Goal: Task Accomplishment & Management: Manage account settings

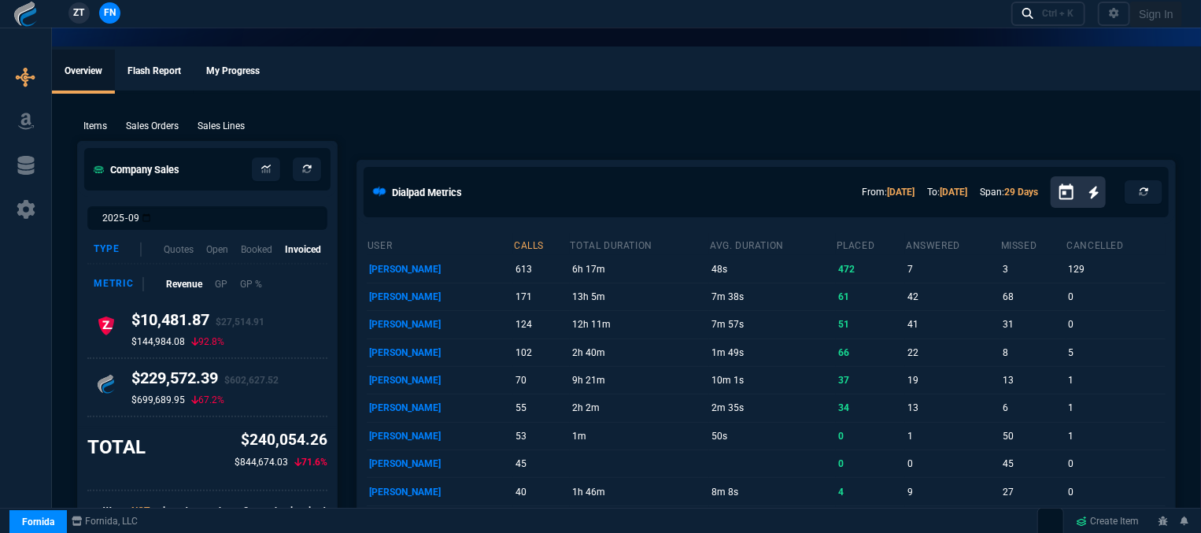
select select "12: [PERSON_NAME]"
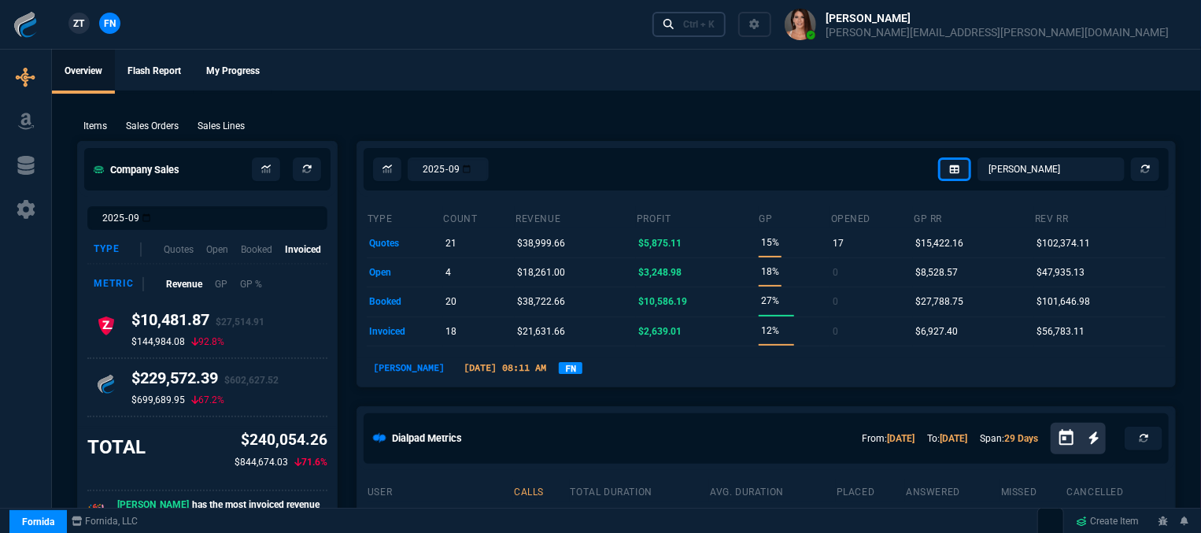
click at [714, 29] on div "Ctrl + K" at bounding box center [698, 24] width 31 height 13
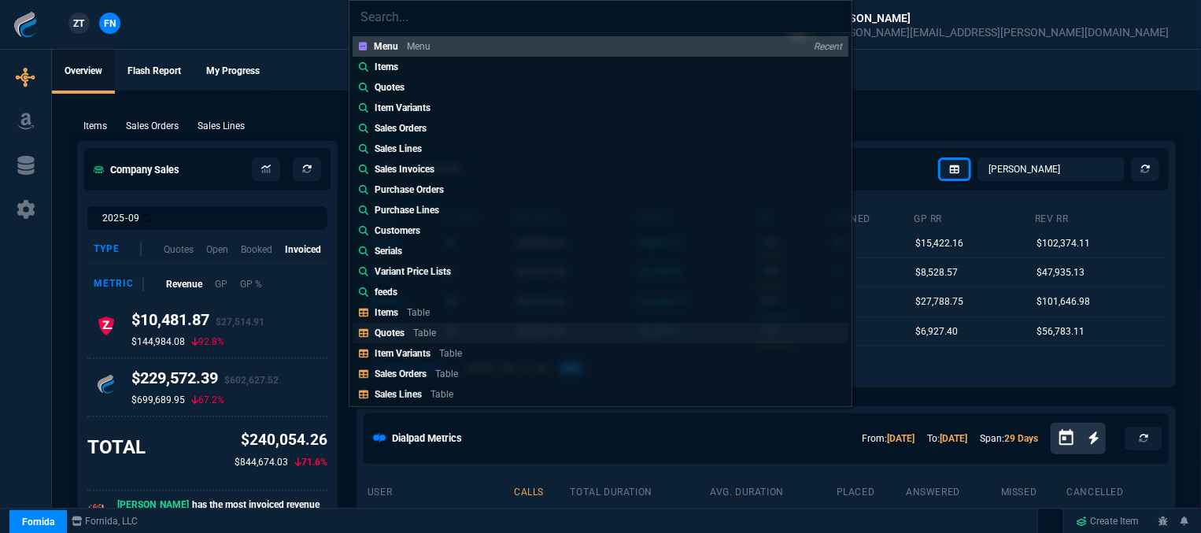
click at [431, 334] on p "Table" at bounding box center [424, 332] width 23 height 11
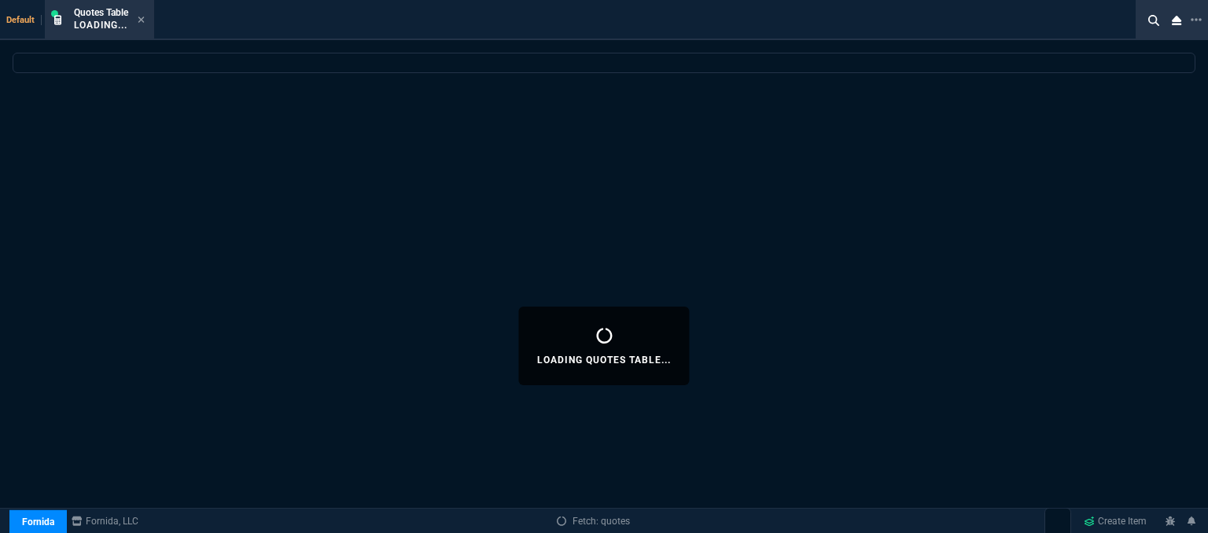
select select
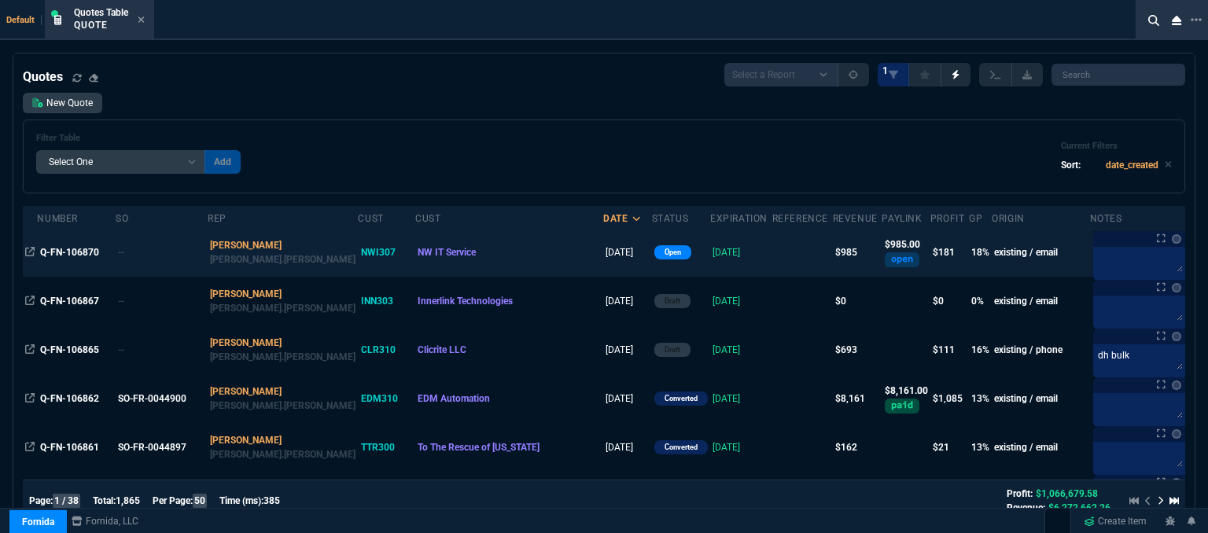
click at [773, 254] on td at bounding box center [803, 252] width 61 height 49
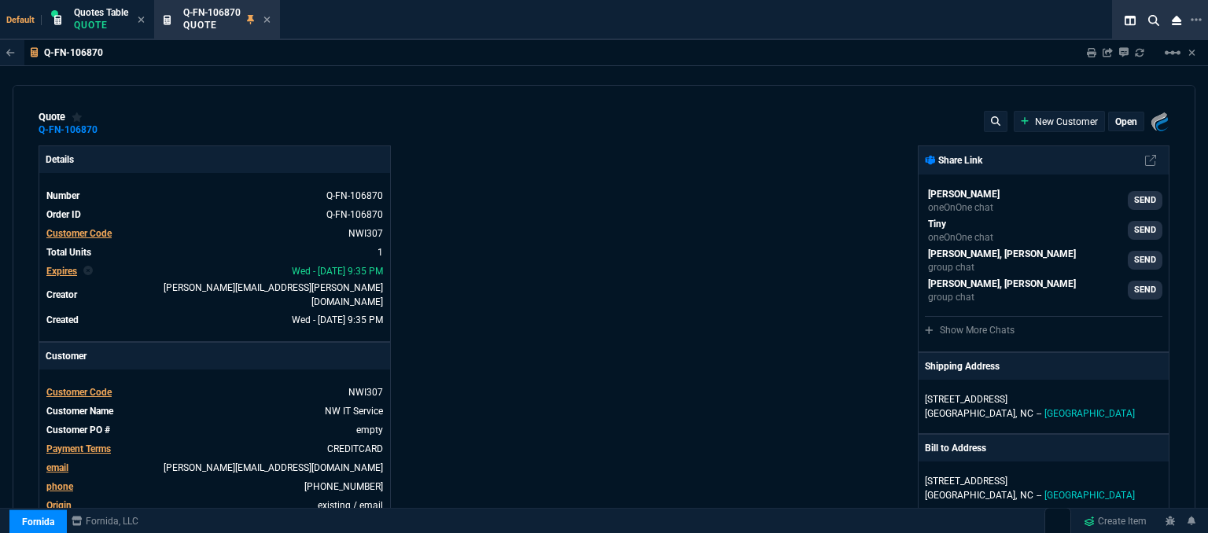
type input "23"
type input "223"
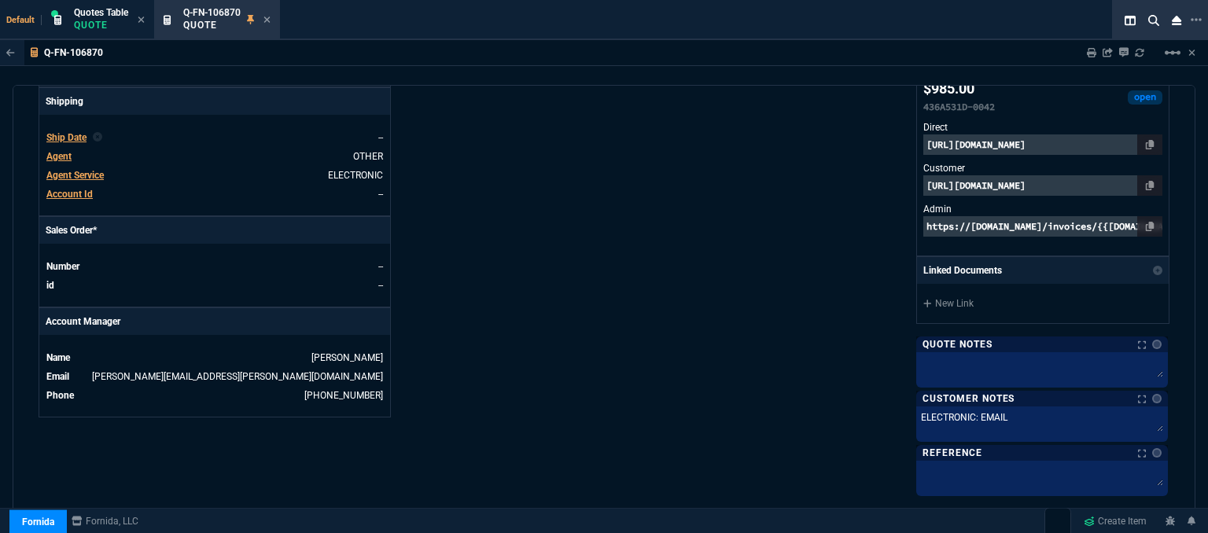
scroll to position [887, 0]
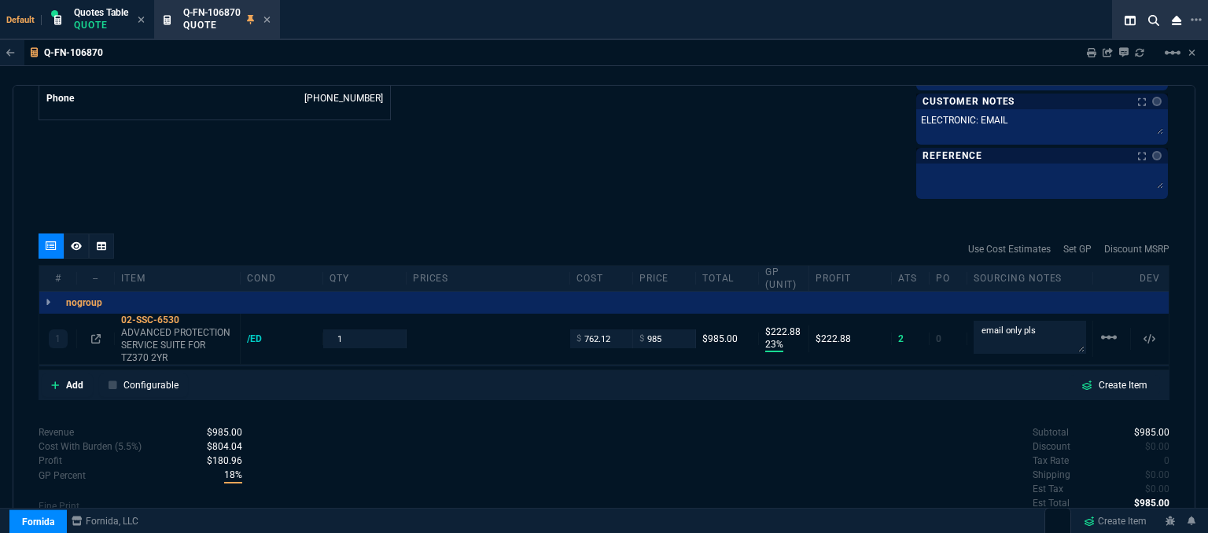
type input "1351.87"
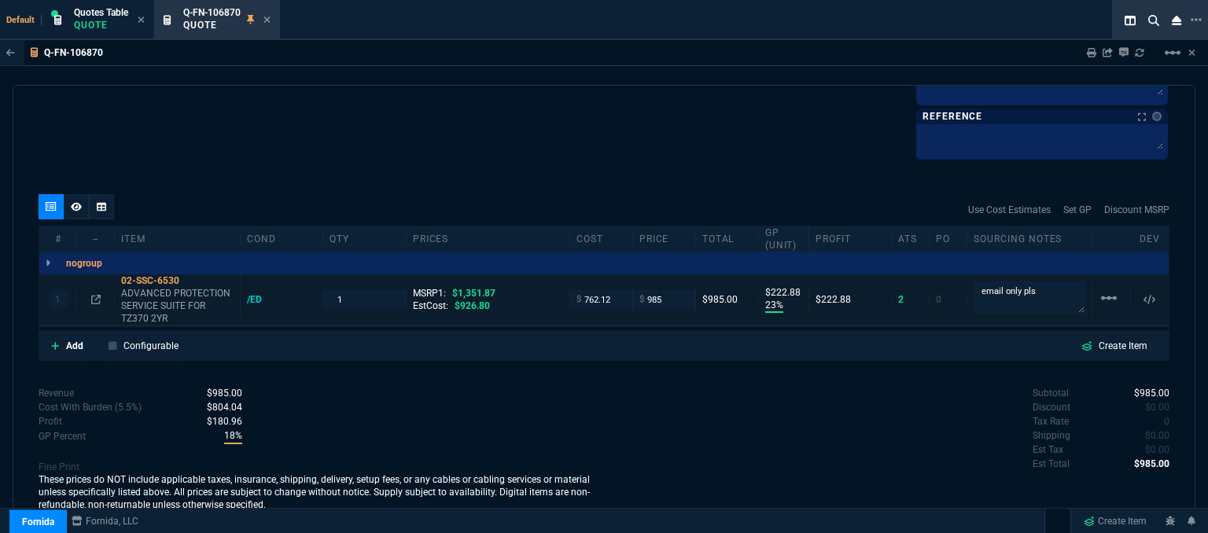
type input "27"
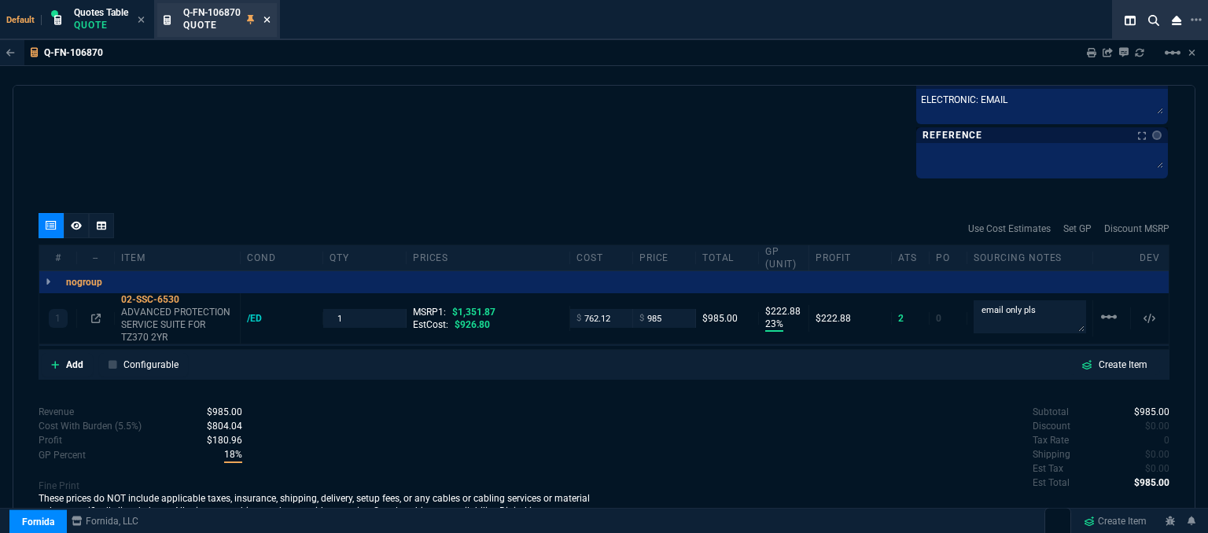
click at [265, 17] on icon at bounding box center [267, 19] width 7 height 9
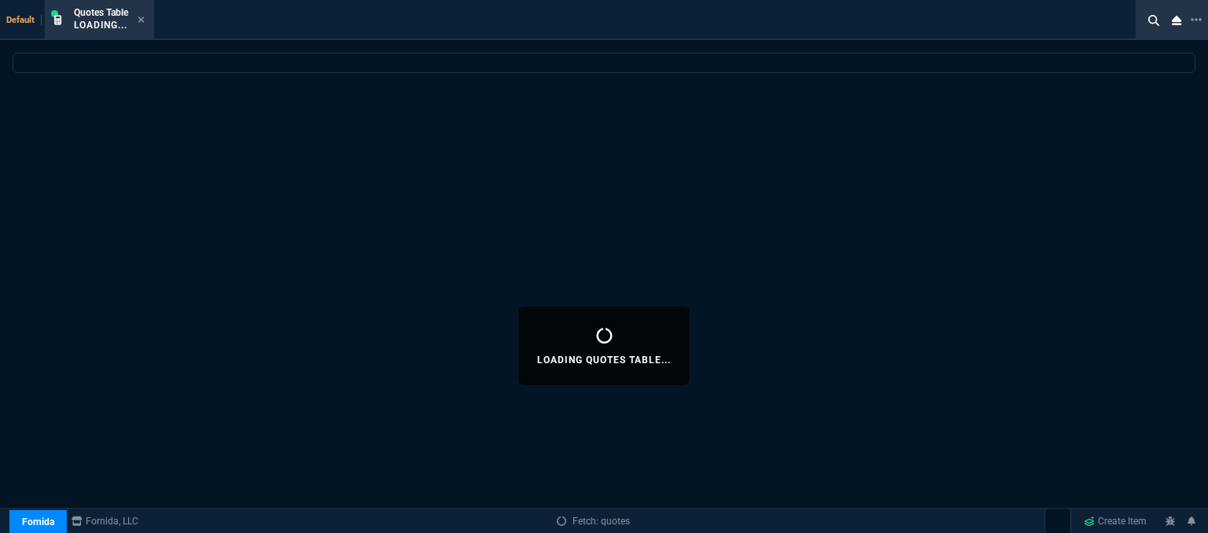
select select
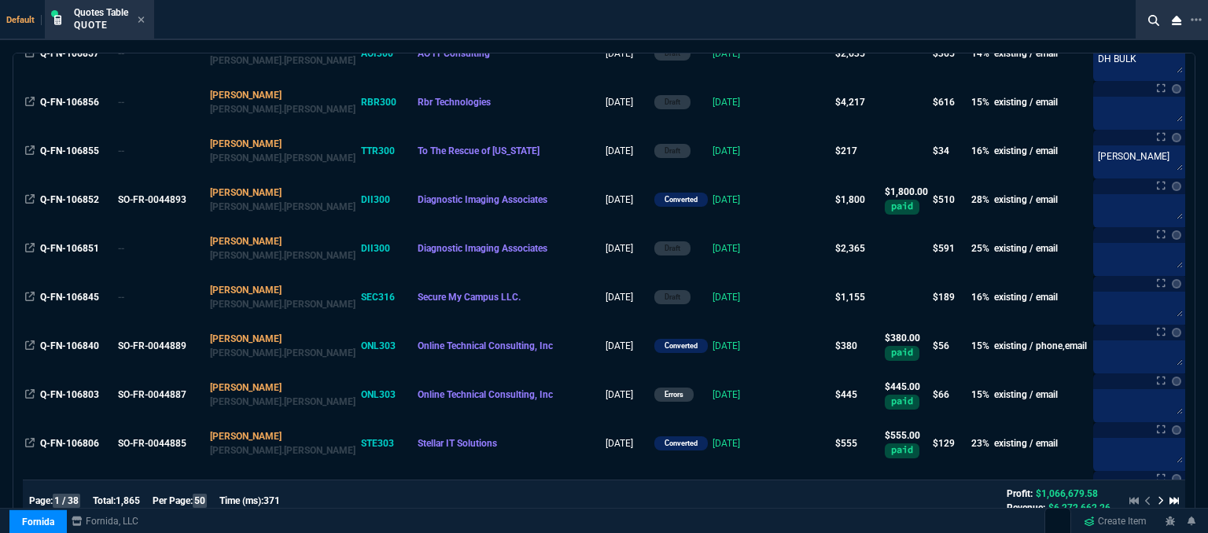
scroll to position [787, 0]
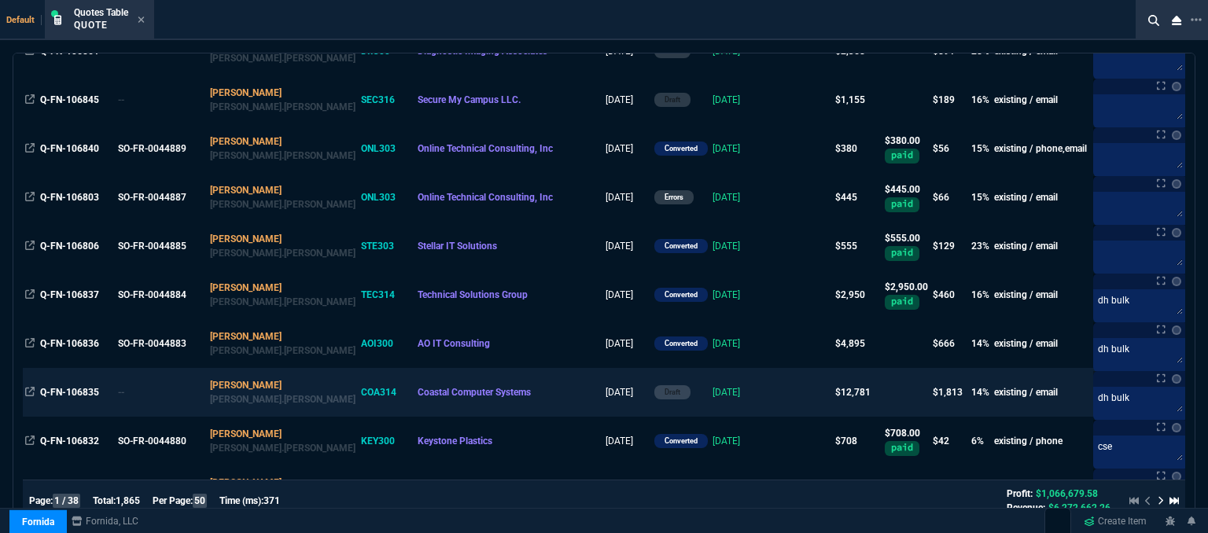
click at [773, 393] on td at bounding box center [803, 392] width 61 height 49
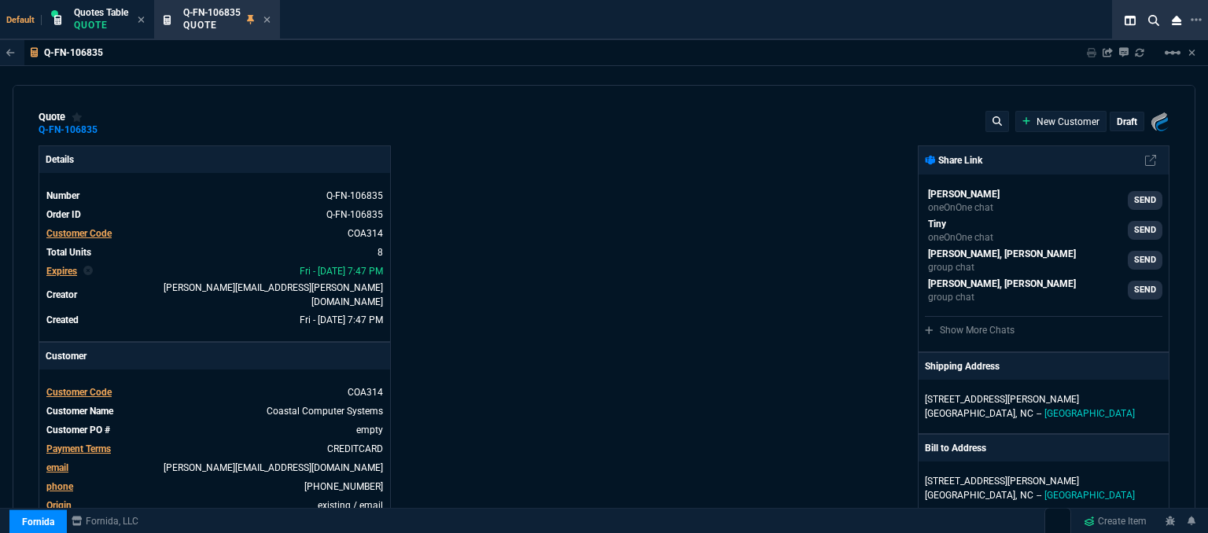
type input "19"
type input "537"
type input "19"
type input "368"
type input "19"
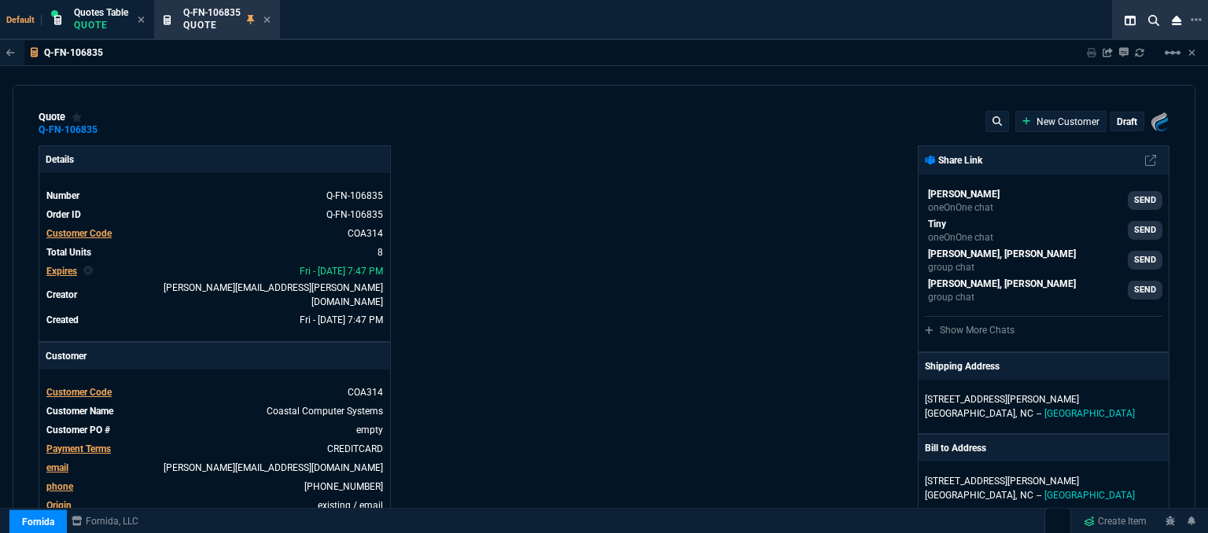
type input "230"
type input "1675"
type input "19"
type input "169"
type input "19"
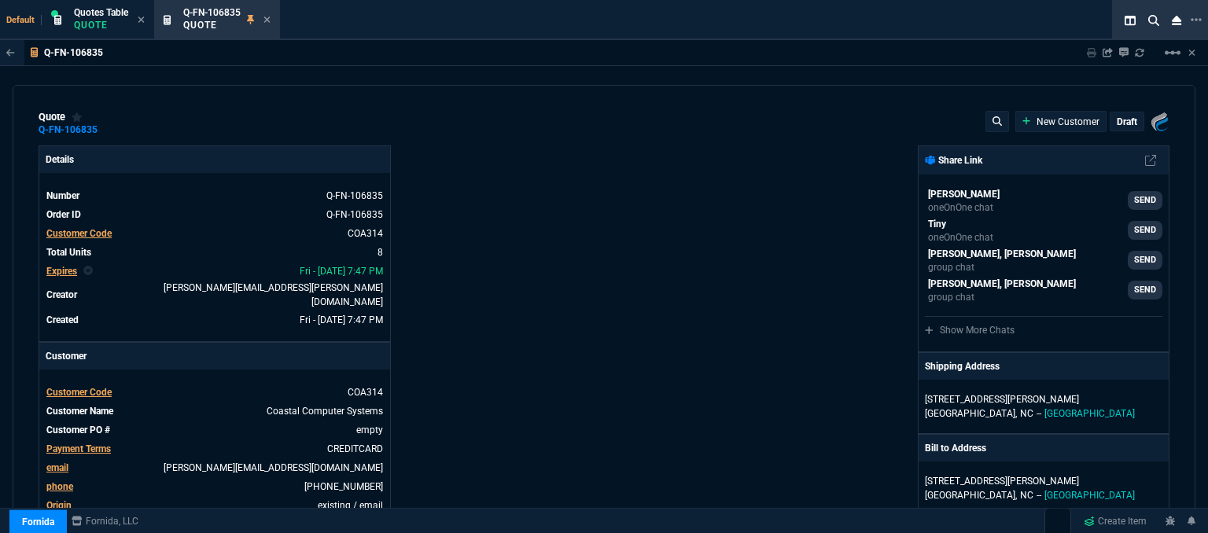
type input "431"
type input "3227.99"
type input "17"
type input "294"
type input "2383.03"
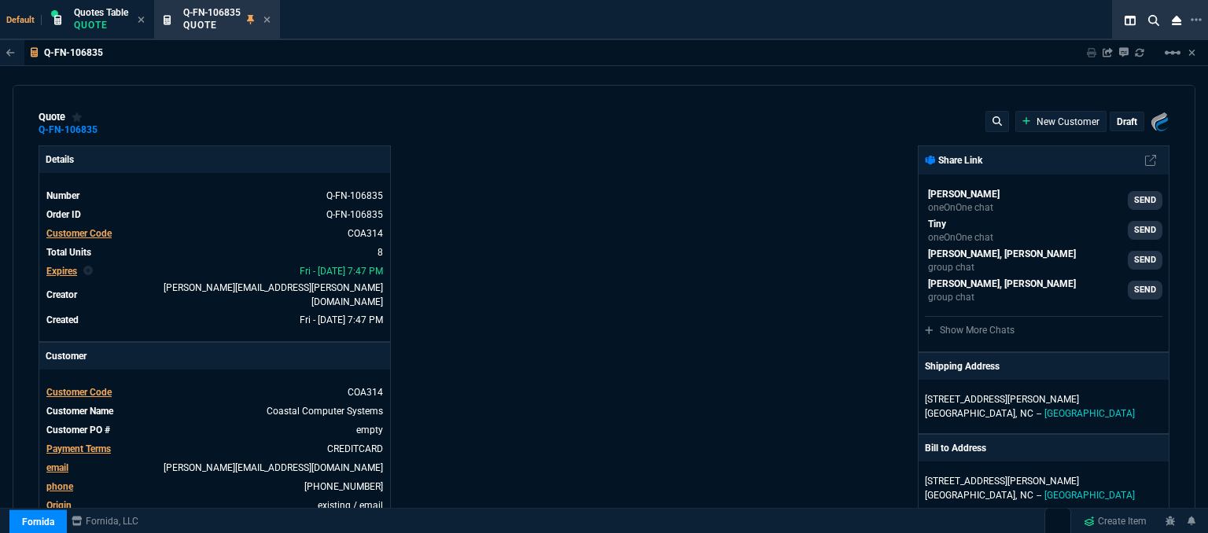
type input "18"
type input "218"
type input "1661.97"
type input "18"
type input "134"
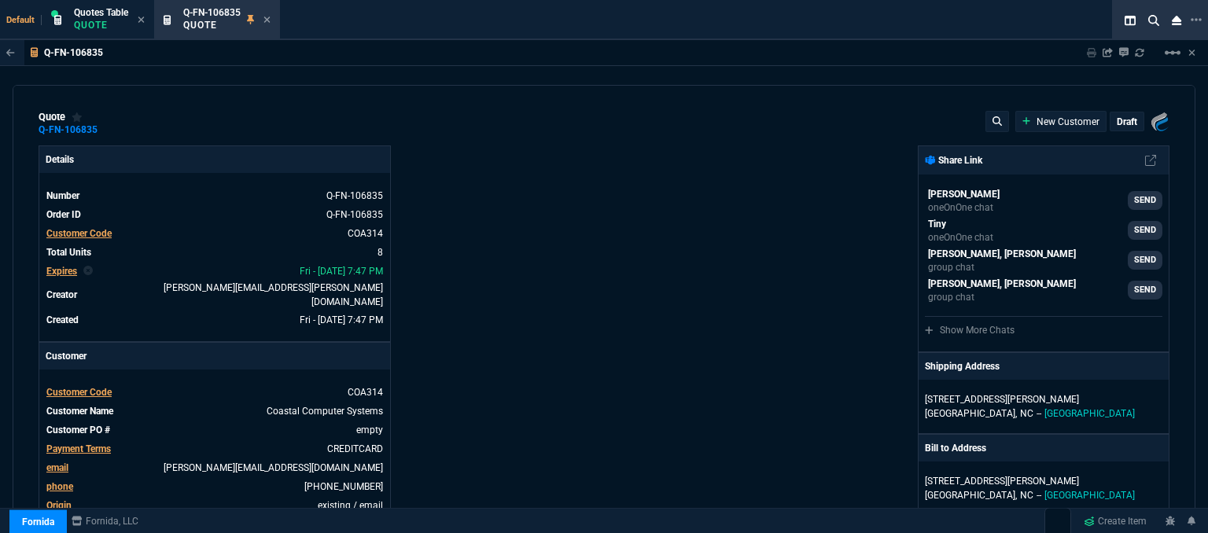
type input "1013.49"
type input "27"
type input "28"
type input "29"
type input "28"
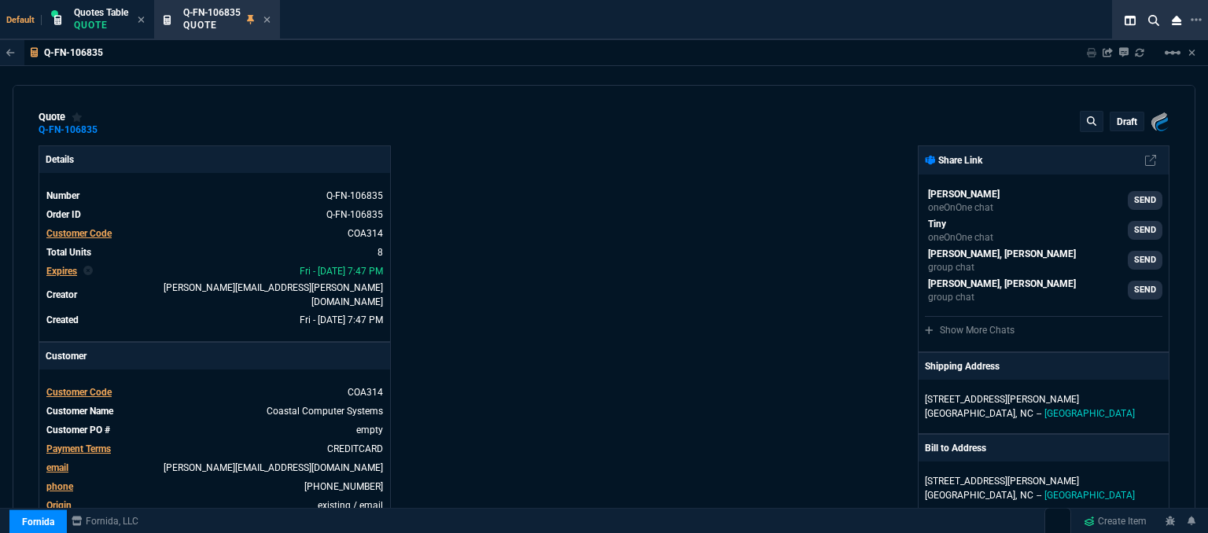
type input "28"
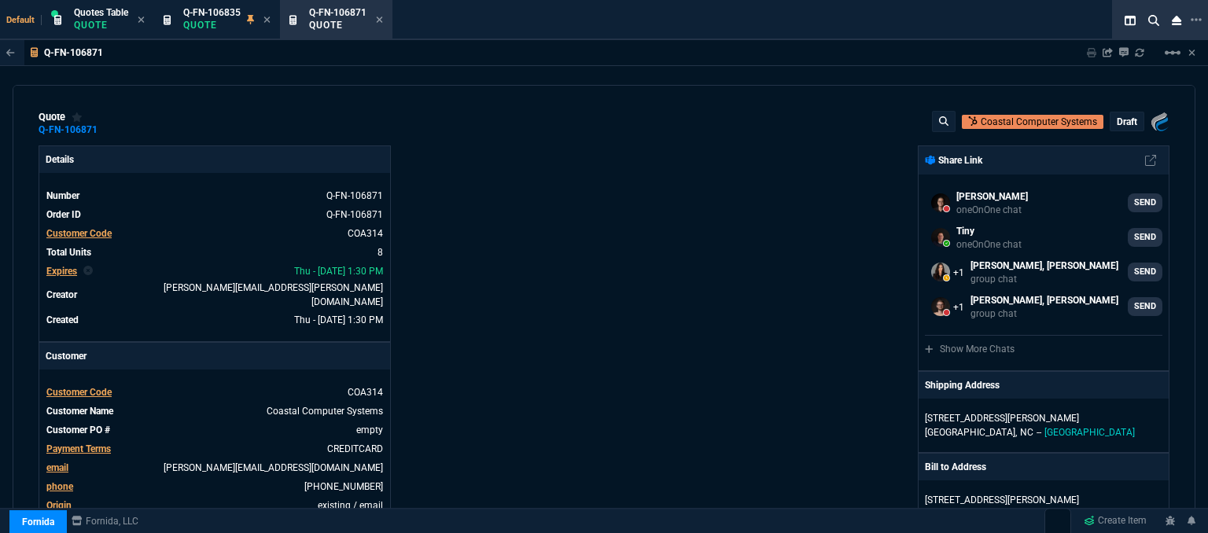
select select "12: [PERSON_NAME]"
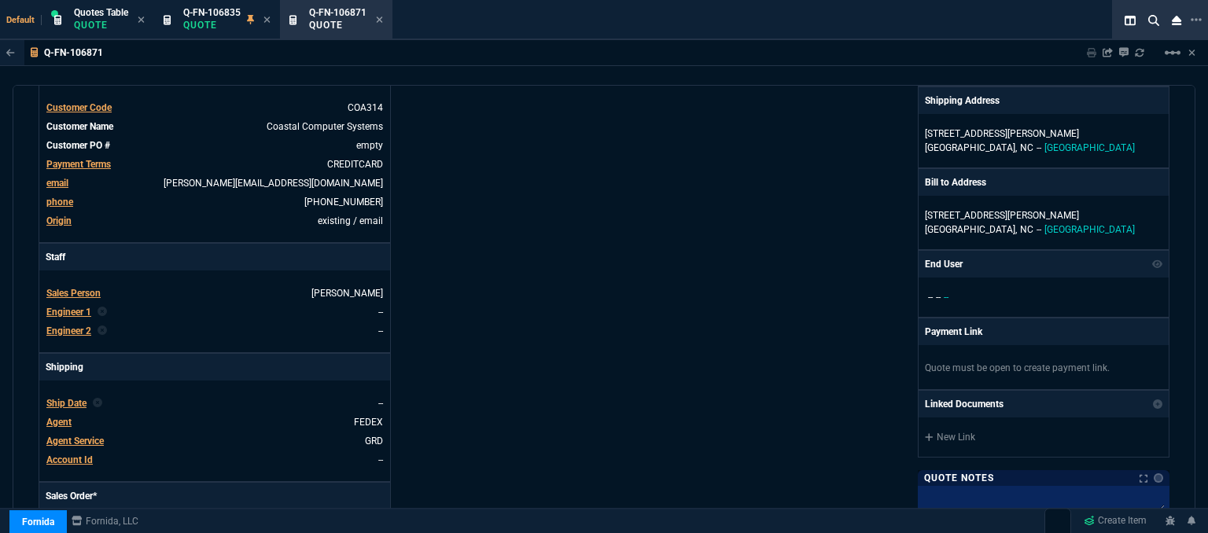
scroll to position [393, 0]
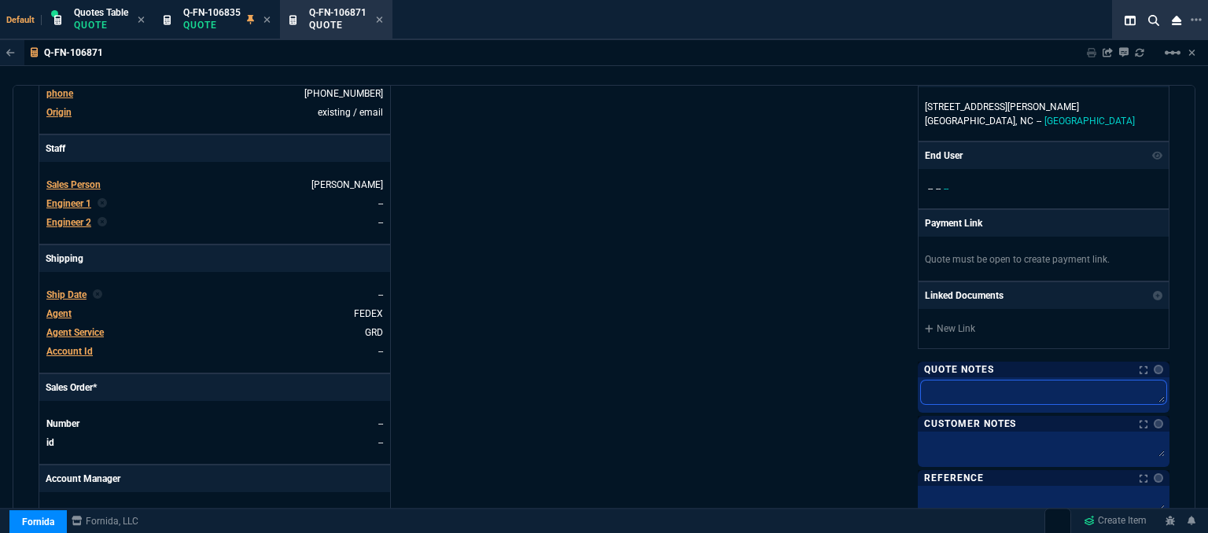
click at [988, 398] on textarea at bounding box center [1043, 393] width 245 height 24
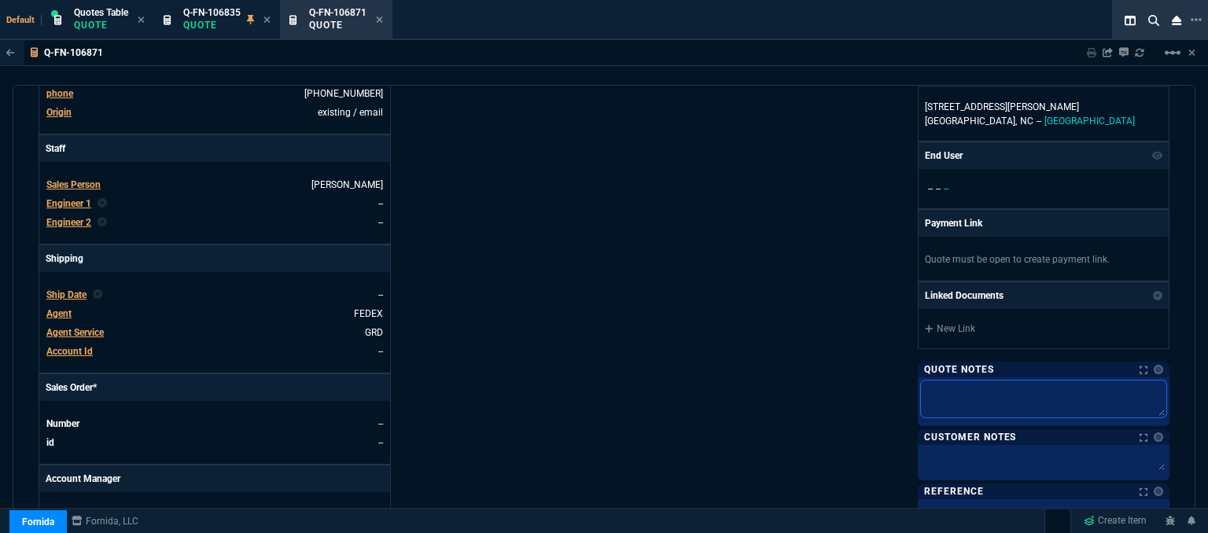
type textarea "d"
type textarea "dh"
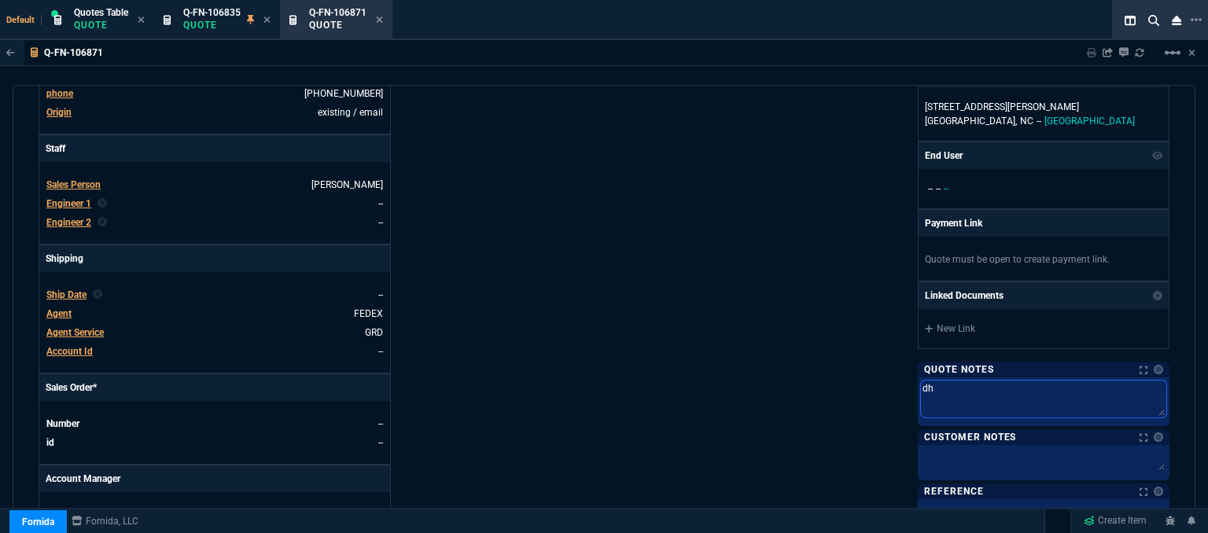
type textarea "dh"
type textarea "dh b"
type textarea "dh bu"
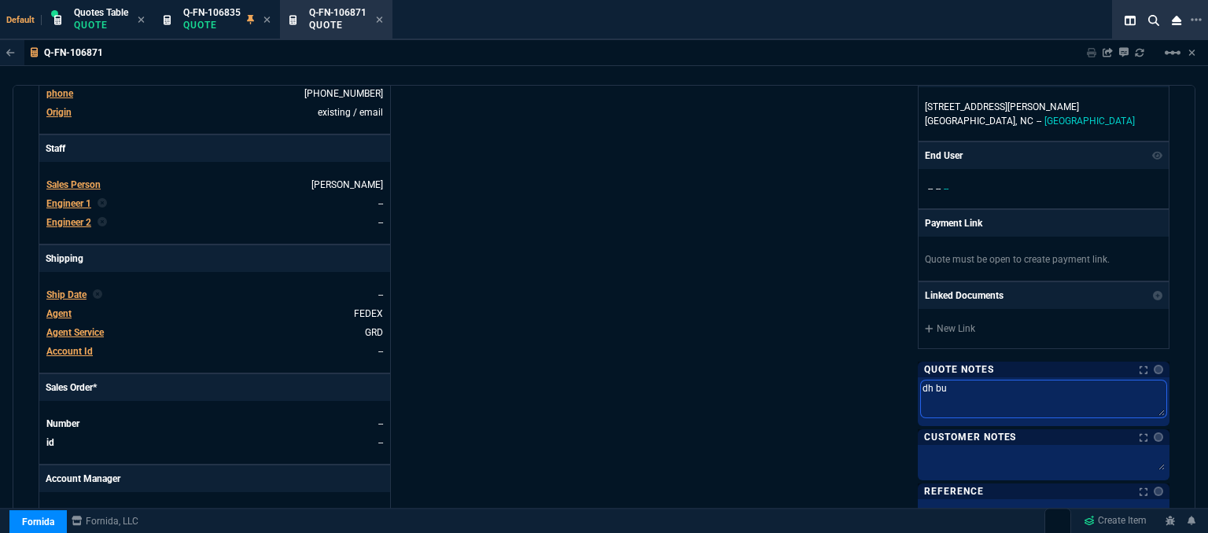
type textarea "dh bul"
type textarea "dh bulk"
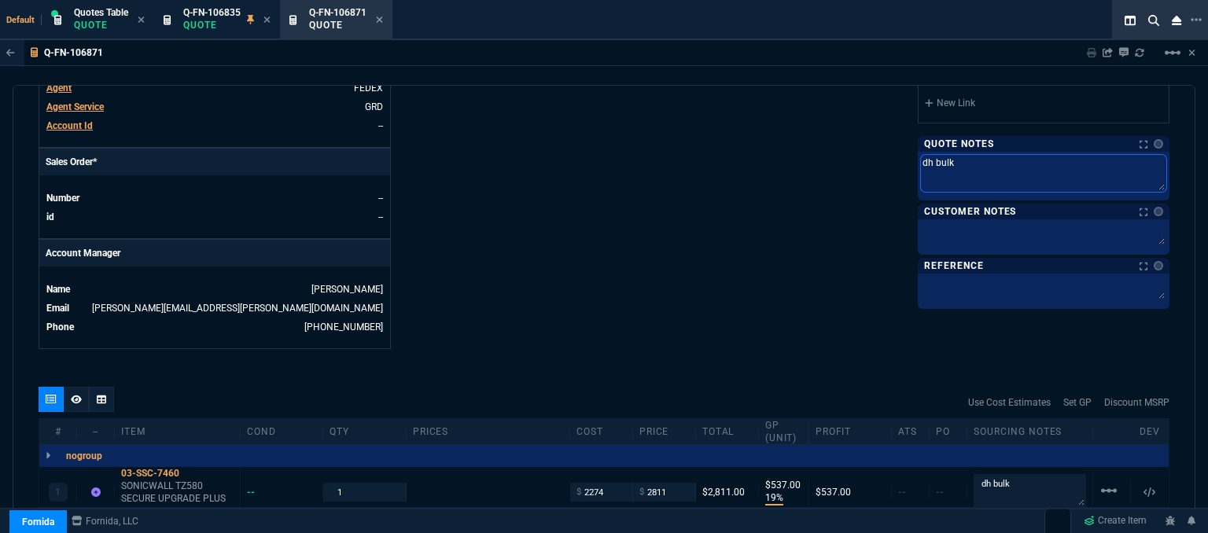
scroll to position [787, 0]
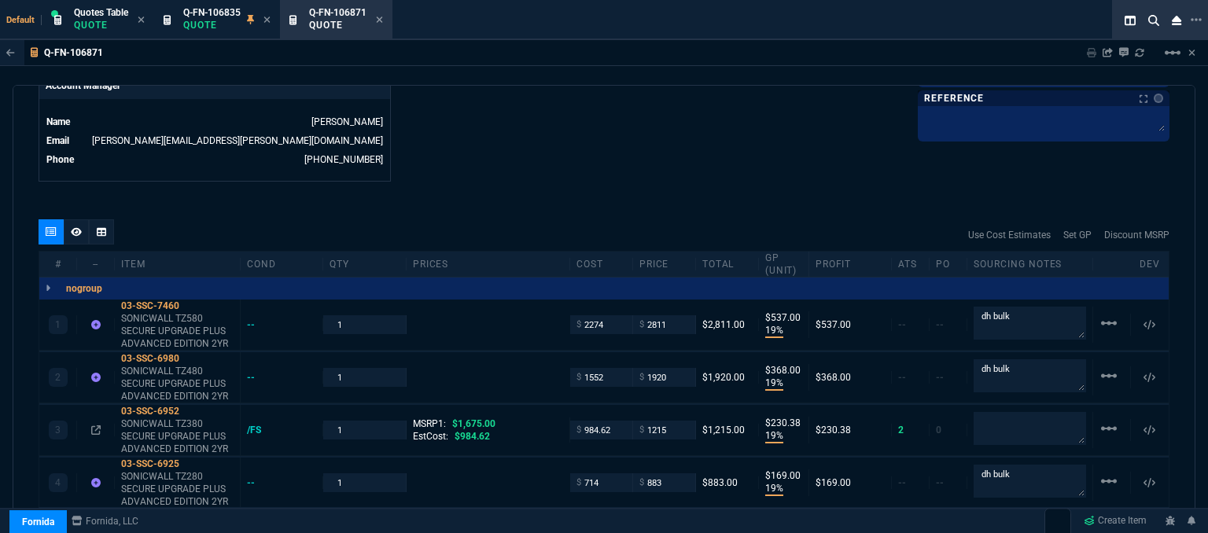
type textarea "dh bulk"
click at [1105, 314] on mat-icon "linear_scale" at bounding box center [1109, 323] width 19 height 19
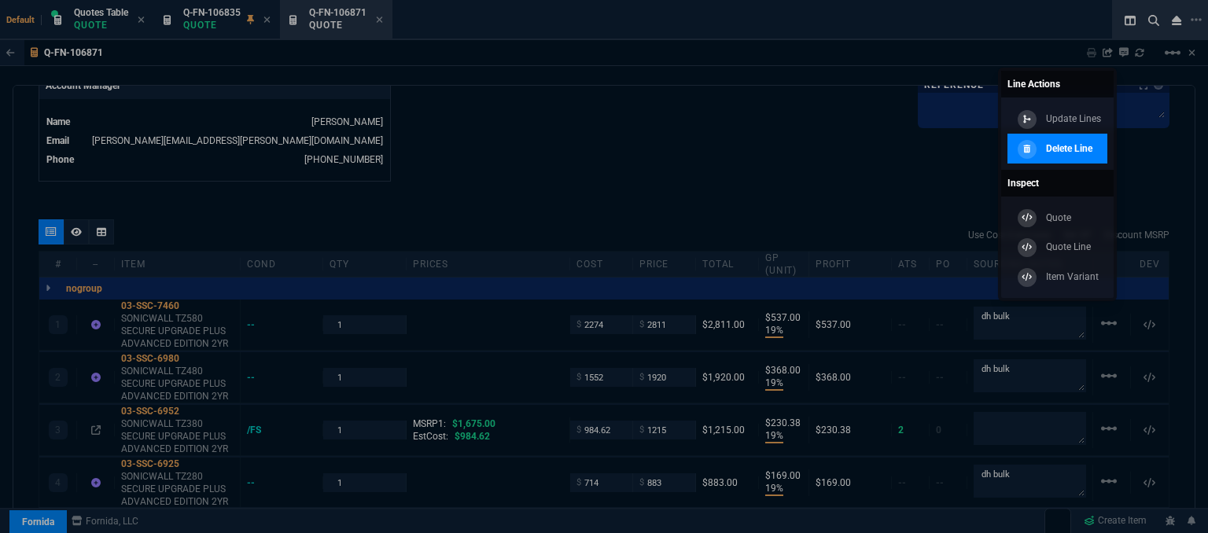
click at [1085, 145] on p "Delete Line" at bounding box center [1069, 149] width 46 height 14
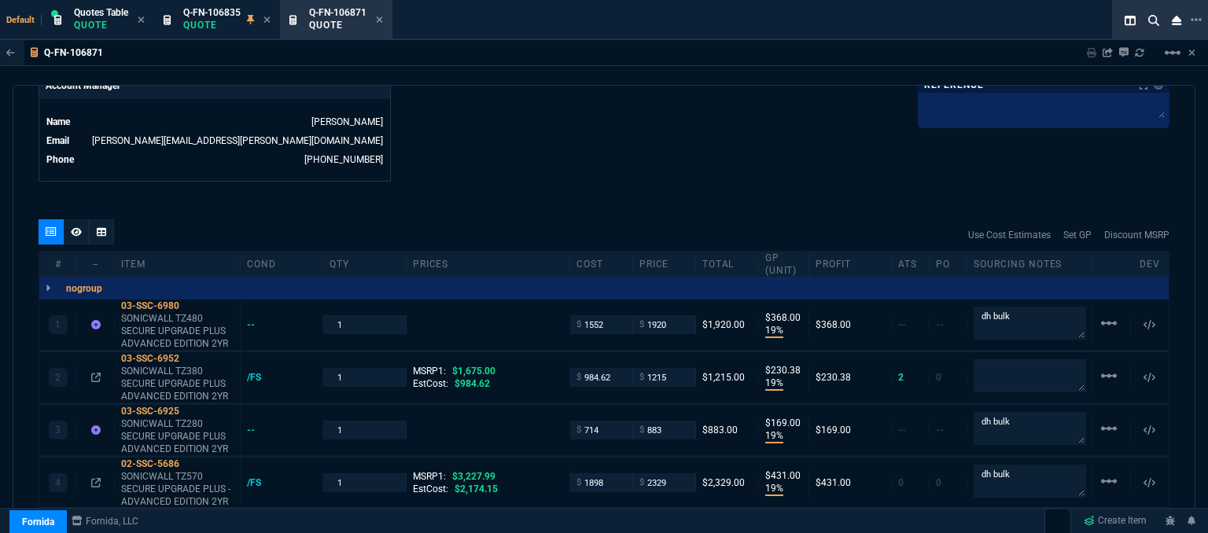
type input "19"
type input "368"
type input "19"
type input "230"
type input "19"
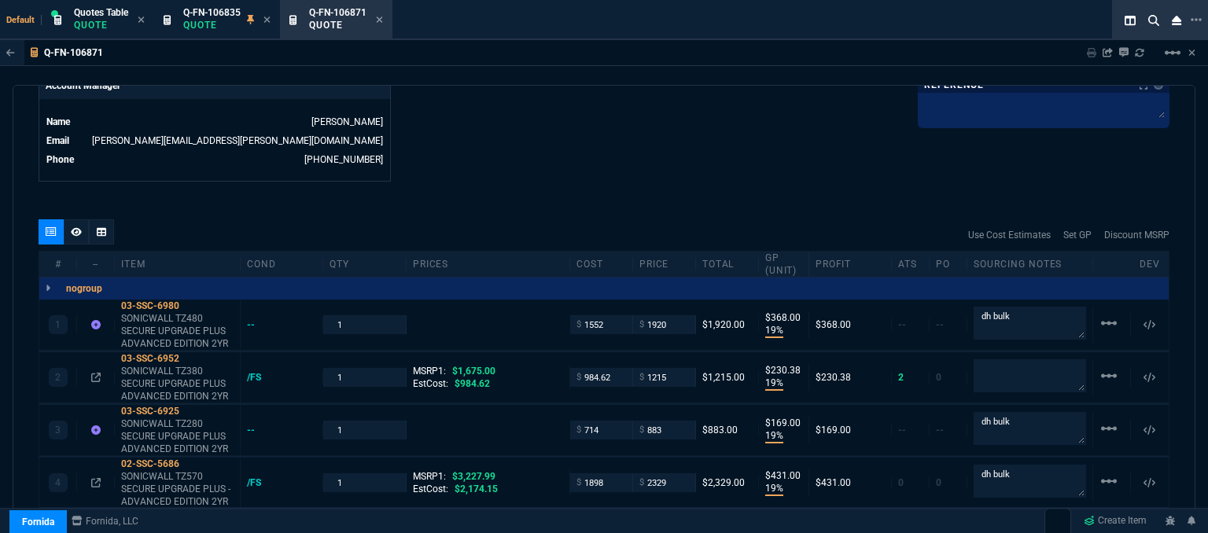
type input "169"
type input "19"
type input "431"
type input "17"
type input "294"
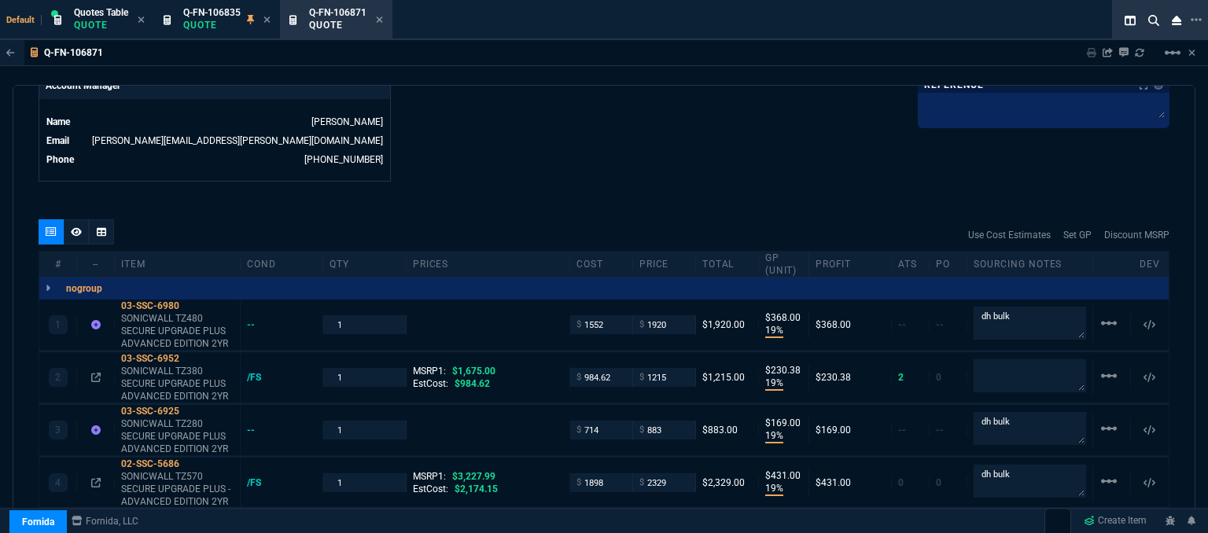
type input "18"
type input "218"
type input "18"
type input "134"
type input "27"
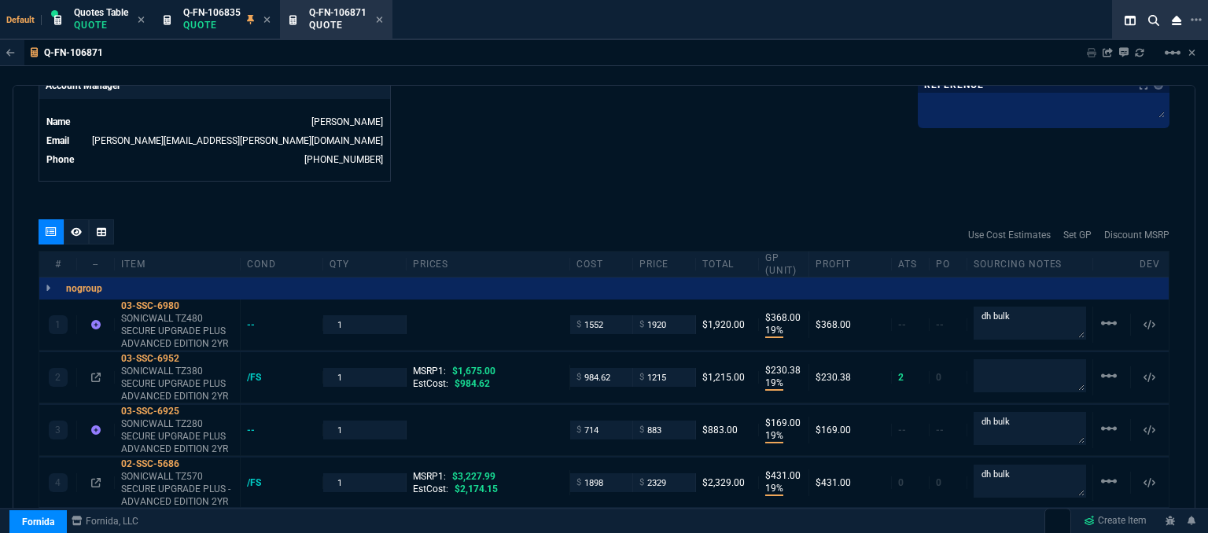
type input "28"
type input "29"
type input "28"
click at [1102, 314] on mat-icon "linear_scale" at bounding box center [1109, 323] width 19 height 19
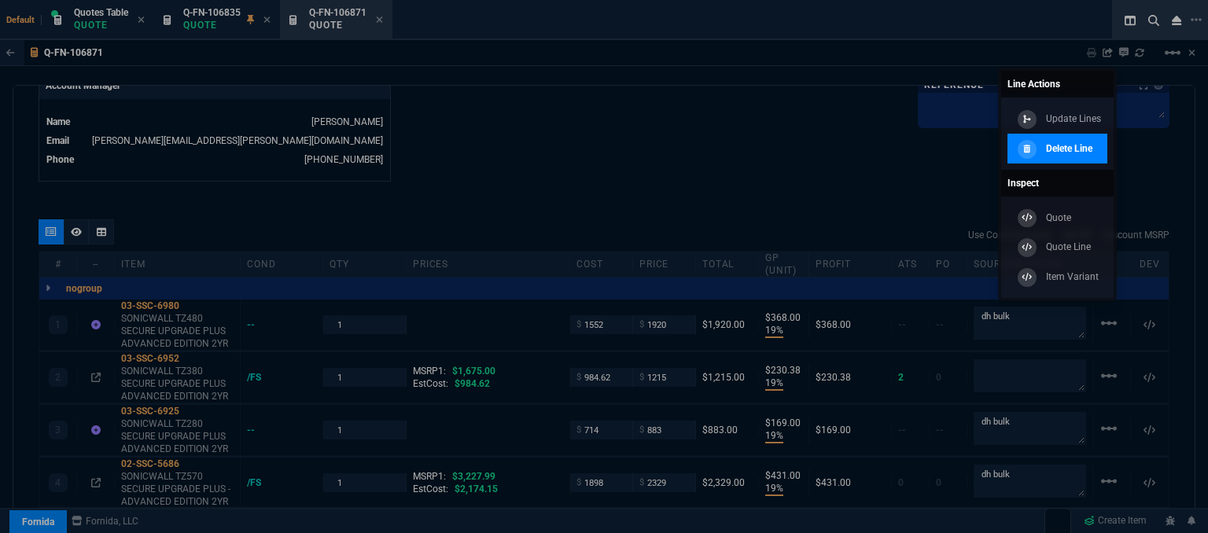
click at [1083, 154] on p "Delete Line" at bounding box center [1069, 149] width 46 height 14
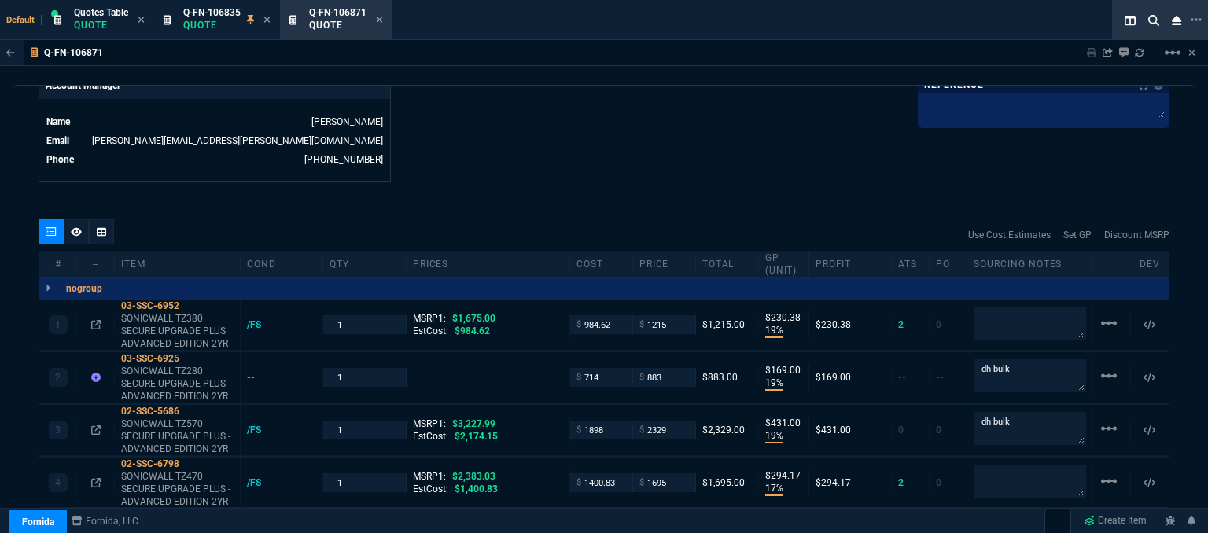
type input "19"
type input "230"
type input "19"
type input "169"
type input "19"
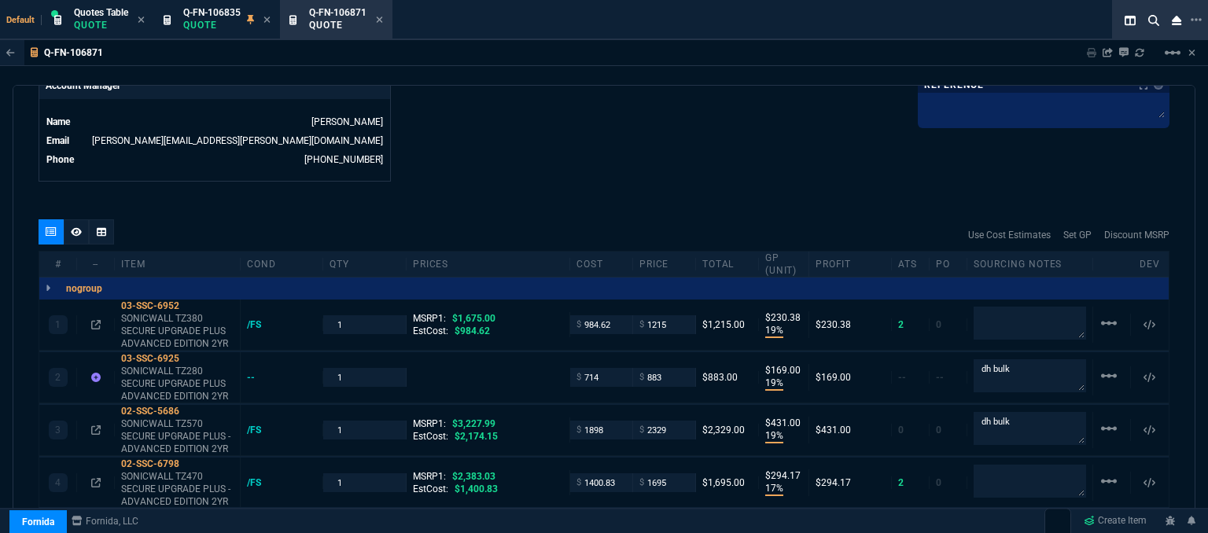
type input "431"
type input "17"
type input "294"
type input "18"
type input "218"
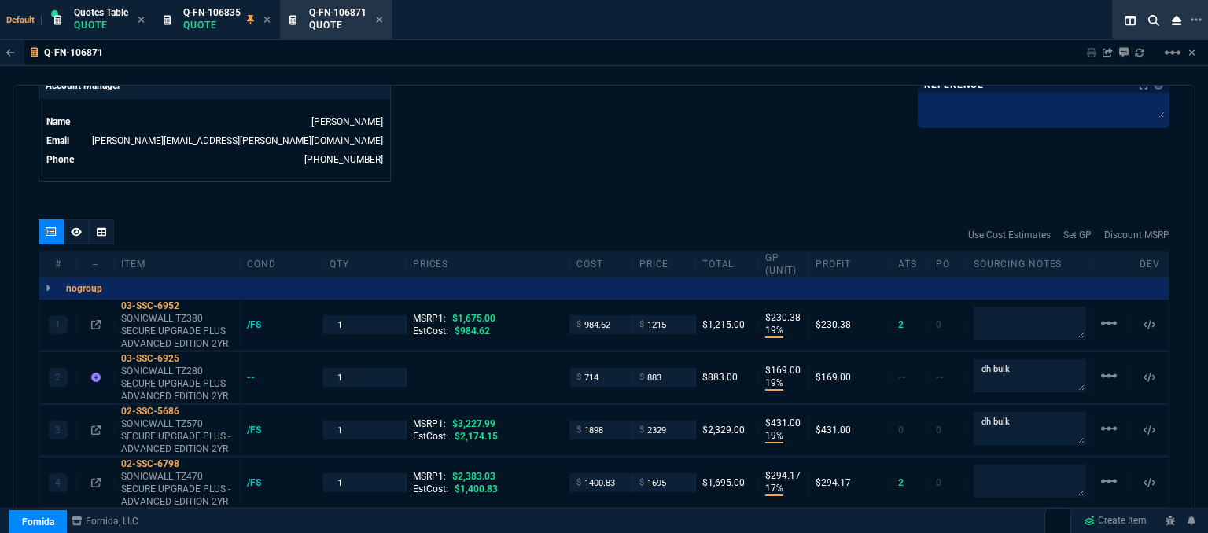
type input "18"
type input "134"
type input "27"
type input "28"
type input "29"
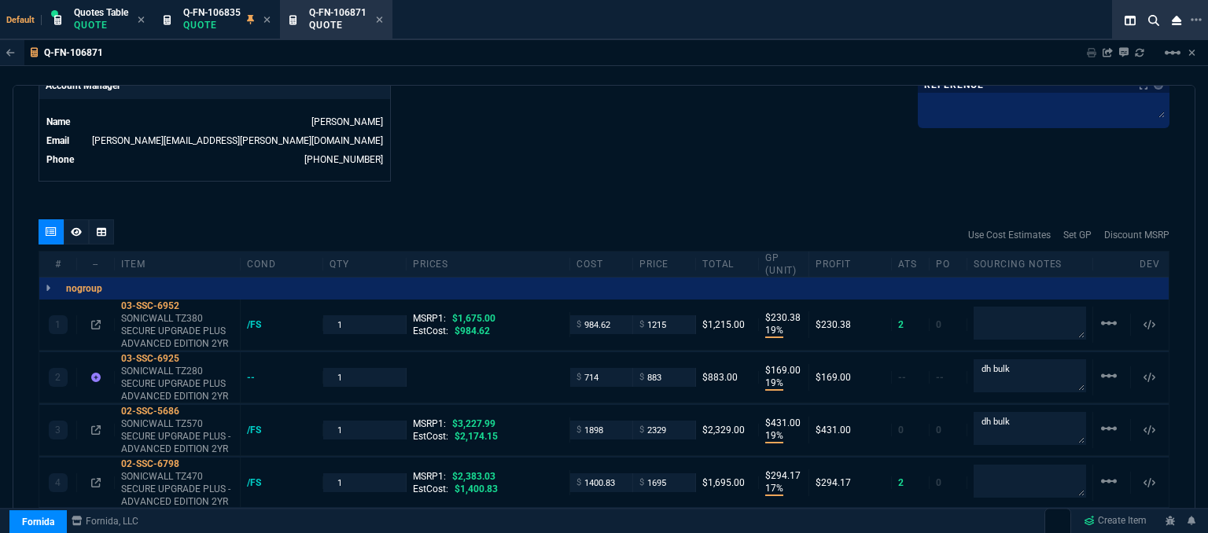
type input "28"
drag, startPoint x: 352, startPoint y: 306, endPoint x: 299, endPoint y: 307, distance: 53.5
click at [299, 307] on div "1 03-SSC-6952 SONICWALL TZ380 SECURE UPGRADE PLUS ADVANCED EDITION 2YR /FS 1 MS…" at bounding box center [604, 325] width 1130 height 51
type input "3"
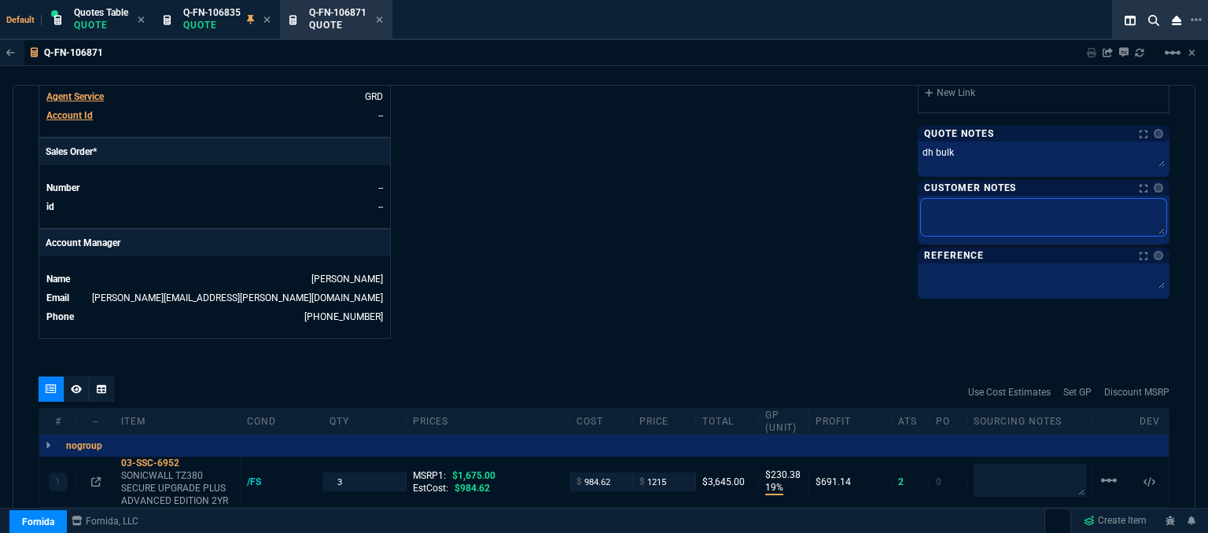
click at [991, 209] on textarea at bounding box center [1043, 217] width 245 height 37
type textarea "E"
type textarea "ET"
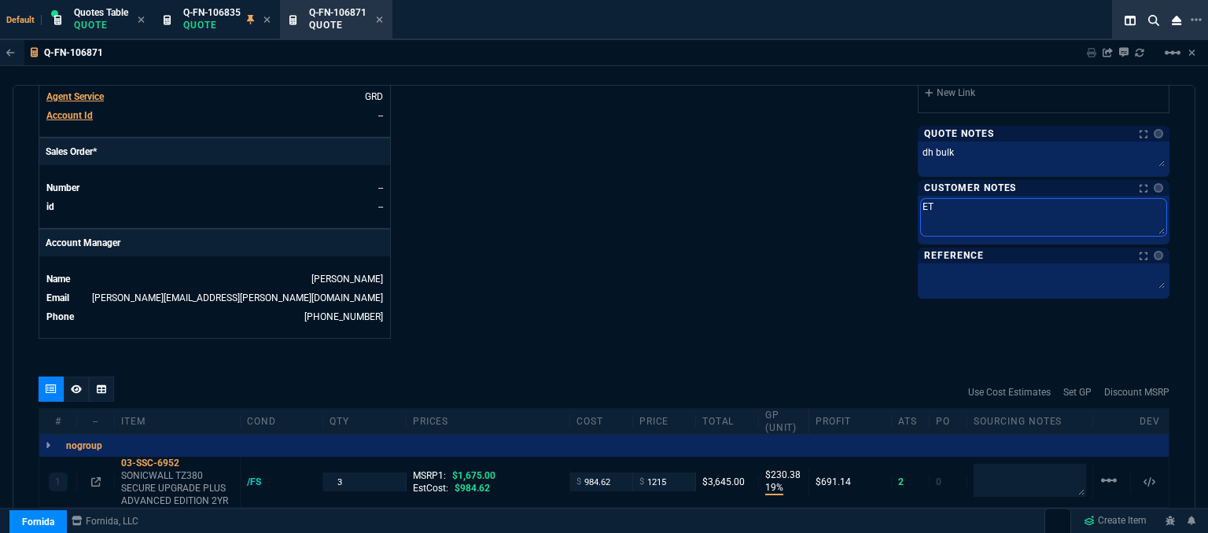
type textarea "ETA"
type textarea "ETA 5"
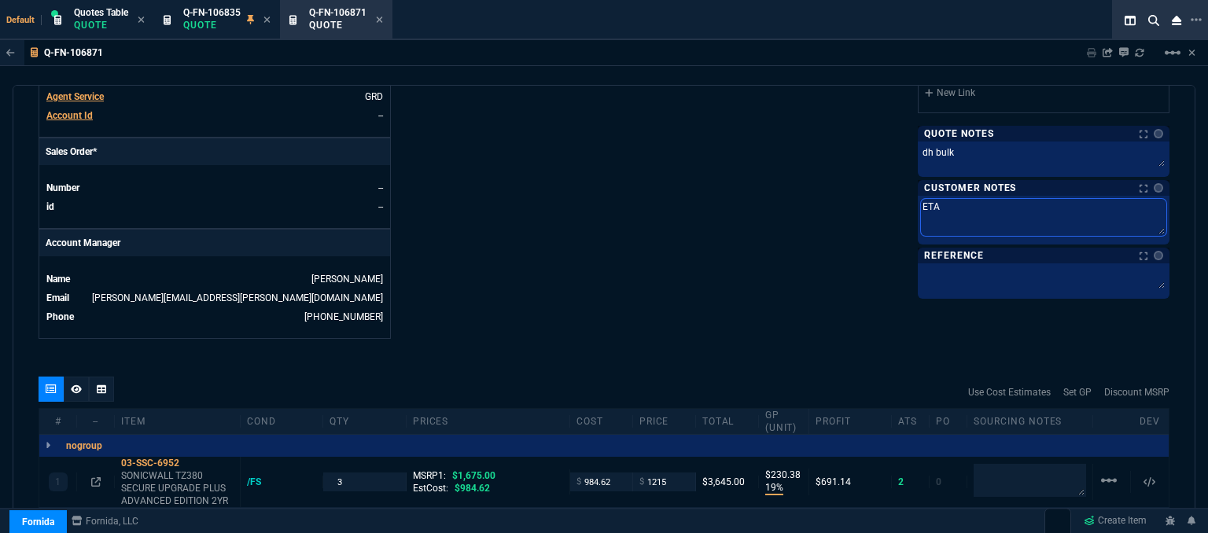
type textarea "ETA 5"
type textarea "ETA 5-"
type textarea "ETA 5-7"
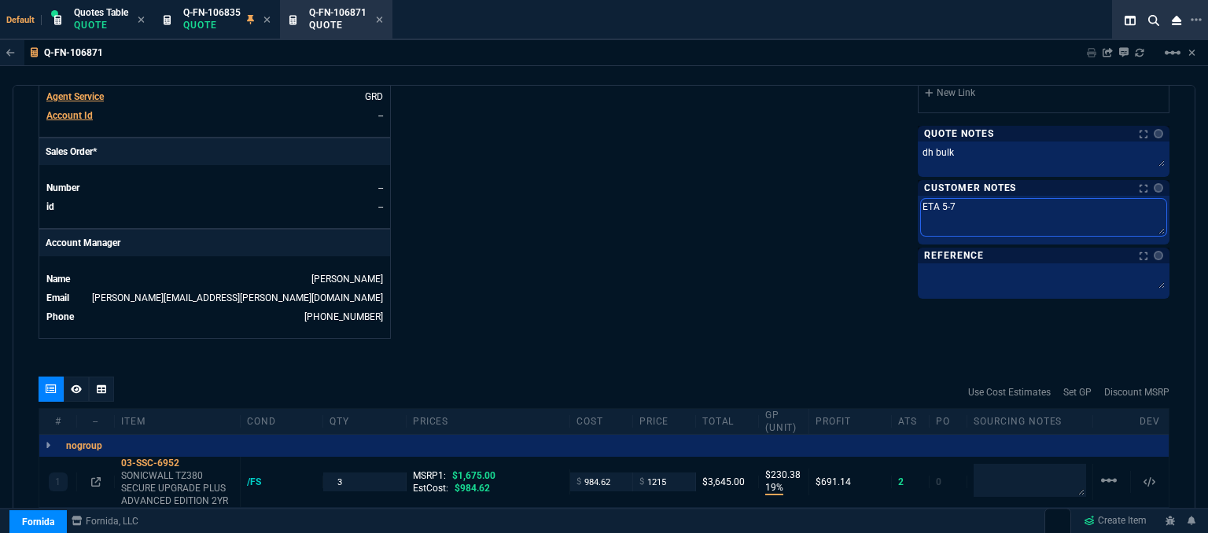
type textarea "ETA 5-7"
type textarea "ETA 5-7 B"
type textarea "ETA 5-7 Bi"
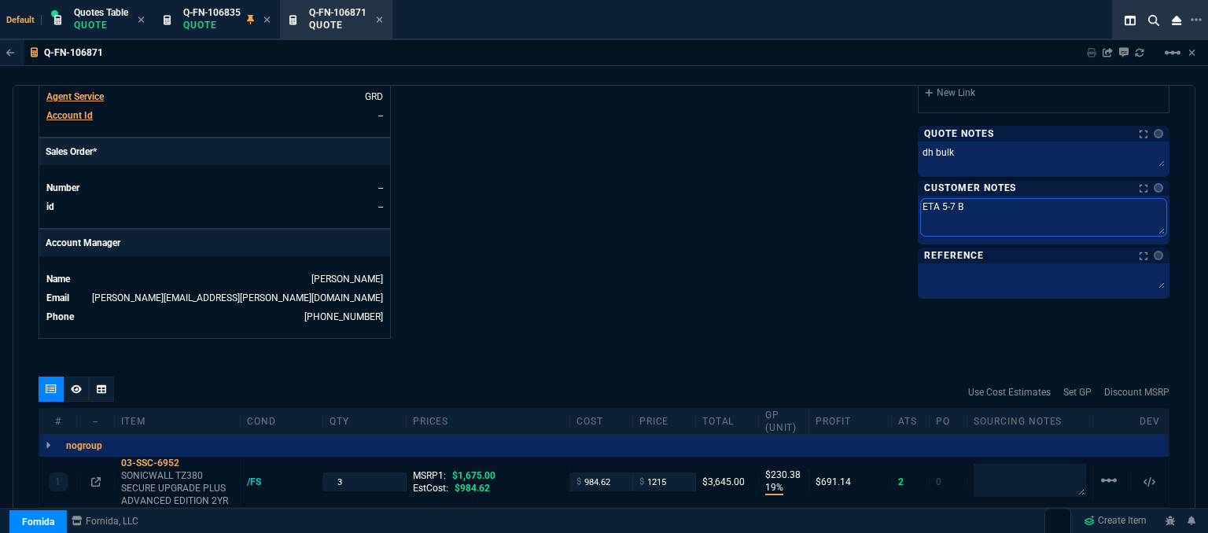
type textarea "ETA 5-7 Bi"
type textarea "ETA 5-7 Biz"
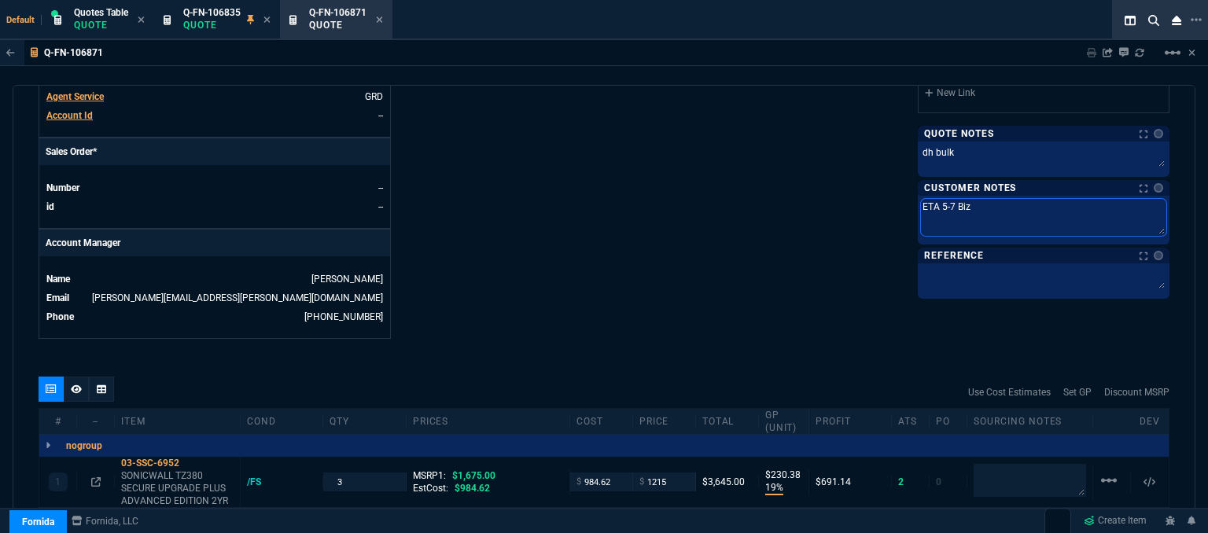
type textarea "ETA 5-7 Biz D"
type textarea "ETA 5-7 Biz Da"
type textarea "ETA 5-7 Biz Day"
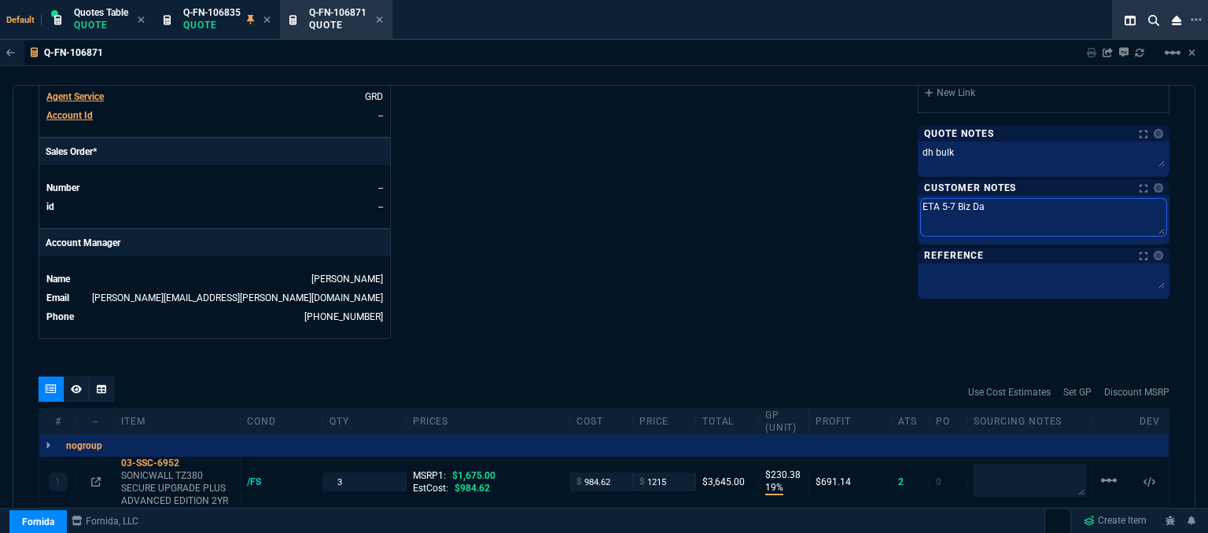
type textarea "ETA 5-7 Biz Day"
type textarea "ETA 5-7 Biz Days"
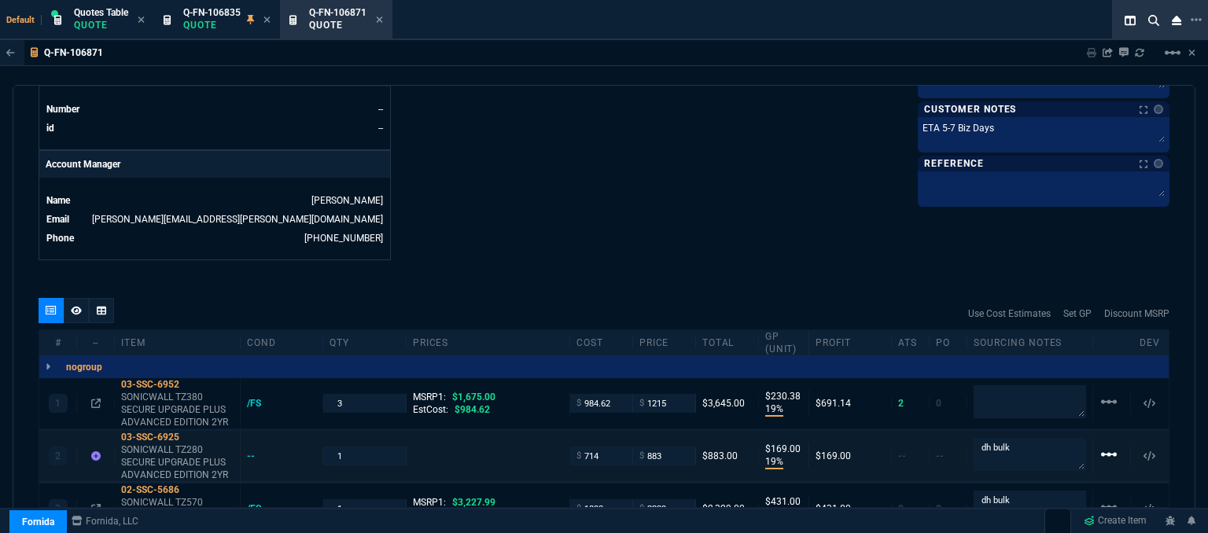
click at [1100, 445] on mat-icon "linear_scale" at bounding box center [1109, 454] width 19 height 19
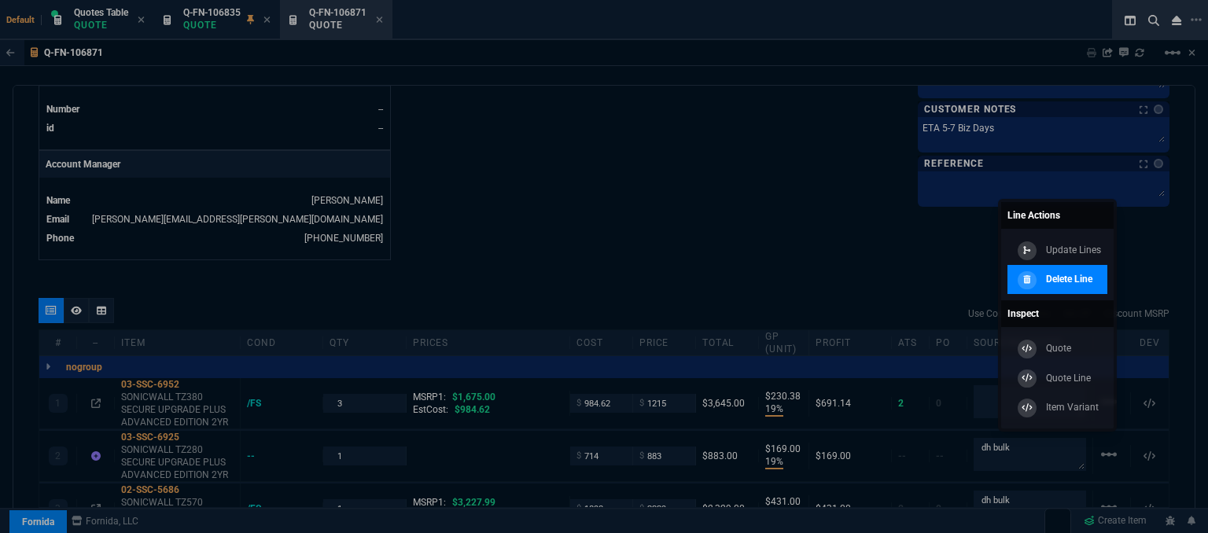
click at [1083, 278] on p "Delete Line" at bounding box center [1069, 279] width 46 height 14
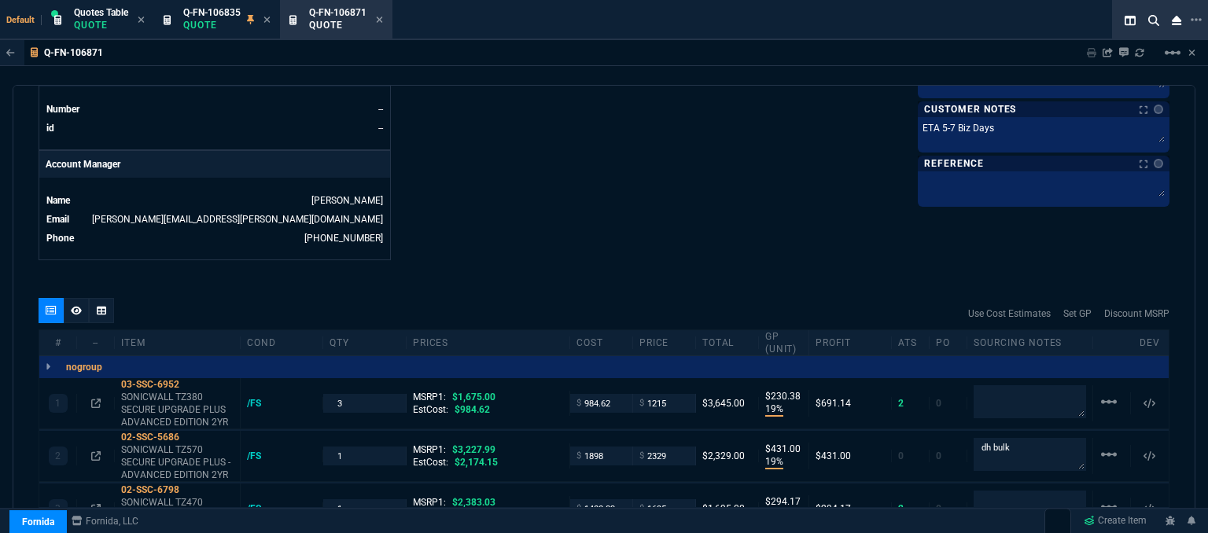
type input "19"
type input "230"
type input "19"
type input "431"
type input "17"
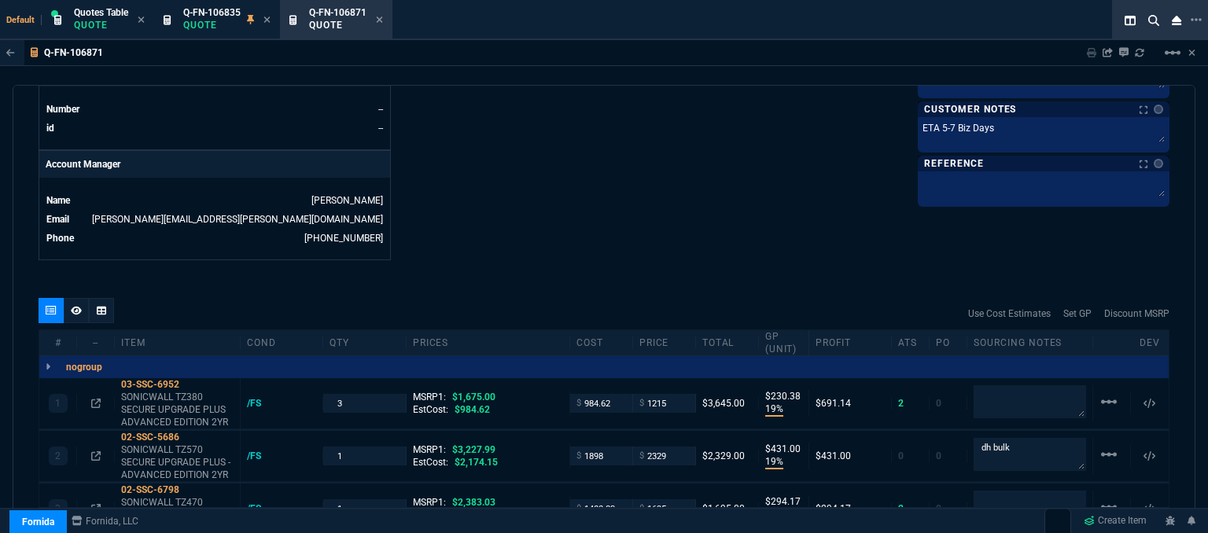
type input "294"
type input "18"
type input "218"
type input "18"
type input "134"
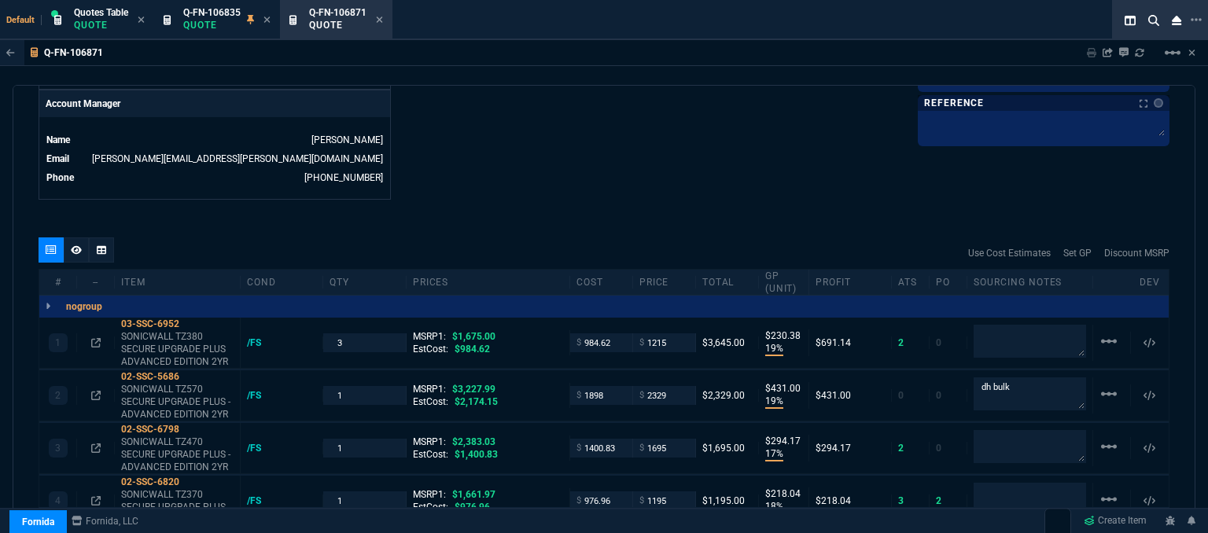
type input "27"
type input "28"
type input "29"
type input "28"
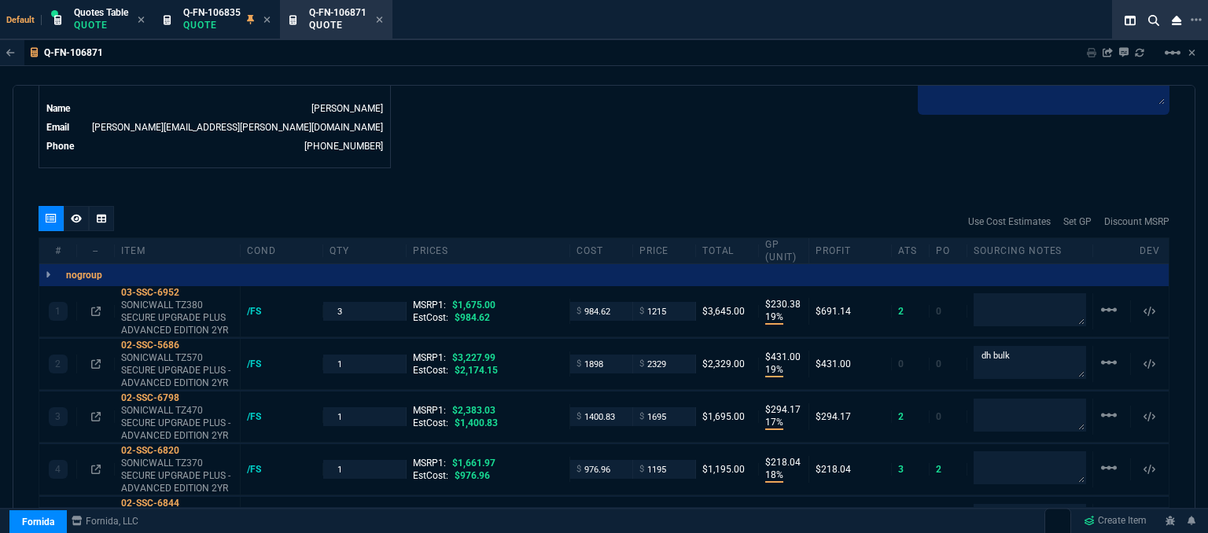
scroll to position [865, 0]
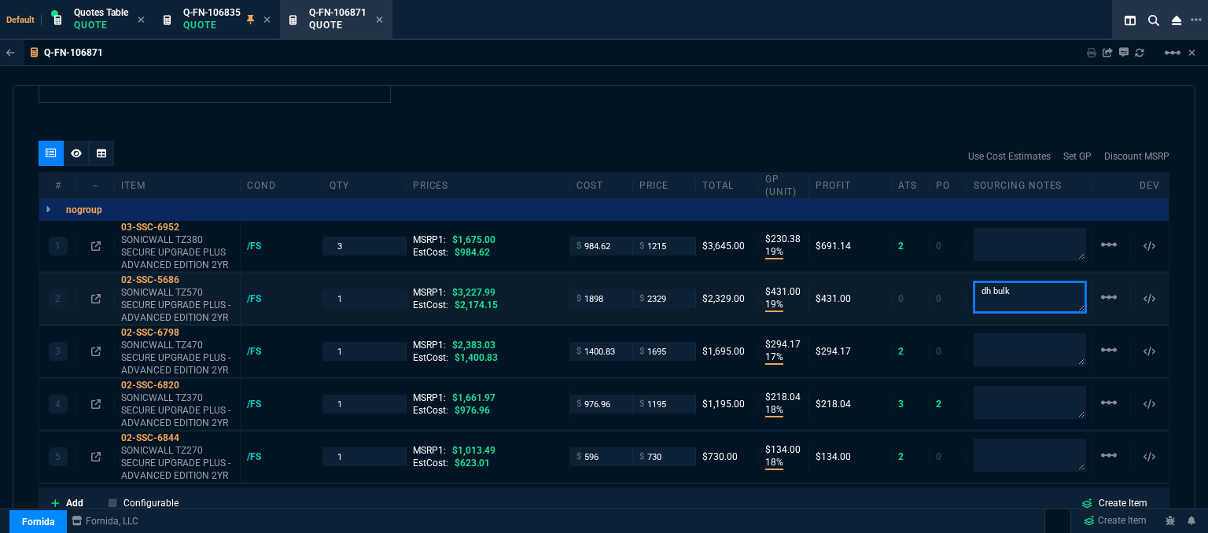
drag, startPoint x: 1020, startPoint y: 278, endPoint x: 950, endPoint y: 279, distance: 70.0
click at [950, 279] on div "2 02-SSC-5686 SONICWALL TZ570 SECURE UPGRADE PLUS - ADVANCED EDITION 2YR /FS 1 …" at bounding box center [604, 299] width 1130 height 51
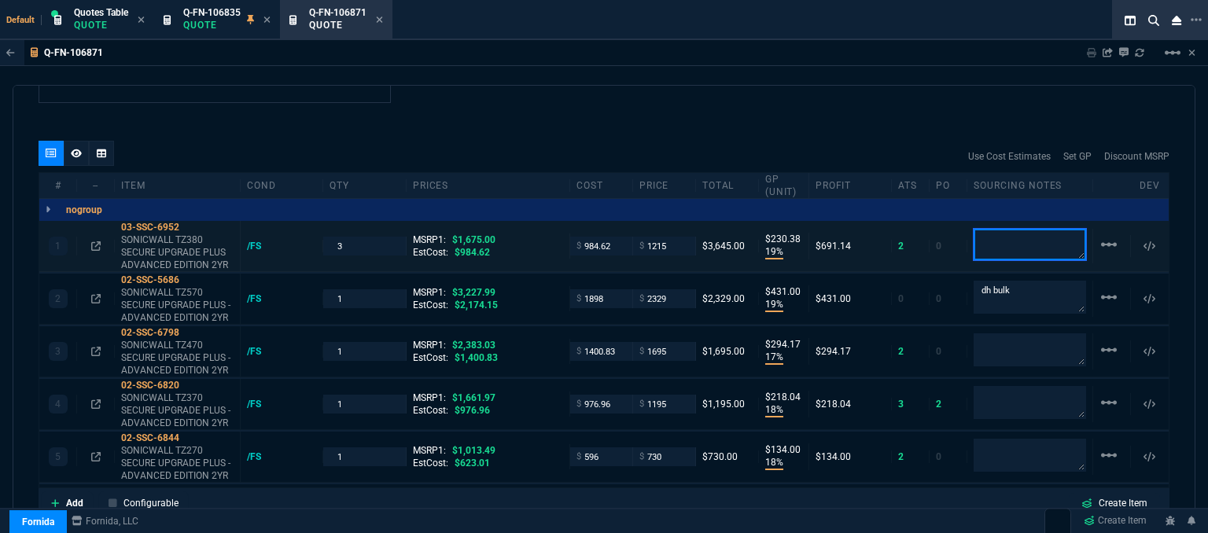
click at [1023, 229] on textarea at bounding box center [1030, 244] width 113 height 31
paste textarea "dh bulk"
type textarea "dh bulk"
click at [1101, 446] on mat-icon "linear_scale" at bounding box center [1109, 455] width 19 height 19
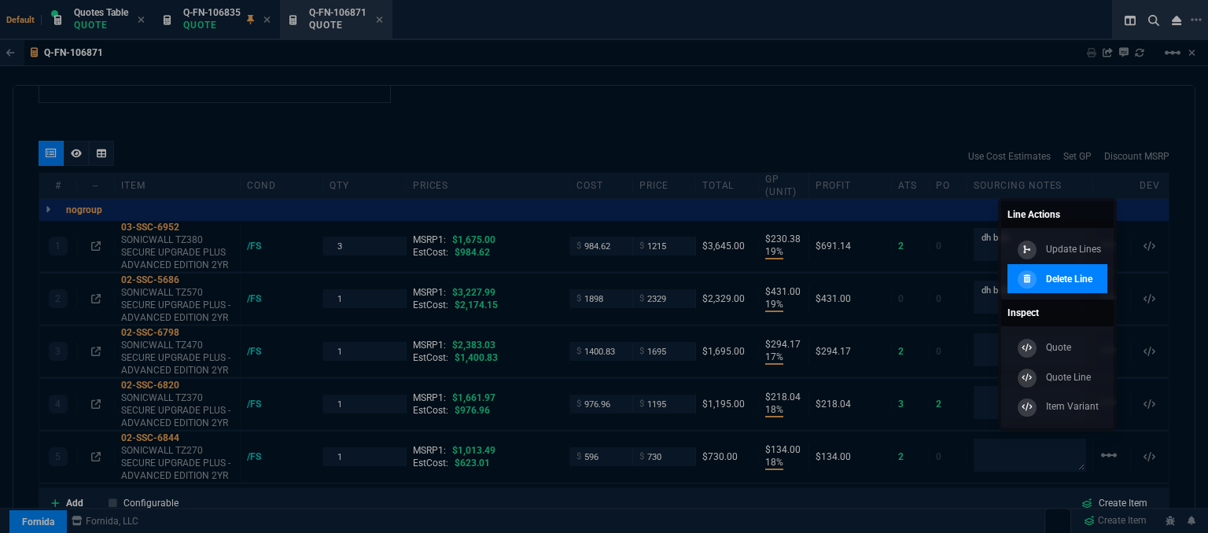
click at [1079, 280] on p "Delete Line" at bounding box center [1069, 279] width 46 height 14
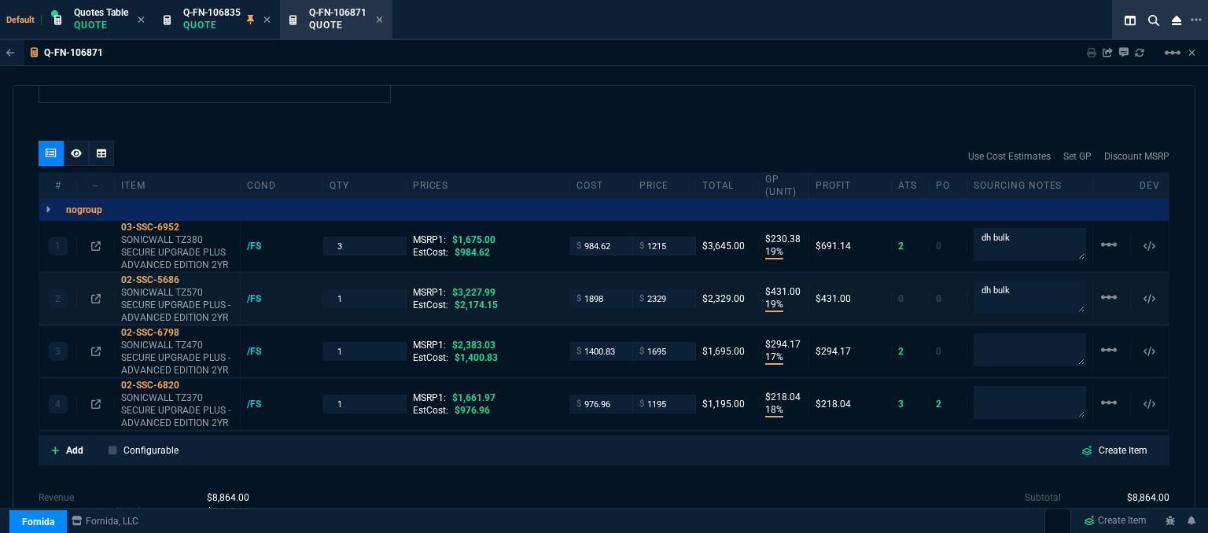
type input "19"
type input "230"
type input "19"
type input "431"
type input "17"
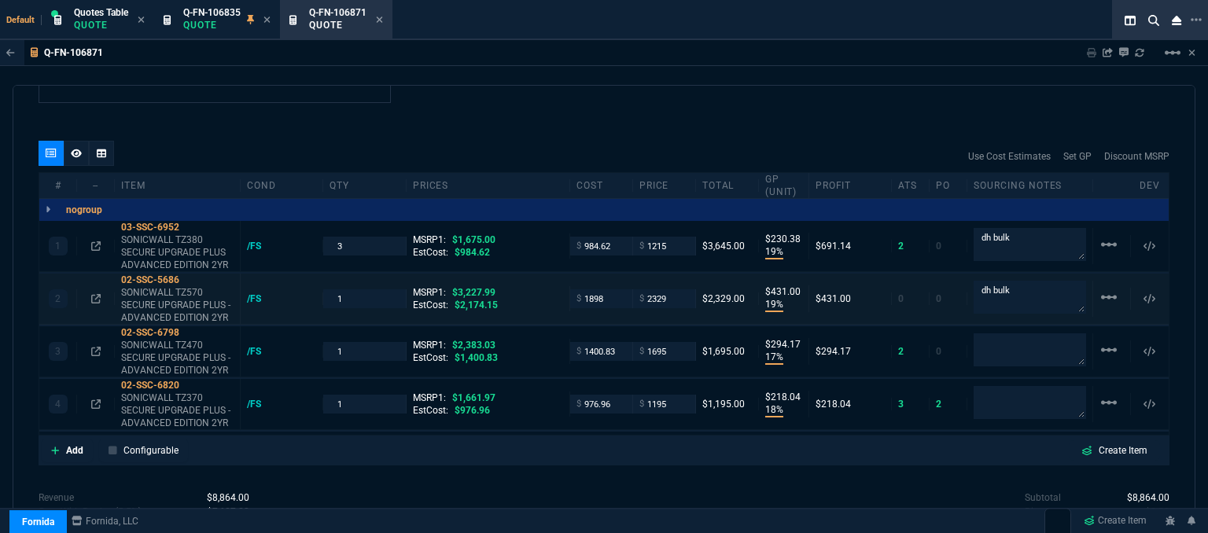
type input "294"
type input "18"
type input "218"
type input "27"
type input "28"
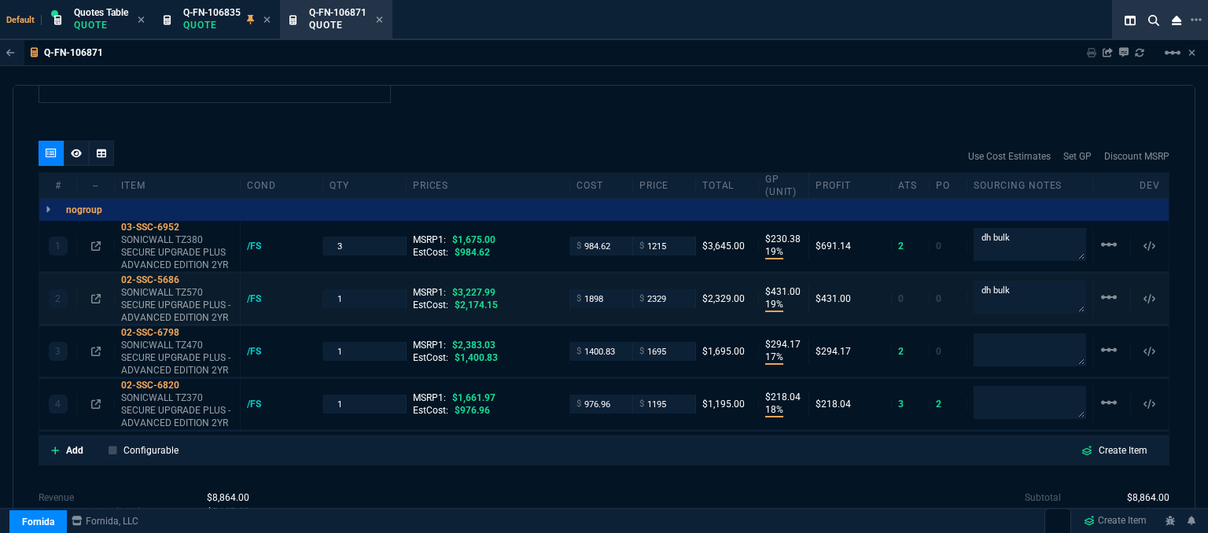
type input "29"
type input "28"
click at [1105, 393] on mat-icon "linear_scale" at bounding box center [1109, 402] width 19 height 19
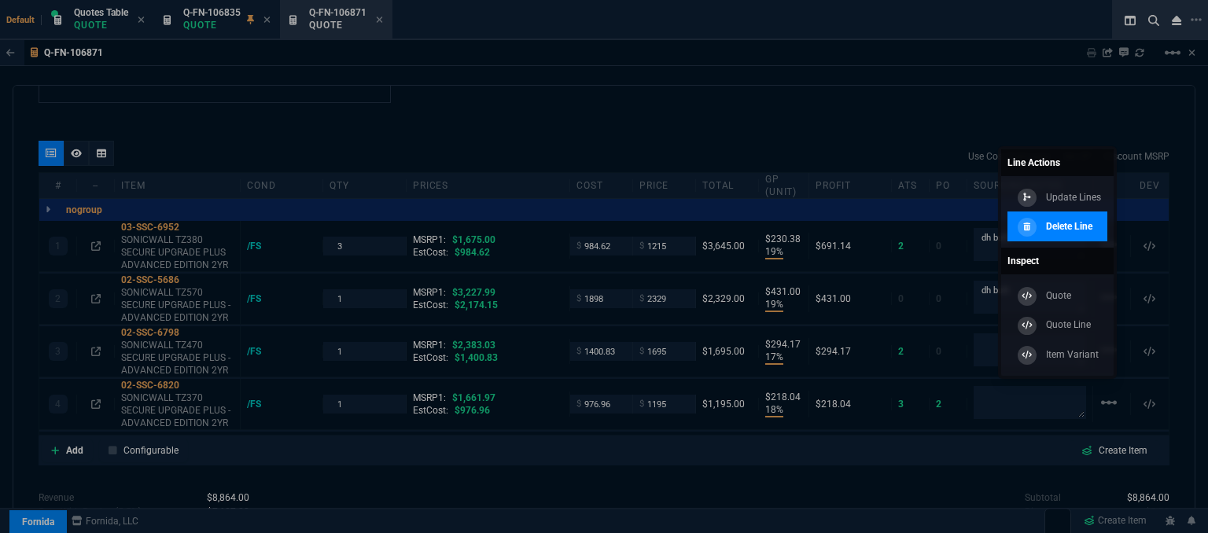
click at [1067, 226] on p "Delete Line" at bounding box center [1069, 227] width 46 height 14
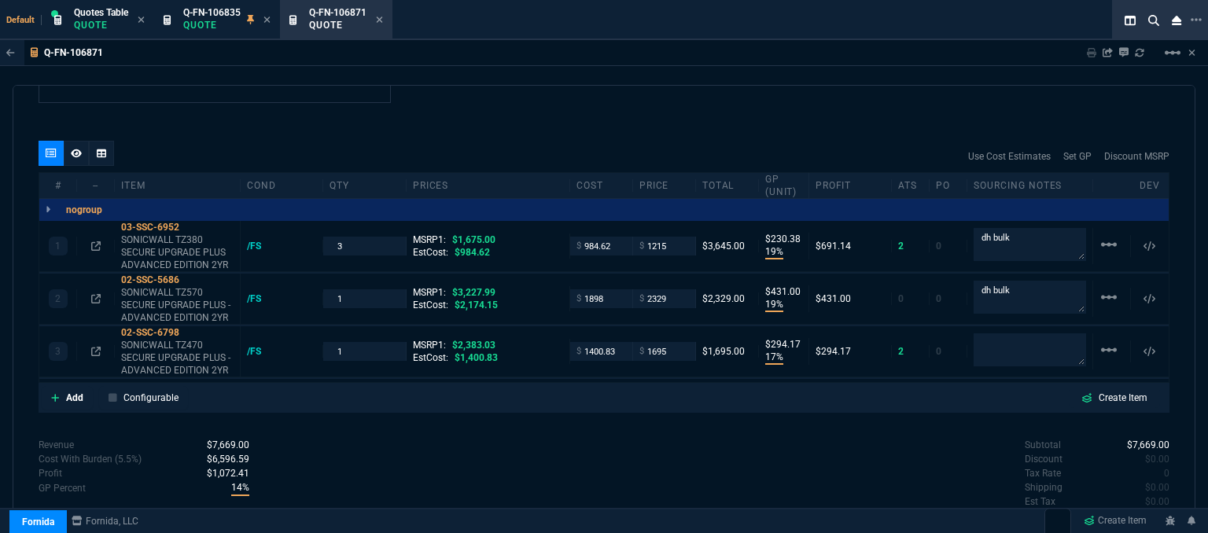
type input "19"
type input "230"
type input "19"
type input "431"
type input "17"
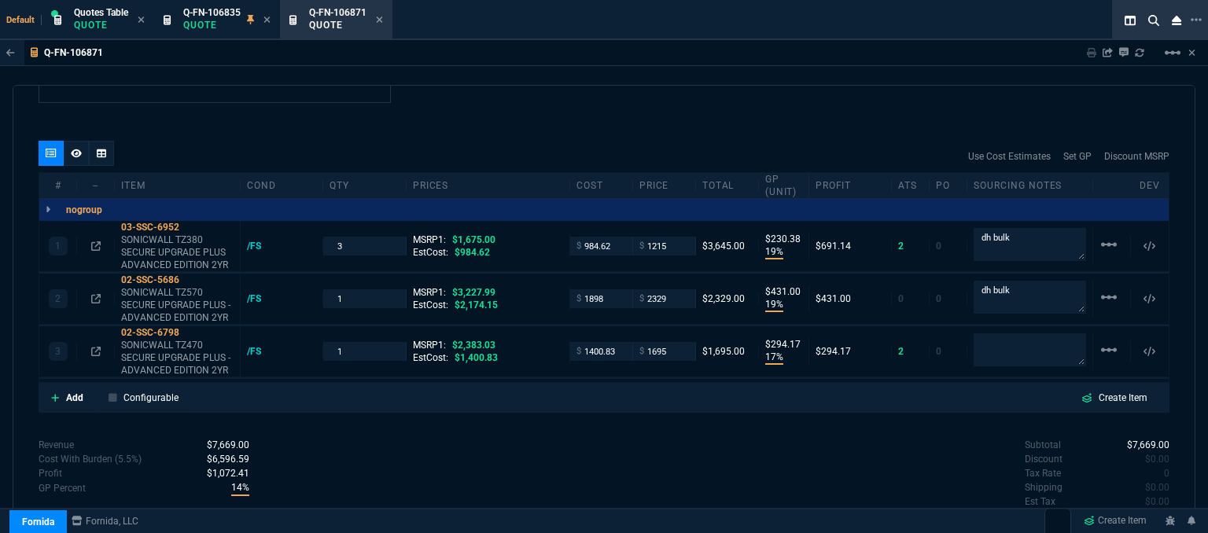
type input "294"
type input "27"
type input "28"
type input "29"
drag, startPoint x: 356, startPoint y: 338, endPoint x: 314, endPoint y: 336, distance: 41.8
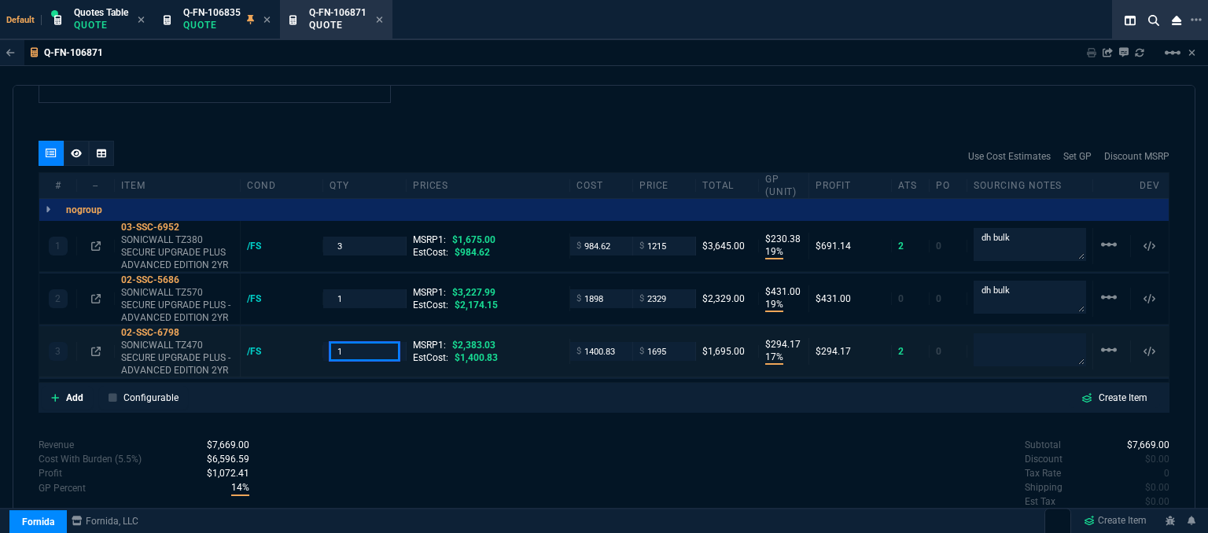
click at [314, 336] on div "3 02-SSC-6798 SONICWALL TZ470 SECURE UPGRADE PLUS - ADVANCED EDITION 2YR /FS 1 …" at bounding box center [604, 351] width 1130 height 51
type input "4"
click at [771, 460] on div "Subtotal $7,669.00 Discount $0.00 Tax Rate 0 Shipping $0.00 Est Tax $0.00 Est T…" at bounding box center [887, 481] width 566 height 87
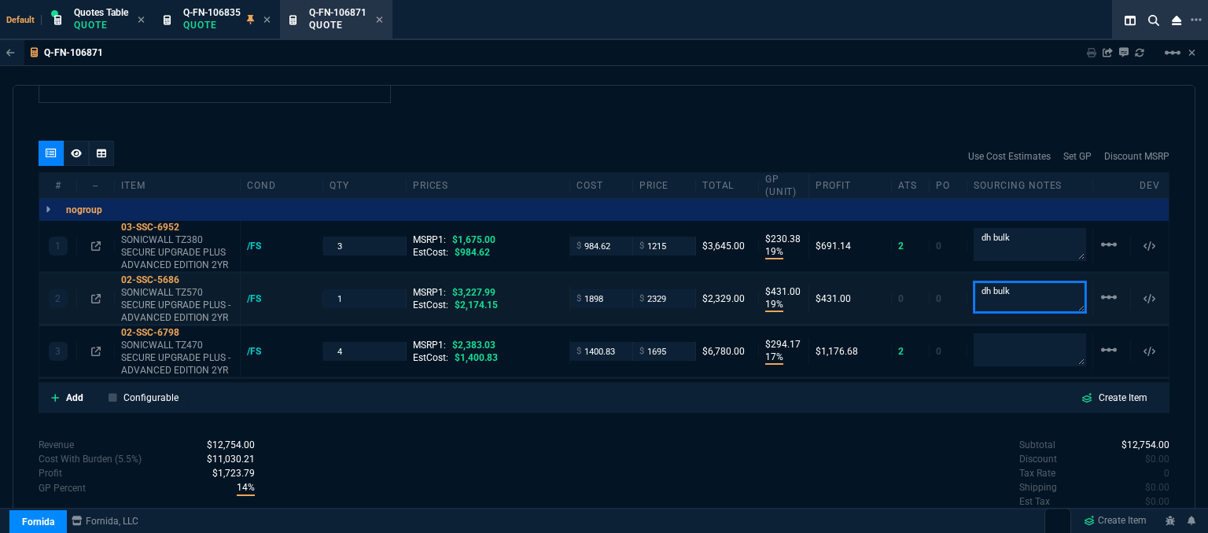
drag, startPoint x: 1023, startPoint y: 284, endPoint x: 962, endPoint y: 283, distance: 60.6
click at [968, 283] on div "dh bulk" at bounding box center [1031, 299] width 126 height 35
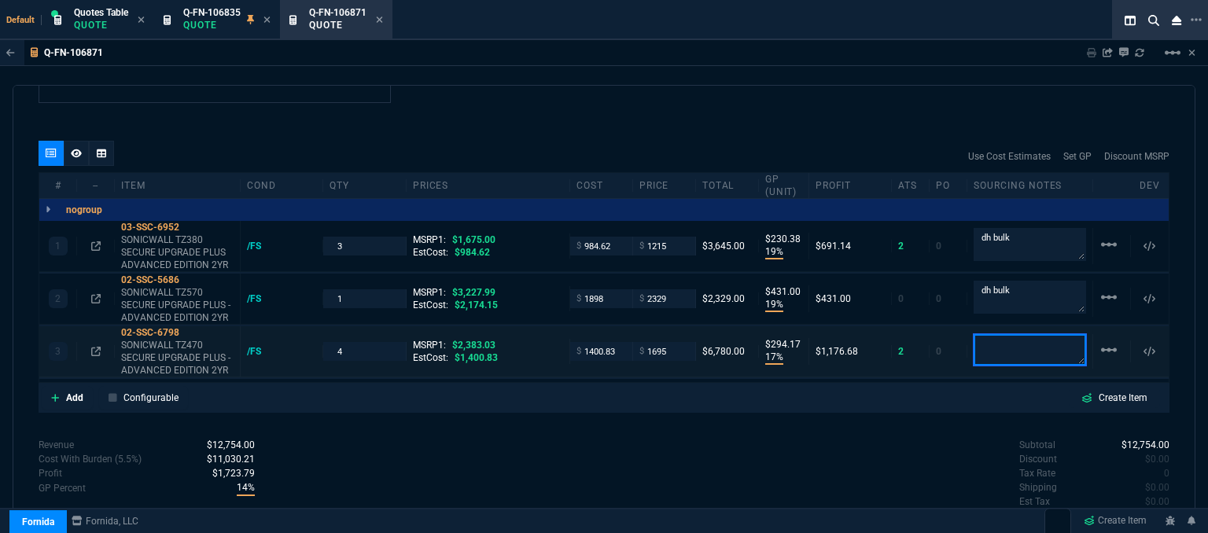
click at [1001, 339] on textarea at bounding box center [1030, 349] width 113 height 31
paste textarea "dh bulk"
type textarea "dh bulk"
click at [836, 393] on div "Add Configurable Create Item" at bounding box center [604, 398] width 1125 height 24
click at [381, 20] on icon at bounding box center [380, 20] width 6 height 6
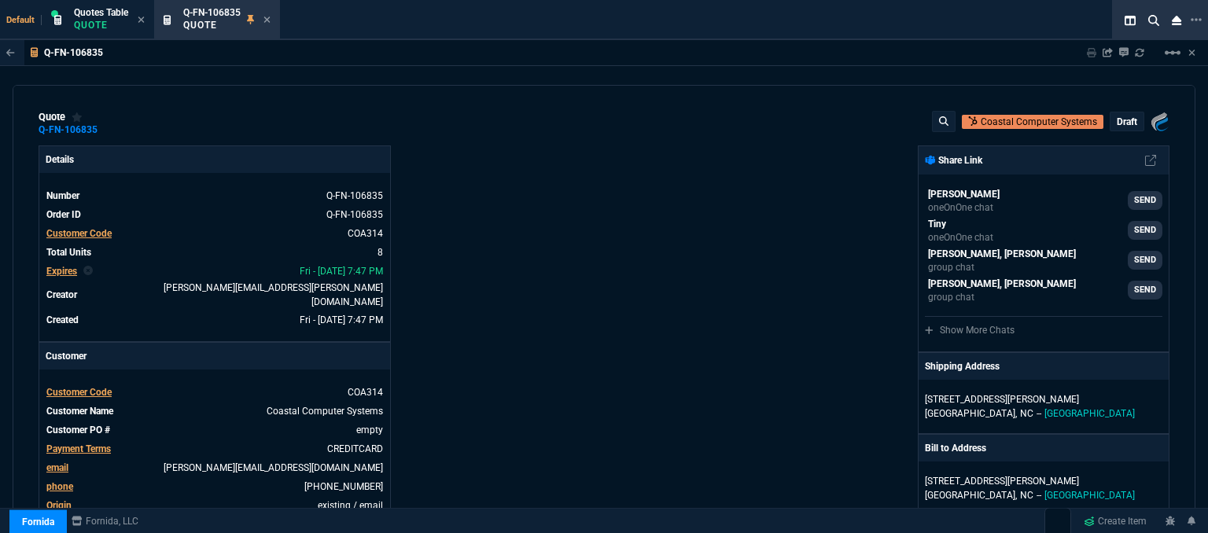
type input "19"
type input "537"
type input "19"
type input "368"
type input "19"
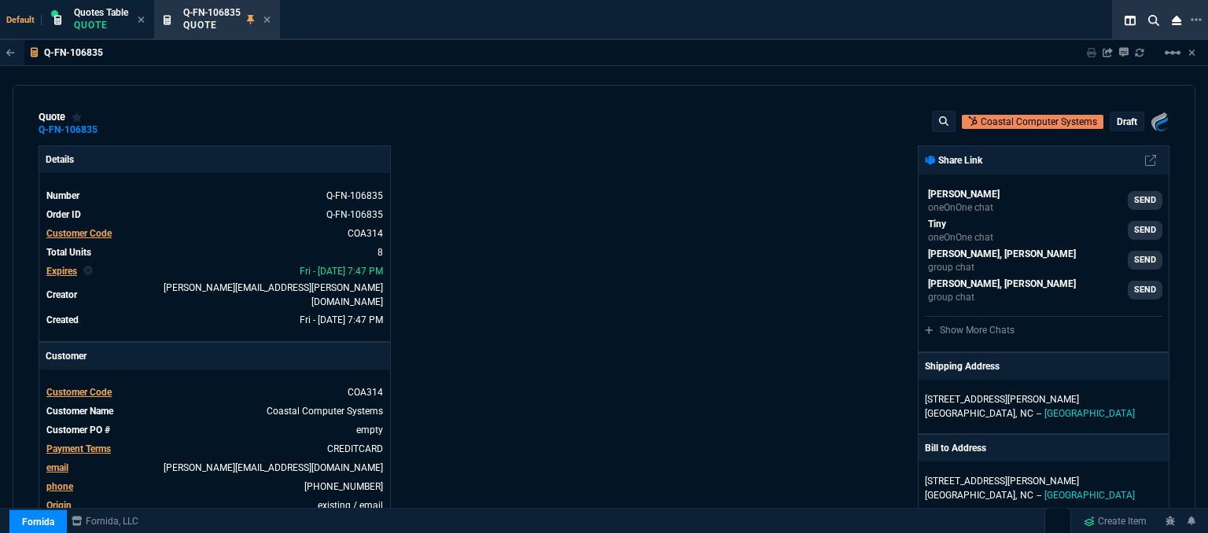
type input "230"
type input "1675"
type input "19"
type input "169"
type input "19"
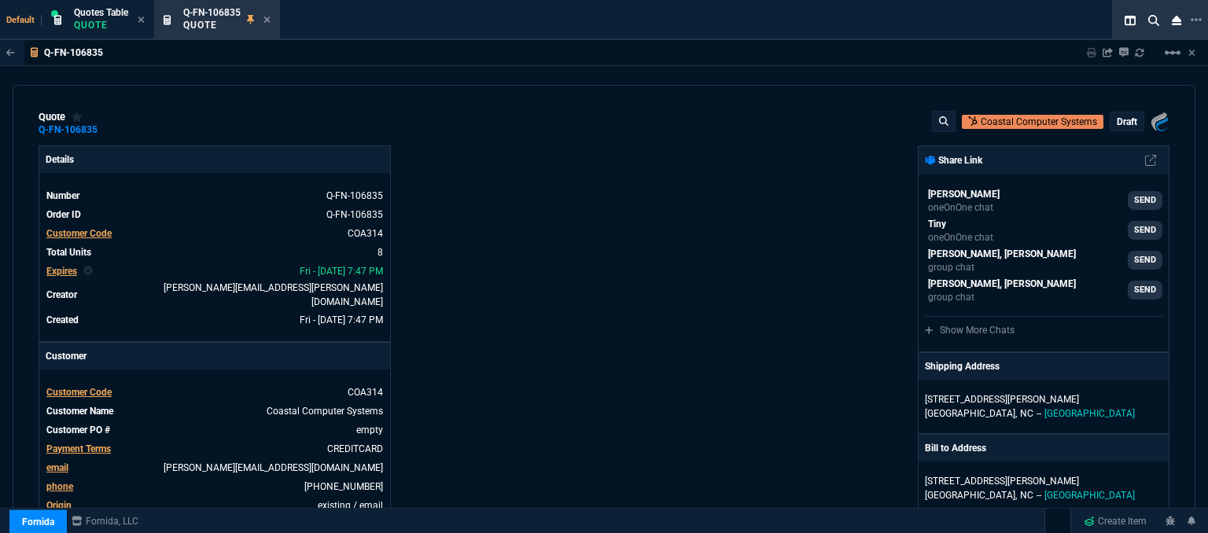
type input "431"
type input "3227.99"
type input "17"
type input "294"
type input "2383.03"
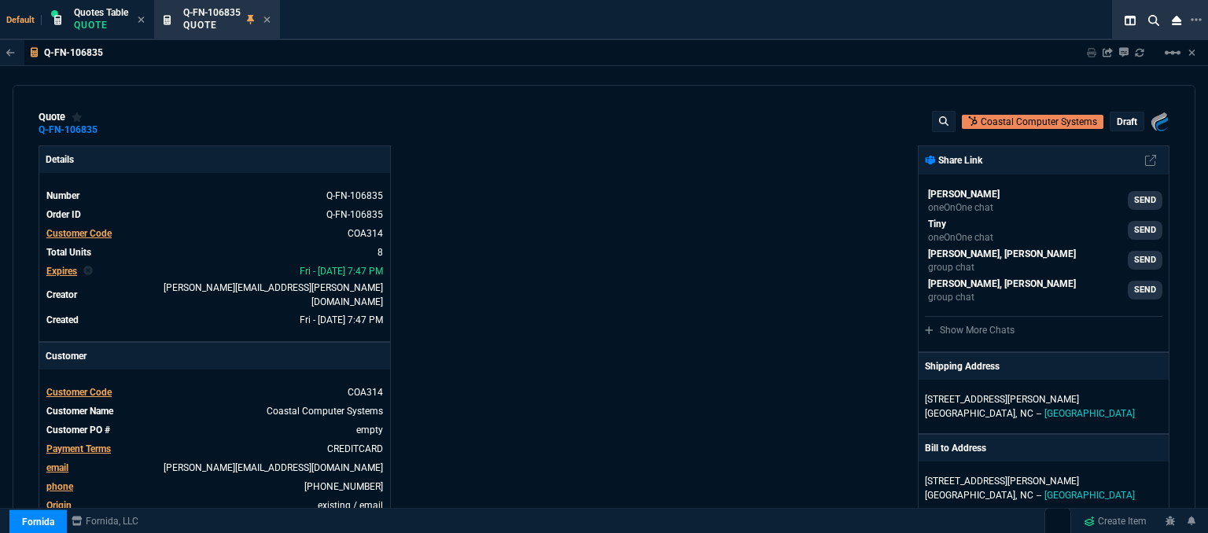
type input "18"
type input "218"
type input "1661.97"
type input "18"
type input "134"
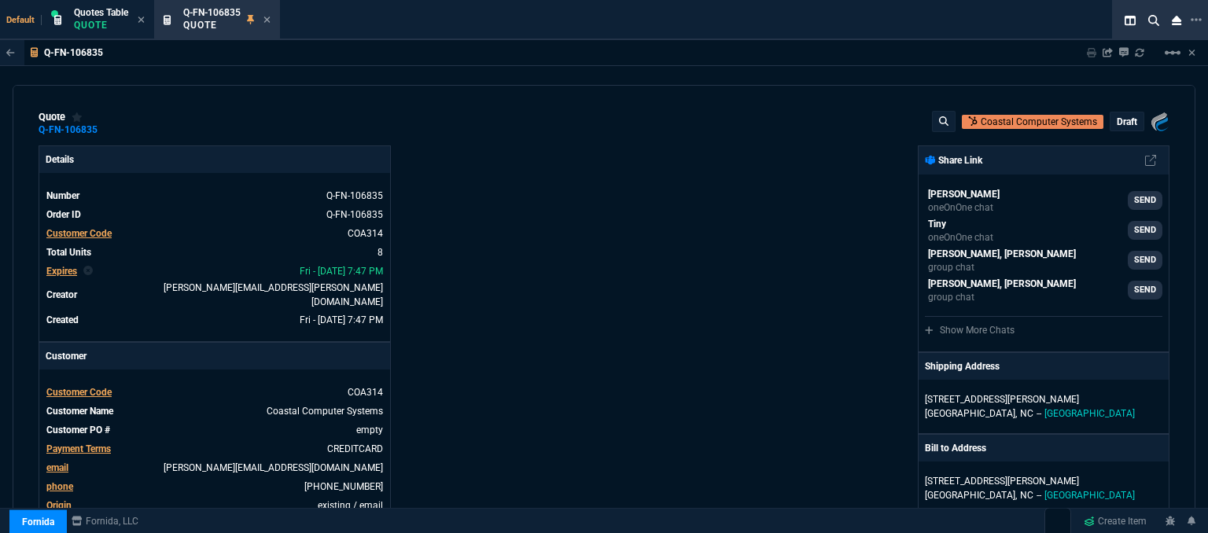
type input "1013.49"
type input "27"
type input "28"
type input "29"
type input "28"
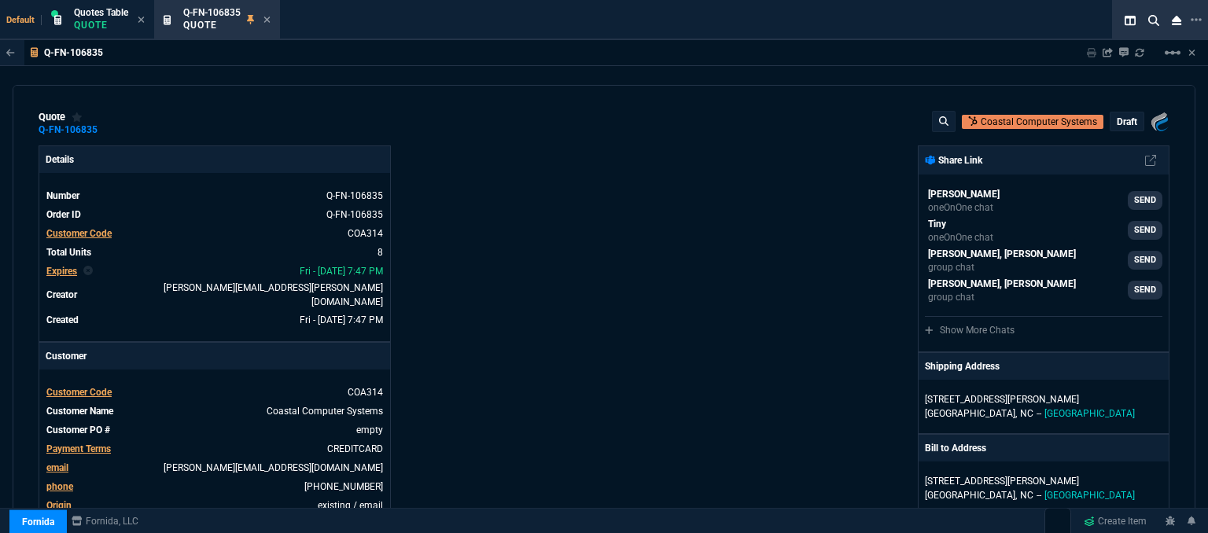
type input "28"
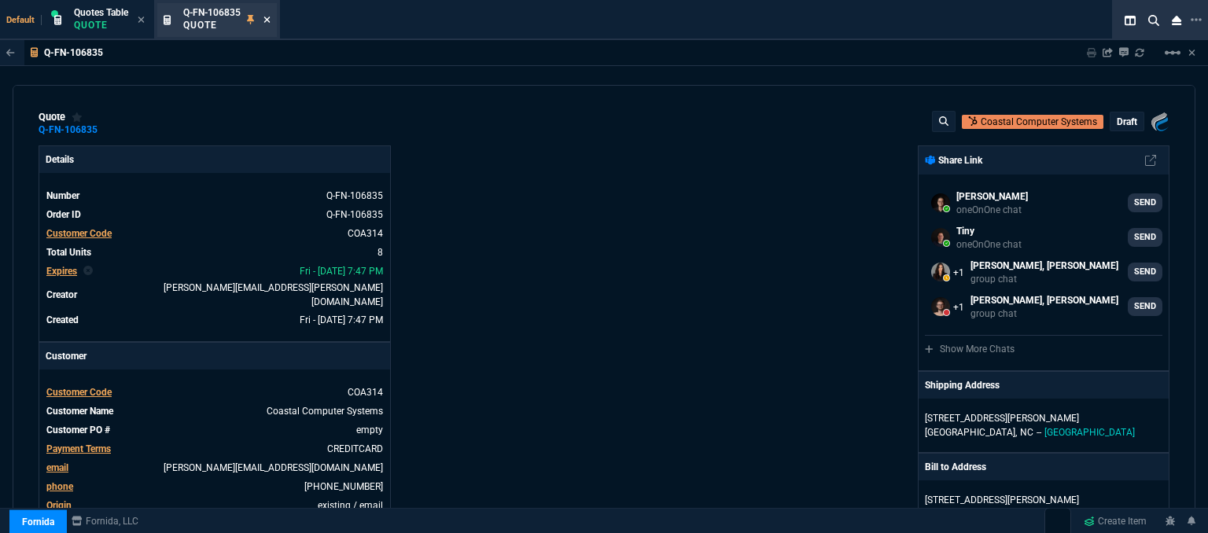
click at [267, 18] on icon at bounding box center [267, 20] width 6 height 6
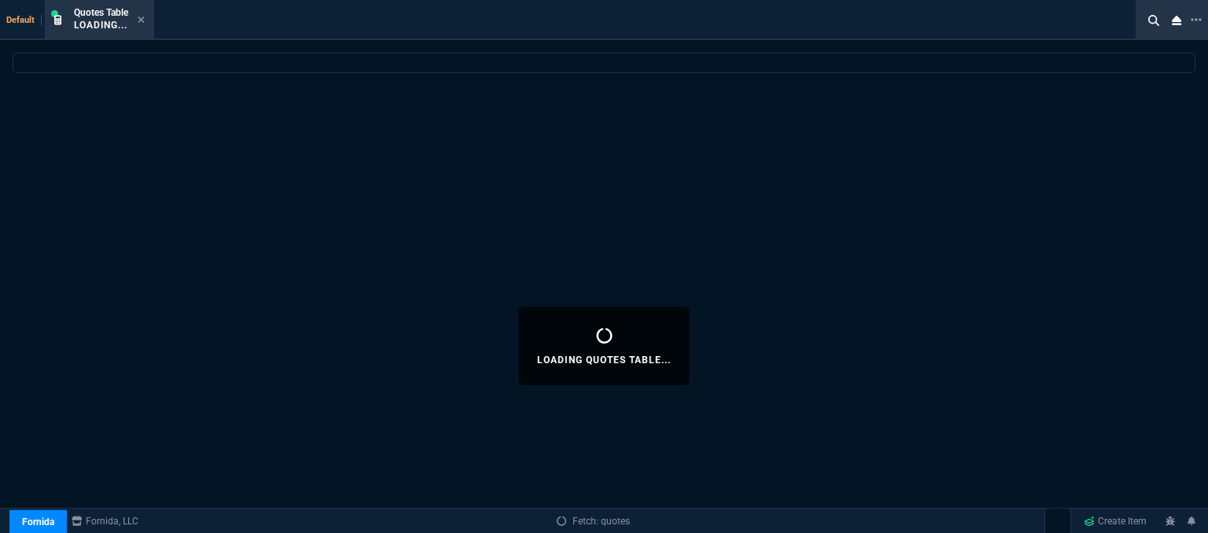
select select
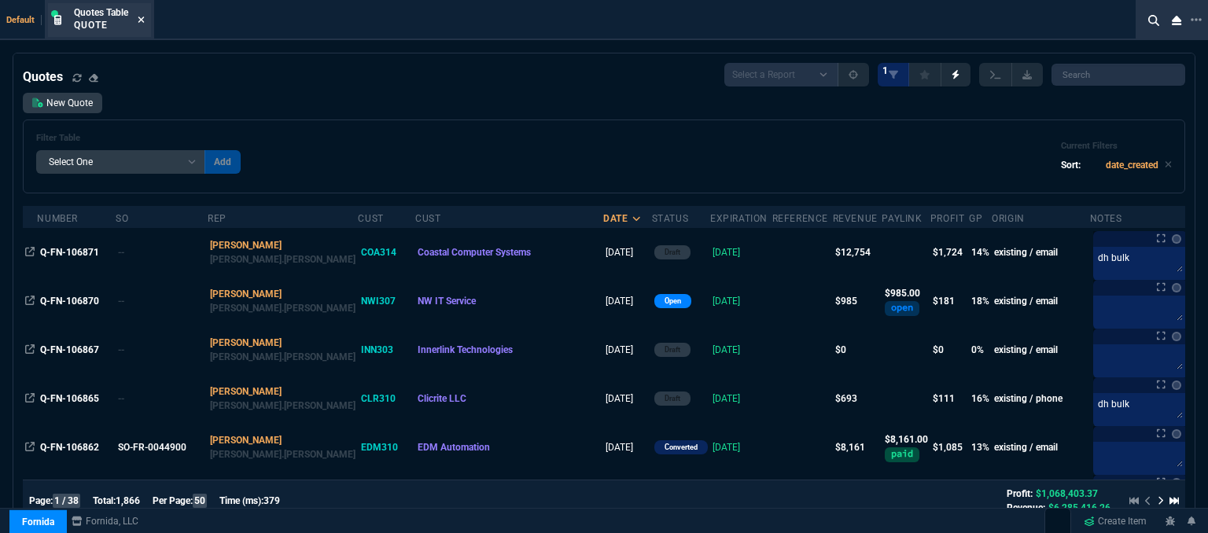
click at [145, 23] on icon at bounding box center [141, 19] width 7 height 9
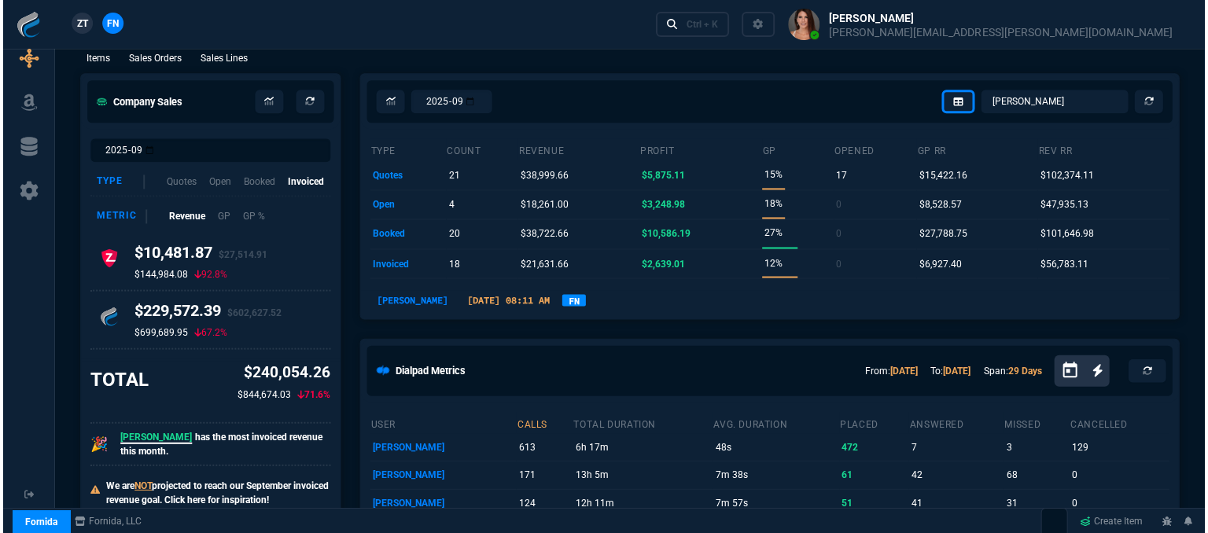
scroll to position [0, 0]
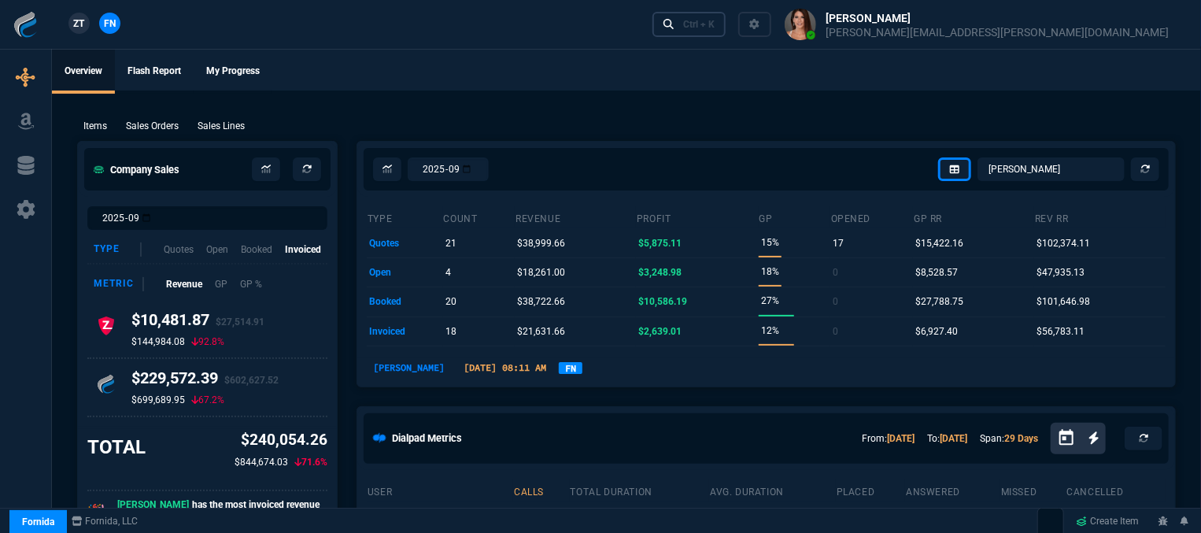
click at [714, 28] on div "Ctrl + K" at bounding box center [698, 24] width 31 height 13
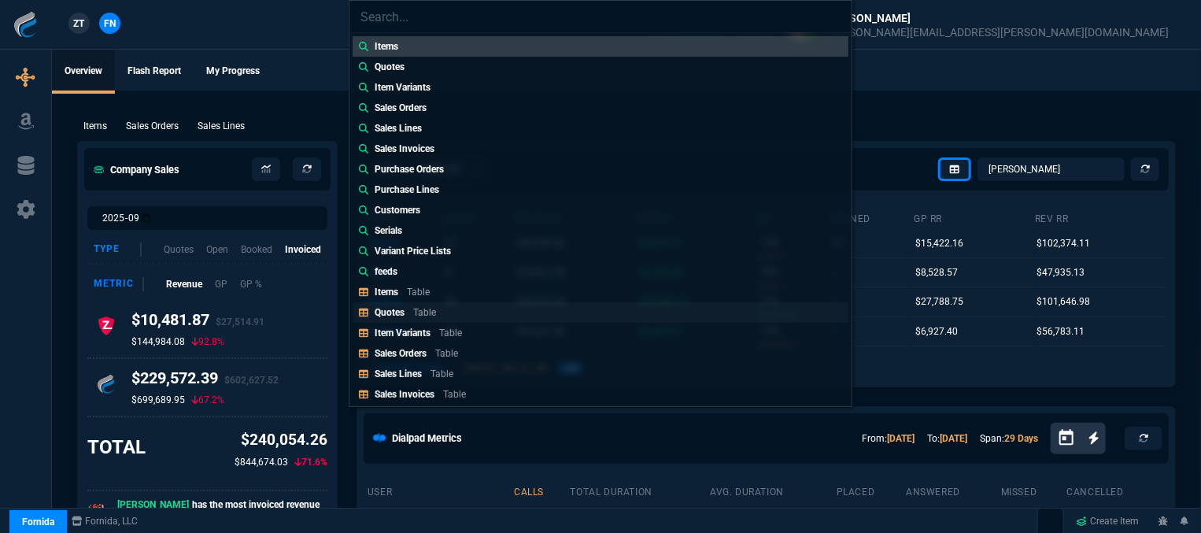
click at [459, 308] on link "Quotes Table" at bounding box center [600, 312] width 496 height 20
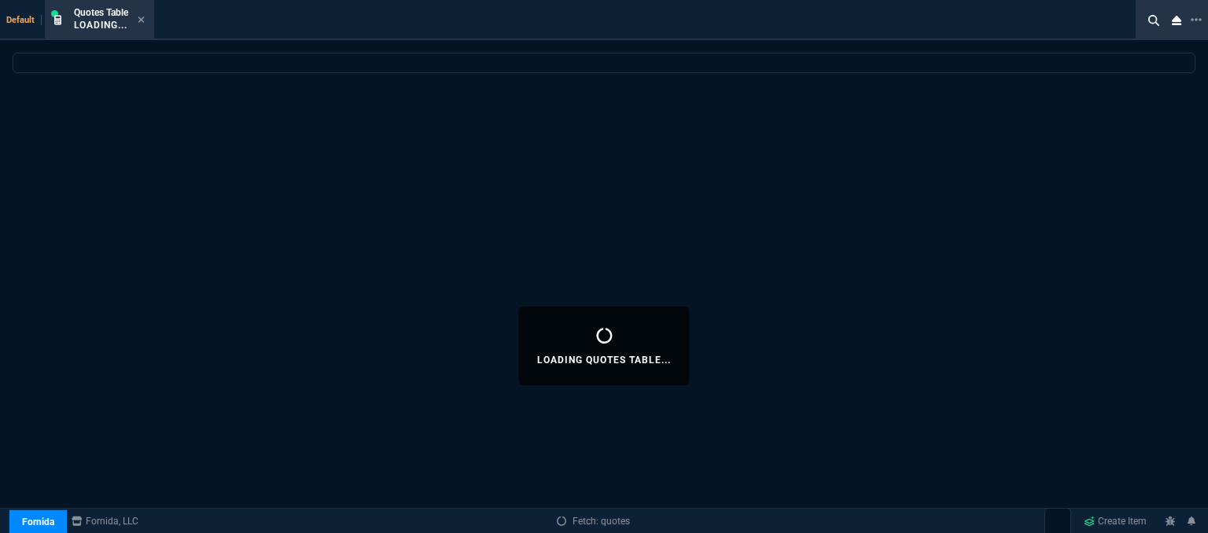
select select
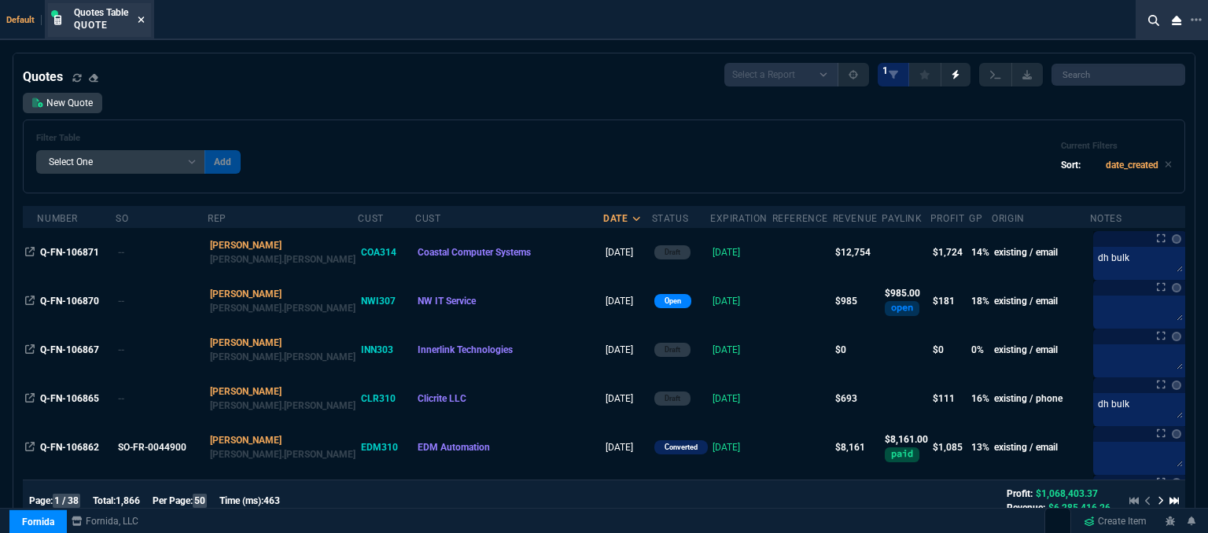
click at [140, 20] on icon at bounding box center [141, 19] width 7 height 9
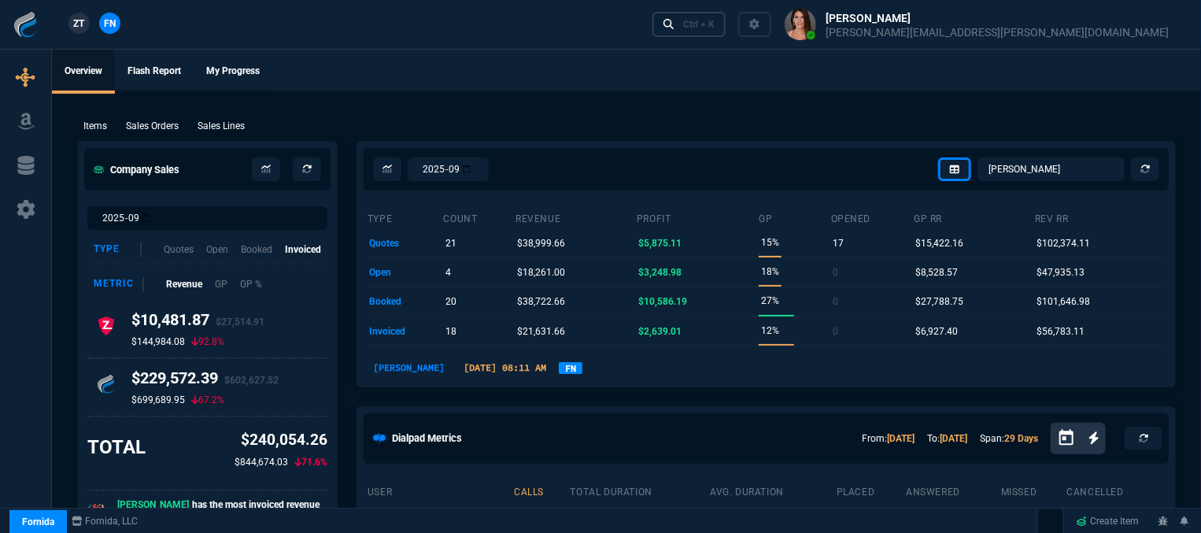
click at [714, 27] on div "Ctrl + K" at bounding box center [698, 24] width 31 height 13
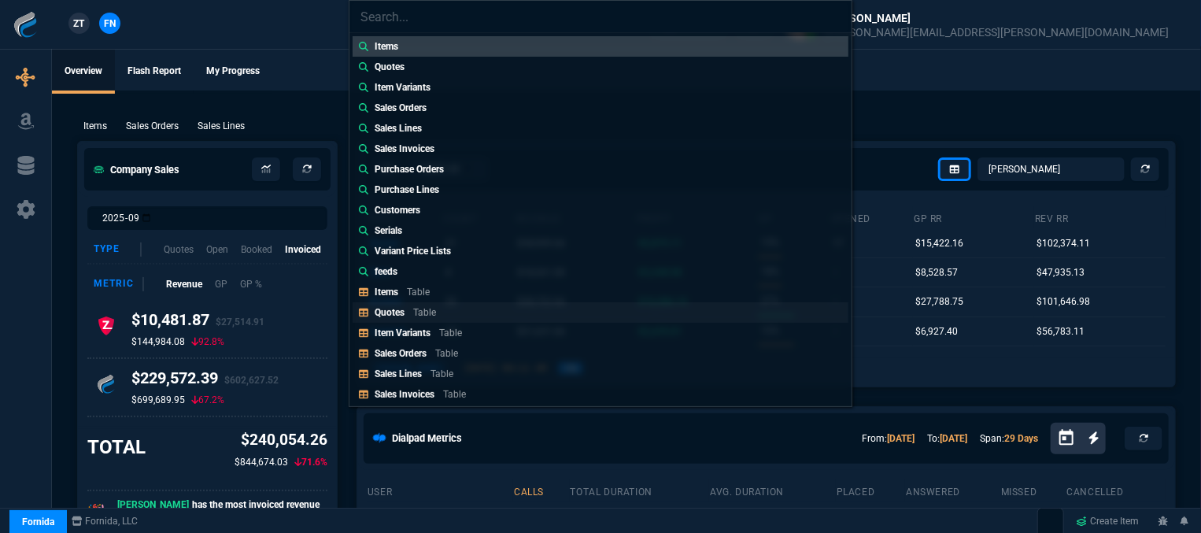
click at [419, 308] on p "Table" at bounding box center [424, 312] width 23 height 11
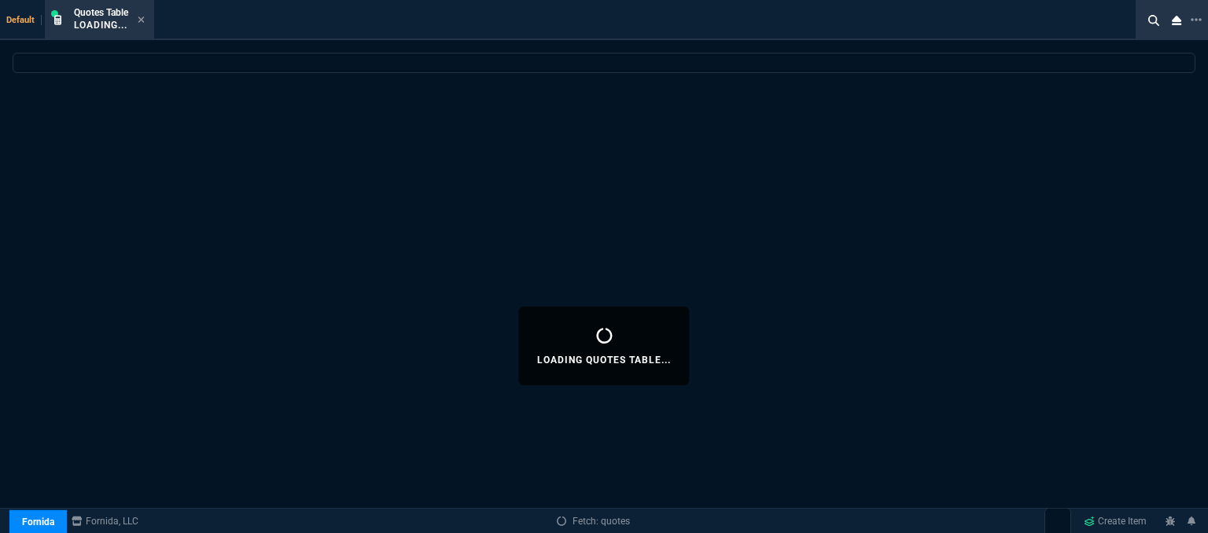
select select
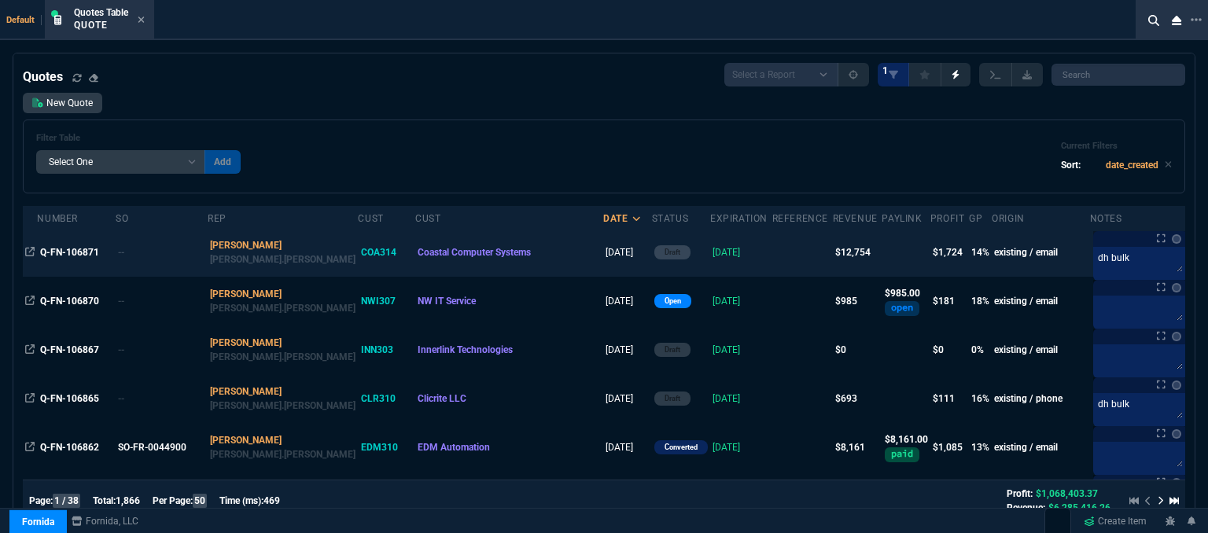
click at [773, 255] on td at bounding box center [803, 252] width 61 height 49
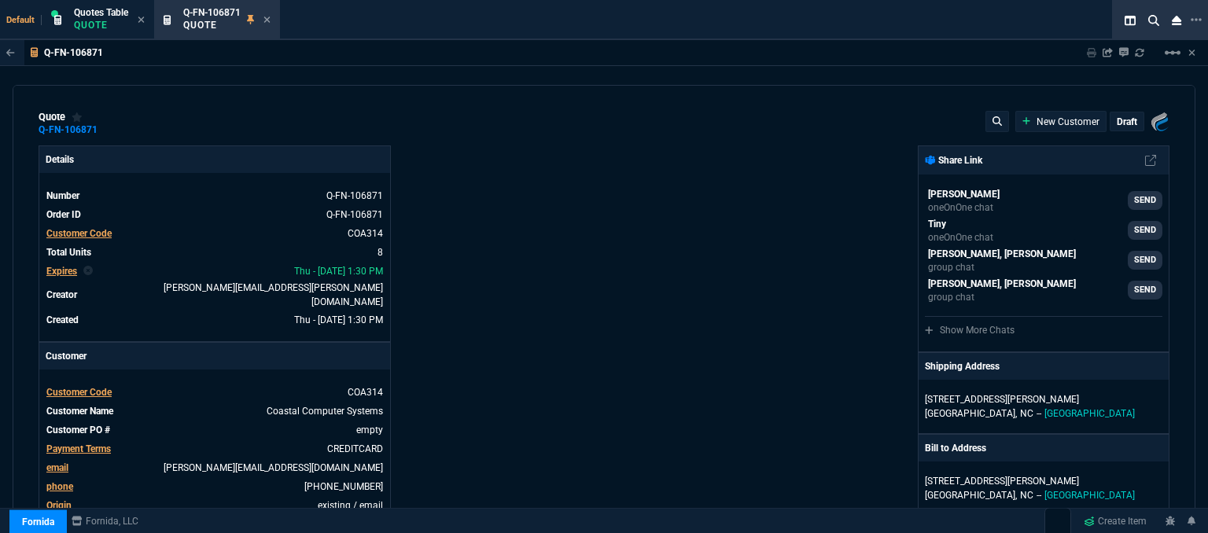
type input "1675"
type input "3227.99"
type input "2383.03"
type input "19"
type input "230"
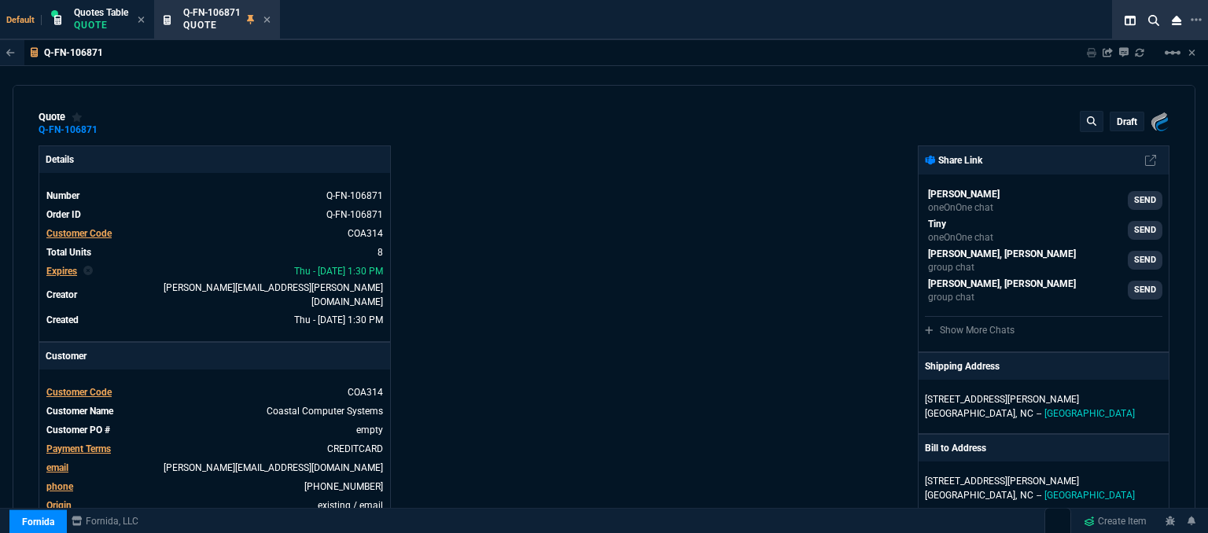
type input "19"
type input "431"
type input "17"
type input "294"
type input "27"
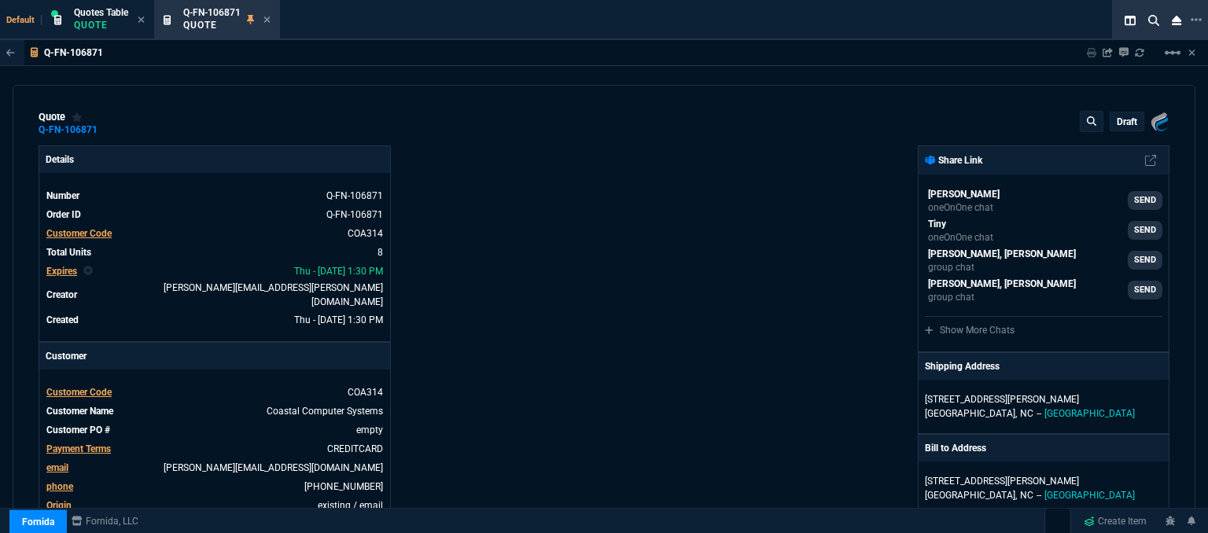
type input "28"
type input "29"
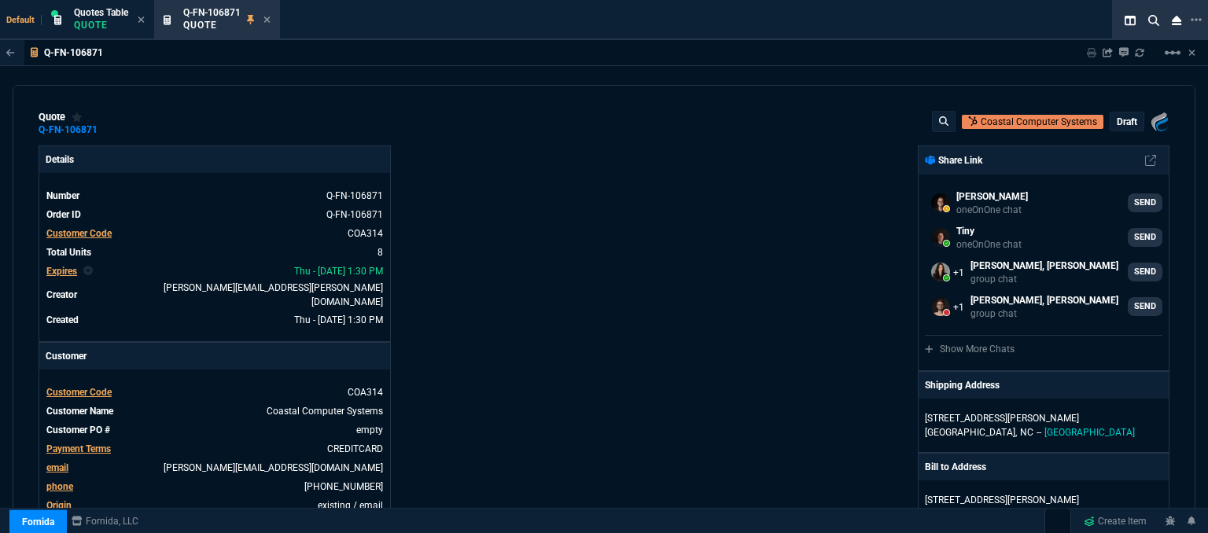
click at [1123, 119] on p "draft" at bounding box center [1127, 122] width 20 height 13
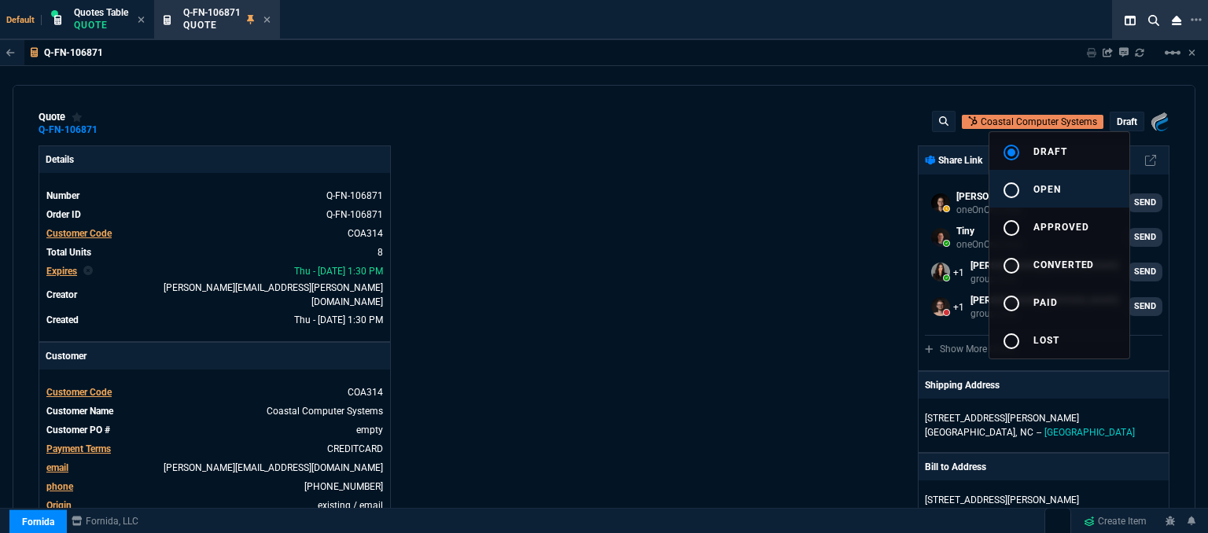
click at [1076, 193] on button "radio_button_unchecked open" at bounding box center [1060, 189] width 140 height 38
click at [755, 224] on div at bounding box center [604, 266] width 1208 height 533
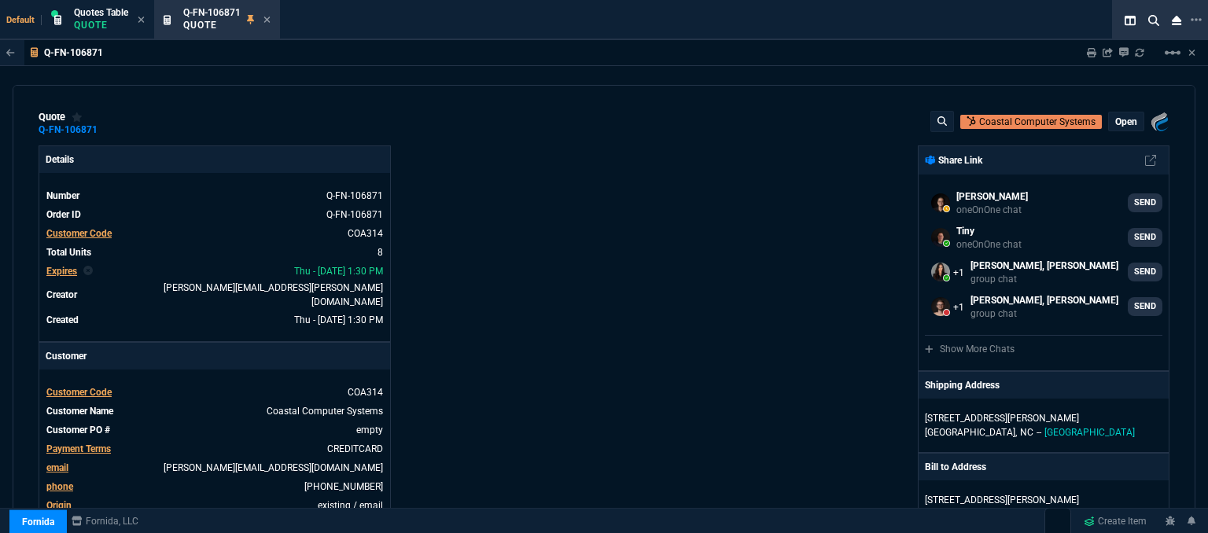
type input "19"
type input "230"
type input "19"
type input "431"
type input "17"
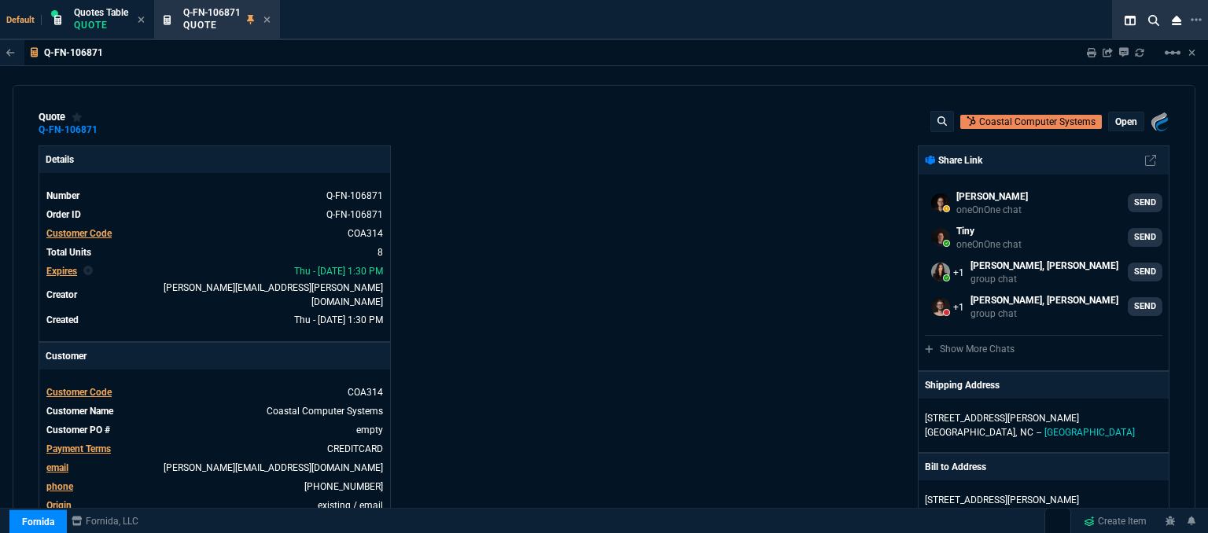
type input "294"
type input "27"
type input "28"
type input "29"
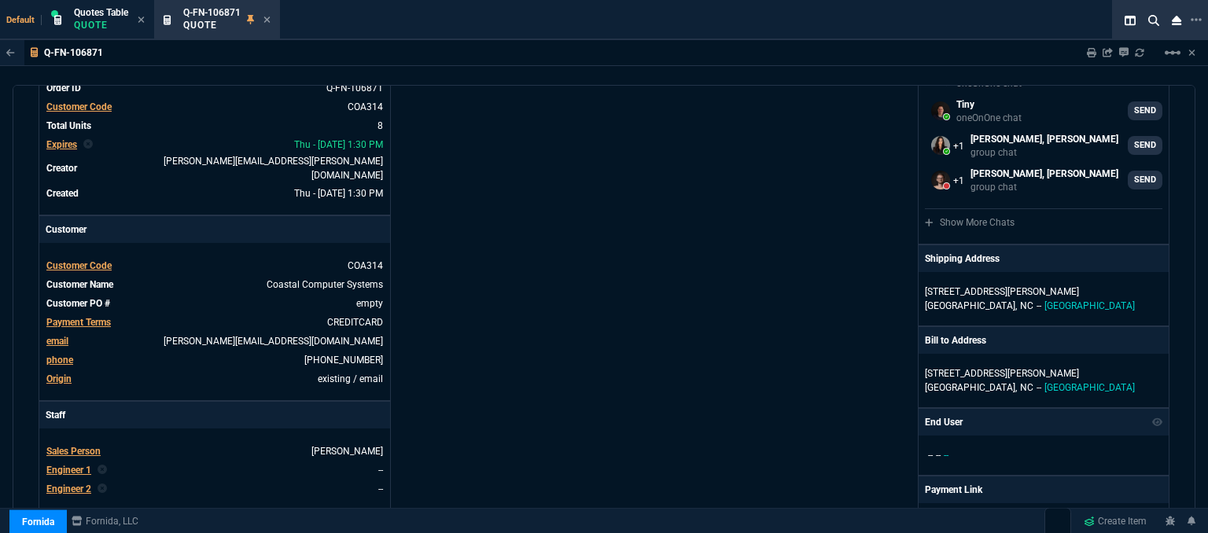
scroll to position [236, 0]
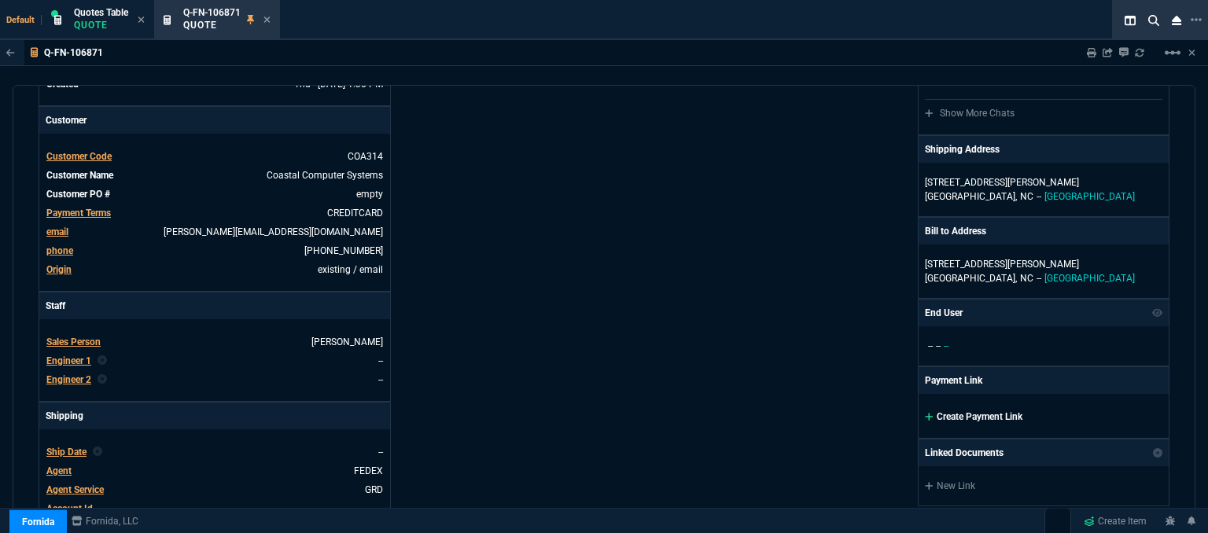
click at [925, 413] on icon at bounding box center [929, 417] width 8 height 8
click at [925, 419] on icon at bounding box center [929, 417] width 8 height 8
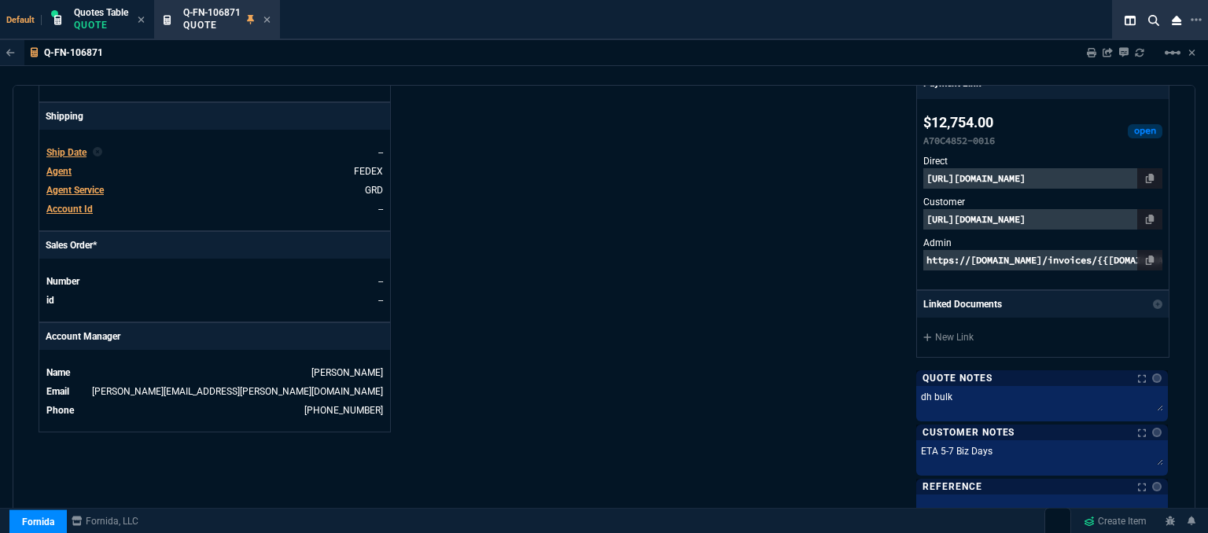
scroll to position [548, 0]
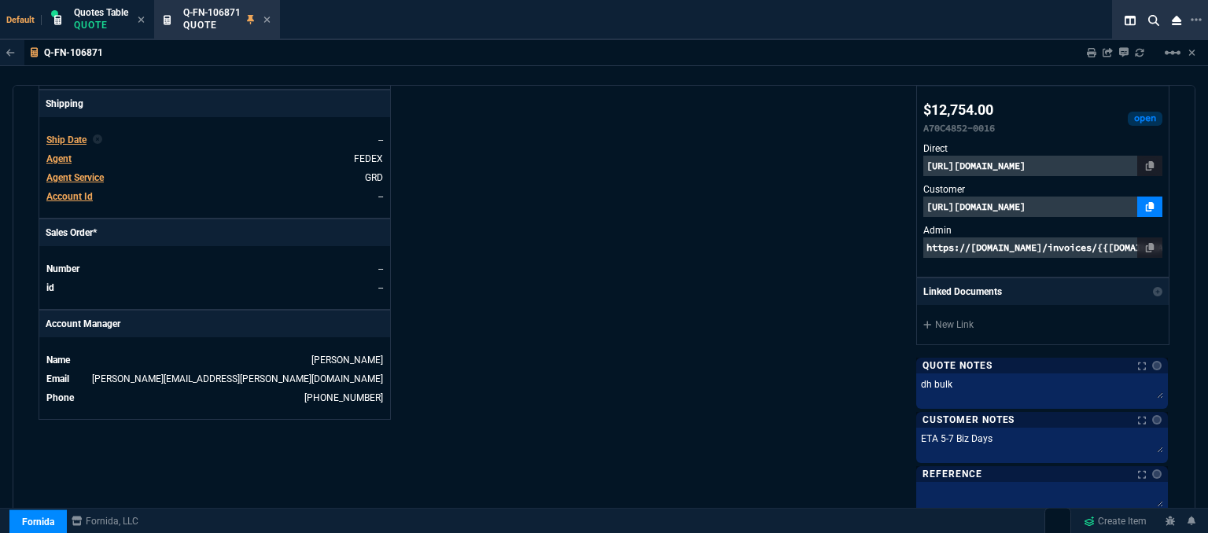
click at [1146, 203] on icon at bounding box center [1150, 206] width 9 height 9
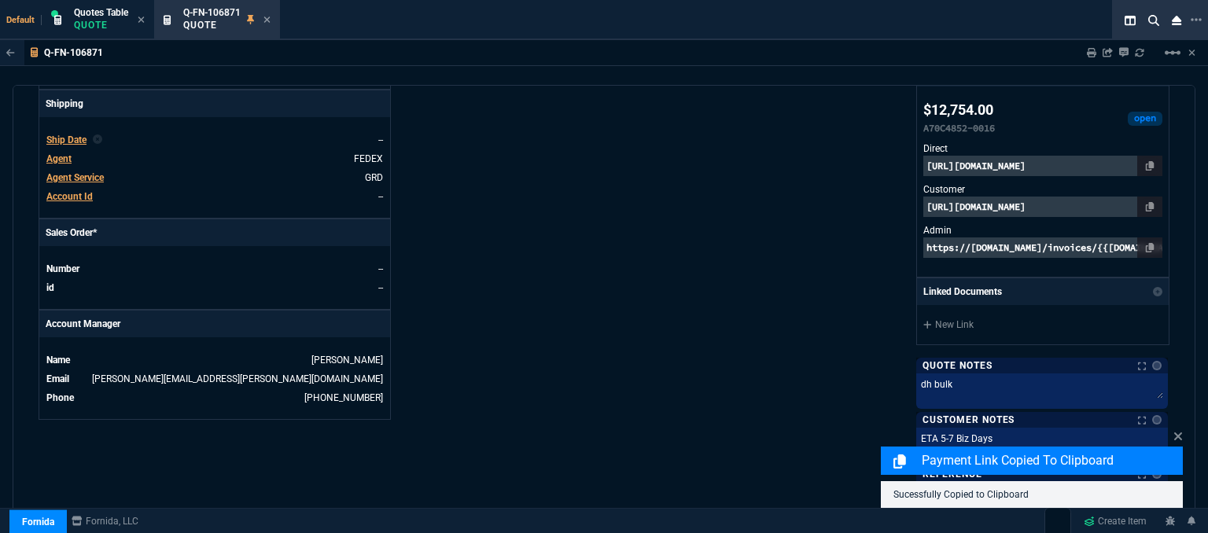
scroll to position [1010, 0]
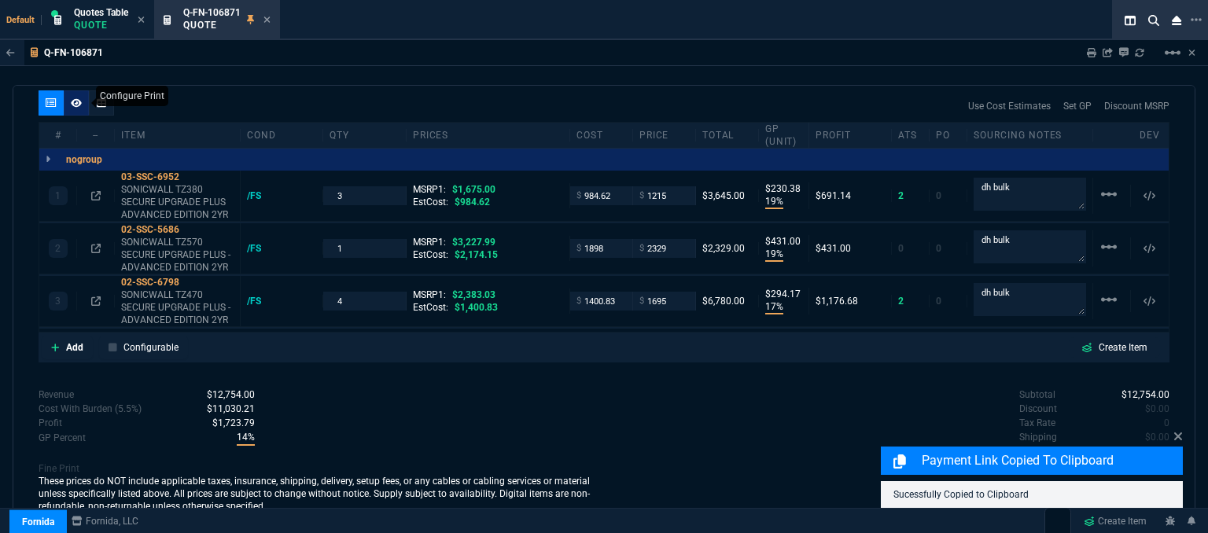
click at [79, 98] on icon at bounding box center [76, 102] width 11 height 9
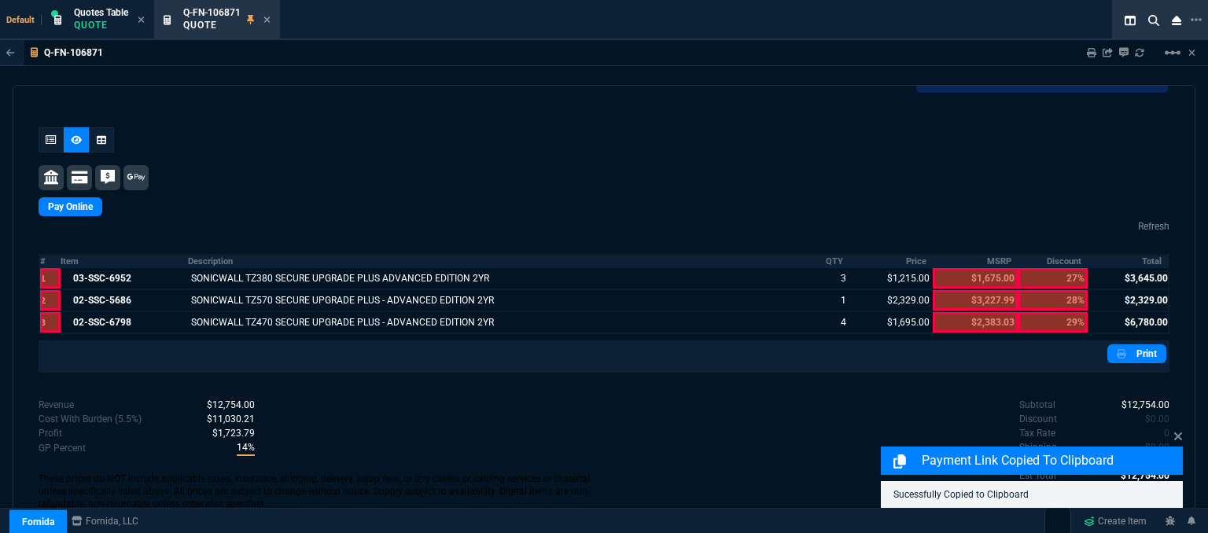
scroll to position [869, 0]
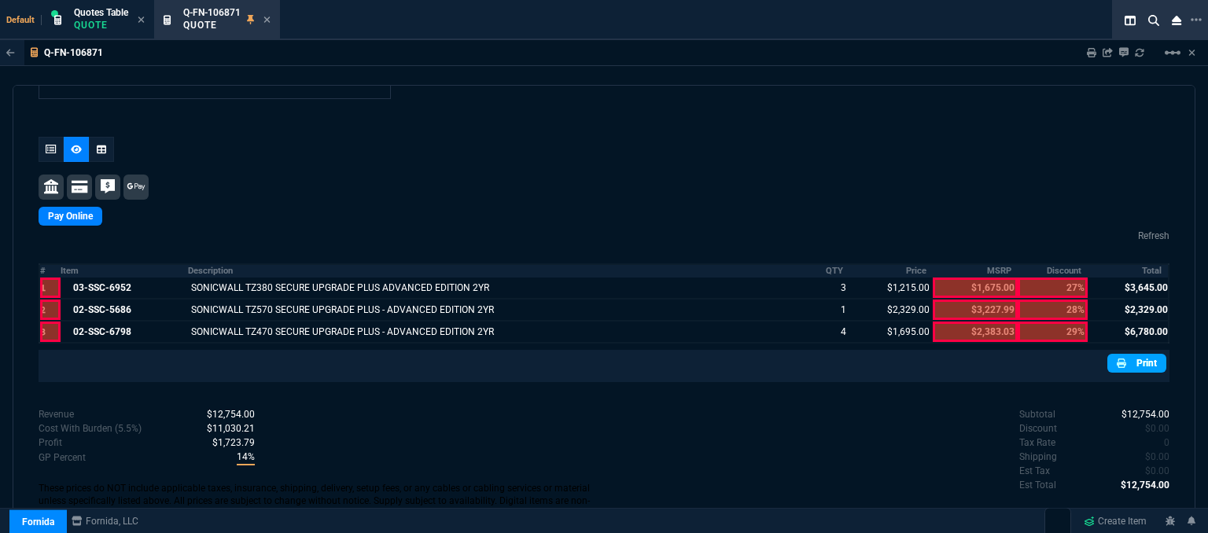
click at [1130, 354] on link "Print" at bounding box center [1137, 363] width 59 height 19
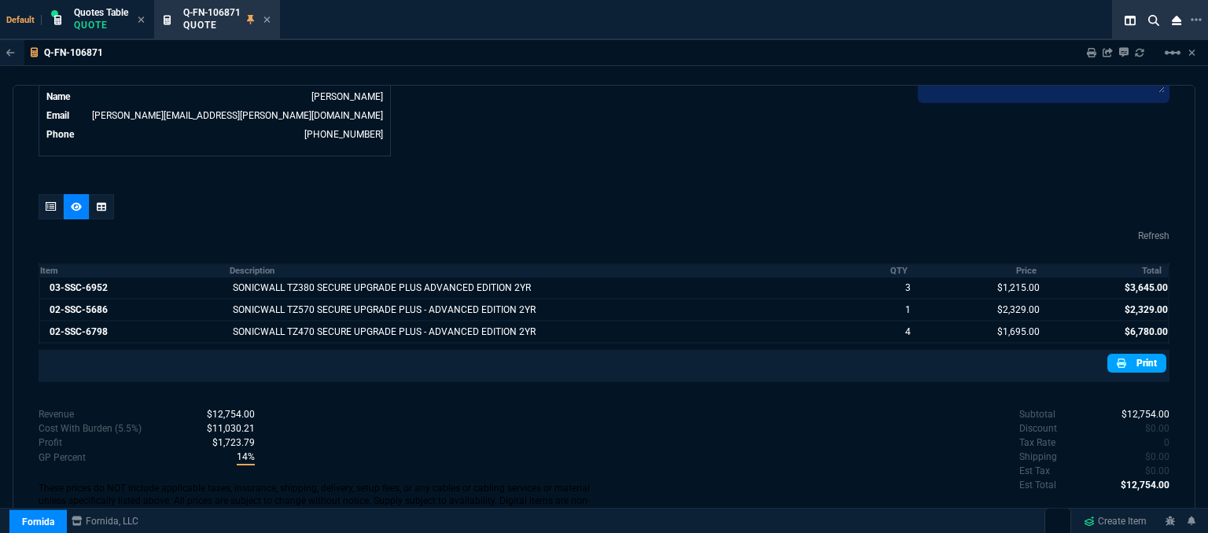
scroll to position [812, 0]
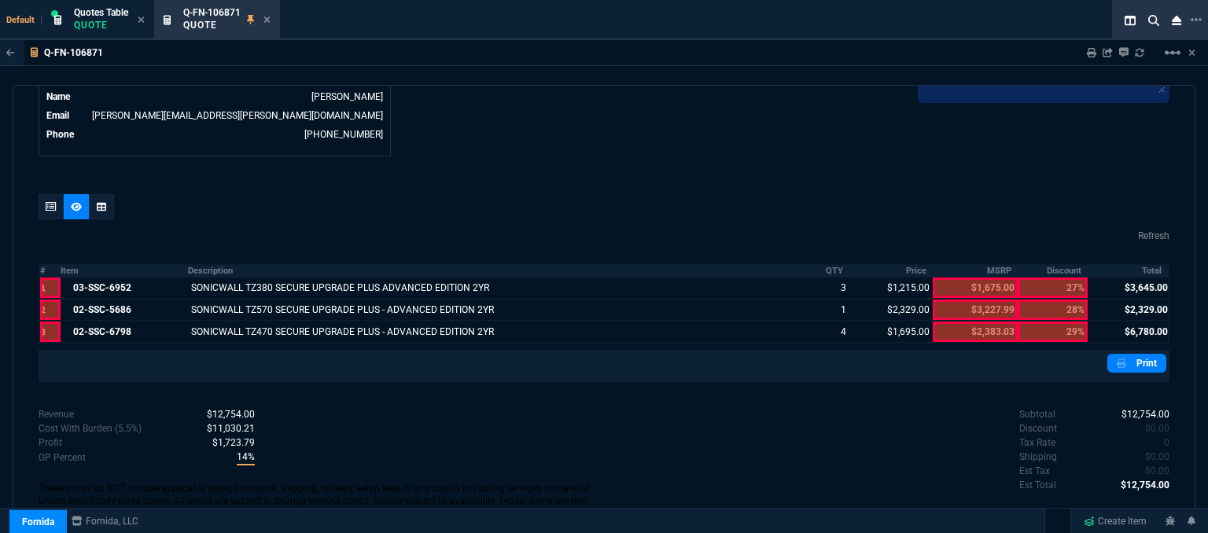
click at [777, 197] on div at bounding box center [604, 209] width 1131 height 31
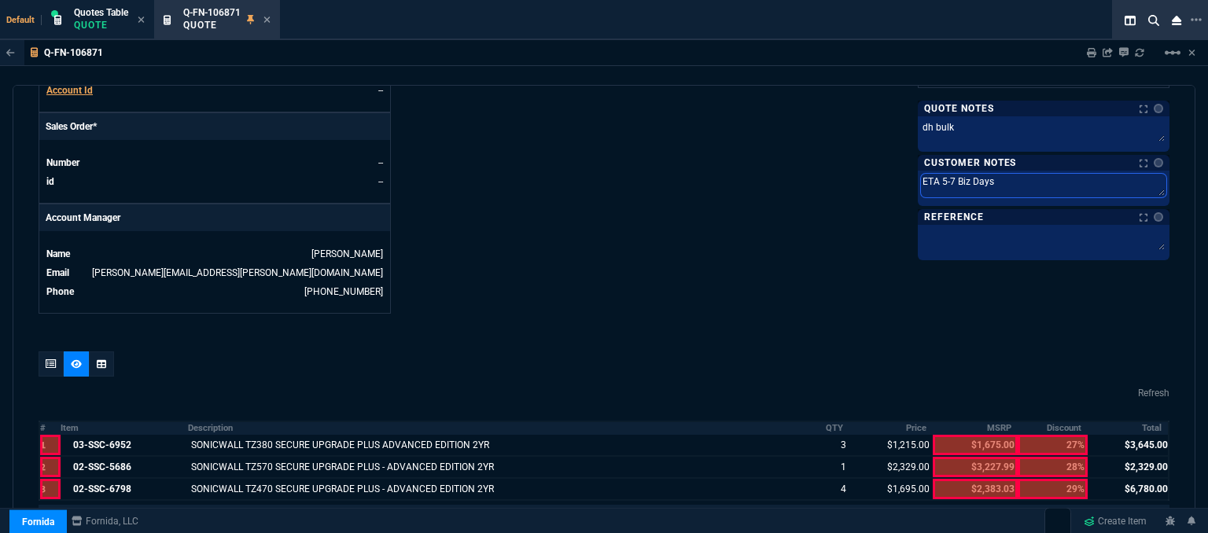
click at [1010, 175] on textarea "ETA 5-7 Biz Days" at bounding box center [1043, 186] width 245 height 24
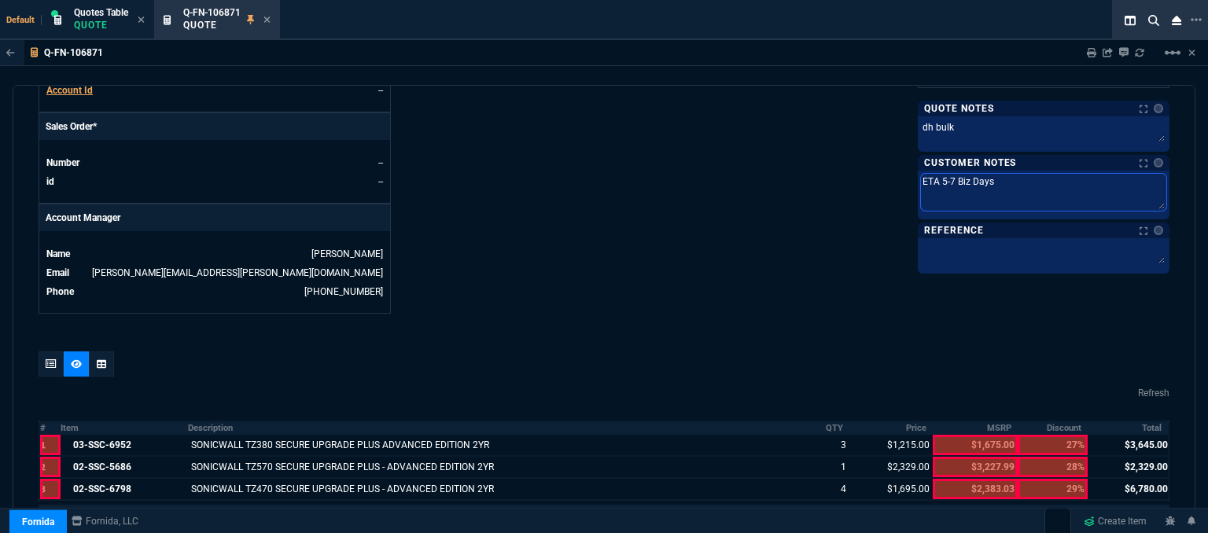
click at [950, 174] on textarea "ETA 5-7 Biz Days" at bounding box center [1043, 192] width 245 height 37
type textarea "ETA 5-7Biz Days"
type textarea "ETA 5-Biz Days"
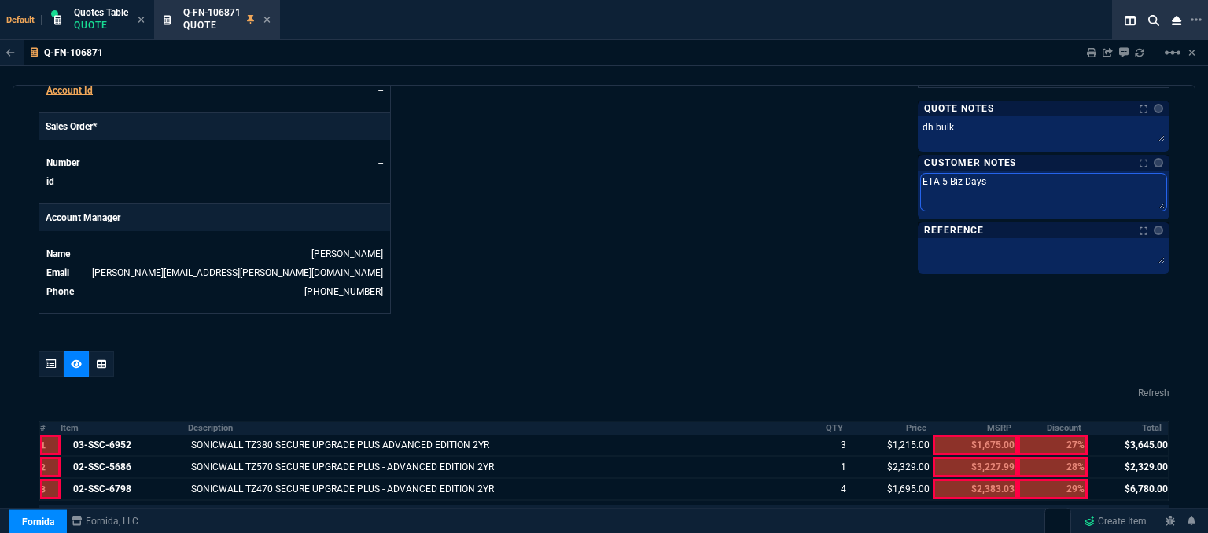
type textarea "ETA 5Biz Days"
type textarea "ETA Biz Days"
type textarea "ETA 7Biz Days"
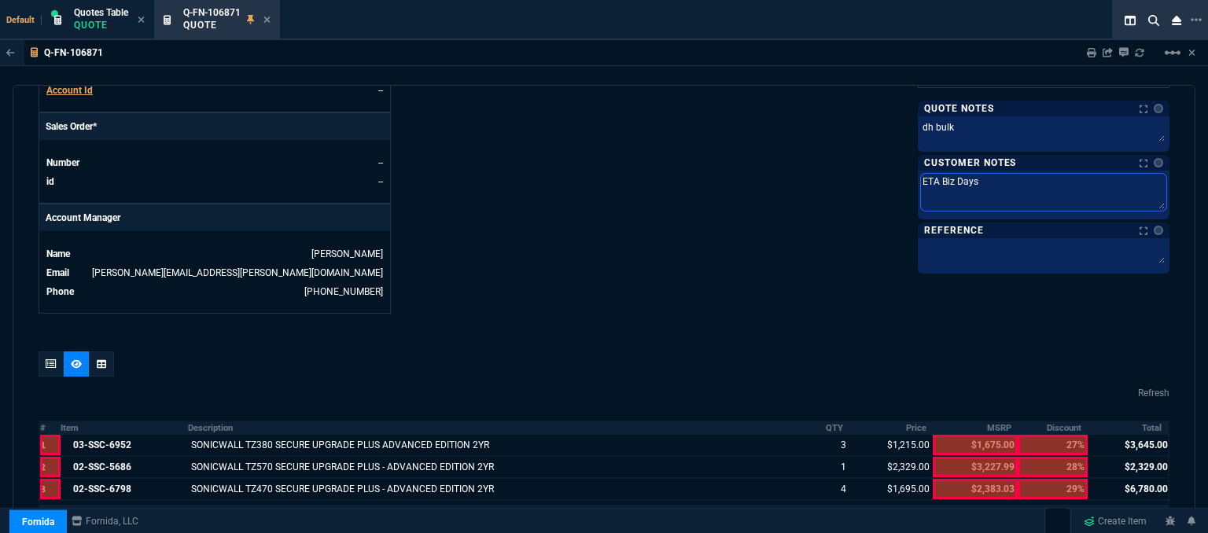
type textarea "ETA 7Biz Days"
type textarea "ETA 7-Biz Days"
type textarea "ETA 7-1Biz Days"
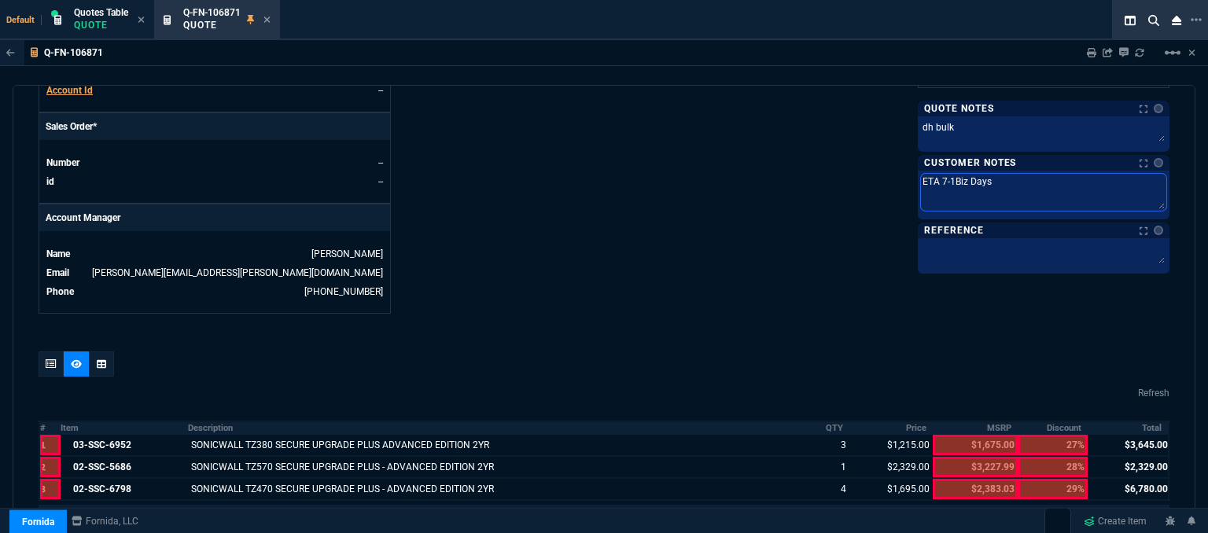
type textarea "ETA 7-10Biz Days"
type textarea "ETA 7-10 Biz Days"
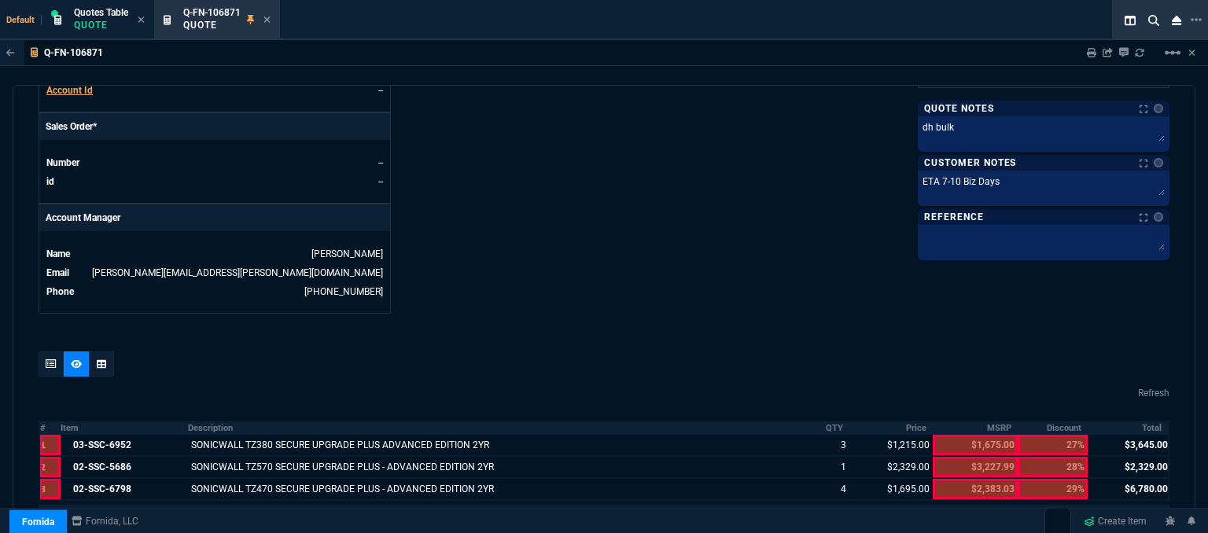
scroll to position [419, 0]
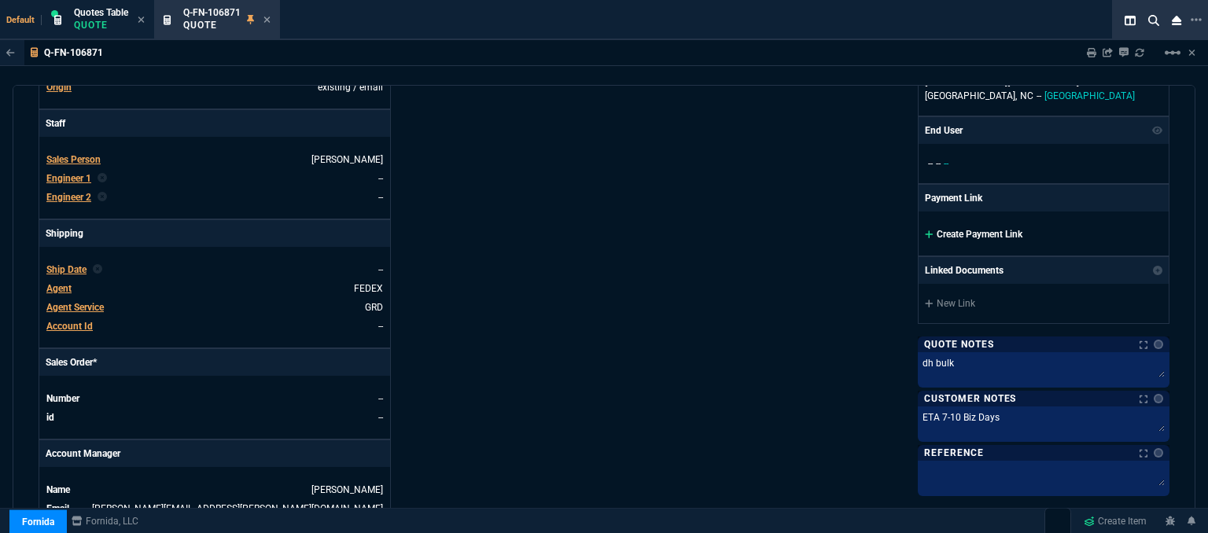
click at [925, 231] on icon at bounding box center [929, 235] width 8 height 8
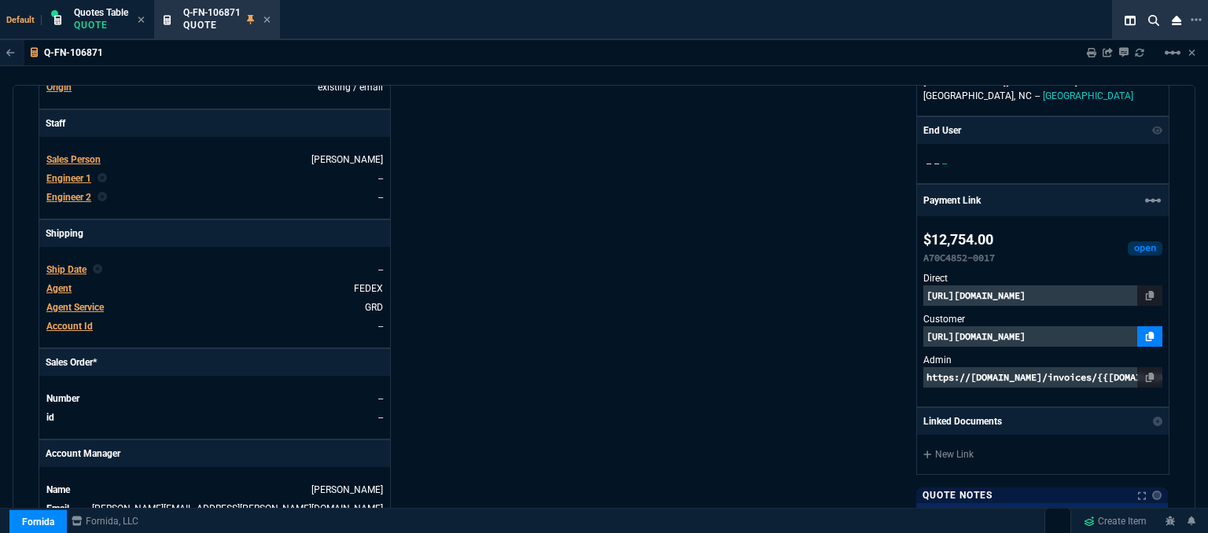
click at [1146, 339] on icon at bounding box center [1150, 336] width 9 height 9
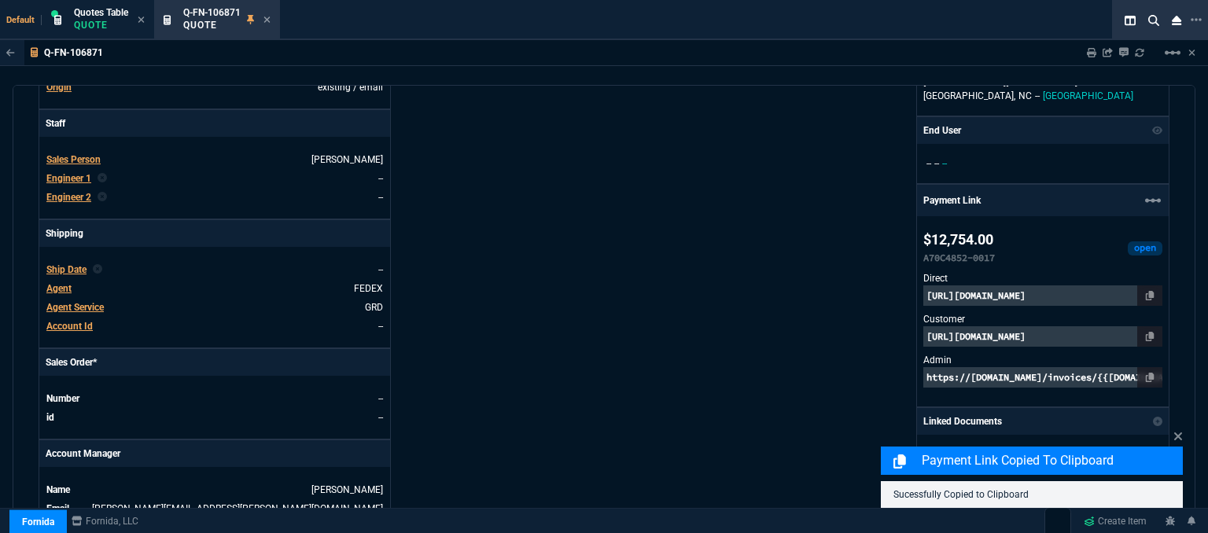
scroll to position [973, 0]
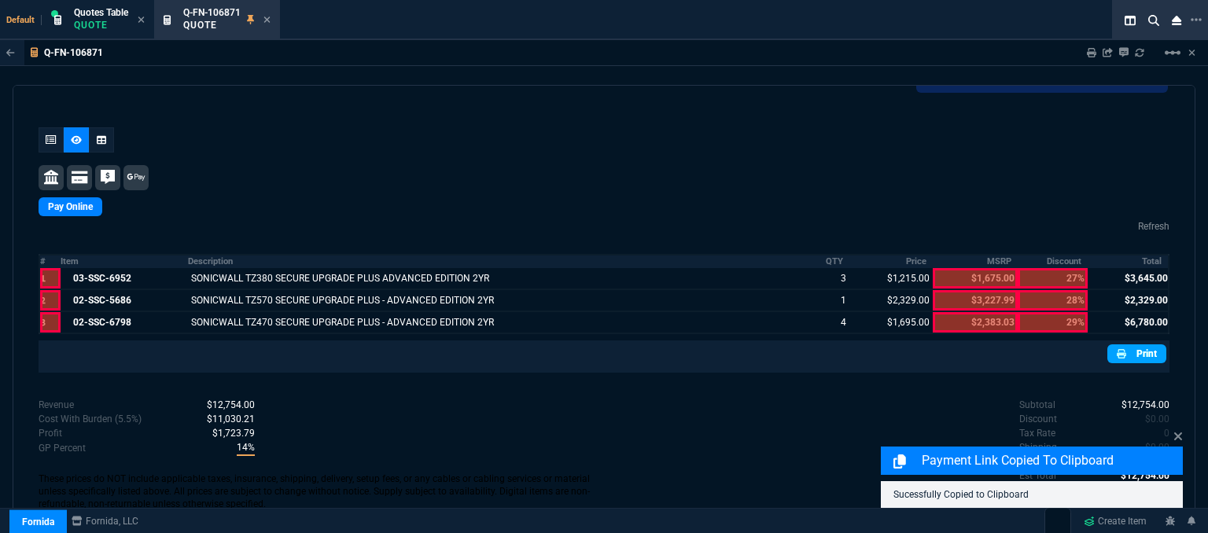
click at [1117, 349] on icon at bounding box center [1121, 353] width 9 height 9
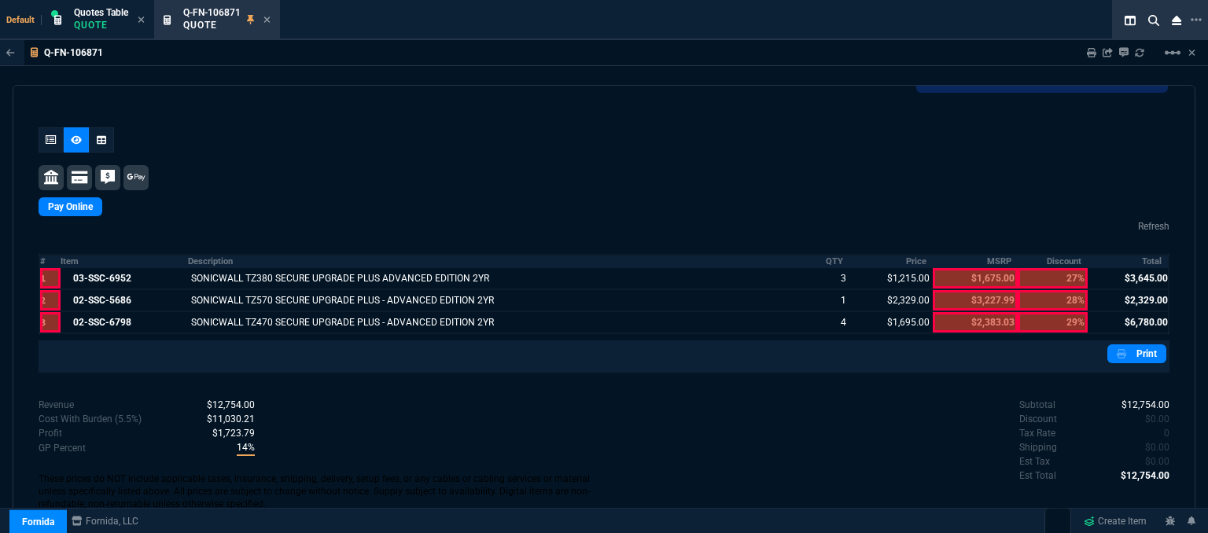
drag, startPoint x: 52, startPoint y: 134, endPoint x: 94, endPoint y: 111, distance: 48.2
click at [52, 135] on icon at bounding box center [51, 139] width 11 height 9
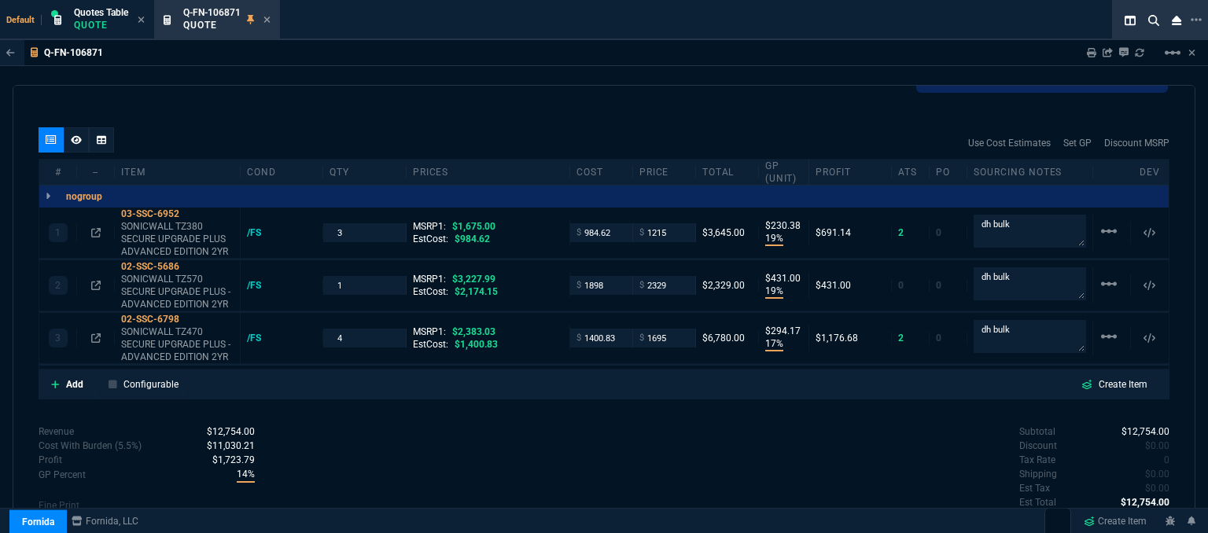
type input "19"
type input "230"
type input "19"
click at [267, 20] on icon at bounding box center [267, 20] width 6 height 6
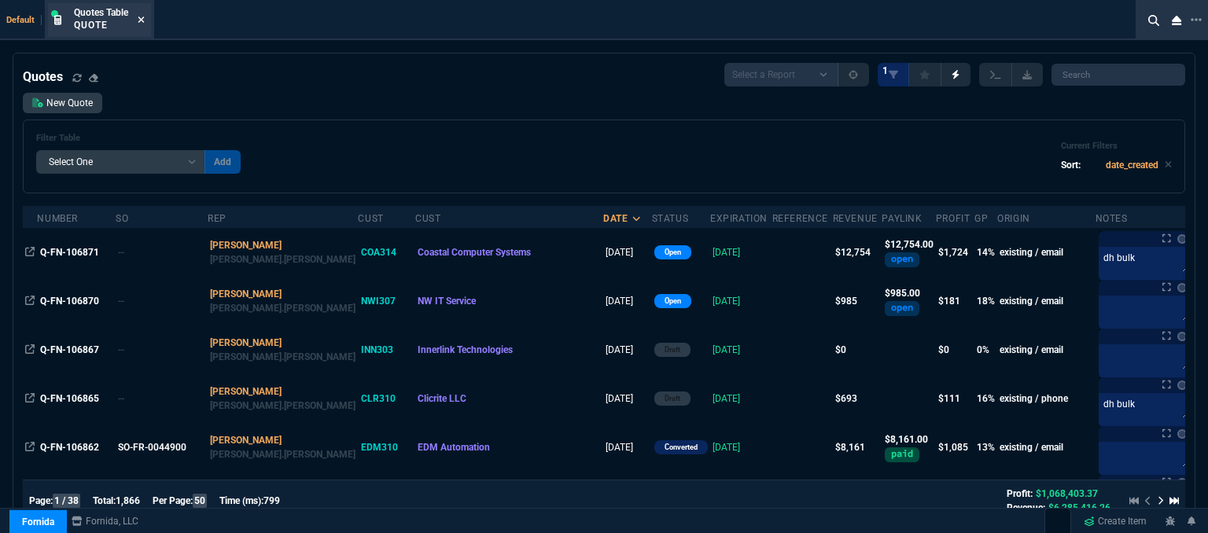
click at [142, 19] on icon at bounding box center [141, 20] width 6 height 6
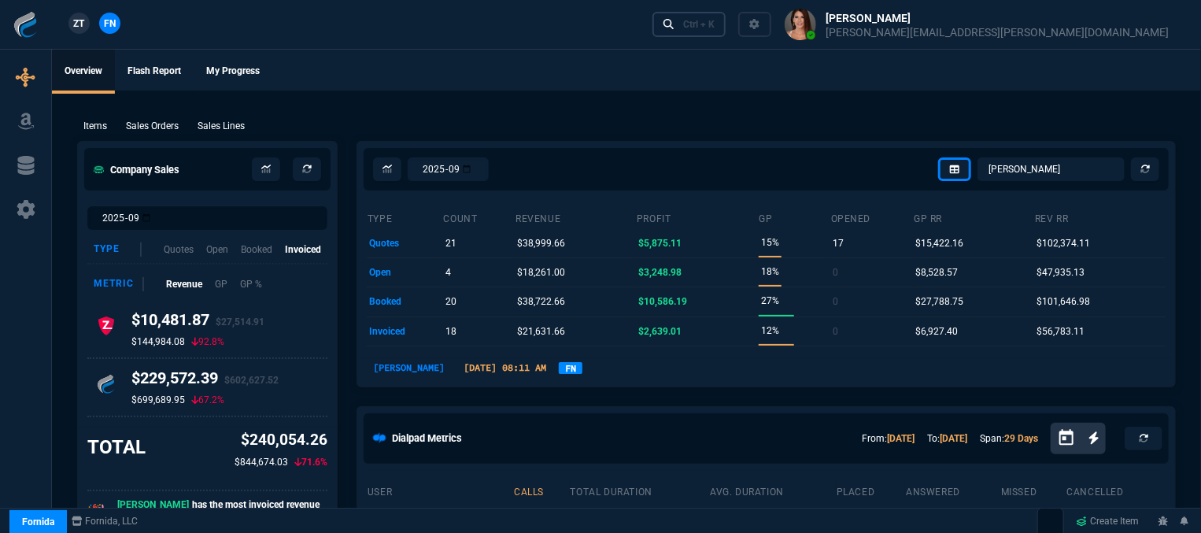
click at [714, 23] on div "Ctrl + K" at bounding box center [698, 24] width 31 height 13
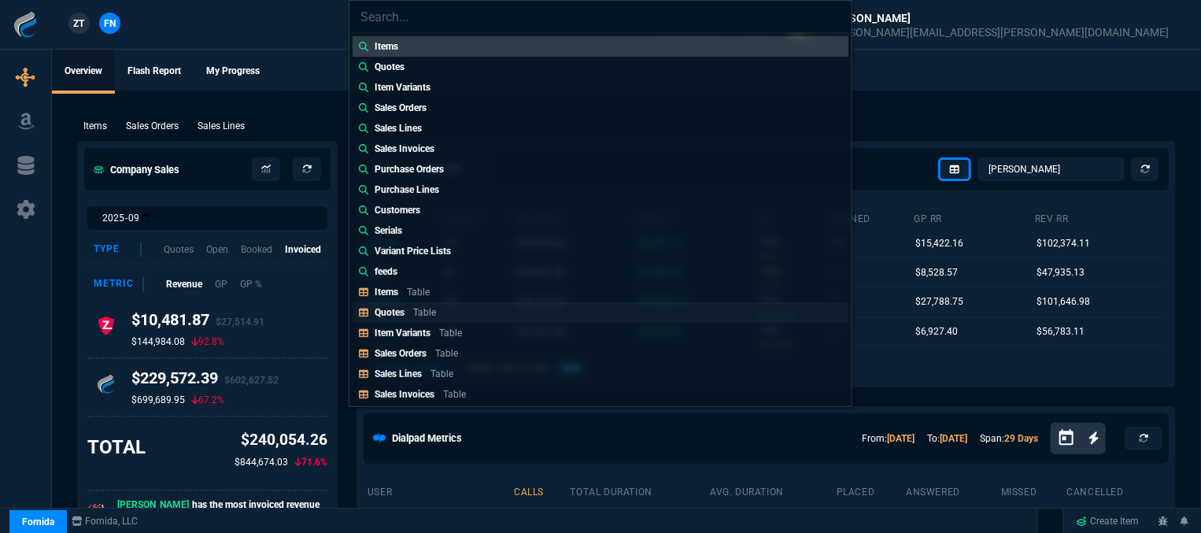
click at [415, 307] on p "Table" at bounding box center [424, 312] width 23 height 11
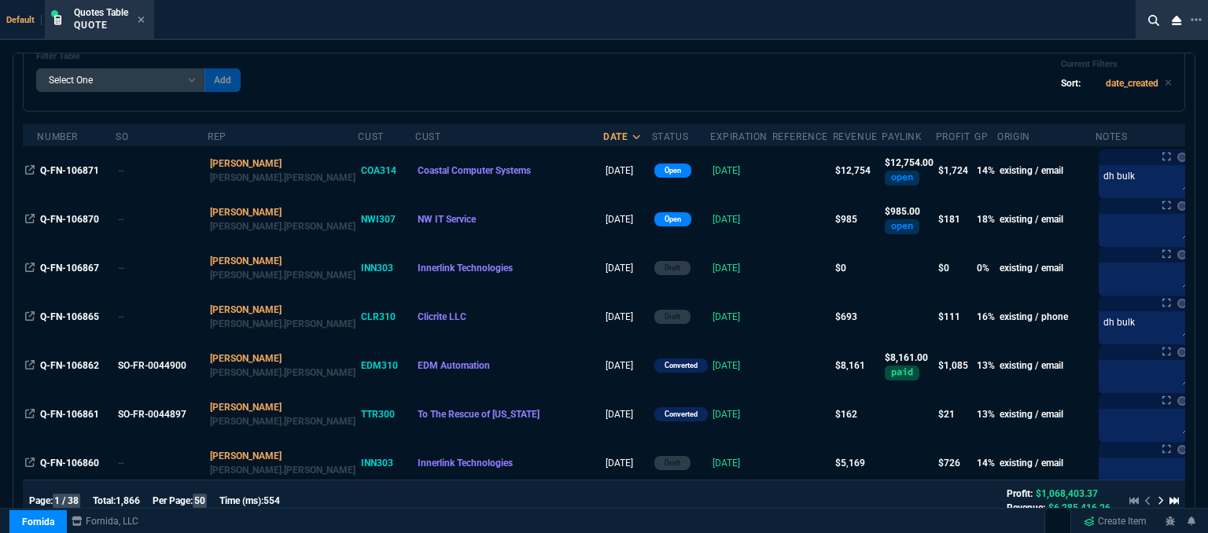
scroll to position [0, 0]
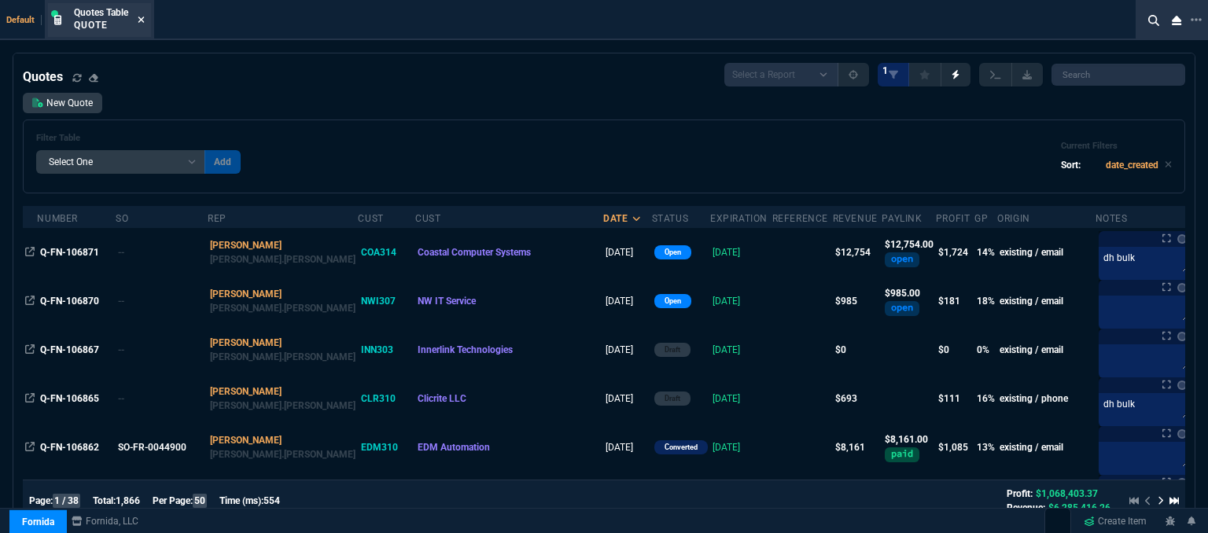
click at [143, 15] on icon at bounding box center [141, 19] width 7 height 9
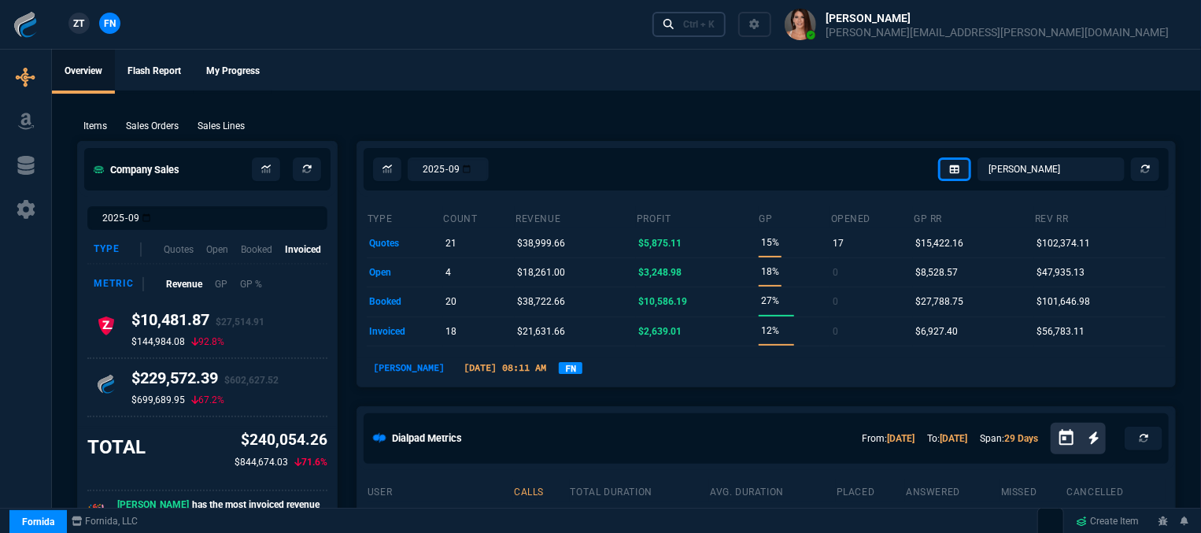
click at [714, 22] on div "Ctrl + K" at bounding box center [698, 24] width 31 height 13
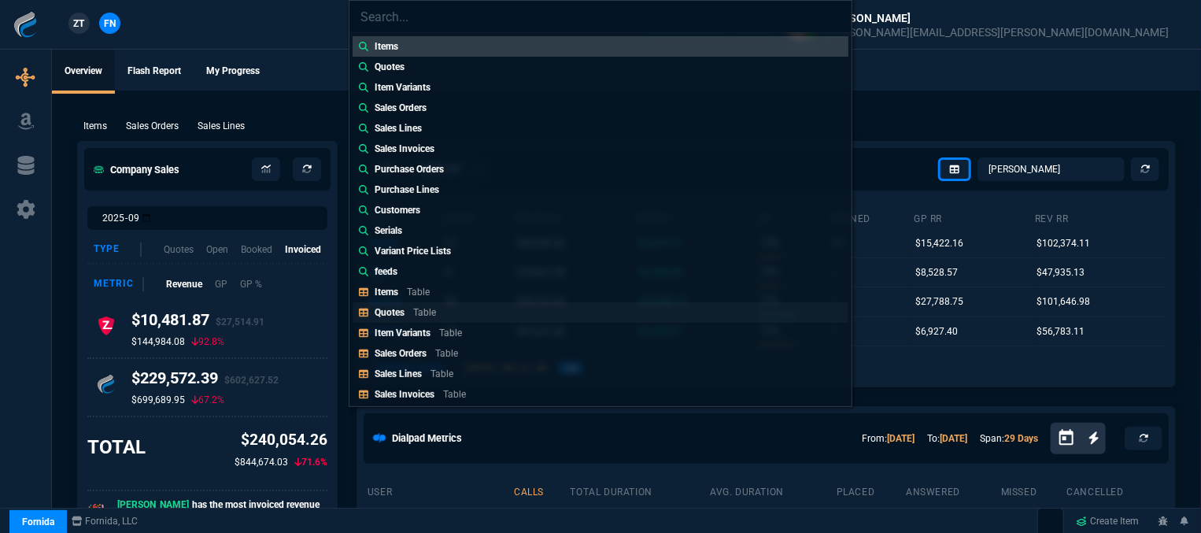
click at [414, 312] on p "Table" at bounding box center [424, 312] width 23 height 11
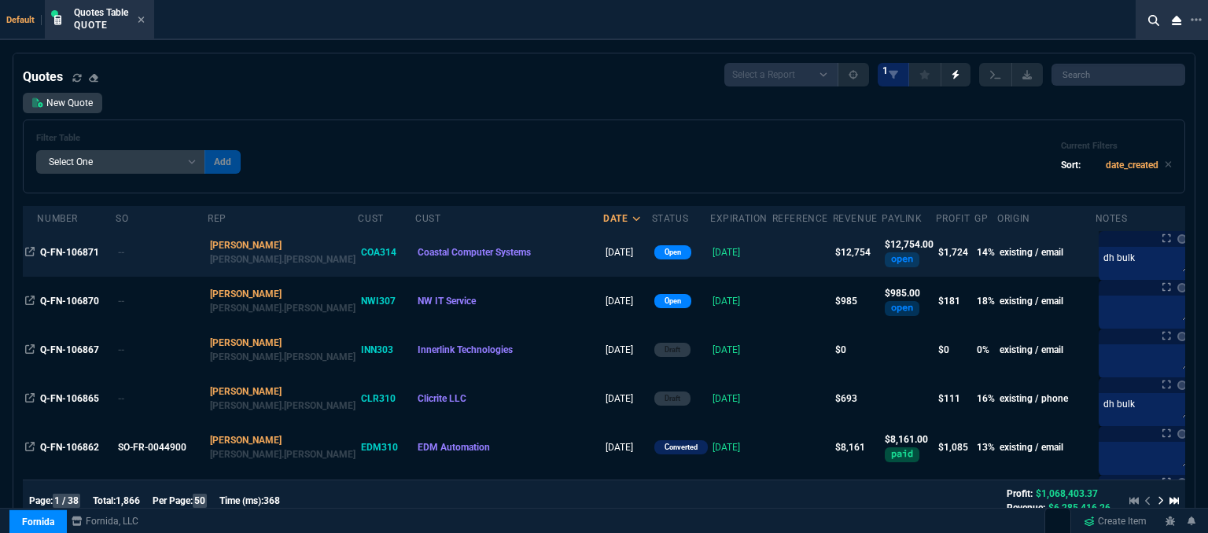
click at [773, 261] on td at bounding box center [803, 252] width 61 height 49
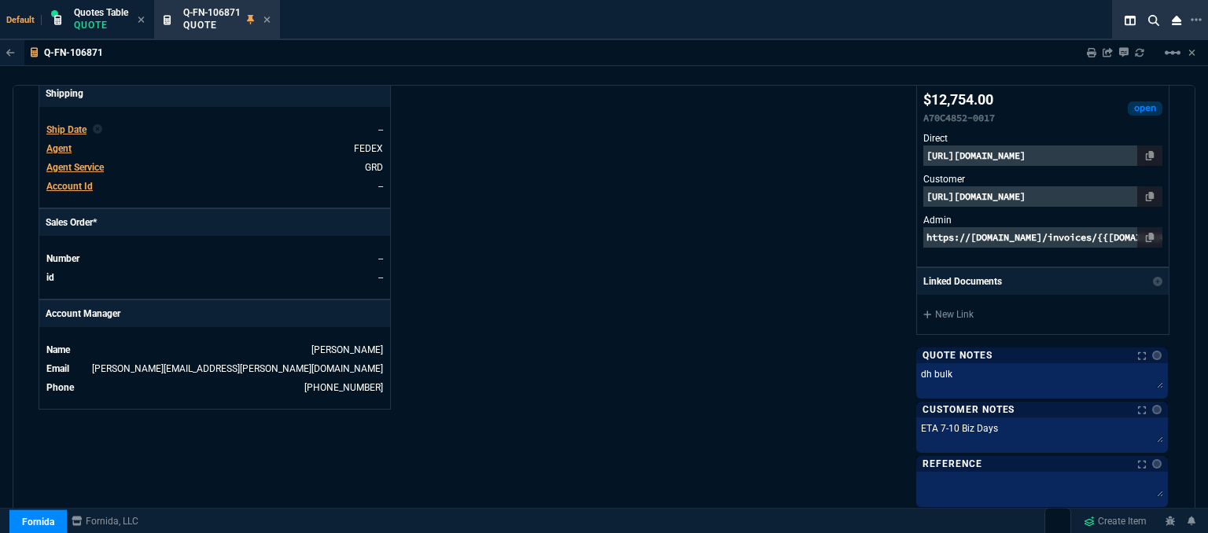
scroll to position [708, 0]
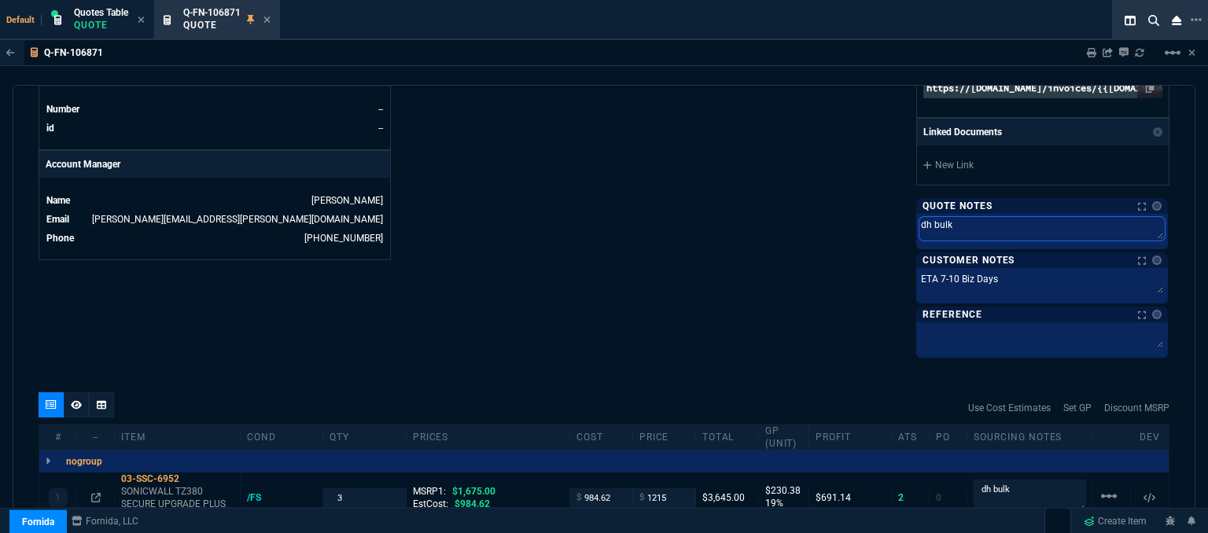
click at [999, 225] on textarea "dh bulk" at bounding box center [1042, 229] width 245 height 24
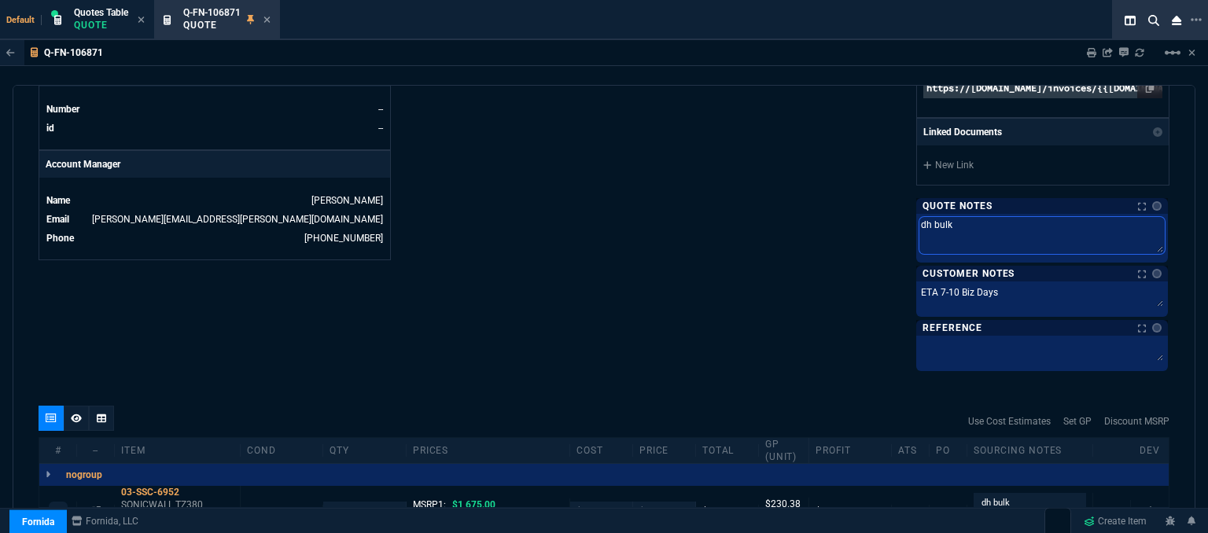
click at [920, 223] on textarea "dh bulk" at bounding box center [1042, 235] width 245 height 37
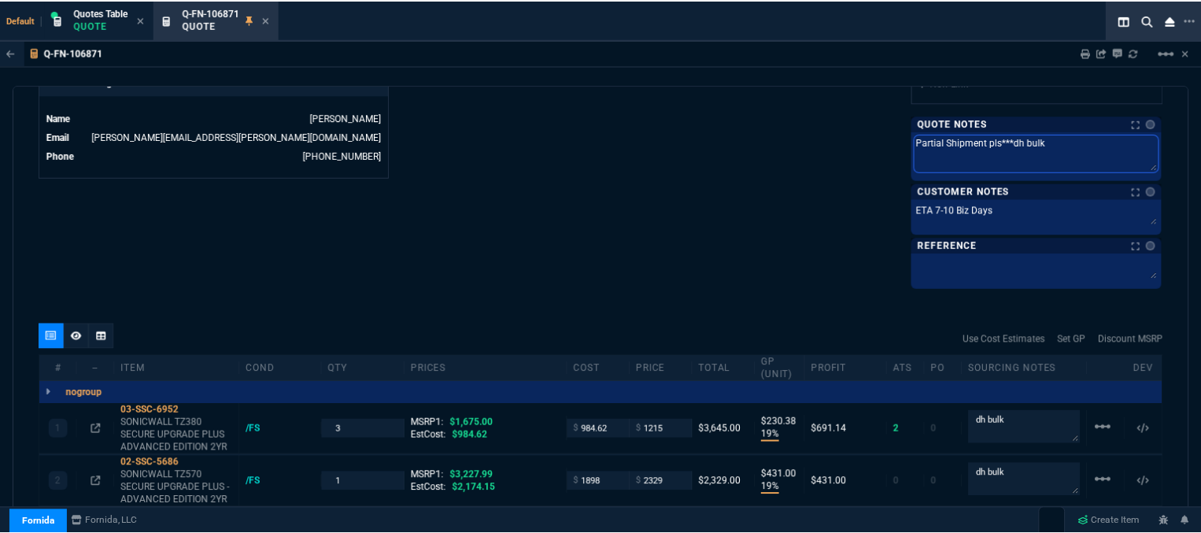
scroll to position [766, 0]
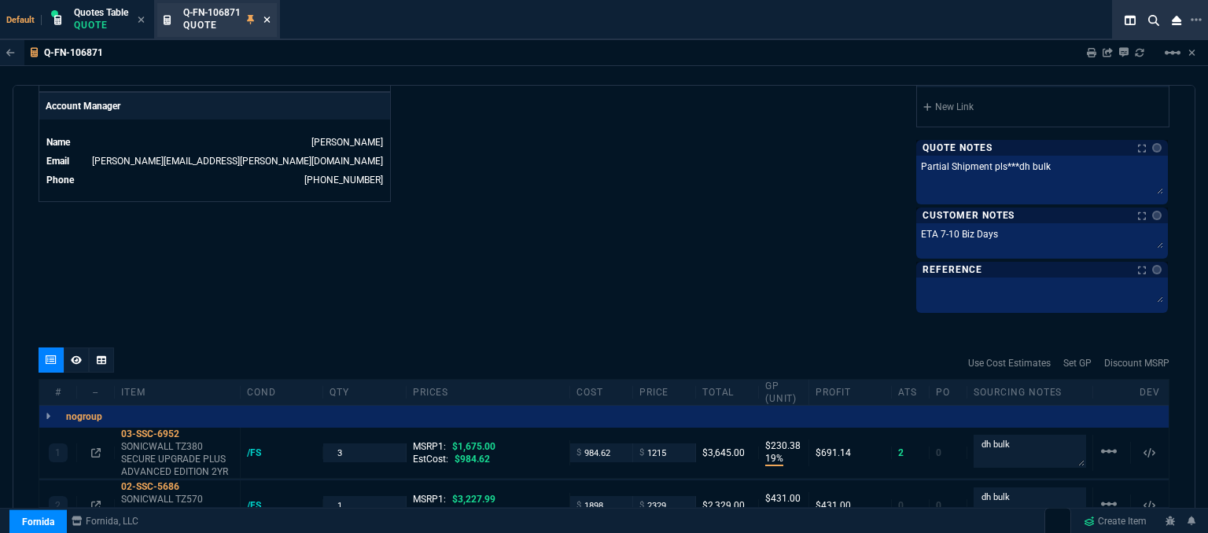
click at [267, 17] on icon at bounding box center [267, 19] width 7 height 9
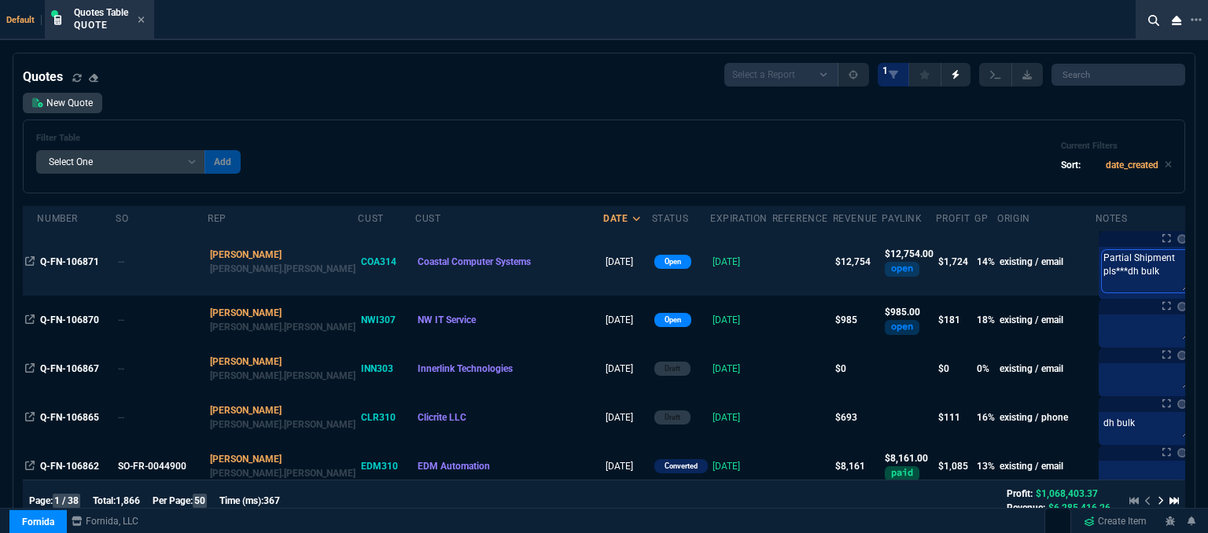
click at [1142, 259] on textarea "Partial Shipment pls***dh bulk" at bounding box center [1146, 271] width 88 height 42
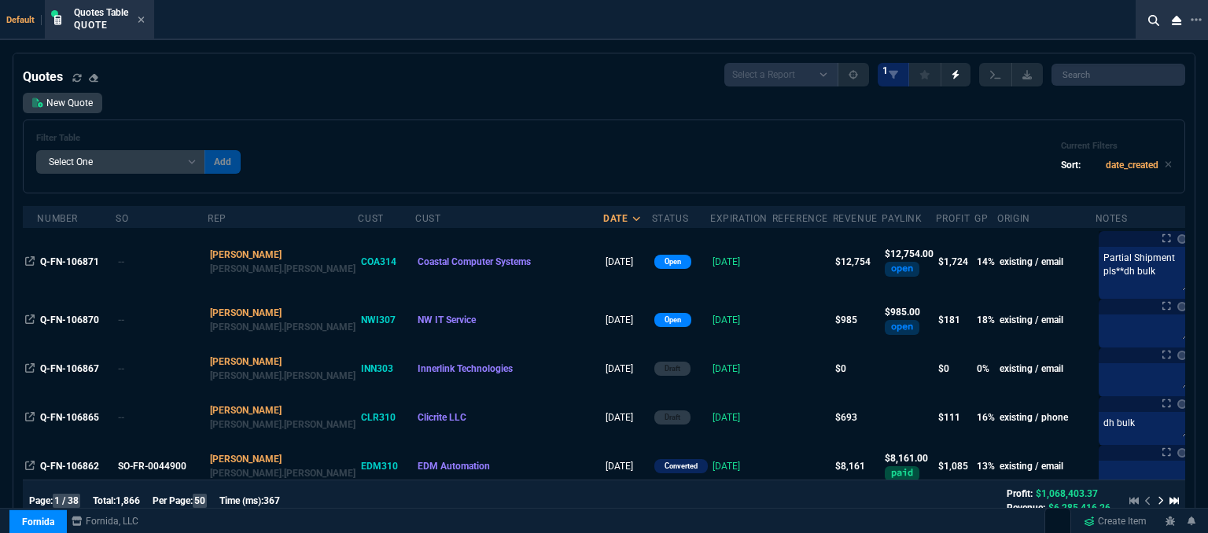
click at [544, 158] on div "Filter Table Select One Add Filter () creator (creator) Cust (headers.customerN…" at bounding box center [604, 156] width 1136 height 47
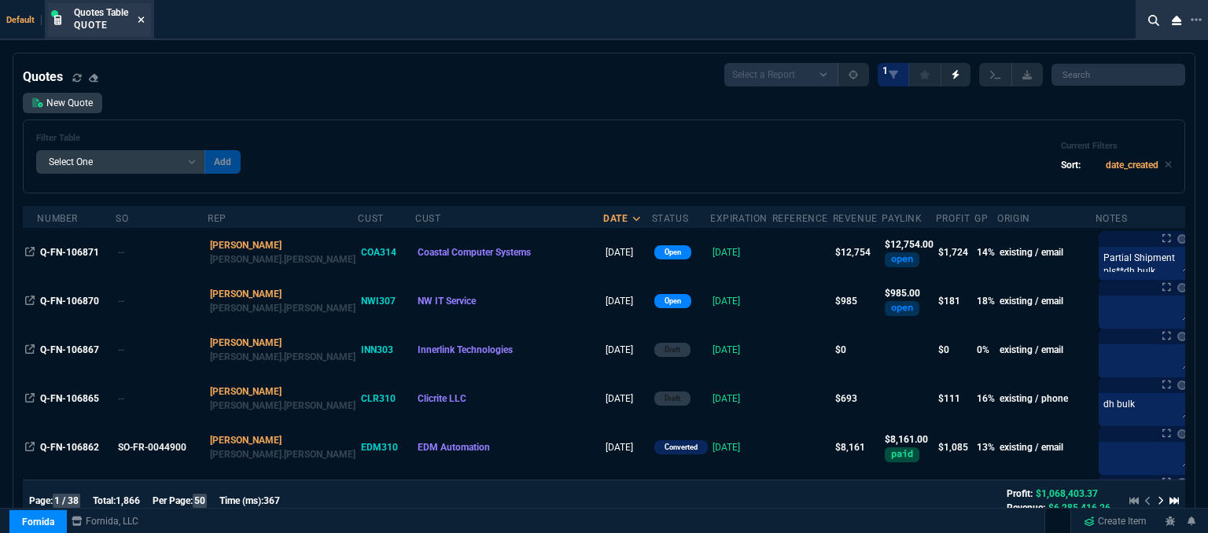
click at [141, 23] on icon at bounding box center [141, 19] width 7 height 9
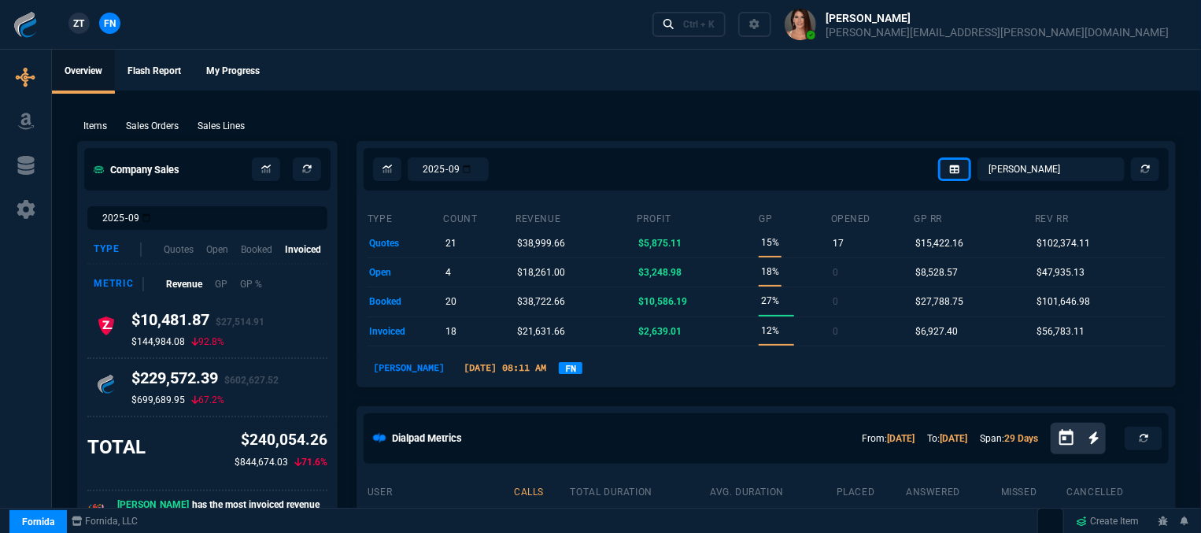
click at [714, 28] on div "Ctrl + K" at bounding box center [698, 24] width 31 height 13
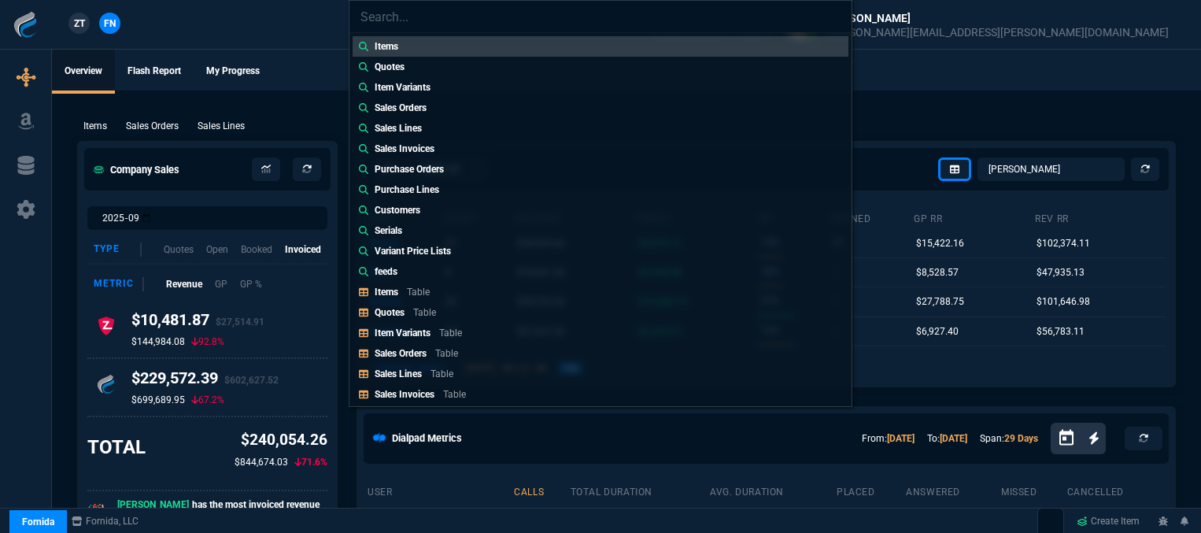
select select "12: [PERSON_NAME]"
click at [892, 99] on div "Items Quotes Item Variants Sales Orders Sales Lines Sales Invoices Purchase Ord…" at bounding box center [600, 266] width 1201 height 533
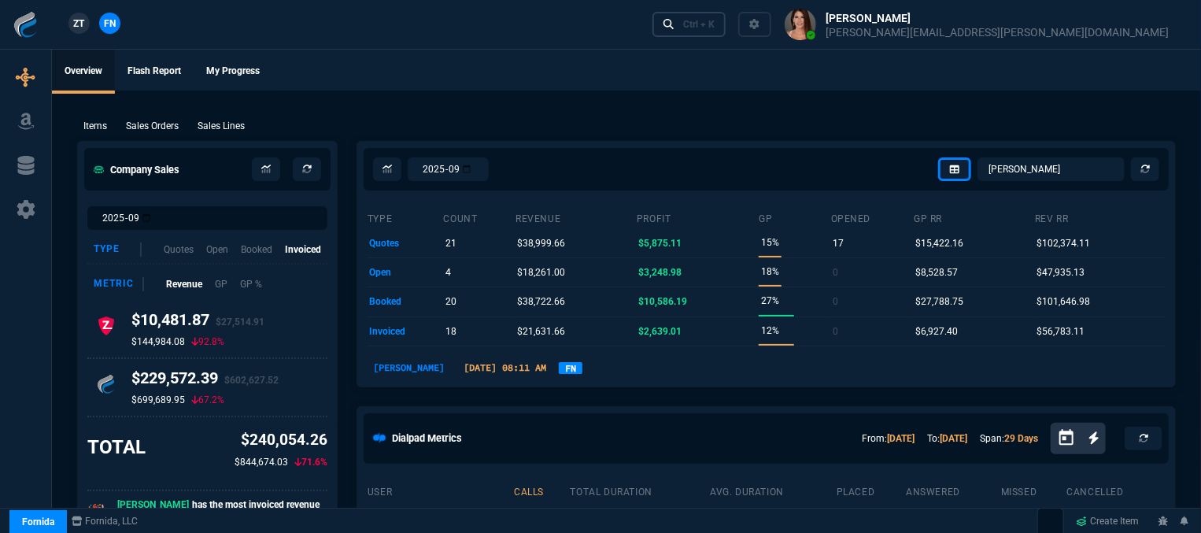
click at [714, 26] on div "Ctrl + K" at bounding box center [698, 24] width 31 height 13
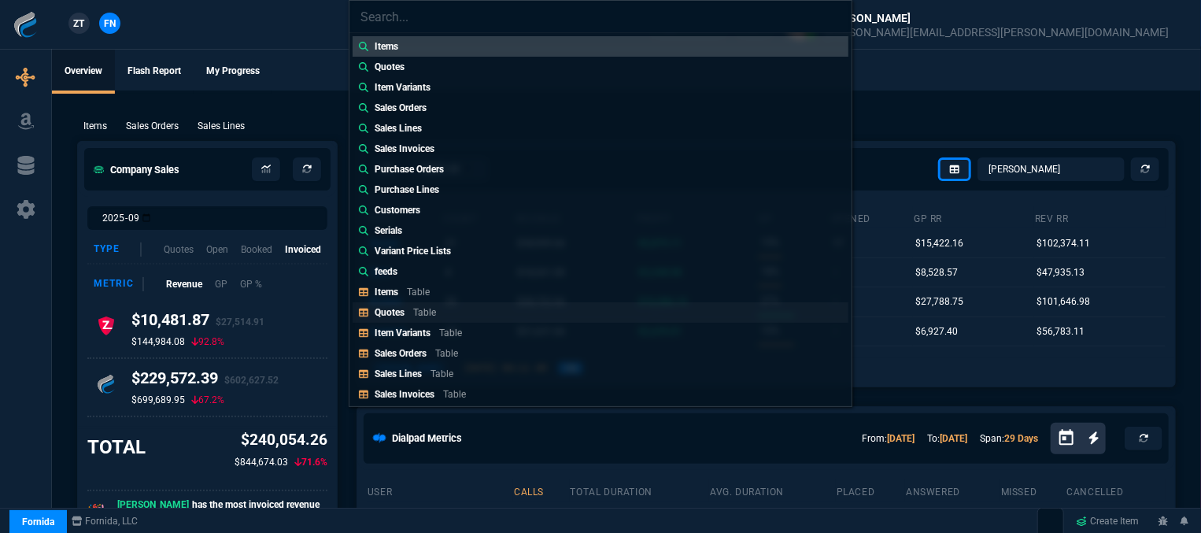
click at [464, 309] on link "Quotes Table" at bounding box center [600, 312] width 496 height 20
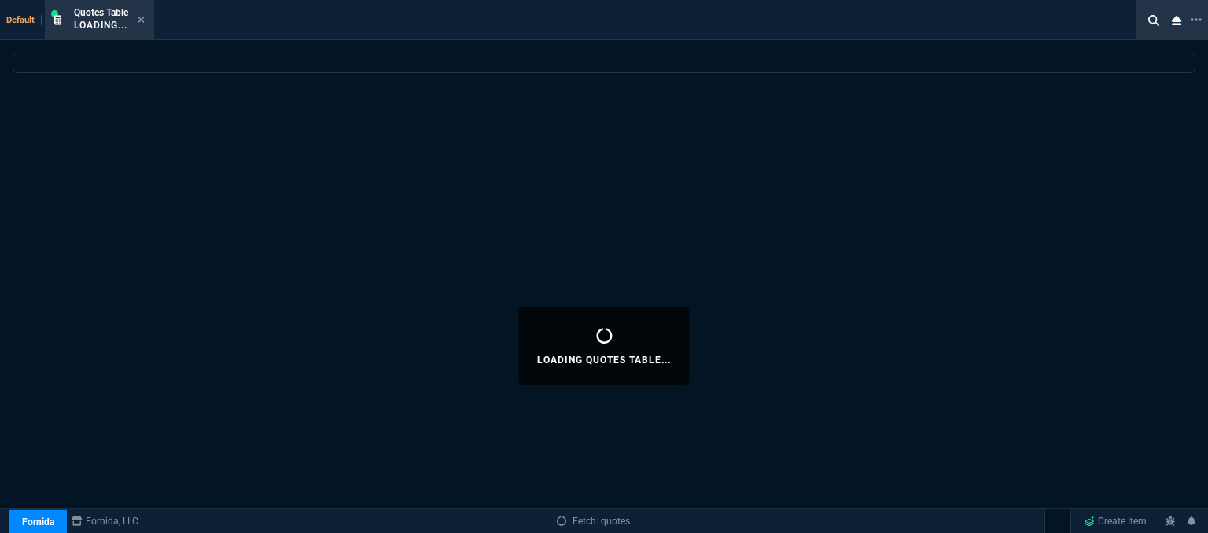
select select
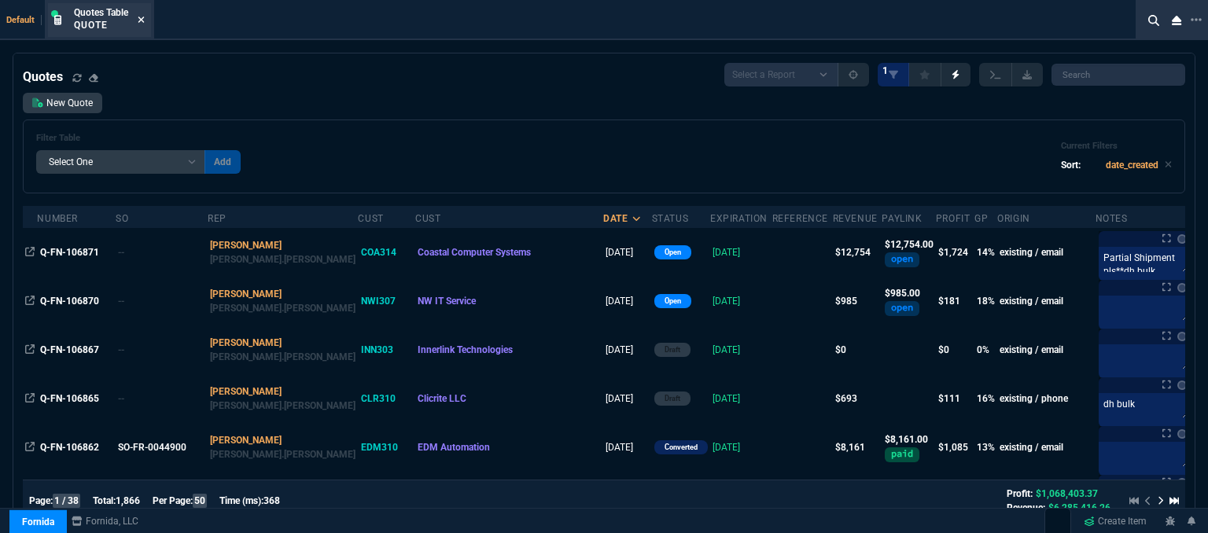
click at [139, 15] on icon at bounding box center [141, 19] width 7 height 9
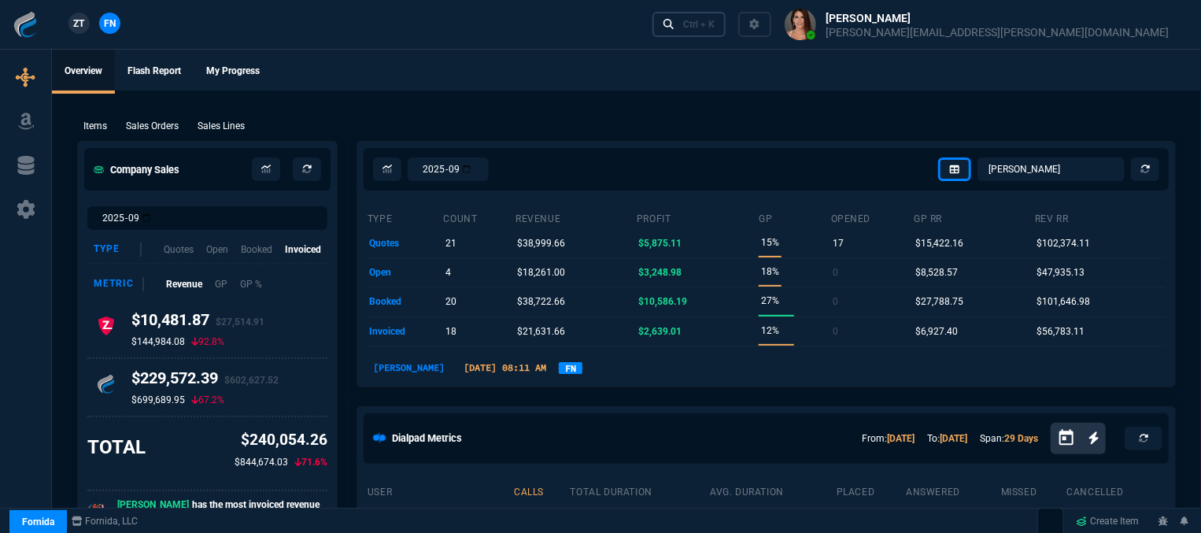
click at [726, 32] on link "Ctrl + K" at bounding box center [689, 24] width 74 height 24
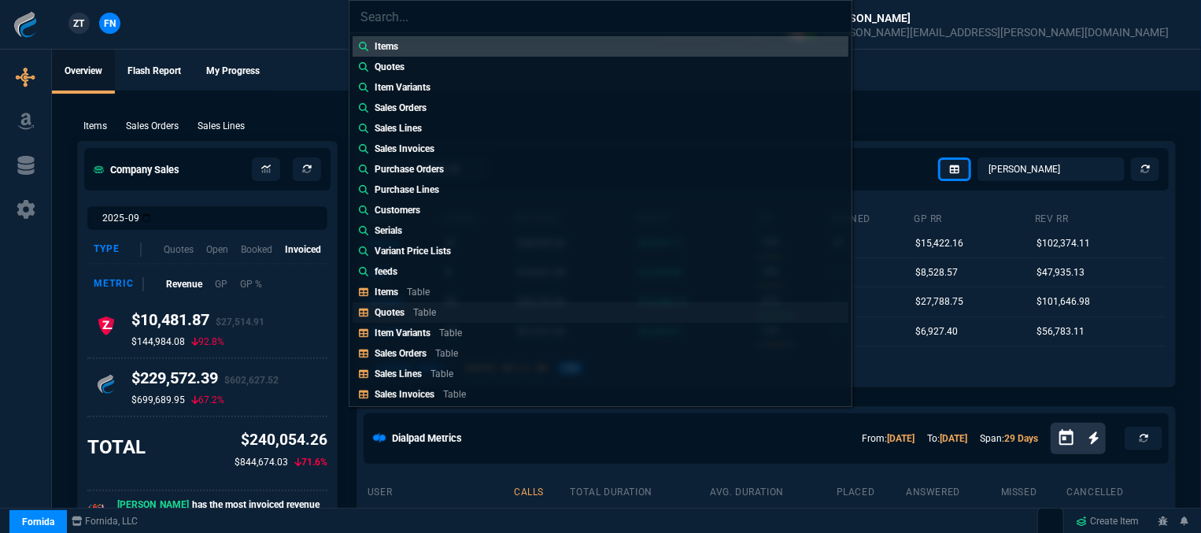
click at [469, 313] on link "Quotes Table" at bounding box center [600, 312] width 496 height 20
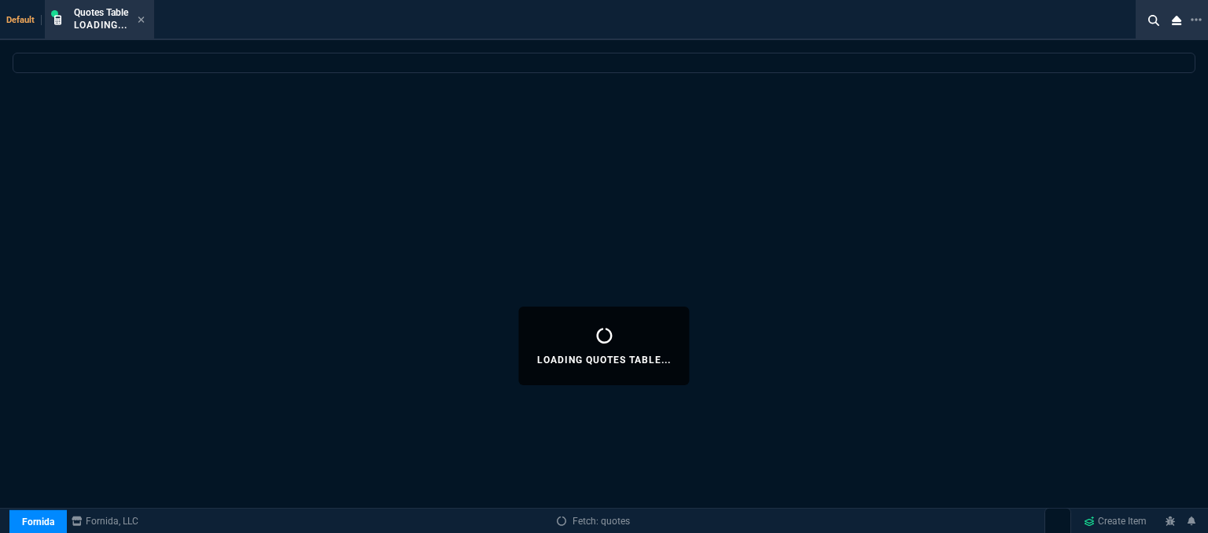
select select
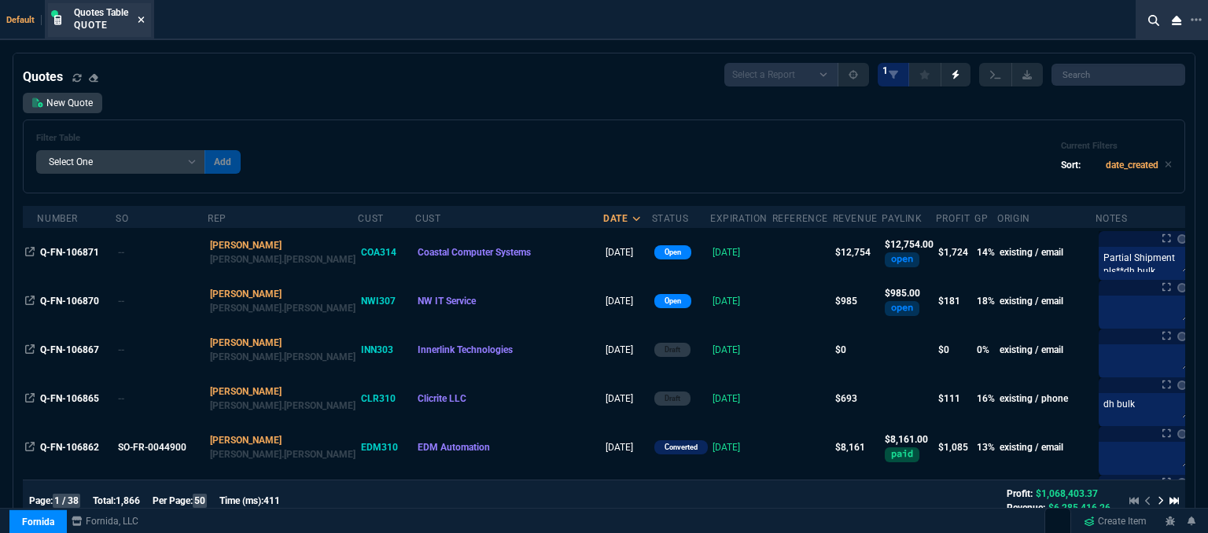
click at [143, 15] on icon at bounding box center [141, 19] width 7 height 9
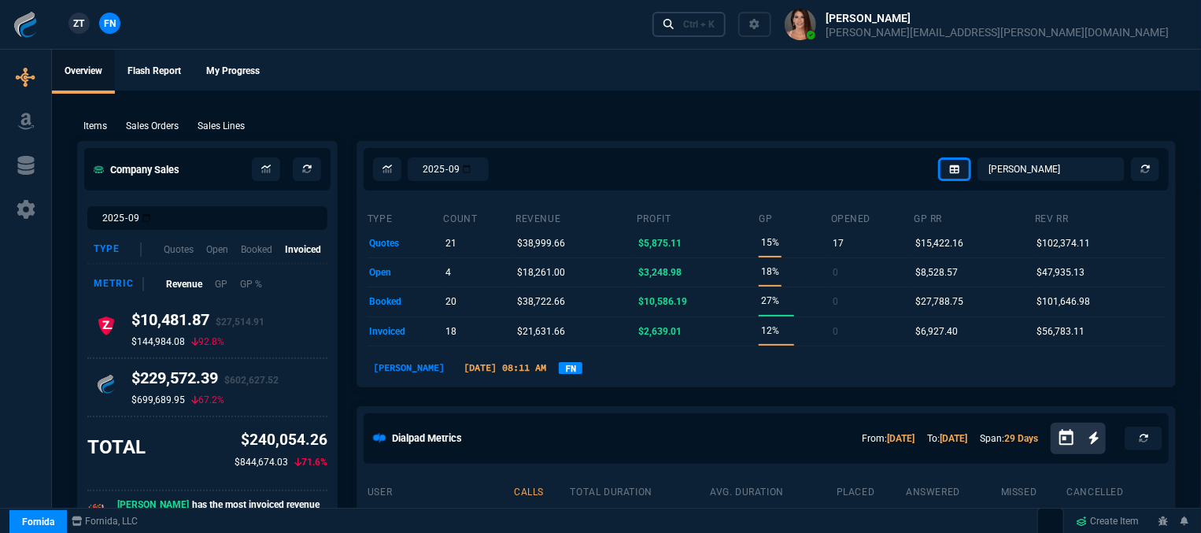
click at [714, 20] on div "Ctrl + K" at bounding box center [698, 24] width 31 height 13
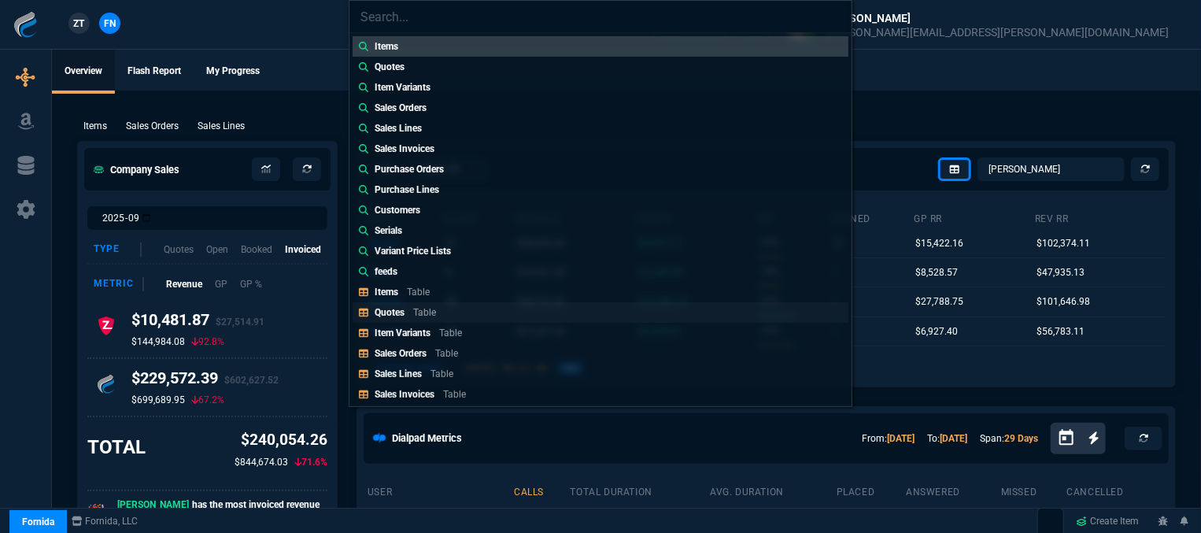
click at [481, 309] on link "Quotes Table" at bounding box center [600, 312] width 496 height 20
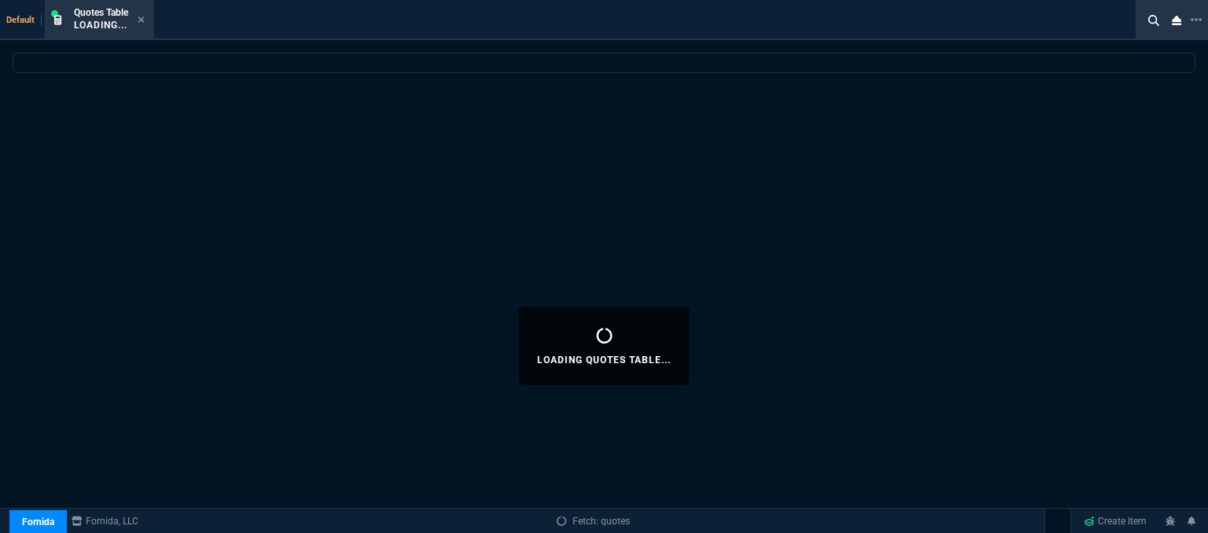
select select
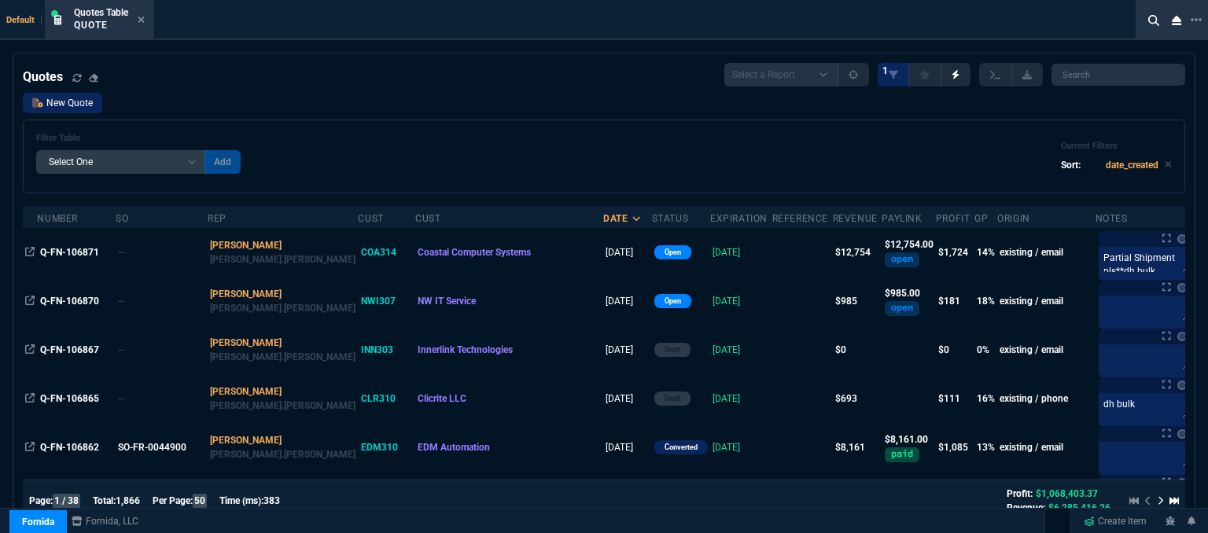
click at [63, 99] on link "New Quote" at bounding box center [62, 103] width 79 height 20
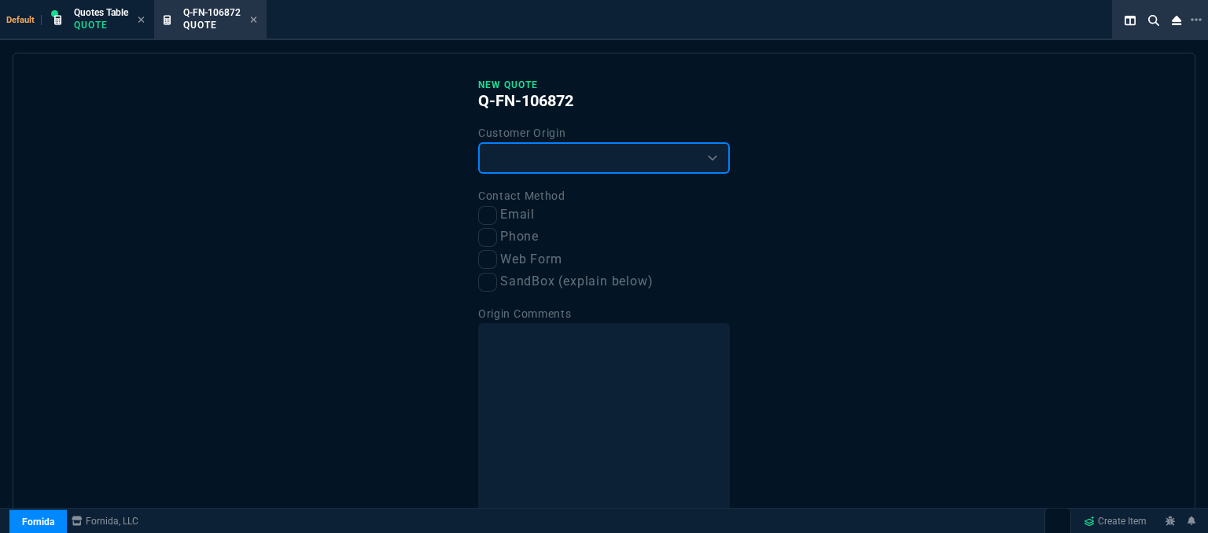
click at [526, 157] on select "Existing Customer Amazon Lead (first order) Website Lead (first order) Called (…" at bounding box center [604, 157] width 252 height 31
select select "existing"
click at [478, 142] on select "Existing Customer Amazon Lead (first order) Website Lead (first order) Called (…" at bounding box center [604, 157] width 252 height 31
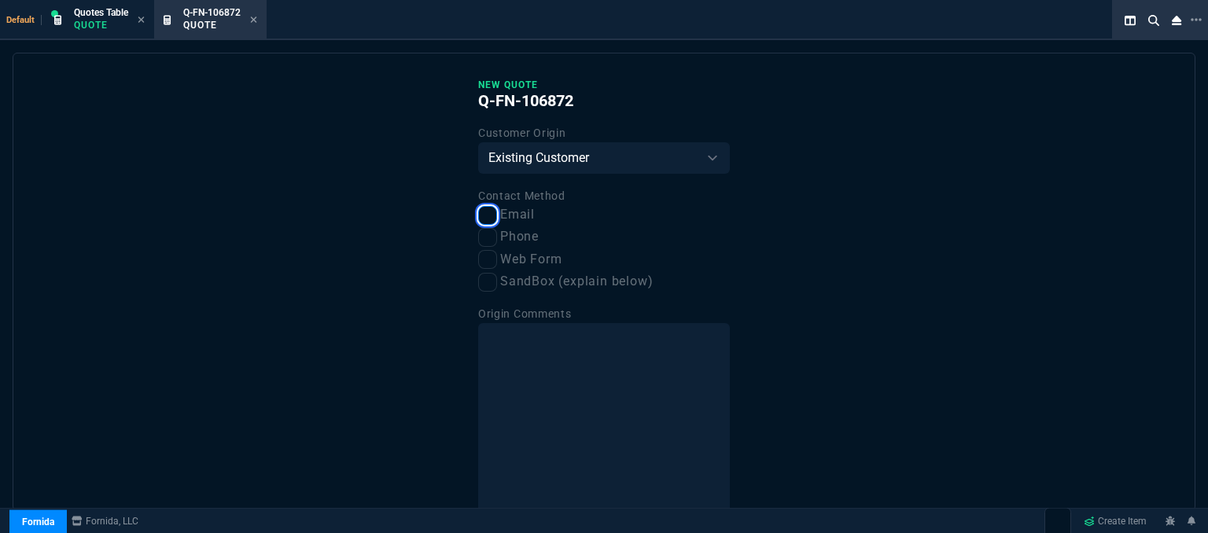
click at [480, 217] on input "Email" at bounding box center [487, 215] width 19 height 19
checkbox input "true"
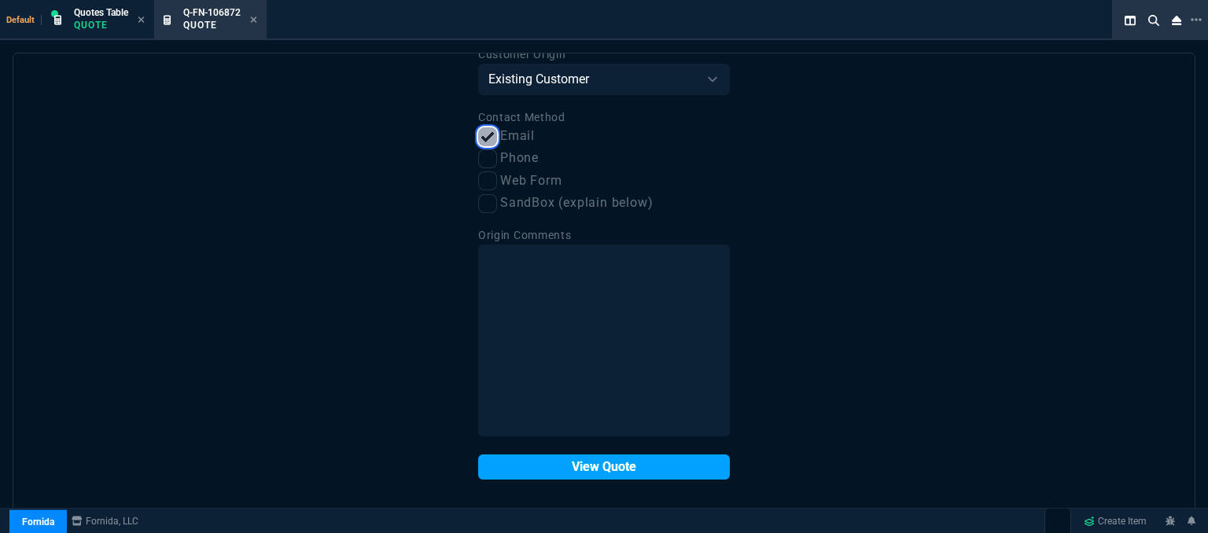
scroll to position [79, 0]
click at [564, 466] on button "View Quote" at bounding box center [604, 466] width 252 height 25
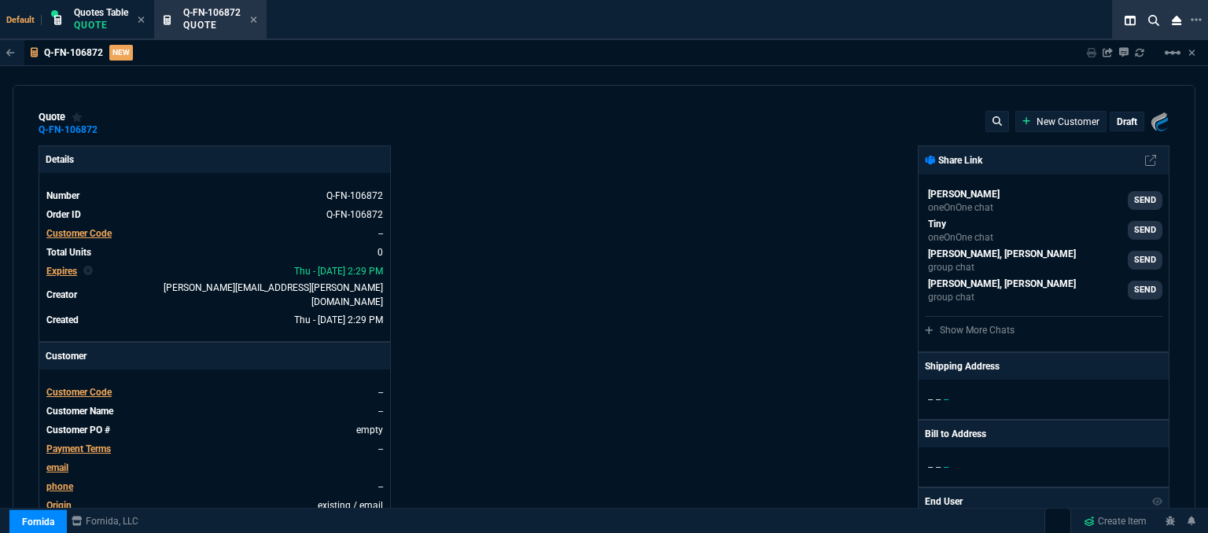
click at [92, 387] on span "Customer Code" at bounding box center [78, 392] width 65 height 11
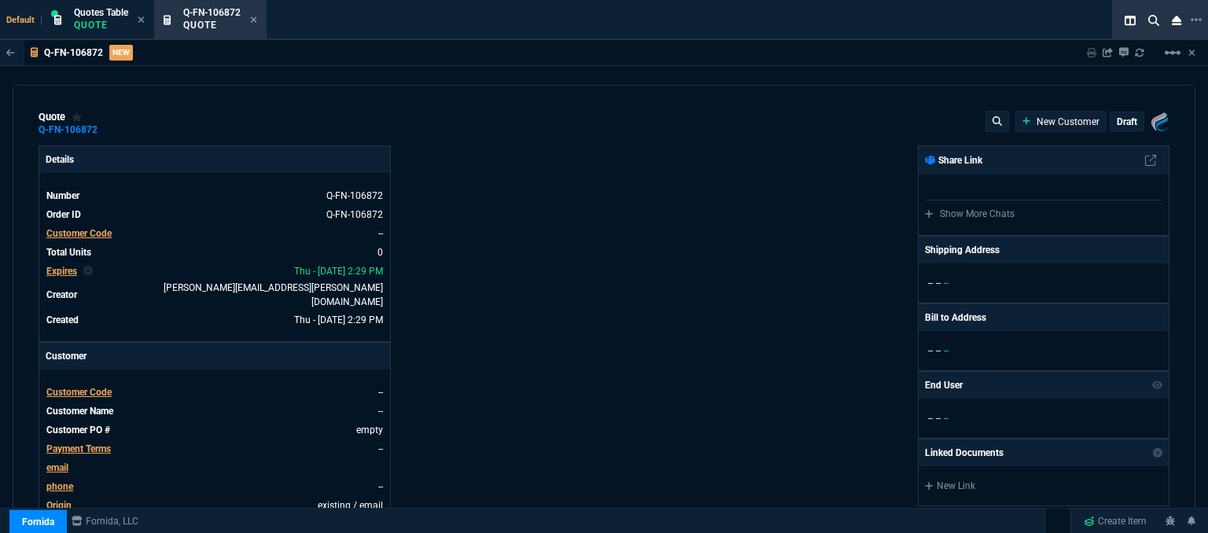
select select "12: [PERSON_NAME]"
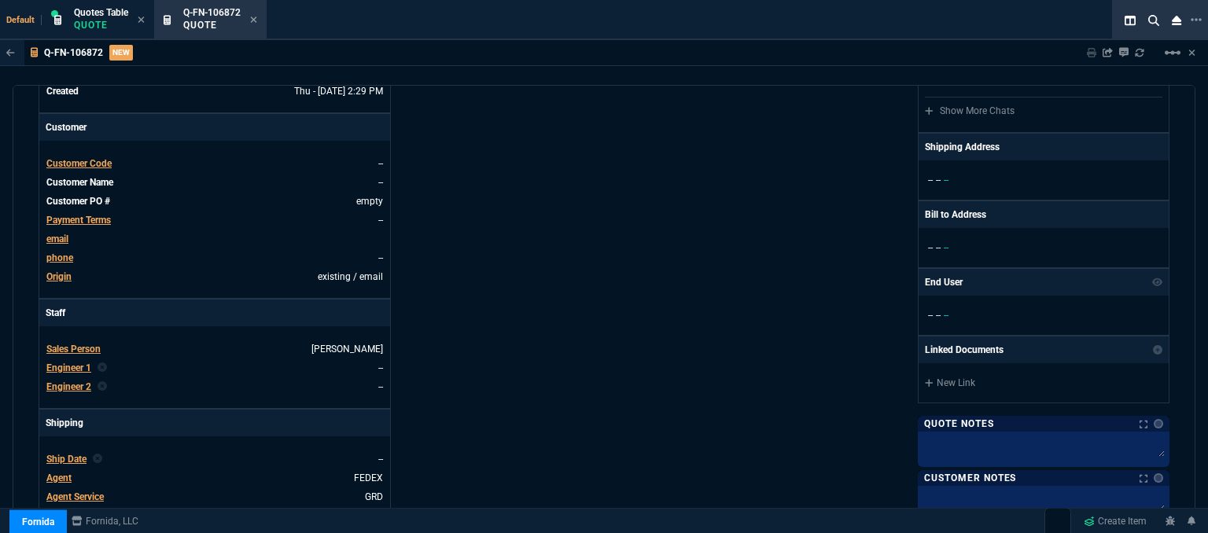
scroll to position [236, 0]
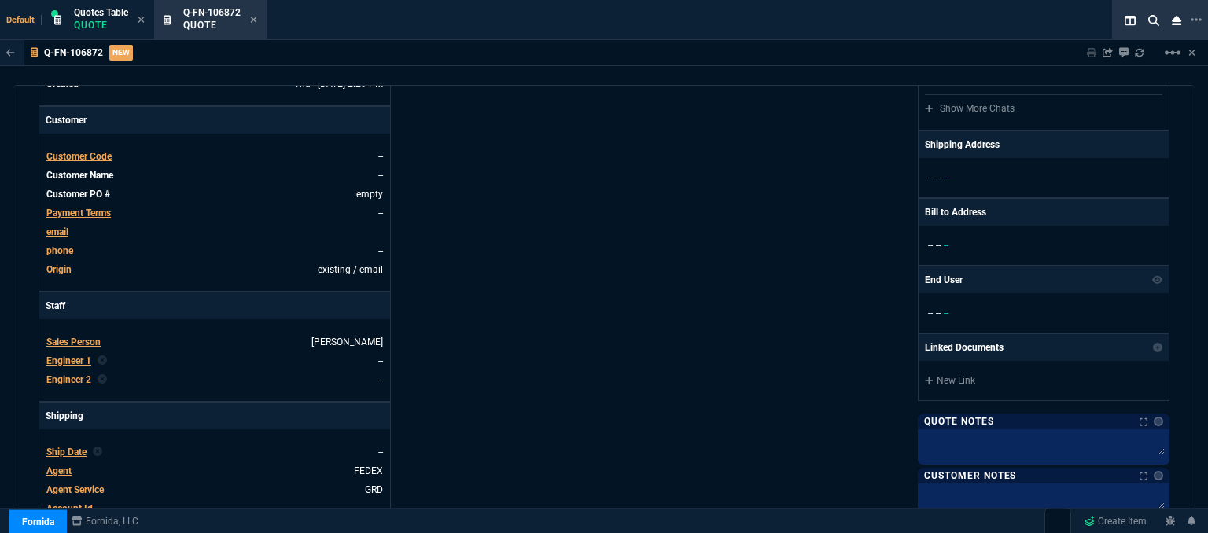
click at [75, 152] on div "Customer Code" at bounding box center [78, 156] width 65 height 14
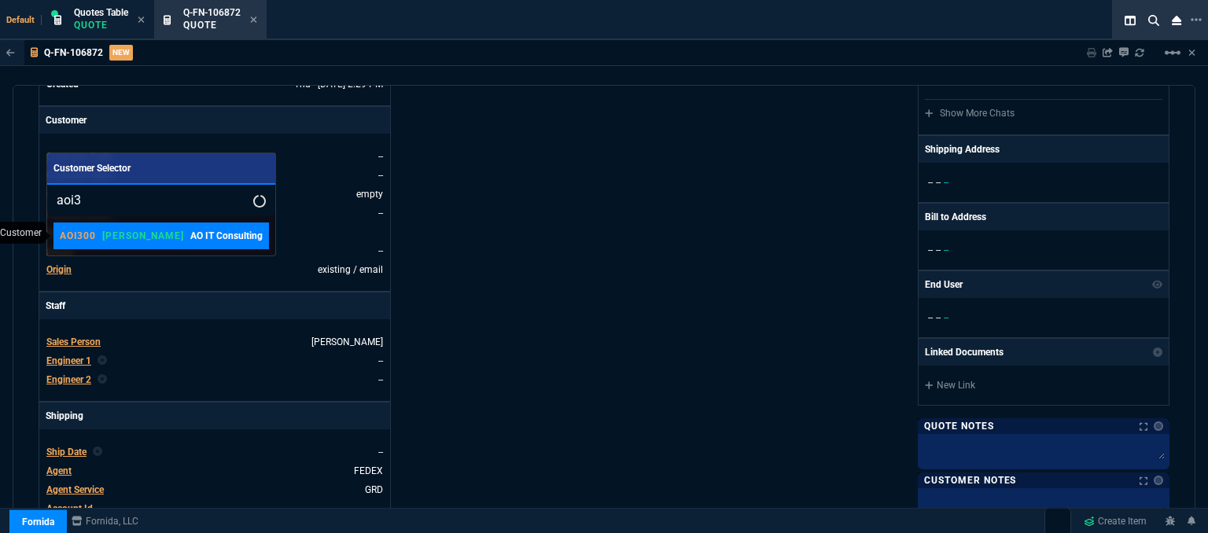
type input "aoi3"
click at [190, 239] on p "AO IT Consulting" at bounding box center [226, 236] width 72 height 14
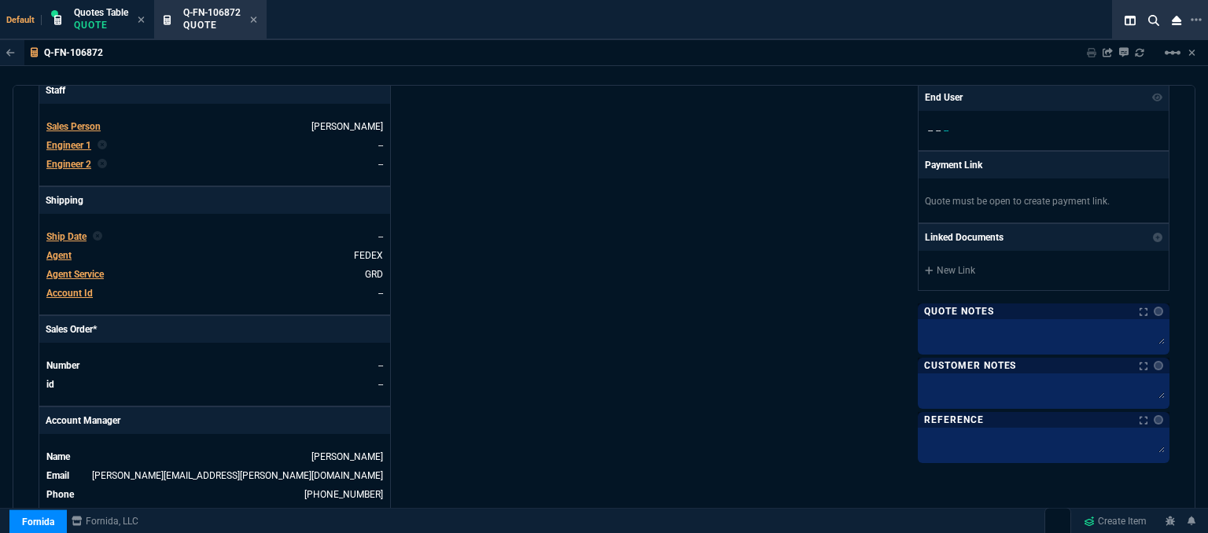
scroll to position [472, 0]
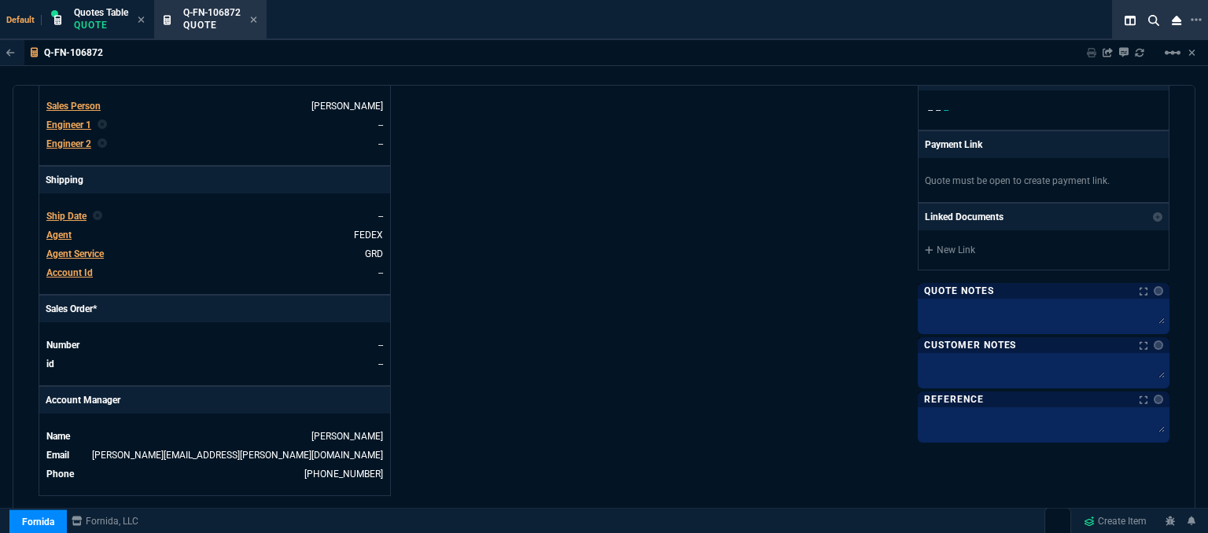
click at [53, 230] on span "Agent" at bounding box center [58, 235] width 25 height 11
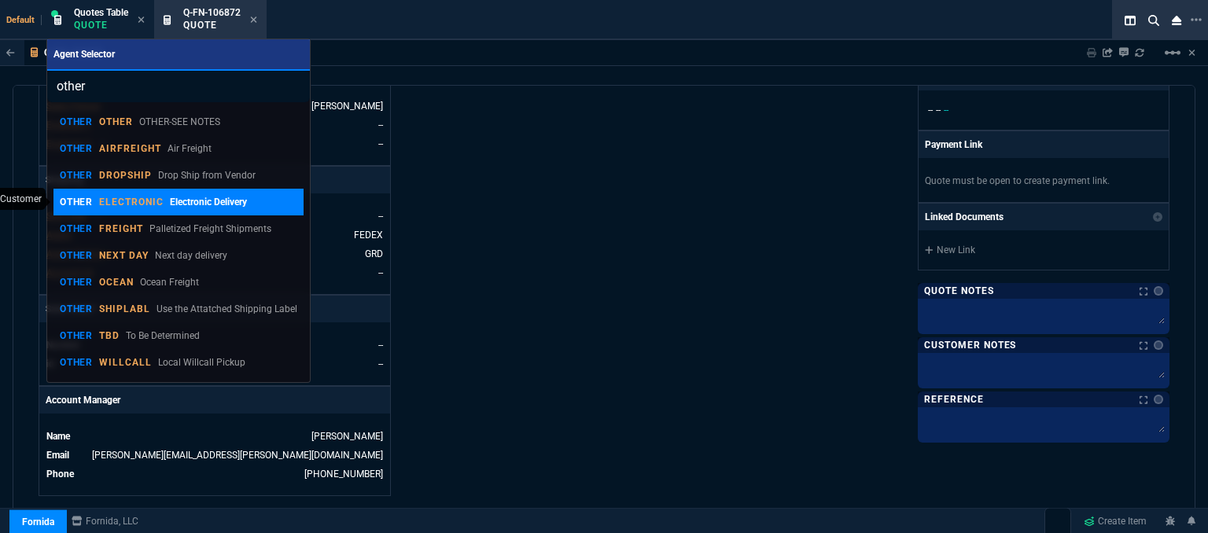
type input "other"
click at [170, 198] on p "Electronic Delivery" at bounding box center [208, 202] width 77 height 14
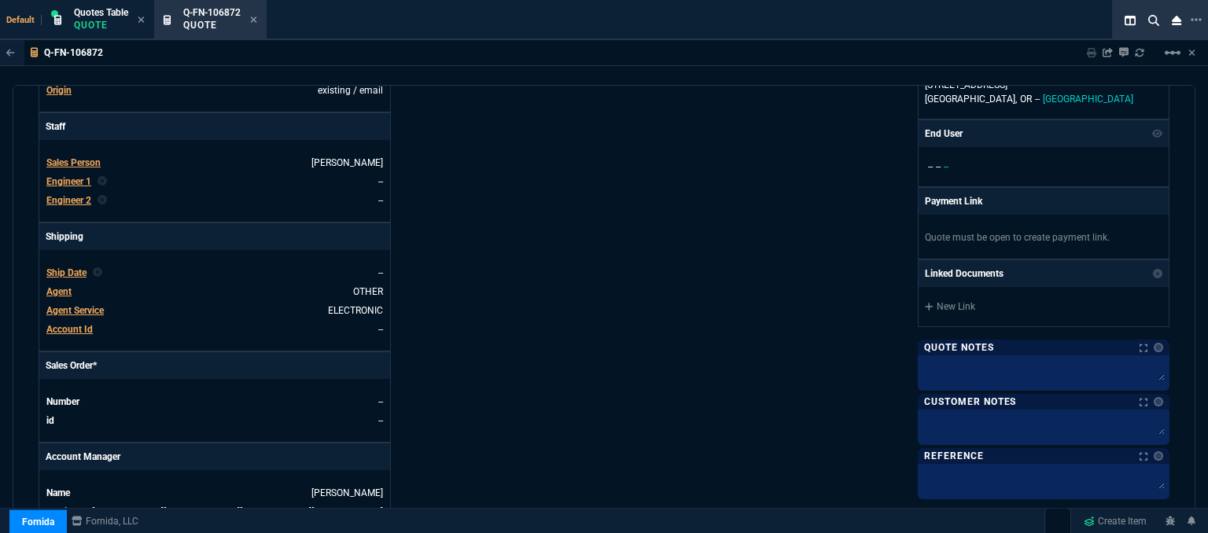
scroll to position [730, 0]
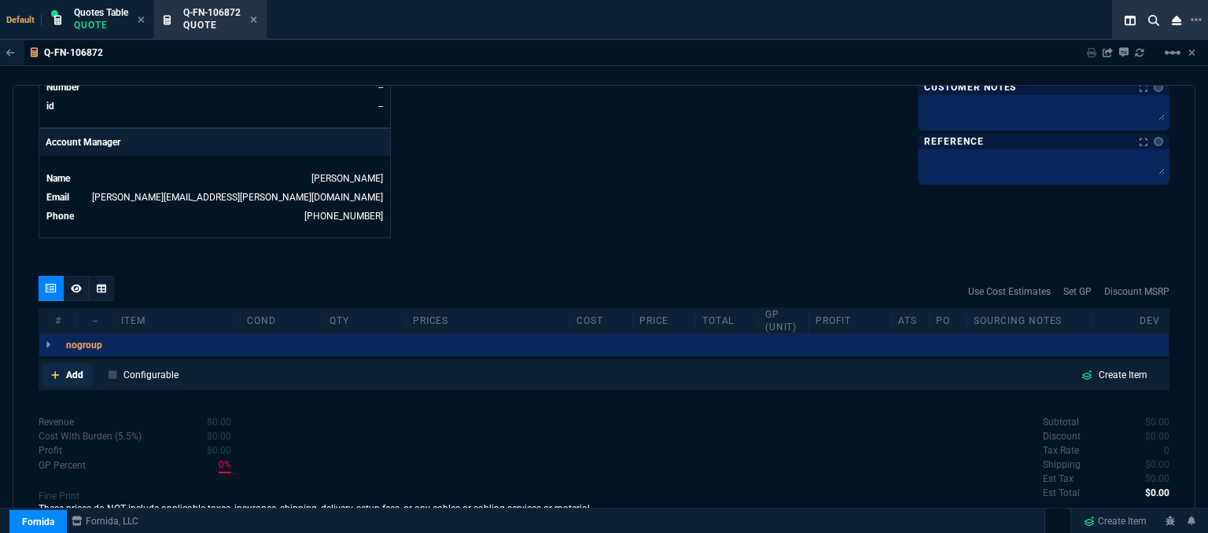
click at [53, 371] on icon at bounding box center [55, 375] width 8 height 8
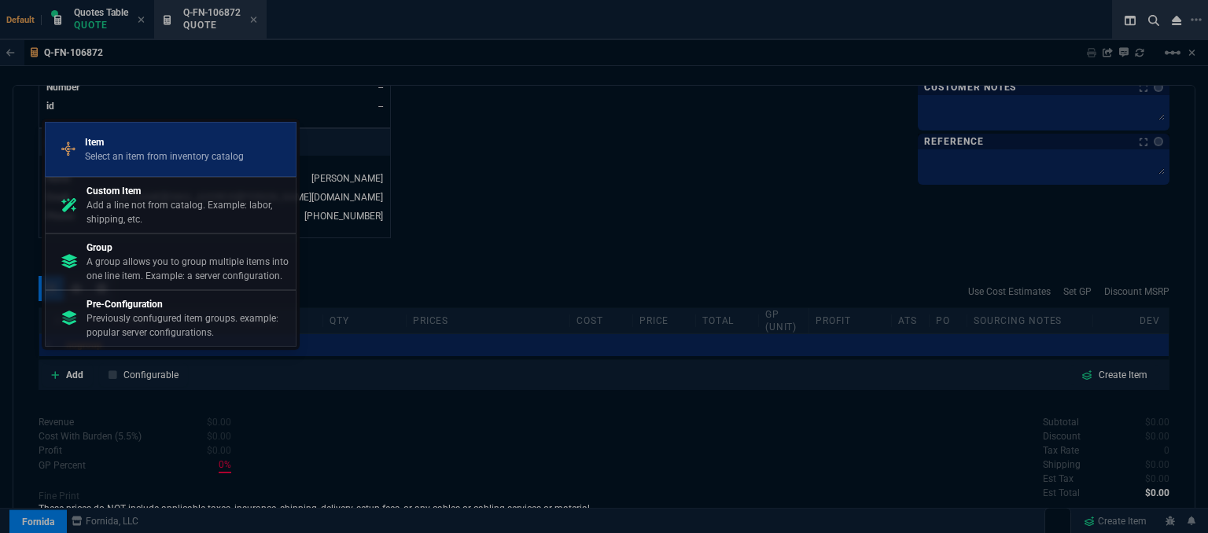
click at [148, 167] on div "Item Select an item from inventory catalog" at bounding box center [171, 149] width 238 height 41
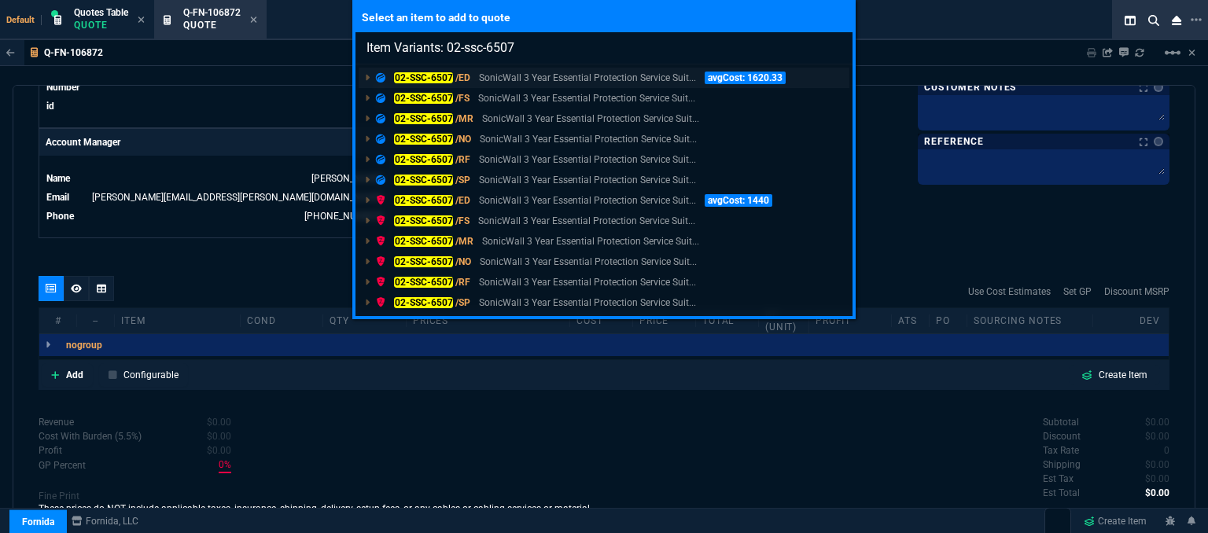
type input "Item Variants: 02-ssc-6507"
click at [532, 74] on p "SonicWall 3 Year Essential Protection Service Suit..." at bounding box center [587, 78] width 217 height 14
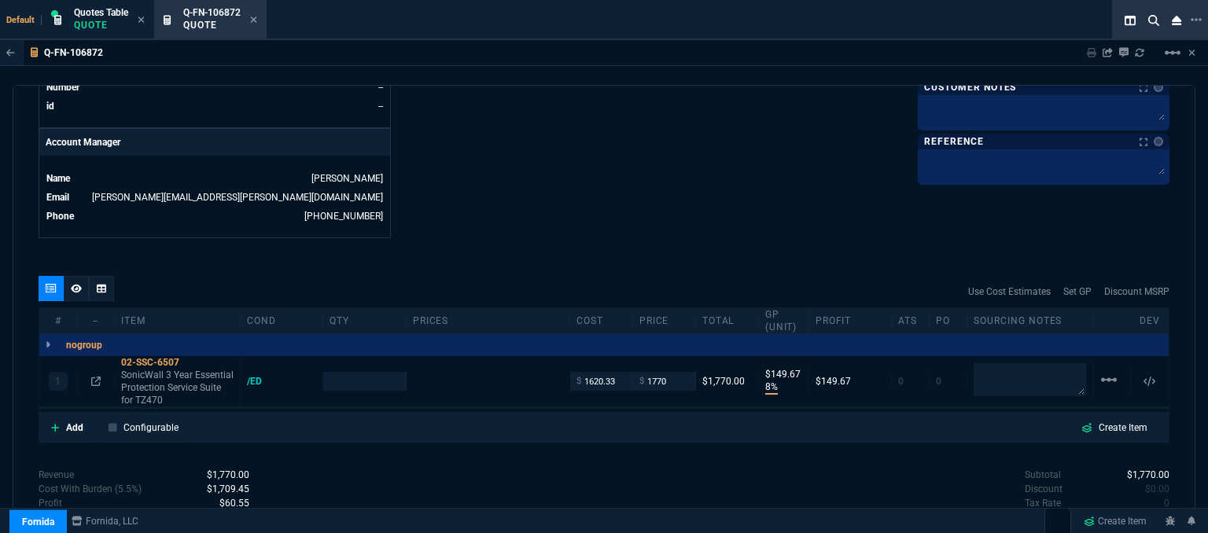
type input "8"
type input "150"
type input "2295"
type input "23"
click at [51, 423] on icon at bounding box center [55, 427] width 9 height 9
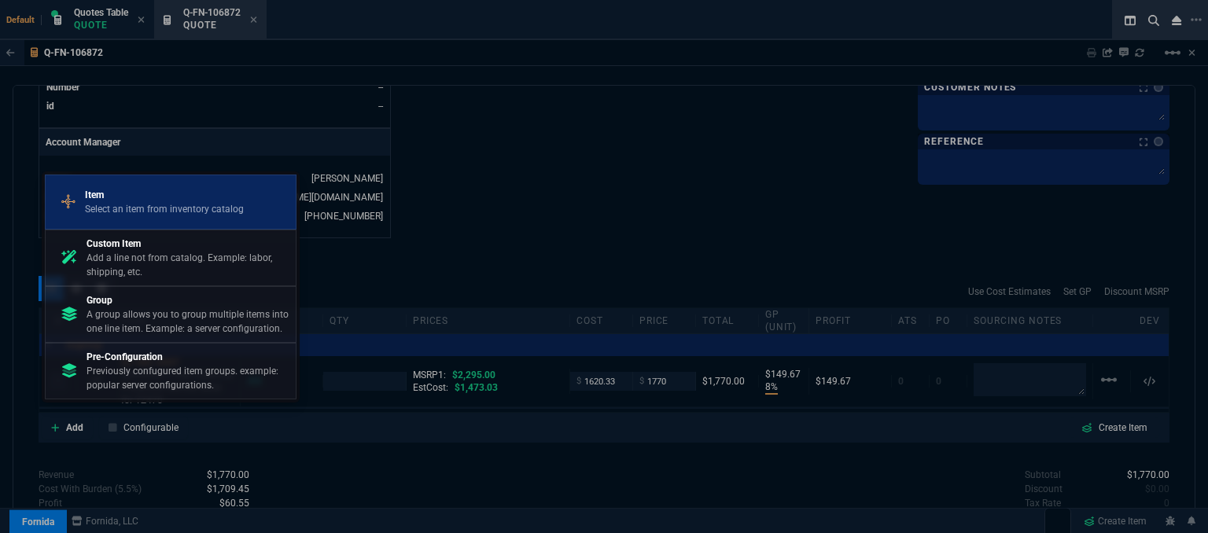
click at [135, 205] on p "Select an item from inventory catalog" at bounding box center [164, 209] width 159 height 14
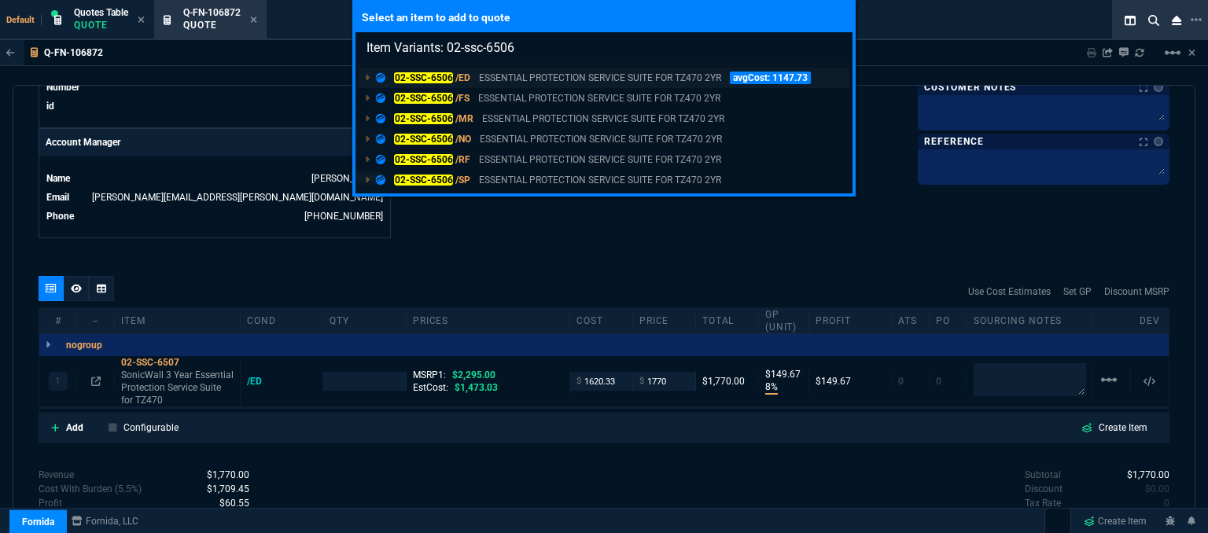
type input "Item Variants: 02-ssc-6506"
click at [522, 71] on p "ESSENTIAL PROTECTION SERVICE SUITE FOR TZ470 2YR" at bounding box center [600, 78] width 242 height 14
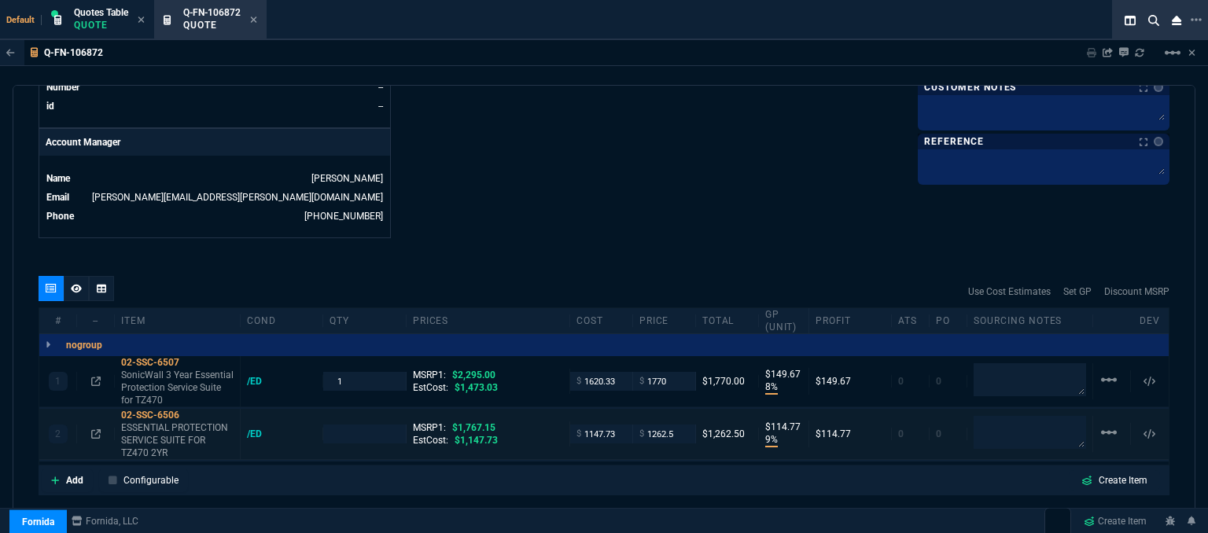
type input "8"
type input "150"
type input "9"
type input "115"
type input "23"
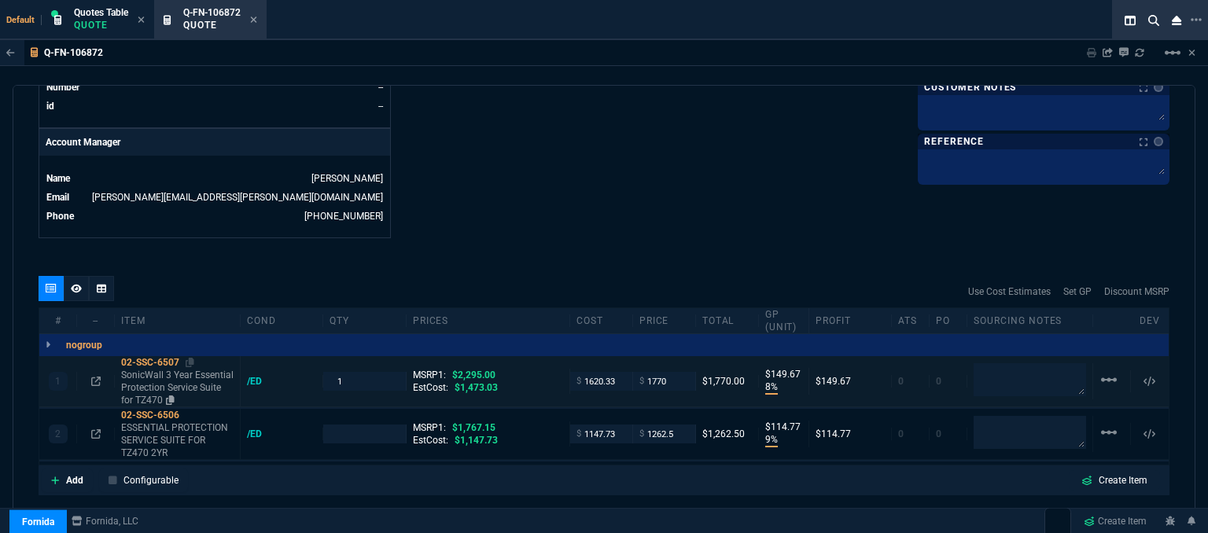
type input "29"
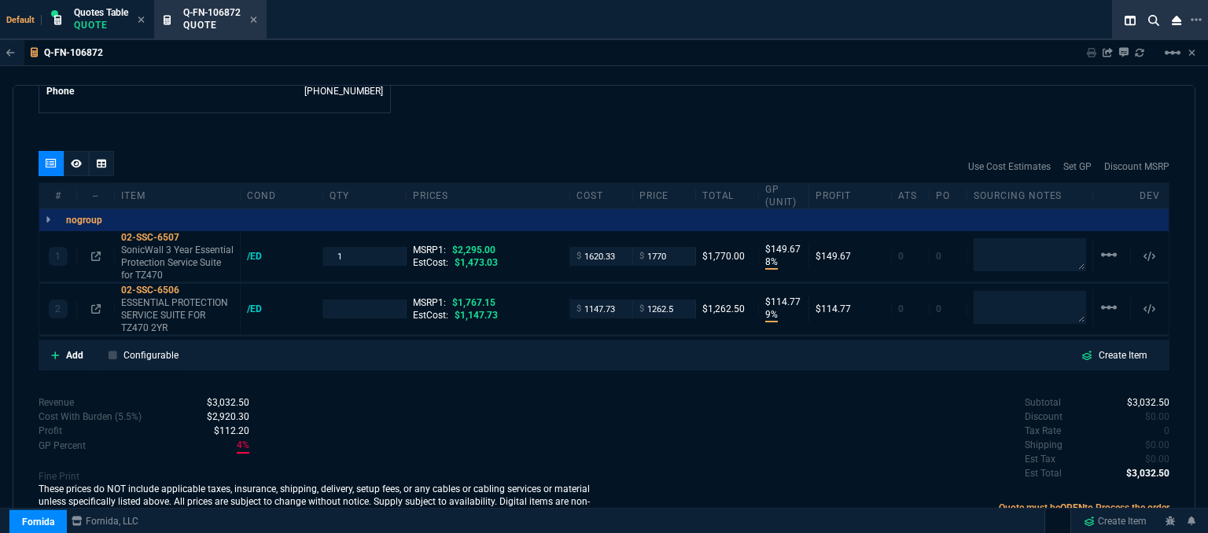
scroll to position [858, 0]
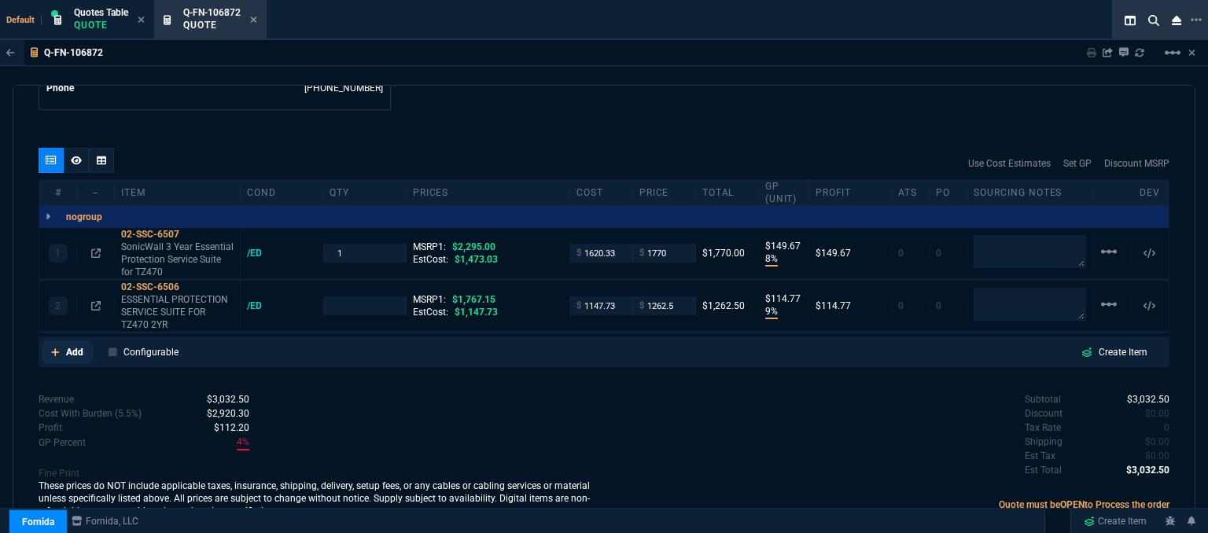
click at [50, 341] on link "Add" at bounding box center [67, 353] width 51 height 24
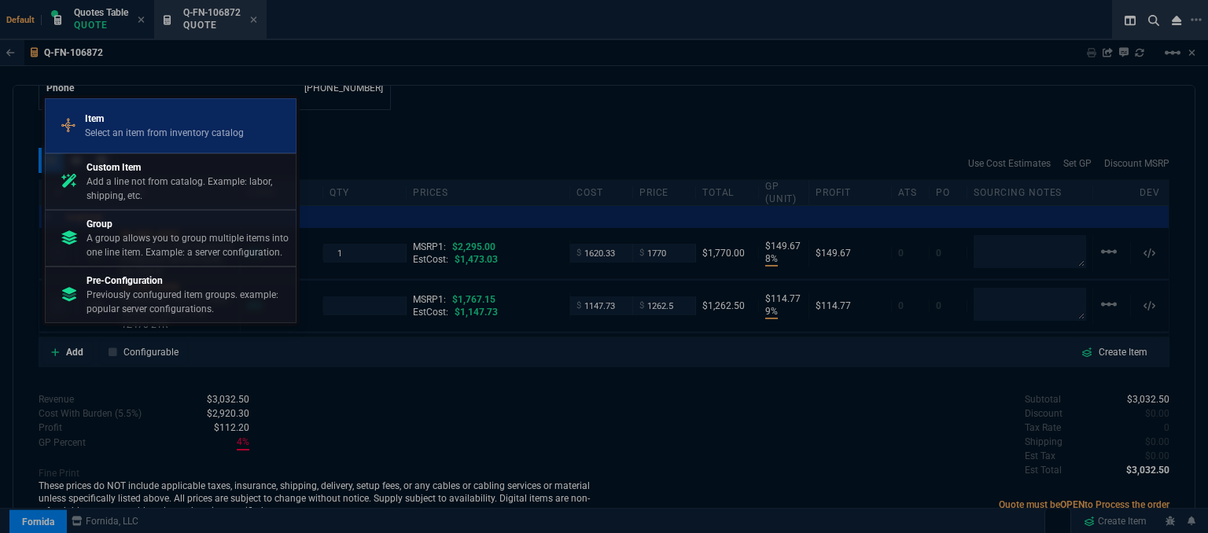
click at [120, 127] on p "Select an item from inventory catalog" at bounding box center [164, 133] width 159 height 14
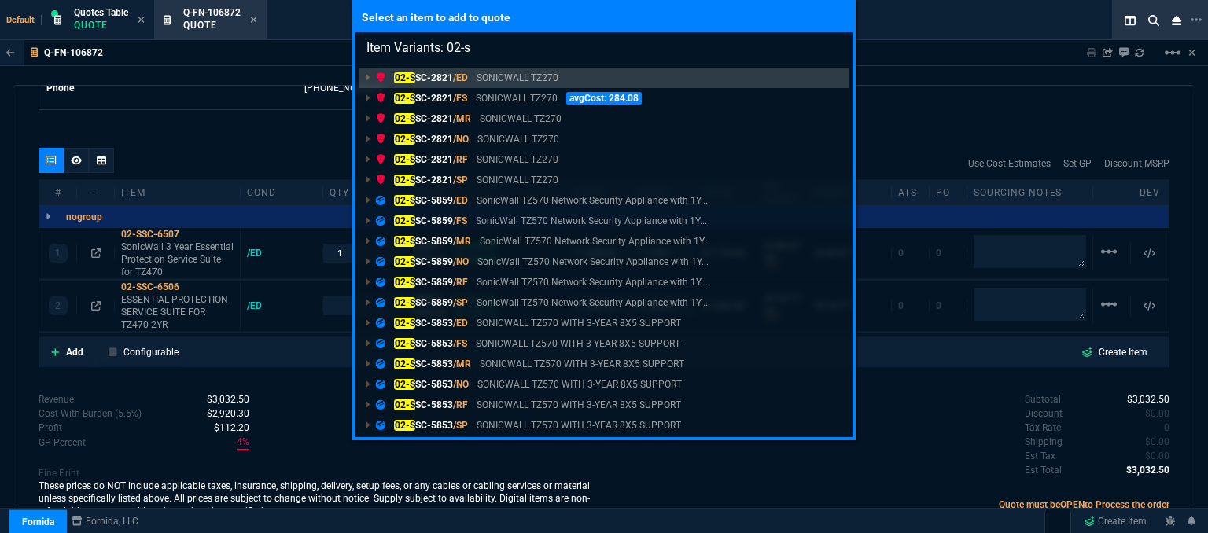
type input "Item Variants: 02-s"
click at [985, 98] on div "Select an item to add to quote Item Variants: 02-s 02-S SC-2821 /ED SONICWALL T…" at bounding box center [604, 266] width 1208 height 533
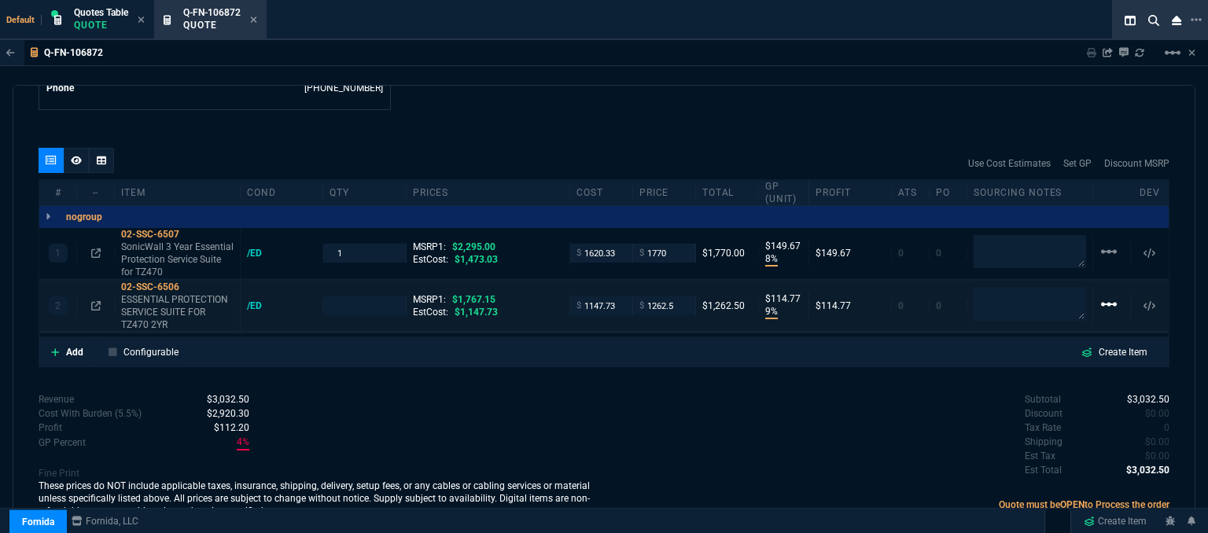
click at [1100, 295] on mat-icon "linear_scale" at bounding box center [1109, 304] width 19 height 19
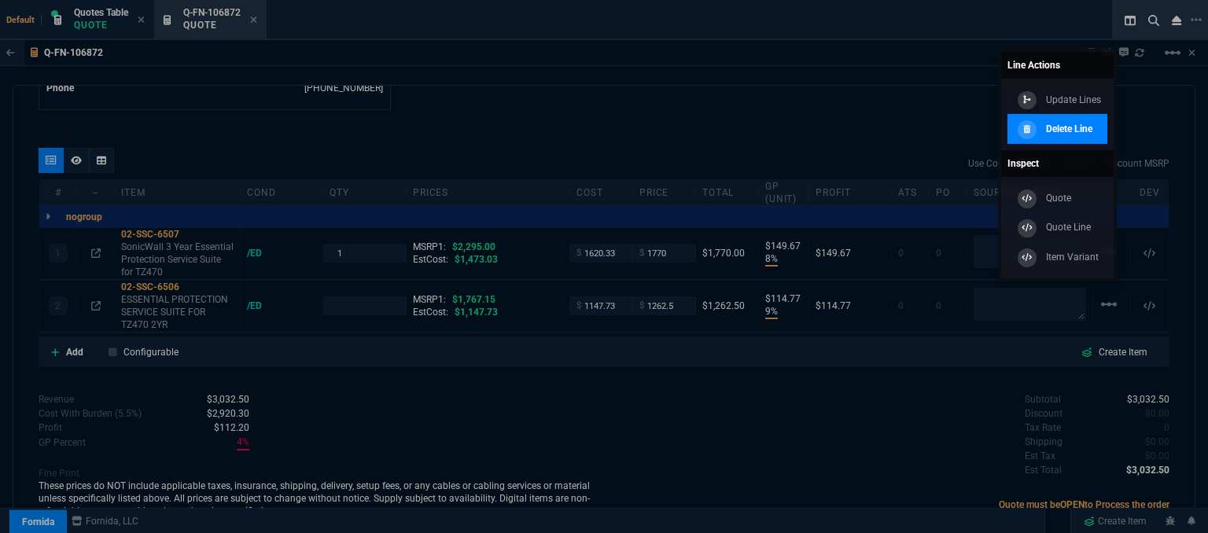
click at [1051, 127] on p "Delete Line" at bounding box center [1069, 129] width 46 height 14
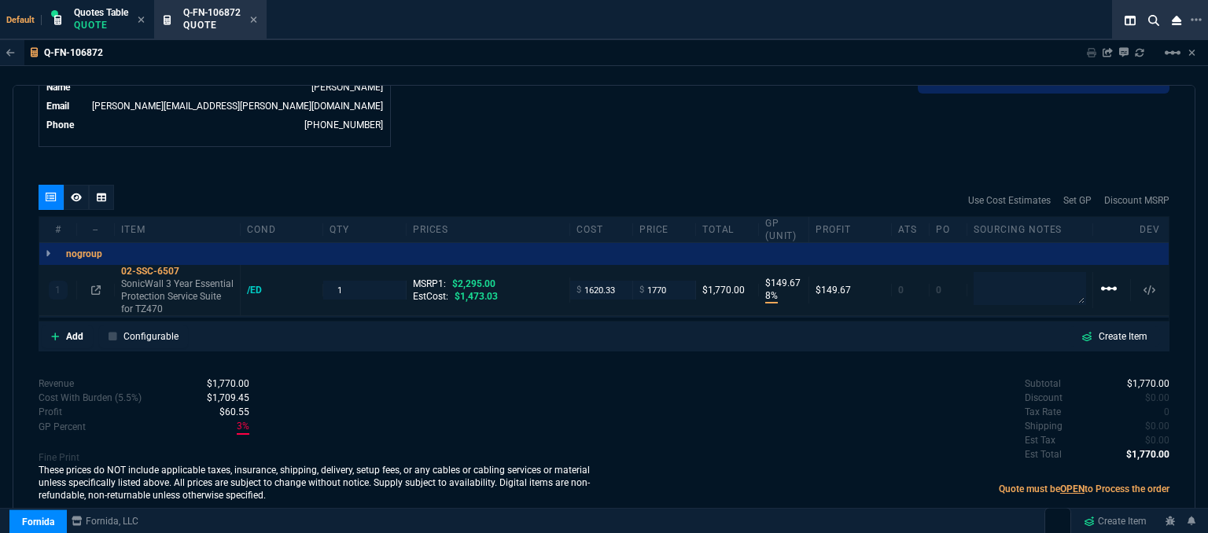
type input "8"
type input "150"
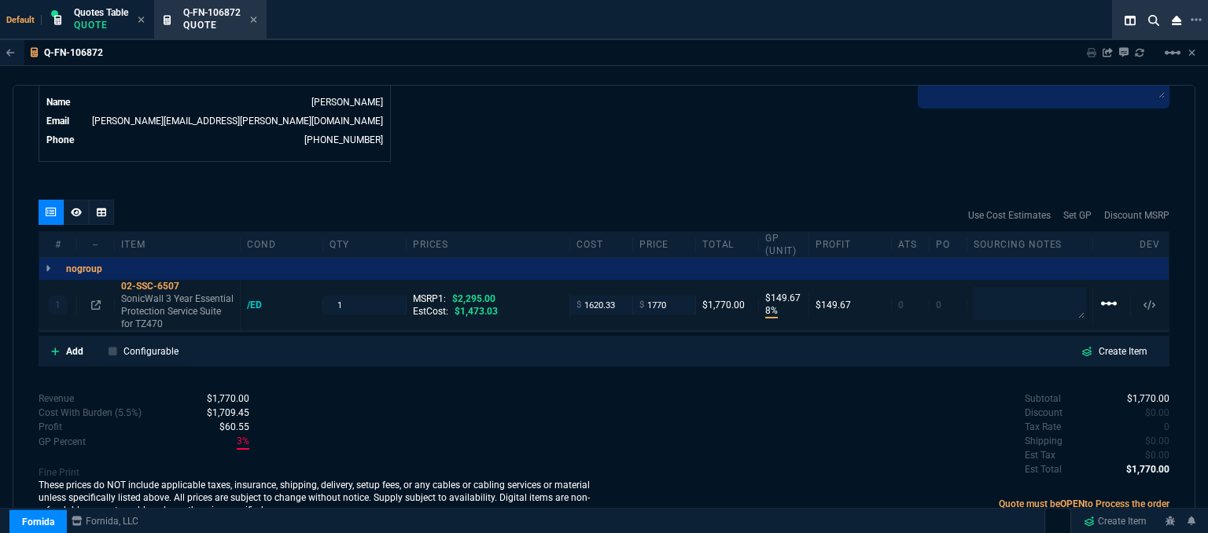
type input "23"
click at [1105, 294] on mat-icon "linear_scale" at bounding box center [1109, 303] width 19 height 19
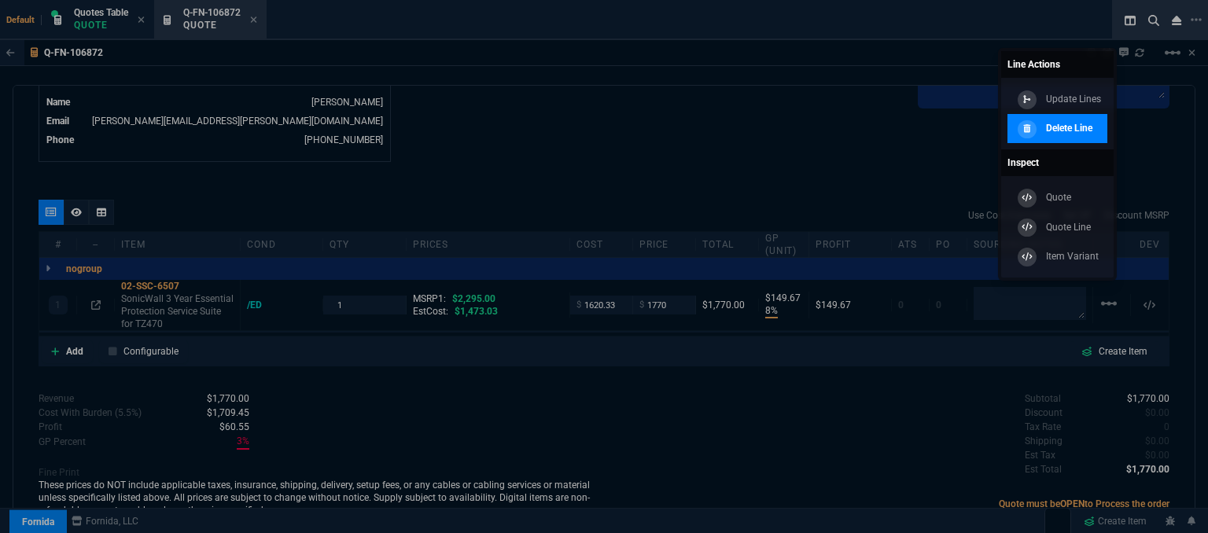
click at [1032, 127] on div at bounding box center [1027, 129] width 19 height 19
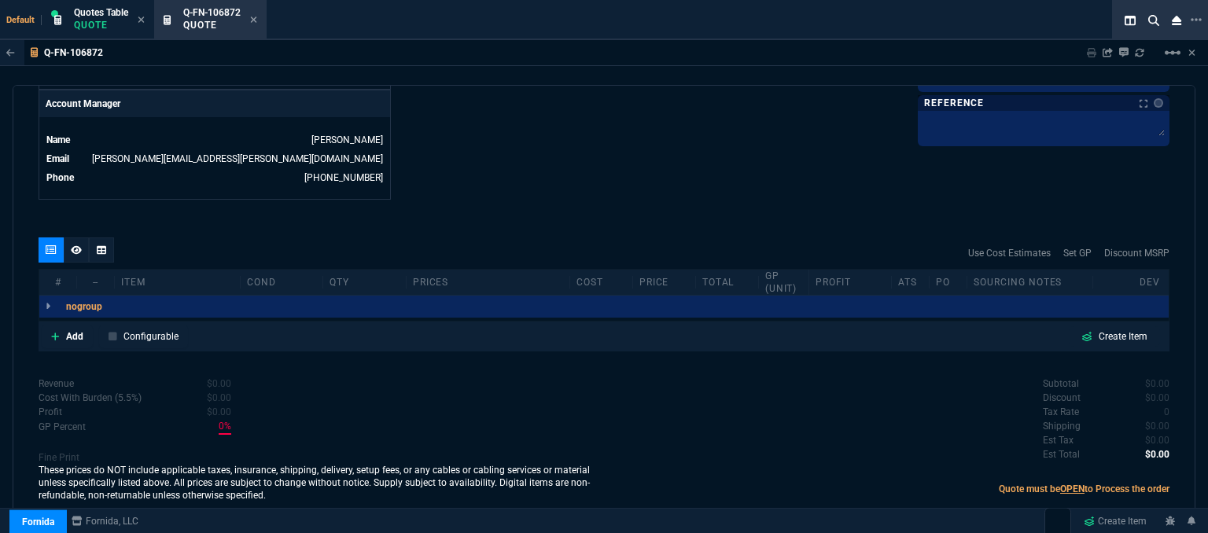
scroll to position [754, 0]
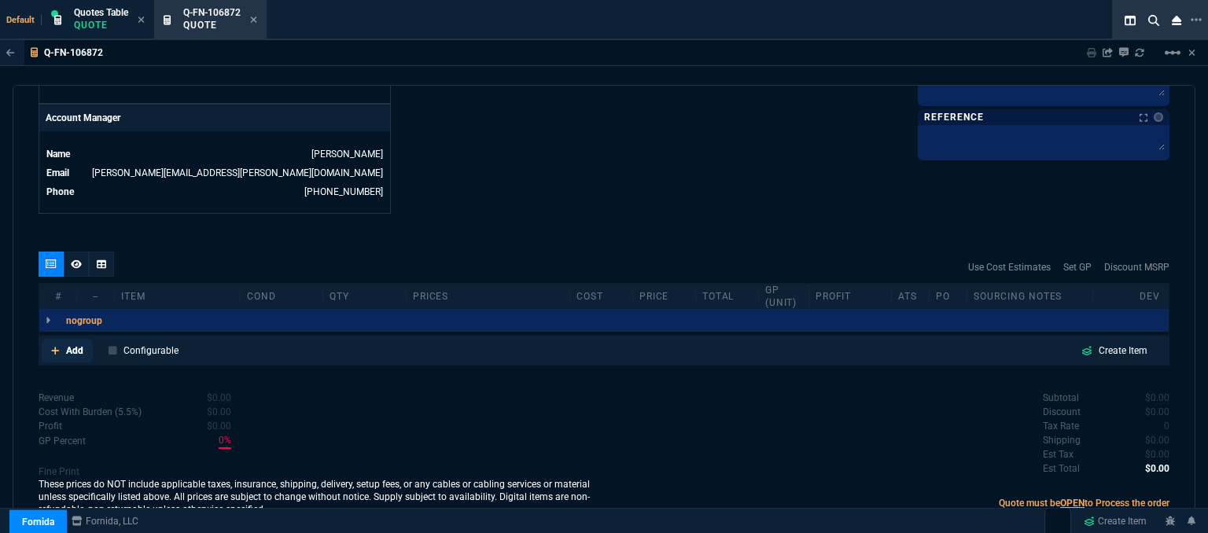
click at [57, 346] on icon at bounding box center [55, 350] width 9 height 9
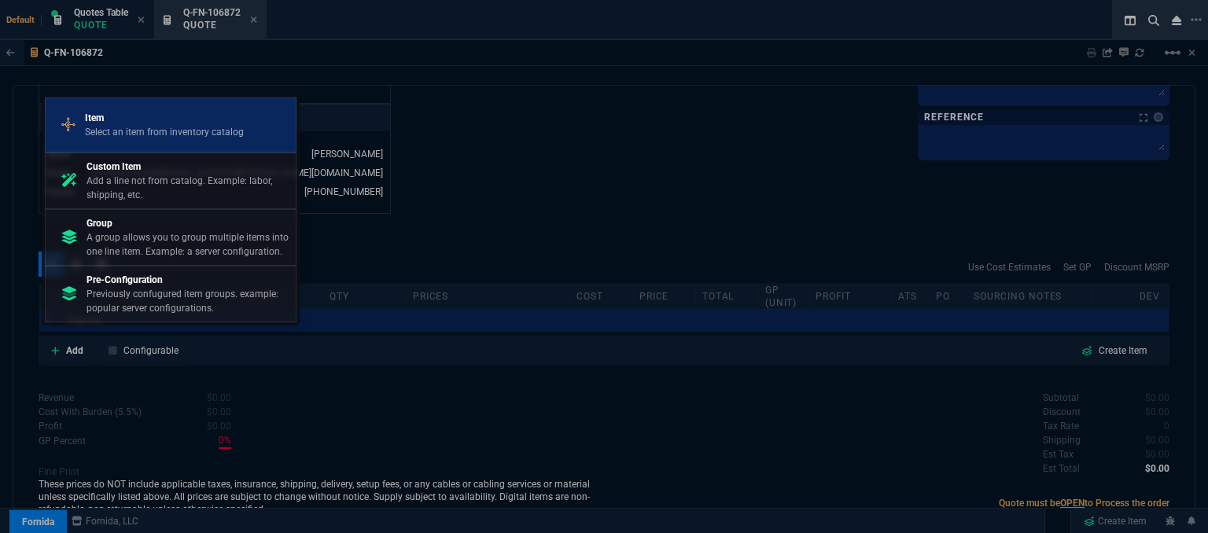
click at [130, 138] on p "Select an item from inventory catalog" at bounding box center [164, 132] width 159 height 14
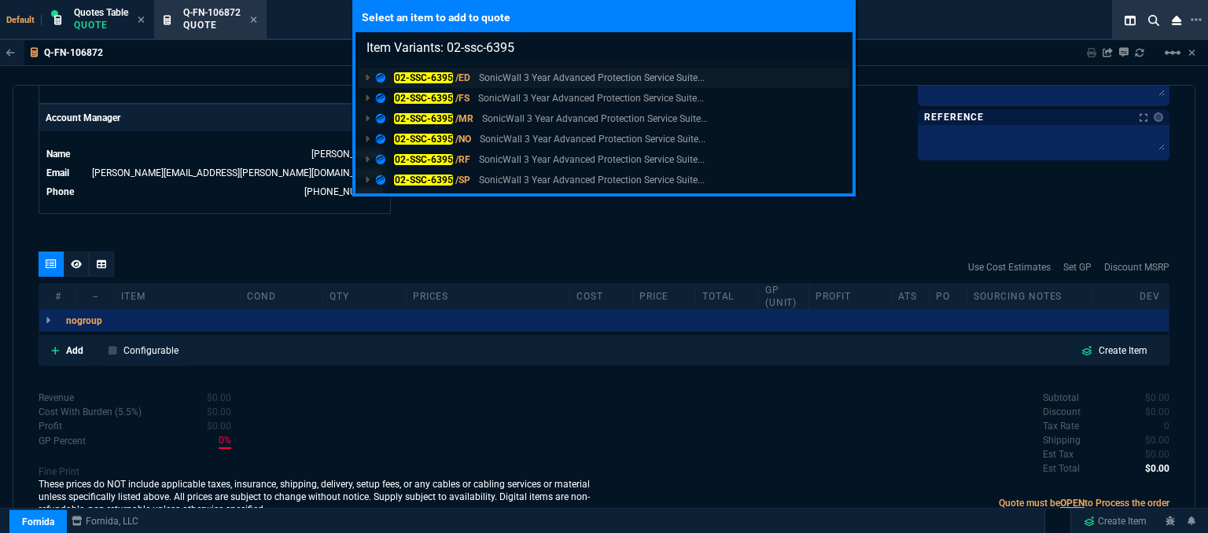
type input "Item Variants: 02-ssc-6395"
click at [578, 76] on p "SonicWall 3 Year Advanced Protection Service Suite..." at bounding box center [592, 78] width 226 height 14
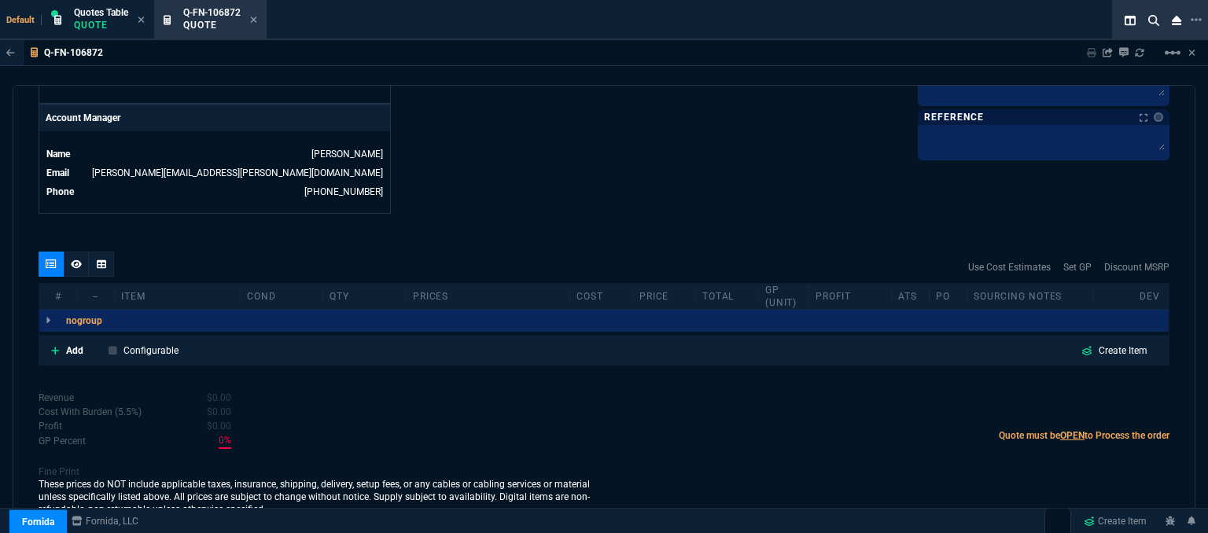
scroll to position [751, 0]
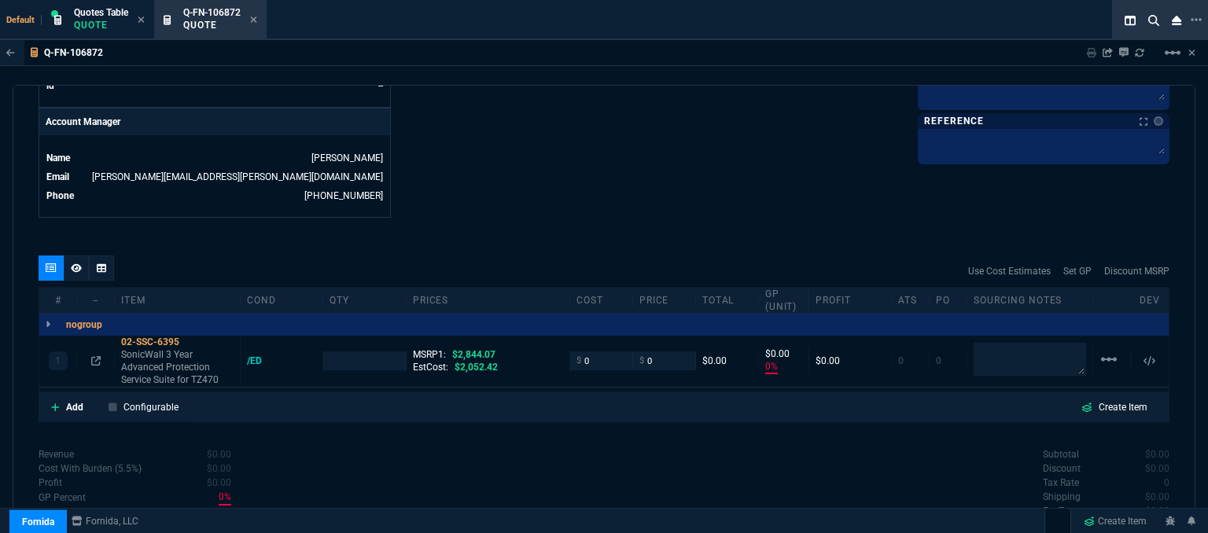
type input "0"
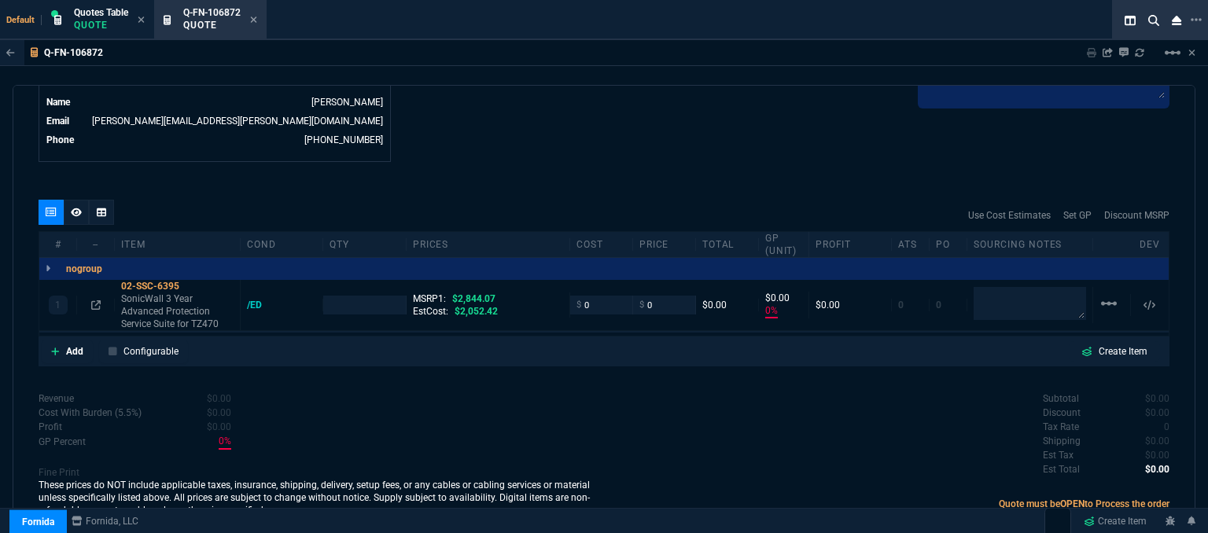
type input "100"
click at [1010, 287] on textarea at bounding box center [1030, 303] width 113 height 33
type textarea "dh bulk"
click at [884, 392] on div "Subtotal $0.00 Discount $0.00 Tax Rate 0 Shipping $0.00 Est Tax $0.00 Est Total…" at bounding box center [887, 435] width 566 height 87
type input "1"
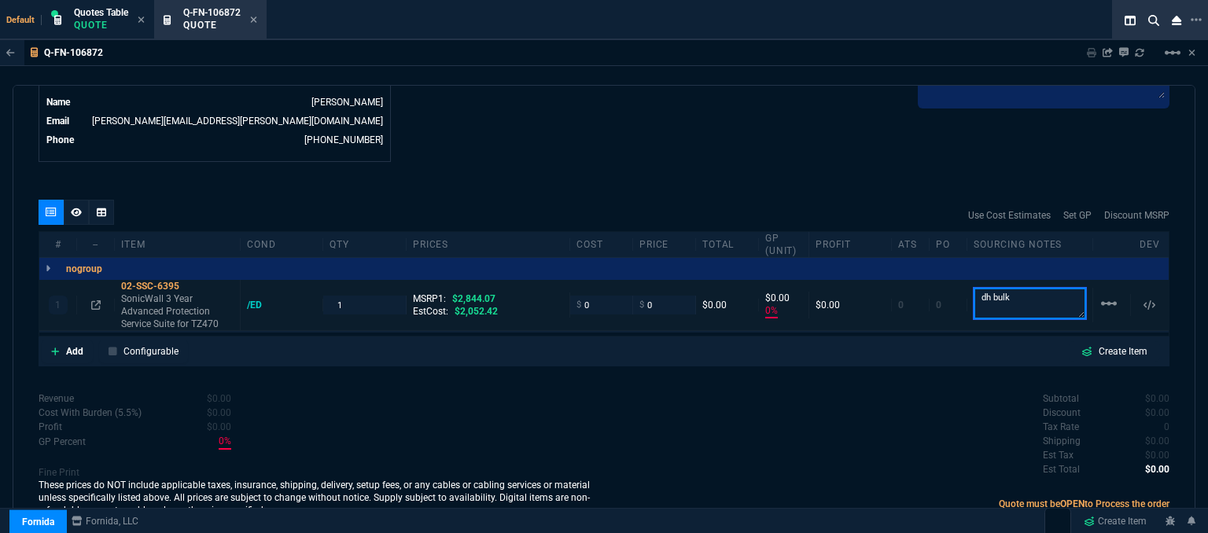
drag, startPoint x: 1023, startPoint y: 291, endPoint x: 957, endPoint y: 267, distance: 70.4
click at [957, 280] on div "1 02-SSC-6395 SonicWall 3 Year Advanced Protection Service Suite for TZ470 /ED …" at bounding box center [604, 305] width 1130 height 51
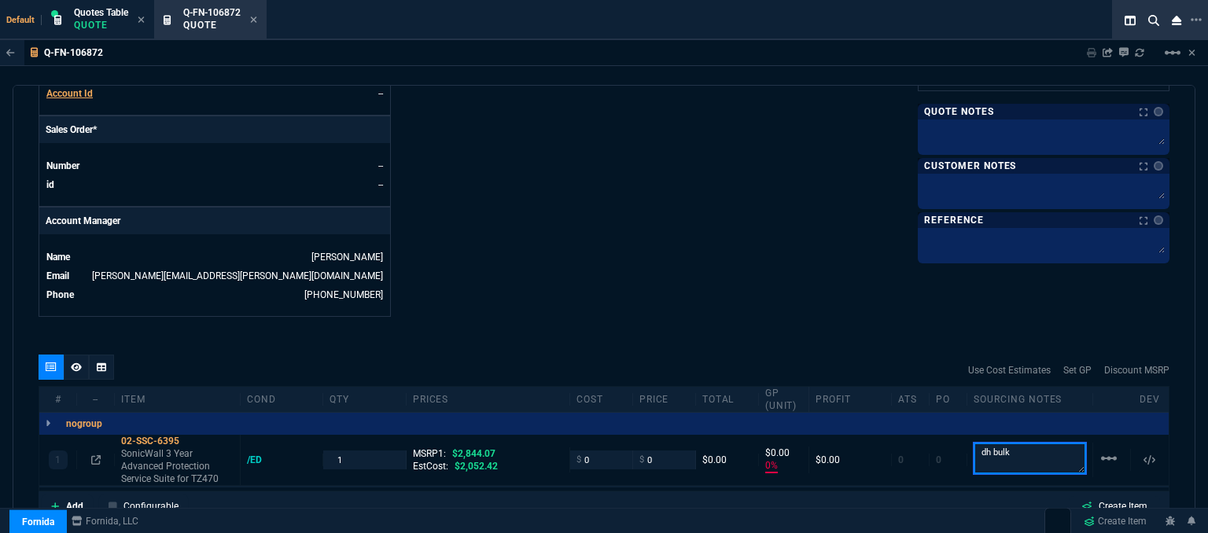
scroll to position [649, 0]
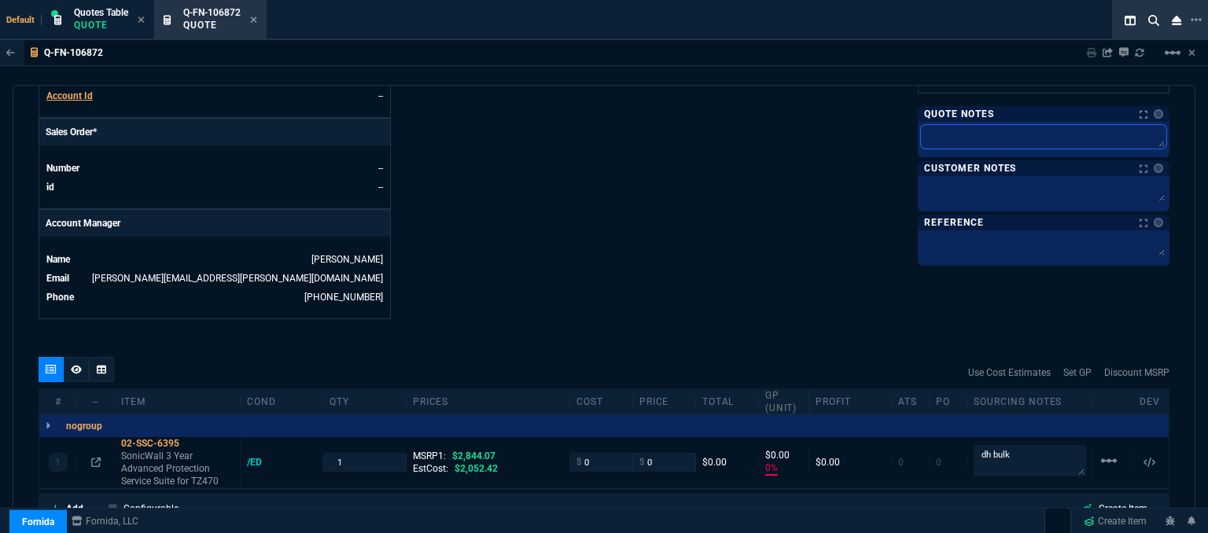
click at [952, 127] on textarea at bounding box center [1043, 137] width 245 height 24
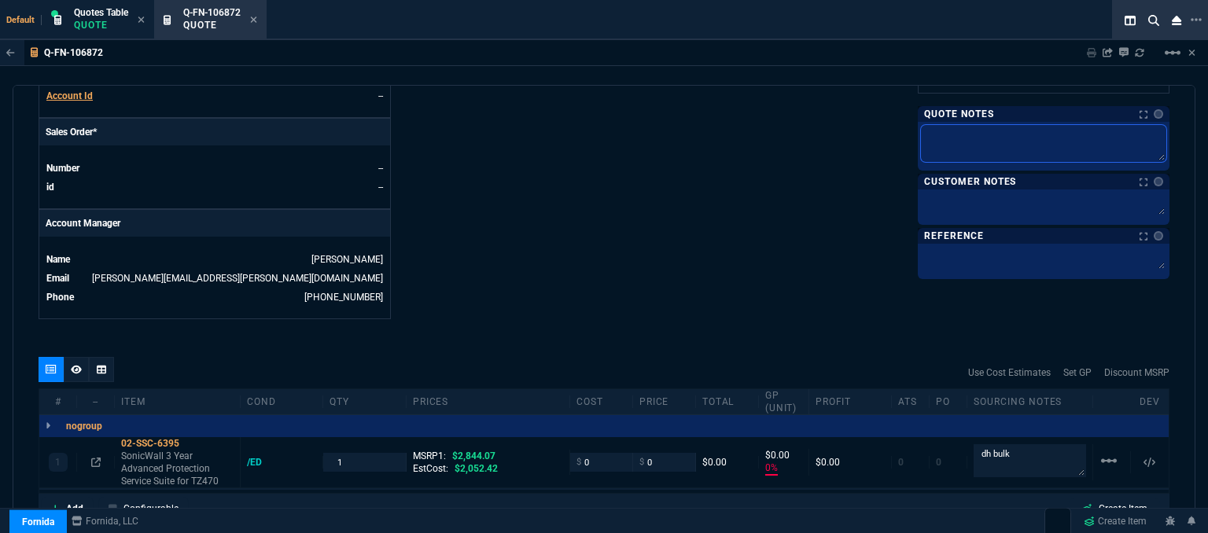
paste textarea "dh bulk"
type textarea "dh bulk"
click at [979, 208] on textarea at bounding box center [1043, 205] width 245 height 24
type textarea "E"
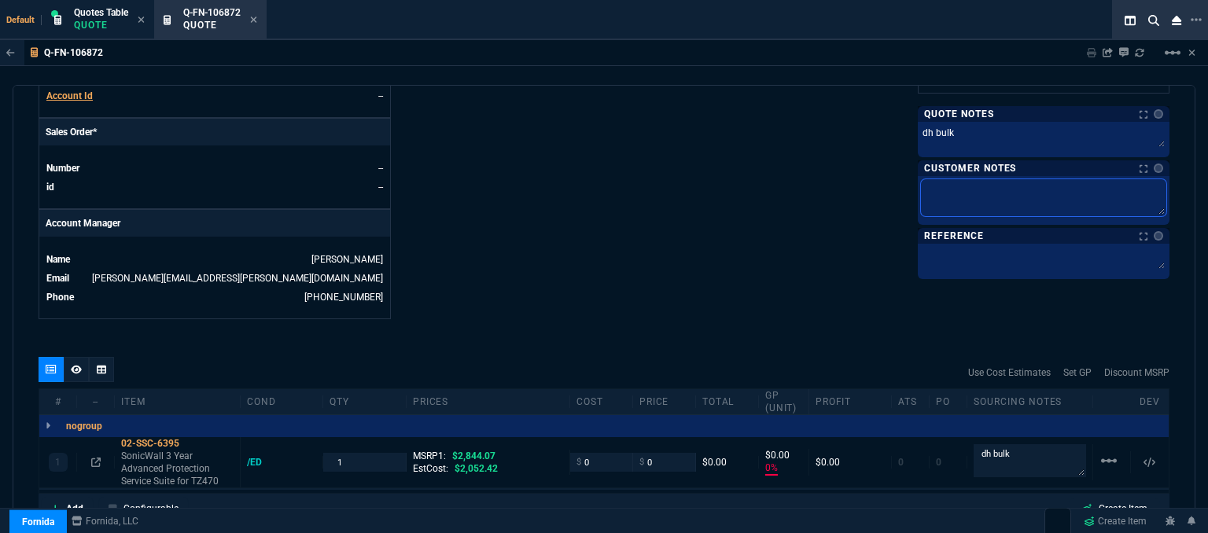
type textarea "E"
type textarea "El"
type textarea "Ele"
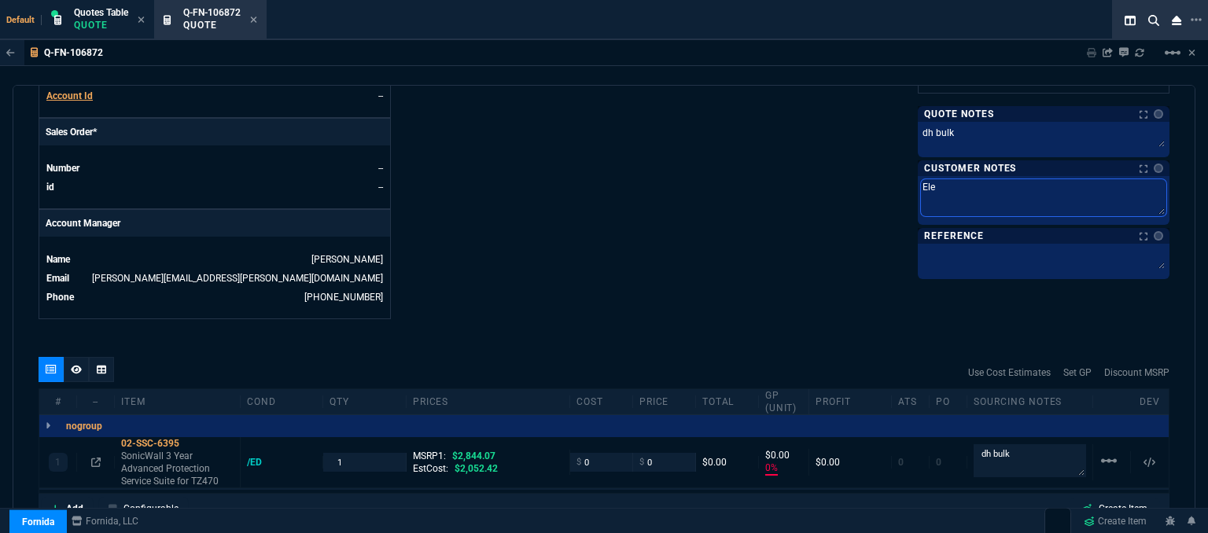
type textarea "Elec"
type textarea "Elect"
type textarea "Electr"
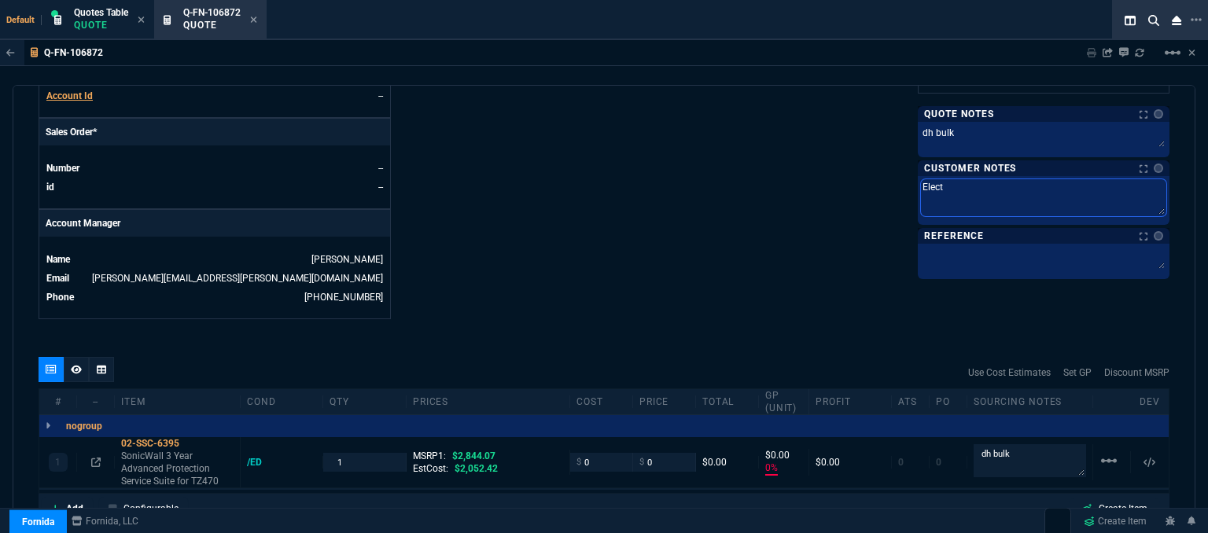
type textarea "Electr"
type textarea "Electro"
type textarea "Electron"
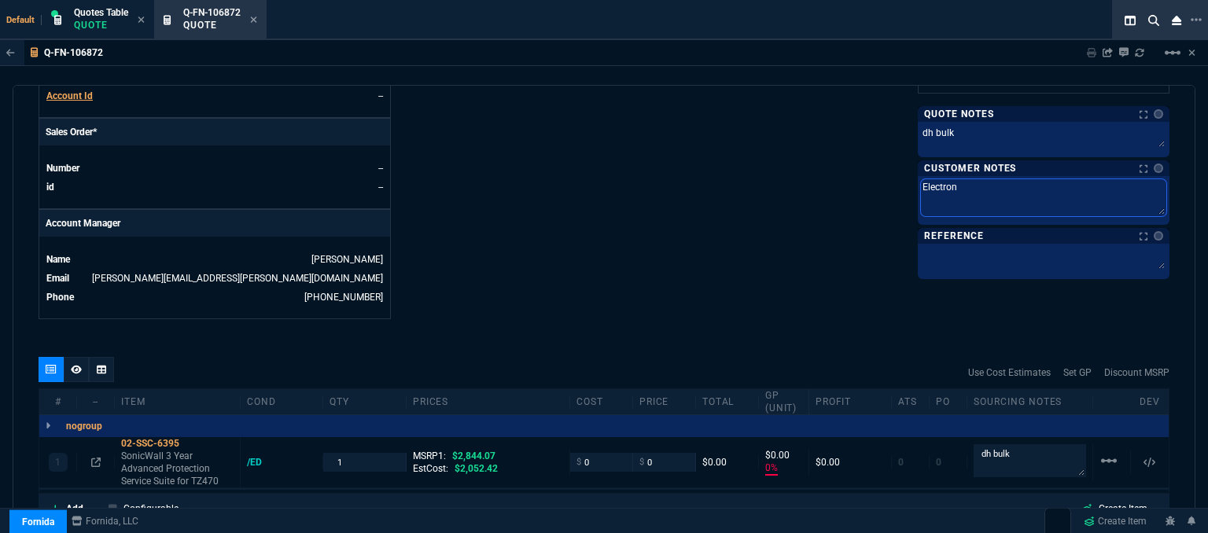
type textarea "Electroni"
type textarea "Electronic"
type textarea "Electronic:"
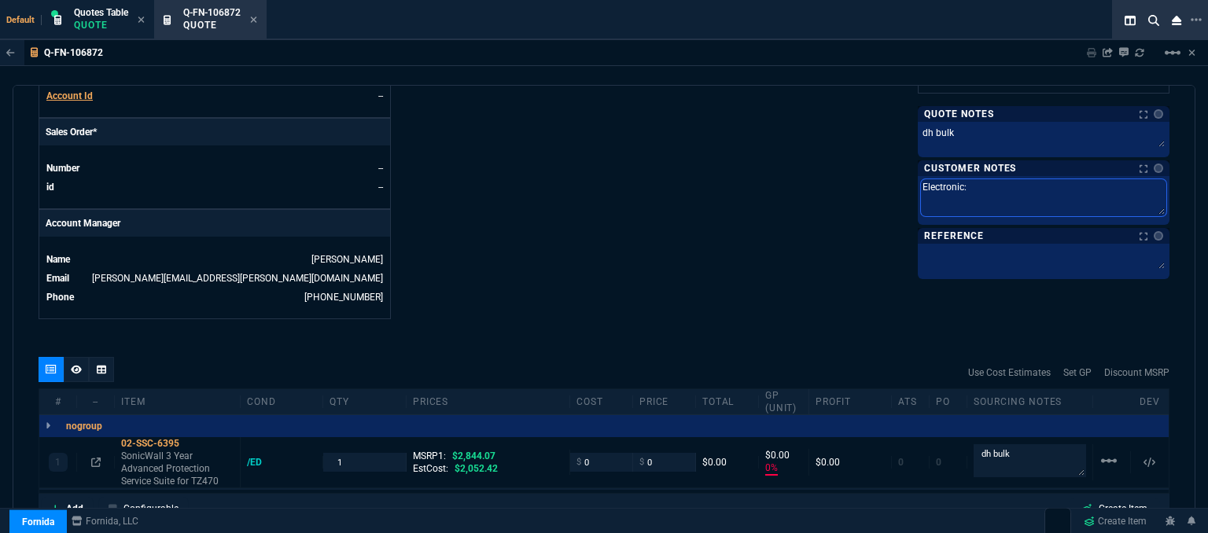
type textarea "Electronic:"
type textarea "Electronic: E"
type textarea "Electronic:"
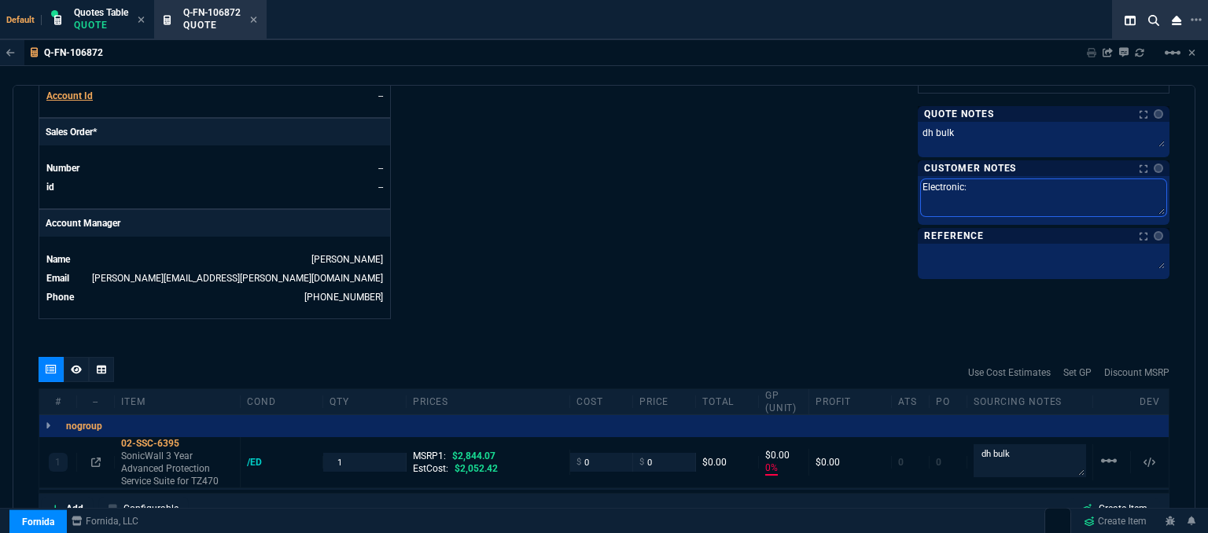
type textarea "Electronic:"
type textarea "Electronic"
type textarea "Electronic:"
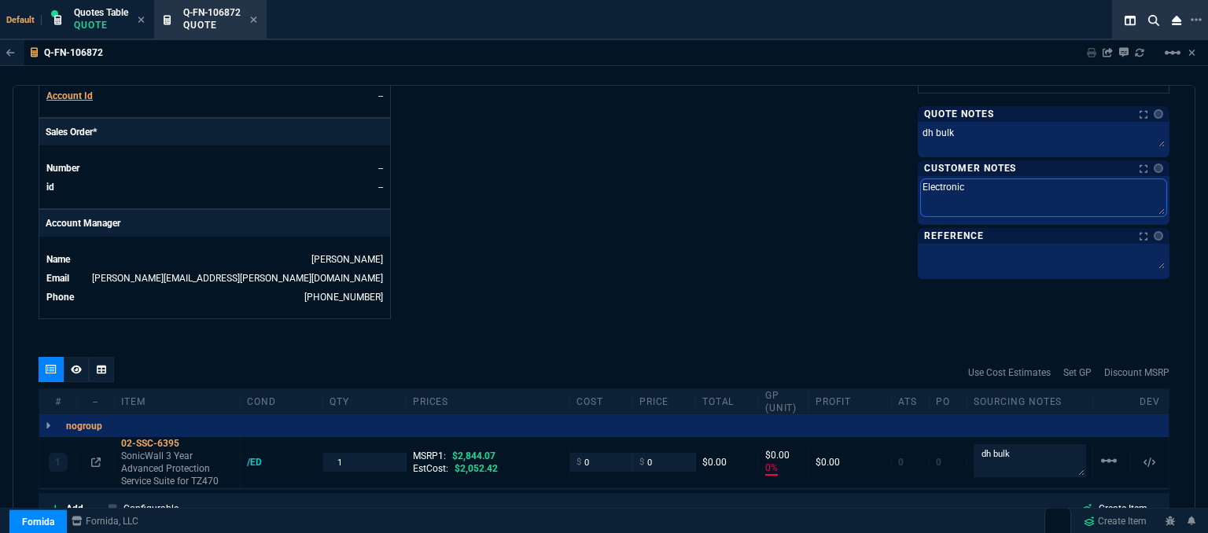
type textarea "Electronic:"
type textarea "Electronic: E"
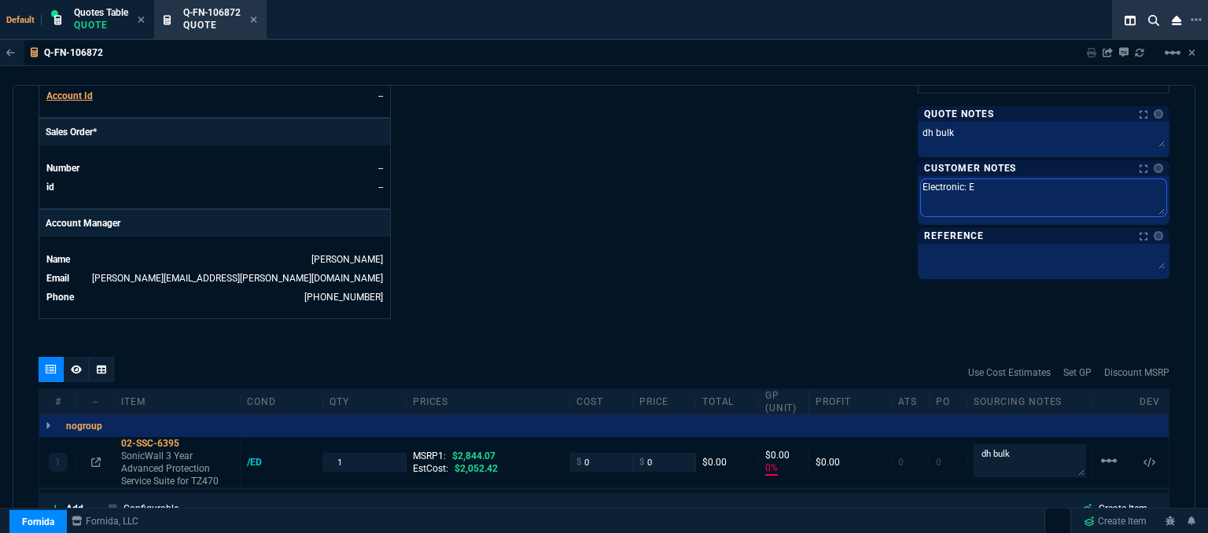
type textarea "Electronic: Em"
type textarea "Electronic: Ema"
type textarea "Electronic: Emai"
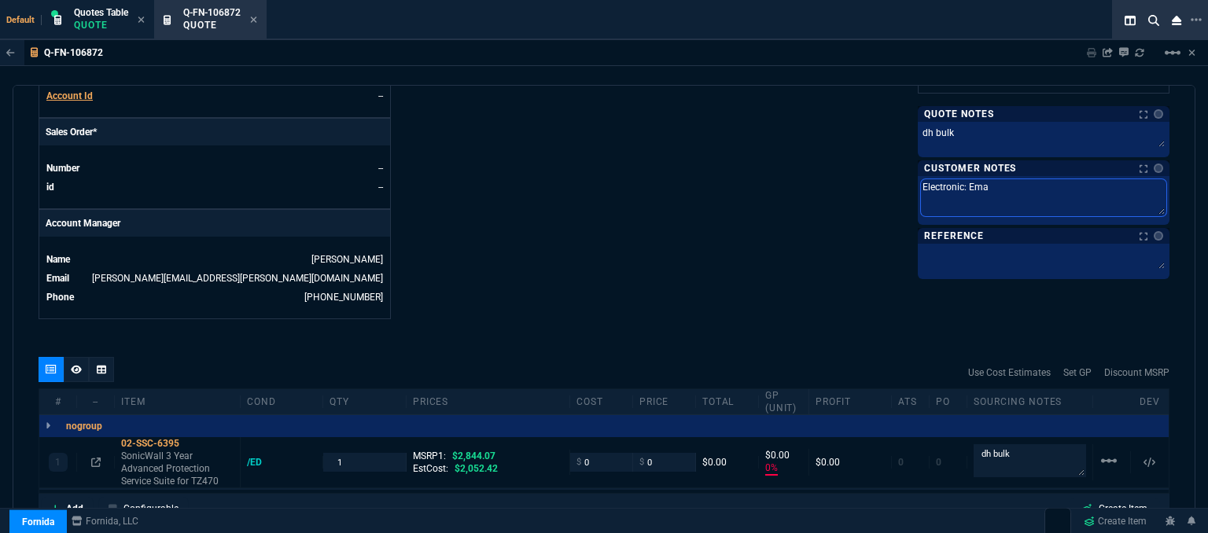
type textarea "Electronic: Emai"
type textarea "Electronic: Email"
type textarea "Electronic: Email*"
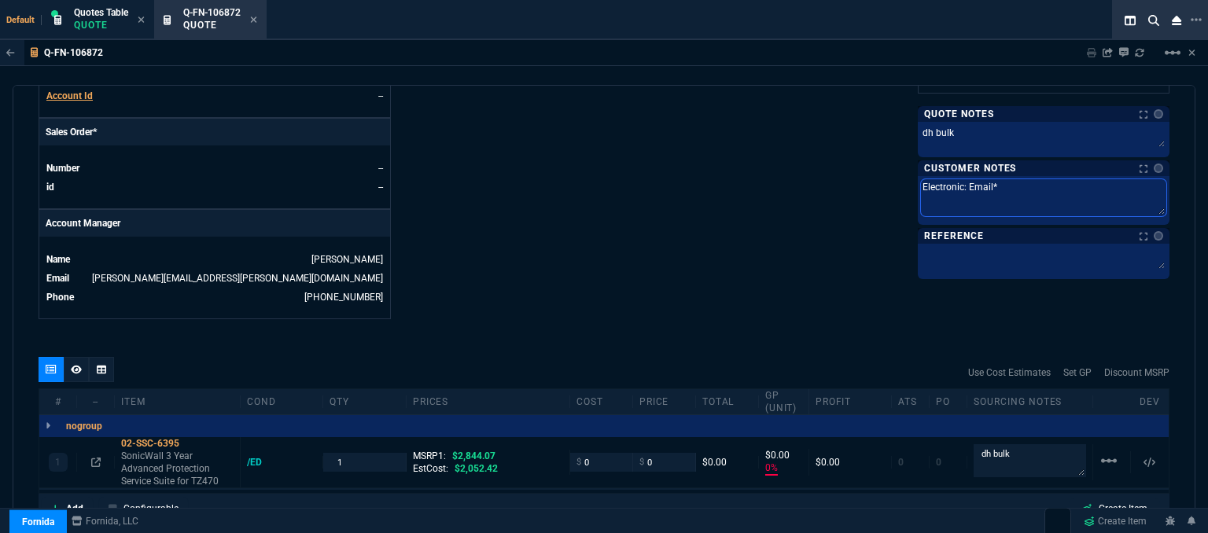
type textarea "Electronic: Email**"
type textarea "Electronic: Email**e"
type textarea "Electronic: Email**et"
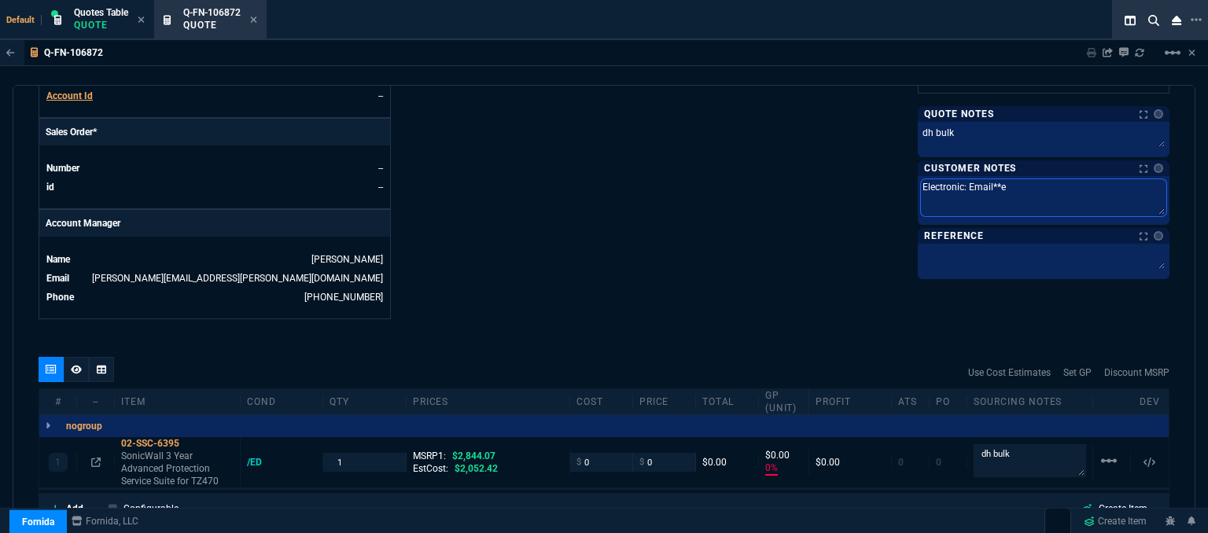
type textarea "Electronic: Email**et"
type textarea "Electronic: Email**eta"
type textarea "Electronic: Email**et"
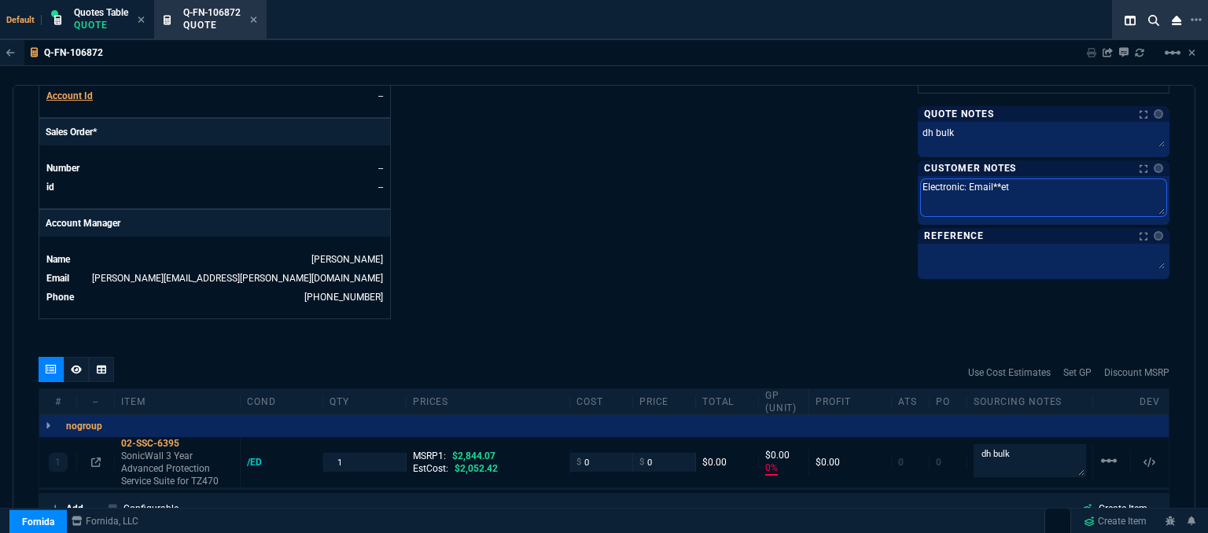
type textarea "Electronic: Email**e"
type textarea "Electronic: Email**"
type textarea "Electronic: Email**E"
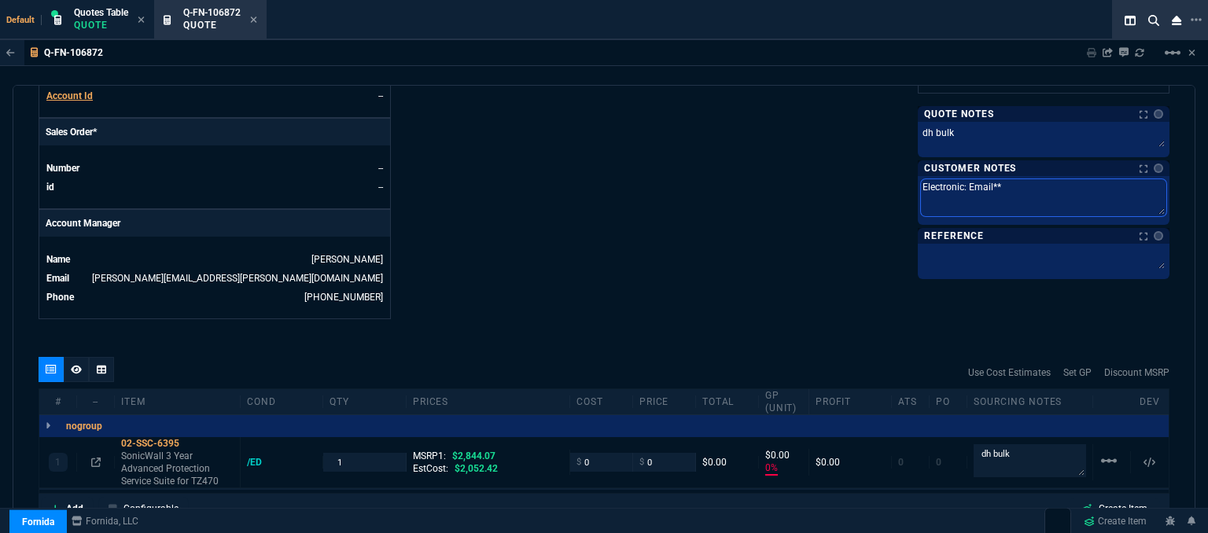
type textarea "Electronic: Email**E"
type textarea "Electronic: Email**ET"
type textarea "Electronic: Email**ETA"
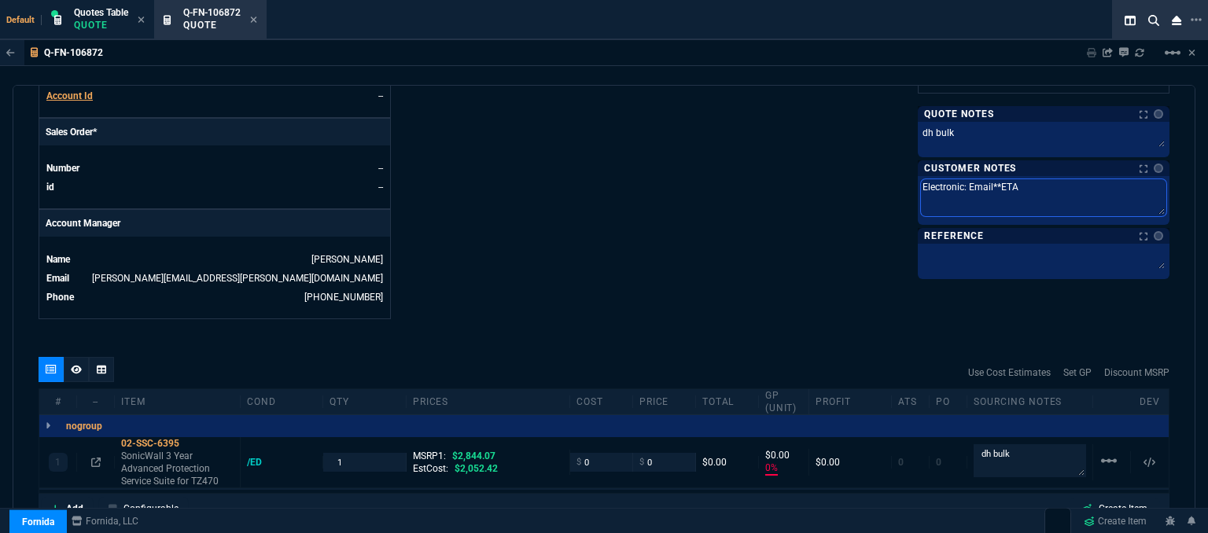
type textarea "Electronic: Email**ETA"
type textarea "Electronic: Email**ETA 3"
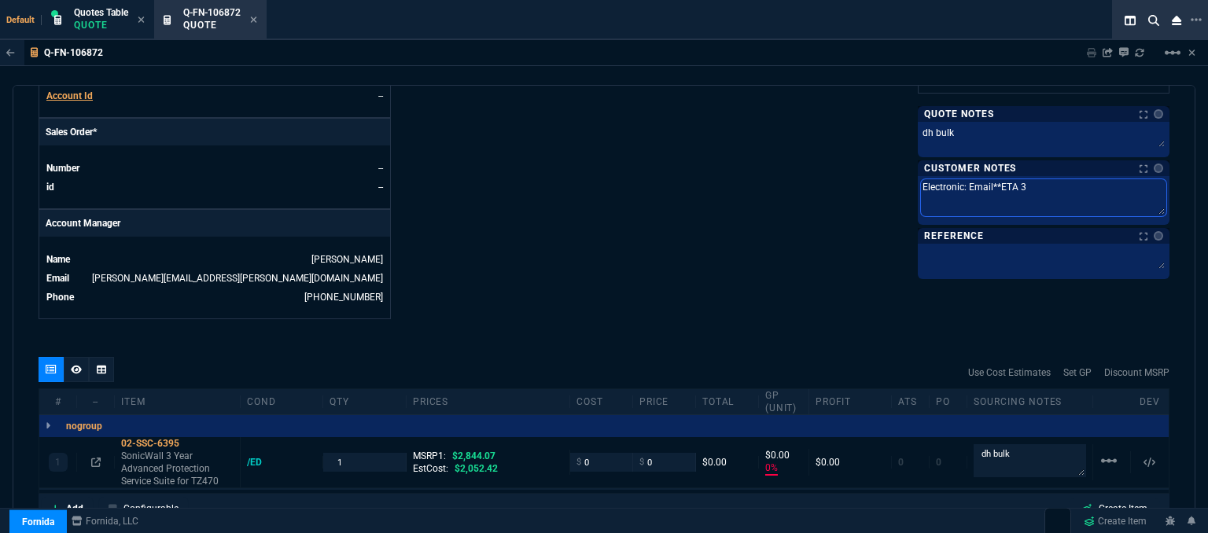
click at [1048, 186] on textarea "Electronic: Email**ETA 3" at bounding box center [1043, 197] width 245 height 37
type textarea "Electronic: Email**ETA 3-"
type textarea "Electronic: Email**ETA 3-5"
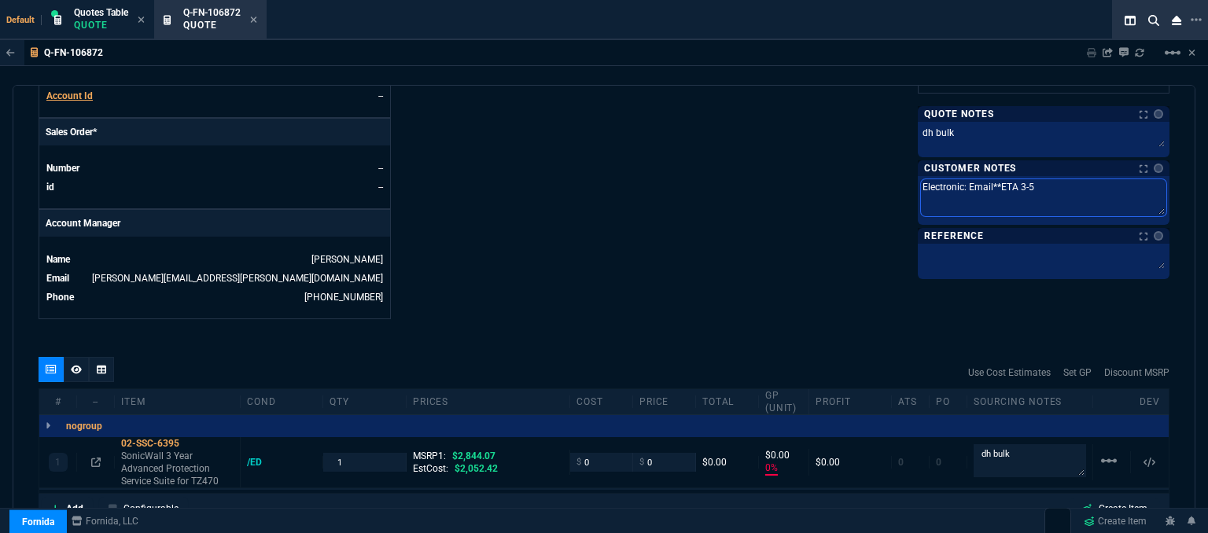
type textarea "Electronic: Email**ETA 3-5"
type textarea "Electronic: Email**ETA 3-5 B"
type textarea "Electronic: Email**ETA 3-5 Bi"
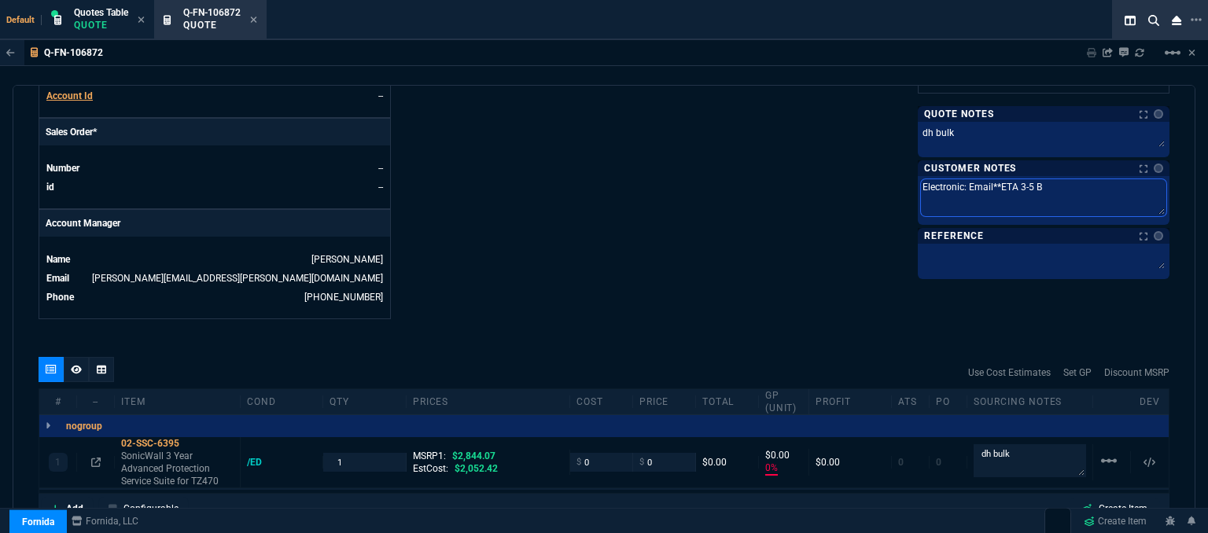
type textarea "Electronic: Email**ETA 3-5 Bi"
type textarea "Electronic: Email**ETA 3-5 Biz"
type textarea "Electronic: Email**ETA 3-5 Biz D"
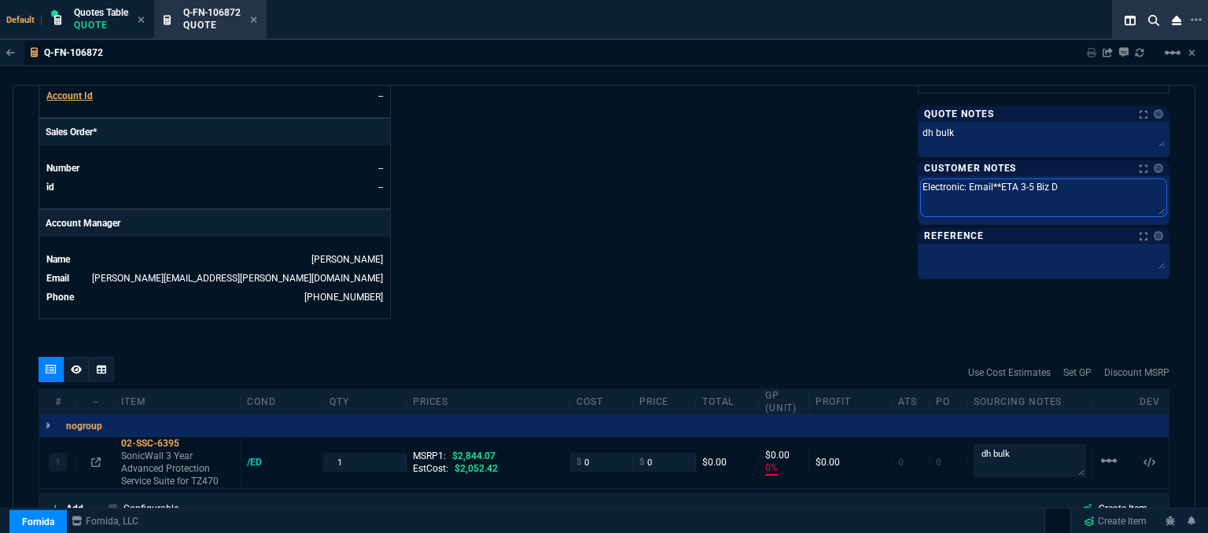
type textarea "Electronic: Email**ETA 3-5 Biz Da"
type textarea "Electronic: Email**ETA 3-5 Biz Day"
type textarea "Electronic: Email**ETA 3-5 Biz Days"
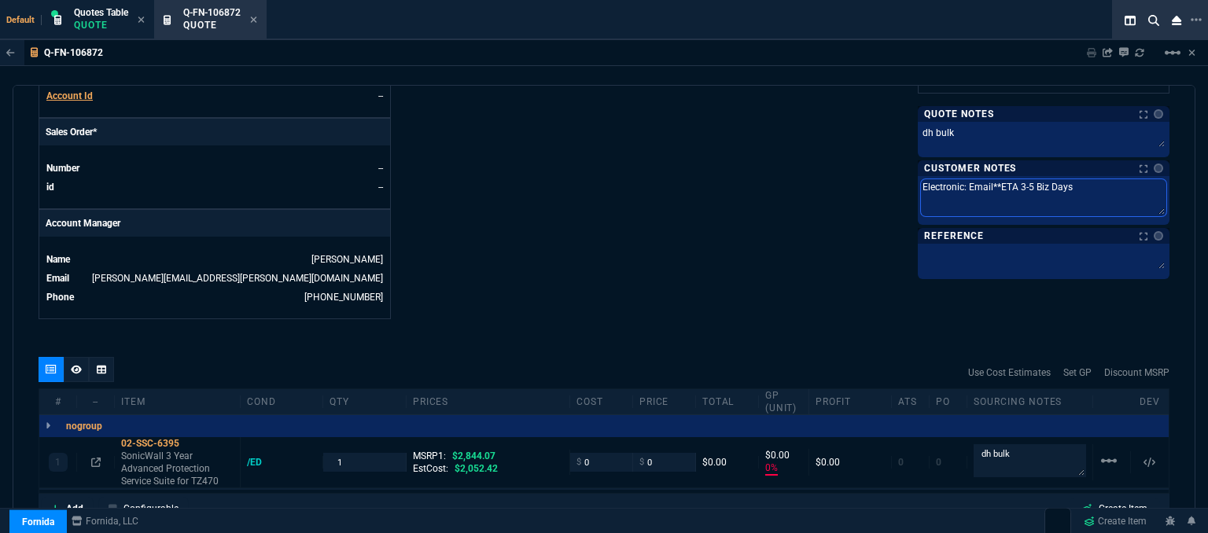
type textarea "Electronic: Email**ETA 3-5 Biz Days"
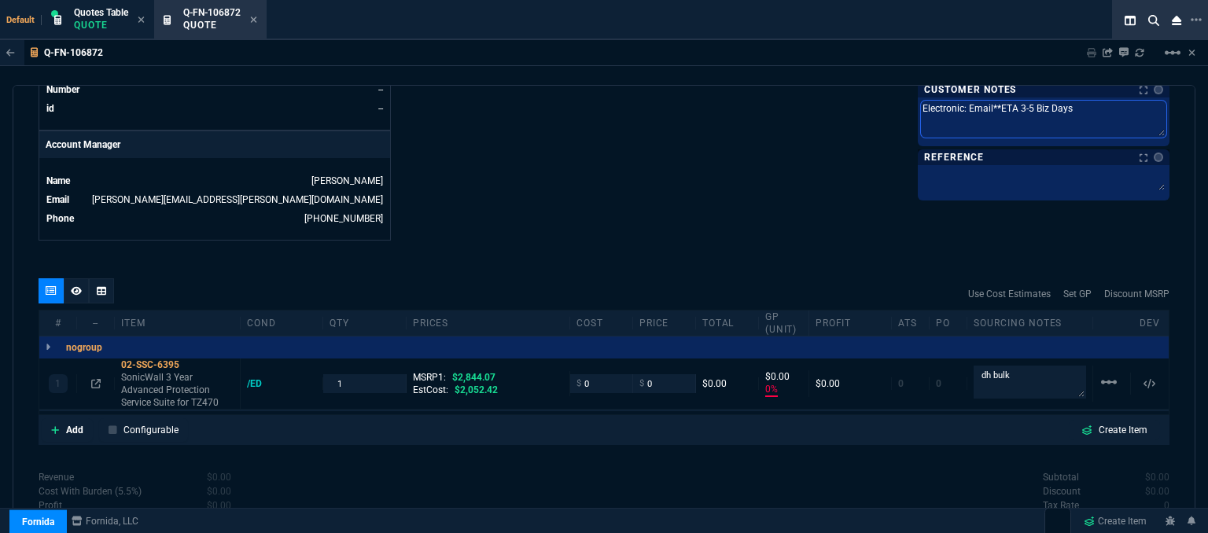
click at [1026, 105] on textarea "Electronic: Email**ETA 3-5 Biz Days" at bounding box center [1043, 119] width 245 height 37
type textarea "Electronic: Email**ETA 3-5Biz Days"
type textarea "Electronic: Email**ETA 3-54Biz Days"
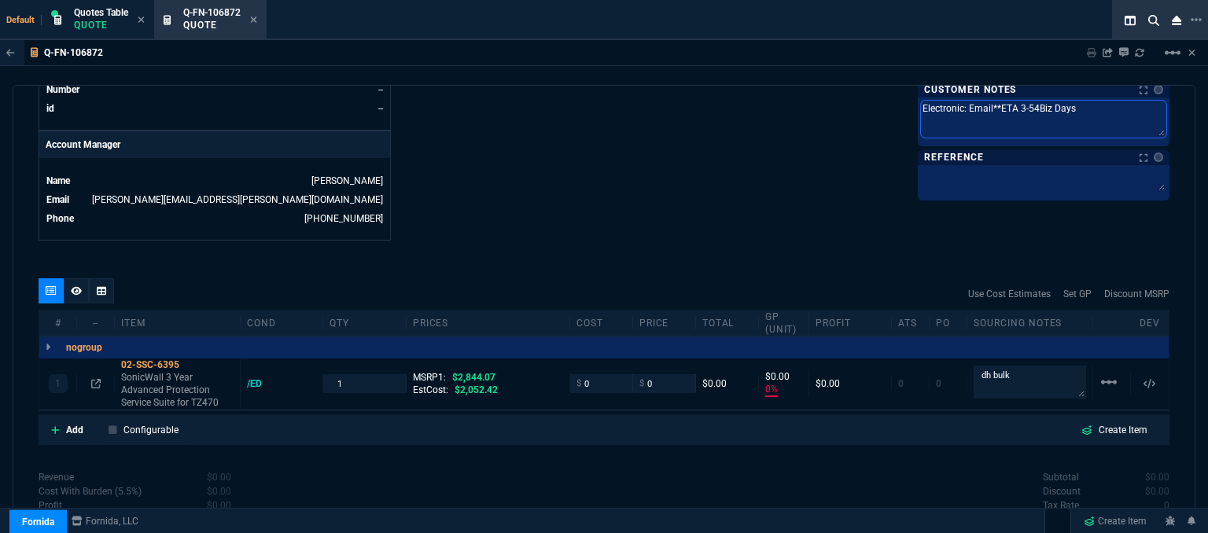
type textarea "Electronic: Email**ETA 3-5Biz Days"
type textarea "Electronic: Email**ETA 3-Biz Days"
type textarea "Electronic: Email**ETA 3-4Biz Days"
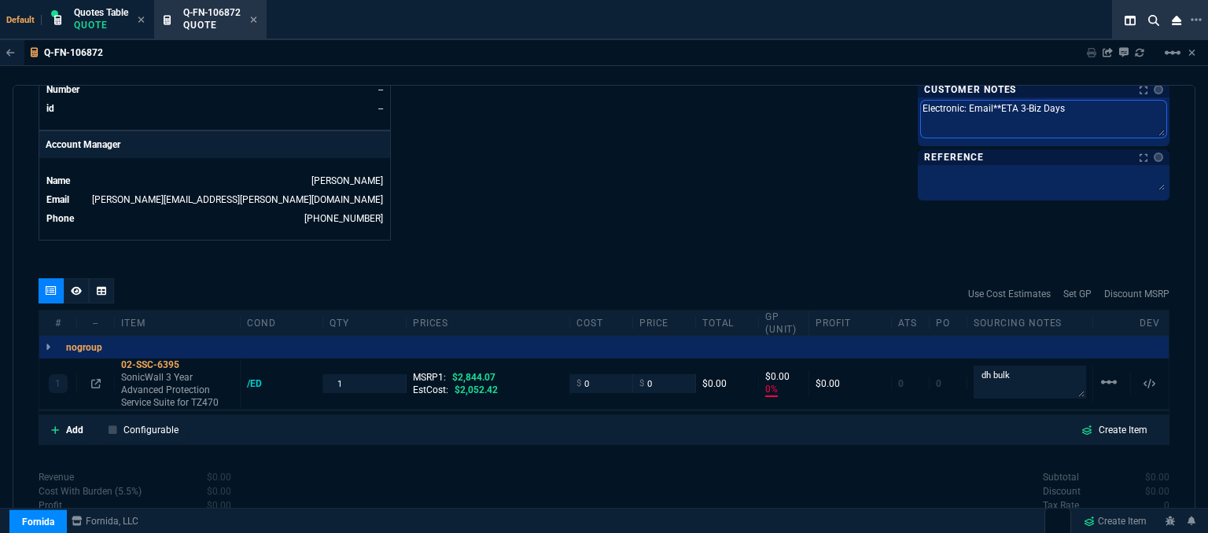
type textarea "Electronic: Email**ETA 3-4Biz Days"
type textarea "Electronic: Email**ETA 3-4 Biz Days"
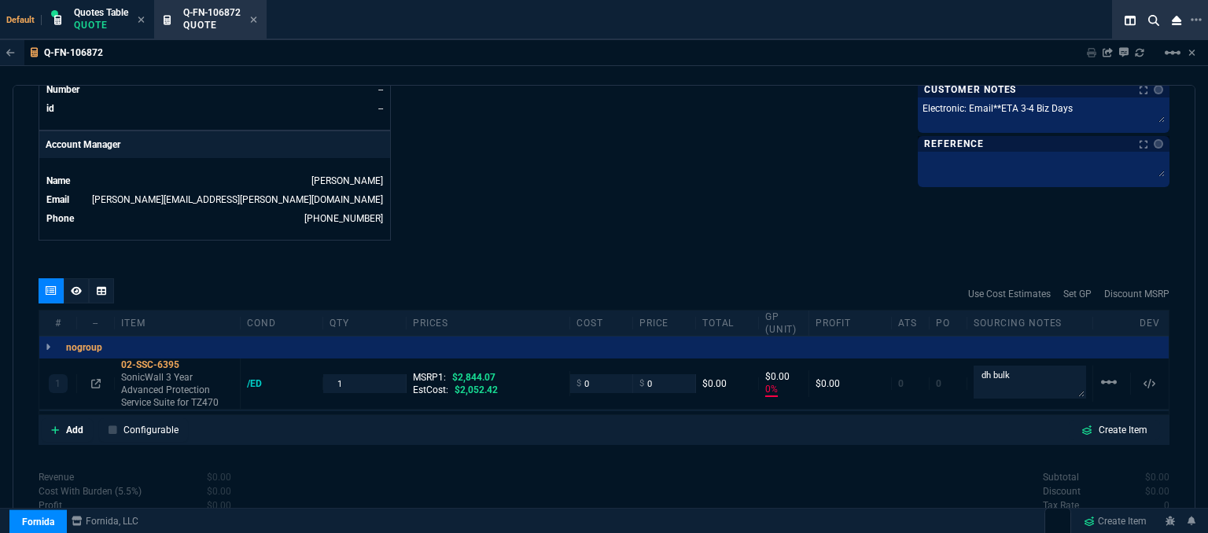
click at [147, 371] on p "SonicWall 3 Year Advanced Protection Service Suite for TZ470" at bounding box center [177, 390] width 113 height 38
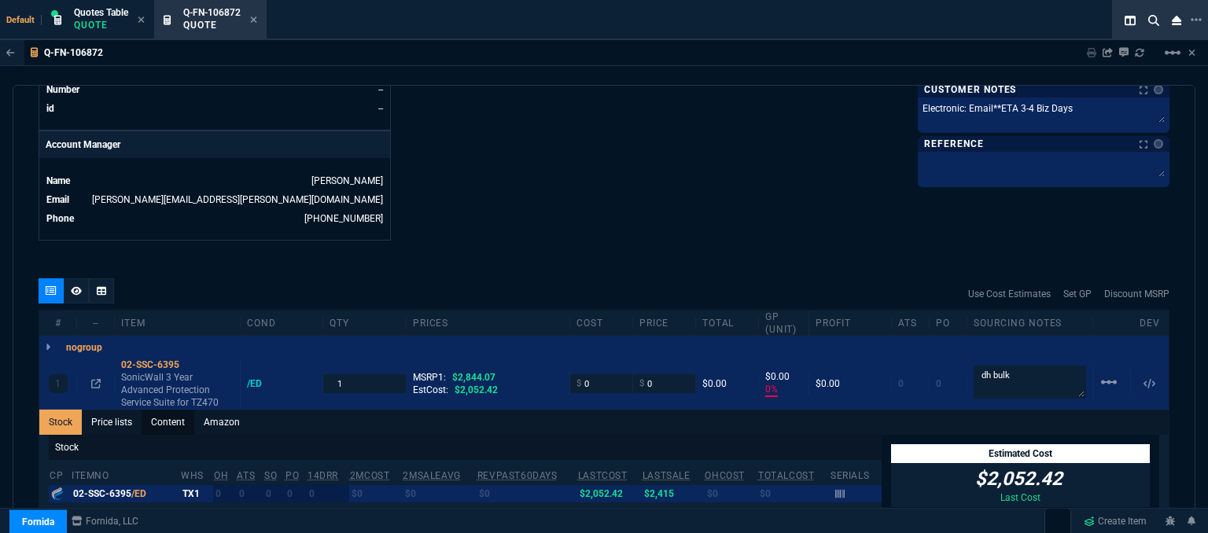
click at [173, 410] on link "Content" at bounding box center [168, 422] width 53 height 25
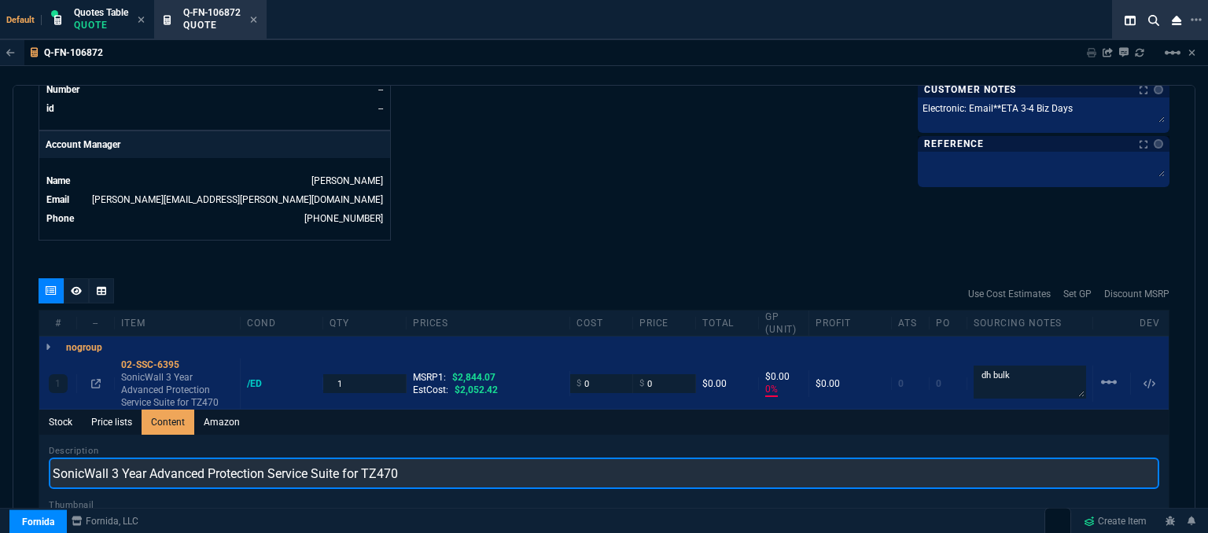
click at [109, 459] on input "SonicWall 3 Year Advanced Protection Service Suite for TZ470" at bounding box center [604, 473] width 1111 height 31
type input "3 Year Advanced Protection Service Suite for TZ470"
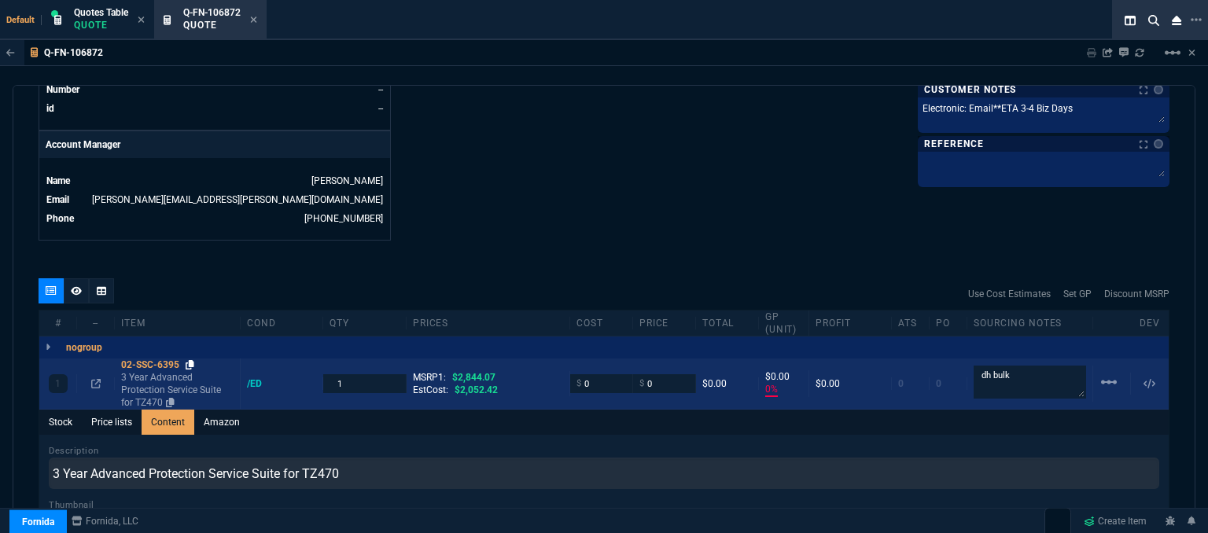
click at [192, 360] on icon at bounding box center [190, 364] width 9 height 9
click at [604, 374] on input "0" at bounding box center [602, 383] width 50 height 18
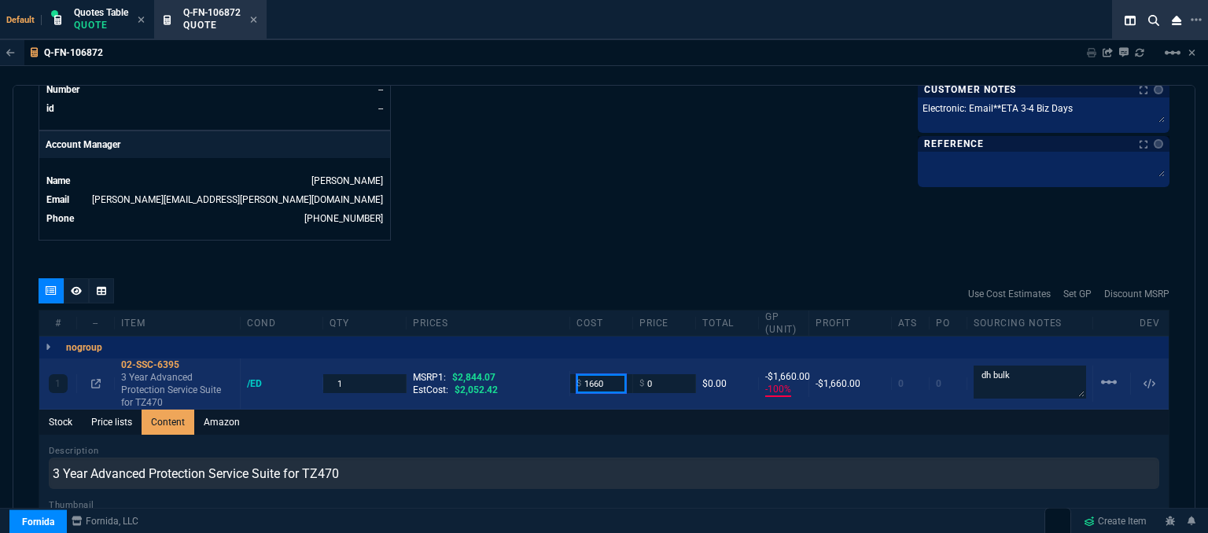
click at [610, 374] on input "1660" at bounding box center [602, 383] width 50 height 18
click at [607, 374] on input "1660" at bounding box center [602, 383] width 50 height 18
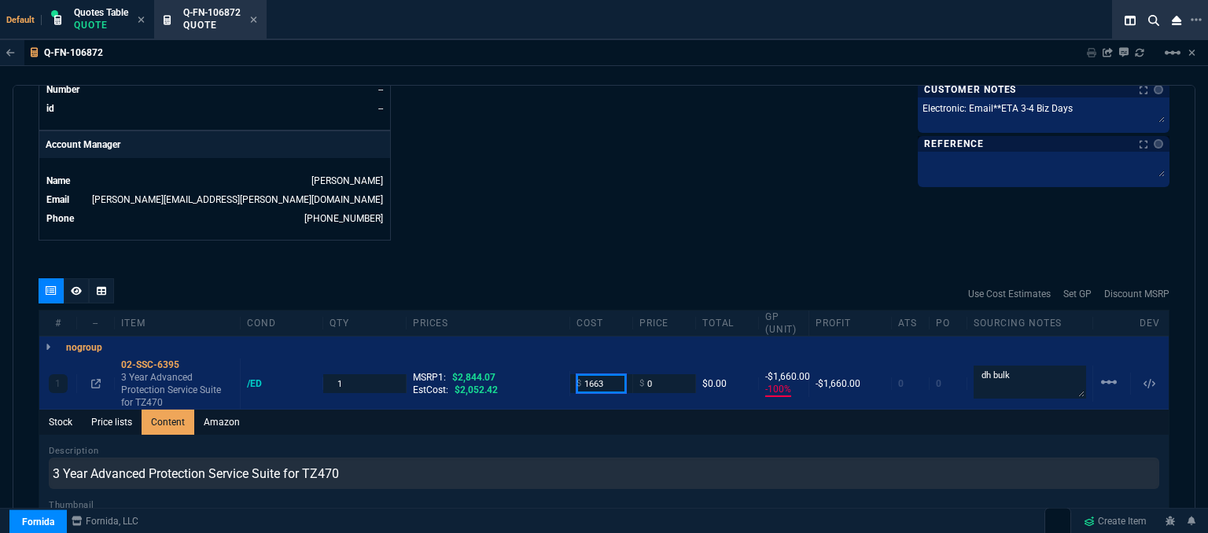
type input "1663"
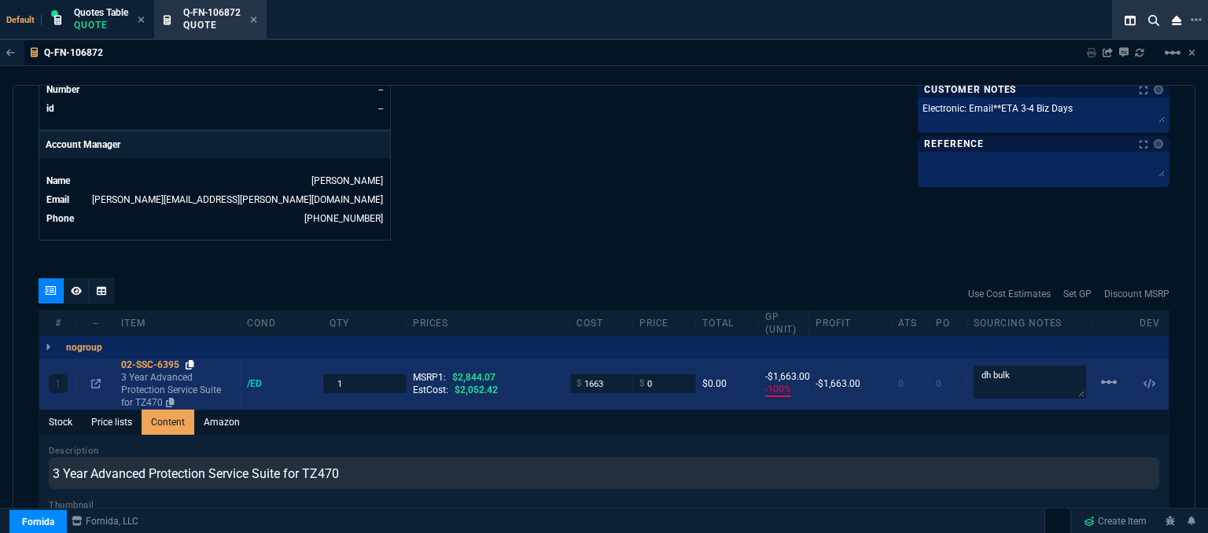
click at [186, 360] on icon at bounding box center [190, 364] width 9 height 9
click at [662, 374] on input "0" at bounding box center [665, 383] width 50 height 18
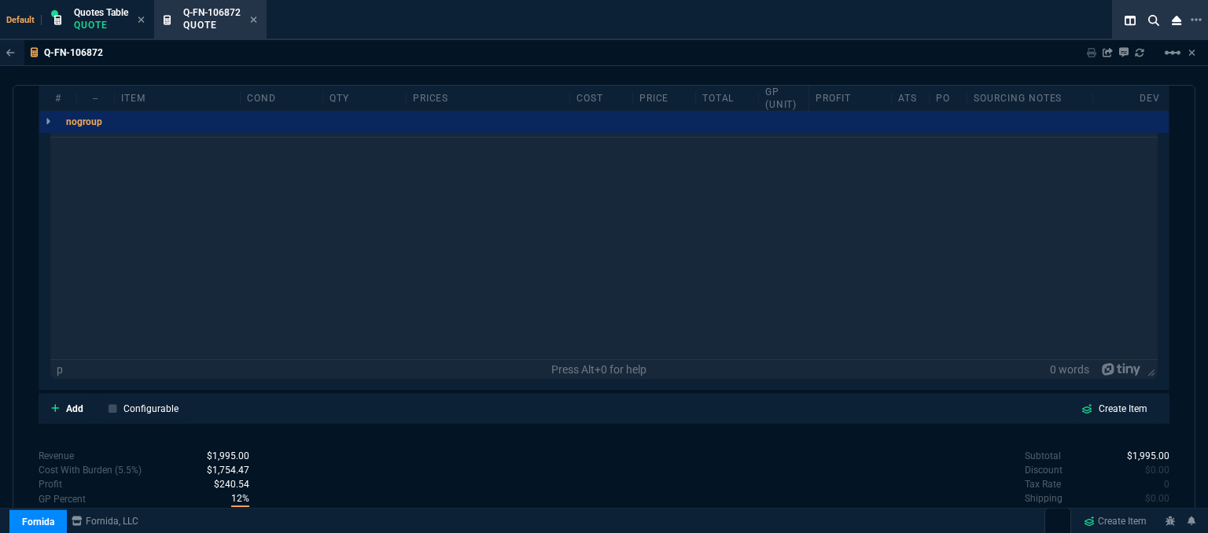
scroll to position [728, 0]
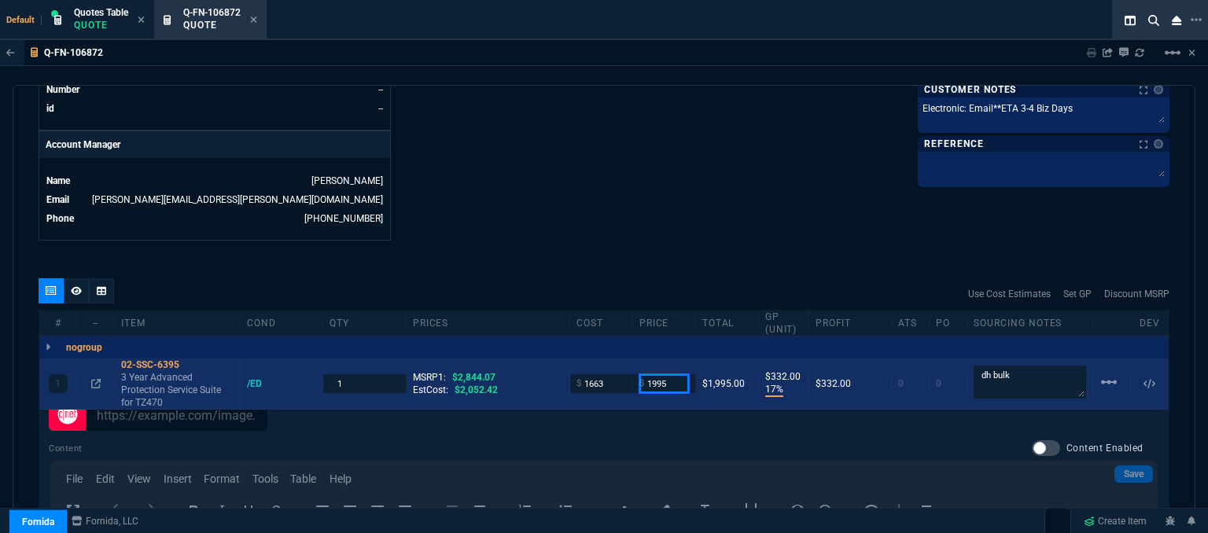
click at [677, 378] on input "1995" at bounding box center [665, 383] width 50 height 18
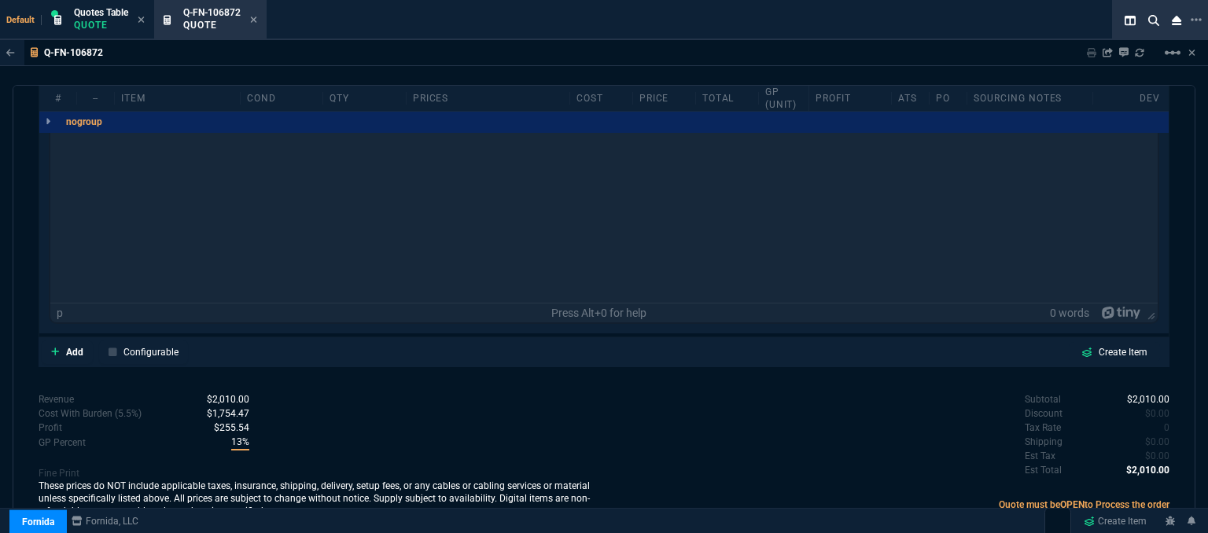
scroll to position [706, 0]
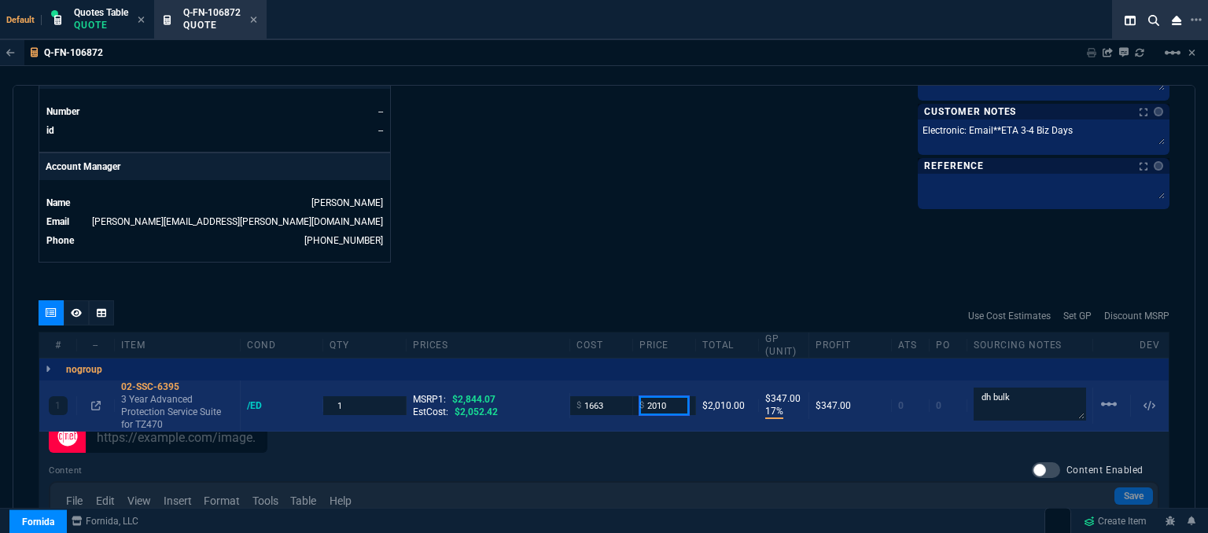
click at [680, 397] on input "2010" at bounding box center [665, 406] width 50 height 18
click at [677, 397] on input "2010" at bounding box center [665, 406] width 50 height 18
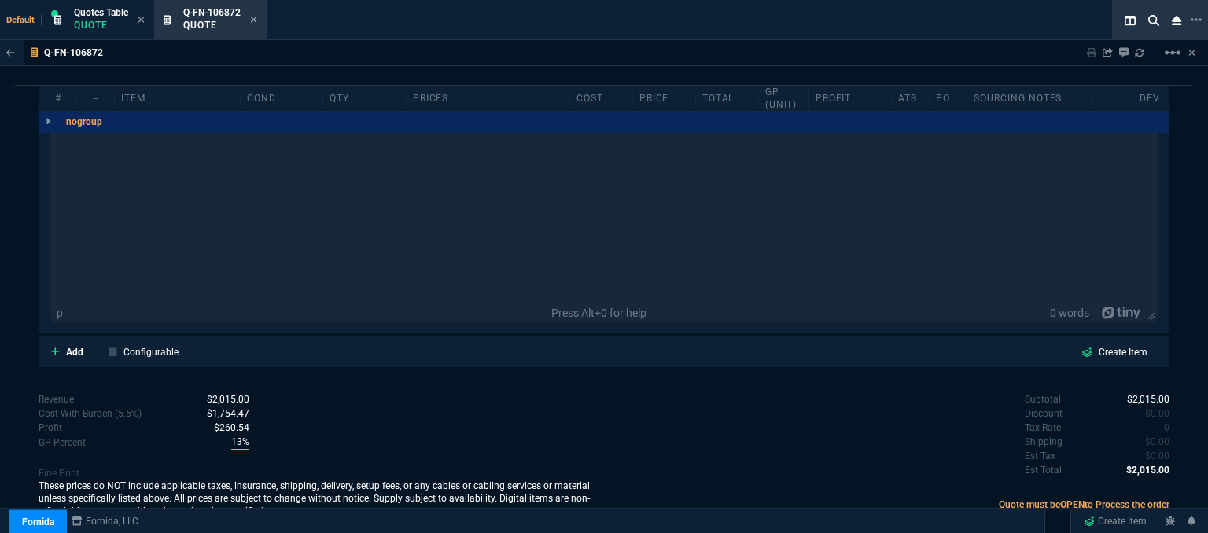
scroll to position [784, 0]
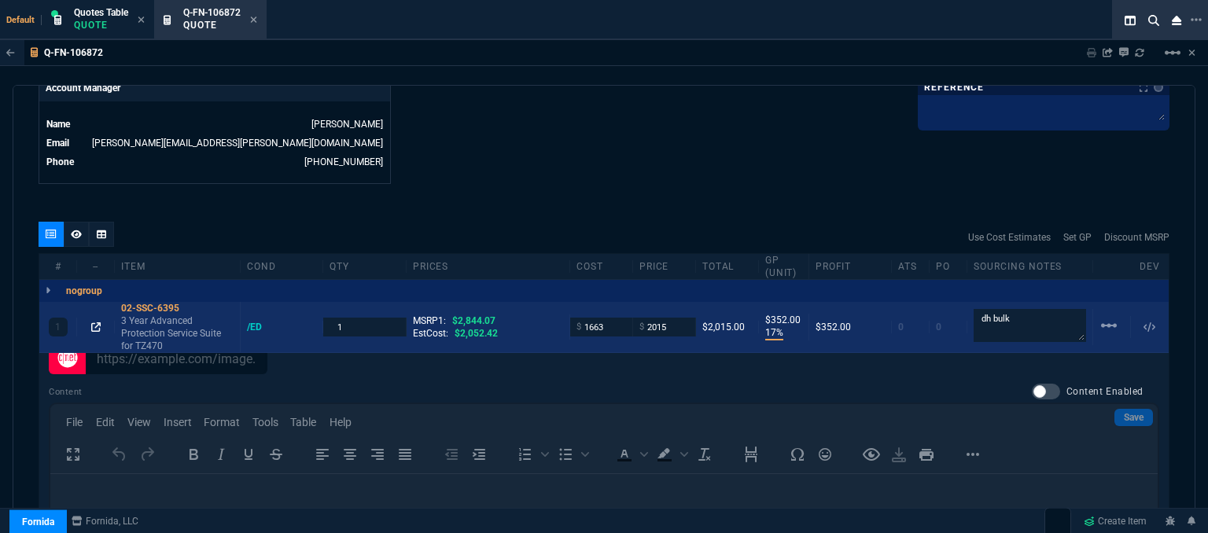
click at [93, 322] on fa-icon at bounding box center [95, 327] width 9 height 11
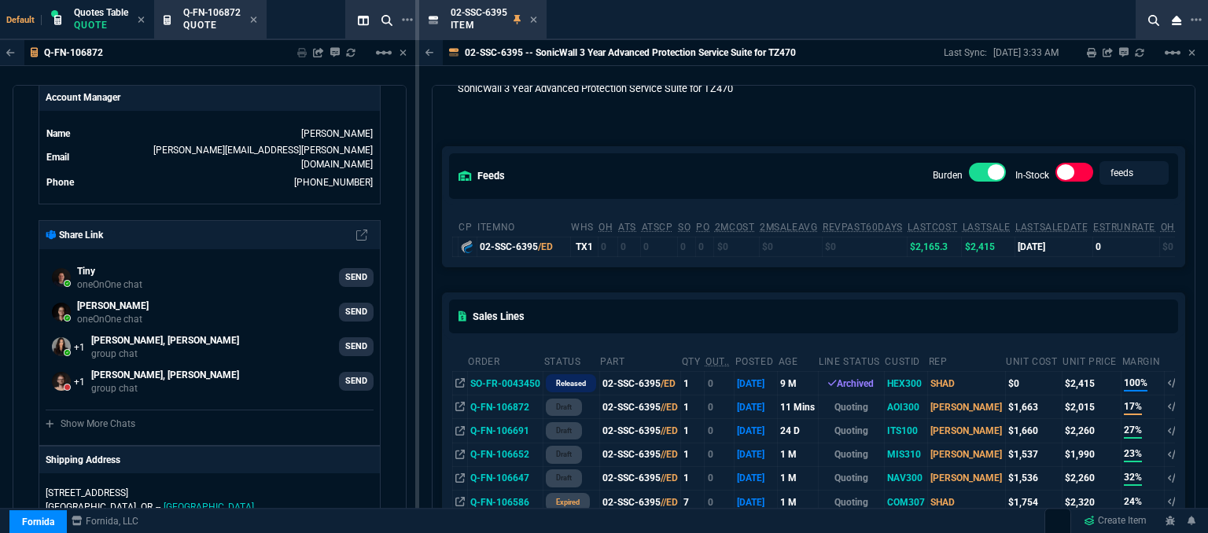
scroll to position [79, 0]
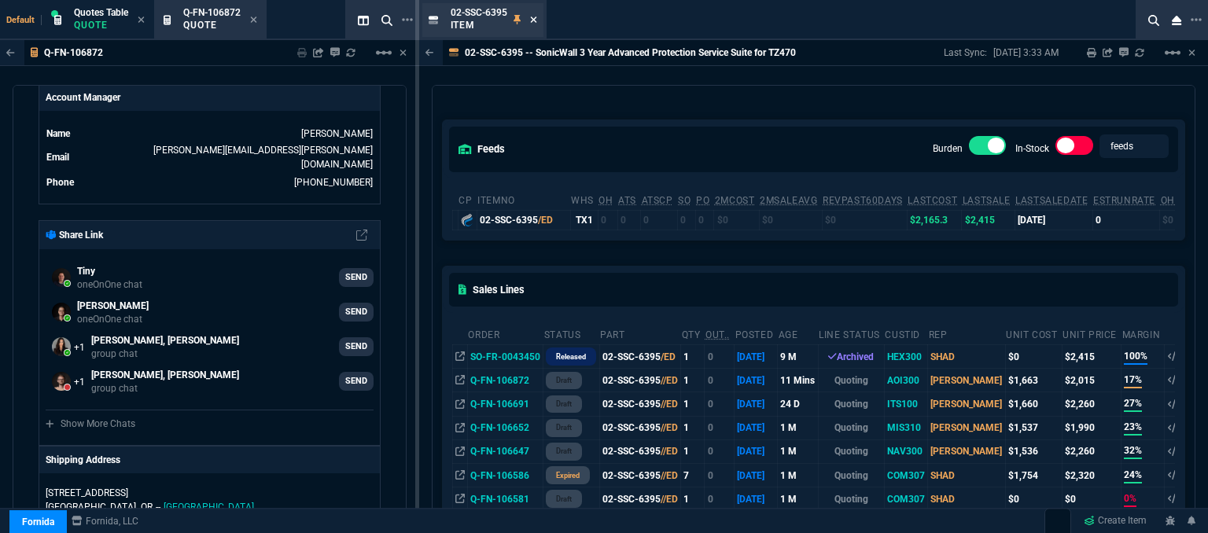
click at [535, 16] on icon at bounding box center [533, 19] width 7 height 9
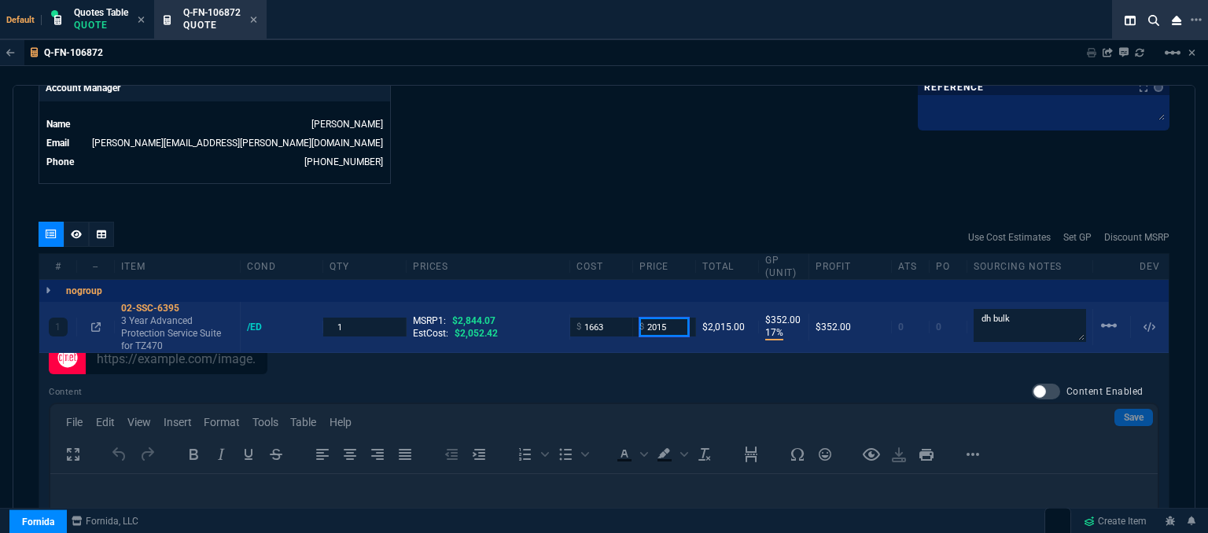
click at [666, 318] on input "2015" at bounding box center [665, 327] width 50 height 18
click at [674, 318] on input "2015" at bounding box center [665, 327] width 50 height 18
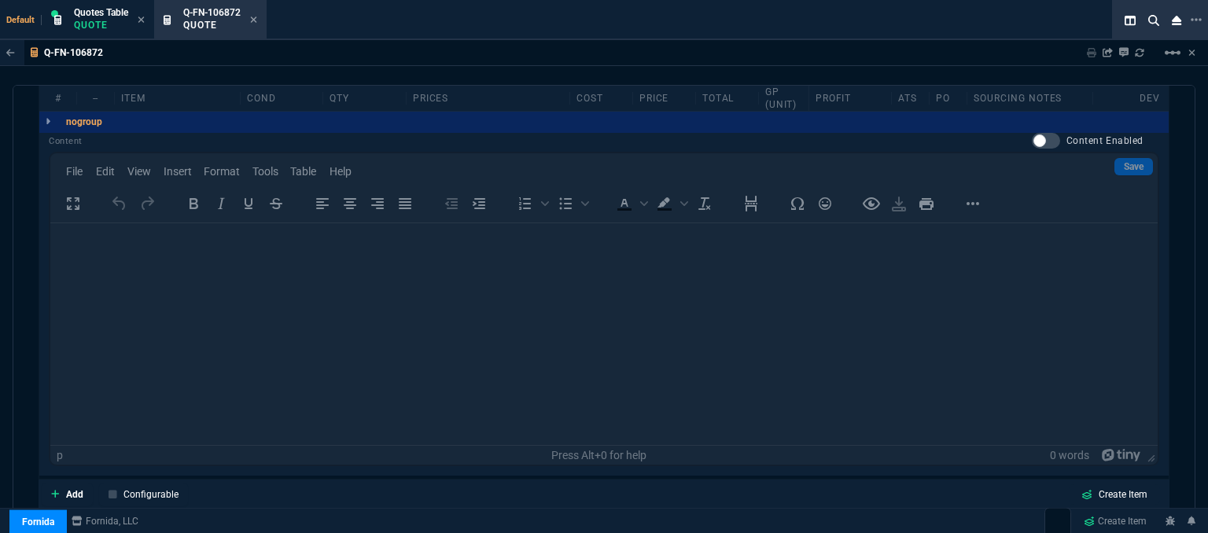
scroll to position [863, 0]
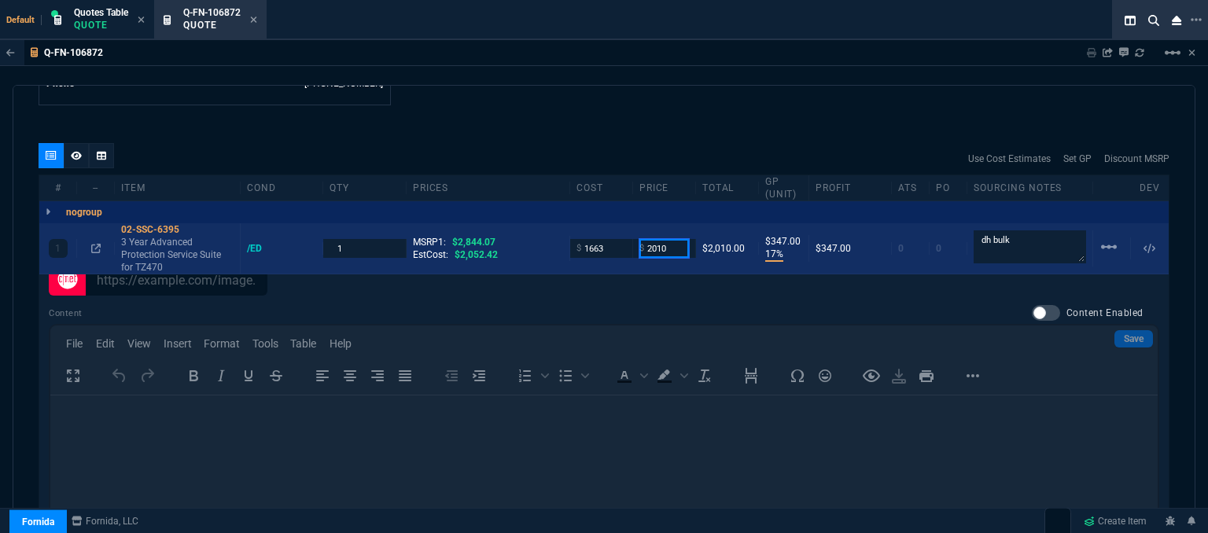
click at [670, 239] on input "2010" at bounding box center [665, 248] width 50 height 18
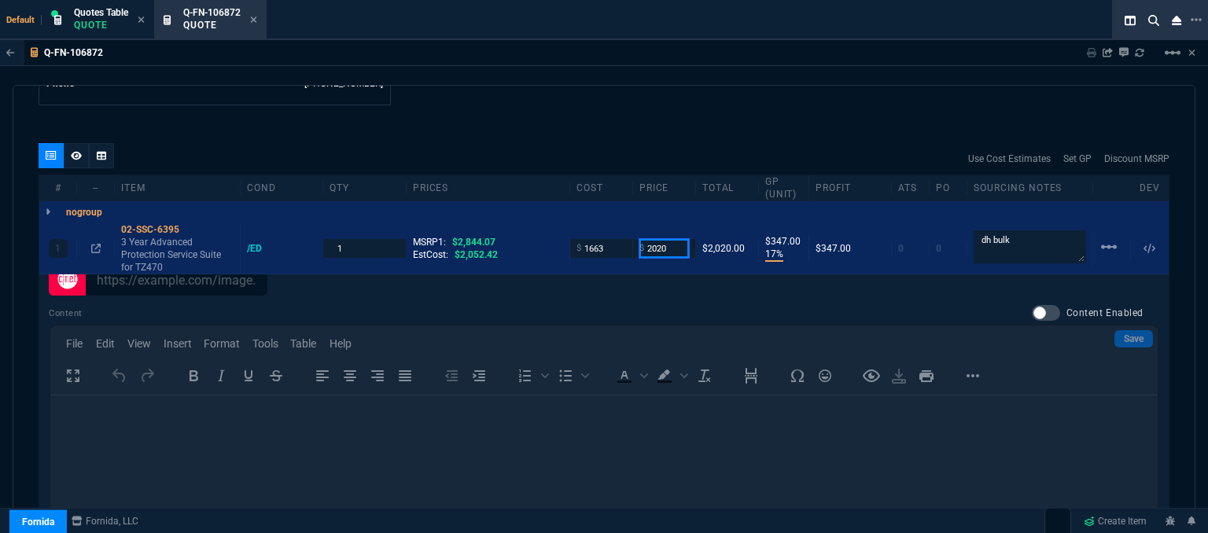
type input "2020"
click at [607, 125] on div "quote Q-FN-106872 AO IT Consulting draft Fornida, LLC 2609 Technology Dr Suite …" at bounding box center [604, 311] width 1183 height 453
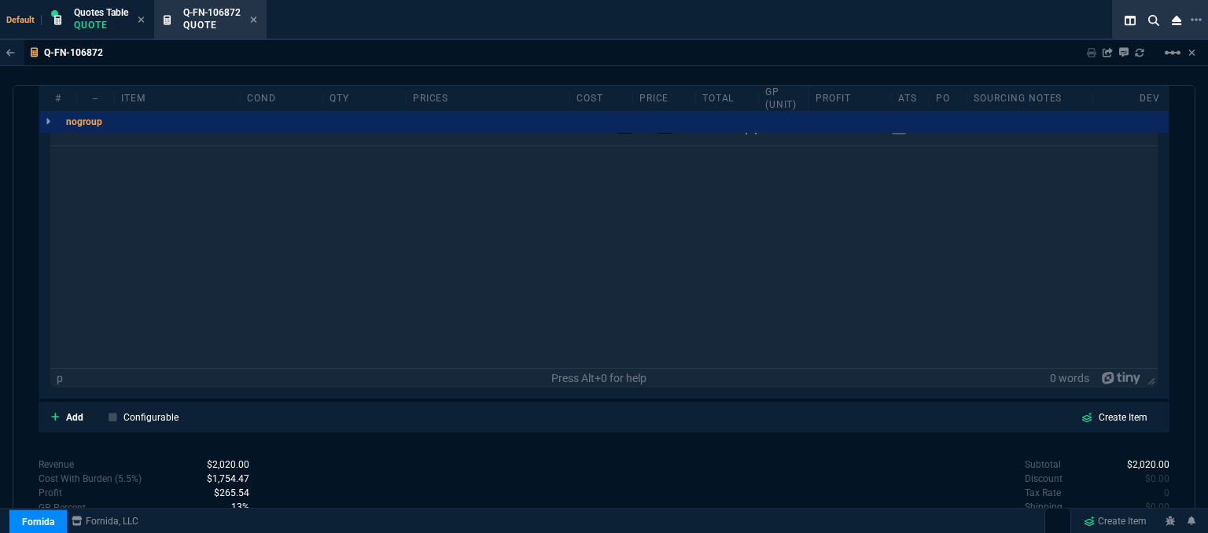
scroll to position [1020, 0]
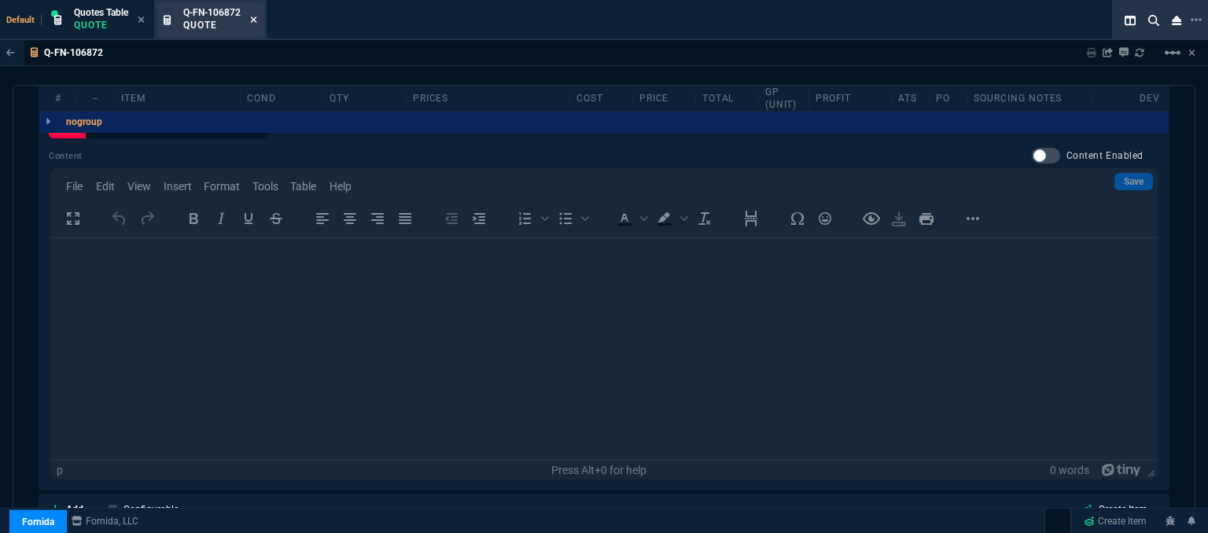
click at [256, 17] on icon at bounding box center [253, 19] width 7 height 9
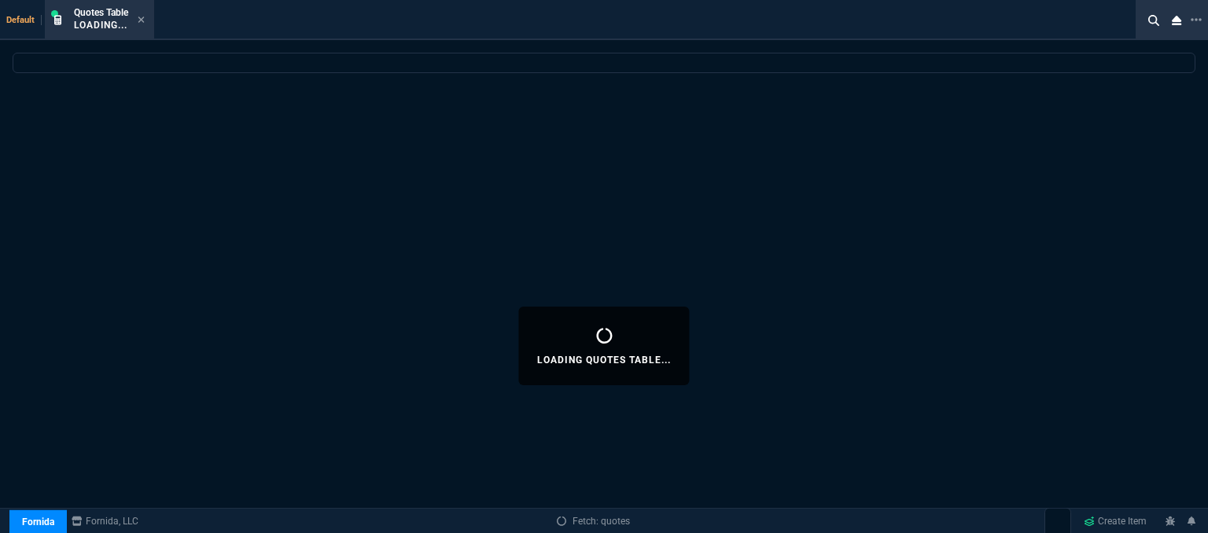
select select
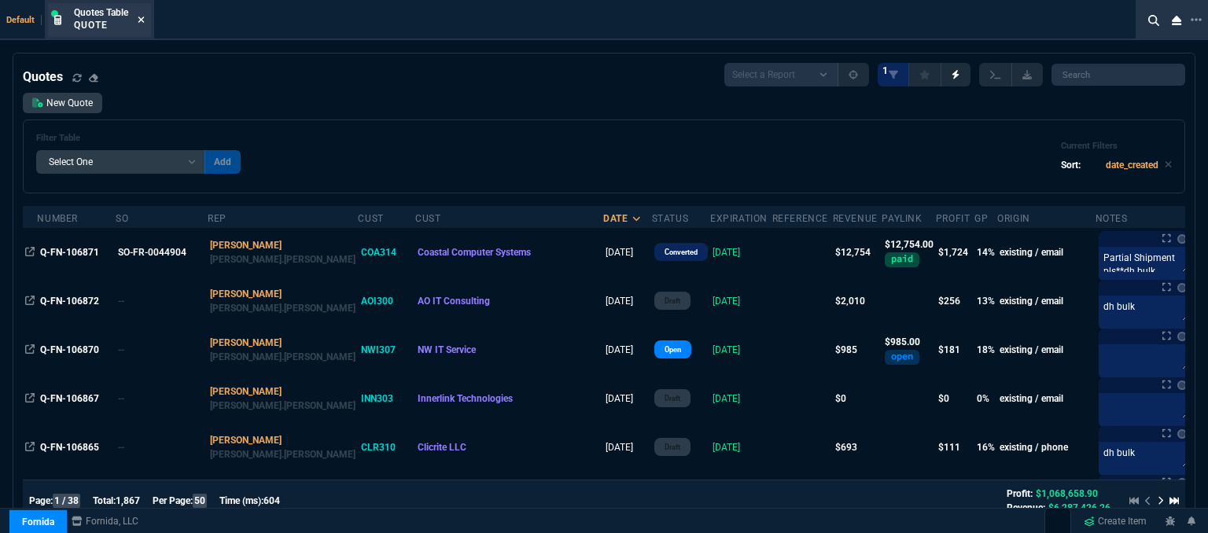
click at [140, 16] on icon at bounding box center [141, 19] width 7 height 9
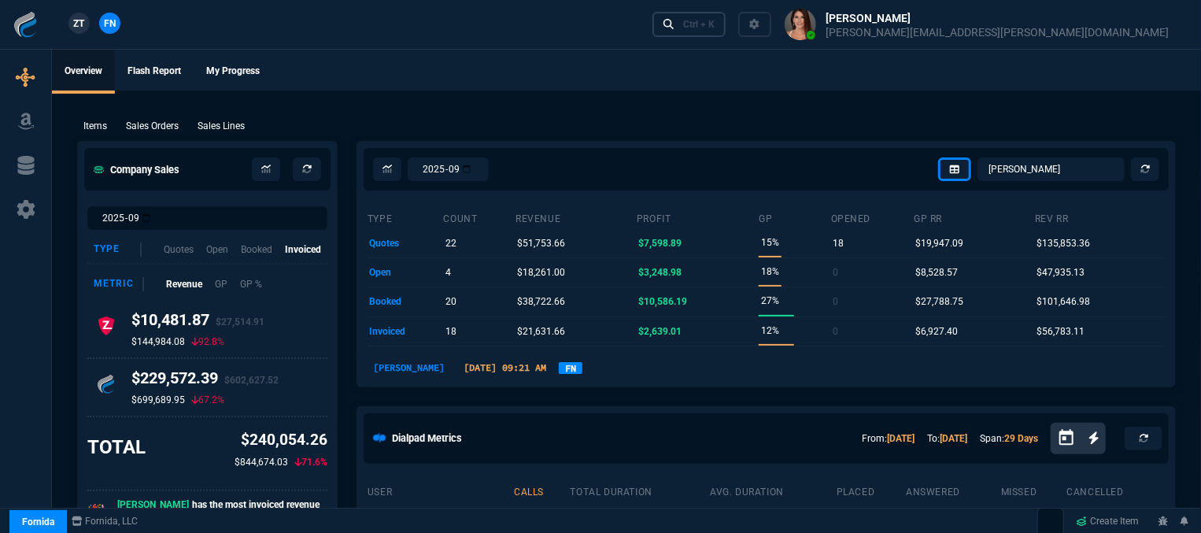
click at [714, 26] on div "Ctrl + K" at bounding box center [698, 24] width 31 height 13
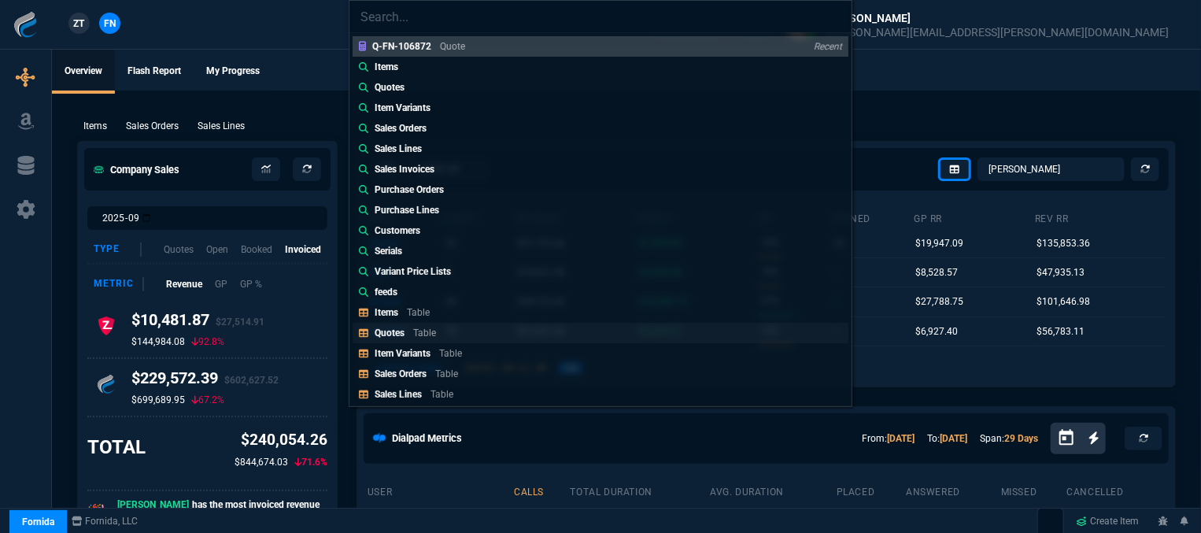
click at [469, 325] on link "Quotes Table" at bounding box center [600, 333] width 496 height 20
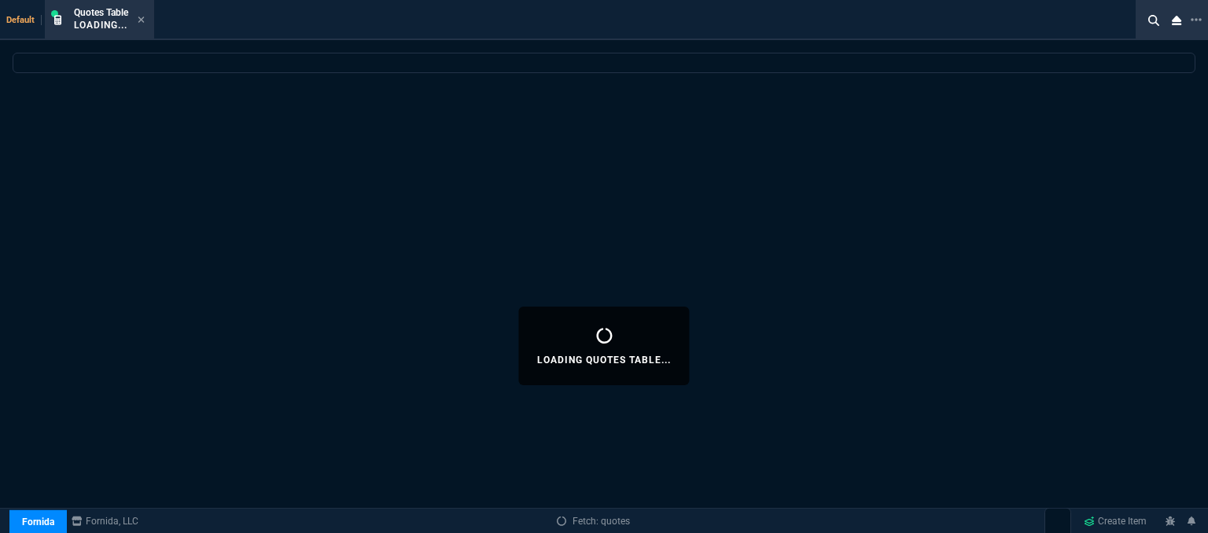
select select
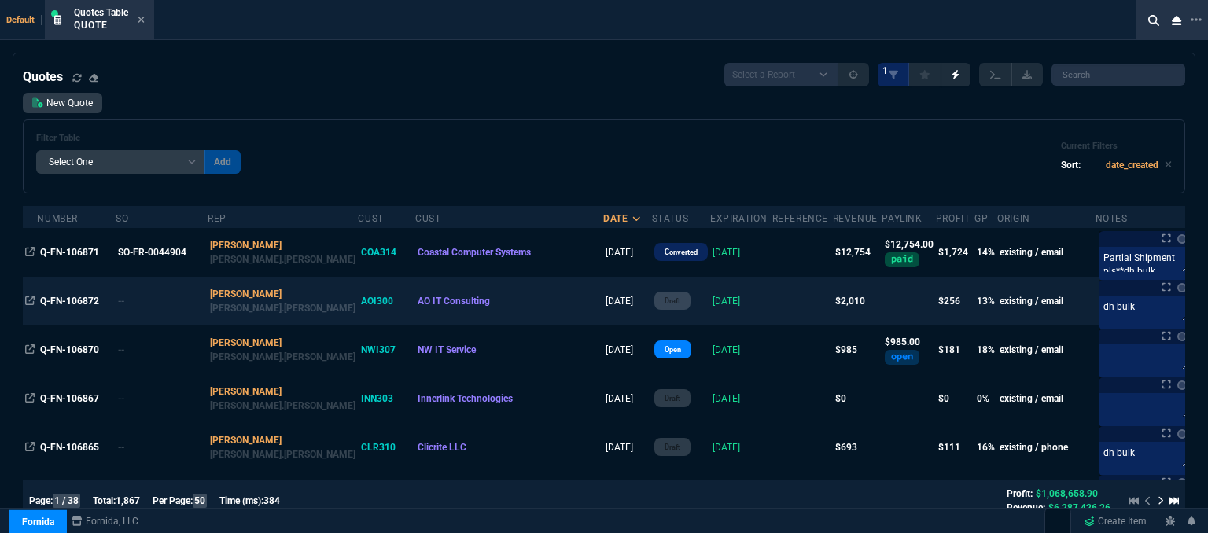
click at [773, 299] on td at bounding box center [803, 301] width 61 height 49
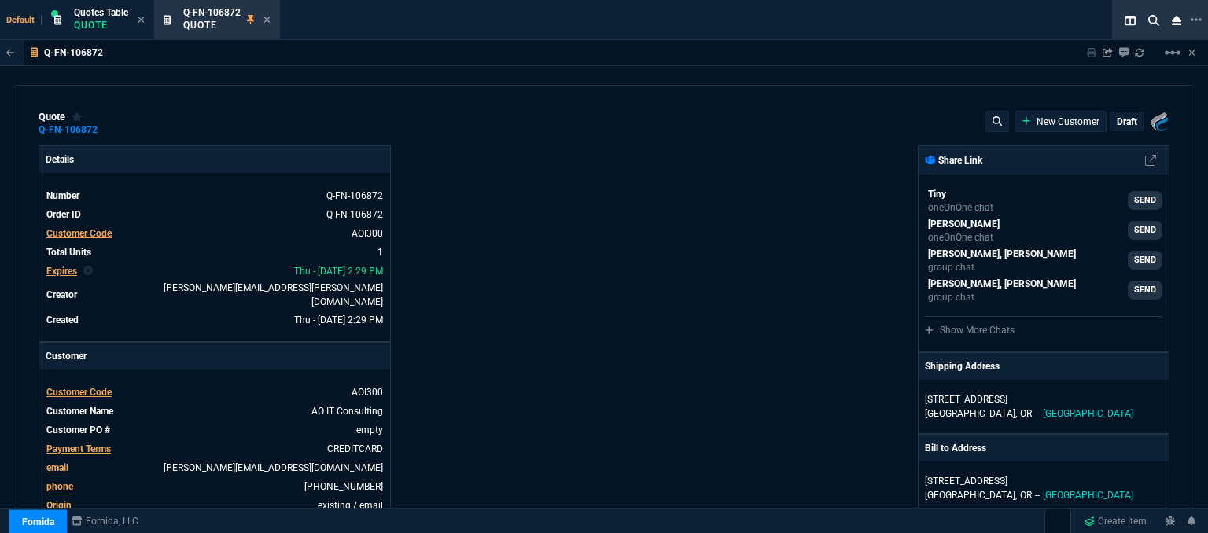
type input "18"
type input "357"
type input "2844.07"
type input "29"
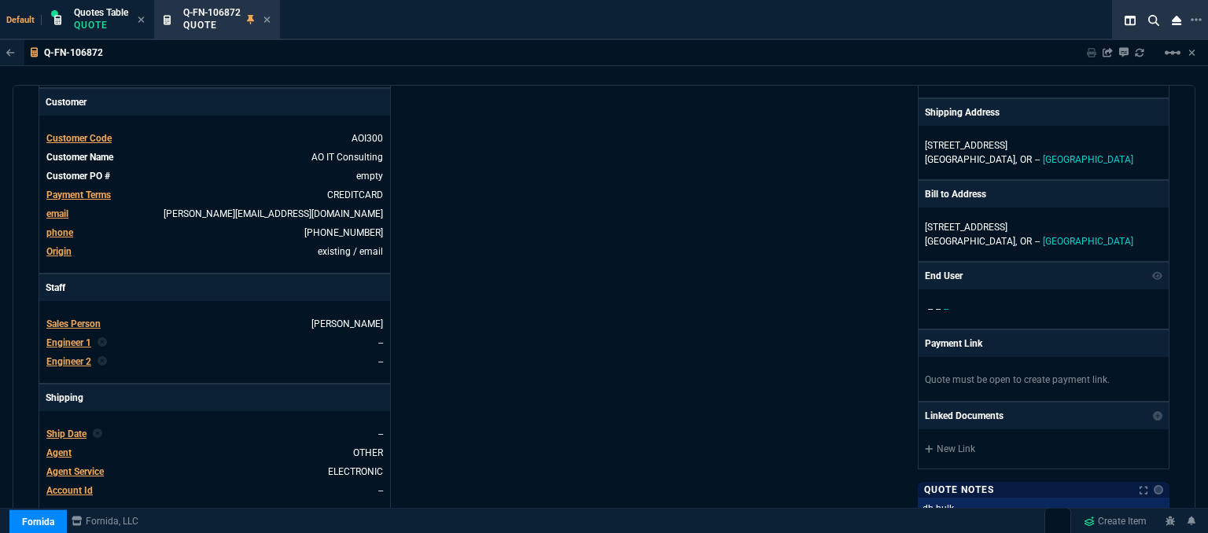
scroll to position [393, 0]
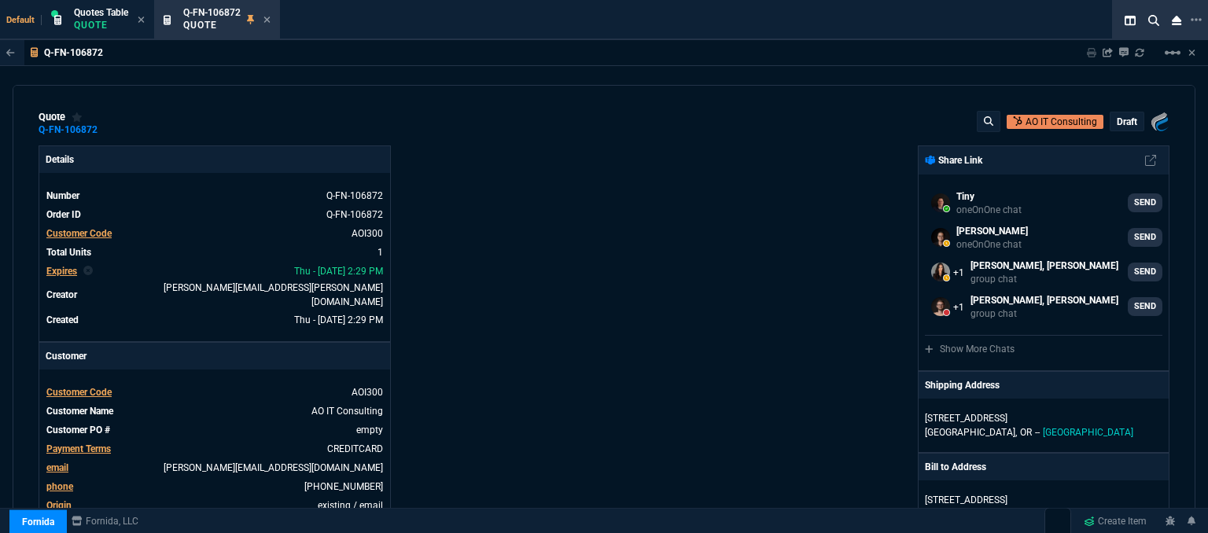
select select "12: [PERSON_NAME]"
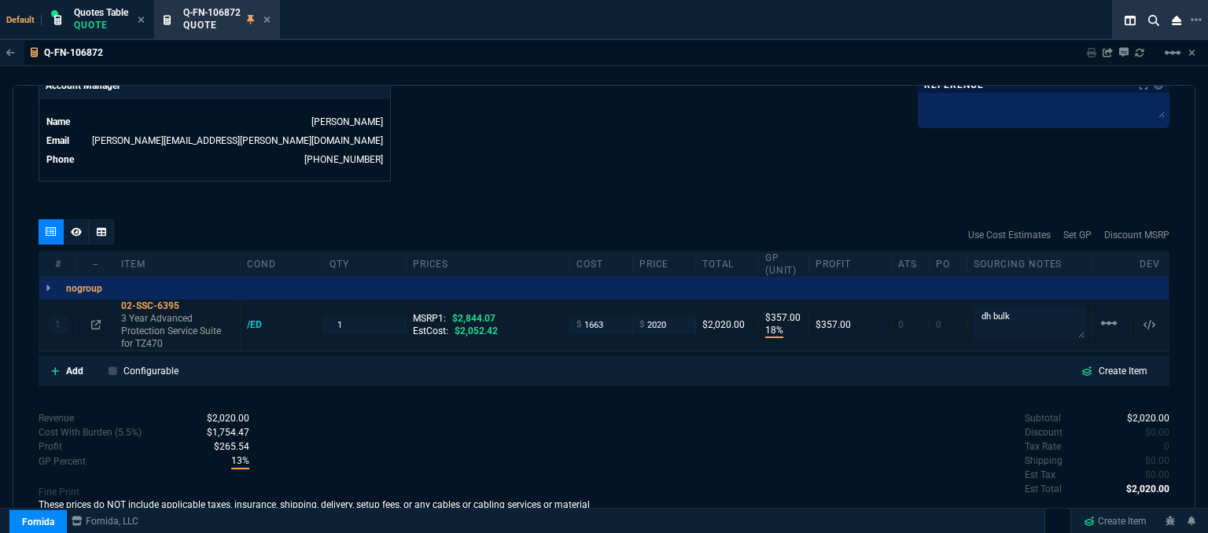
click at [681, 315] on input "2020" at bounding box center [665, 324] width 50 height 18
type input "2025"
type input "362"
click at [624, 430] on div "Subtotal $2,025.00 Discount $0.00 Tax Rate 0 Shipping $0.00 Est Tax $0.00 Est T…" at bounding box center [887, 454] width 566 height 87
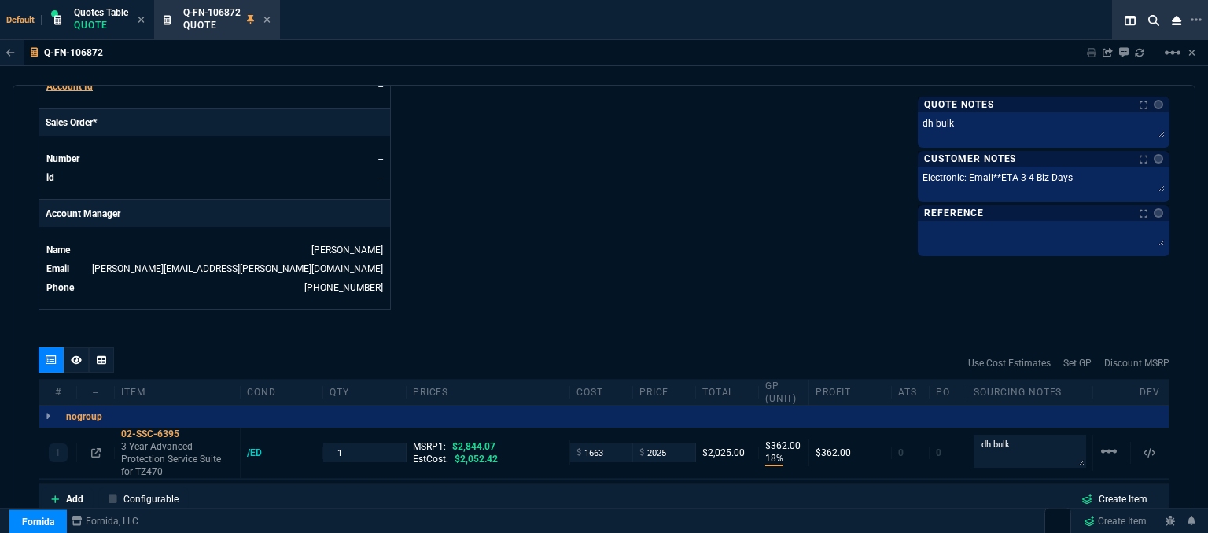
scroll to position [648, 0]
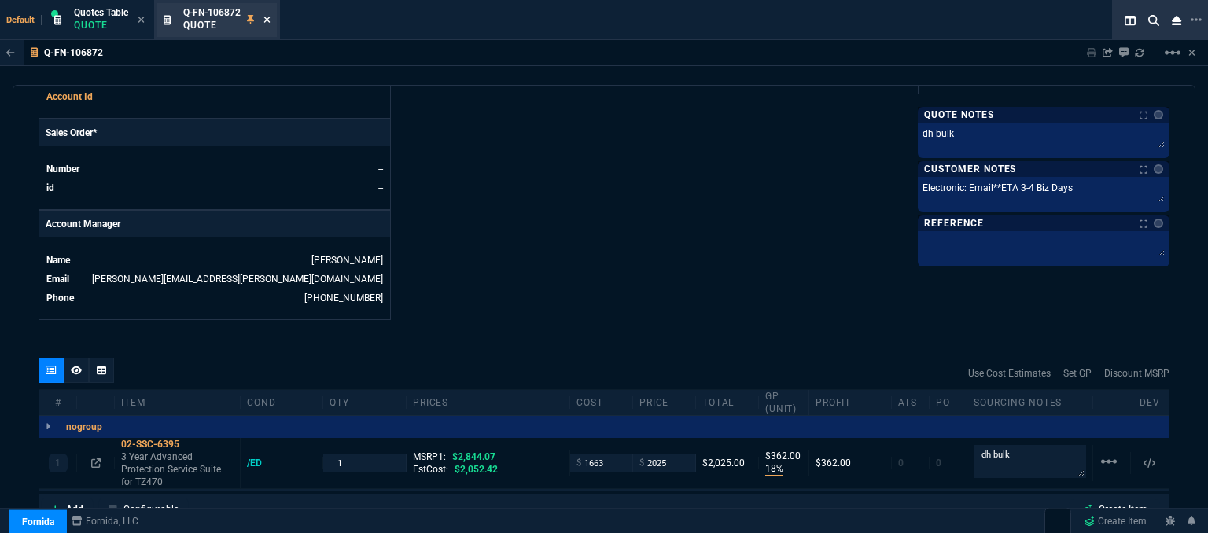
click at [264, 20] on icon at bounding box center [267, 19] width 7 height 9
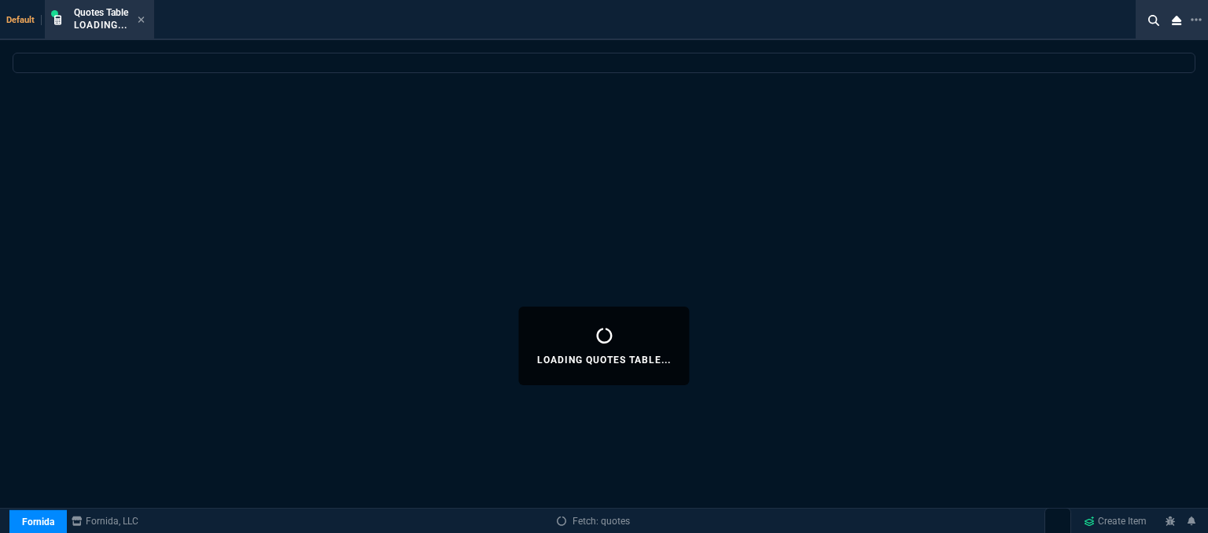
select select
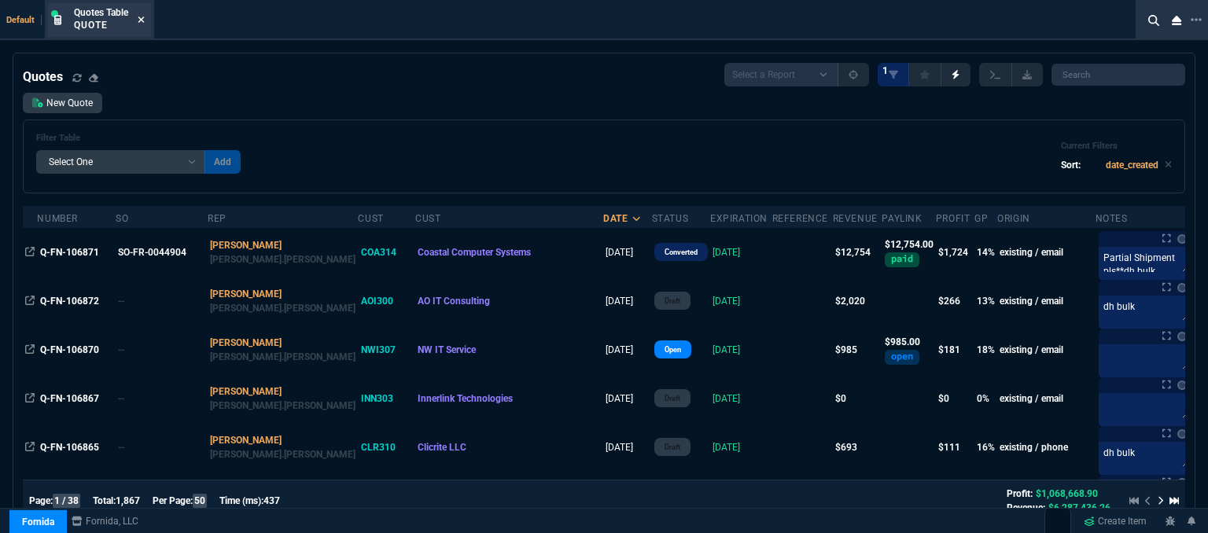
click at [144, 22] on icon at bounding box center [141, 19] width 7 height 9
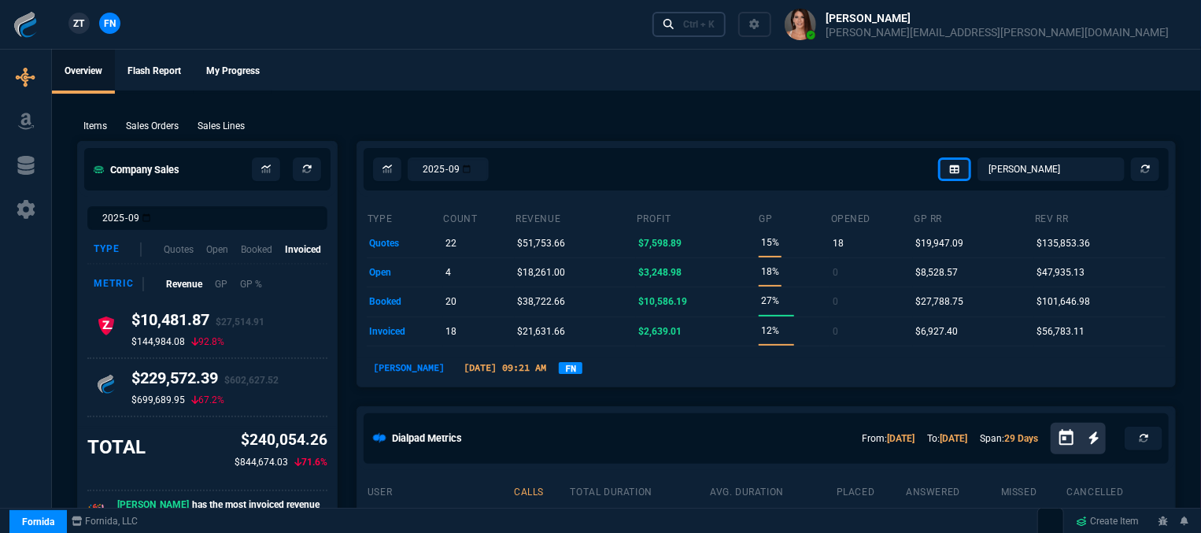
click at [714, 27] on div "Ctrl + K" at bounding box center [698, 24] width 31 height 13
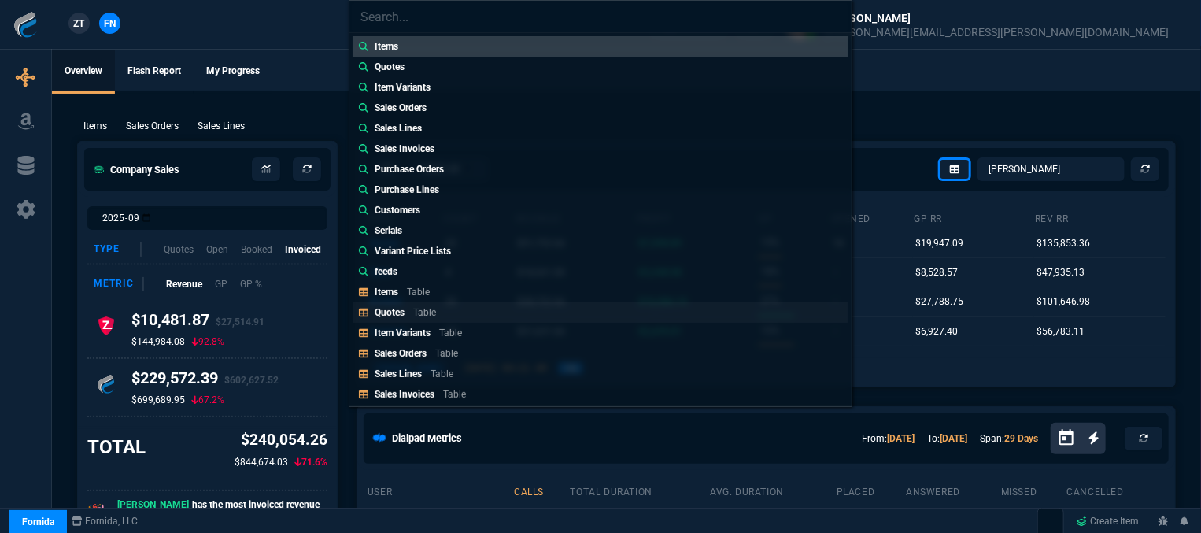
click at [425, 311] on p "Table" at bounding box center [424, 312] width 23 height 11
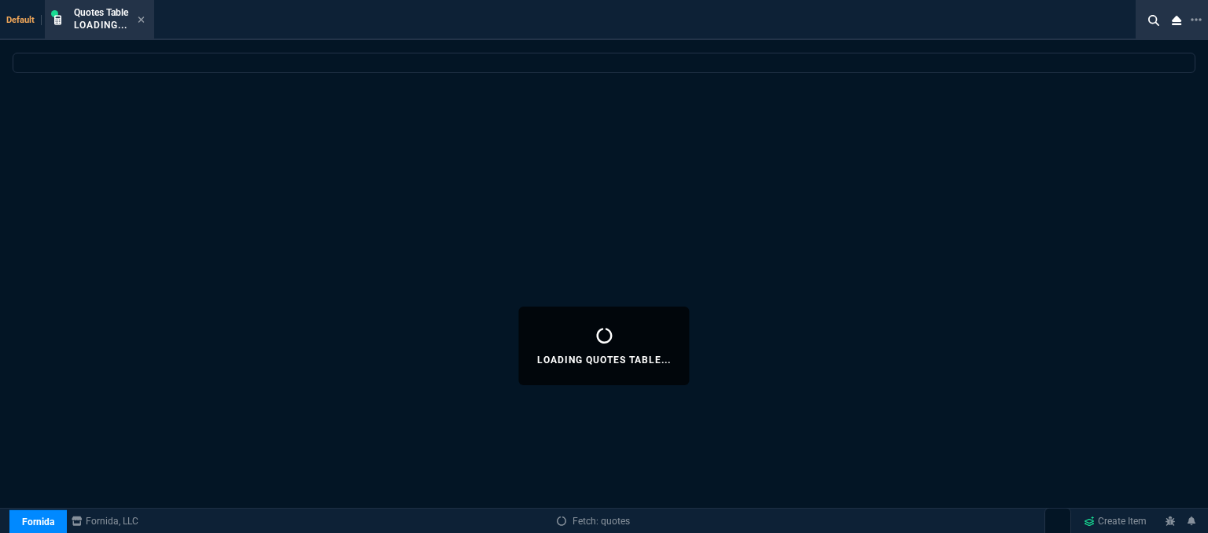
select select
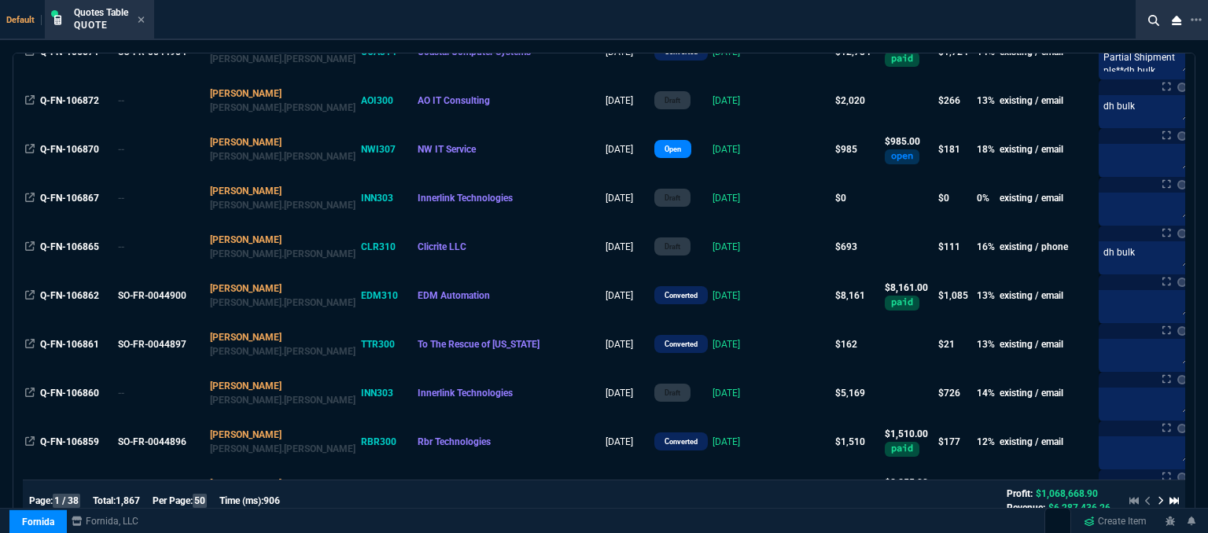
scroll to position [79, 0]
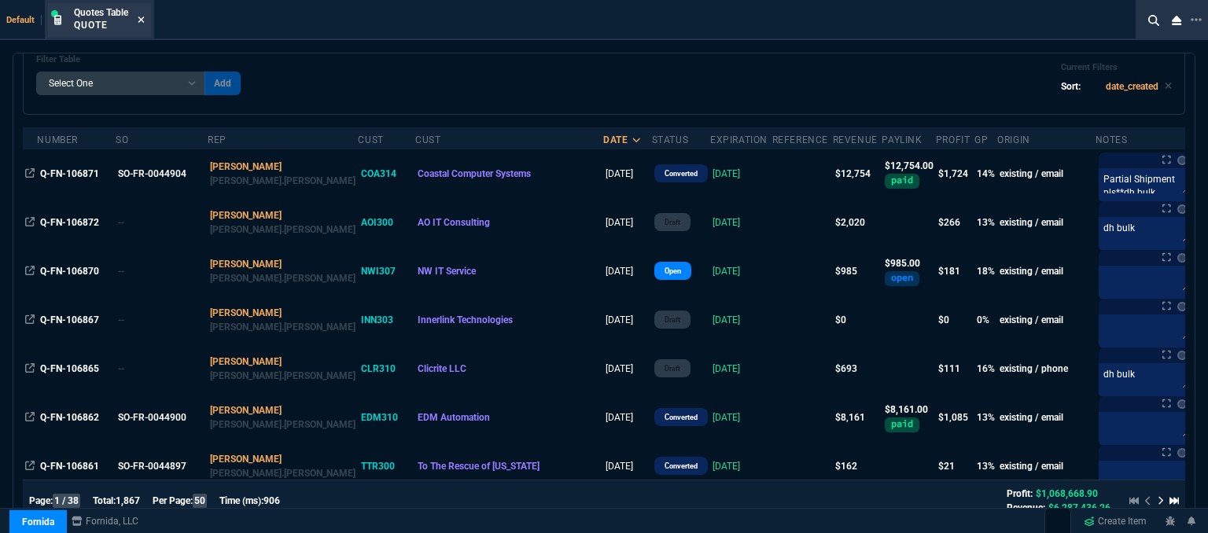
click at [145, 17] on icon at bounding box center [141, 19] width 7 height 9
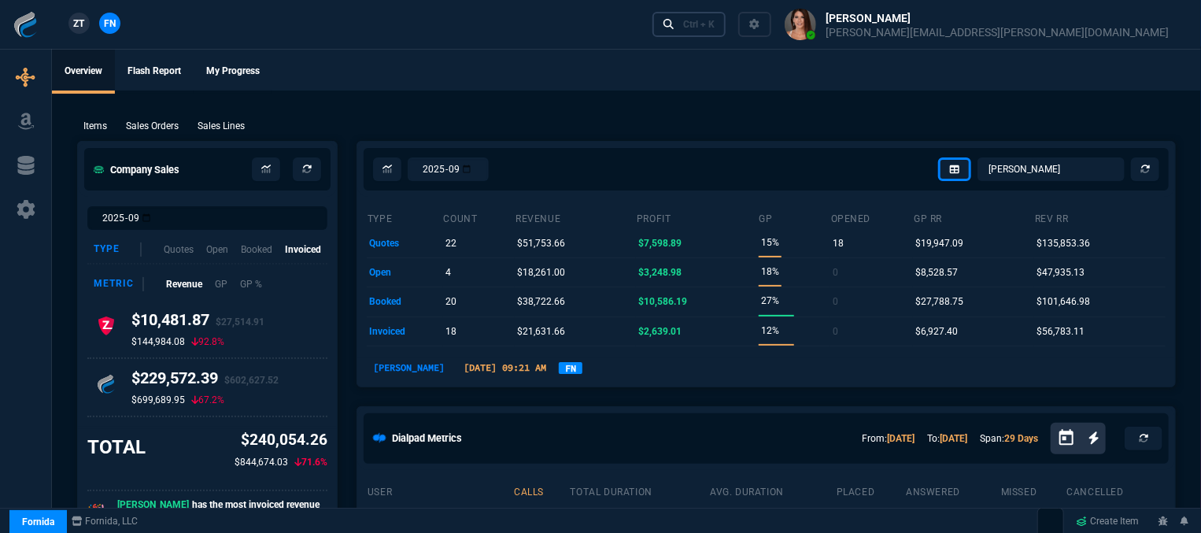
click at [714, 23] on div "Ctrl + K" at bounding box center [698, 24] width 31 height 13
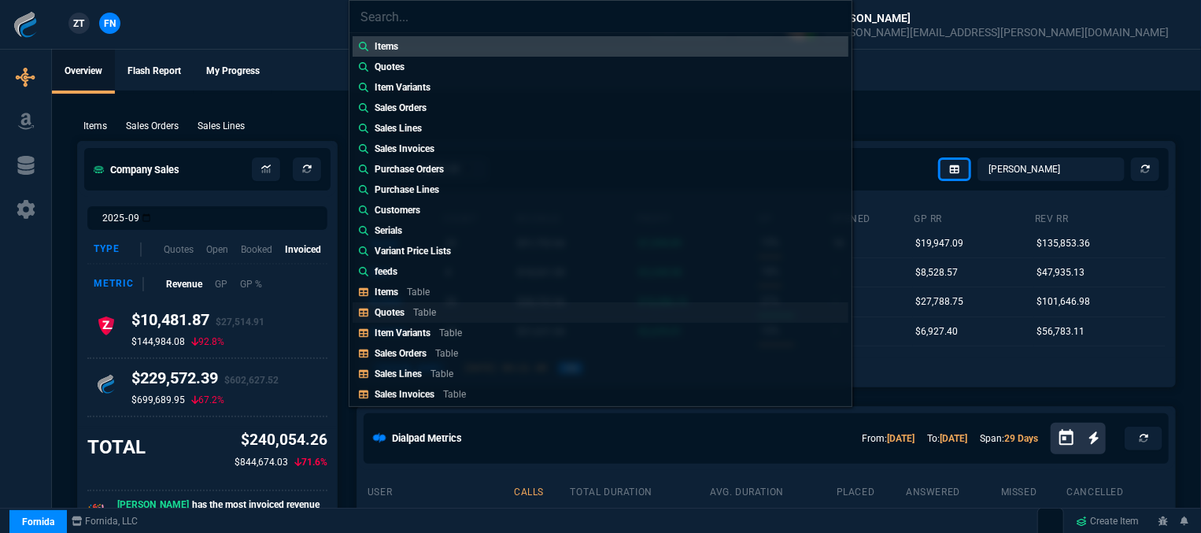
click at [446, 308] on link "Quotes Table" at bounding box center [600, 312] width 496 height 20
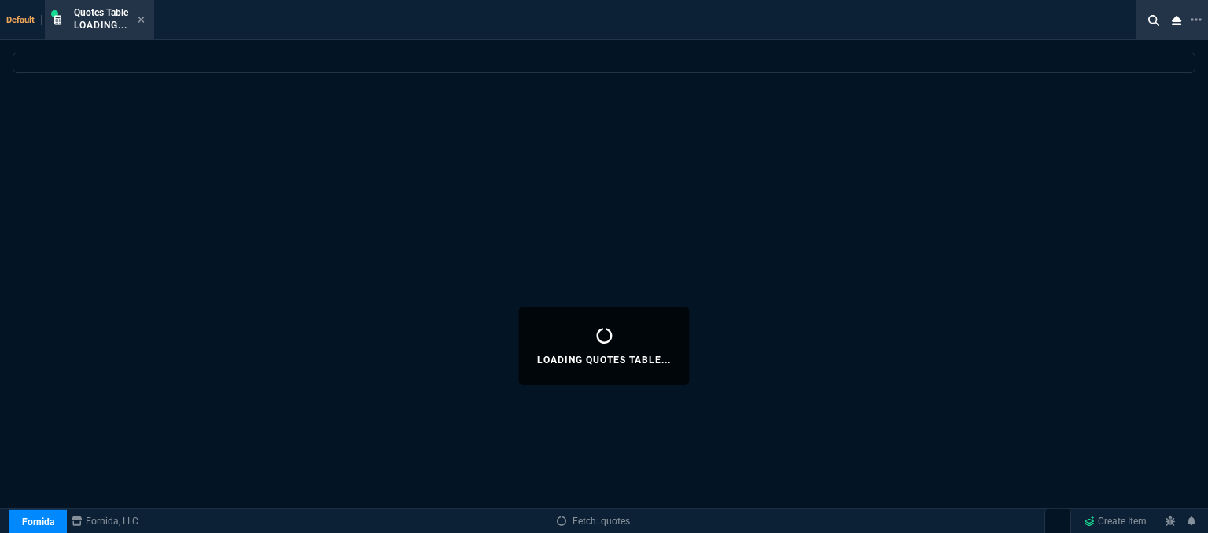
select select
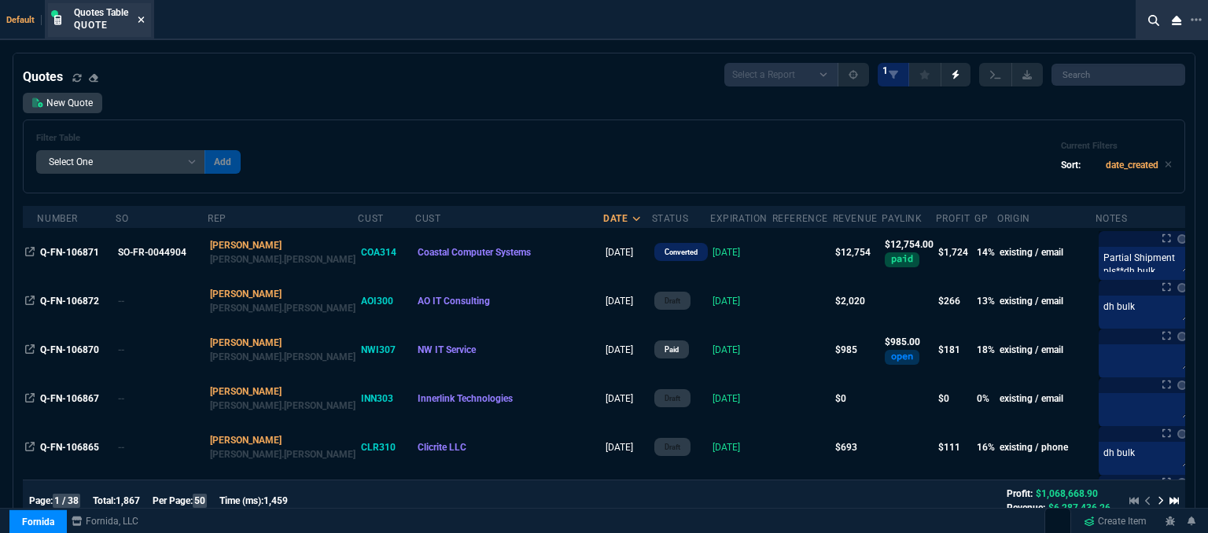
click at [141, 17] on icon at bounding box center [141, 19] width 7 height 9
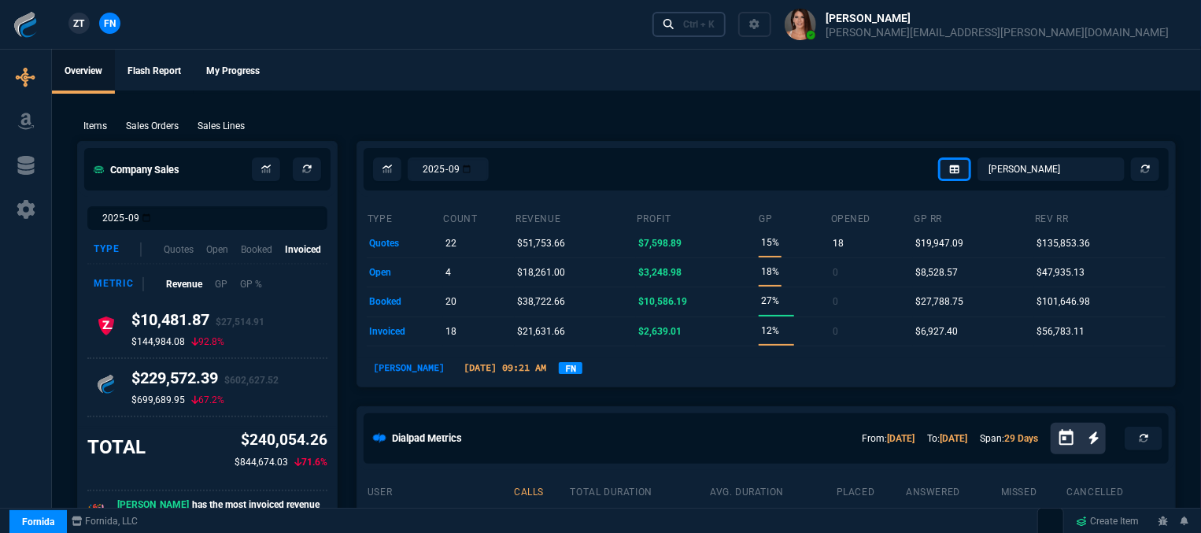
click at [714, 28] on div "Ctrl + K" at bounding box center [698, 24] width 31 height 13
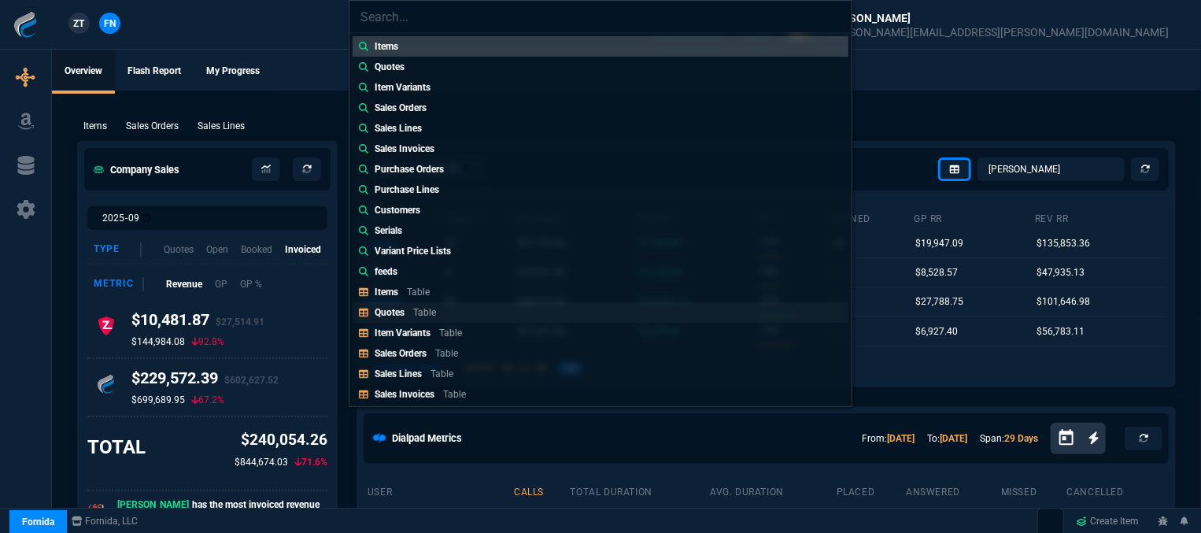
click at [444, 319] on link "Quotes Table" at bounding box center [600, 312] width 496 height 20
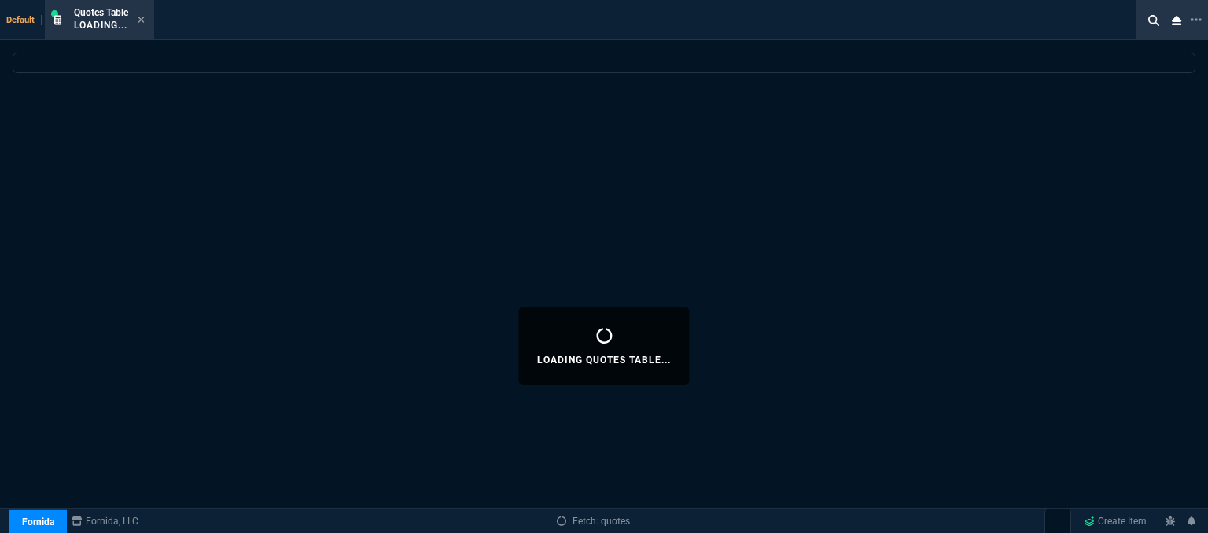
select select
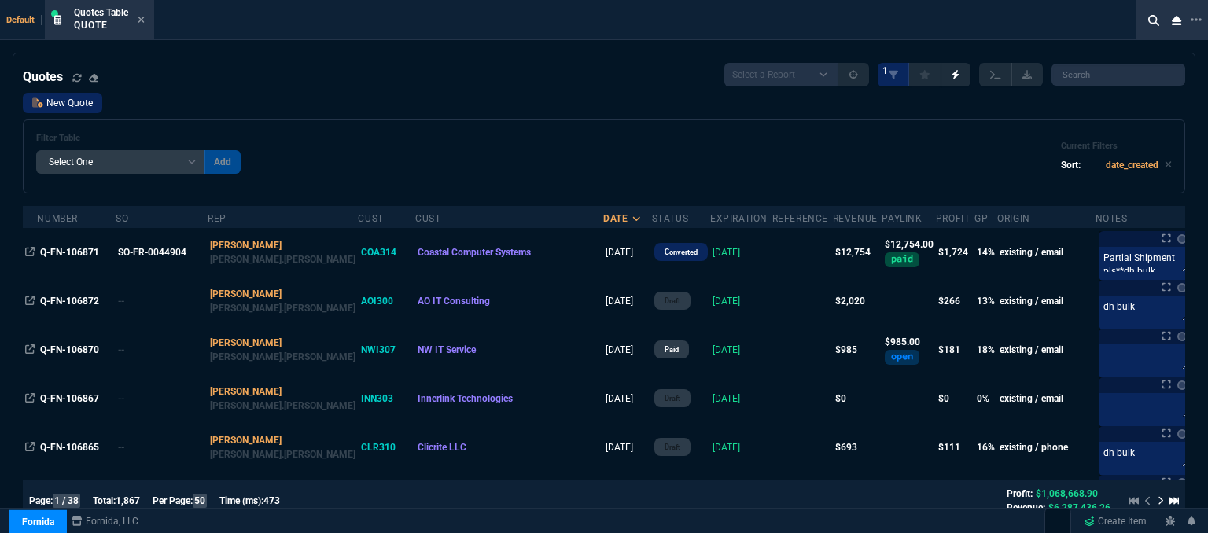
click at [63, 109] on link "New Quote" at bounding box center [62, 103] width 79 height 20
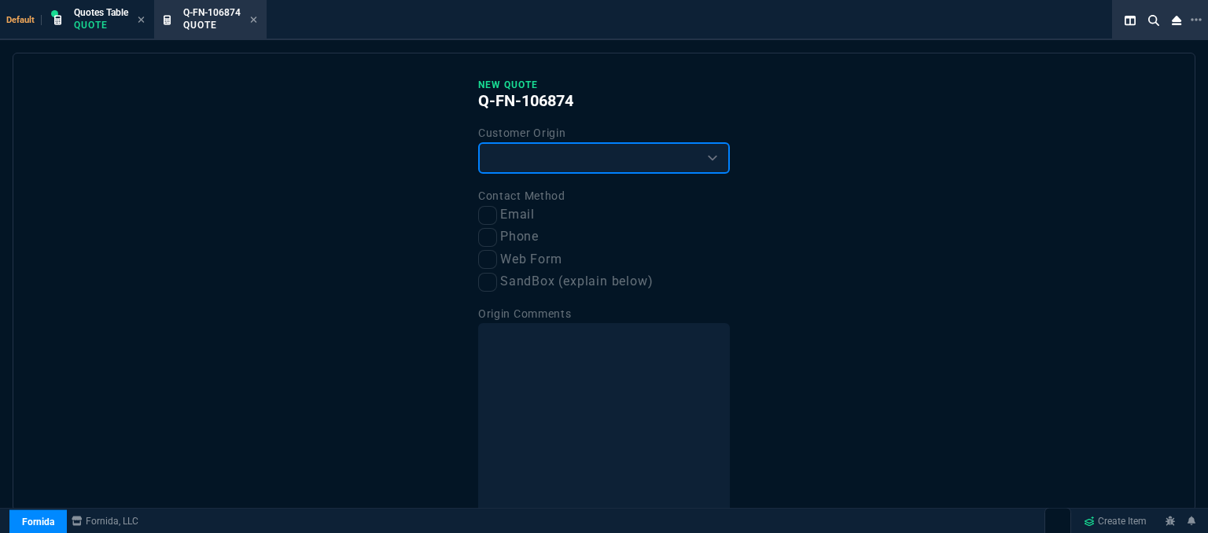
click at [529, 155] on select "Existing Customer Amazon Lead (first order) Website Lead (first order) Called (…" at bounding box center [604, 157] width 252 height 31
select select "existing"
click at [478, 142] on select "Existing Customer Amazon Lead (first order) Website Lead (first order) Called (…" at bounding box center [604, 157] width 252 height 31
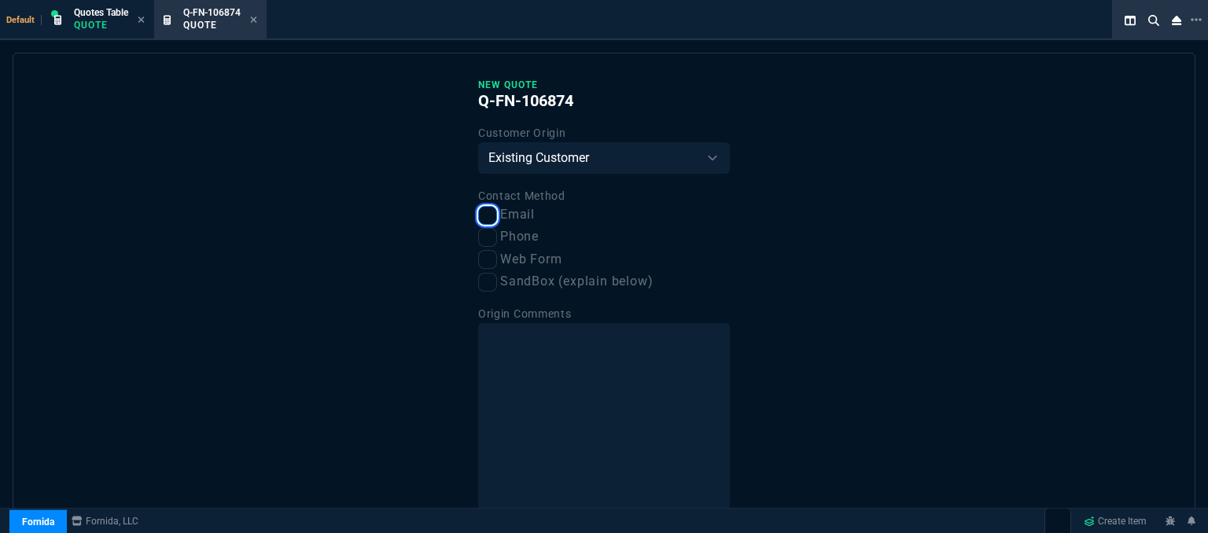
click at [485, 215] on input "Email" at bounding box center [487, 215] width 19 height 19
checkbox input "true"
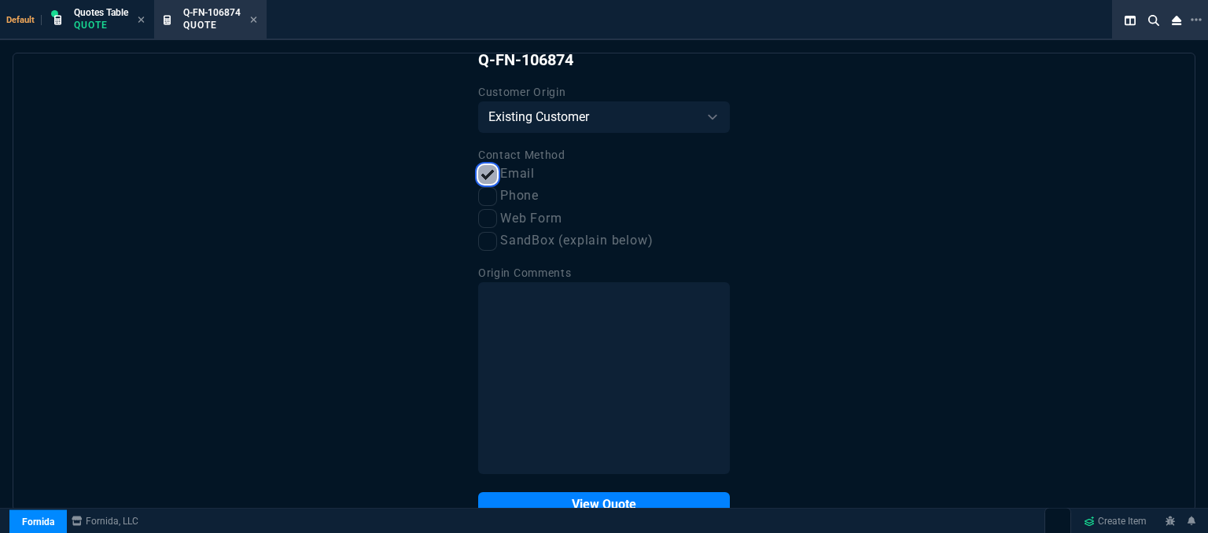
scroll to position [79, 0]
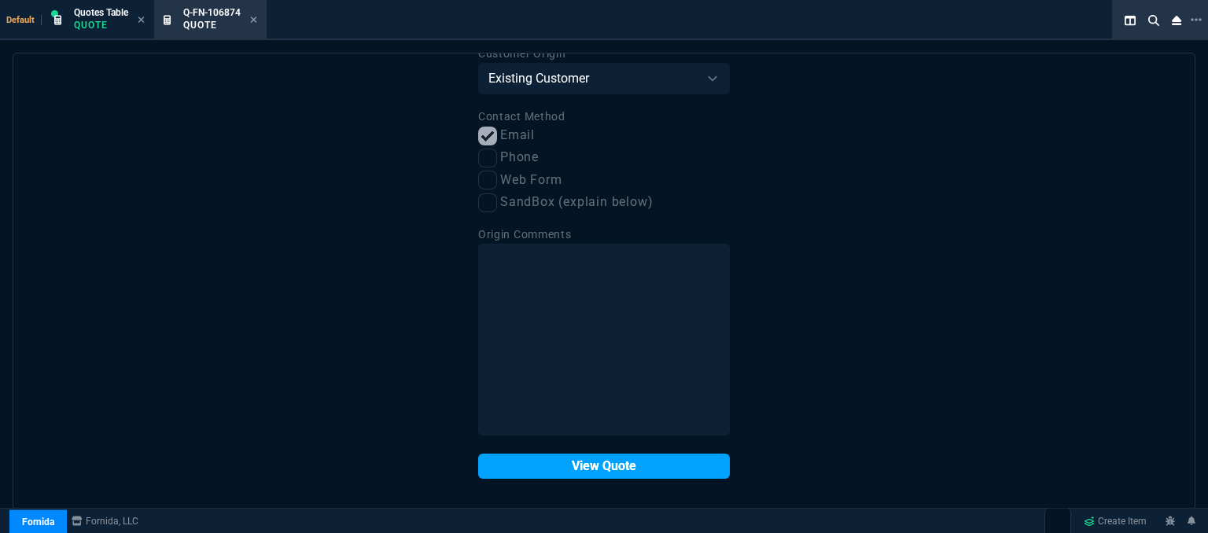
click at [563, 458] on button "View Quote" at bounding box center [604, 466] width 252 height 25
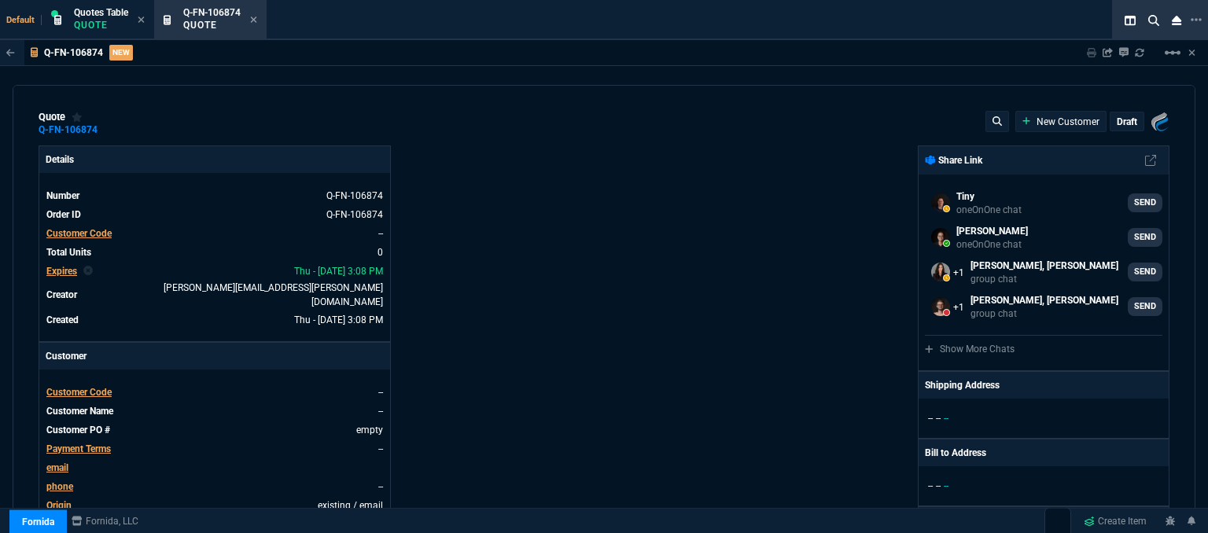
click at [59, 387] on span "Customer Code" at bounding box center [78, 392] width 65 height 11
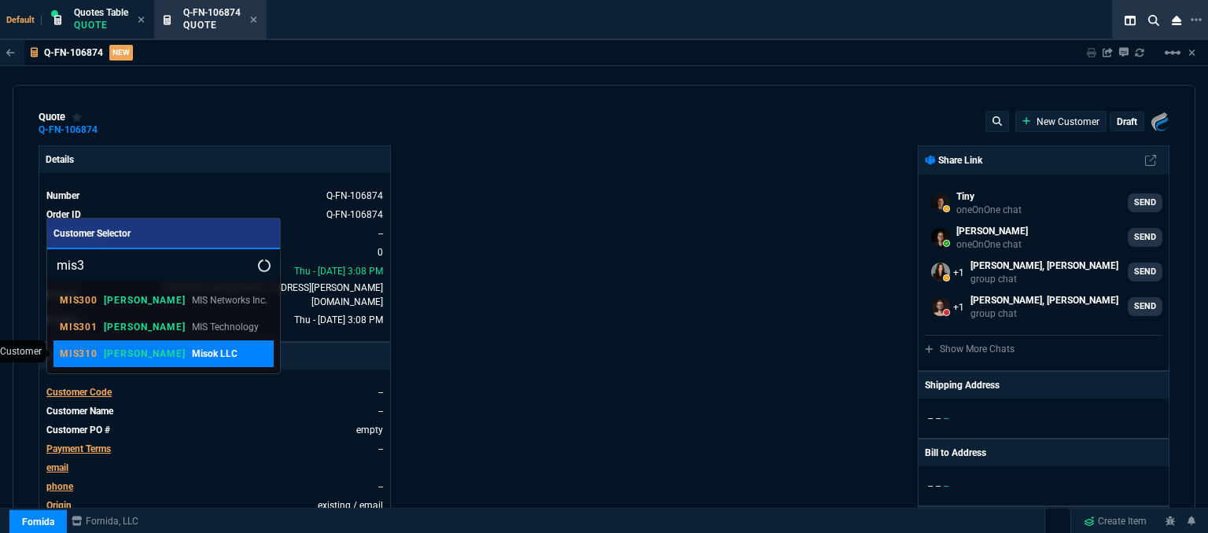
type input "mis3"
click at [192, 360] on p "Misok LLC" at bounding box center [215, 354] width 46 height 14
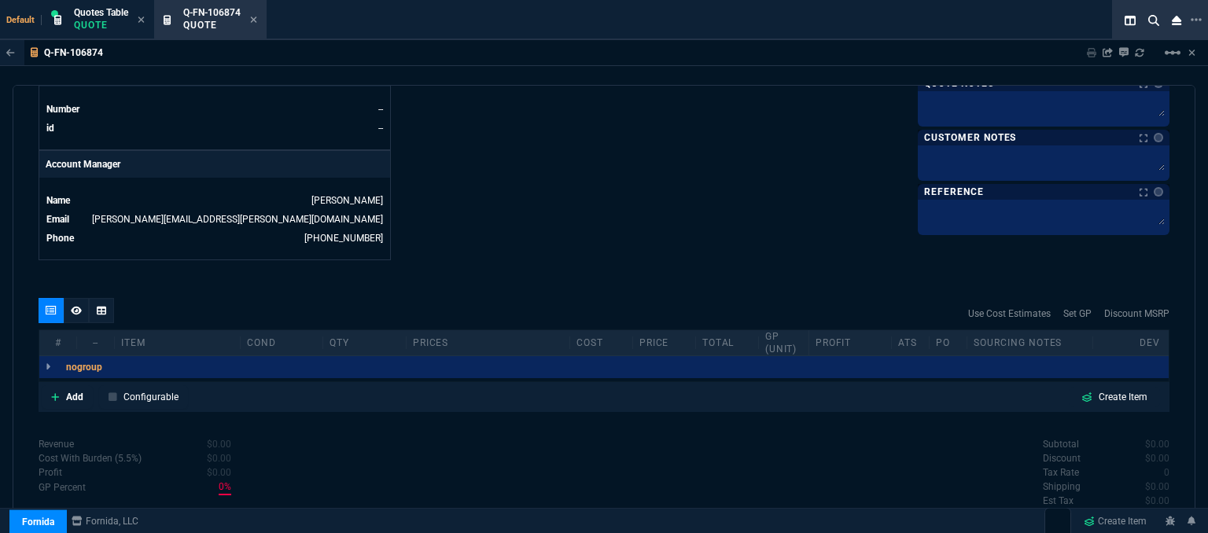
scroll to position [393, 0]
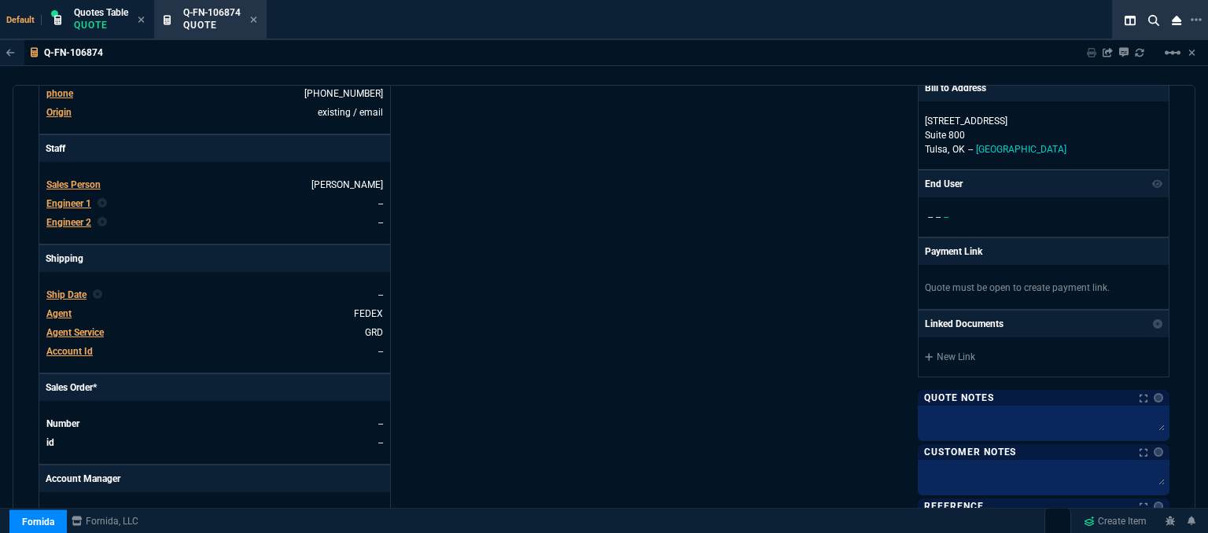
click at [57, 308] on span "Agent" at bounding box center [58, 313] width 25 height 11
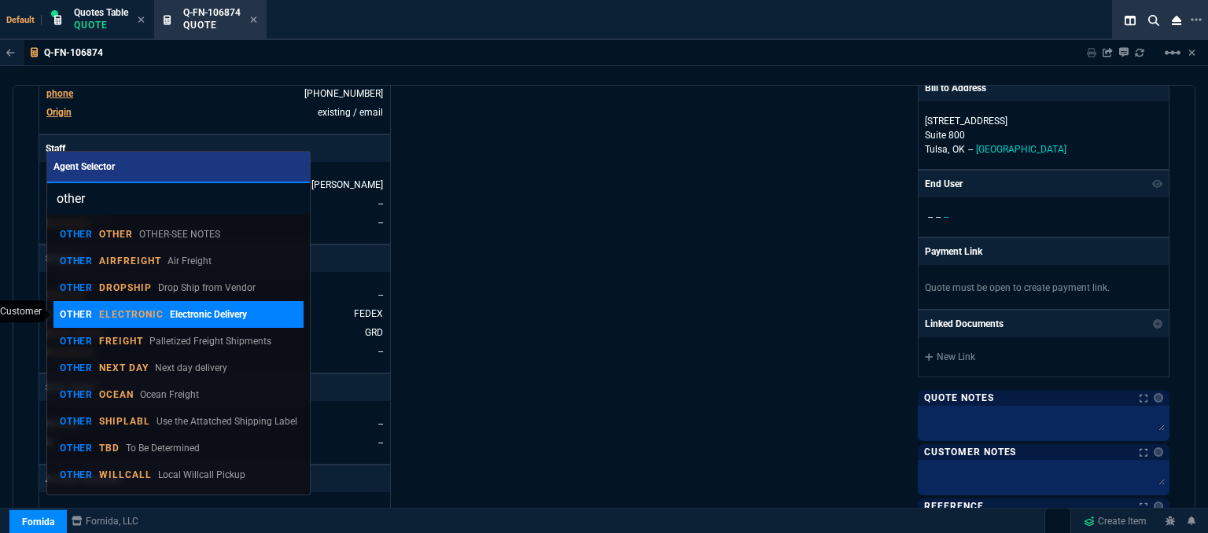
type input "other"
click at [146, 313] on p "ELECTRONIC" at bounding box center [131, 314] width 65 height 13
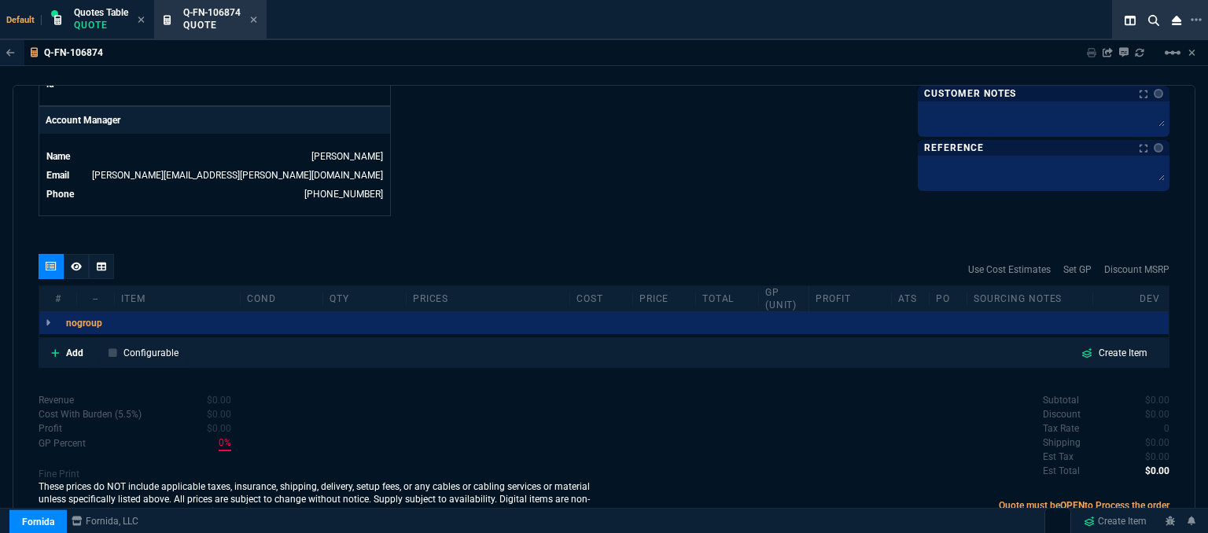
scroll to position [754, 0]
click at [53, 347] on icon at bounding box center [55, 351] width 9 height 9
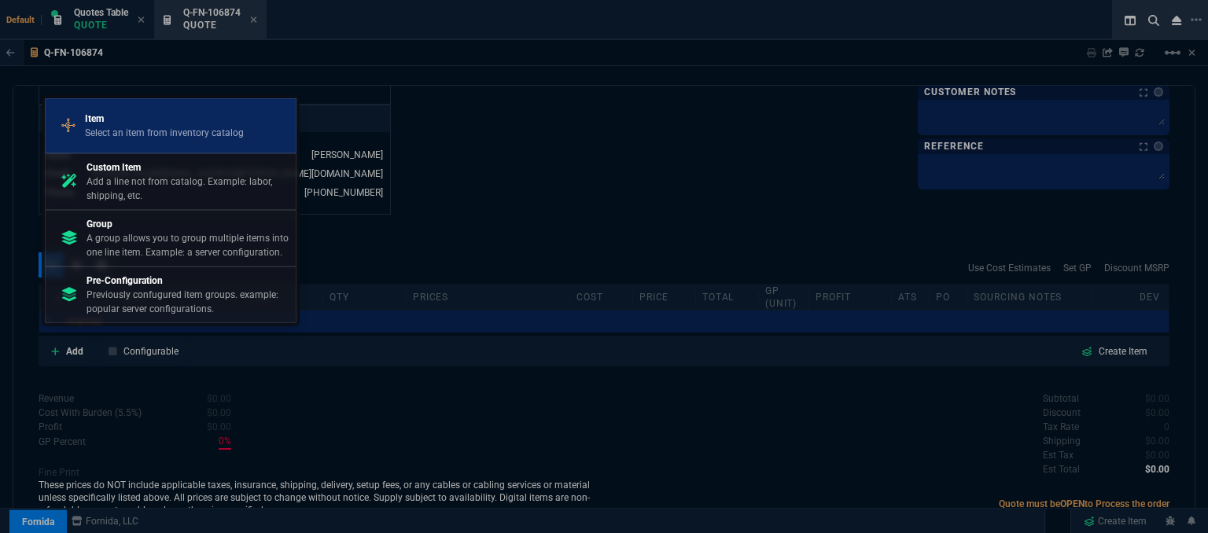
click at [154, 130] on p "Select an item from inventory catalog" at bounding box center [164, 133] width 159 height 14
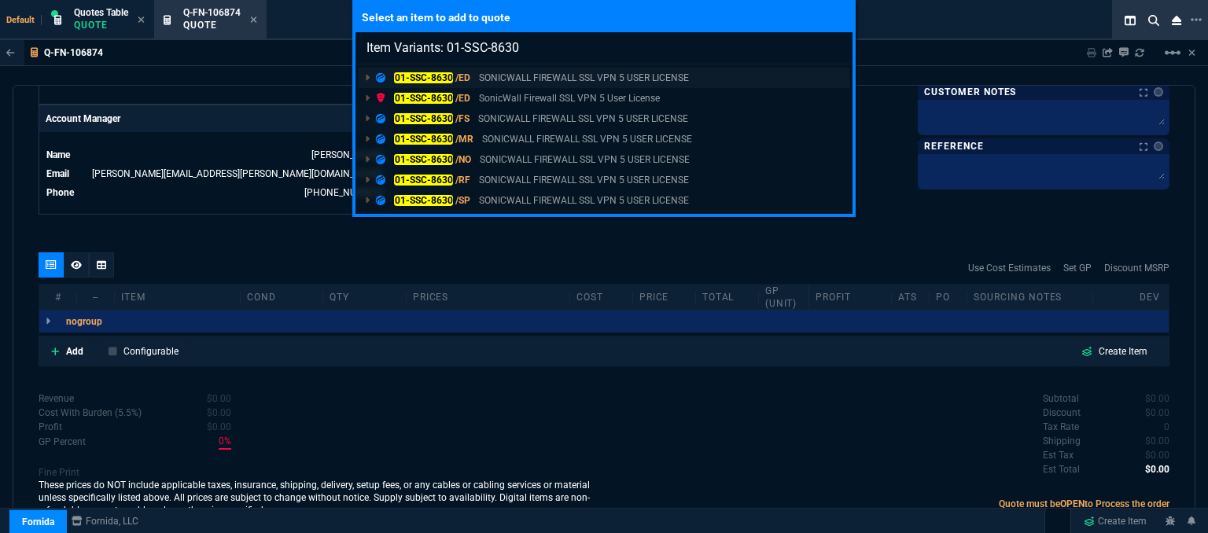
type input "Item Variants: 01-SSC-8630"
click at [607, 79] on p "SONICWALL FIREWALL SSL VPN 5 USER LICENSE" at bounding box center [584, 78] width 210 height 14
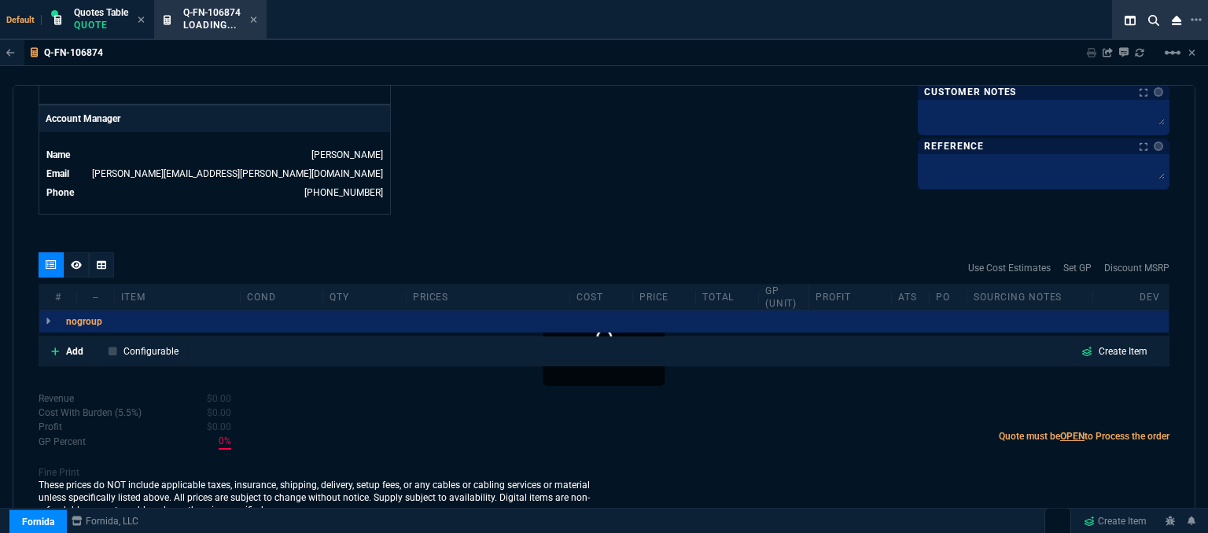
scroll to position [751, 0]
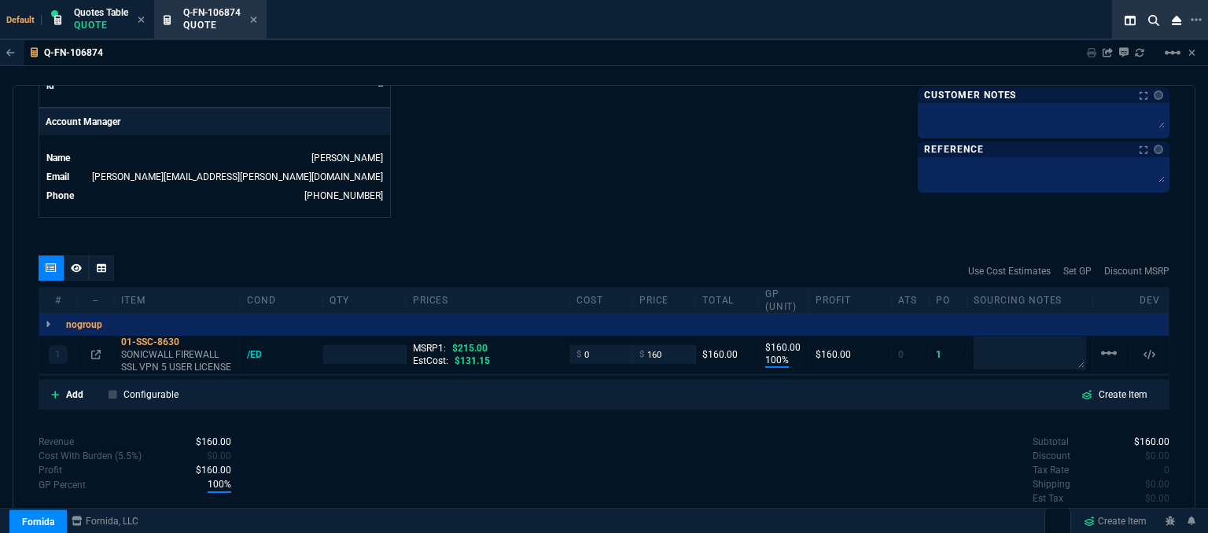
type input "100"
type input "160"
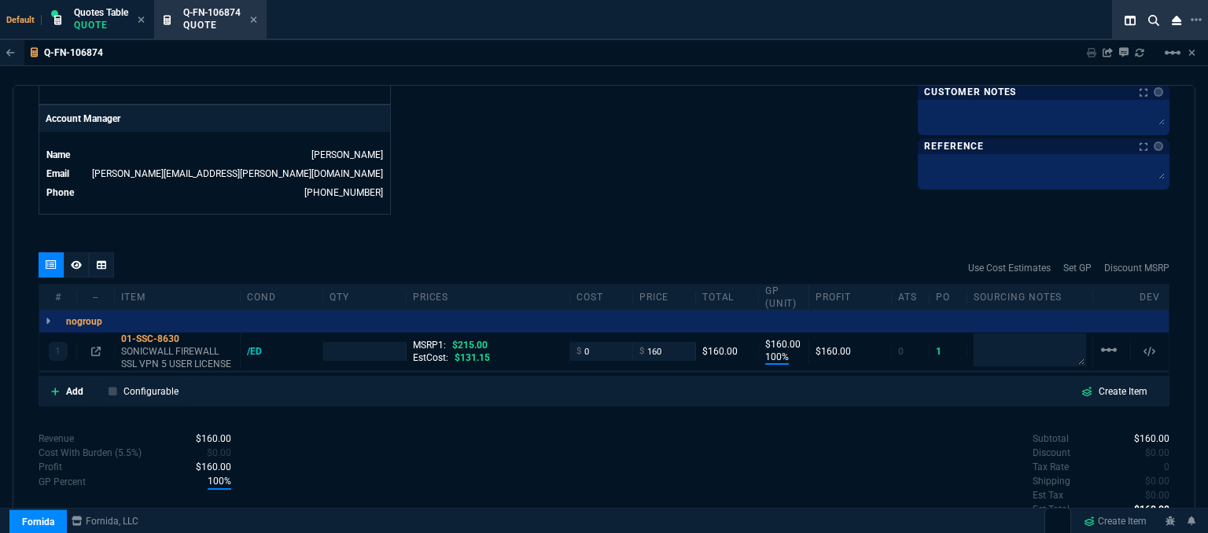
type input "26"
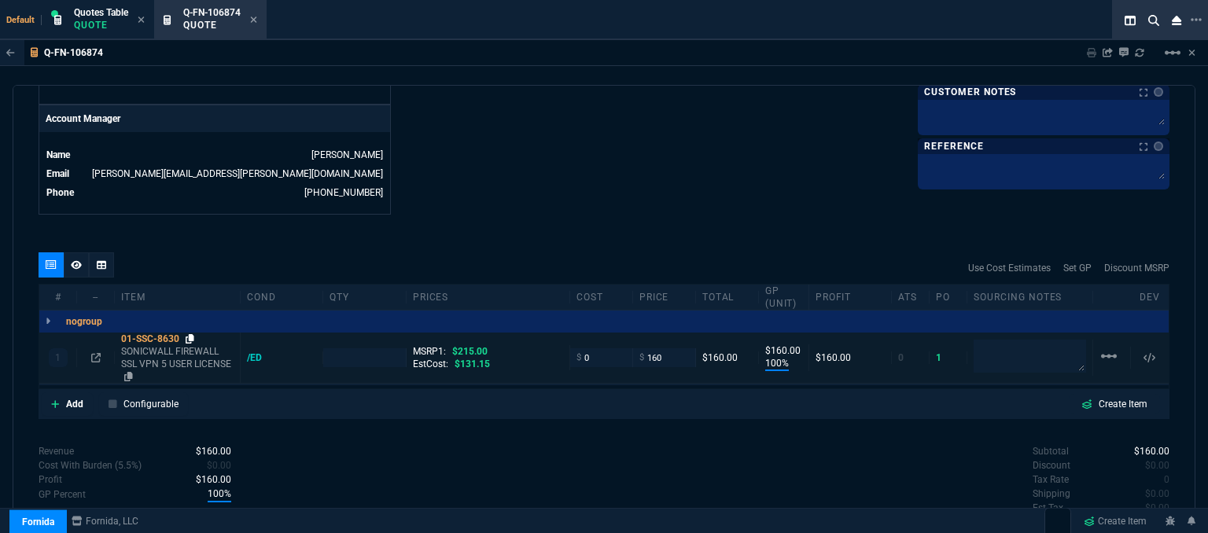
click at [193, 334] on icon at bounding box center [190, 338] width 9 height 9
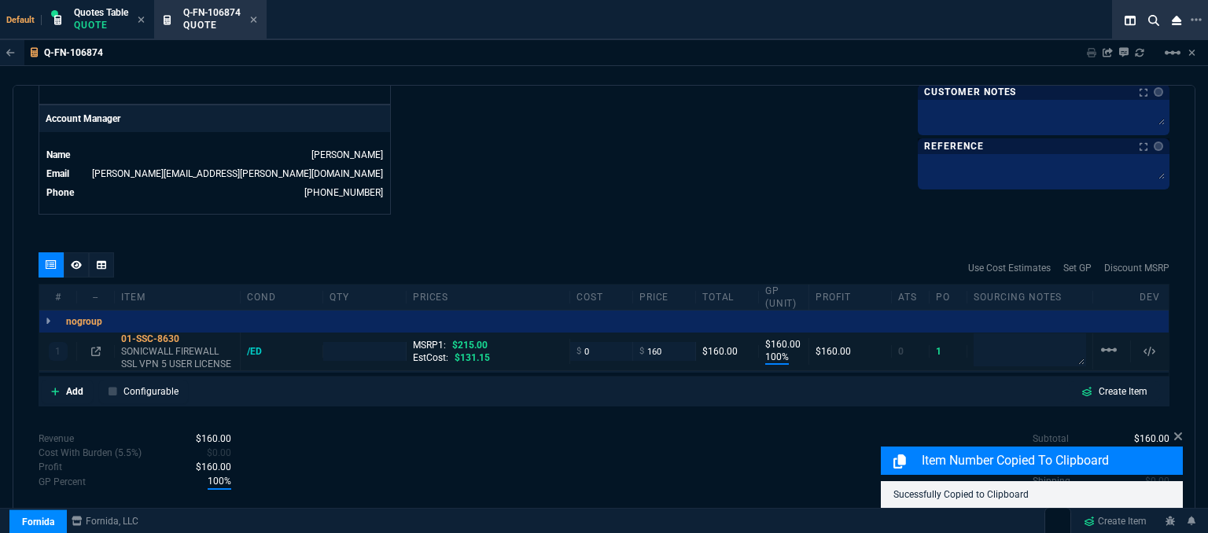
click at [90, 345] on div at bounding box center [95, 351] width 24 height 13
click at [97, 347] on icon at bounding box center [95, 351] width 9 height 9
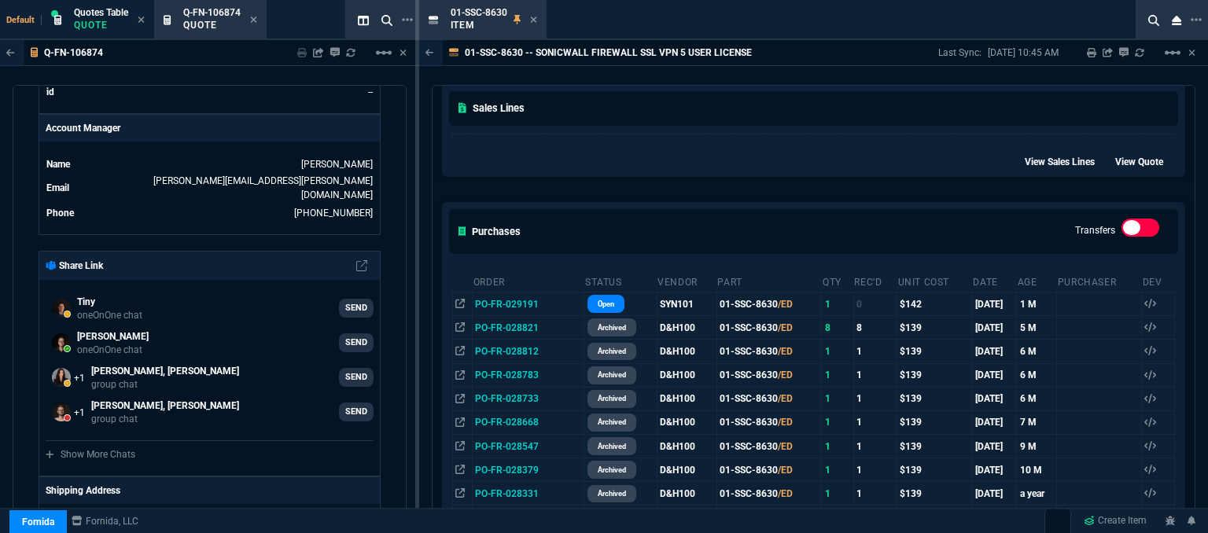
scroll to position [787, 0]
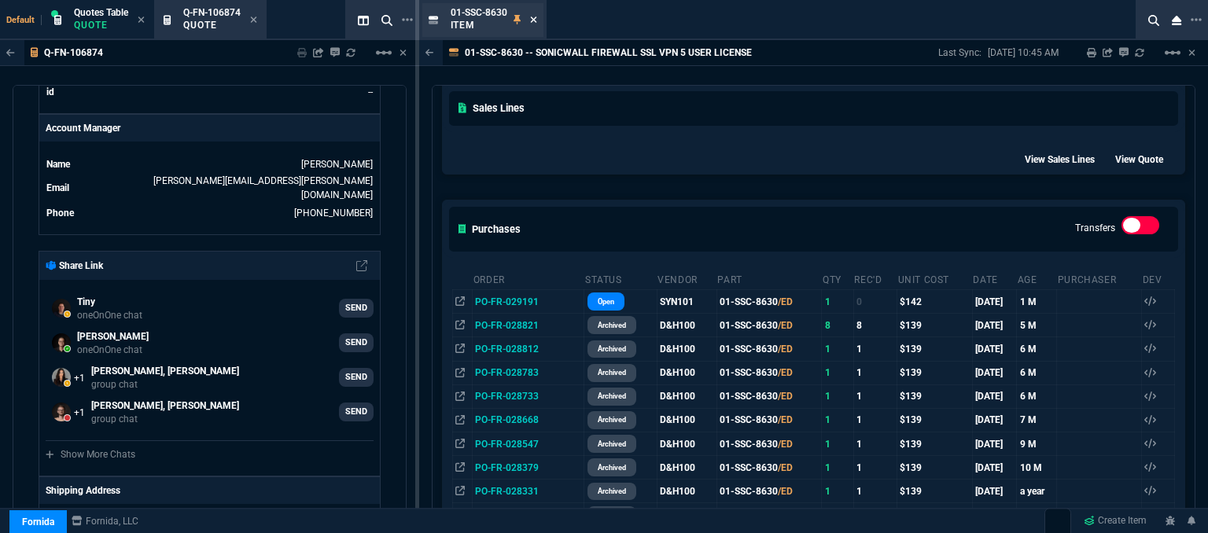
click at [531, 17] on icon at bounding box center [533, 20] width 6 height 6
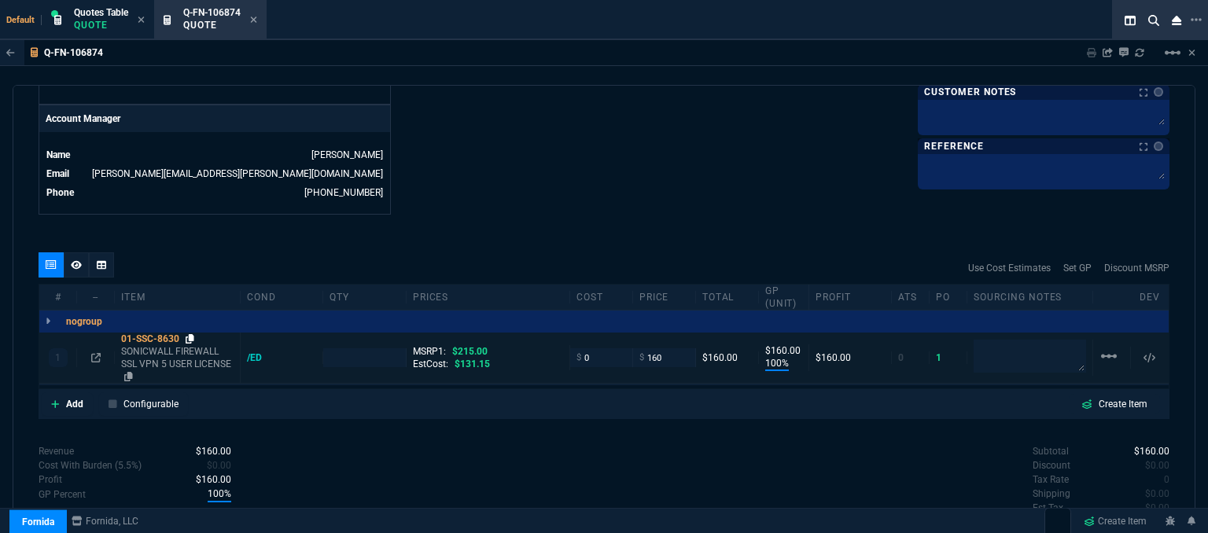
click at [190, 334] on icon at bounding box center [190, 338] width 9 height 9
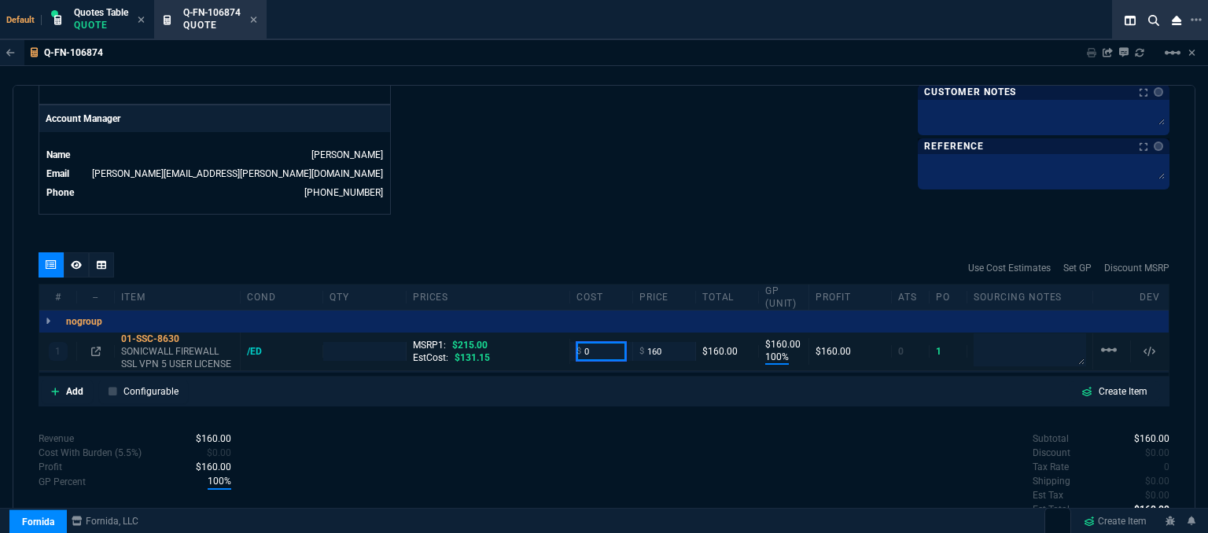
click at [594, 342] on input "0" at bounding box center [602, 351] width 50 height 18
type input "126"
type input "1"
type input "126"
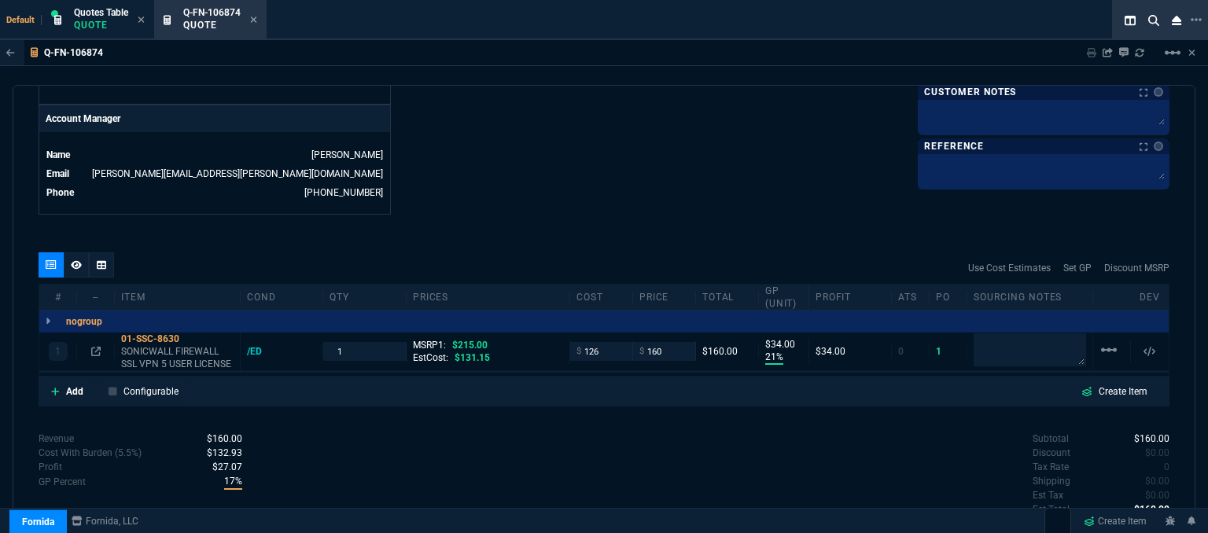
type input "21"
type input "34"
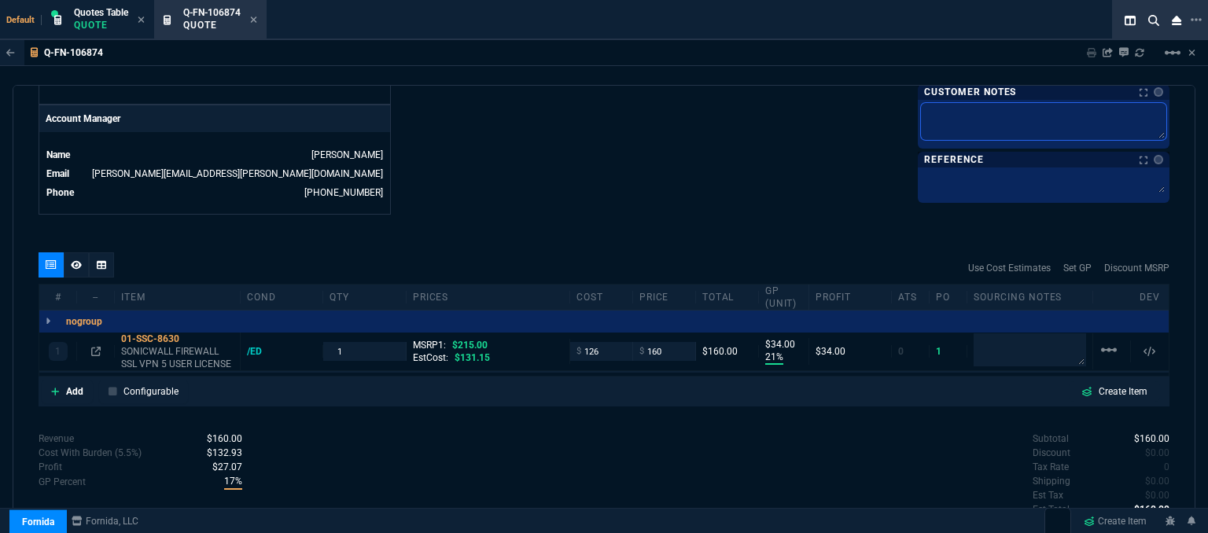
click at [1011, 124] on textarea at bounding box center [1043, 121] width 245 height 37
type textarea "E"
type textarea "EL"
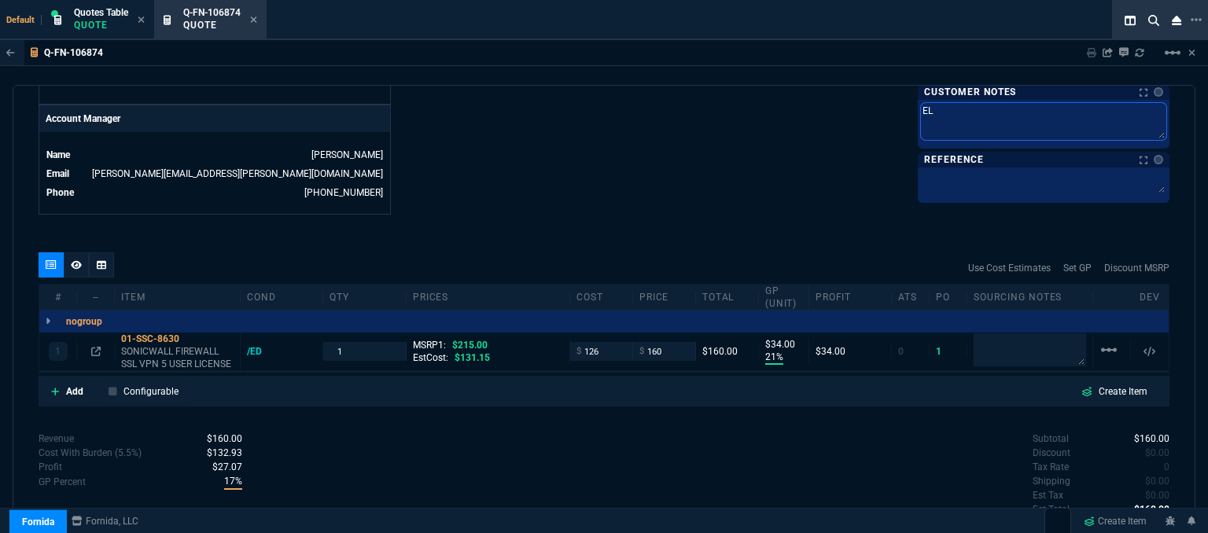
type textarea "ELE"
type textarea "ELEC"
type textarea "ELECT"
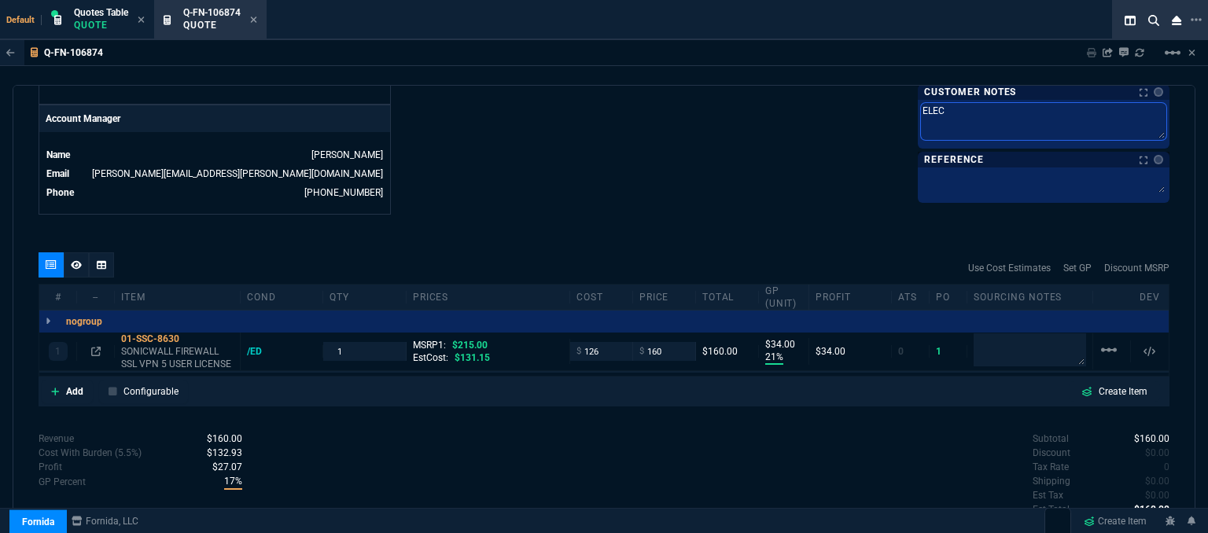
type textarea "ELECT"
type textarea "ELECTO"
type textarea "ELECT"
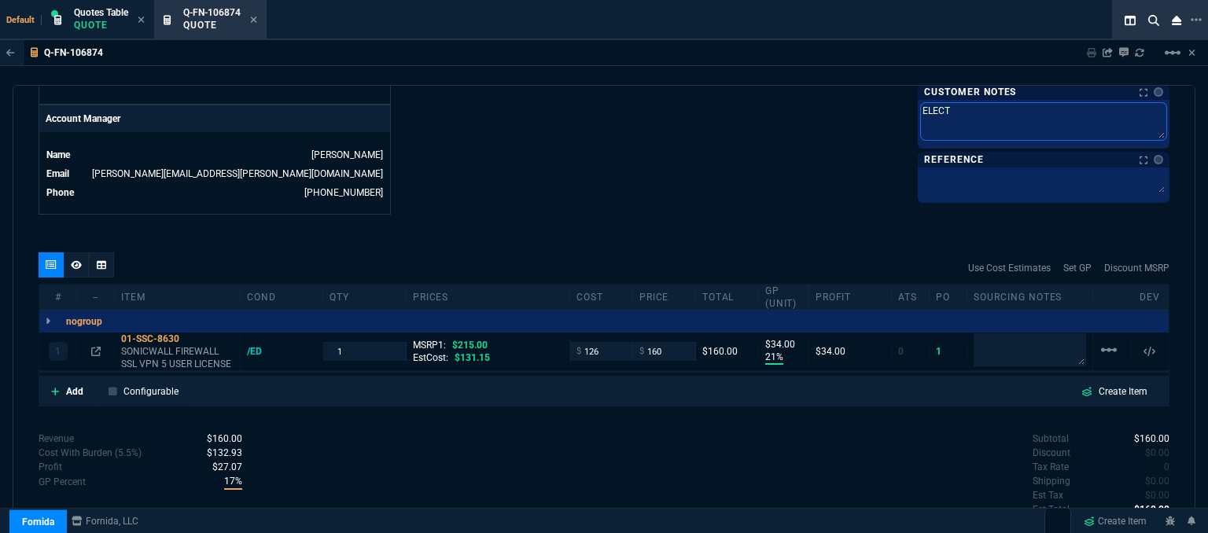
type textarea "ELECTR"
type textarea "ELECTRO"
type textarea "ELECTRON"
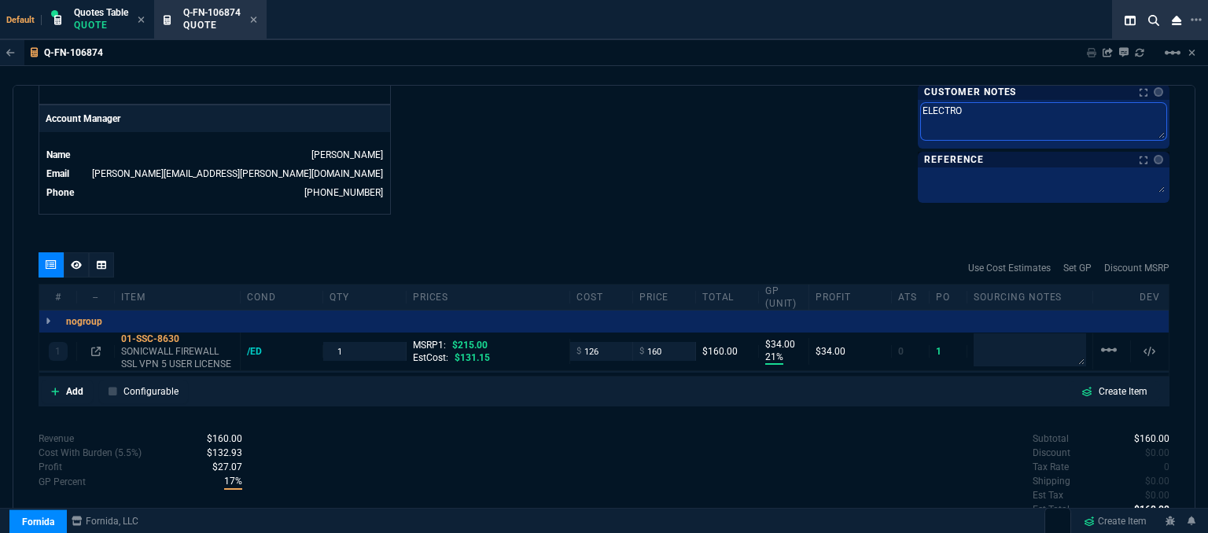
type textarea "ELECTRON"
type textarea "ELECTRONI"
type textarea "ELECTRONIC"
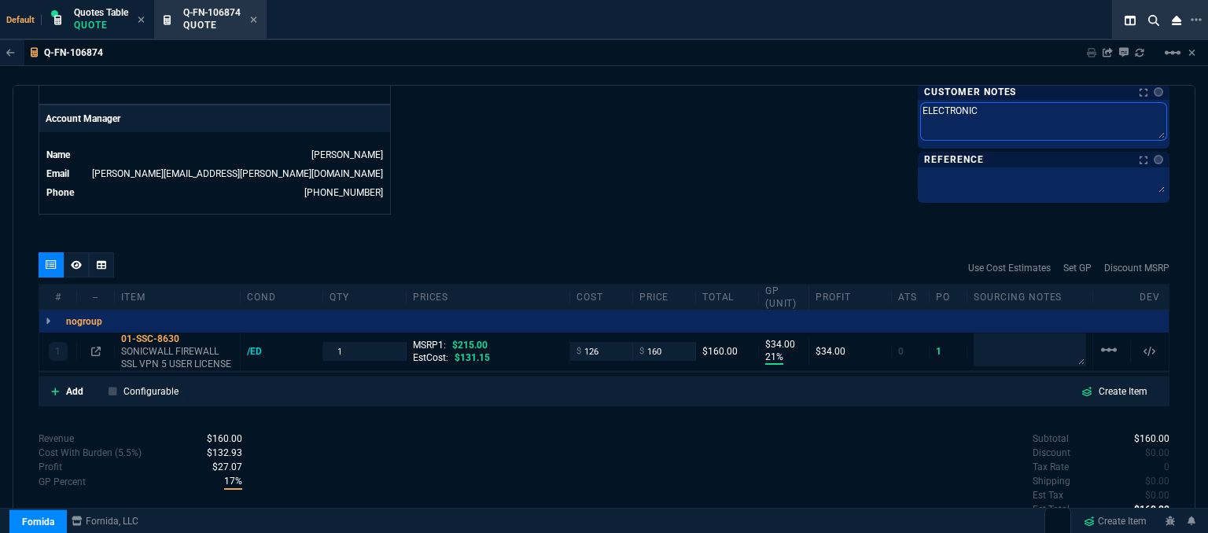
type textarea "ELECTRONIC:"
type textarea "ELECTRONIC: E"
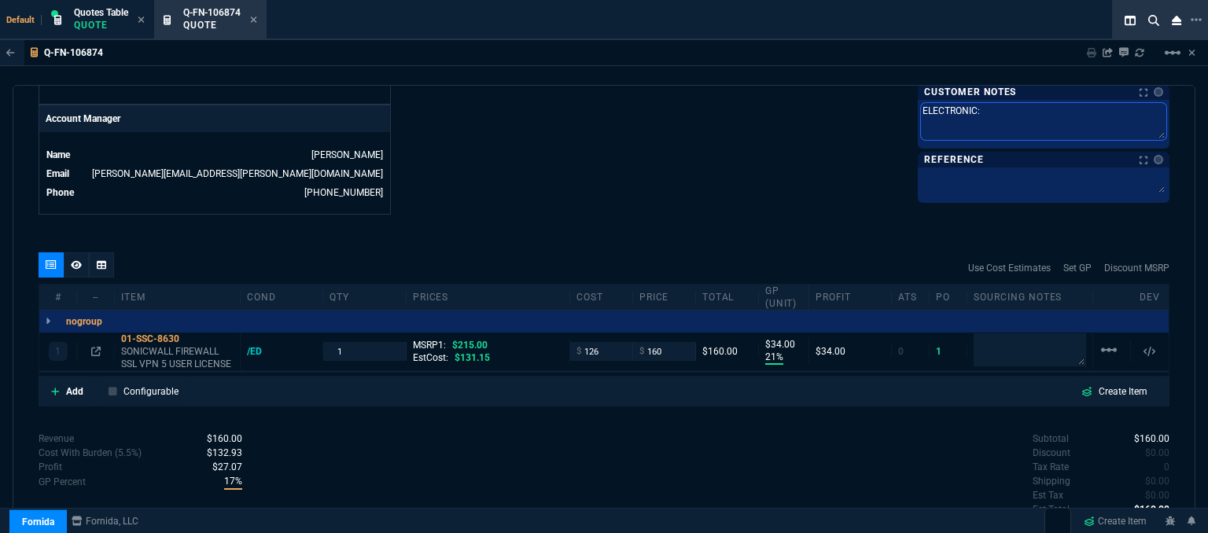
type textarea "ELECTRONIC: E"
type textarea "ELECTRONIC: EM"
type textarea "ELECTRONIC: EMA"
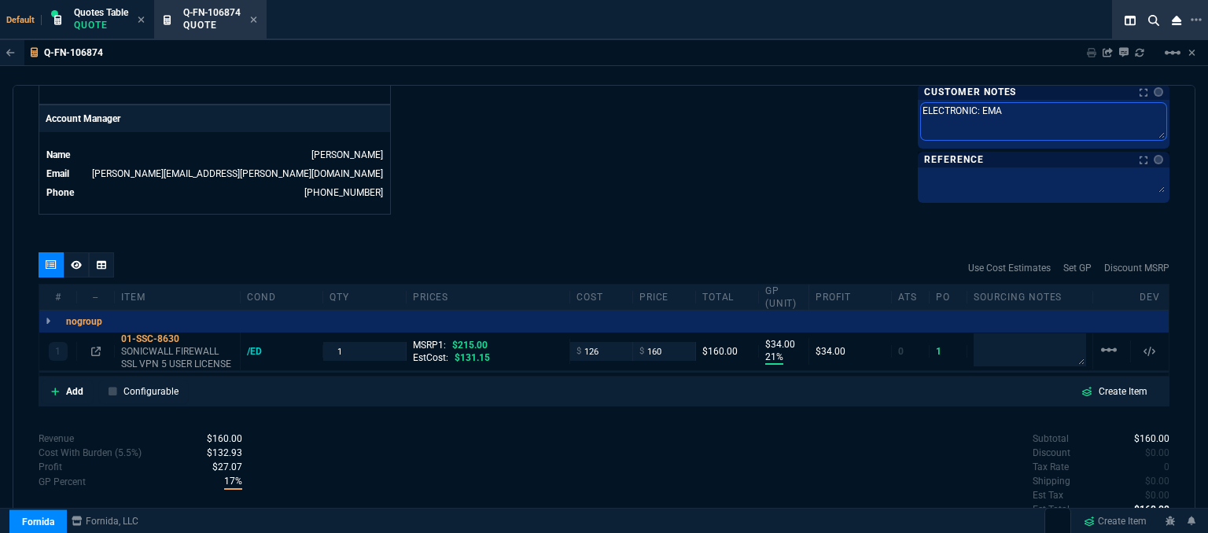
type textarea "ELECTRONIC: EMAI"
type textarea "ELECTRONIC: EMAIL"
type textarea "ELECTRONIC: EMAIL*"
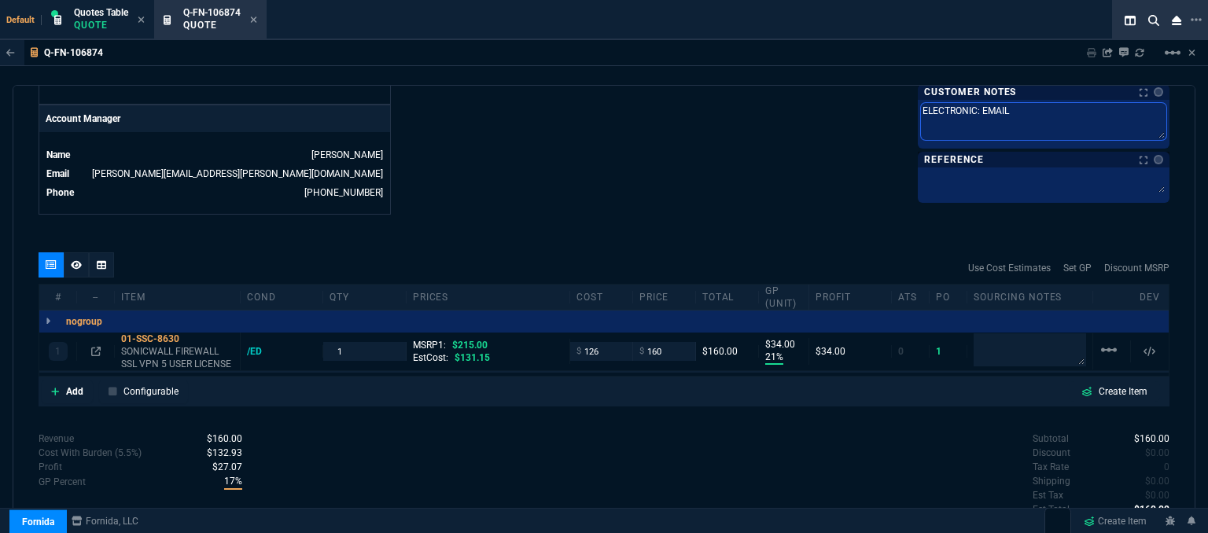
type textarea "ELECTRONIC: EMAIL*"
type textarea "ELECTRONIC: EMAIL*E"
type textarea "ELECTRONIC: EMAIL*ET"
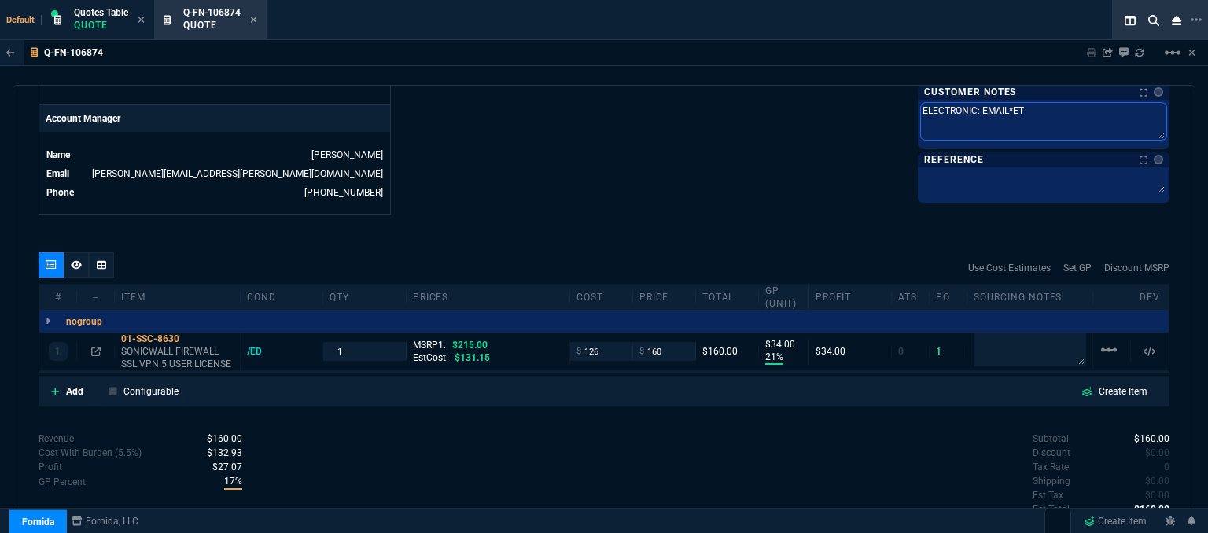
type textarea "ELECTRONIC: EMAIL*ETA"
type textarea "ELECTRONIC: EMAIL*ETA 2"
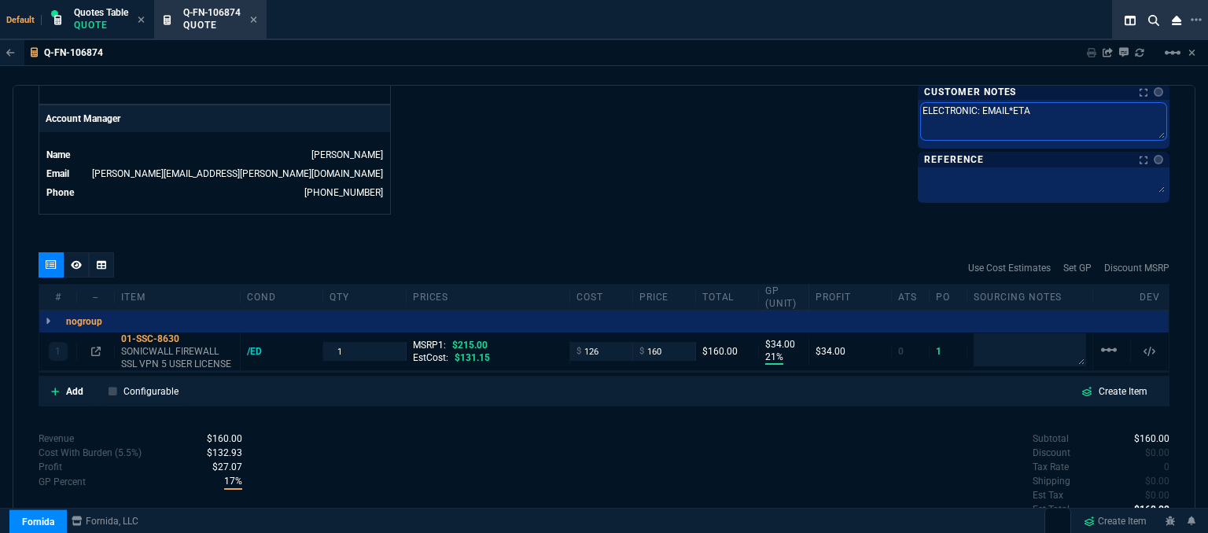
type textarea "ELECTRONIC: EMAIL*ETA 2"
type textarea "ELECTRONIC: EMAIL*ETA 2-"
type textarea "ELECTRONIC: EMAIL*ETA 2"
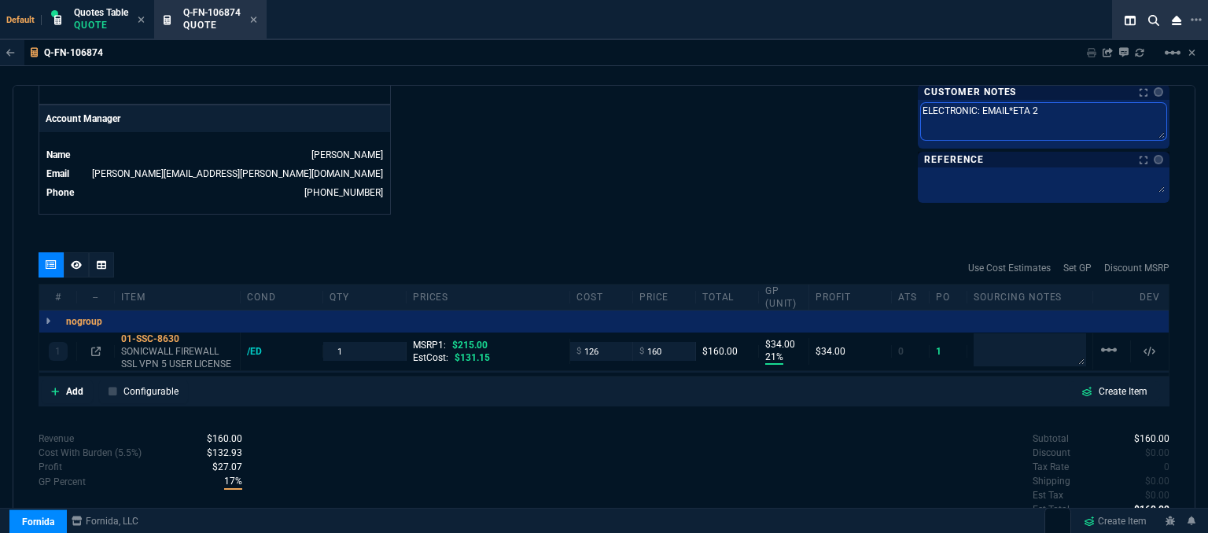
type textarea "ELECTRONIC: EMAIL*ETA"
type textarea "ELECTRONIC: EMAIL*ETA 3"
type textarea "ELECTRONIC: EMAIL*ETA 3-"
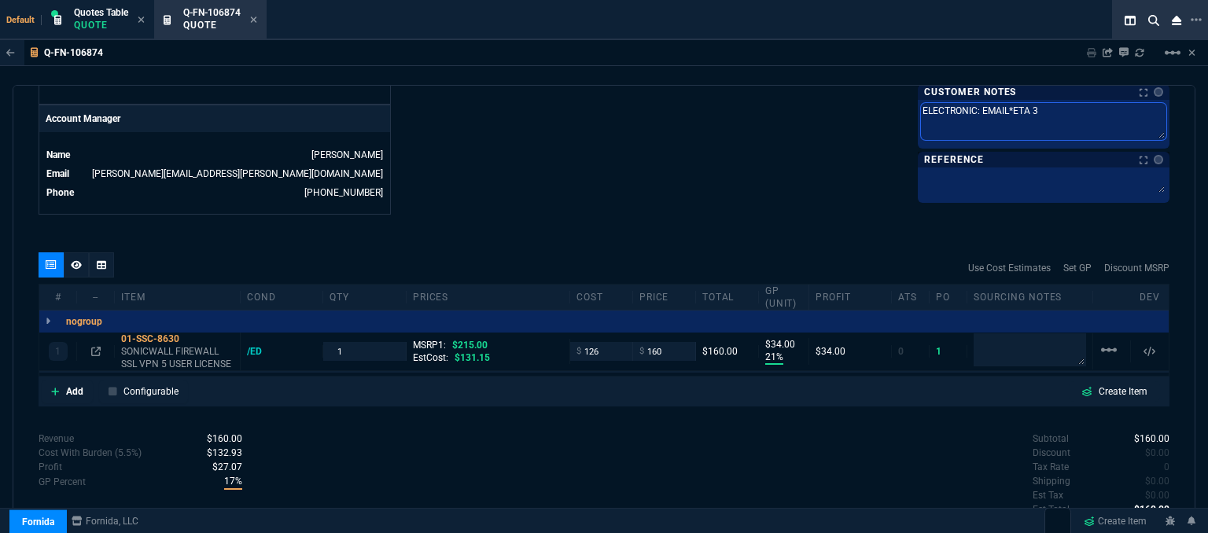
type textarea "ELECTRONIC: EMAIL*ETA 3-"
type textarea "ELECTRONIC: EMAIL*ETA 3-4"
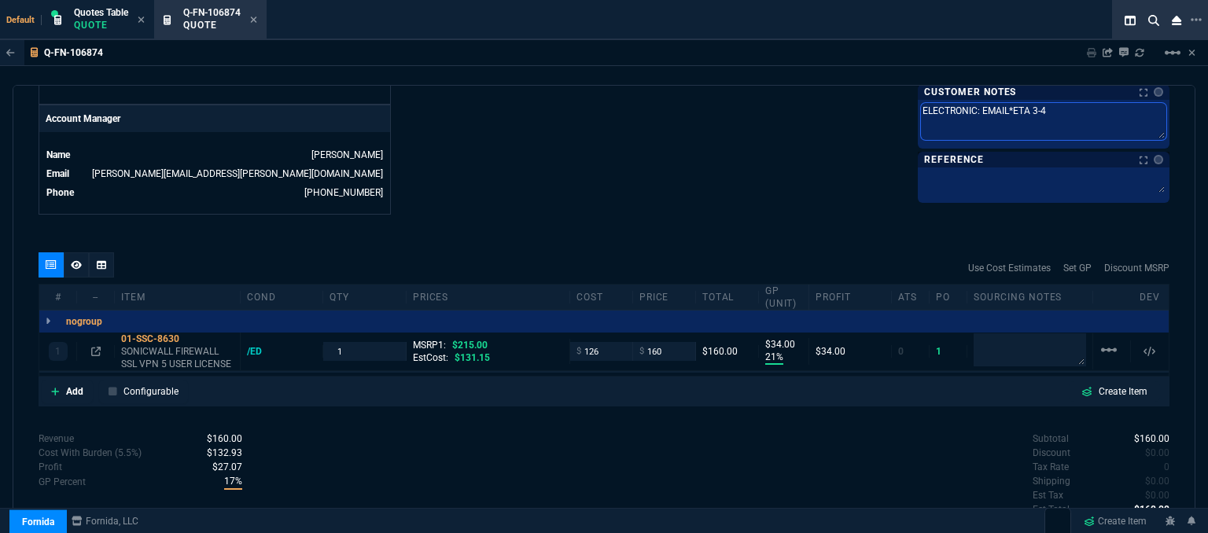
type textarea "ELECTRONIC: EMAIL*ETA 3-4 B"
type textarea "ELECTRONIC: EMAIL*ETA 3-4 Bi"
type textarea "ELECTRONIC: EMAIL*ETA 3-4 Biz"
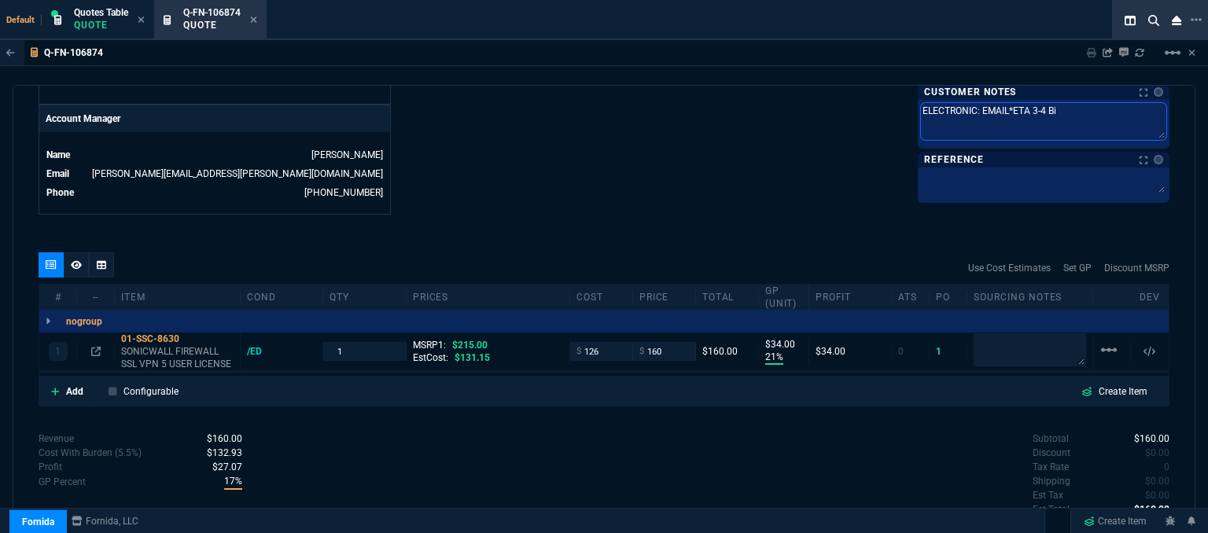
type textarea "ELECTRONIC: EMAIL*ETA 3-4 Biz"
type textarea "ELECTRONIC: EMAIL*ETA 3-4 Biz D"
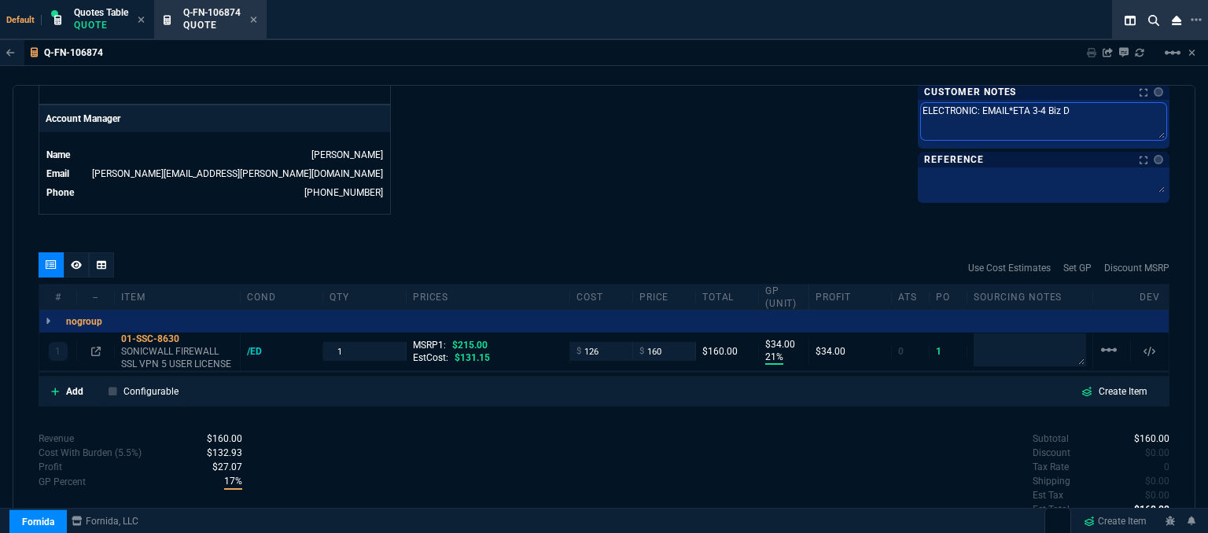
type textarea "ELECTRONIC: EMAIL*ETA 3-4 Biz Da"
type textarea "ELECTRONIC: EMAIL*ETA 3-4 Biz Dat"
type textarea "ELECTRONIC: EMAIL*ETA 3-4 Biz Dats"
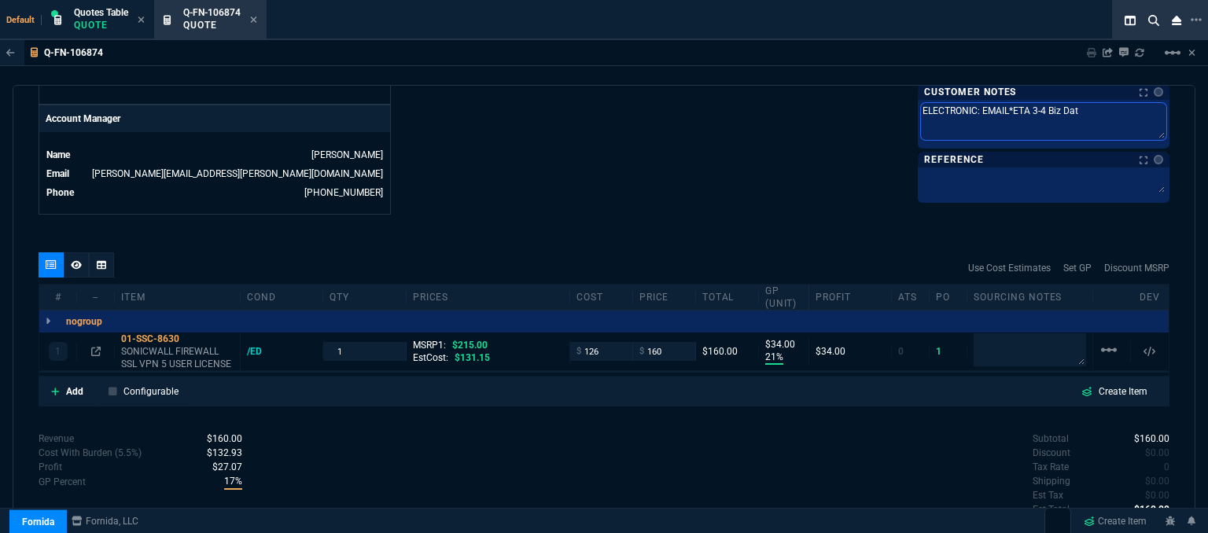
type textarea "ELECTRONIC: EMAIL*ETA 3-4 Biz Dats"
type textarea "ELECTRONIC: EMAIL*ETA 3-4 Biz Dat"
type textarea "ELECTRONIC: EMAIL*ETA 3-4 Biz Da"
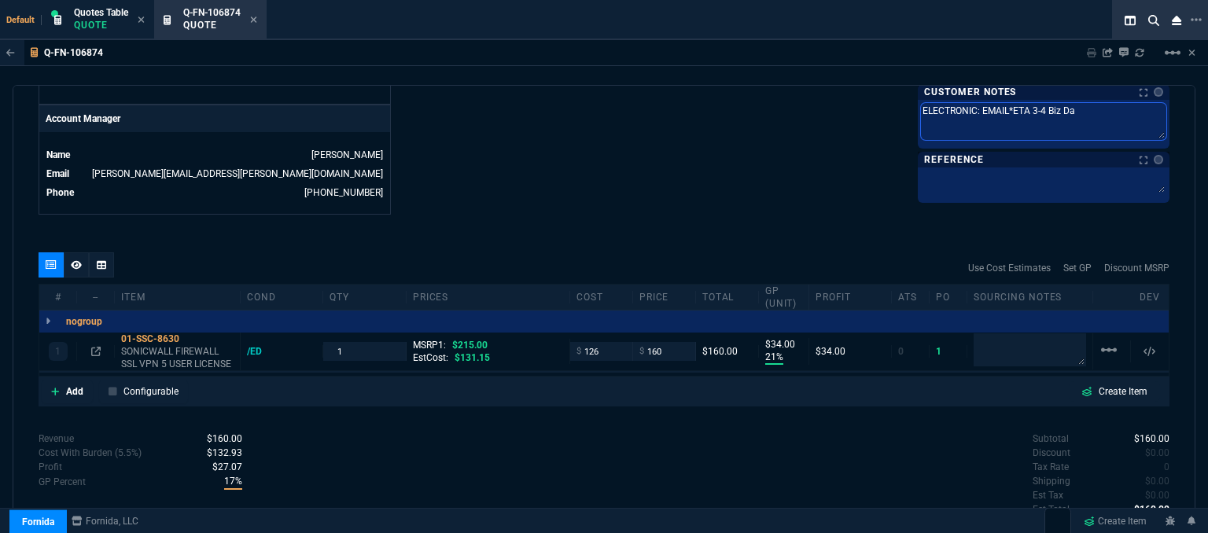
type textarea "ELECTRONIC: EMAIL*ETA 3-4 Biz Day"
type textarea "ELECTRONIC: EMAIL*ETA 3-4 Biz Days"
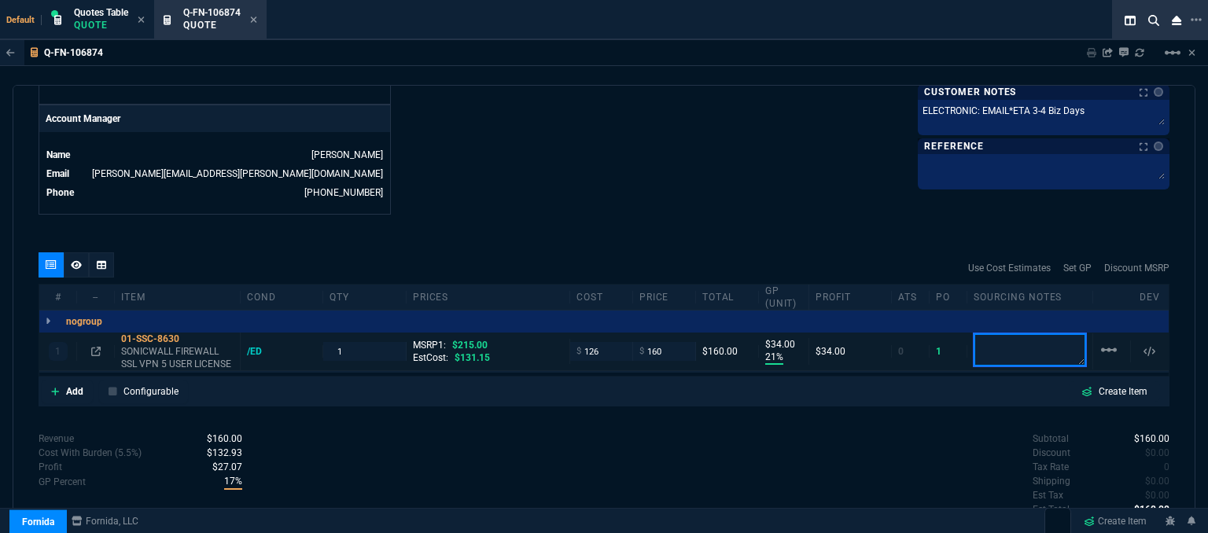
click at [987, 334] on textarea at bounding box center [1030, 350] width 113 height 33
drag, startPoint x: 1039, startPoint y: 336, endPoint x: 862, endPoint y: 233, distance: 204.8
click at [900, 296] on div "# -- Item cond qty prices cost price Total GP (unit) Profit ATS PO Sourcing Not…" at bounding box center [604, 330] width 1131 height 93
type textarea "dh bulk"
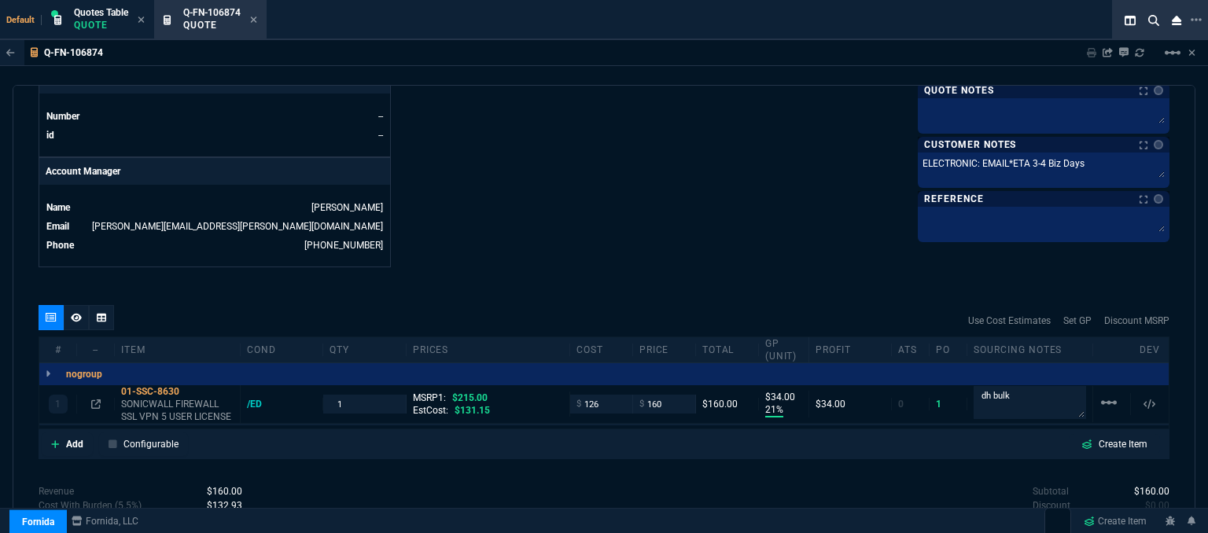
scroll to position [596, 0]
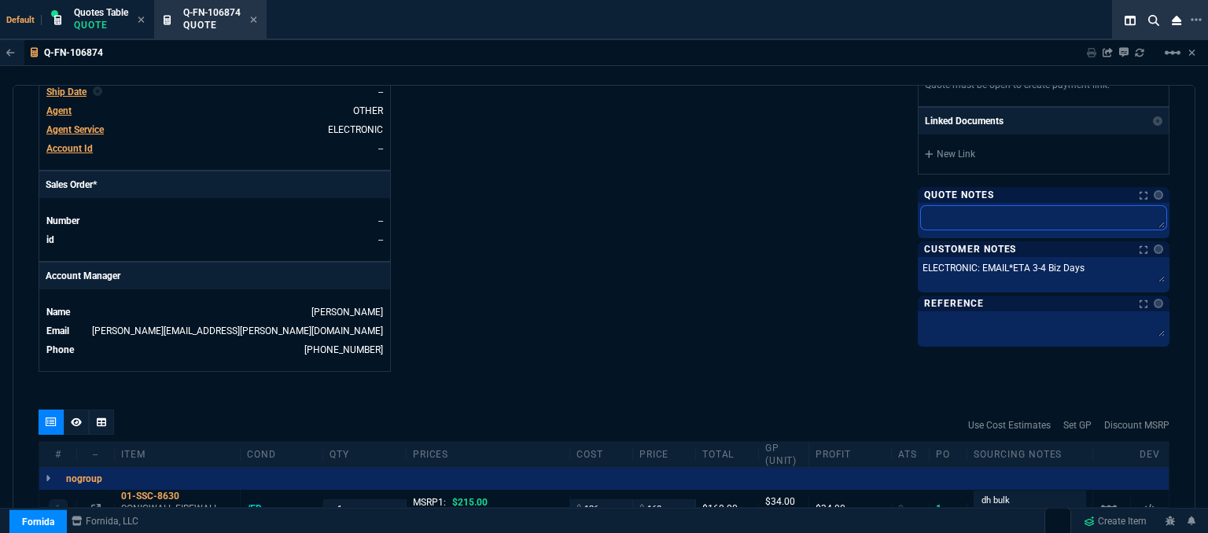
click at [939, 218] on textarea at bounding box center [1043, 218] width 245 height 24
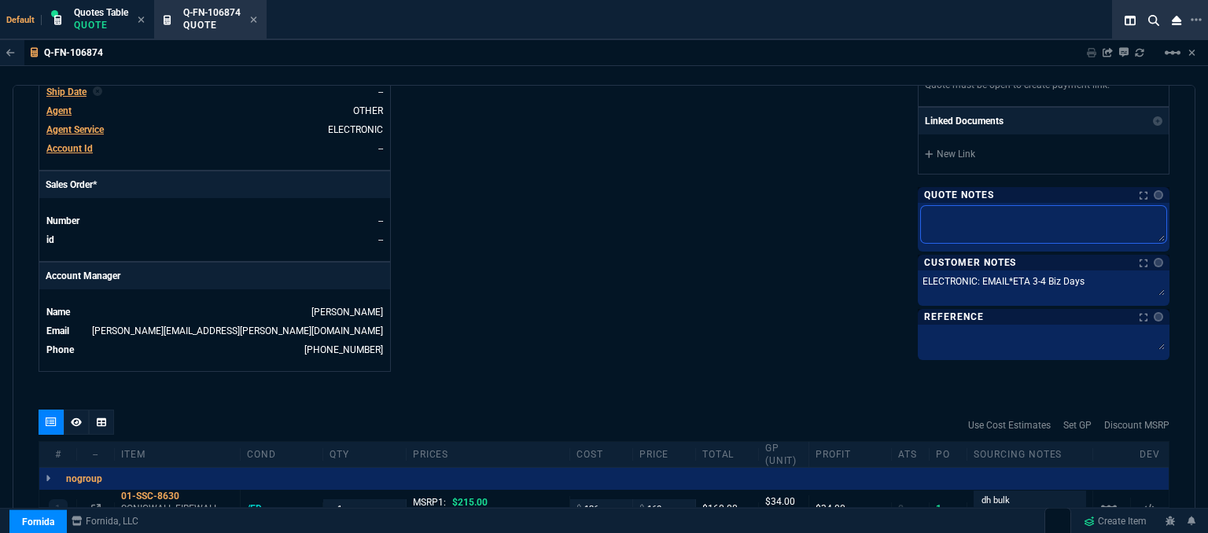
paste textarea "dh bulk"
type textarea "dh bulk"
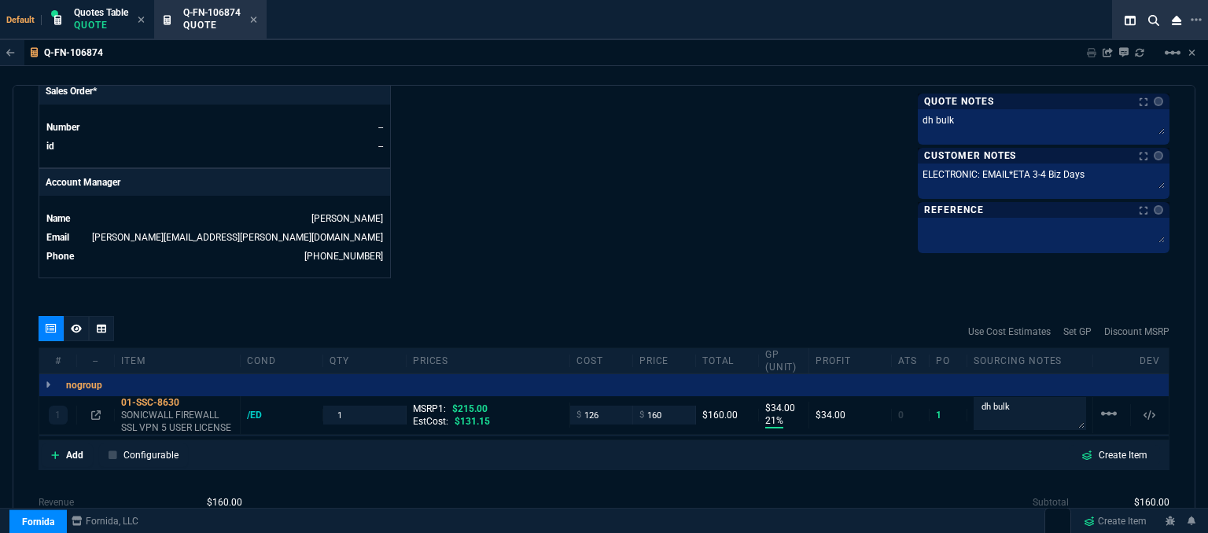
scroll to position [793, 0]
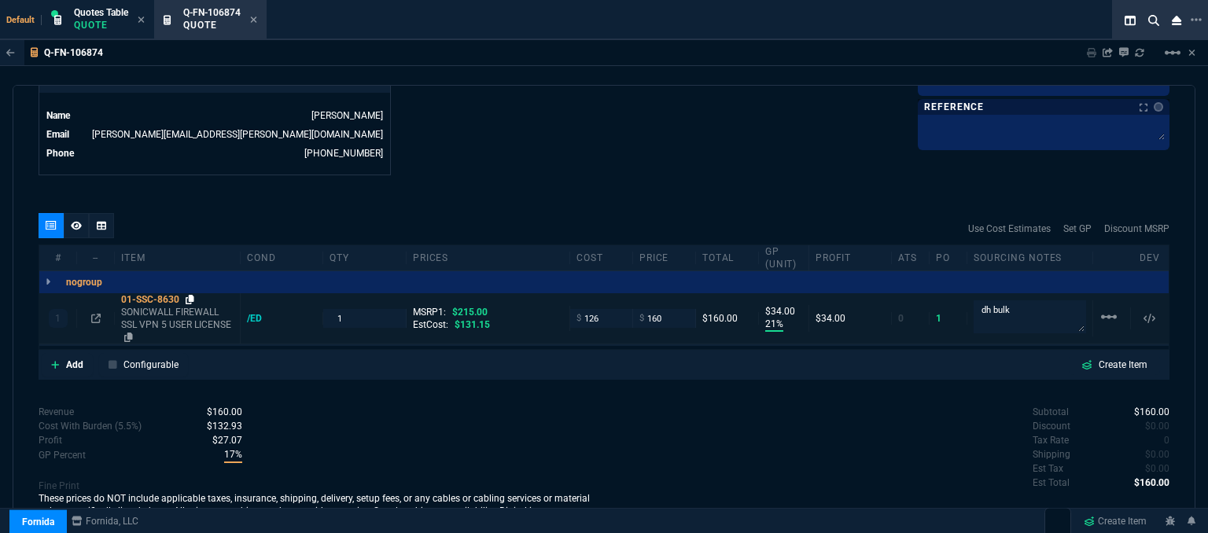
click at [187, 295] on icon at bounding box center [190, 299] width 9 height 9
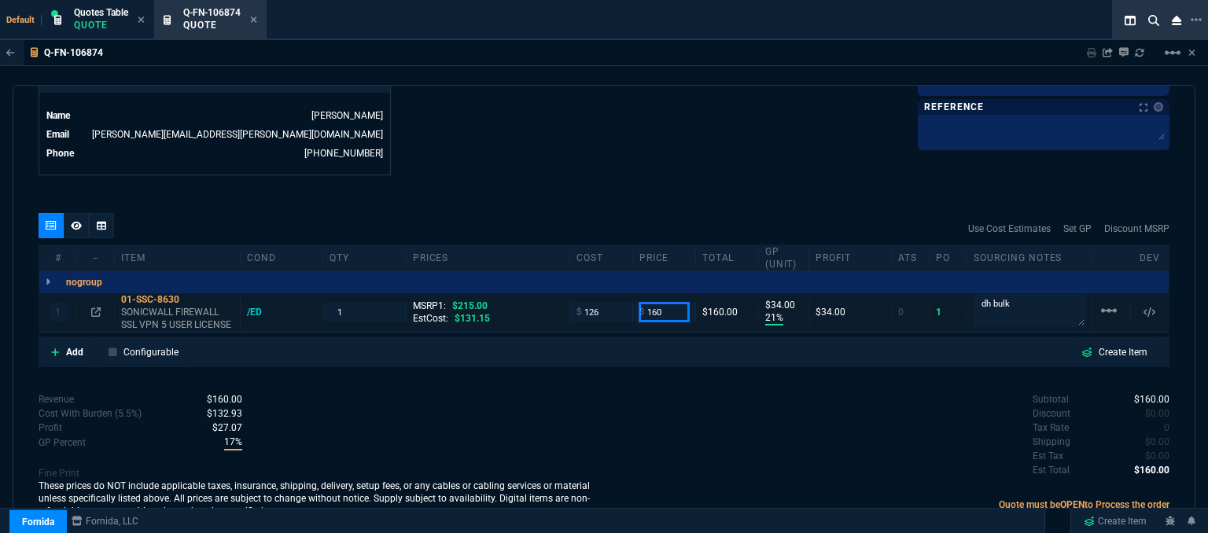
click at [659, 303] on input "160" at bounding box center [665, 312] width 50 height 18
type input "155"
type input "19"
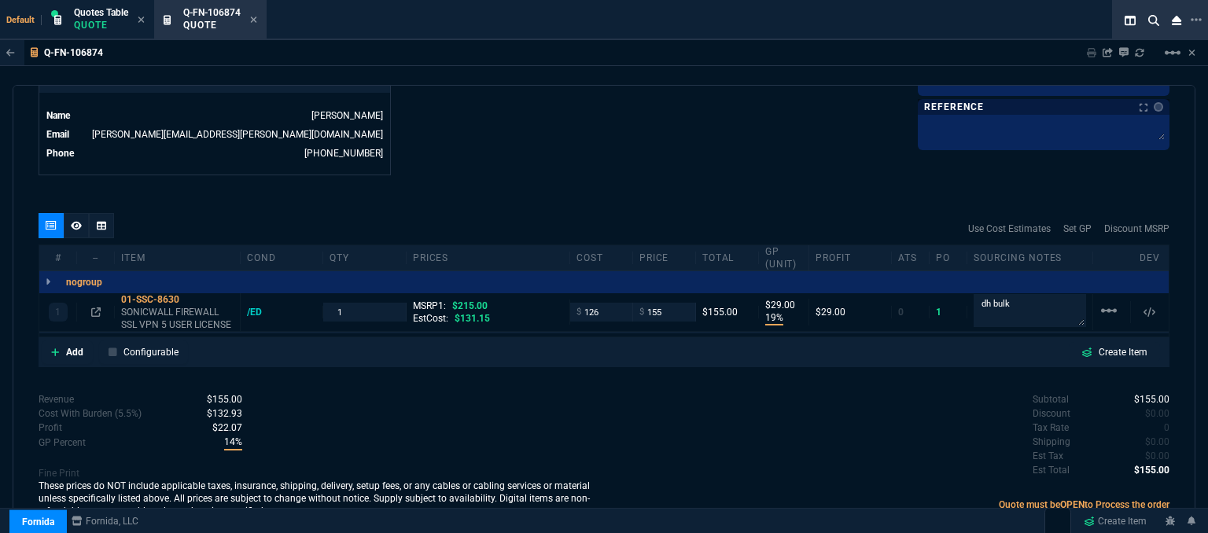
type input "29"
type input "28"
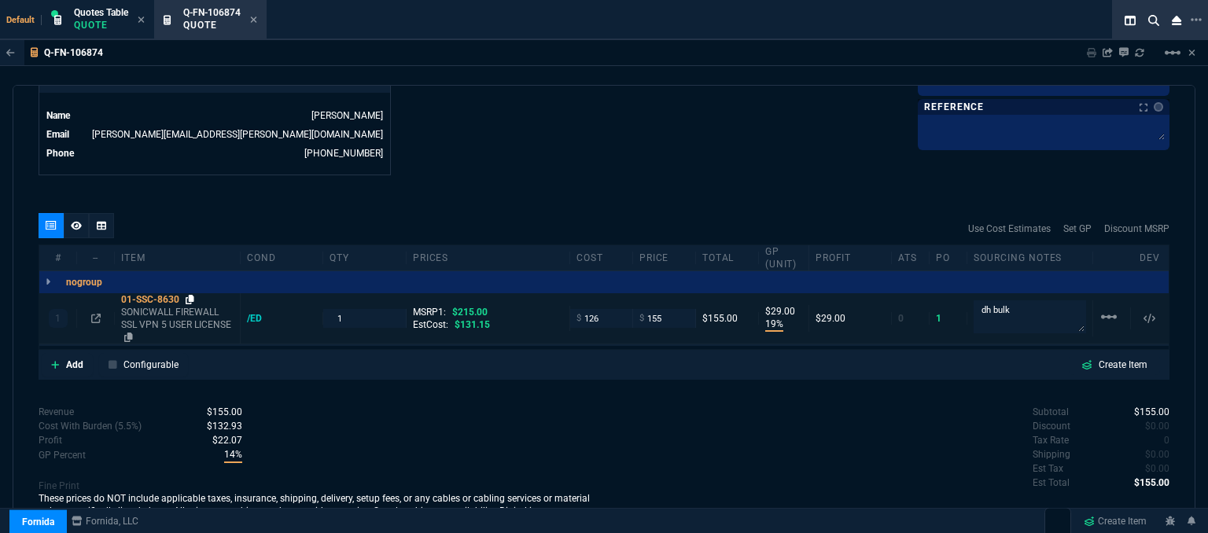
click at [190, 295] on icon at bounding box center [190, 299] width 9 height 9
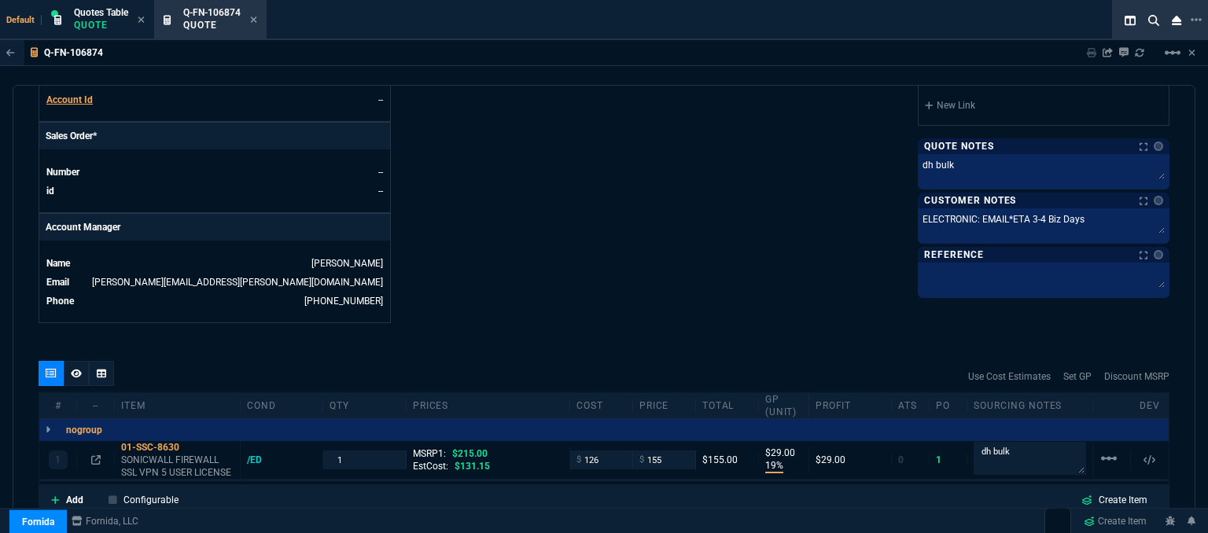
scroll to position [636, 0]
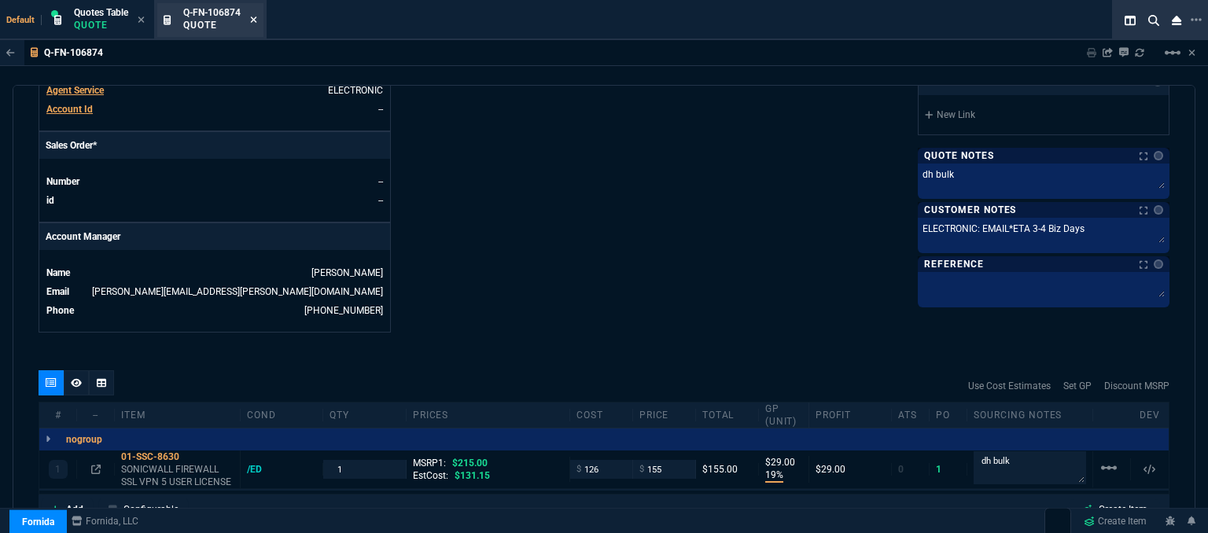
click at [255, 19] on icon at bounding box center [254, 20] width 6 height 6
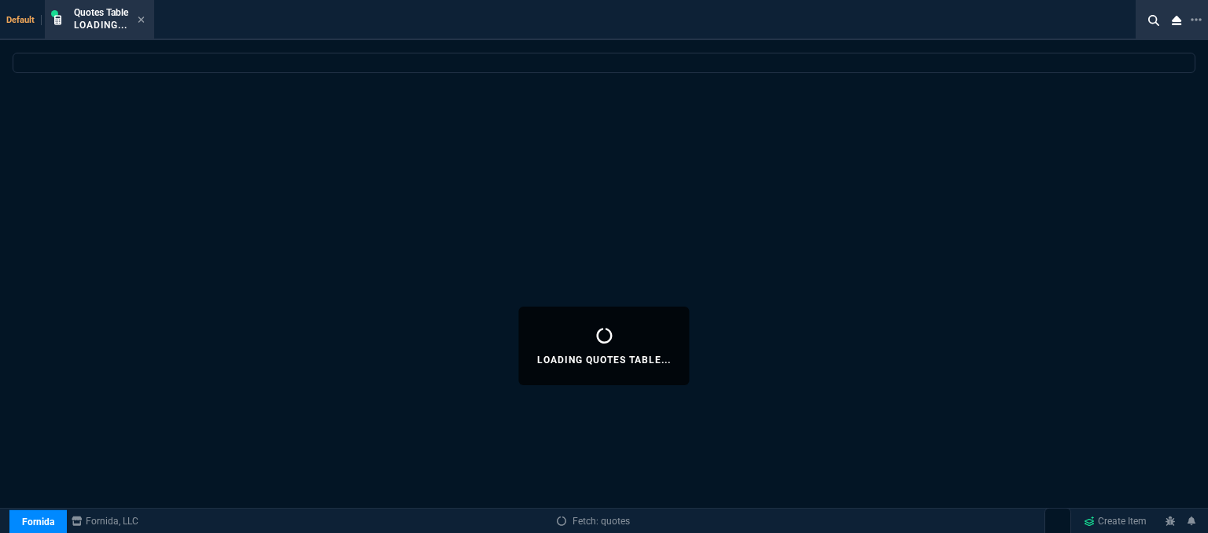
select select
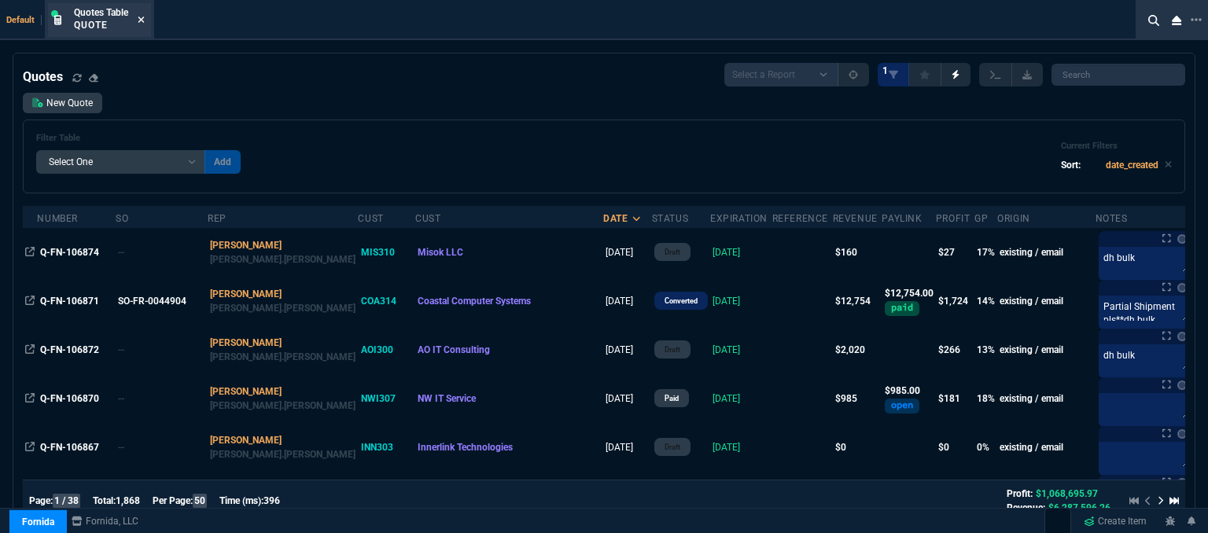
click at [140, 19] on icon at bounding box center [141, 19] width 7 height 9
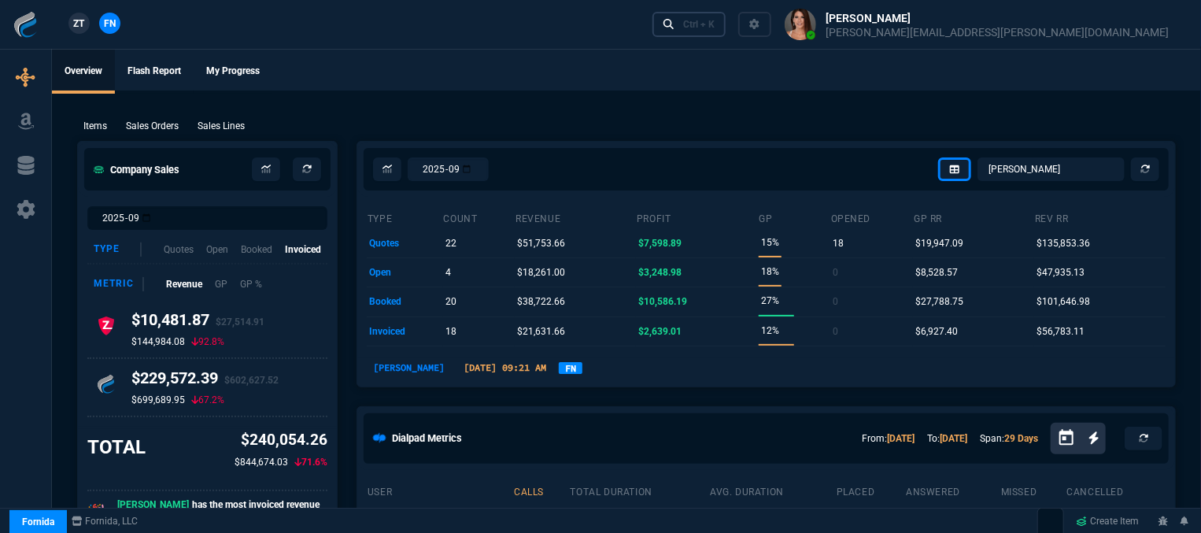
click at [726, 15] on link "Ctrl + K" at bounding box center [689, 24] width 74 height 24
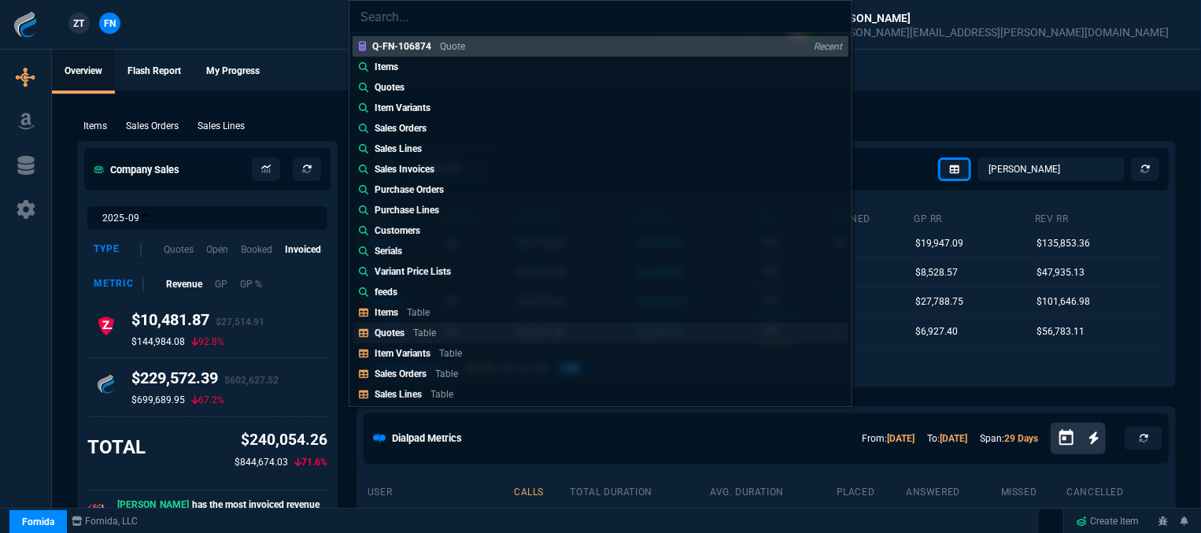
click at [409, 334] on div "Quotes Table" at bounding box center [408, 333] width 68 height 14
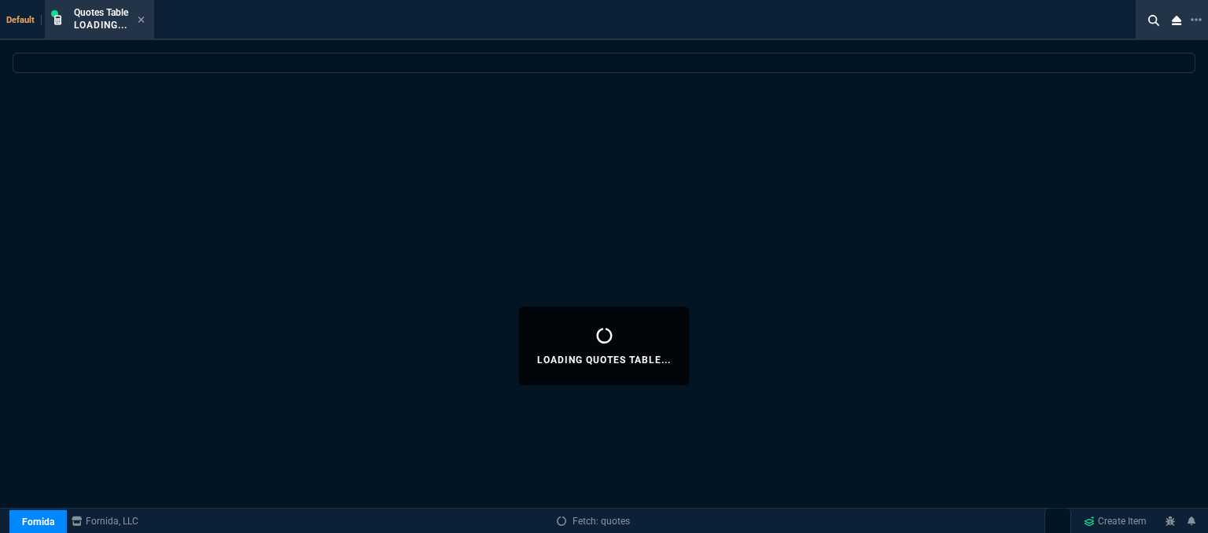
select select
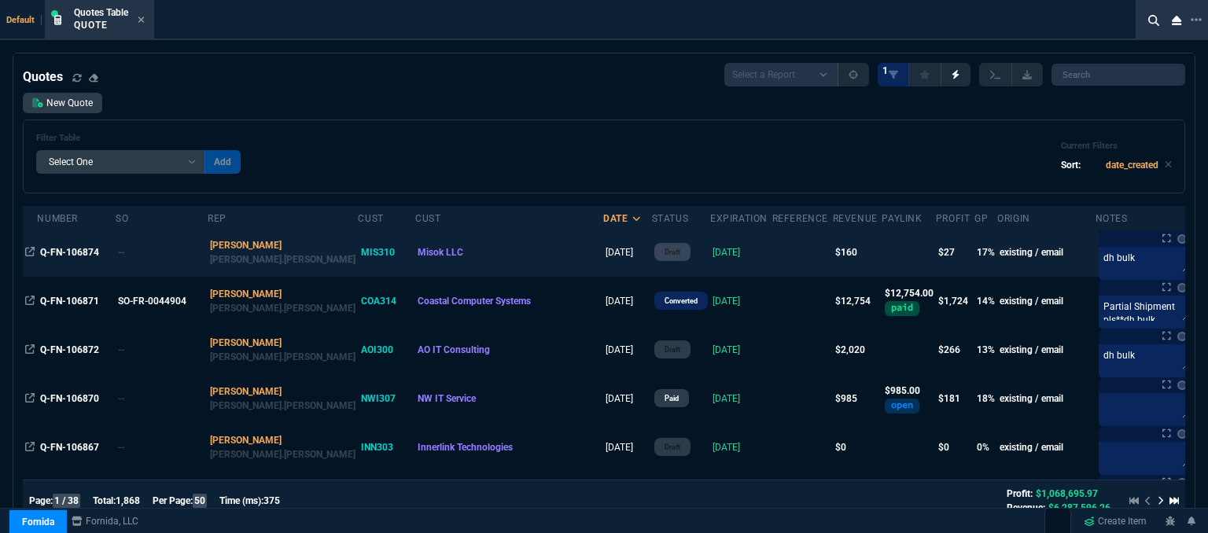
click at [773, 259] on td at bounding box center [803, 252] width 61 height 49
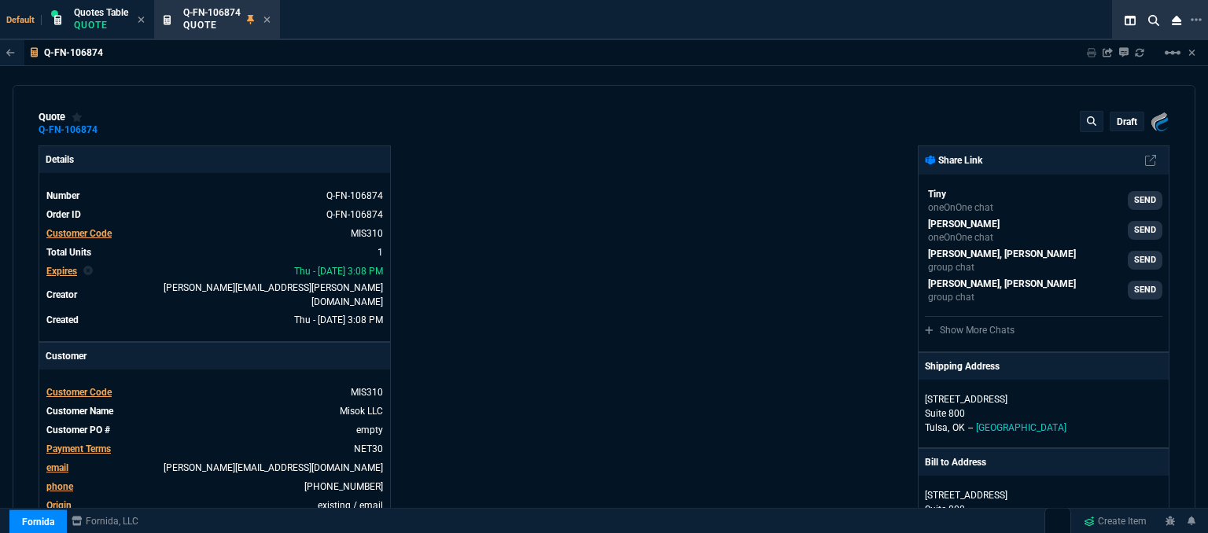
type input "19"
type input "29"
type input "215"
type input "28"
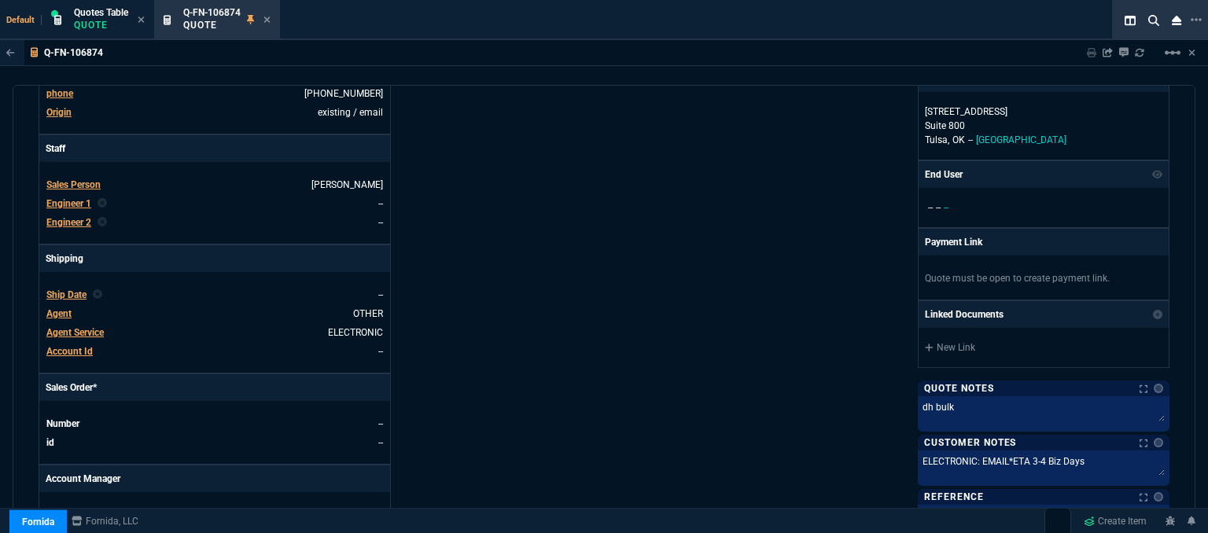
scroll to position [787, 0]
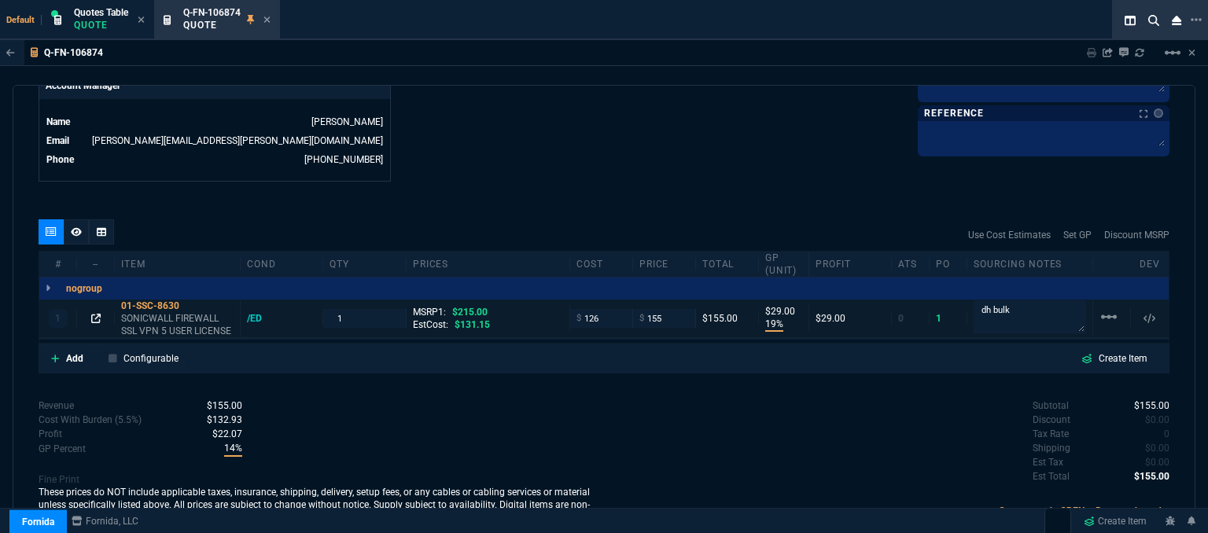
click at [94, 314] on icon at bounding box center [95, 318] width 9 height 9
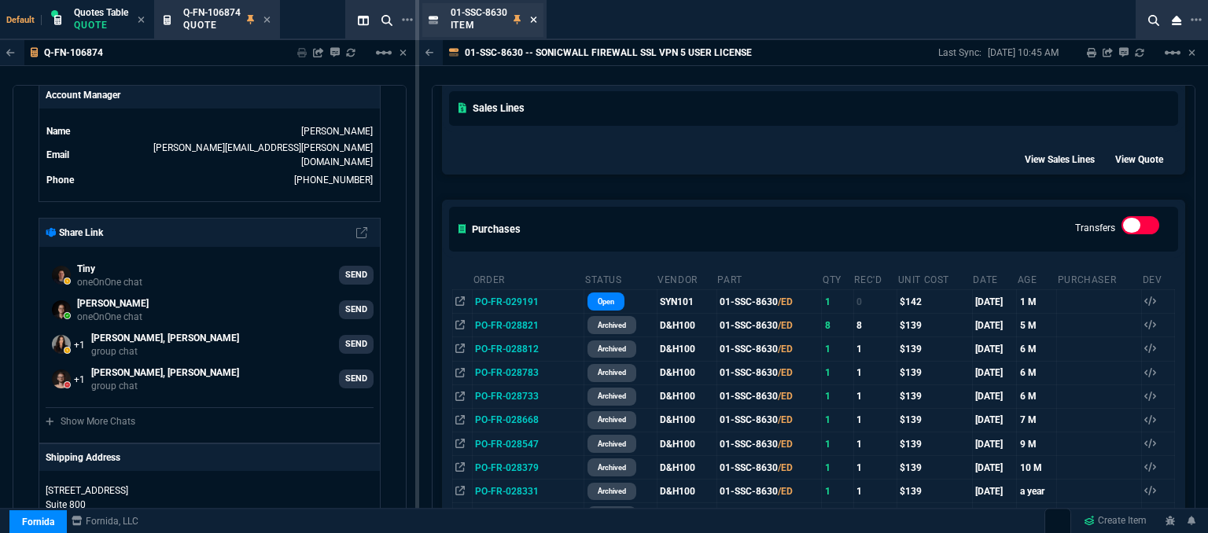
click at [530, 20] on icon at bounding box center [533, 19] width 7 height 9
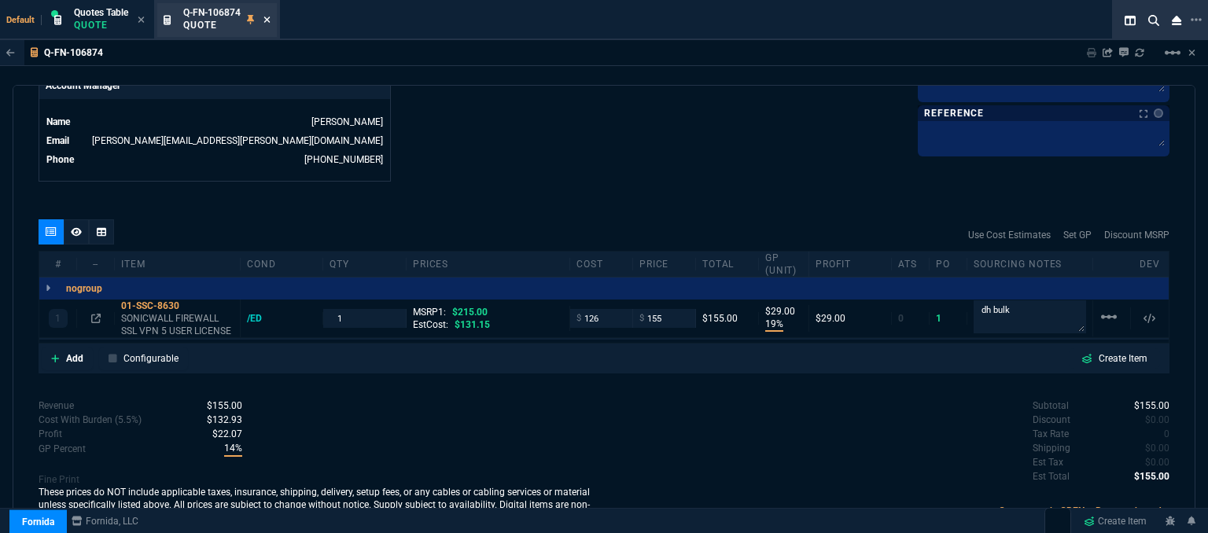
click at [270, 19] on icon at bounding box center [267, 20] width 6 height 6
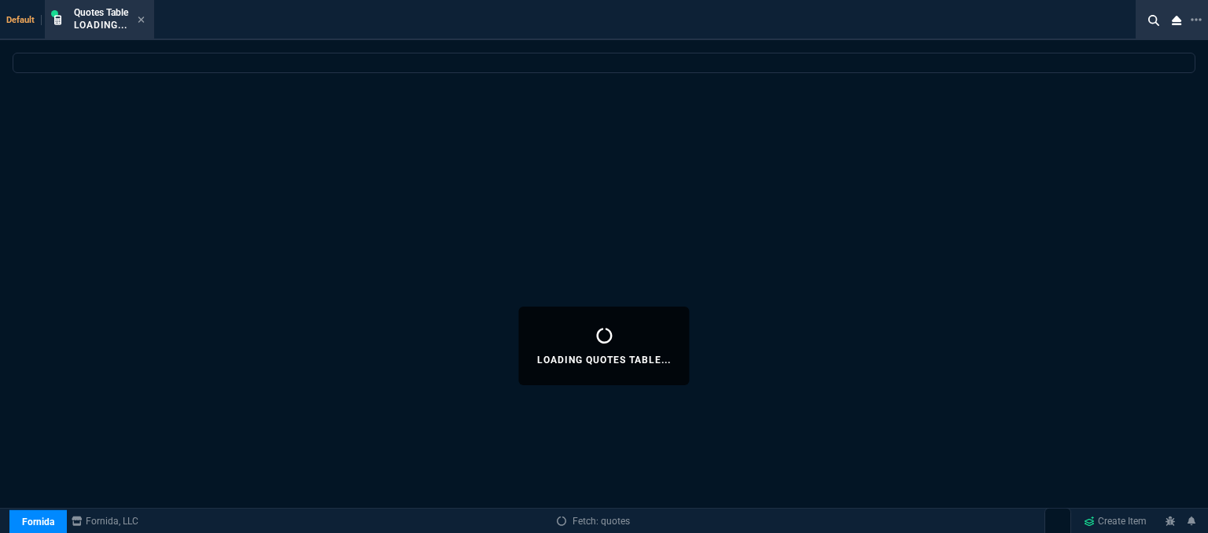
select select
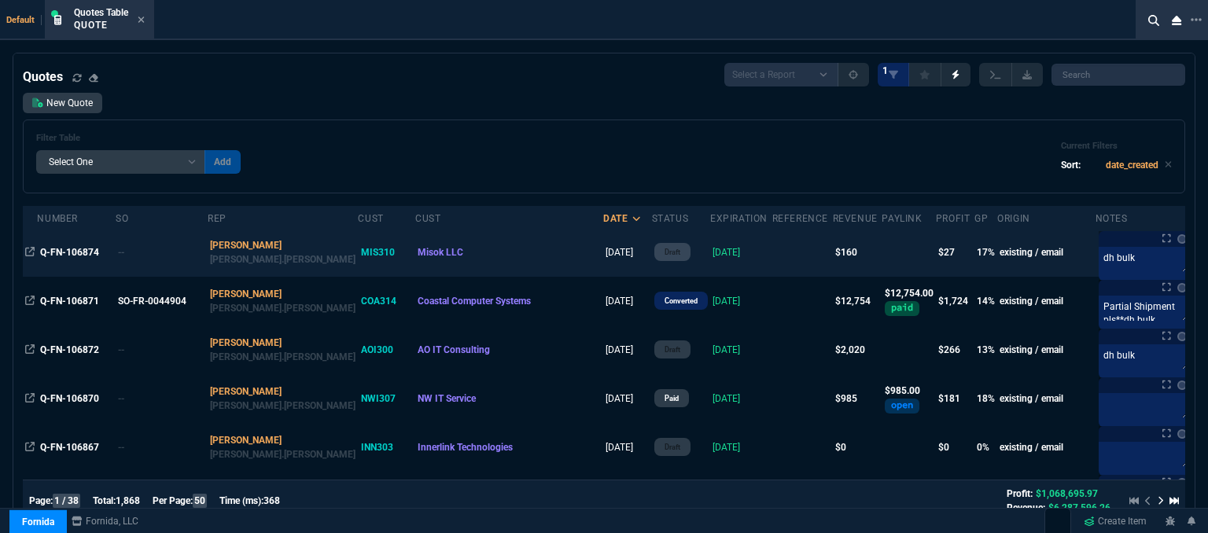
click at [773, 249] on td at bounding box center [803, 252] width 61 height 49
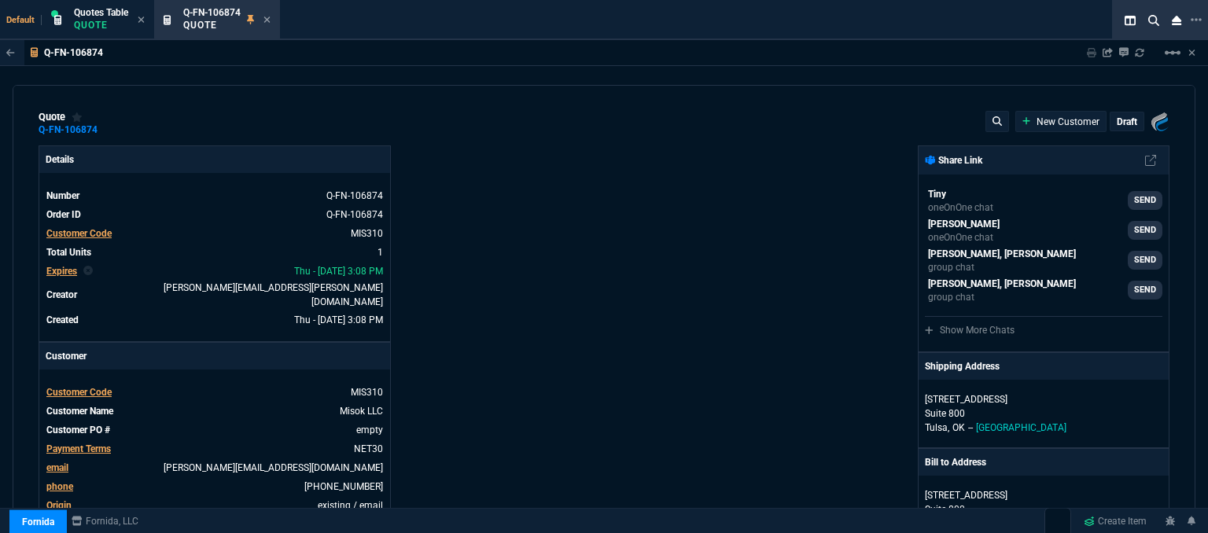
type input "19"
type input "29"
type input "215"
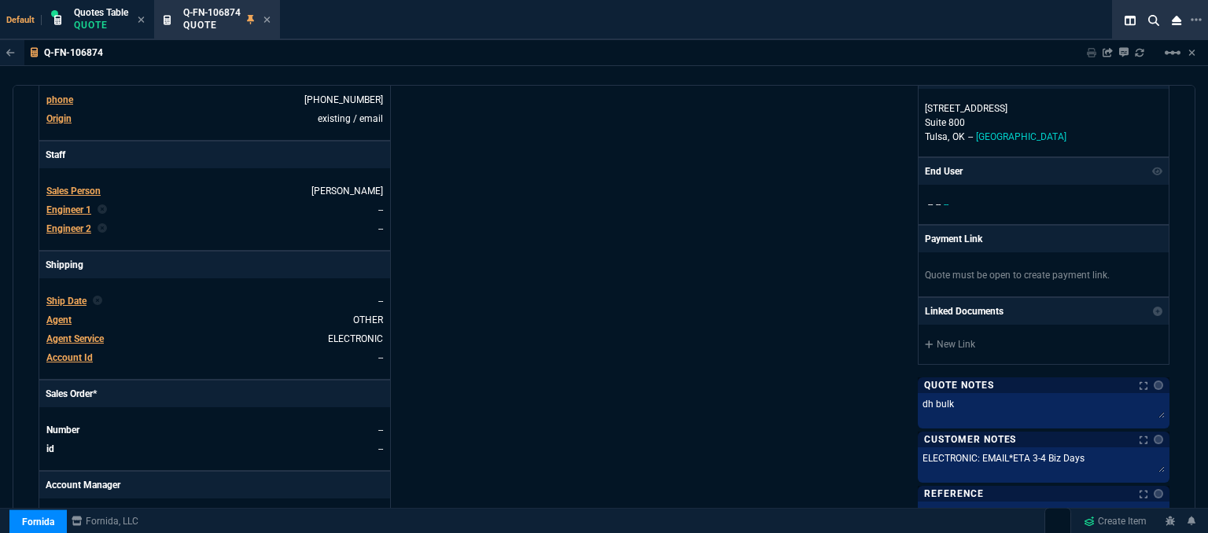
type input "28"
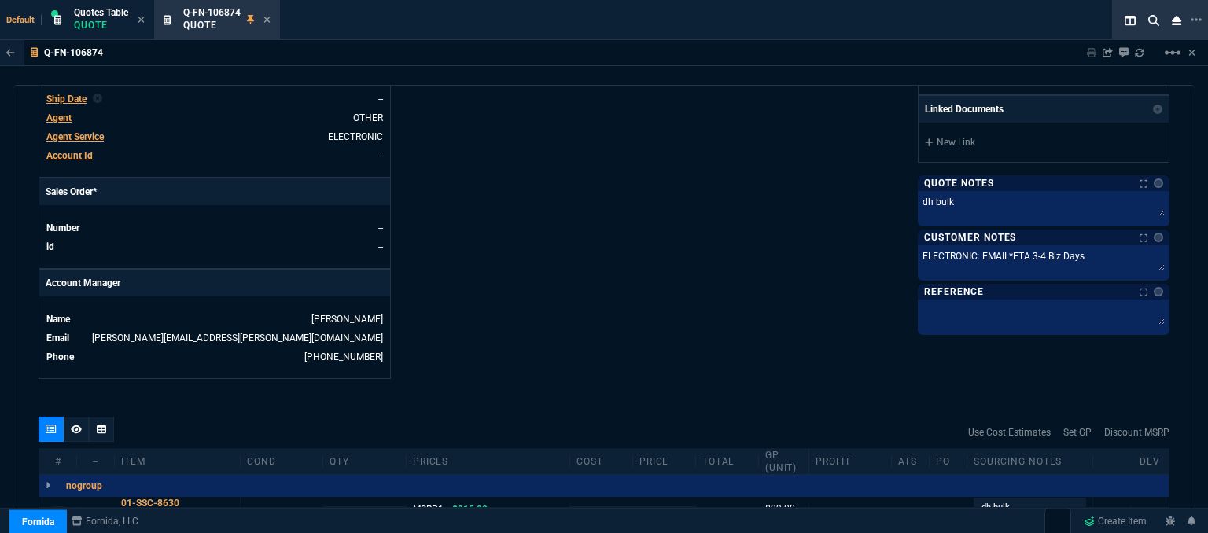
scroll to position [708, 0]
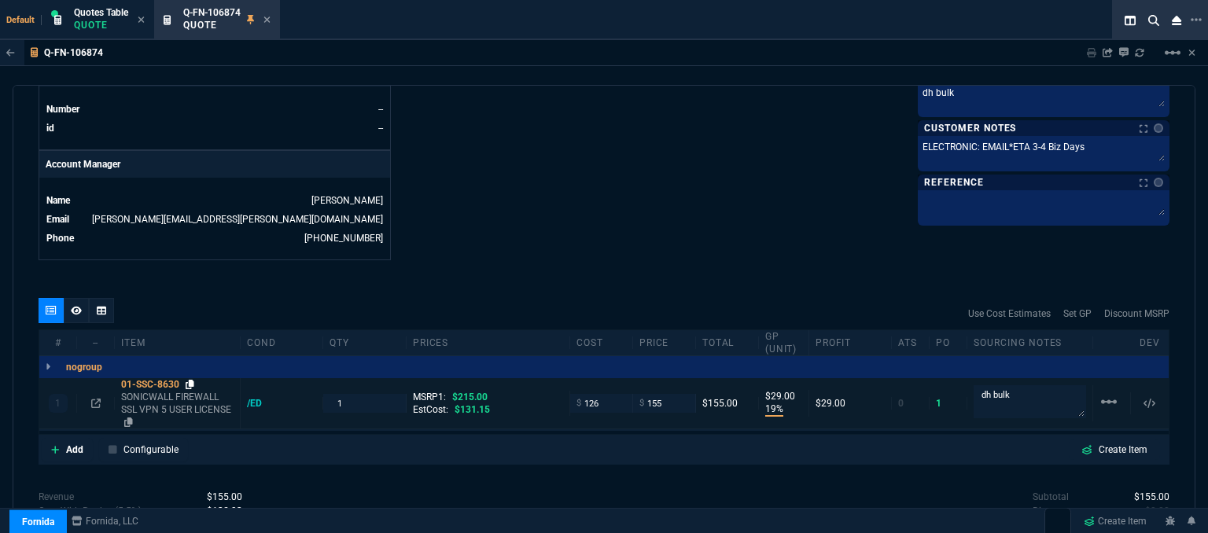
click at [192, 380] on icon at bounding box center [190, 384] width 9 height 9
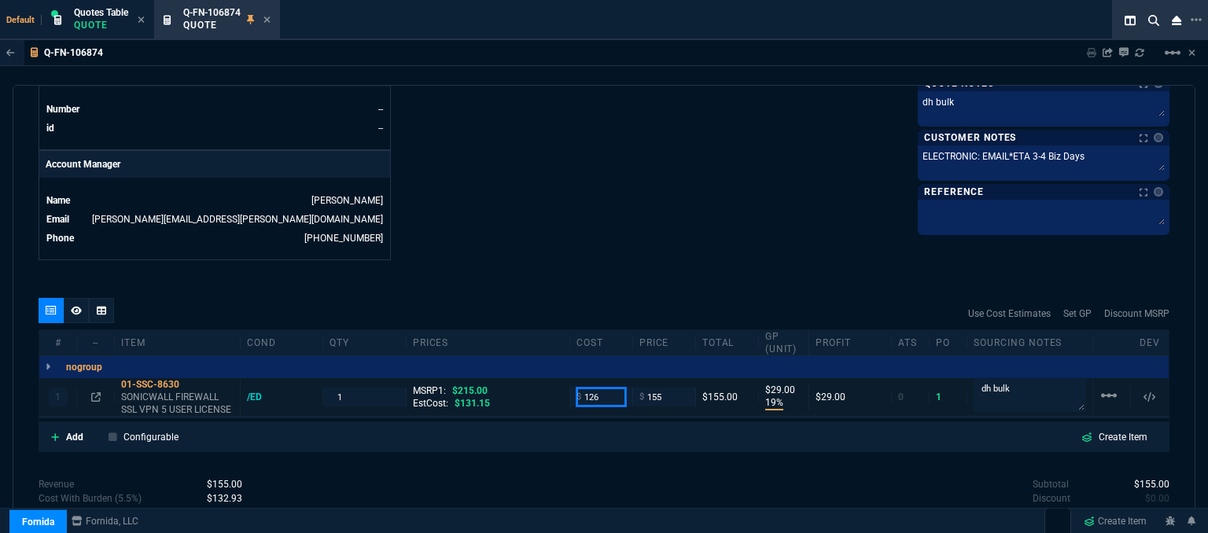
click at [603, 388] on input "126" at bounding box center [602, 397] width 50 height 18
type input "140"
type input "10"
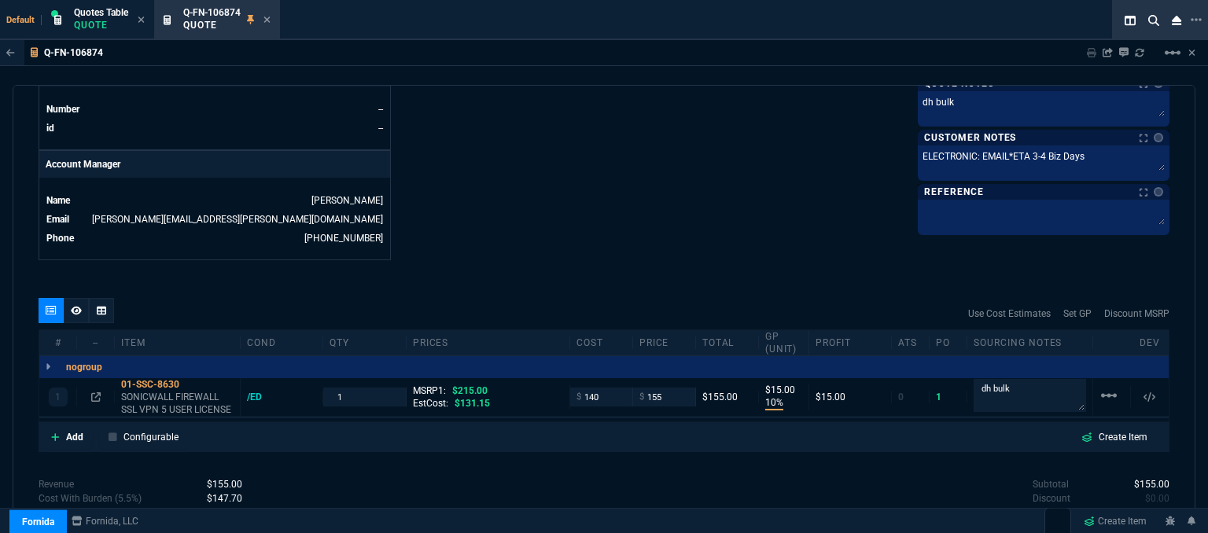
type input "15"
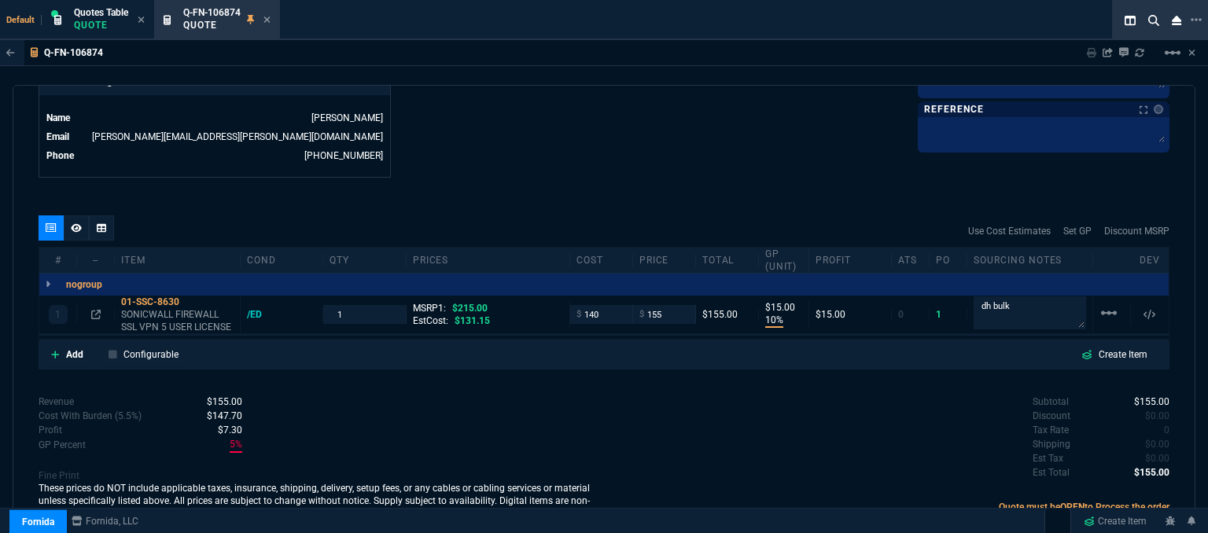
scroll to position [793, 0]
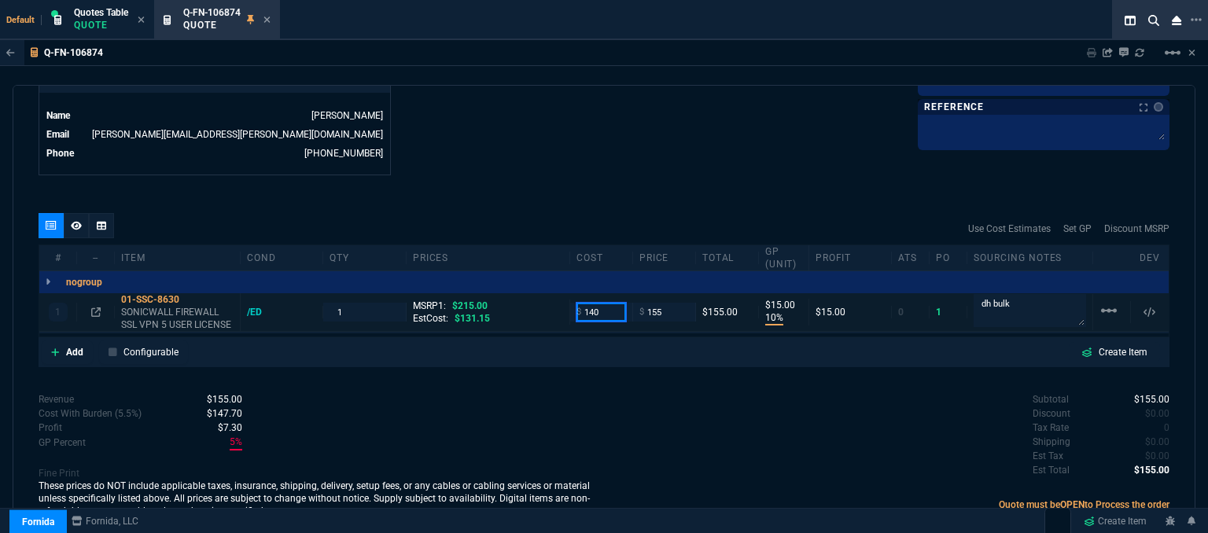
click at [601, 303] on input "140" at bounding box center [602, 312] width 50 height 18
type input "126"
type input "19"
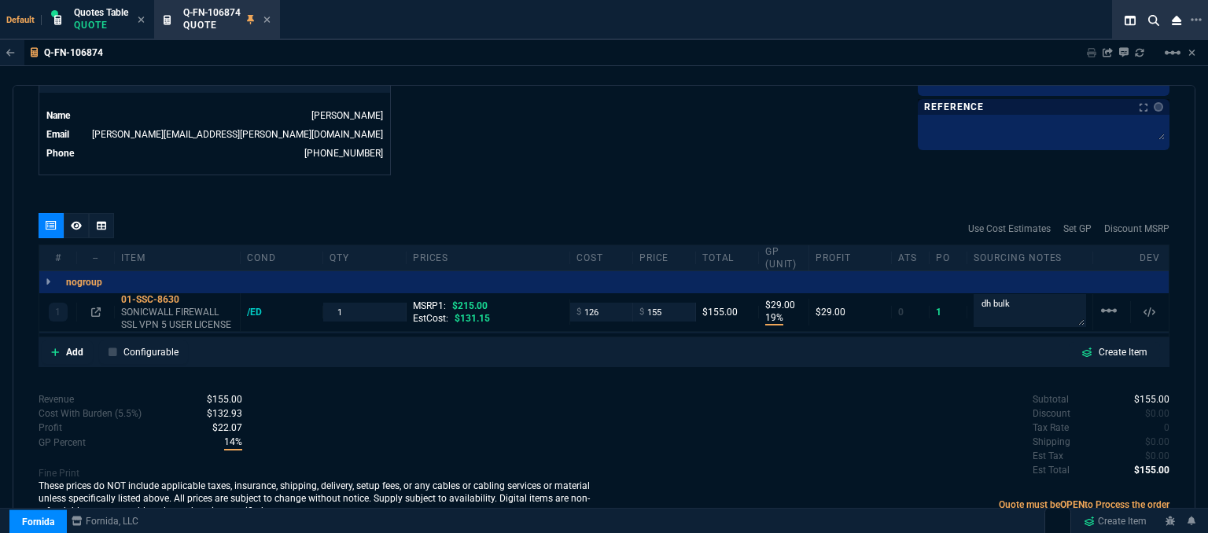
type input "29"
click at [267, 19] on icon at bounding box center [267, 20] width 6 height 6
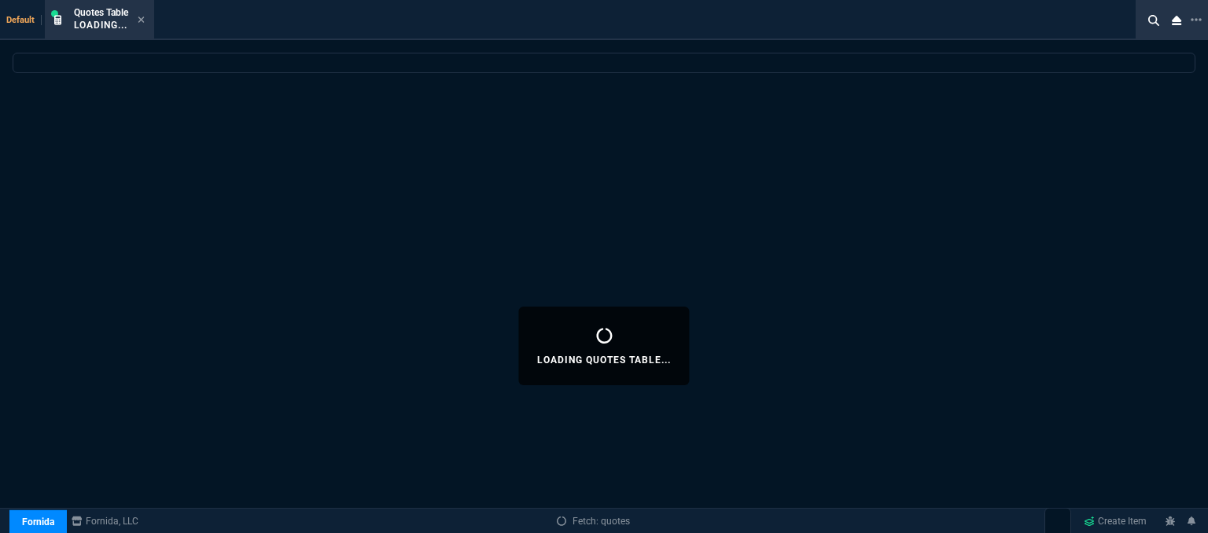
select select
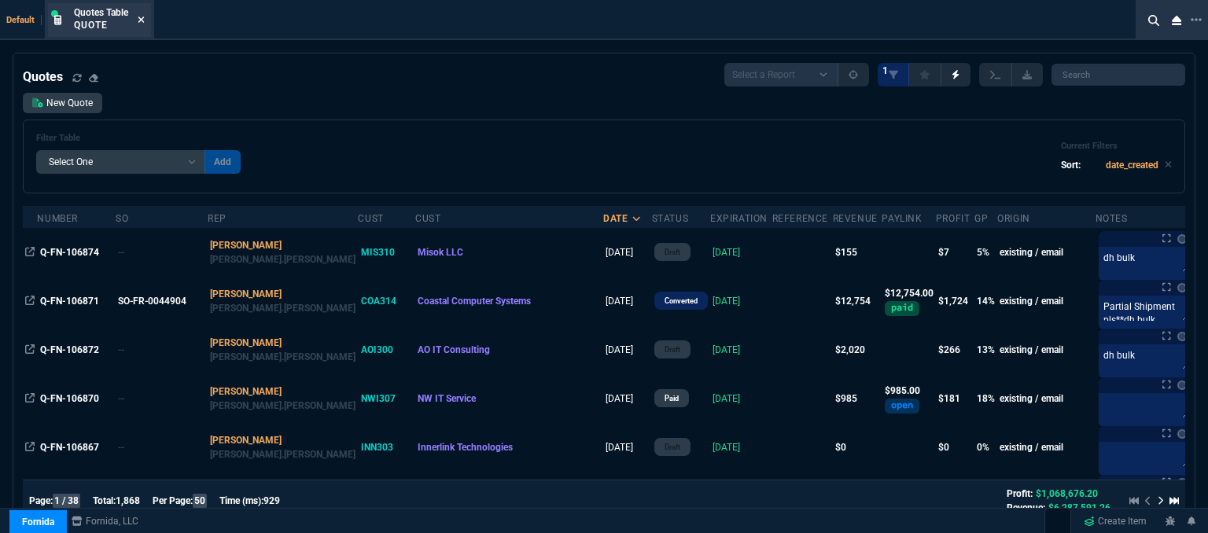
click at [142, 20] on icon at bounding box center [141, 19] width 7 height 9
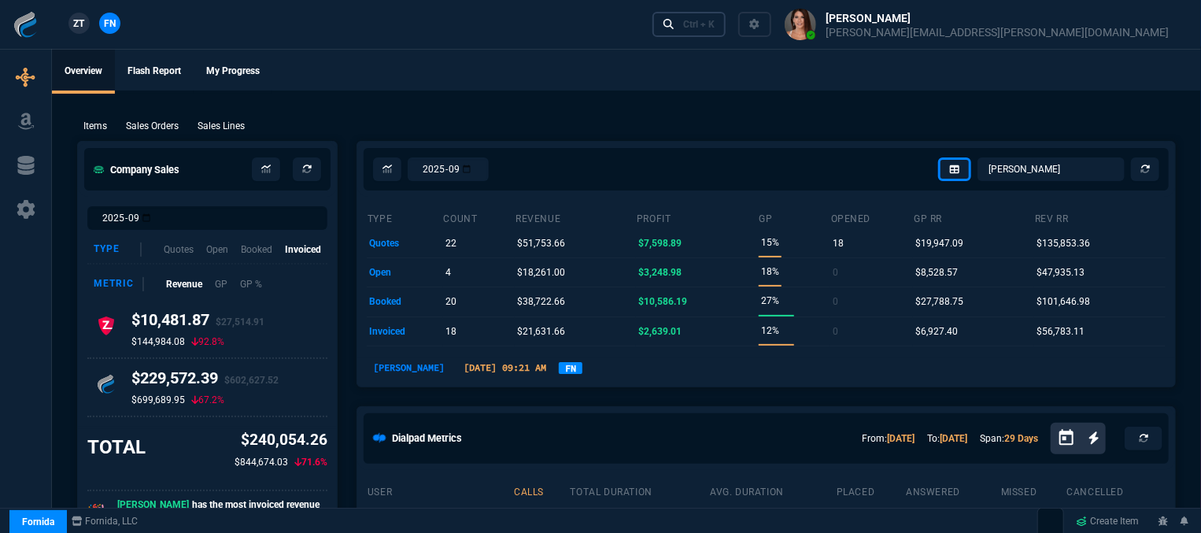
click at [714, 28] on div "Ctrl + K" at bounding box center [698, 24] width 31 height 13
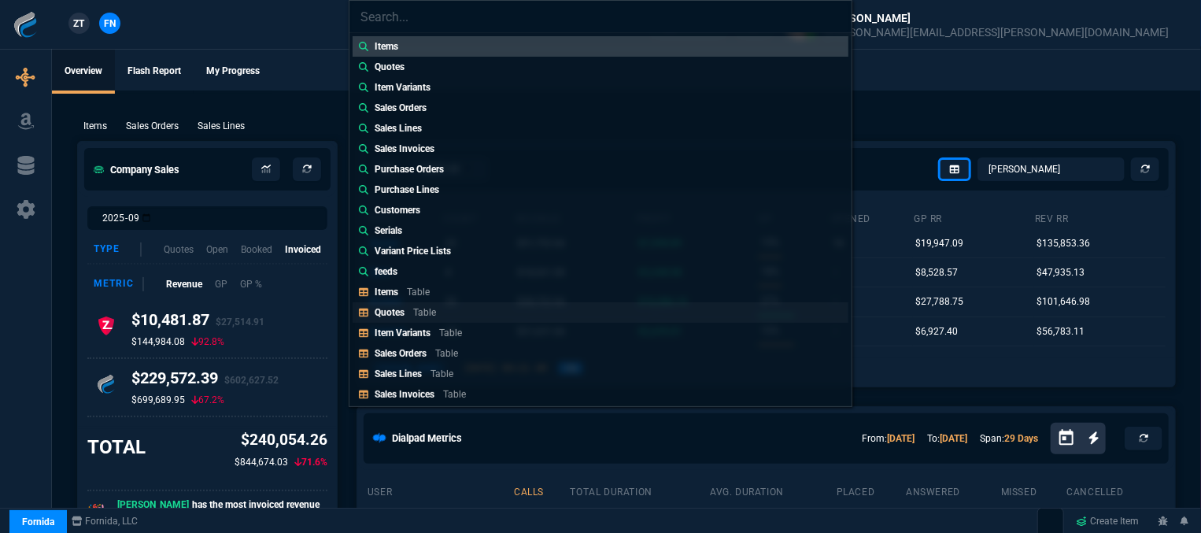
click at [431, 312] on p "Table" at bounding box center [424, 312] width 23 height 11
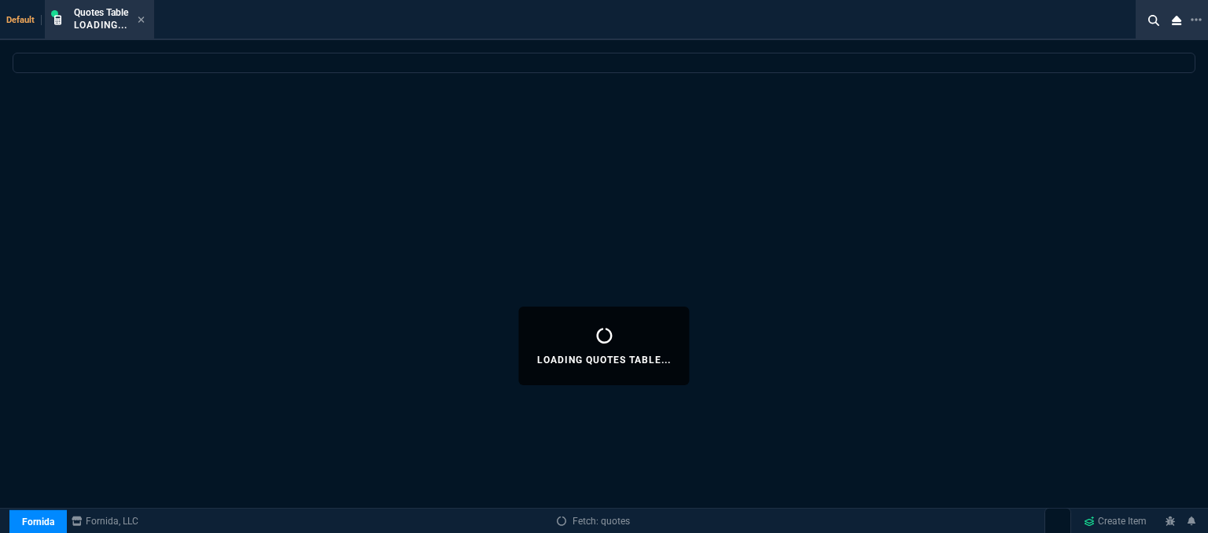
select select
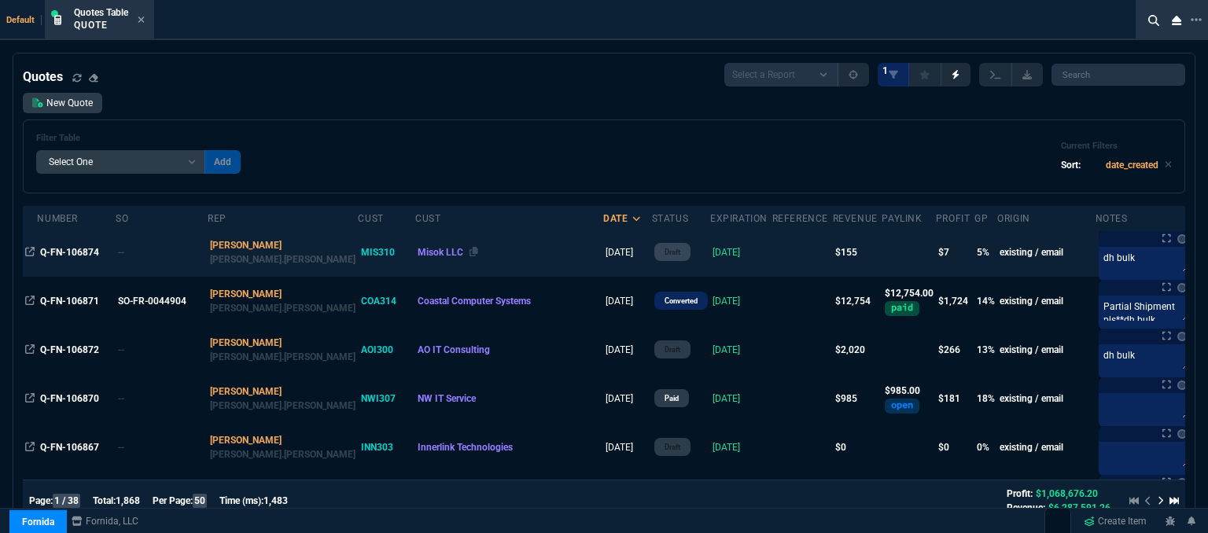
click at [430, 250] on div "Misok LLC" at bounding box center [509, 252] width 183 height 14
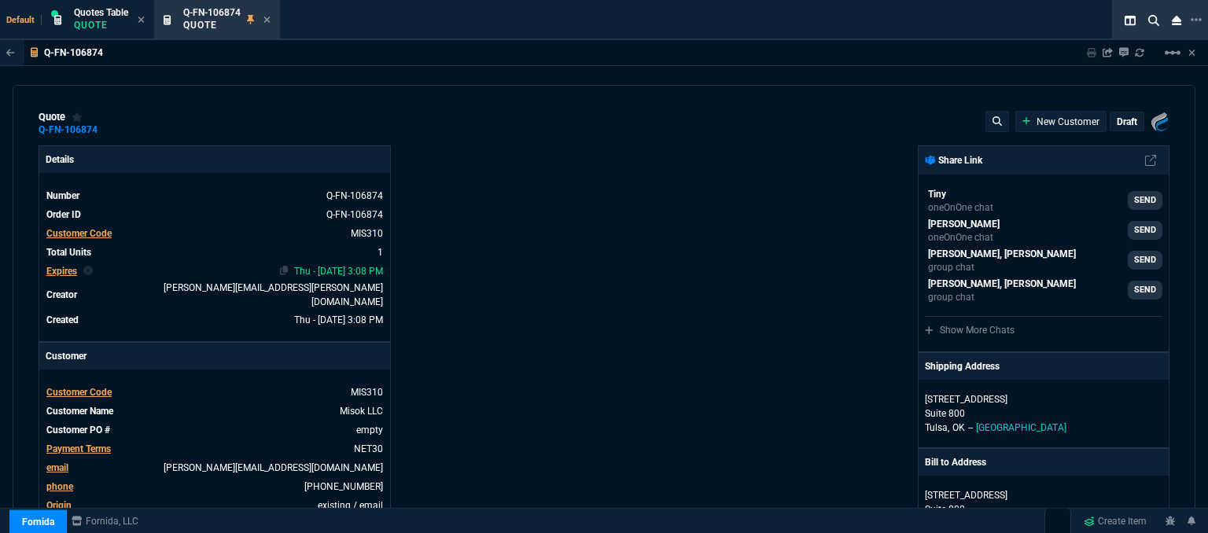
type input "19"
type input "29"
type input "215"
type input "28"
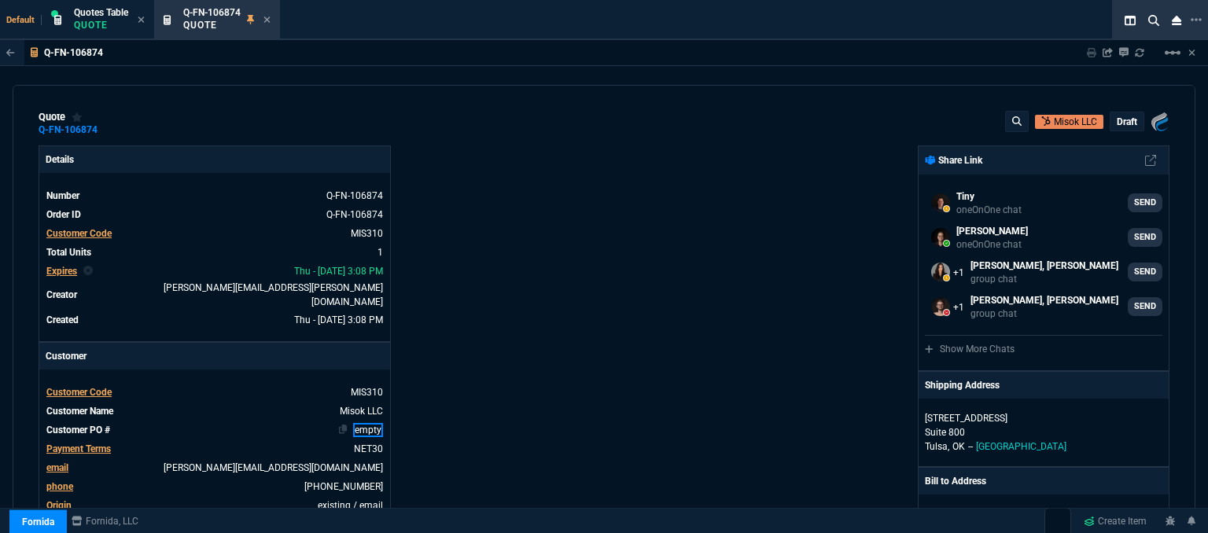
click at [379, 423] on link "empty" at bounding box center [368, 430] width 30 height 14
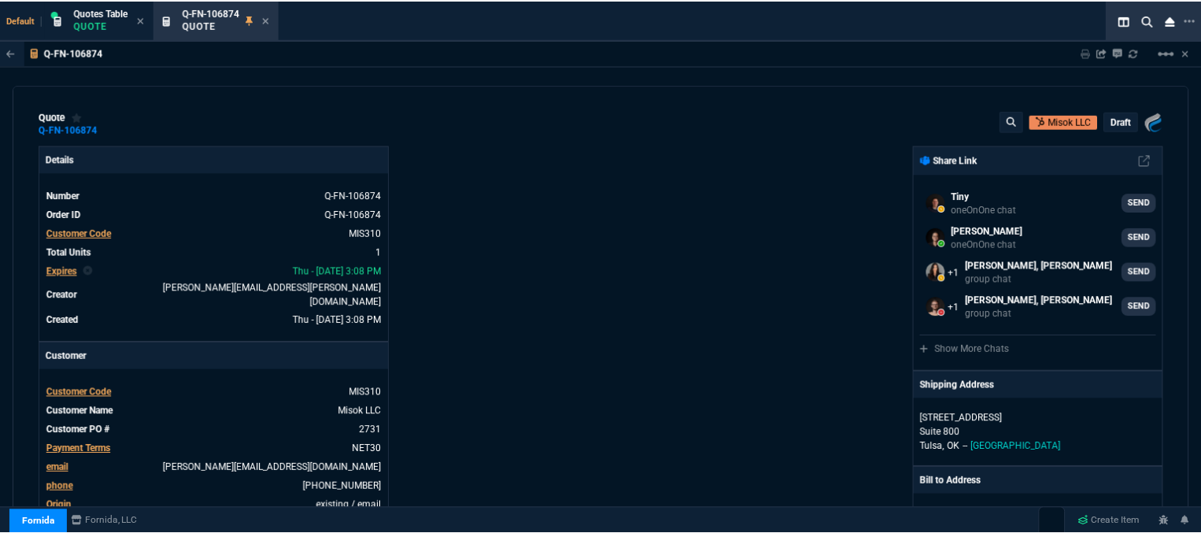
scroll to position [472, 0]
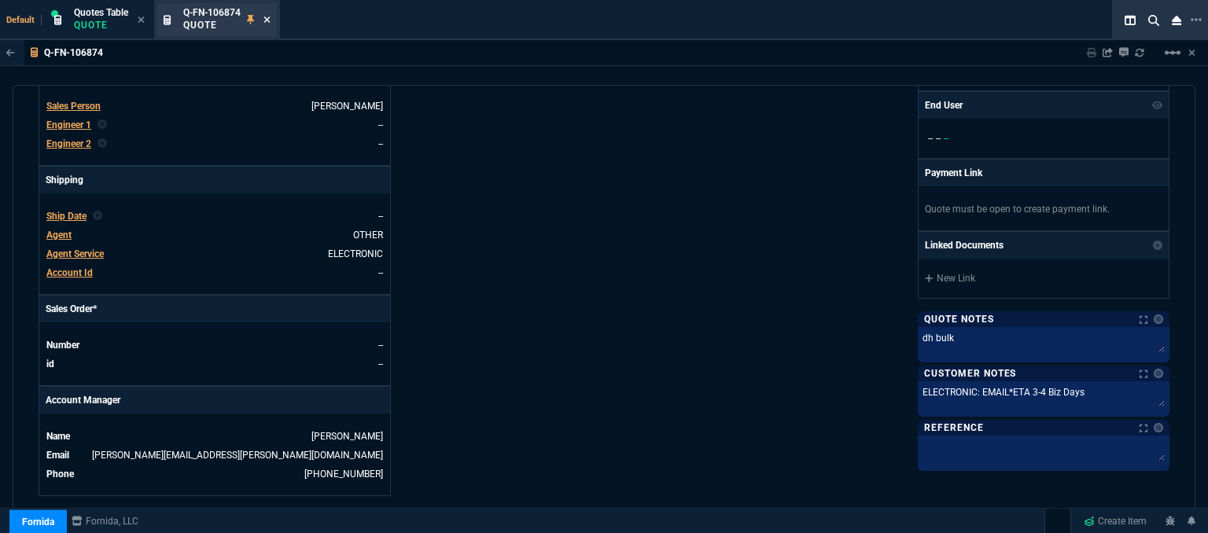
click at [267, 18] on icon at bounding box center [267, 20] width 6 height 6
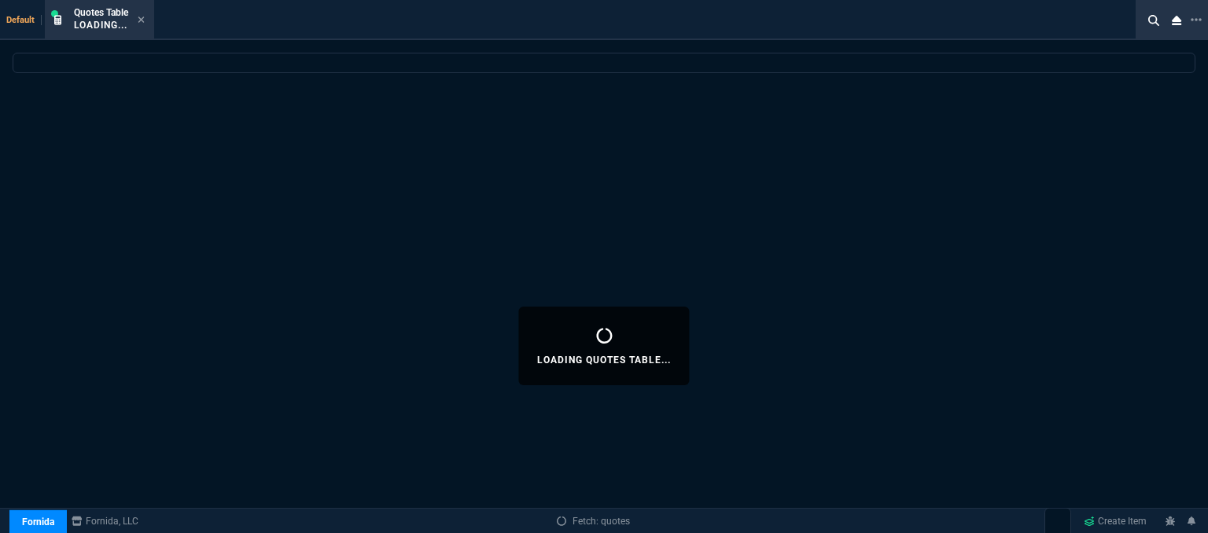
select select
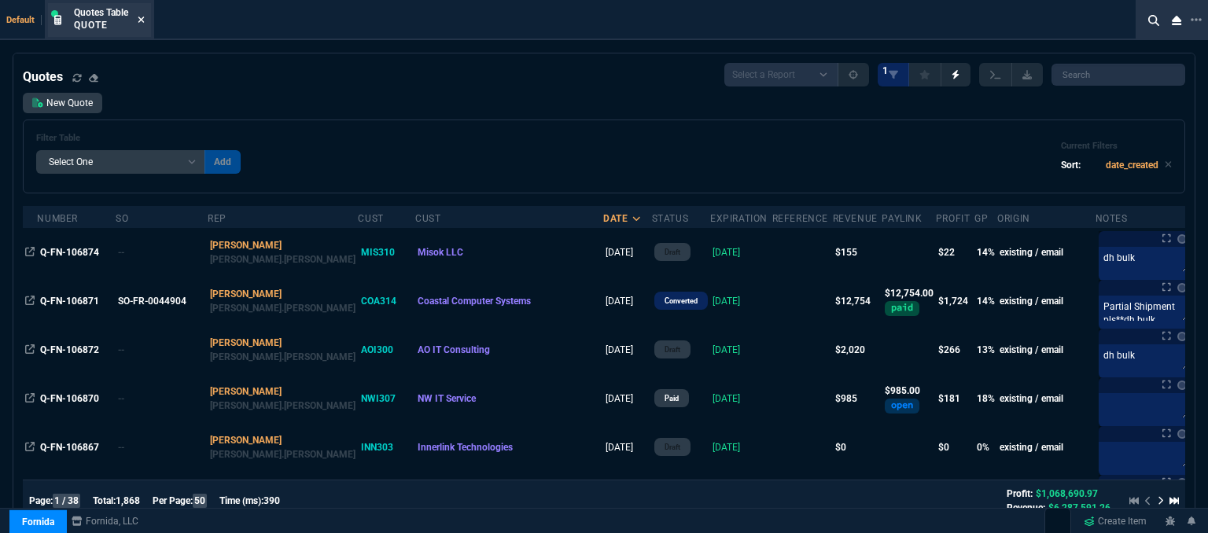
click at [142, 17] on icon at bounding box center [141, 19] width 7 height 9
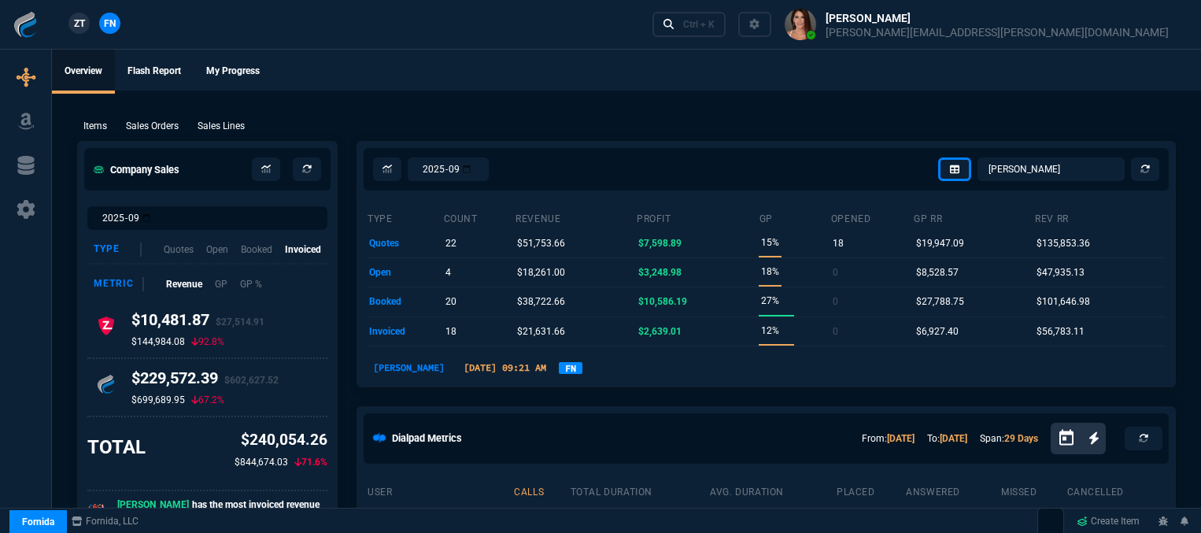
select select "12: [PERSON_NAME]"
click at [714, 20] on div "Ctrl + K" at bounding box center [698, 24] width 31 height 13
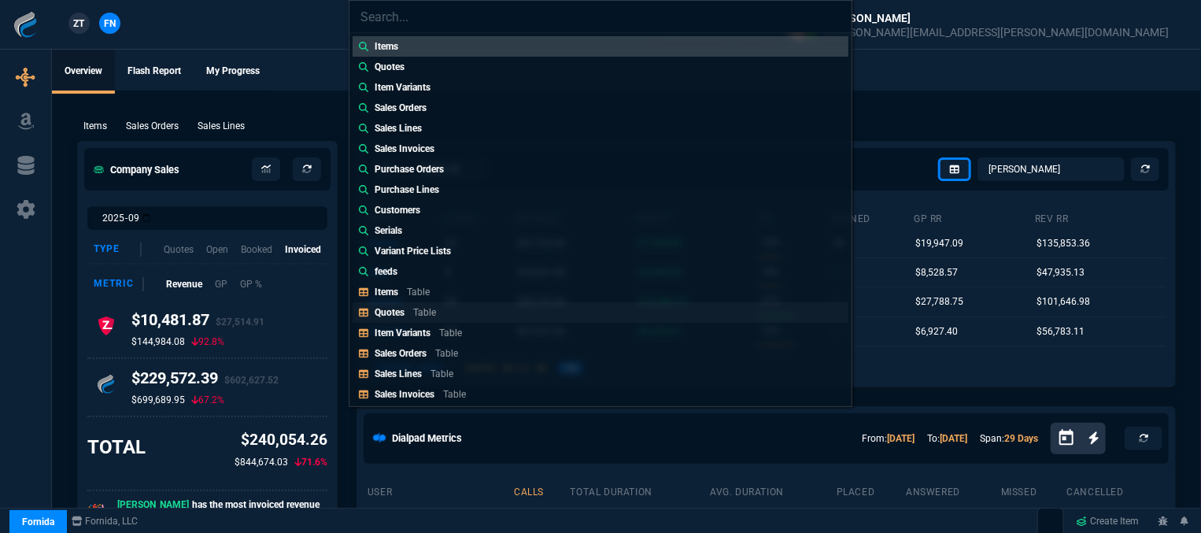
click at [467, 310] on link "Quotes Table" at bounding box center [600, 312] width 496 height 20
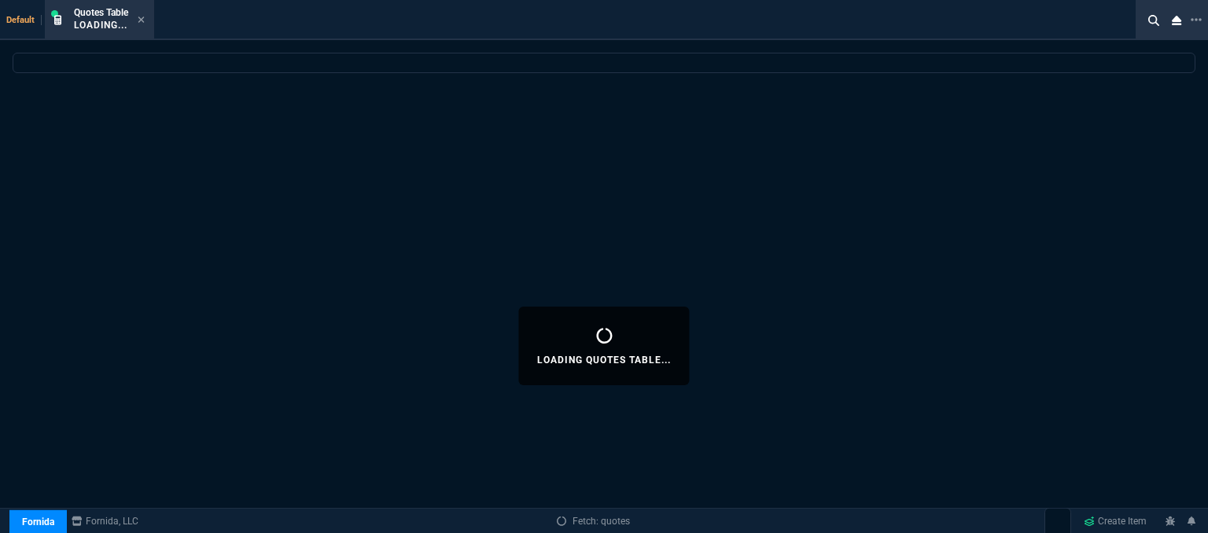
select select
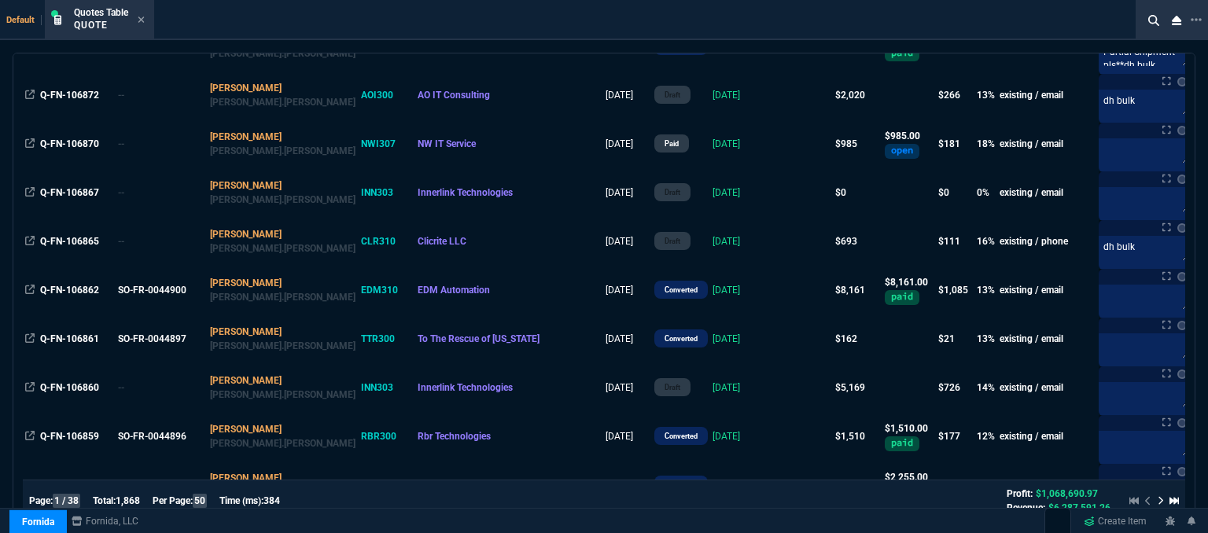
scroll to position [79, 0]
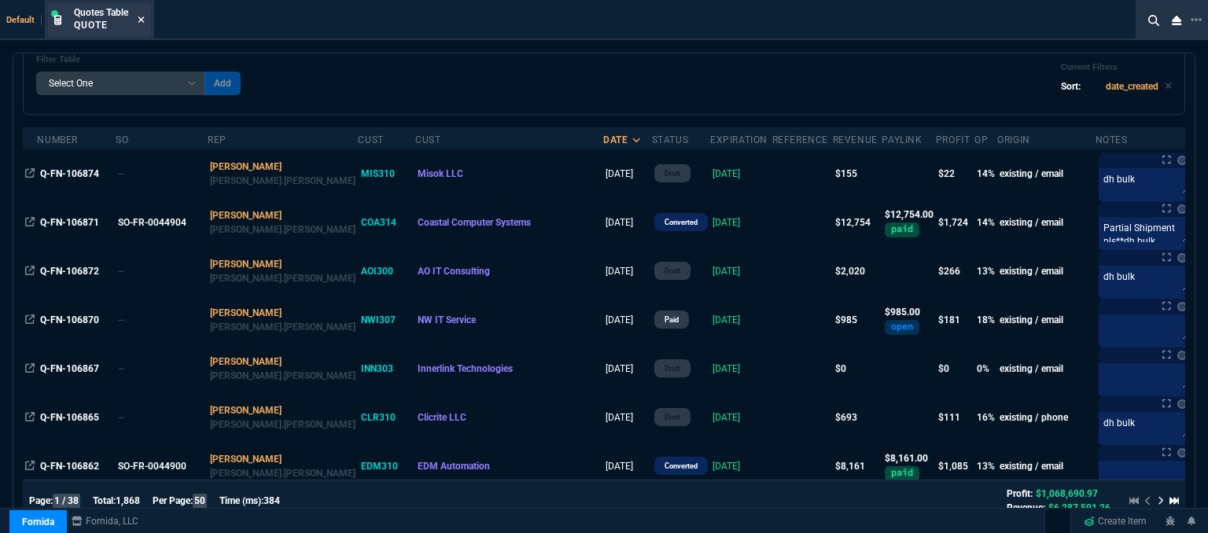
click at [142, 17] on icon at bounding box center [141, 19] width 7 height 9
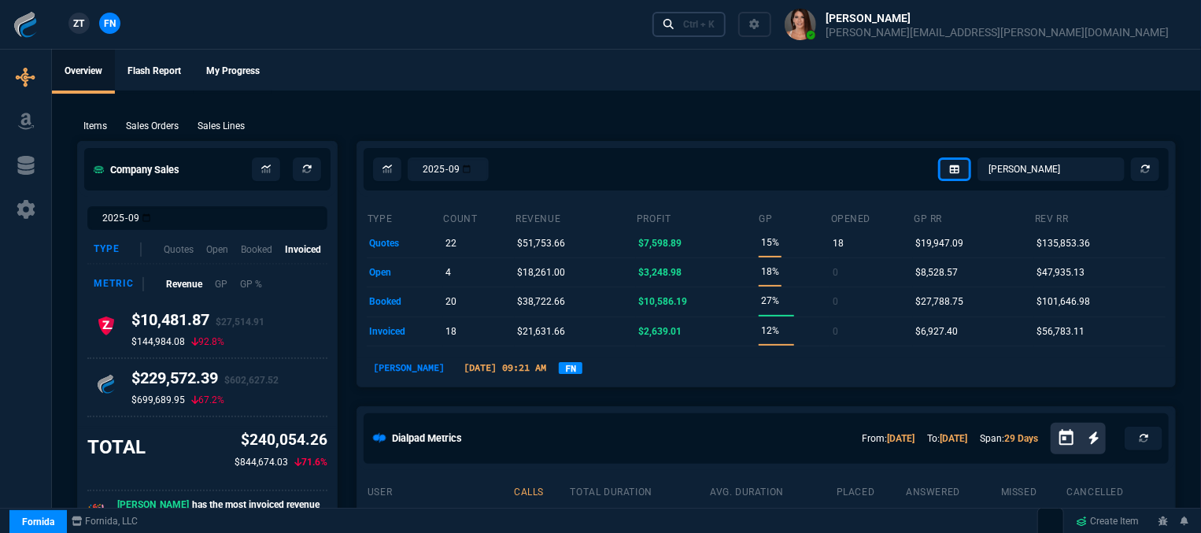
click at [714, 29] on div "Ctrl + K" at bounding box center [698, 24] width 31 height 13
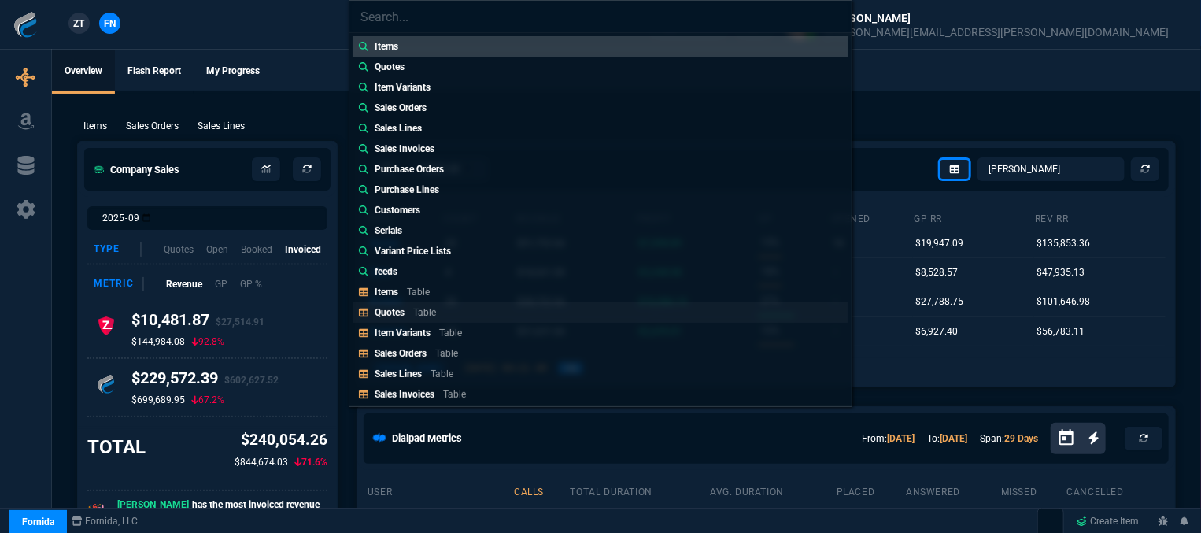
click at [481, 314] on link "Quotes Table" at bounding box center [600, 312] width 496 height 20
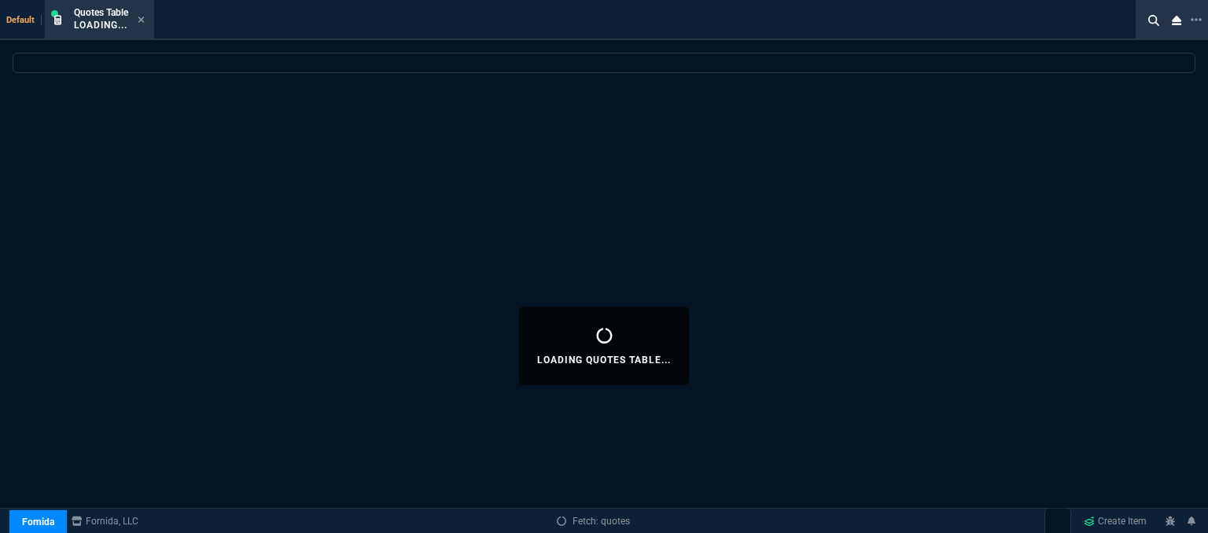
select select
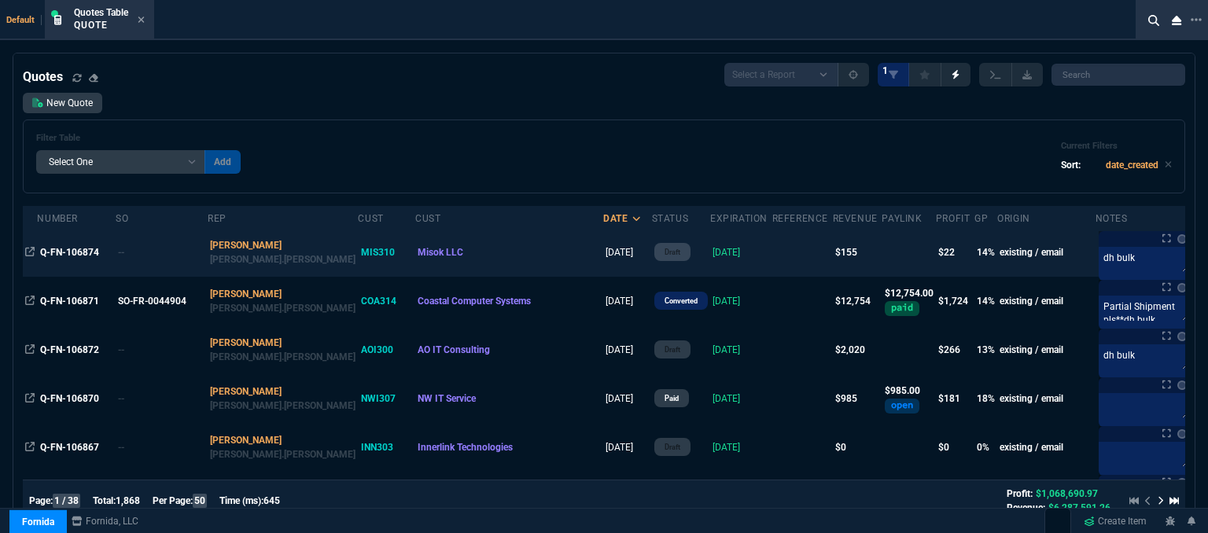
click at [773, 258] on td at bounding box center [803, 252] width 61 height 49
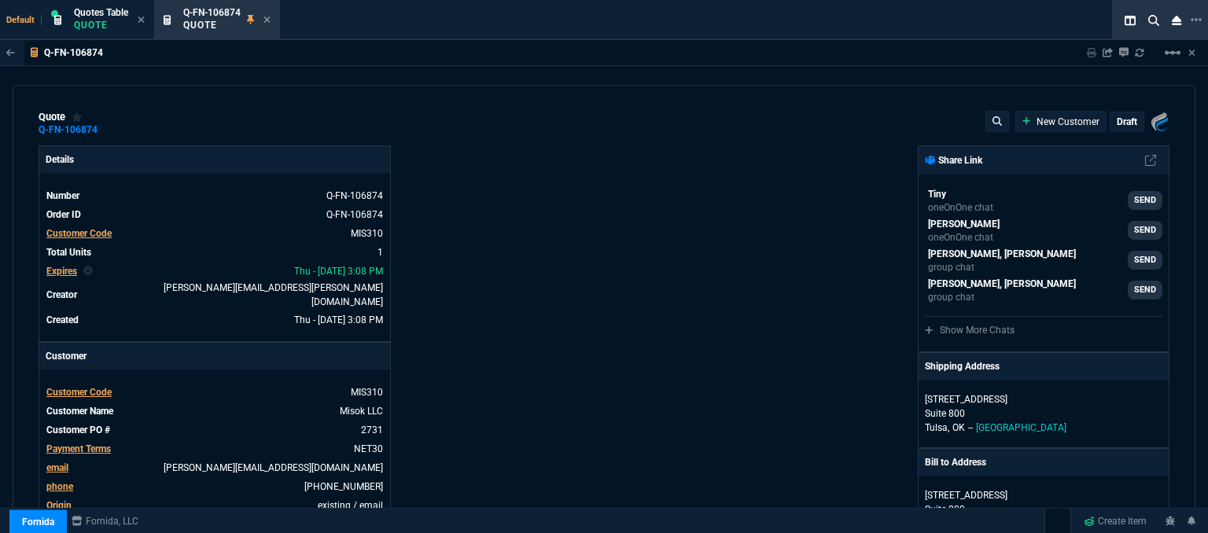
type input "19"
type input "29"
type input "215"
type input "28"
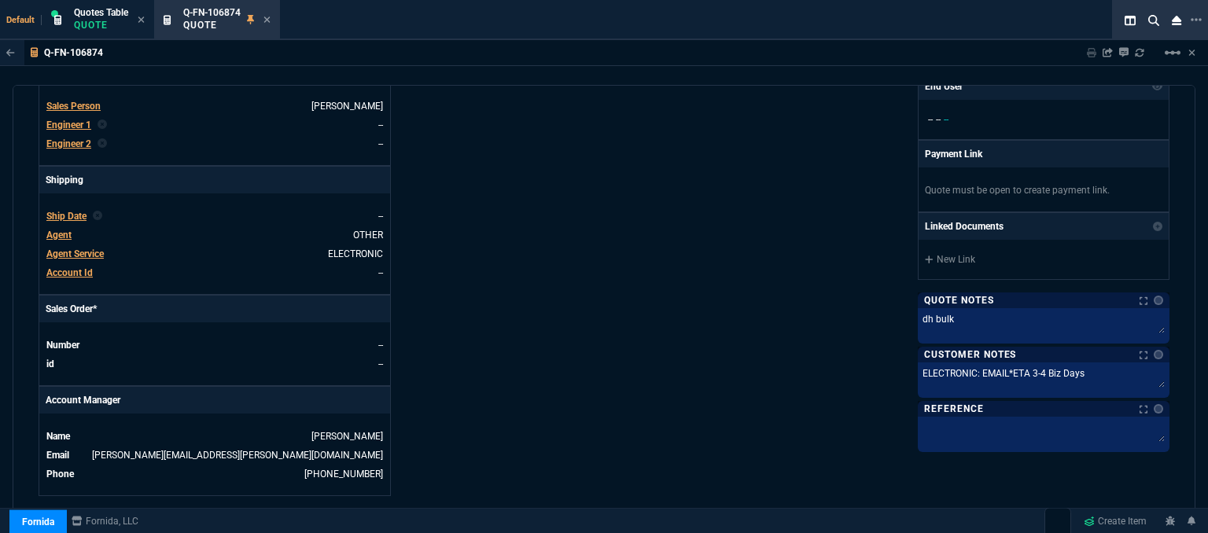
scroll to position [793, 0]
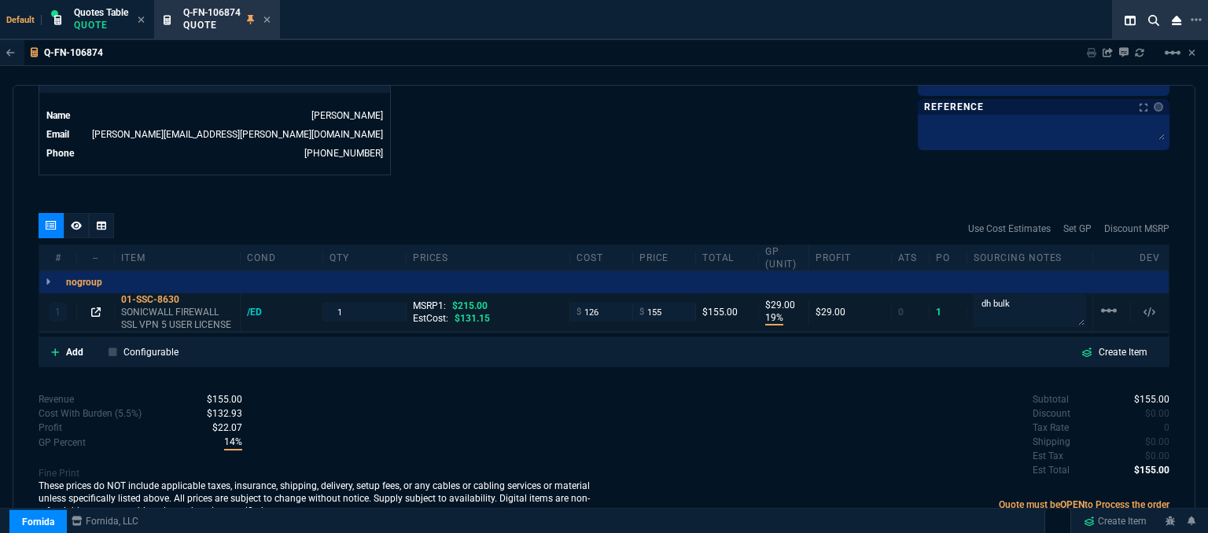
click at [91, 308] on icon at bounding box center [95, 312] width 9 height 9
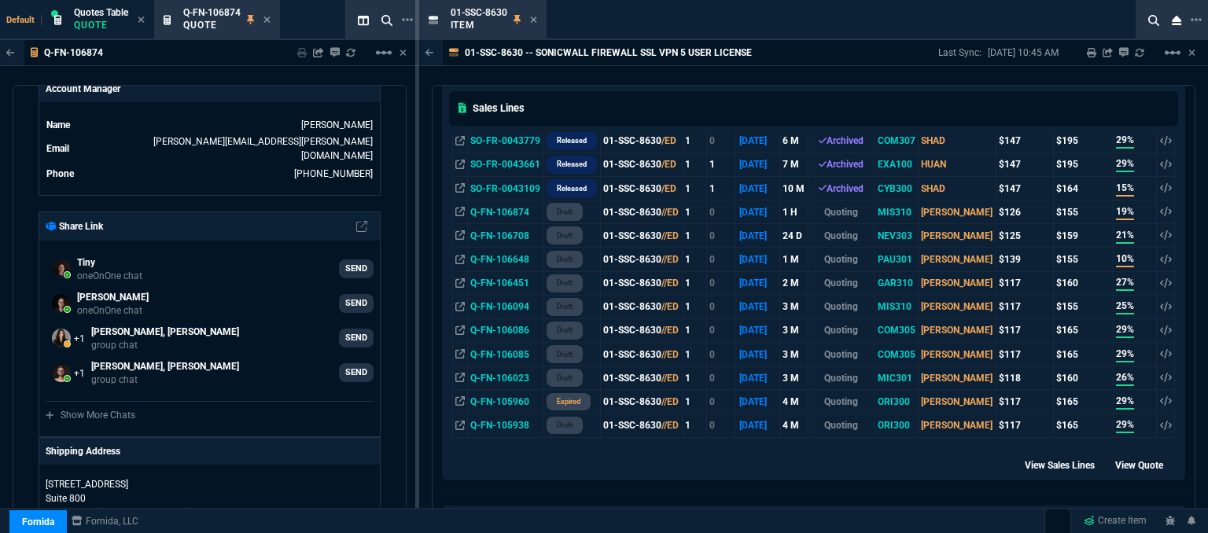
scroll to position [795, 0]
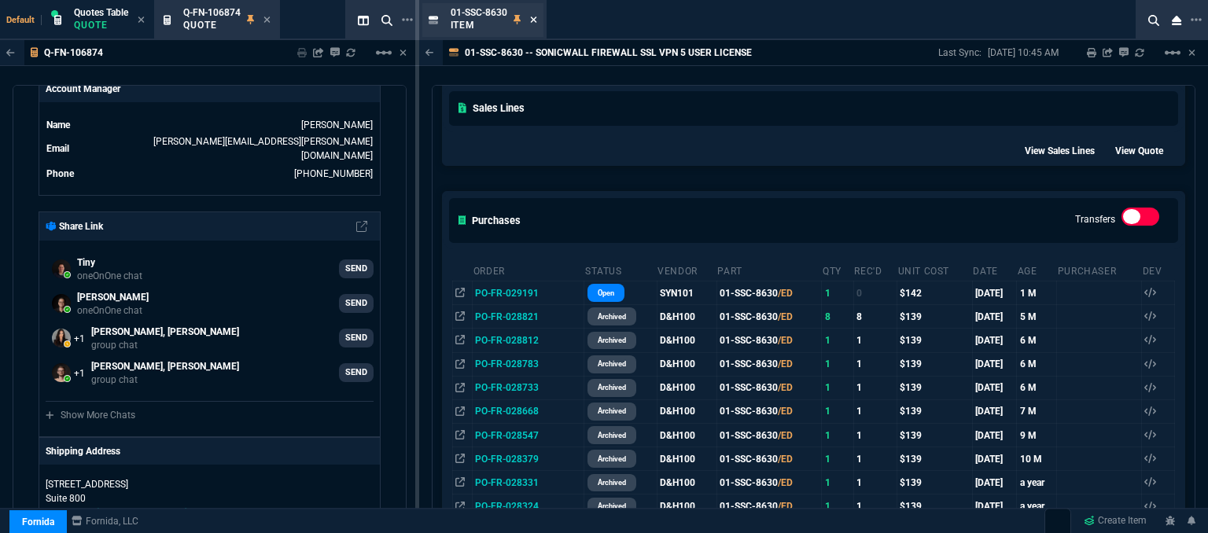
click at [534, 17] on icon at bounding box center [533, 19] width 7 height 9
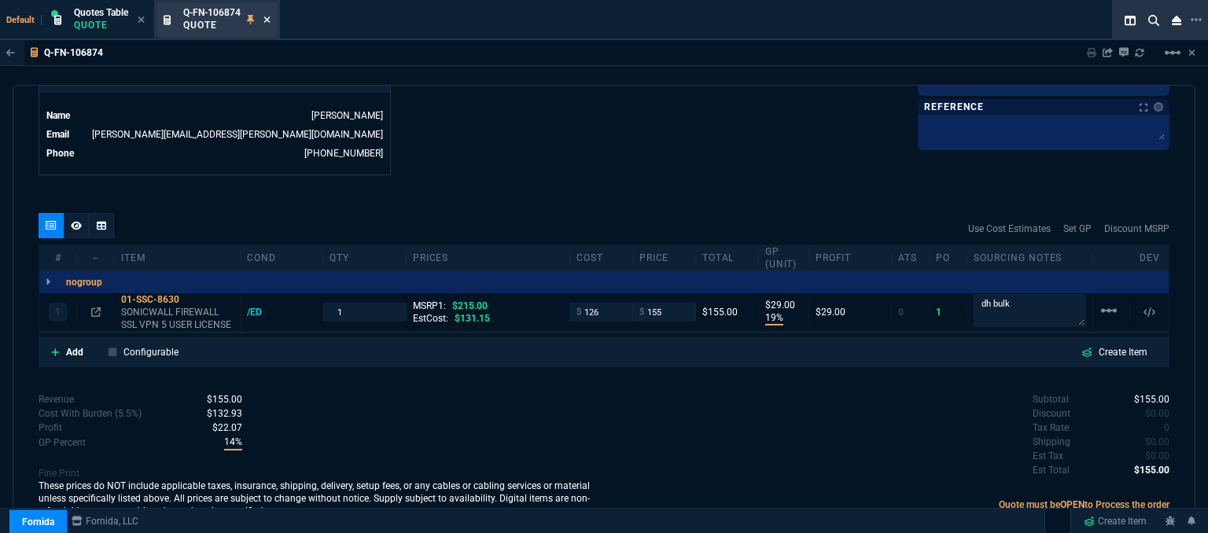
click at [267, 17] on icon at bounding box center [267, 19] width 7 height 9
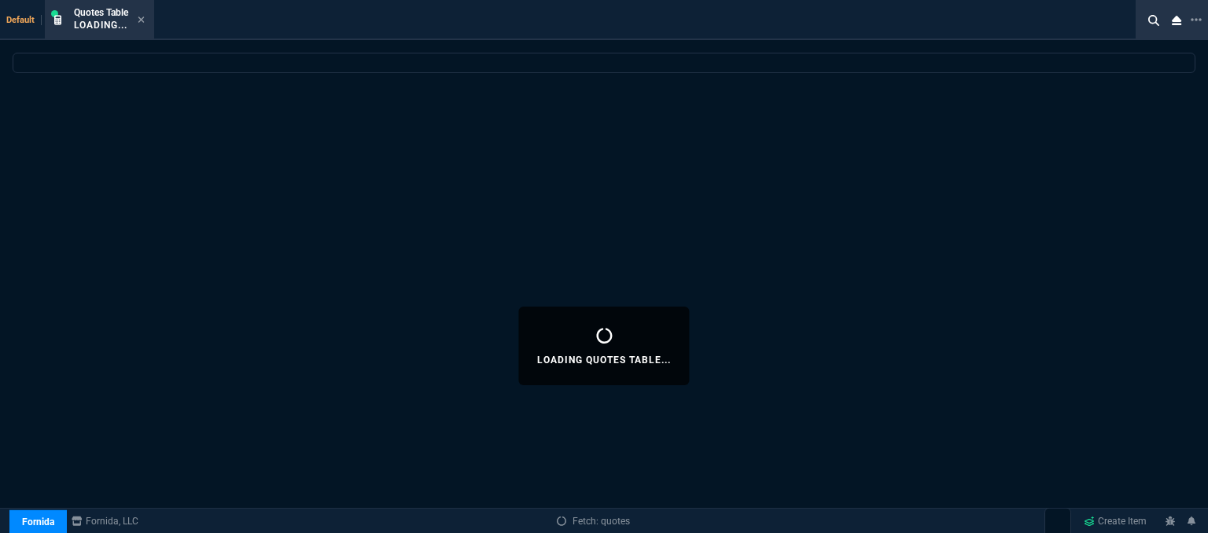
select select
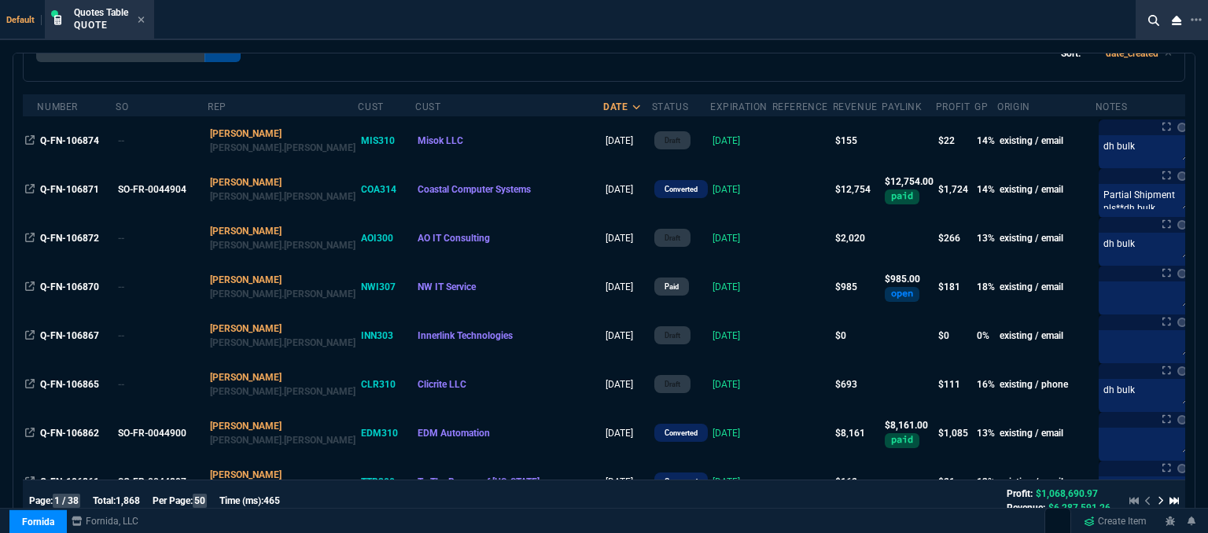
scroll to position [0, 0]
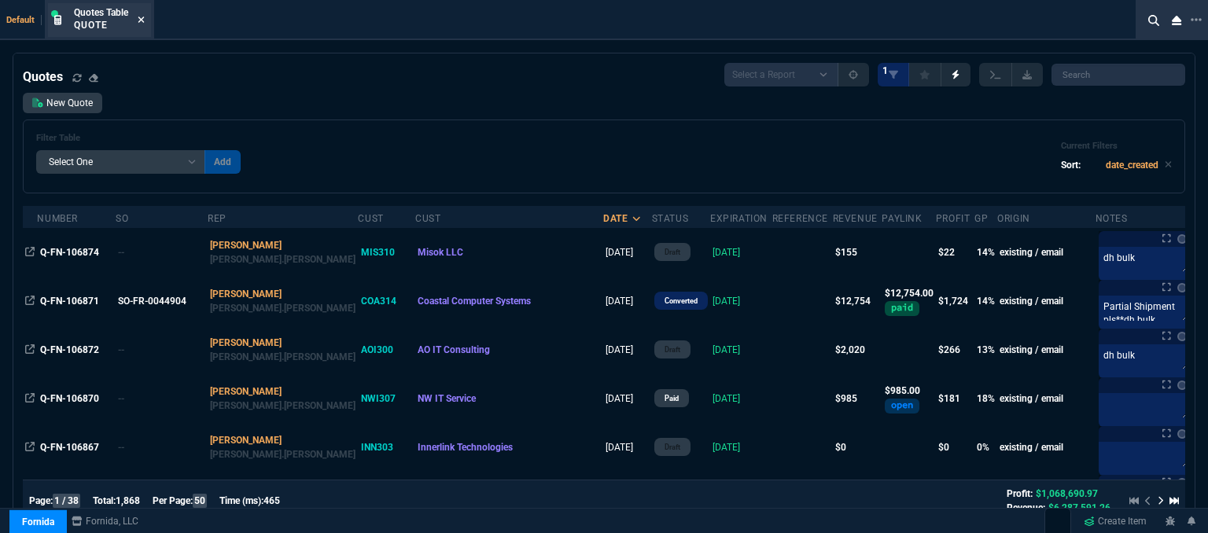
click at [142, 19] on icon at bounding box center [141, 20] width 6 height 6
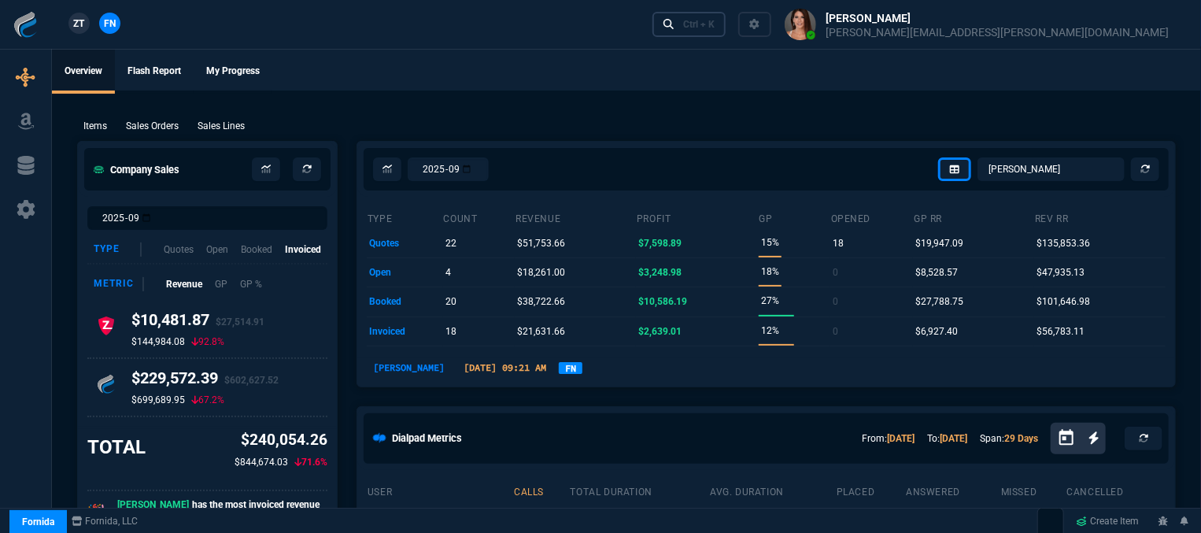
click at [714, 24] on div "Ctrl + K" at bounding box center [698, 24] width 31 height 13
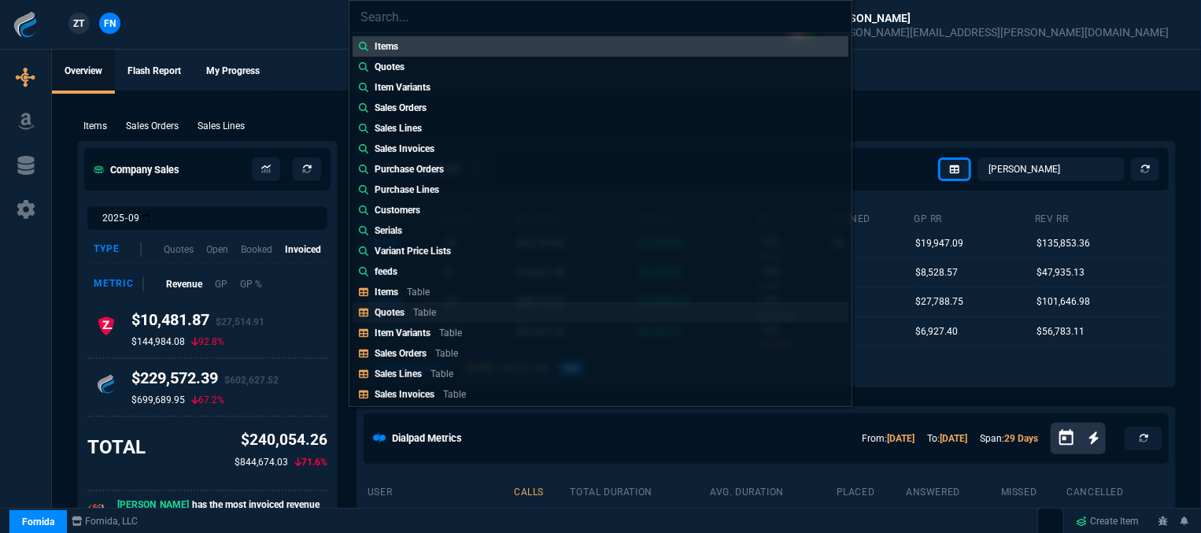
click at [401, 315] on p "Quotes" at bounding box center [389, 312] width 30 height 11
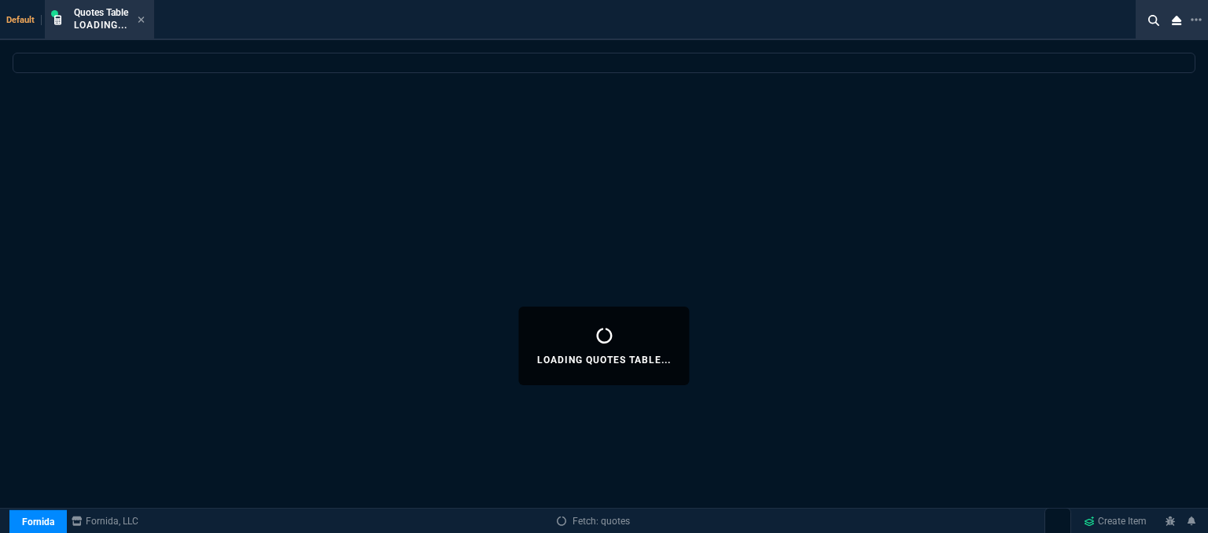
select select
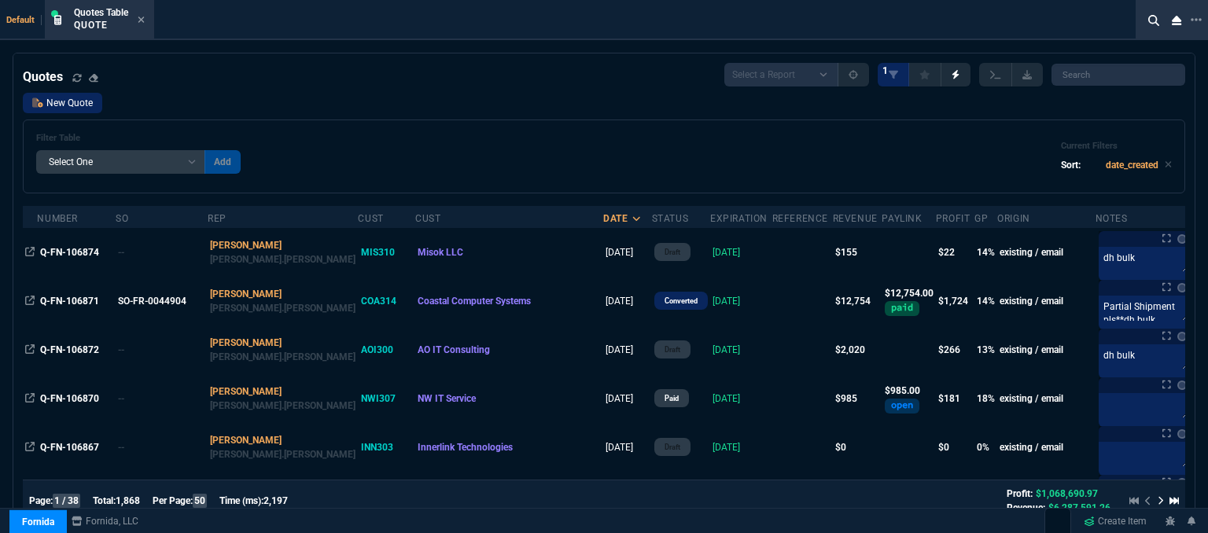
click at [79, 108] on link "New Quote" at bounding box center [62, 103] width 79 height 20
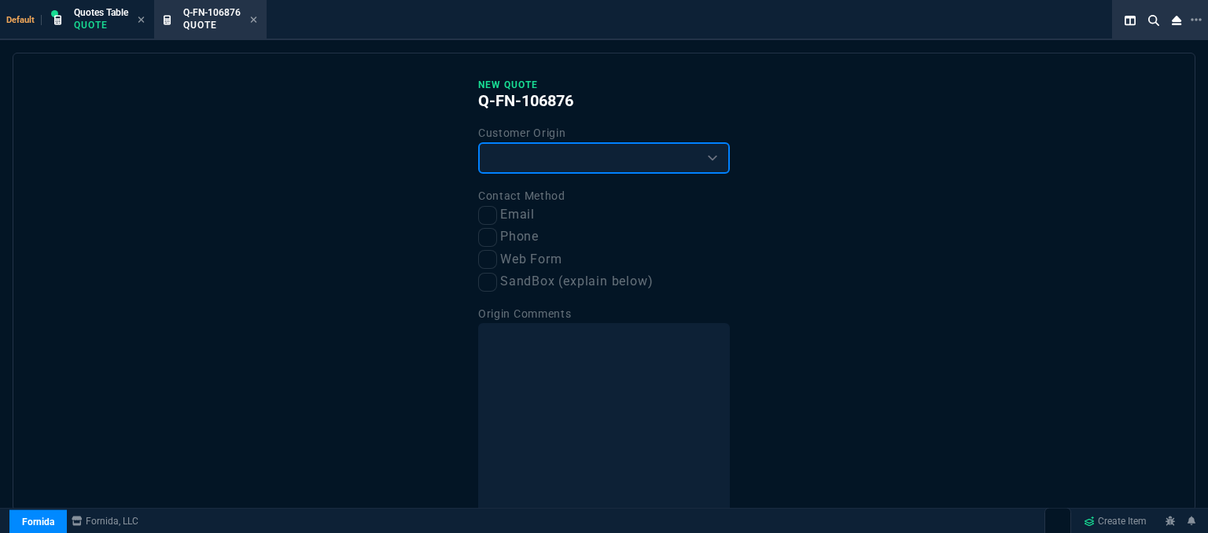
click at [555, 157] on select "Existing Customer Amazon Lead (first order) Website Lead (first order) Called (…" at bounding box center [604, 157] width 252 height 31
select select "existing"
click at [478, 142] on select "Existing Customer Amazon Lead (first order) Website Lead (first order) Called (…" at bounding box center [604, 157] width 252 height 31
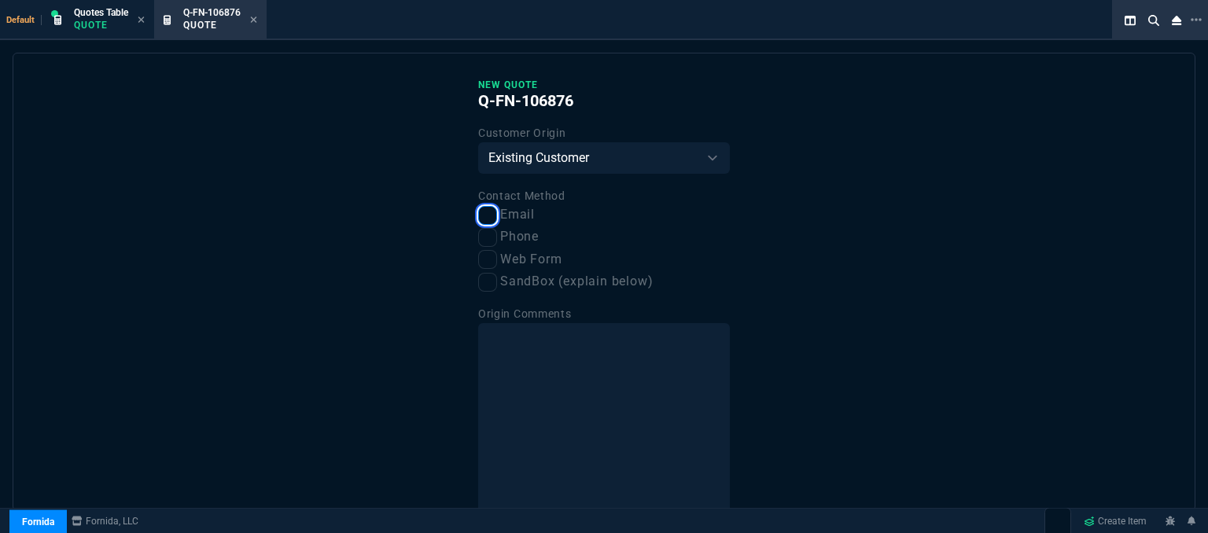
click at [479, 212] on input "Email" at bounding box center [487, 215] width 19 height 19
checkbox input "true"
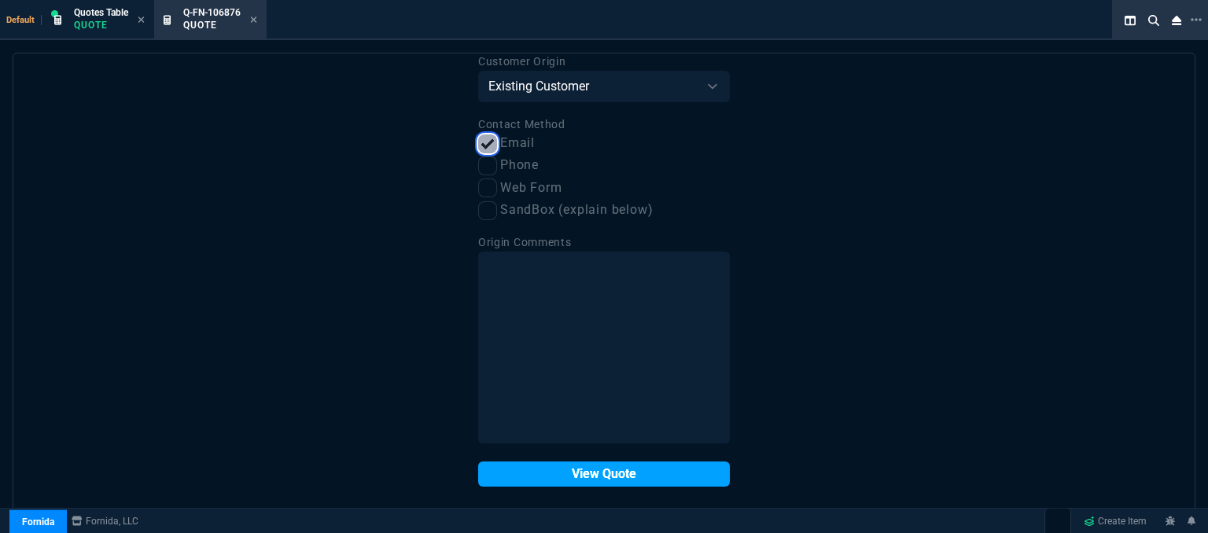
scroll to position [79, 0]
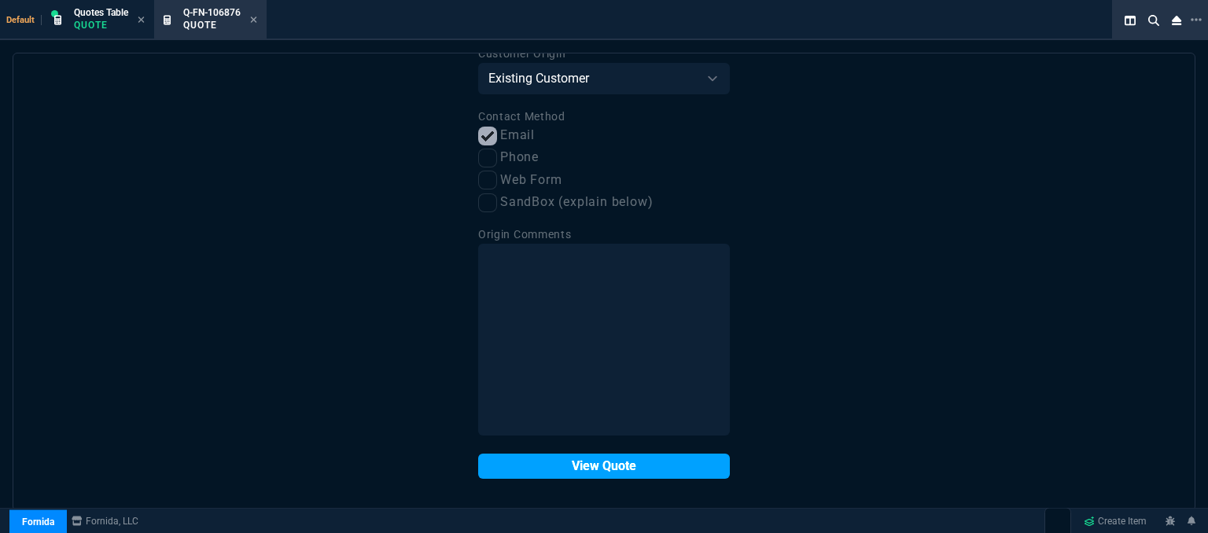
click at [559, 466] on button "View Quote" at bounding box center [604, 466] width 252 height 25
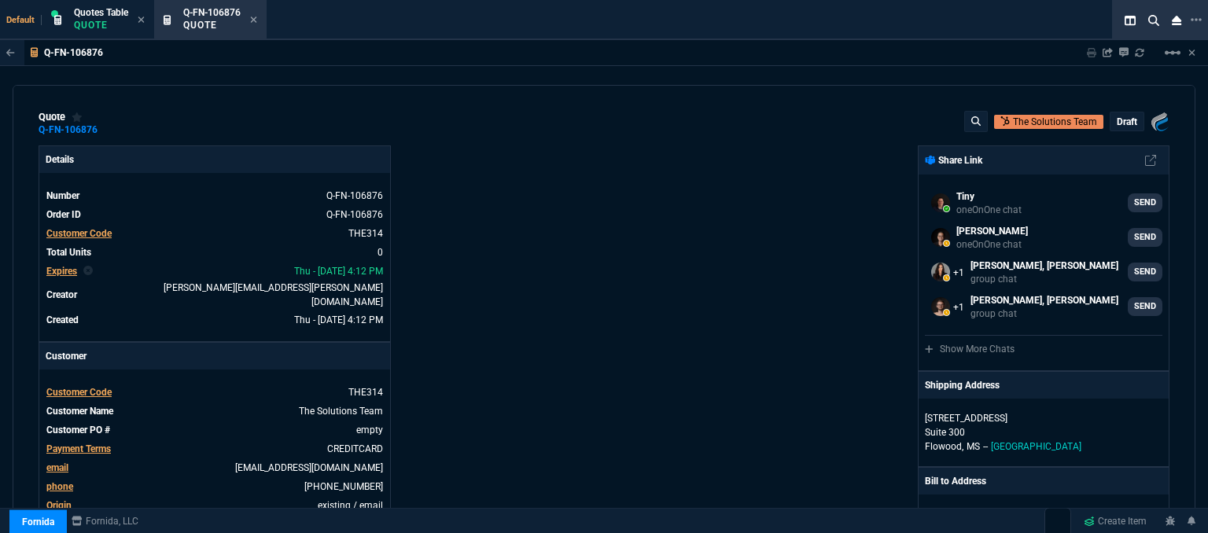
select select "12: [PERSON_NAME]"
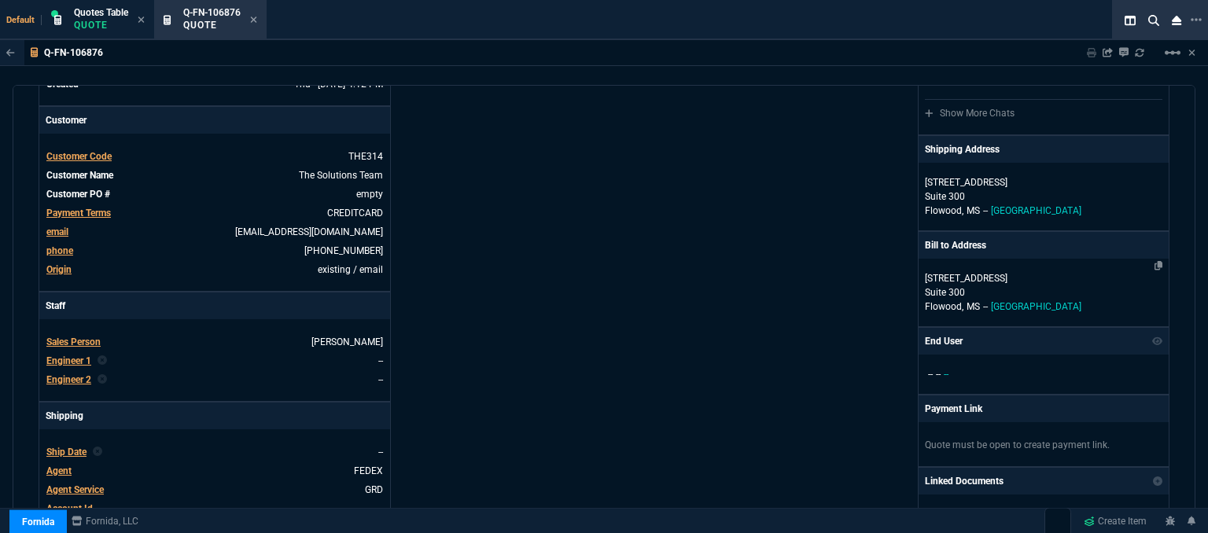
click at [1061, 291] on p "Suite 300" at bounding box center [1044, 293] width 238 height 14
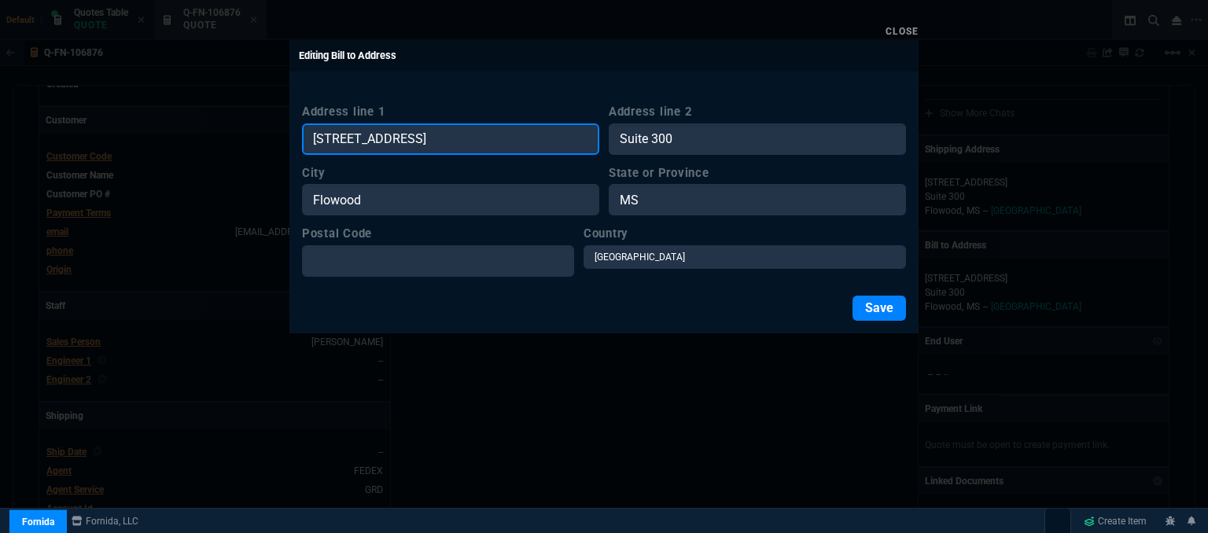
drag, startPoint x: 478, startPoint y: 137, endPoint x: 238, endPoint y: 139, distance: 240.8
click at [238, 139] on div "Close Editing Bill to Address Address line 1 [GEOGRAPHIC_DATA] line [GEOGRAPHIC…" at bounding box center [604, 266] width 1208 height 533
paste input "[STREET_ADDRESS][PERSON_NAME]"
type input "[STREET_ADDRESS][PERSON_NAME]"
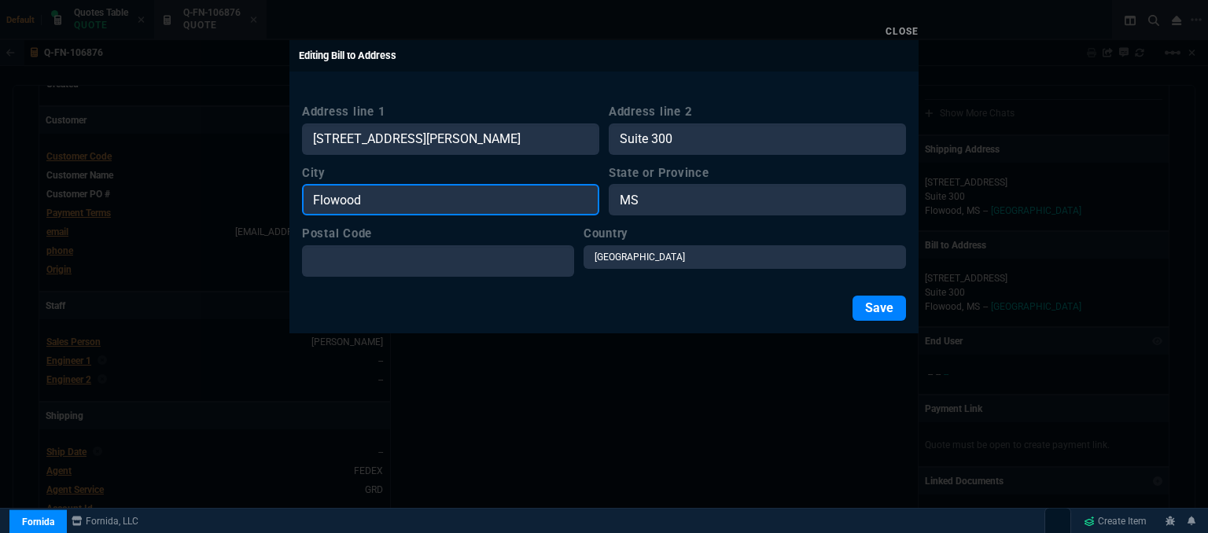
drag, startPoint x: 478, startPoint y: 208, endPoint x: 221, endPoint y: 208, distance: 257.3
click at [221, 208] on div "Close Editing Bill to Address Address line [GEOGRAPHIC_DATA] Address line [GEOG…" at bounding box center [604, 266] width 1208 height 533
paste input "[STREET_ADDRESS][PERSON_NAME]"
type input "[STREET_ADDRESS][PERSON_NAME]"
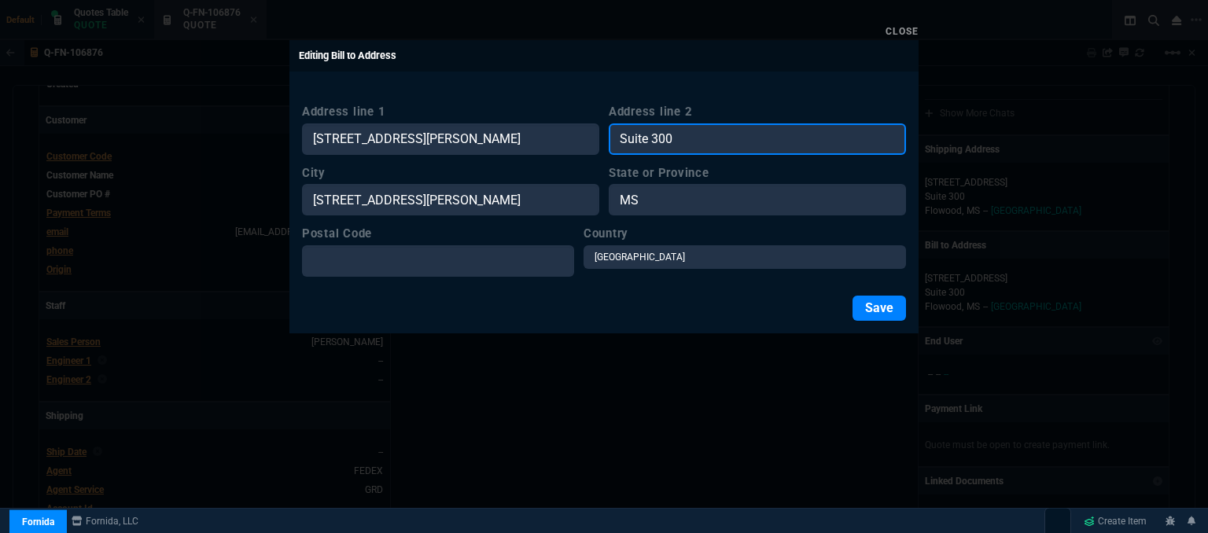
drag, startPoint x: 740, startPoint y: 138, endPoint x: 573, endPoint y: 142, distance: 166.9
click at [573, 142] on div "Address line [STREET_ADDRESS][PERSON_NAME] Address line [GEOGRAPHIC_DATA]" at bounding box center [604, 129] width 604 height 52
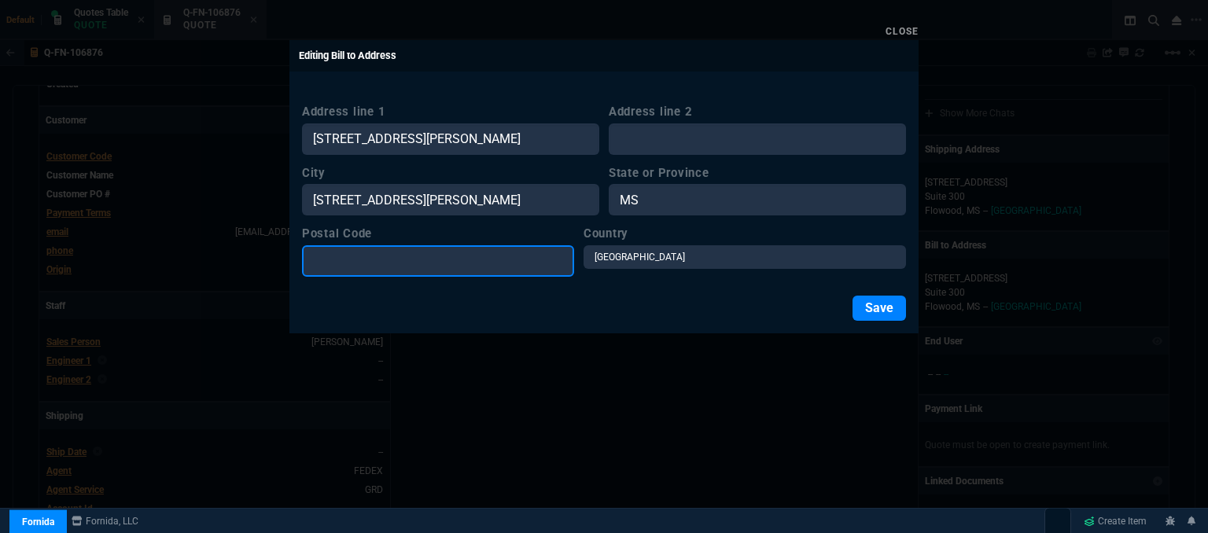
click at [467, 256] on input "Postal Code" at bounding box center [438, 260] width 272 height 31
paste input "[STREET_ADDRESS][PERSON_NAME]"
click at [466, 253] on input "[STREET_ADDRESS][PERSON_NAME]" at bounding box center [438, 260] width 272 height 31
type input "39047"
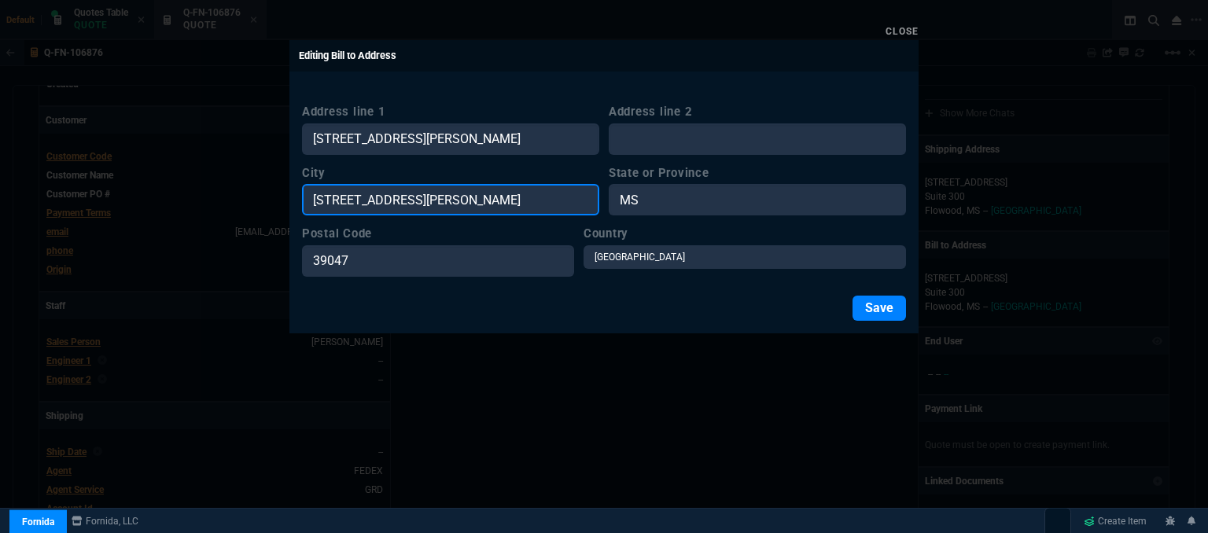
click at [389, 193] on input "[STREET_ADDRESS][PERSON_NAME]" at bounding box center [450, 199] width 297 height 31
click at [463, 200] on input "[PERSON_NAME], MS 3904" at bounding box center [450, 199] width 297 height 31
type input "[PERSON_NAME]"
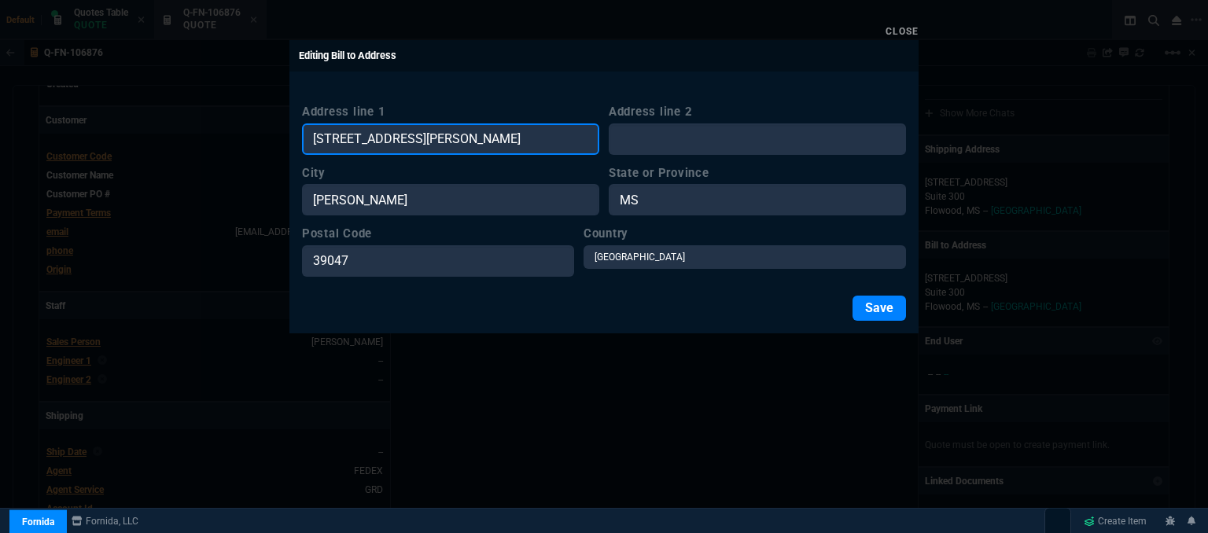
click at [507, 139] on input "[STREET_ADDRESS][PERSON_NAME]" at bounding box center [450, 139] width 297 height 31
type input "PO Box 5036"
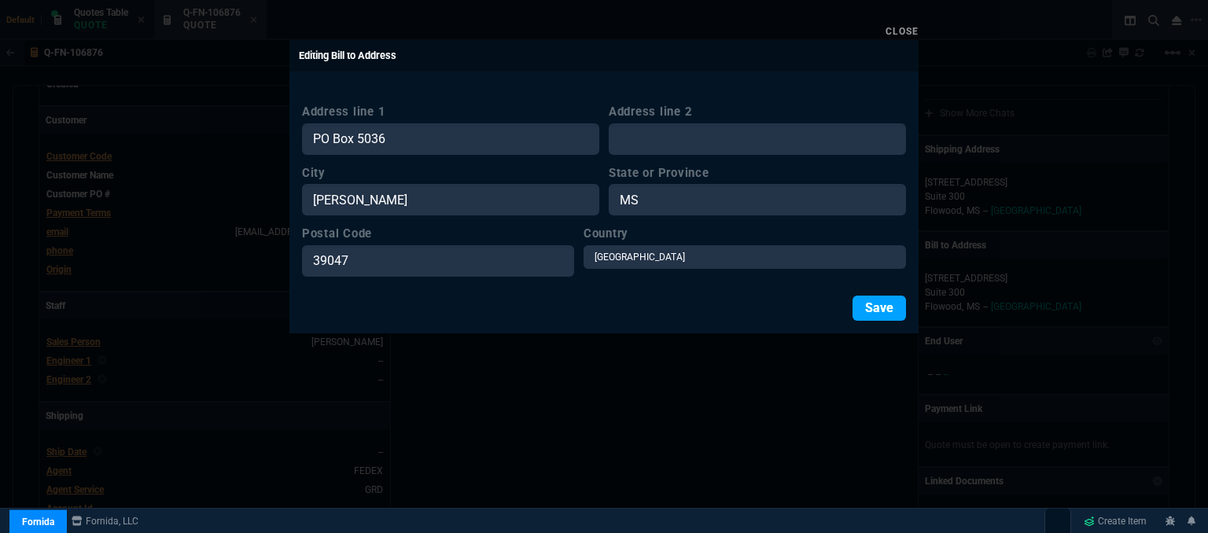
click at [875, 301] on button "Save" at bounding box center [879, 308] width 53 height 25
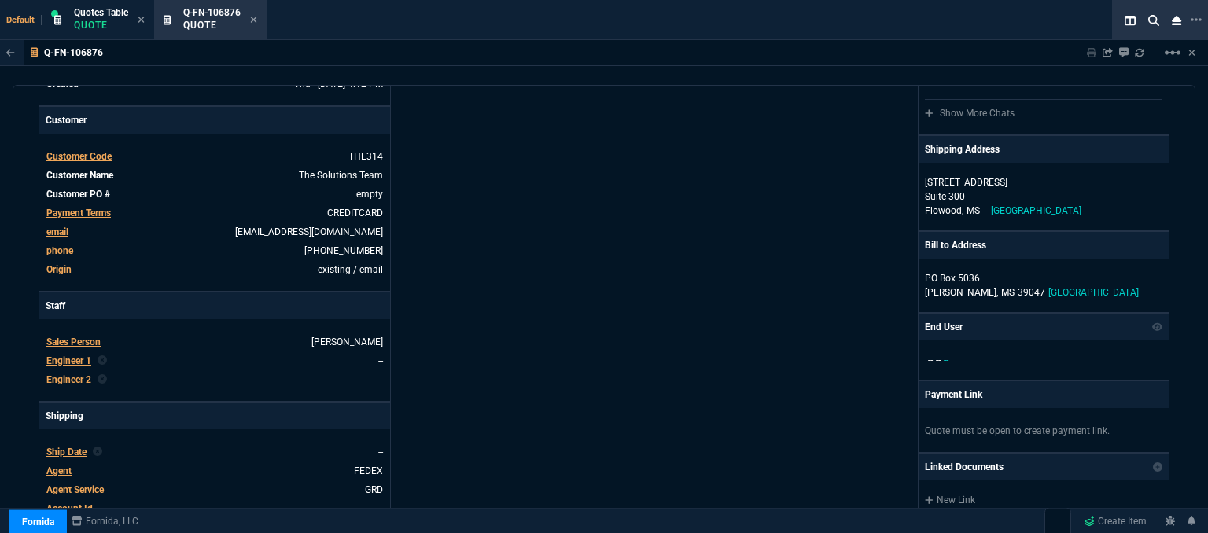
scroll to position [708, 0]
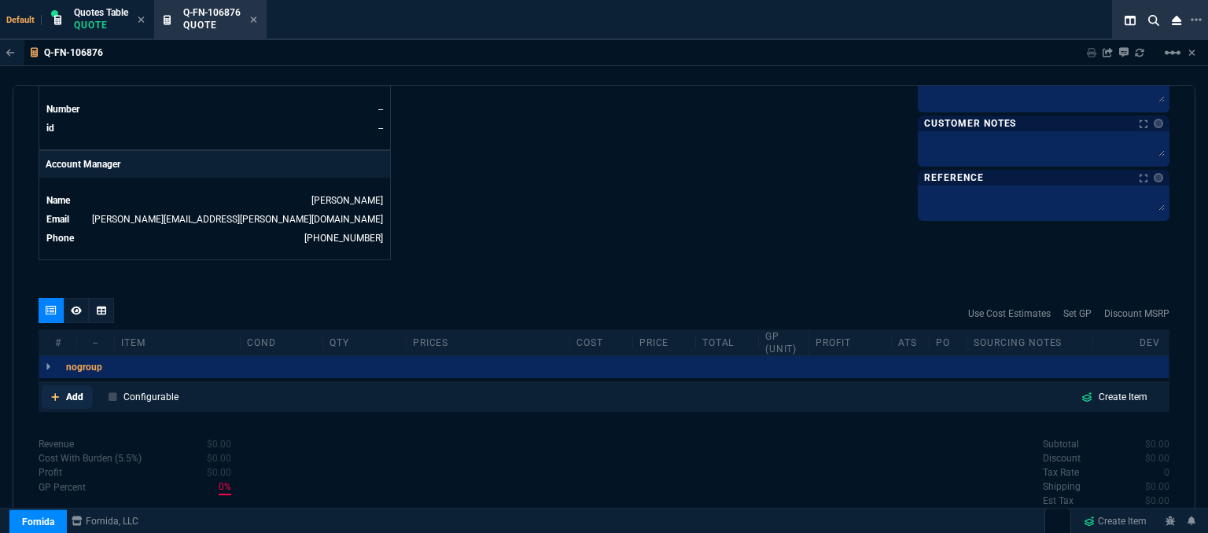
click at [51, 393] on icon at bounding box center [55, 397] width 8 height 8
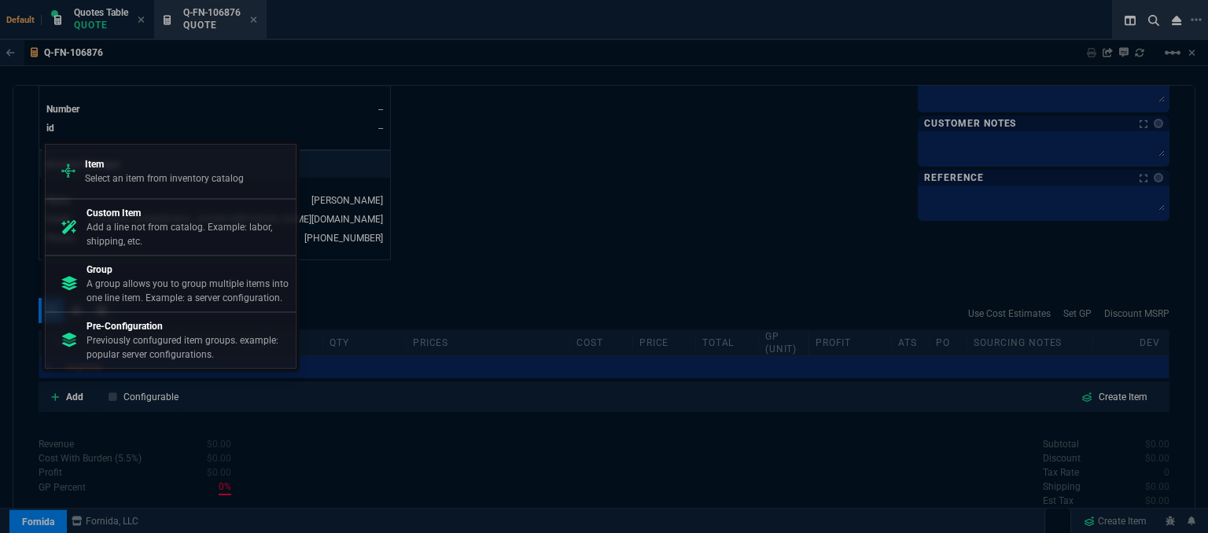
drag, startPoint x: 150, startPoint y: 192, endPoint x: 507, endPoint y: 183, distance: 356.5
click at [150, 190] on div "Item Select an item from inventory catalog" at bounding box center [171, 171] width 238 height 41
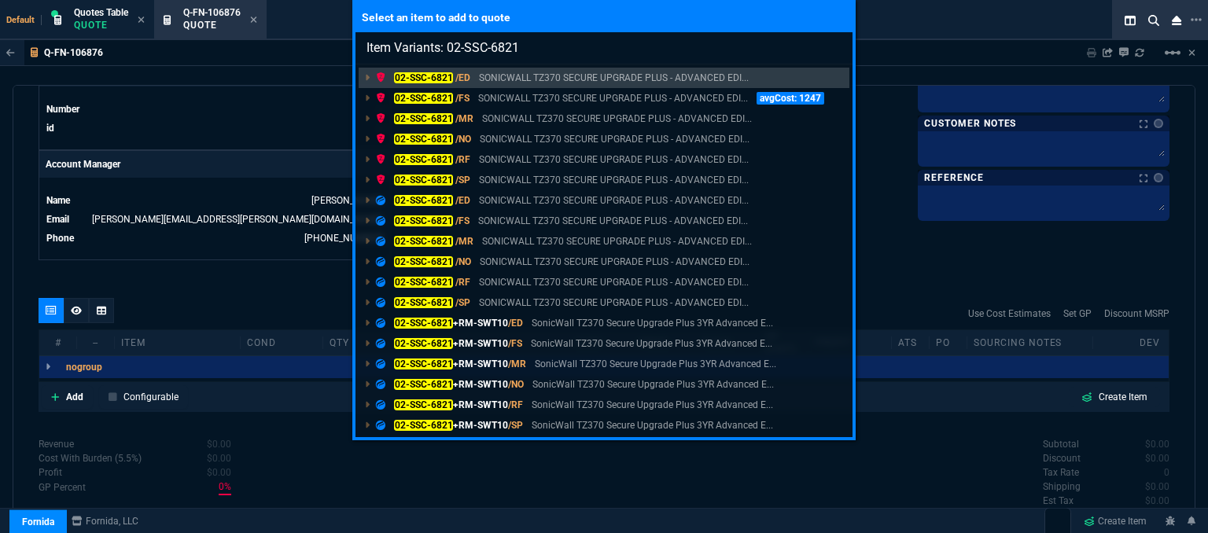
type input "Item Variants: 02-SSC-6821"
click at [491, 499] on div "Select an item to add to quote Item Variants: 02-SSC-6821 02-SSC-6821 /ED SONIC…" at bounding box center [604, 266] width 1208 height 533
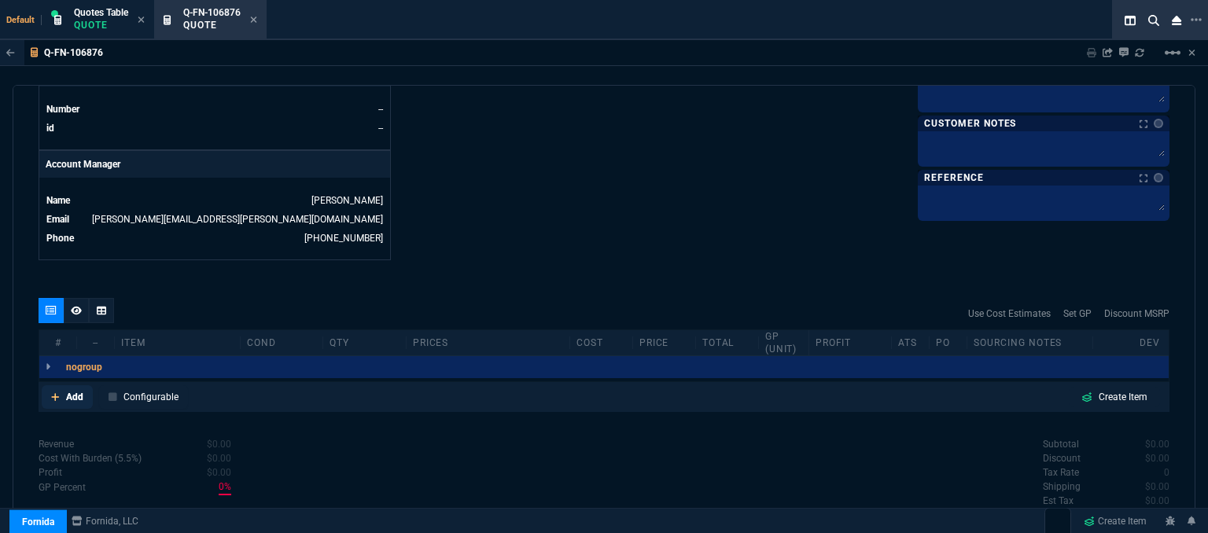
click at [53, 393] on icon at bounding box center [55, 397] width 9 height 9
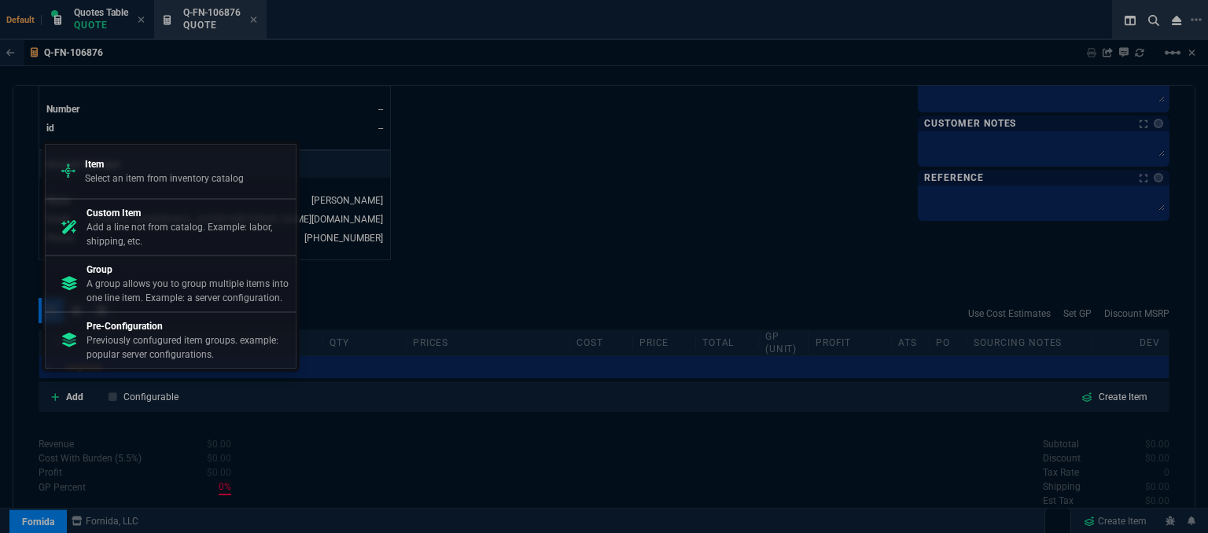
click at [138, 169] on p "Item" at bounding box center [164, 164] width 159 height 14
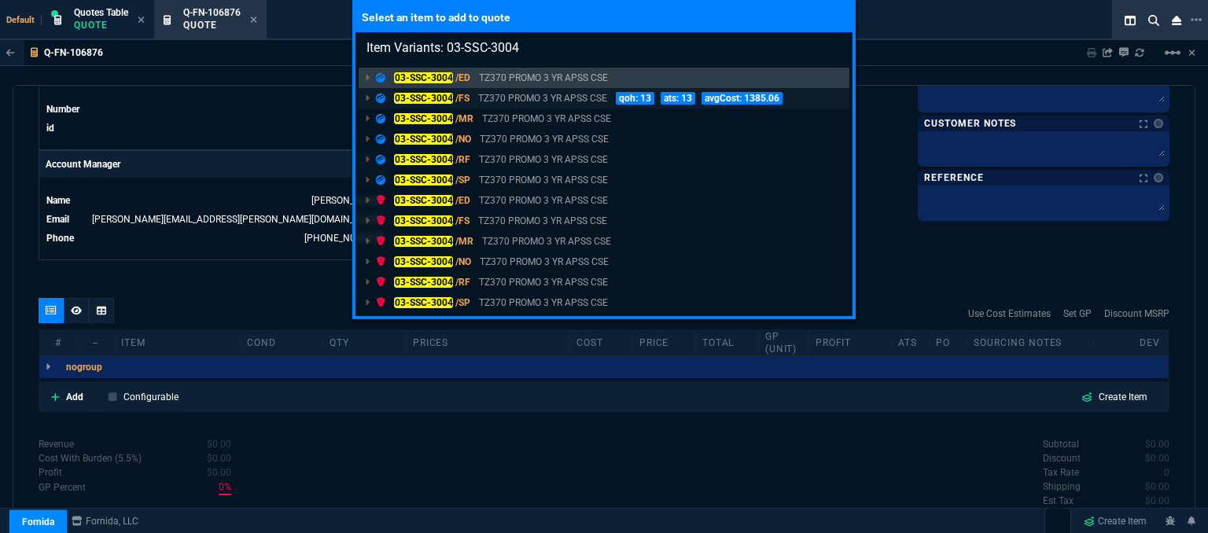
type input "Item Variants: 03-SSC-3004"
click at [529, 98] on p "TZ370 PROMO 3 YR APSS CSE" at bounding box center [542, 98] width 129 height 14
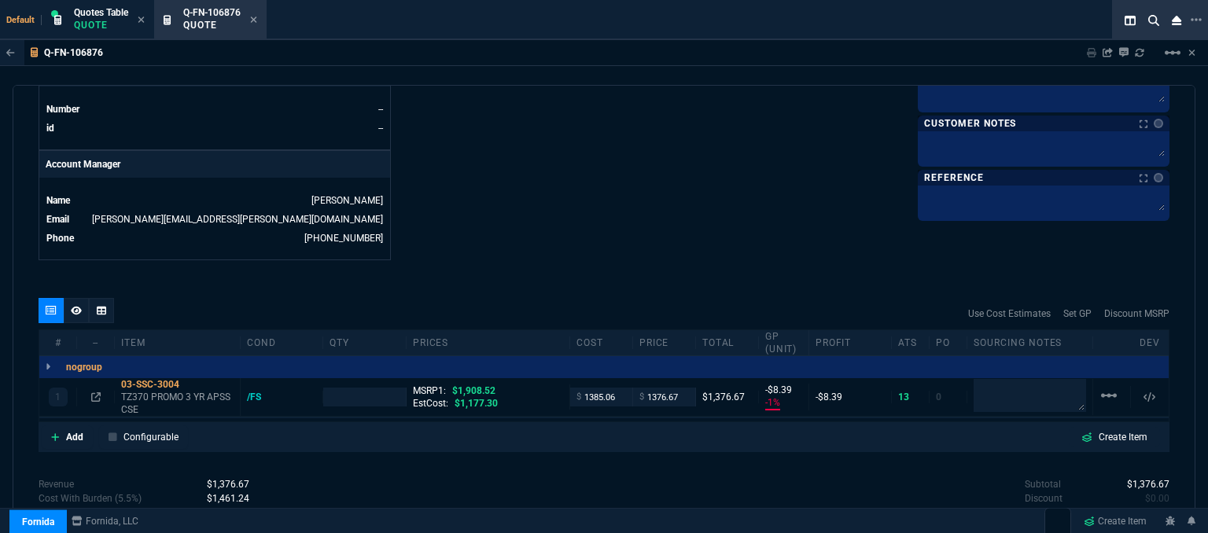
type input "-1"
type input "-8"
type input "28"
click at [202, 391] on p "TZ370 PROMO 3 YR APSS CSE" at bounding box center [177, 403] width 113 height 25
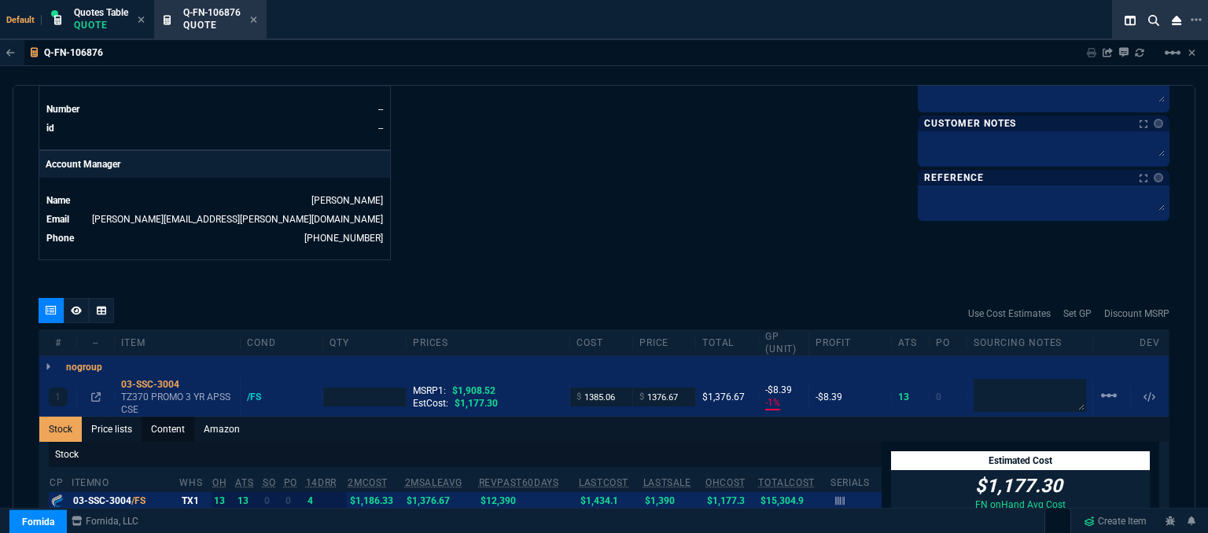
click at [148, 417] on link "Content" at bounding box center [168, 429] width 53 height 25
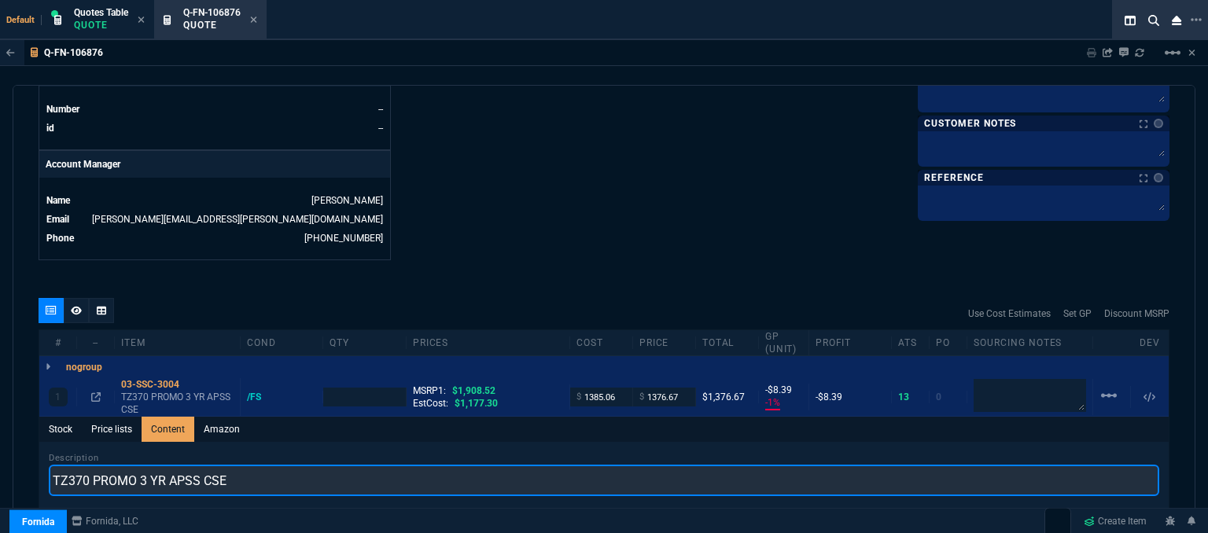
scroll to position [0, 0]
click at [264, 465] on input "TZ370 PROMO 3 YR APSS CSE" at bounding box center [604, 480] width 1111 height 31
type input "TZ370 PROMO WITH 3YR ADVANCED AND 1YR CSE"
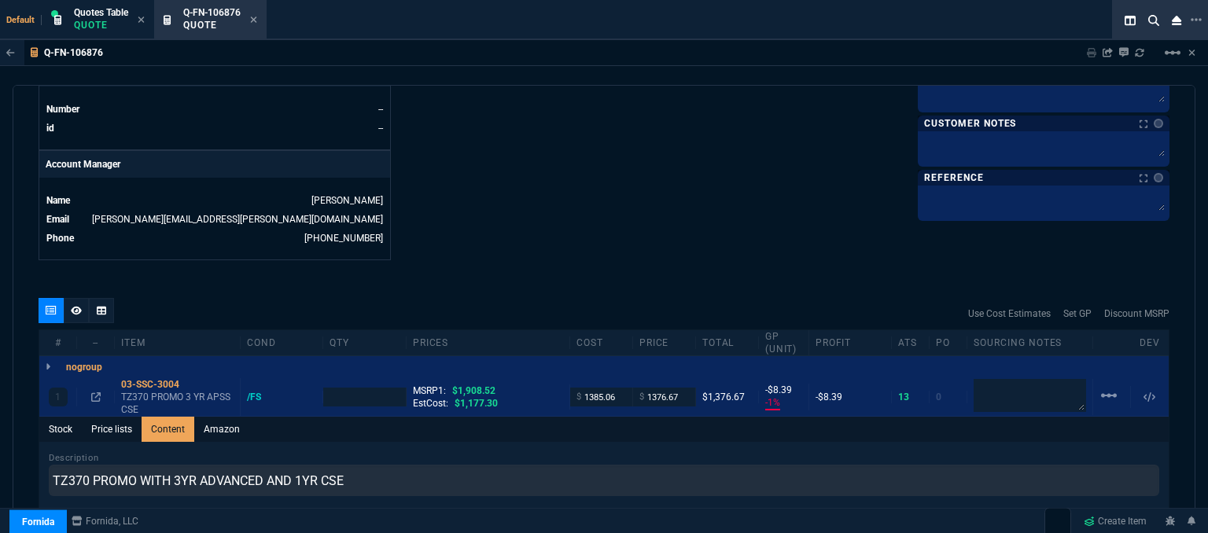
type input "1"
click at [1001, 158] on div at bounding box center [1044, 148] width 252 height 35
click at [1002, 149] on textarea at bounding box center [1043, 147] width 245 height 24
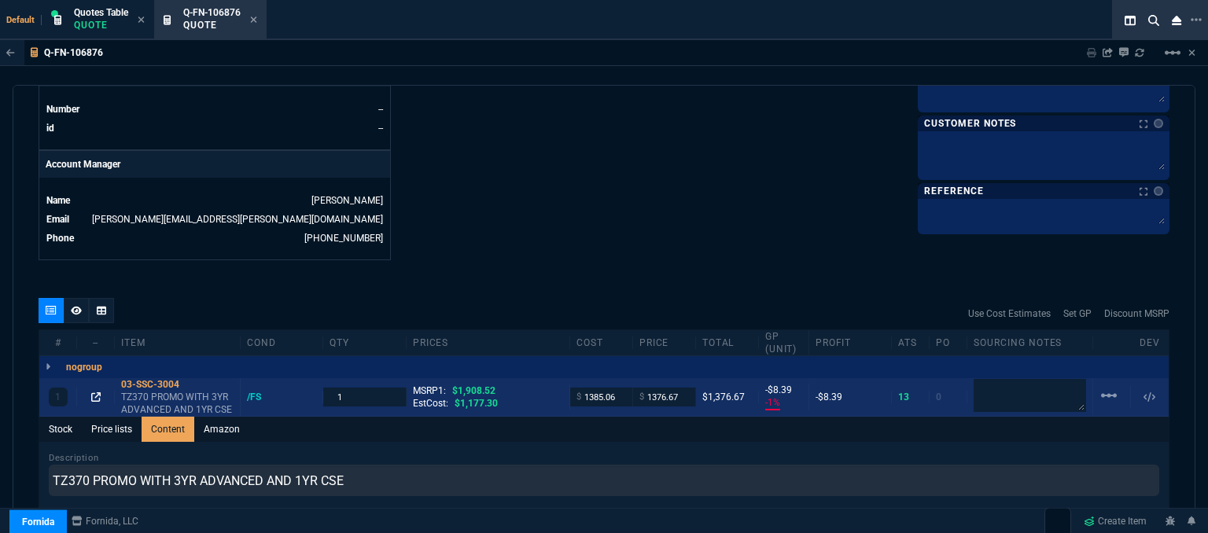
click at [94, 393] on icon at bounding box center [95, 397] width 9 height 9
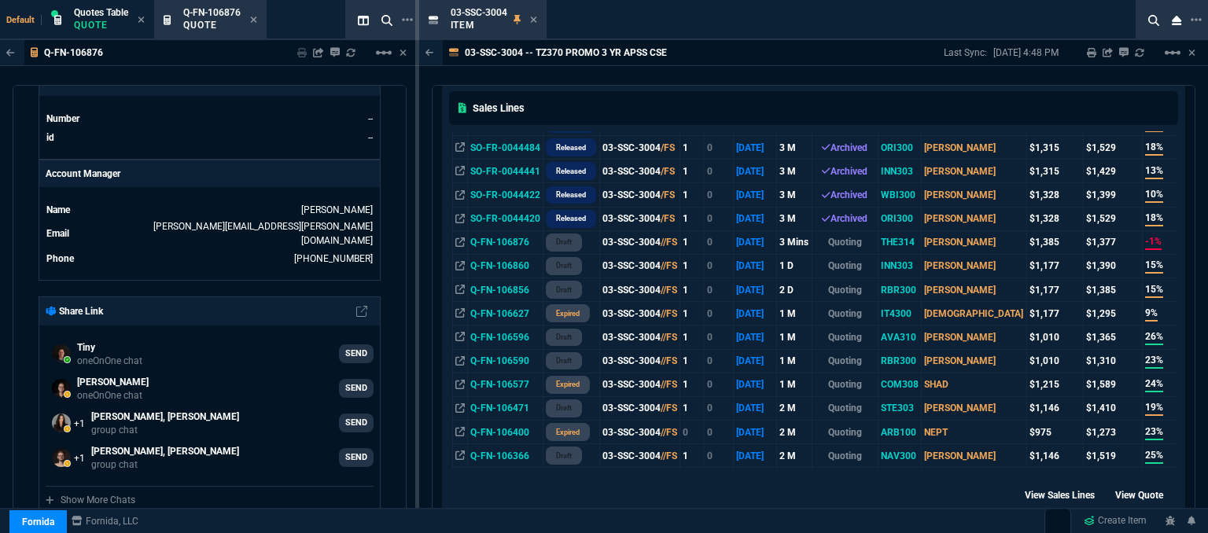
scroll to position [629, 0]
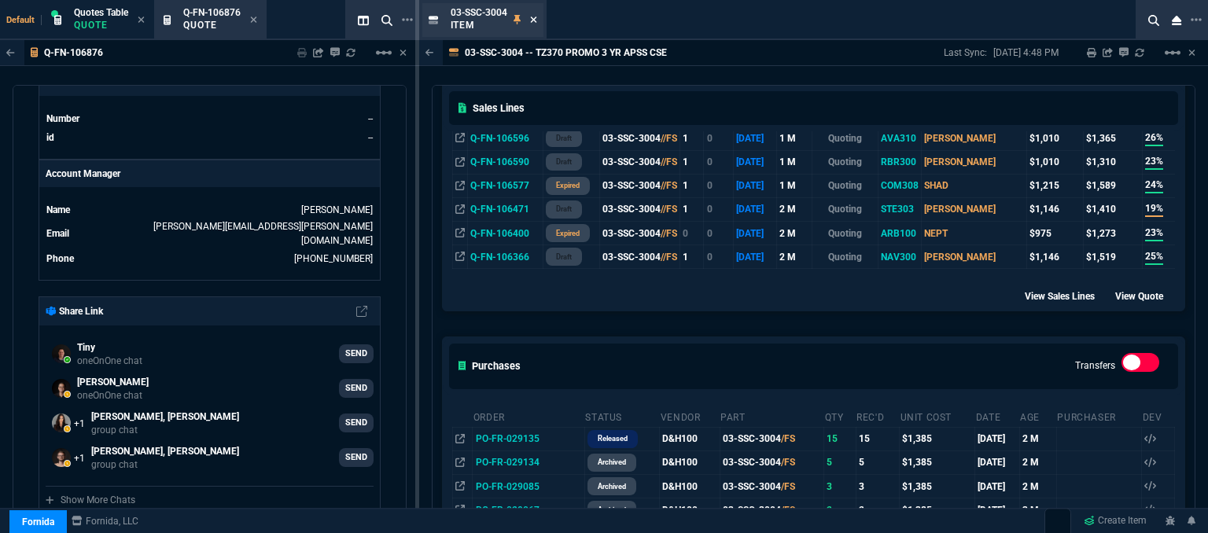
click at [530, 20] on icon at bounding box center [533, 19] width 7 height 9
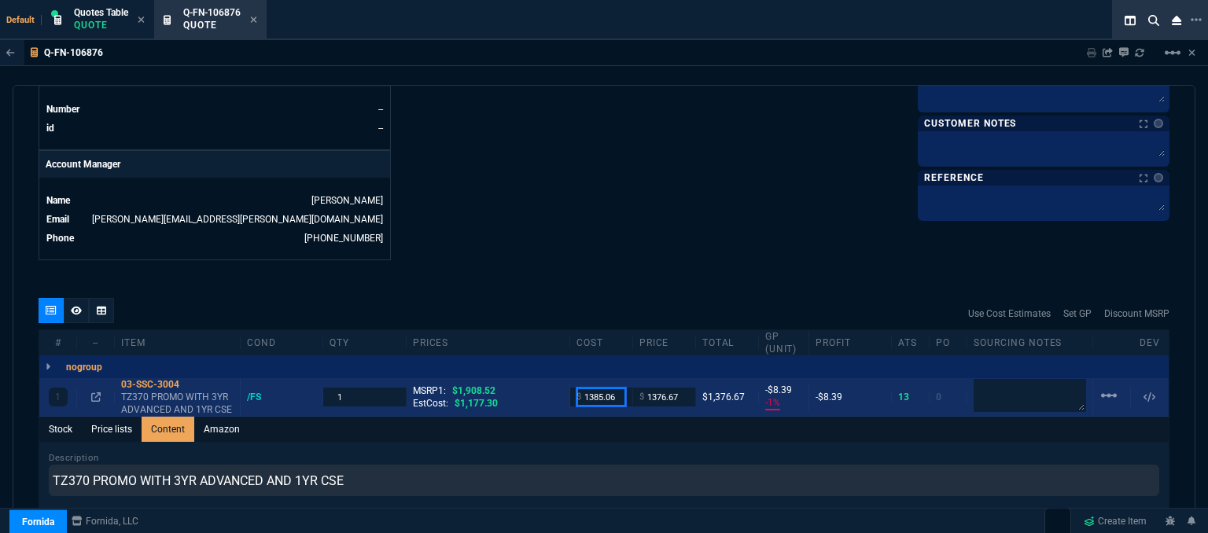
click at [618, 388] on input "1385.06" at bounding box center [602, 397] width 50 height 18
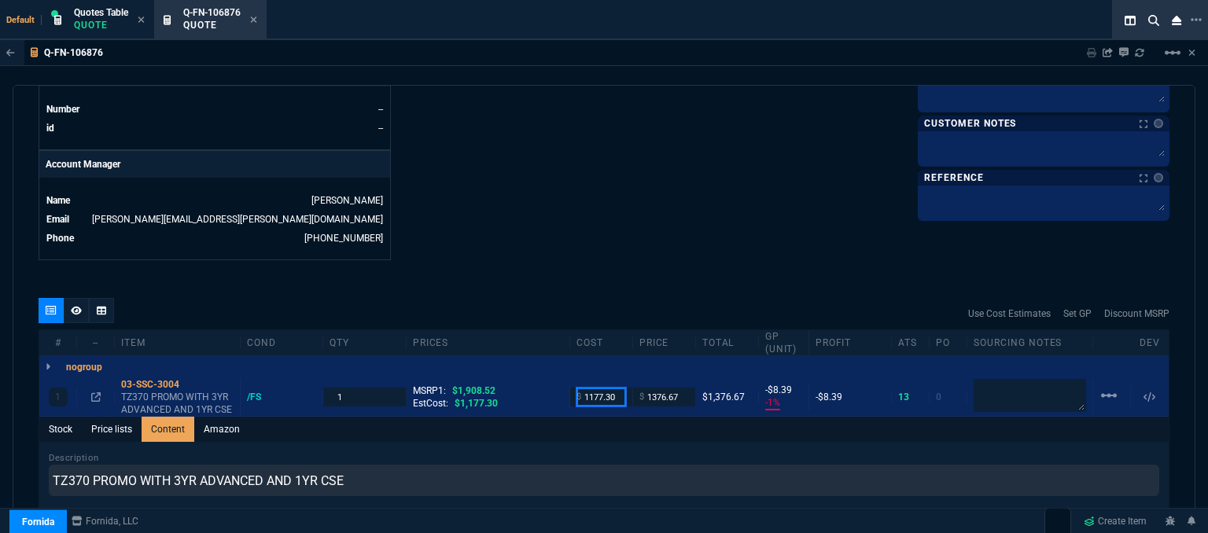
type input "1177.30"
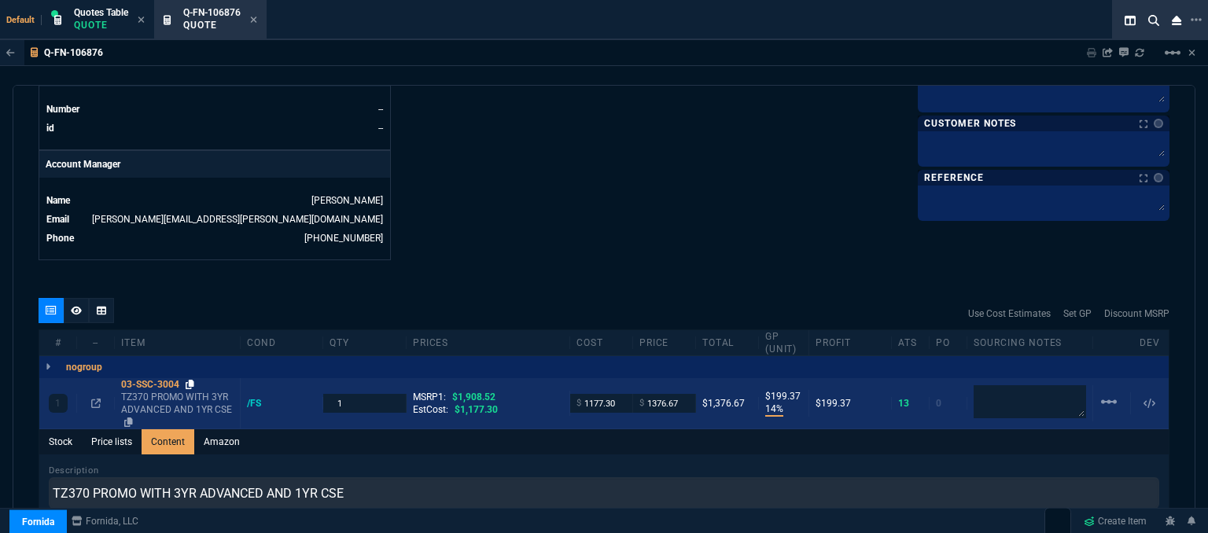
click at [192, 380] on icon at bounding box center [190, 384] width 9 height 9
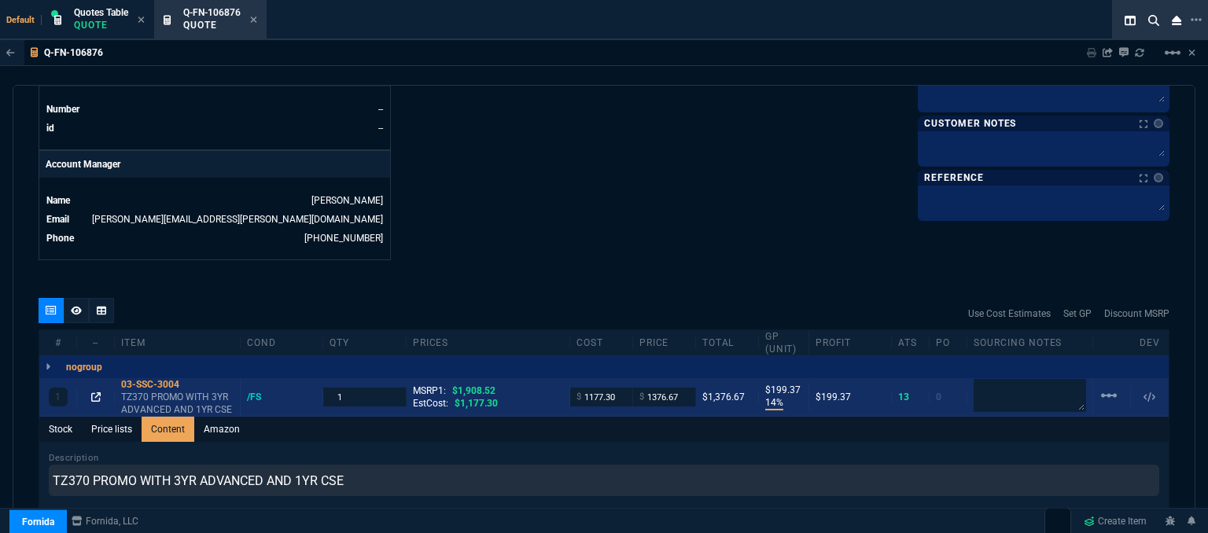
click at [94, 393] on icon at bounding box center [95, 397] width 9 height 9
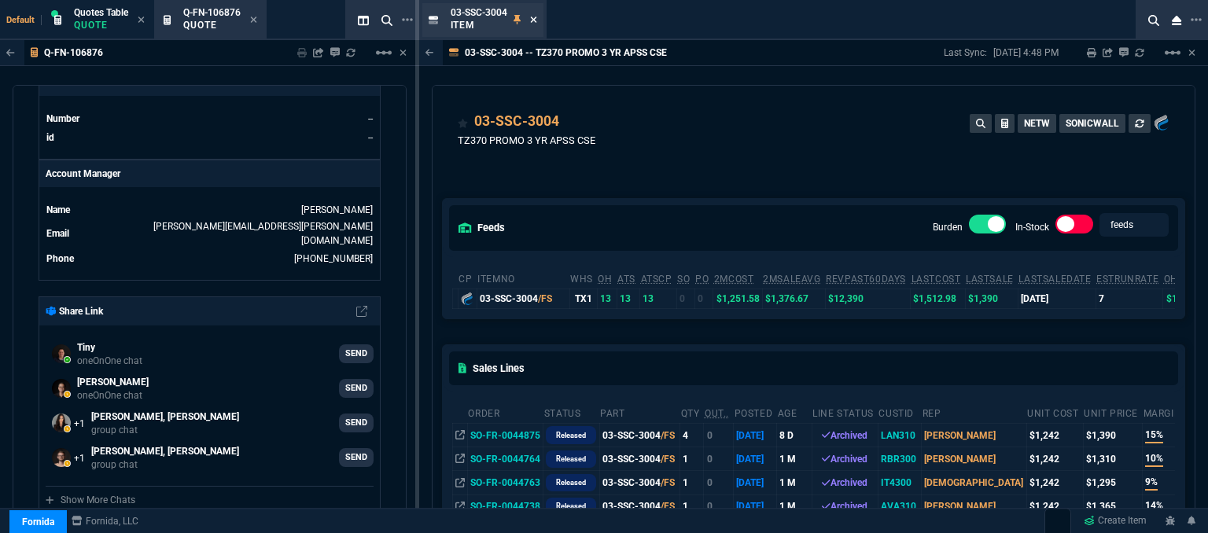
click at [532, 18] on icon at bounding box center [533, 20] width 6 height 6
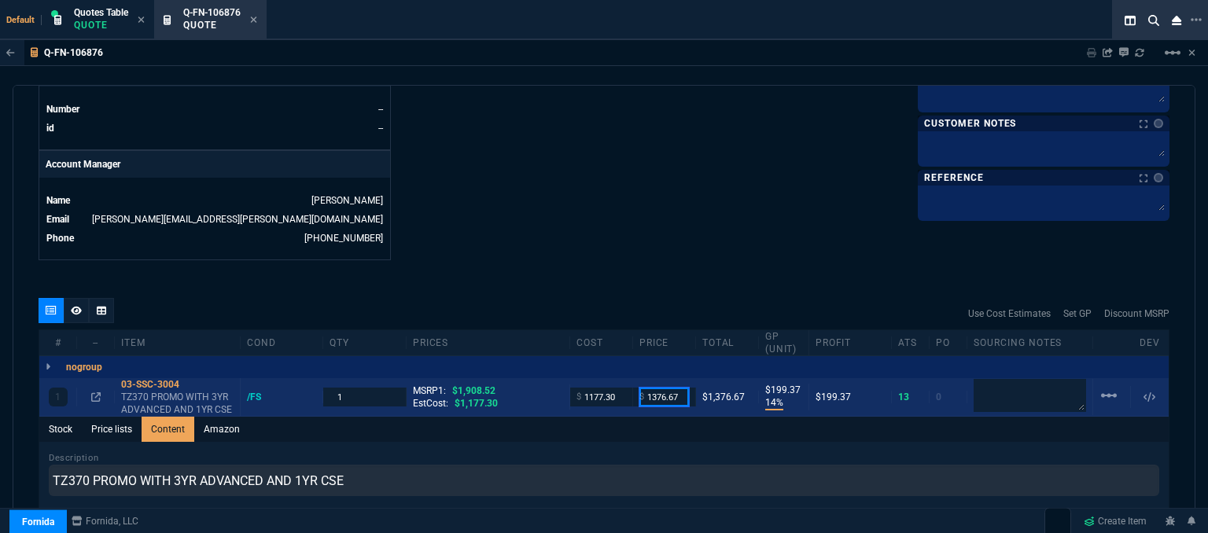
click at [681, 388] on input "1376.67" at bounding box center [665, 397] width 50 height 18
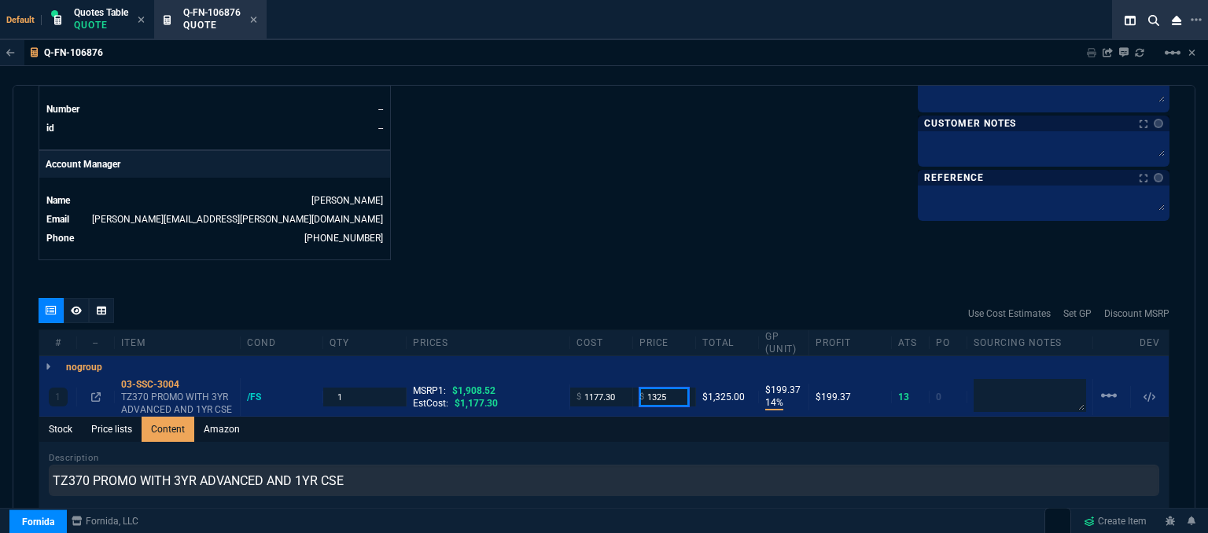
type input "1325"
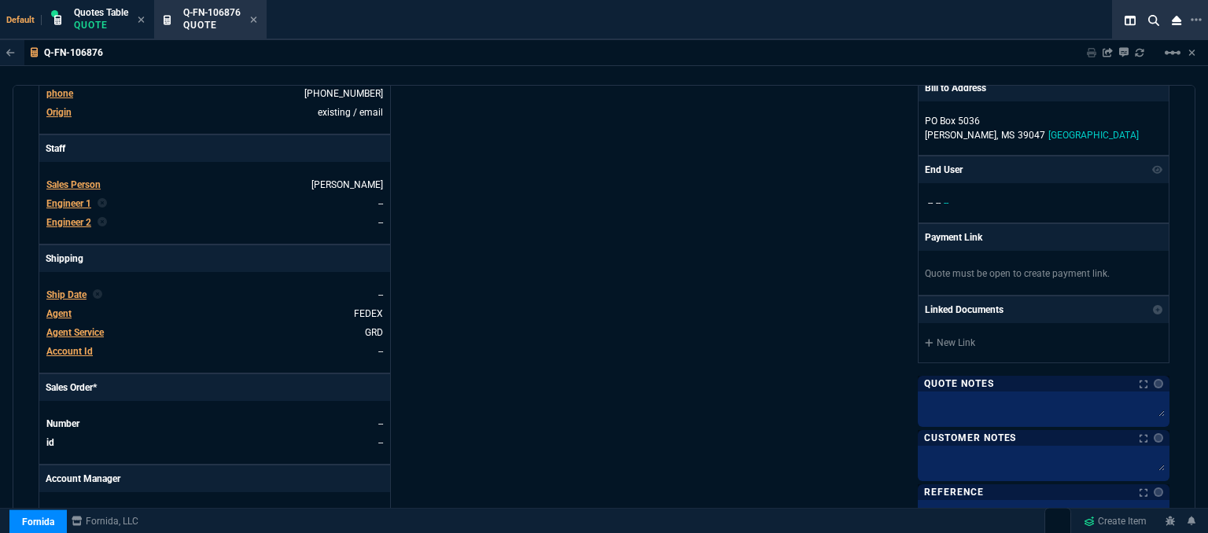
scroll to position [787, 0]
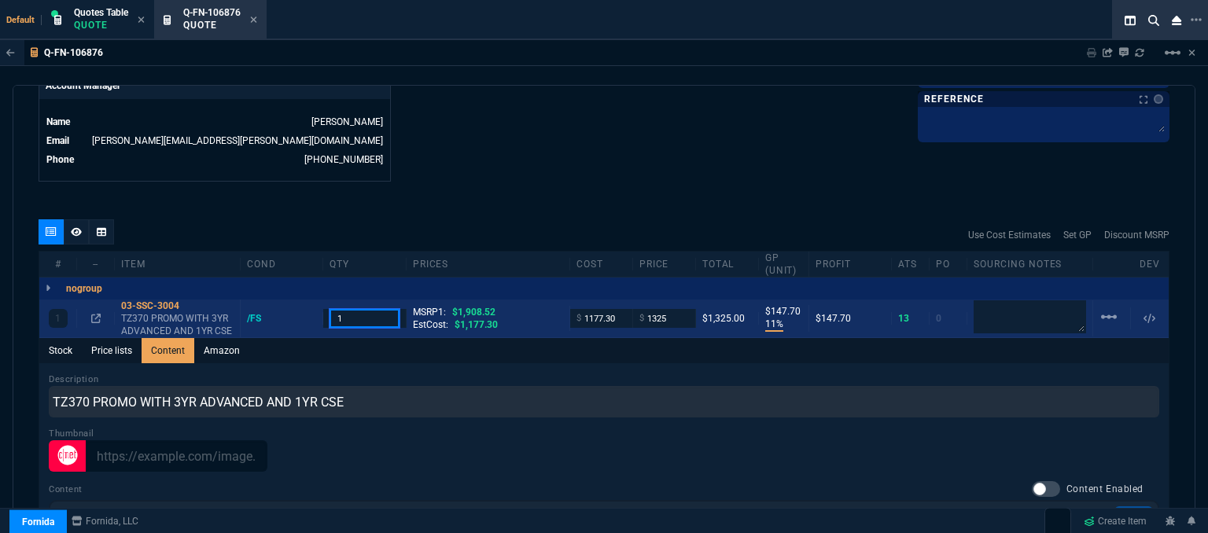
drag, startPoint x: 347, startPoint y: 304, endPoint x: 314, endPoint y: 290, distance: 35.6
click at [314, 300] on div "1 03-SSC-3004 TZ370 PROMO WITH 3YR ADVANCED AND 1YR CSE /FS 1 MSRP1: $1,908.52 …" at bounding box center [604, 319] width 1130 height 39
type input "14"
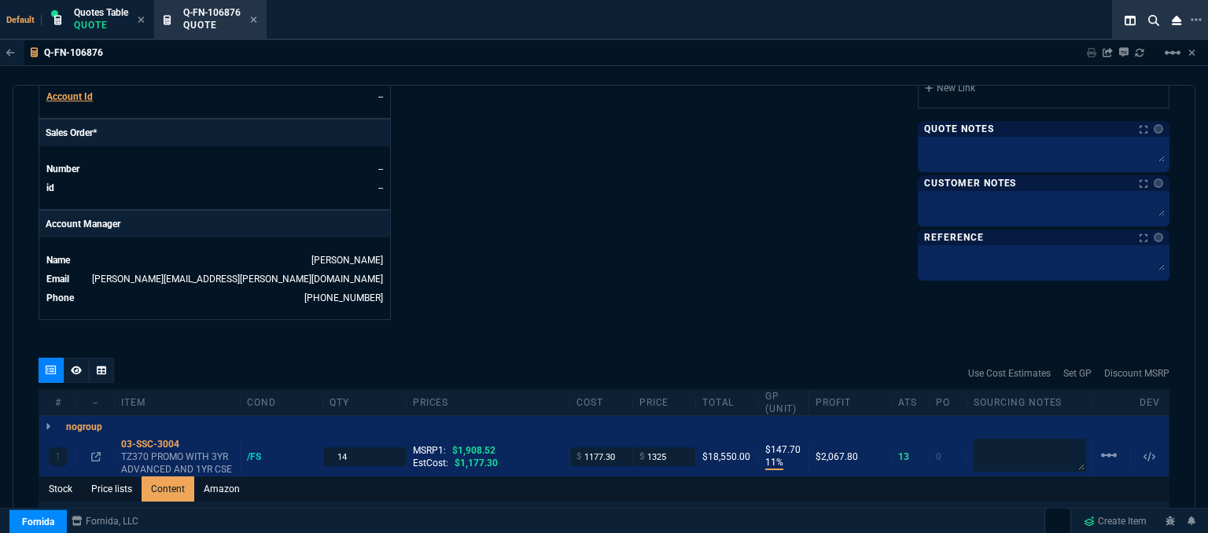
scroll to position [614, 0]
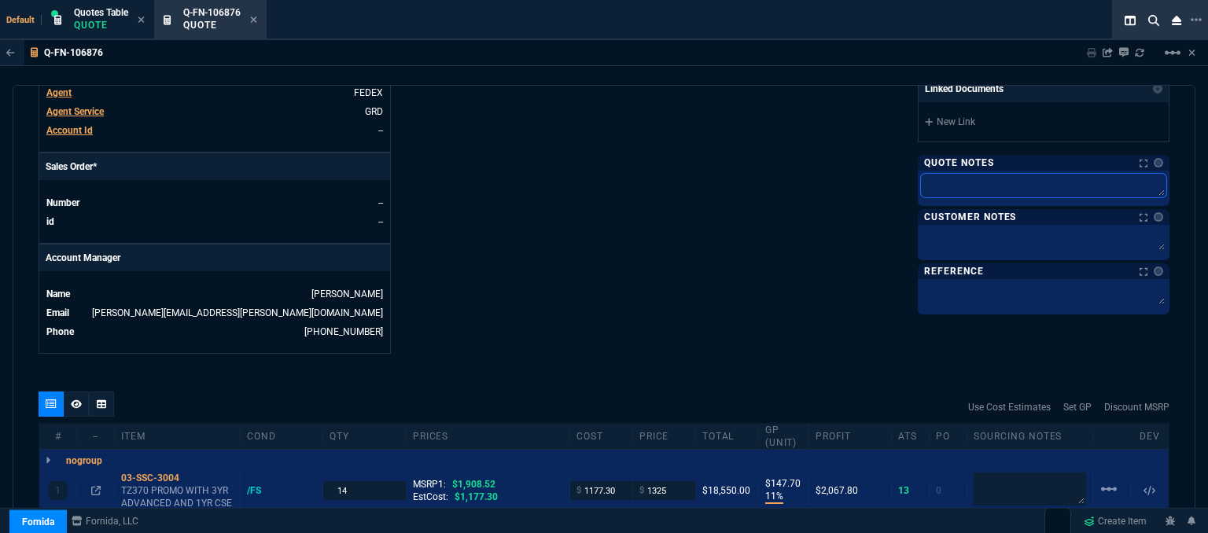
click at [998, 184] on textarea at bounding box center [1043, 186] width 245 height 24
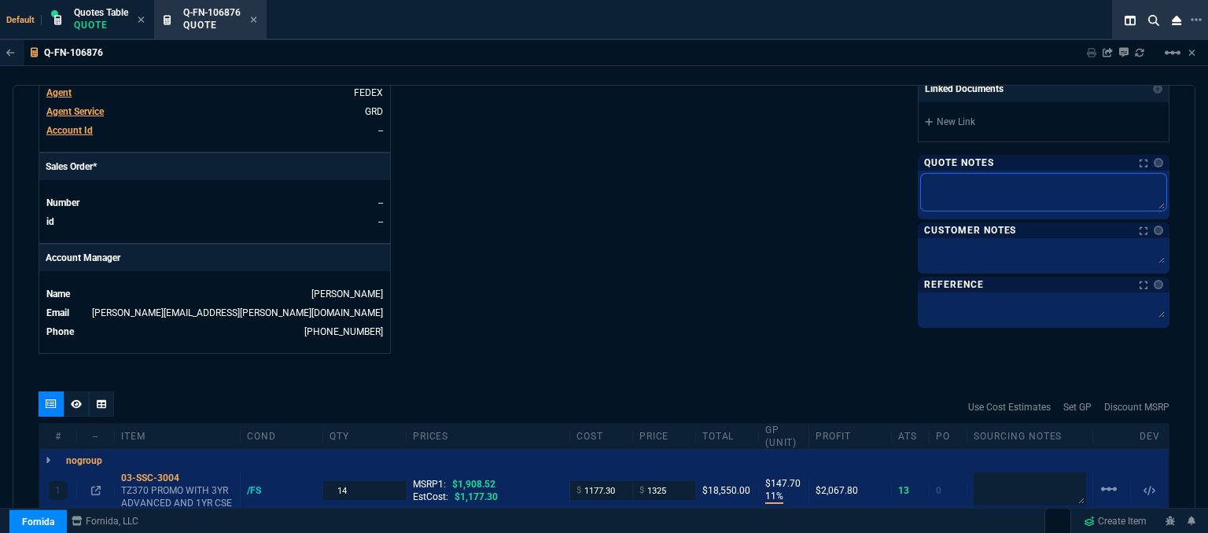
type textarea "d"
type textarea "dh"
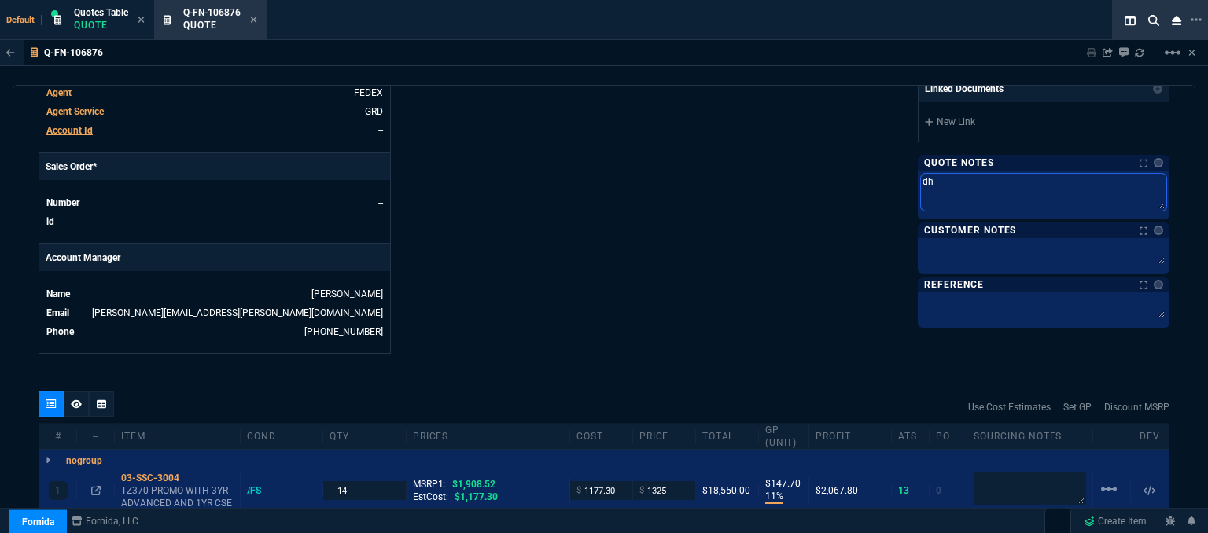
type textarea "dh"
type textarea "dh b"
type textarea "dh bu"
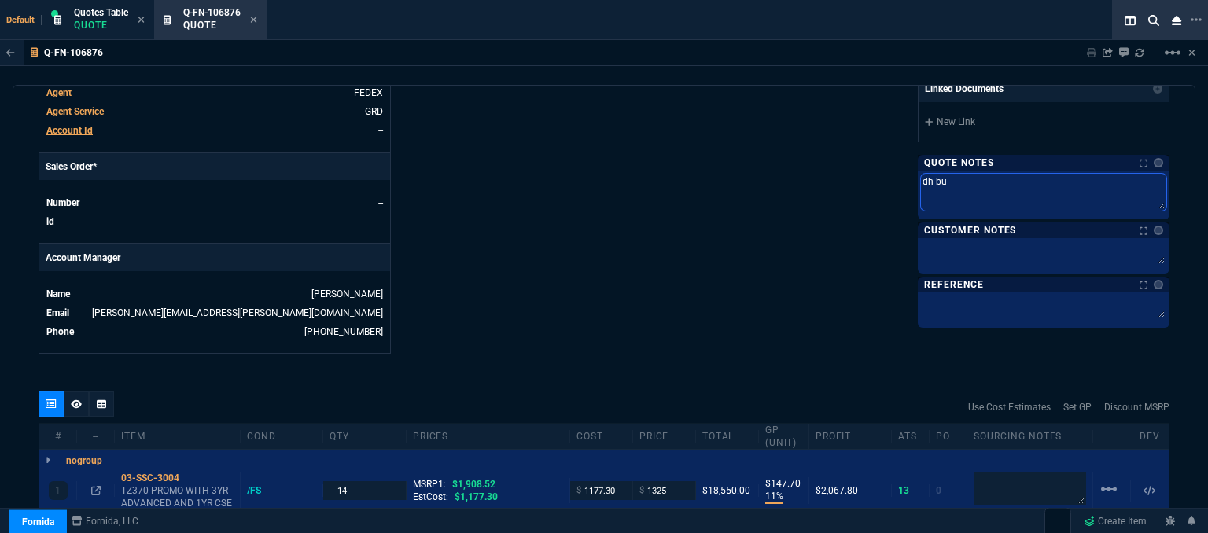
type textarea "dh bul"
type textarea "dh bulk"
type textarea "dh bulk*"
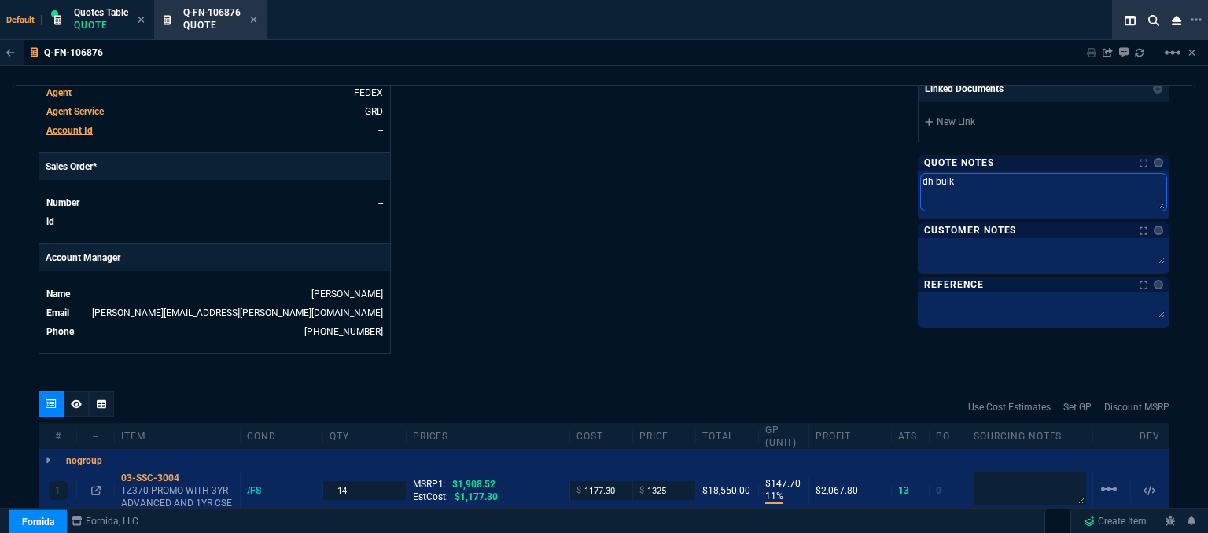
type textarea "dh bulk*"
type textarea "dh bulk**"
type textarea "dh bulk**p"
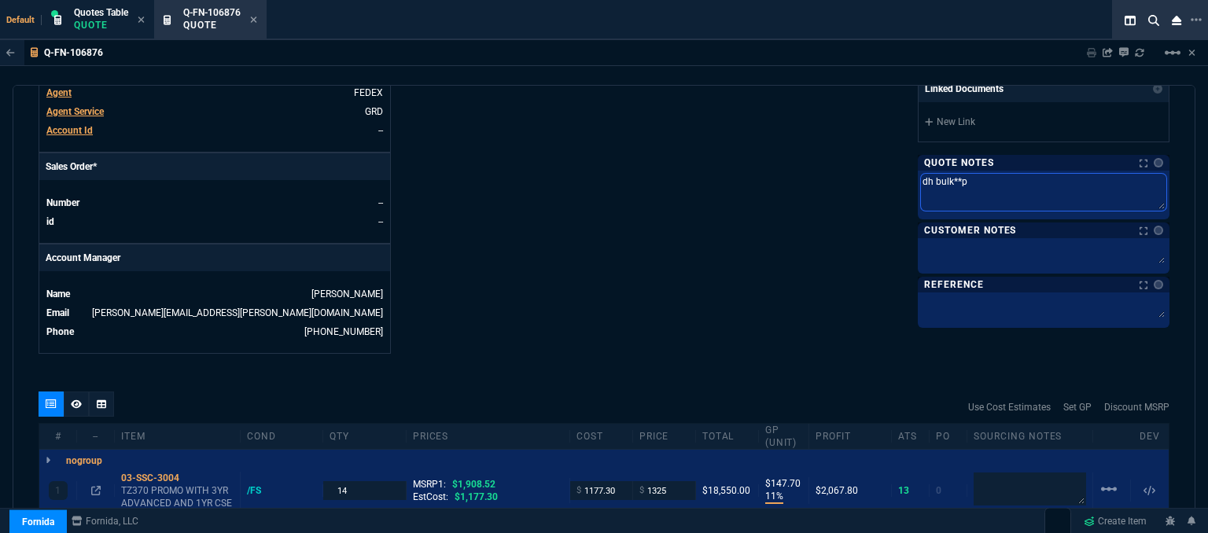
type textarea "dh bulk**pa"
type textarea "dh bulk**par"
type textarea "dh bulk**part"
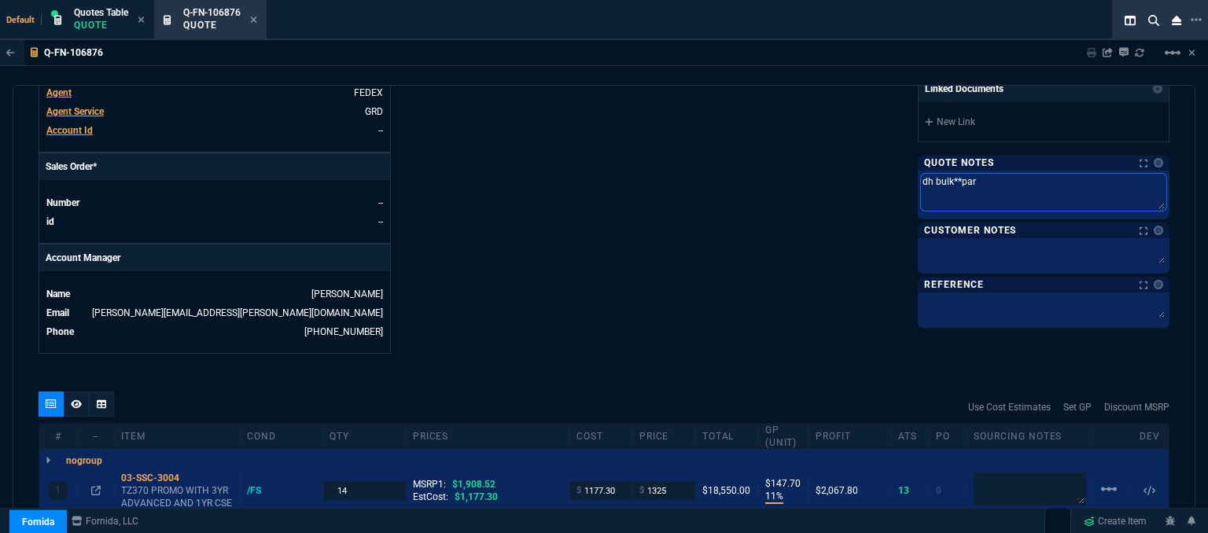
type textarea "dh bulk**part"
type textarea "dh bulk**parti"
type textarea "dh bulk**partia"
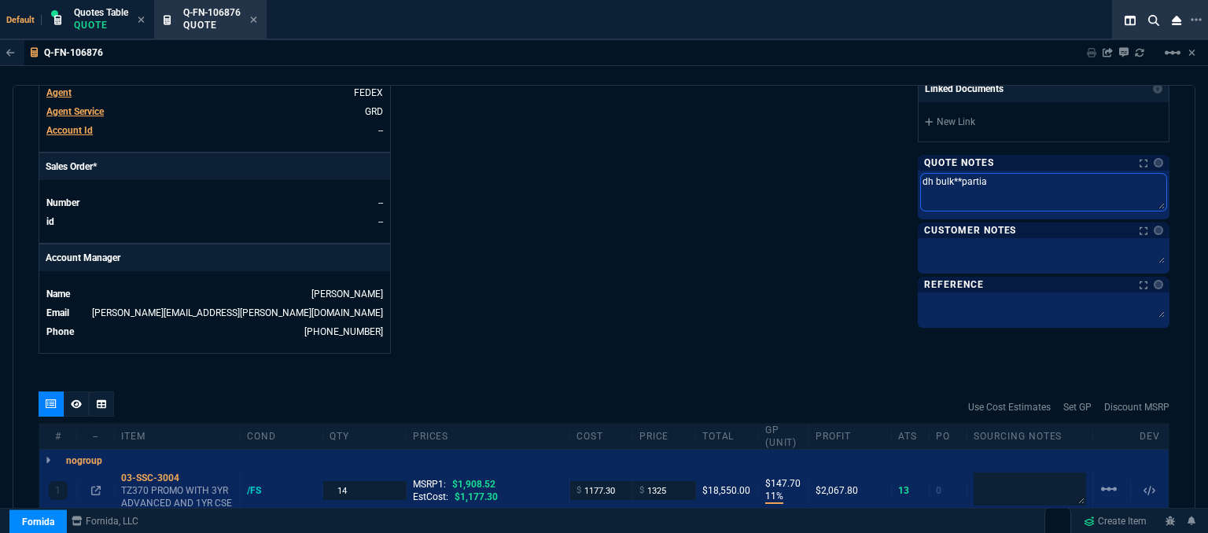
type textarea "dh bulk**partial"
type textarea "dh bulk**partial s"
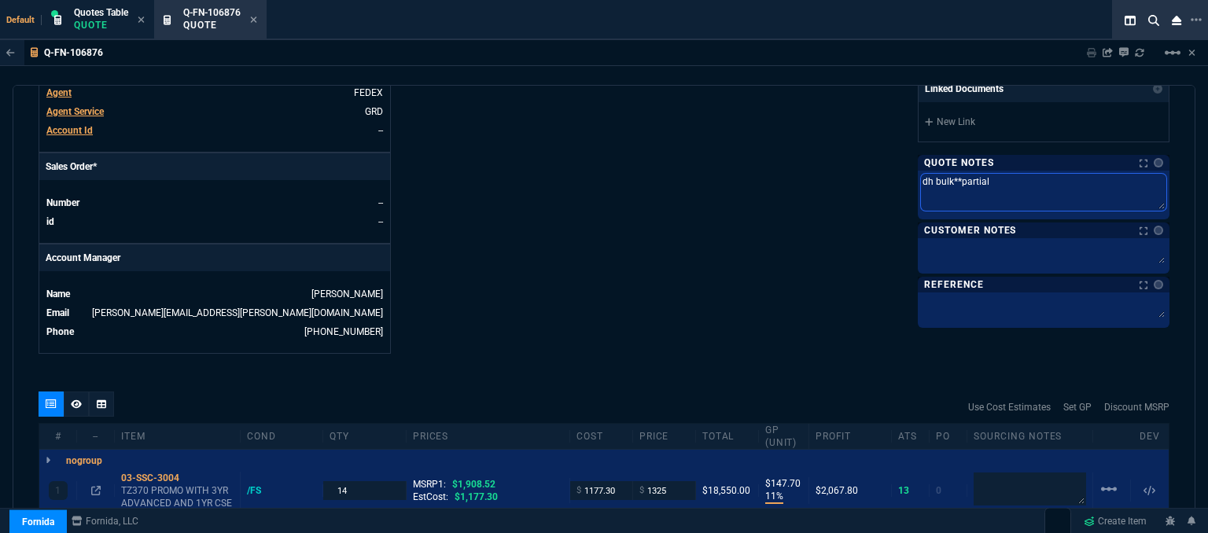
type textarea "dh bulk**partial s"
type textarea "dh bulk**partial sh"
type textarea "dh bulk**partial shi"
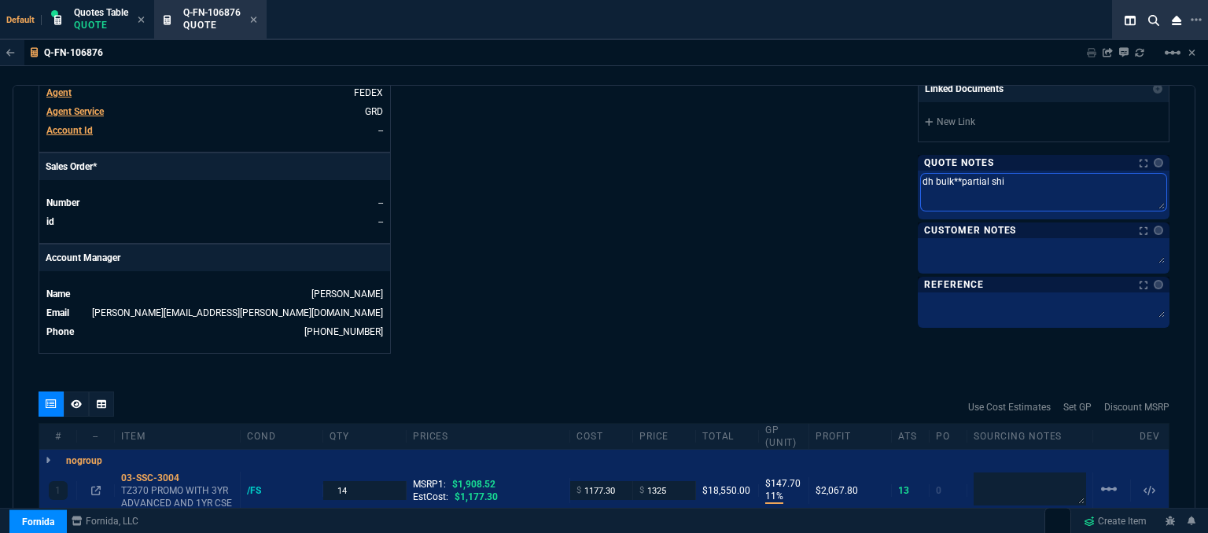
type textarea "dh bulk**partial ship"
type textarea "dh bulk**partial shipm"
type textarea "dh bulk**partial shipme"
type textarea "dh bulk**partial shipmen"
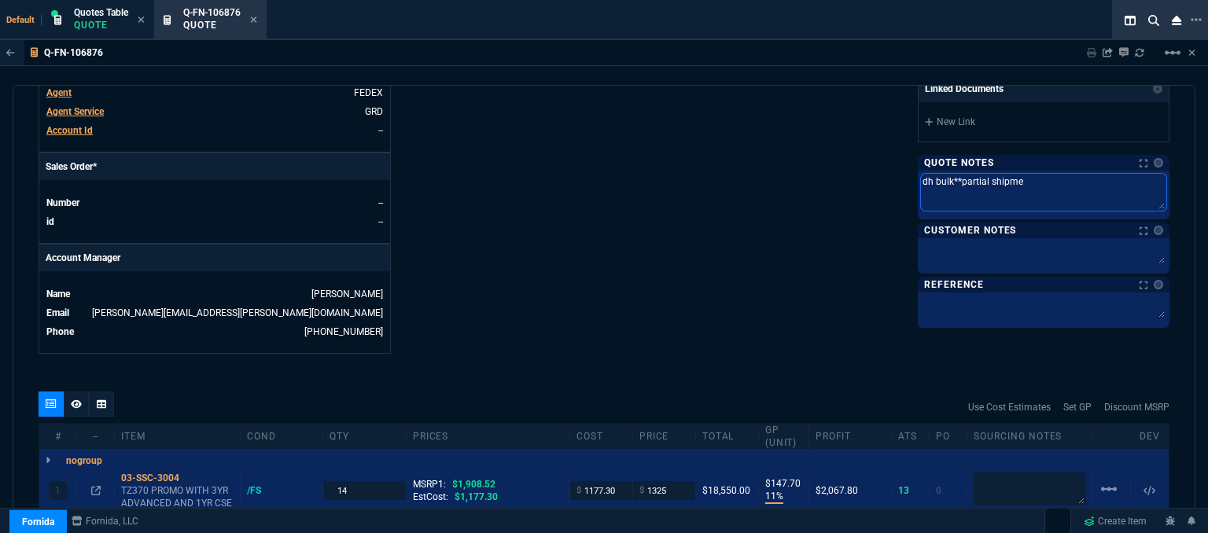
type textarea "dh bulk**partial shipmen"
type textarea "dh bulk**partial shipment"
click at [987, 247] on textarea at bounding box center [1043, 254] width 245 height 24
type textarea "E"
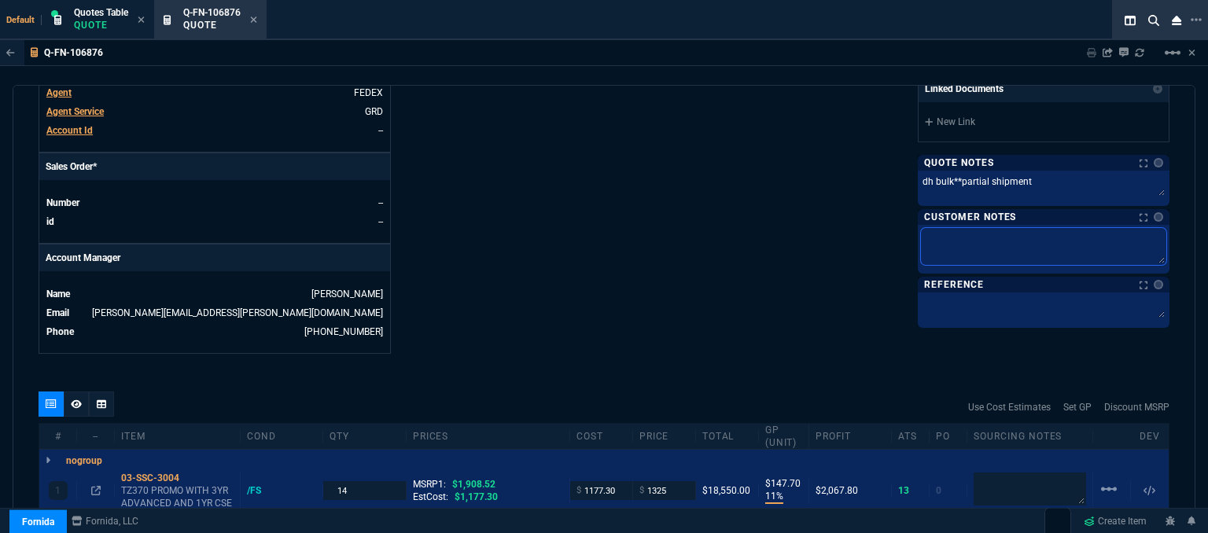
type textarea "E"
type textarea "ET"
type textarea "ETA"
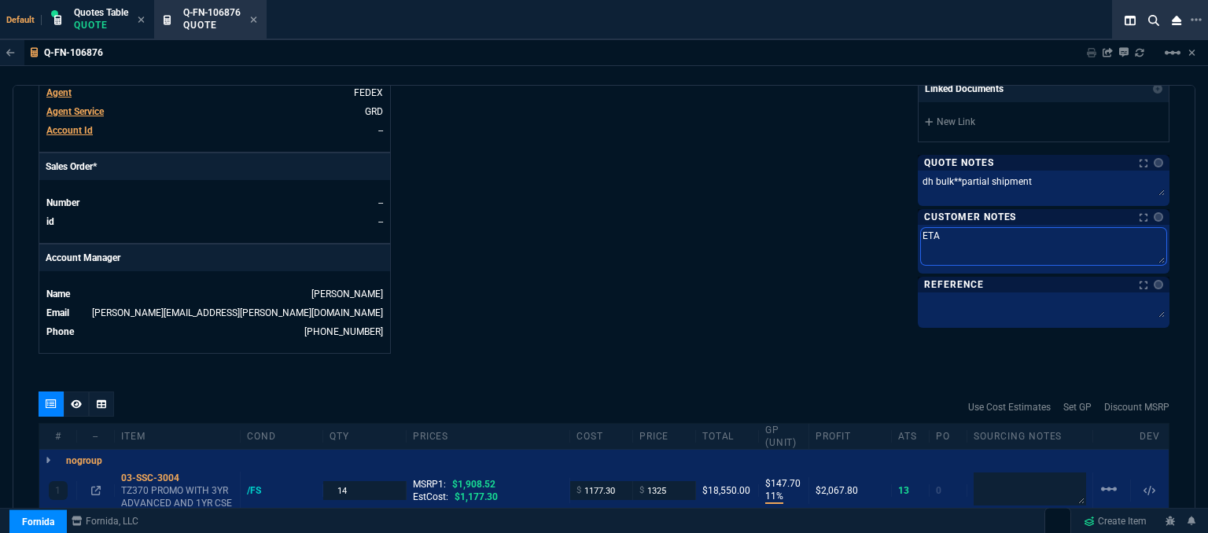
type textarea "ETA"
type textarea "ETA 7"
type textarea "ETA 7="
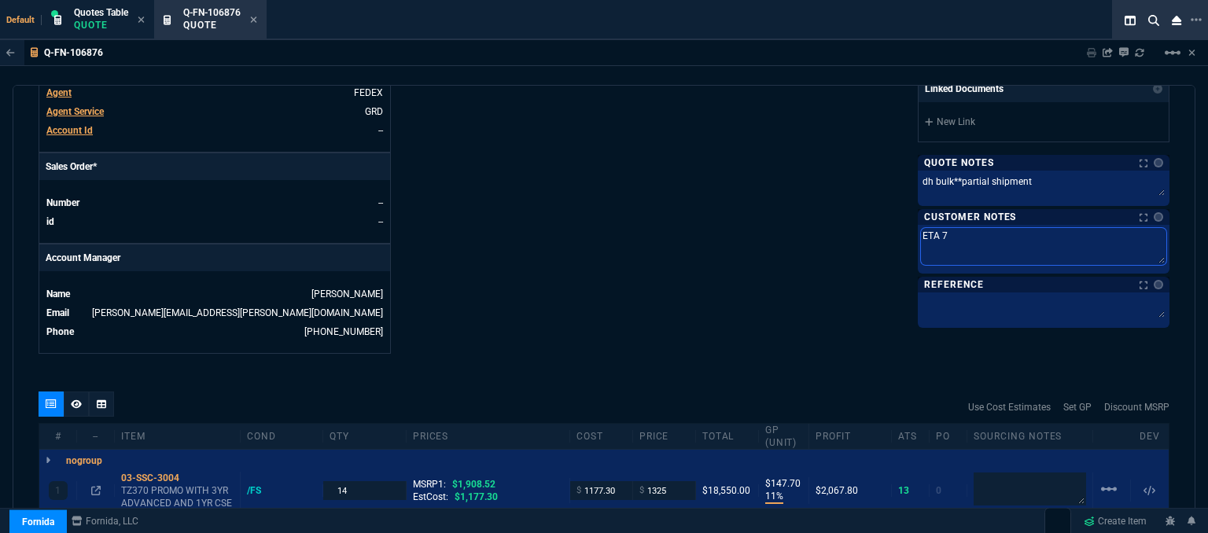
type textarea "ETA 7="
type textarea "ETA 7=1"
type textarea "ETA 7=10"
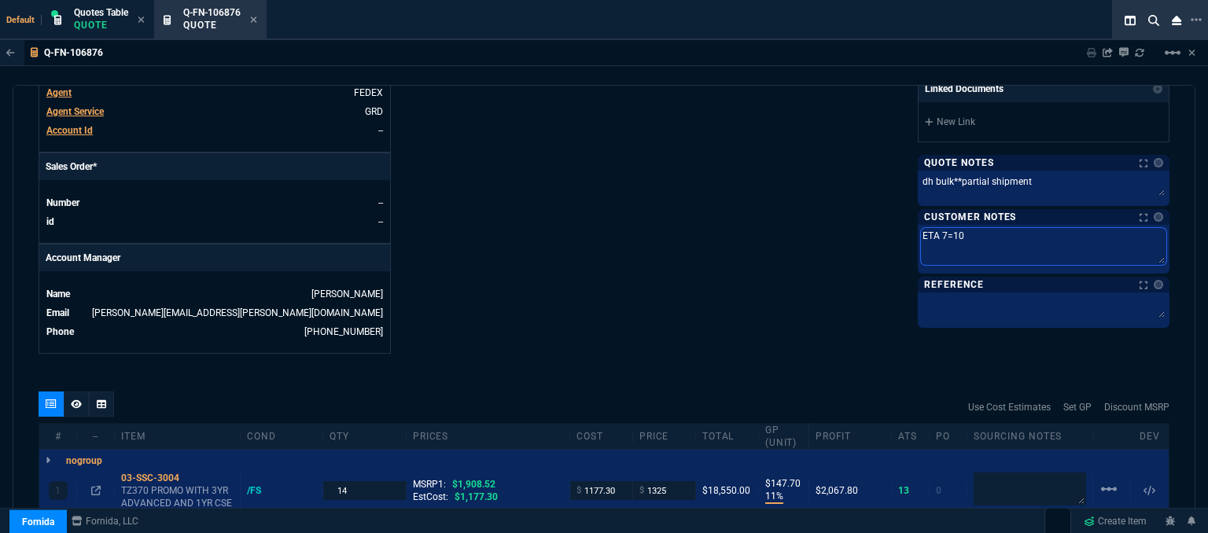
type textarea "ETA 7=10"
type textarea "ETA 7=10 B"
type textarea "ETA 7=10 Bi"
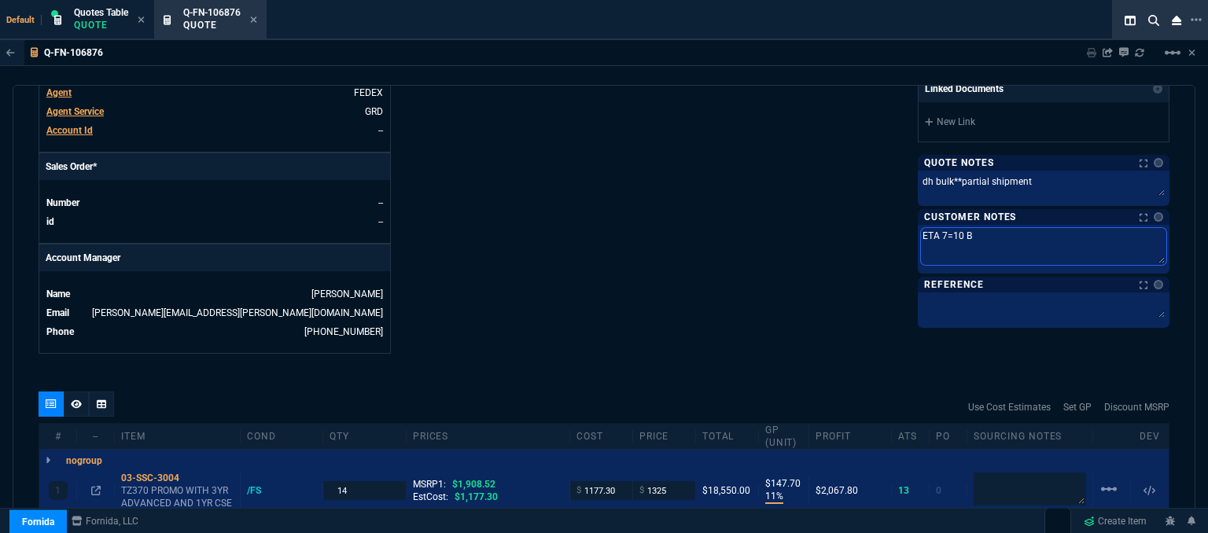
type textarea "ETA 7=10 Bi"
type textarea "ETA 7=10 Biz"
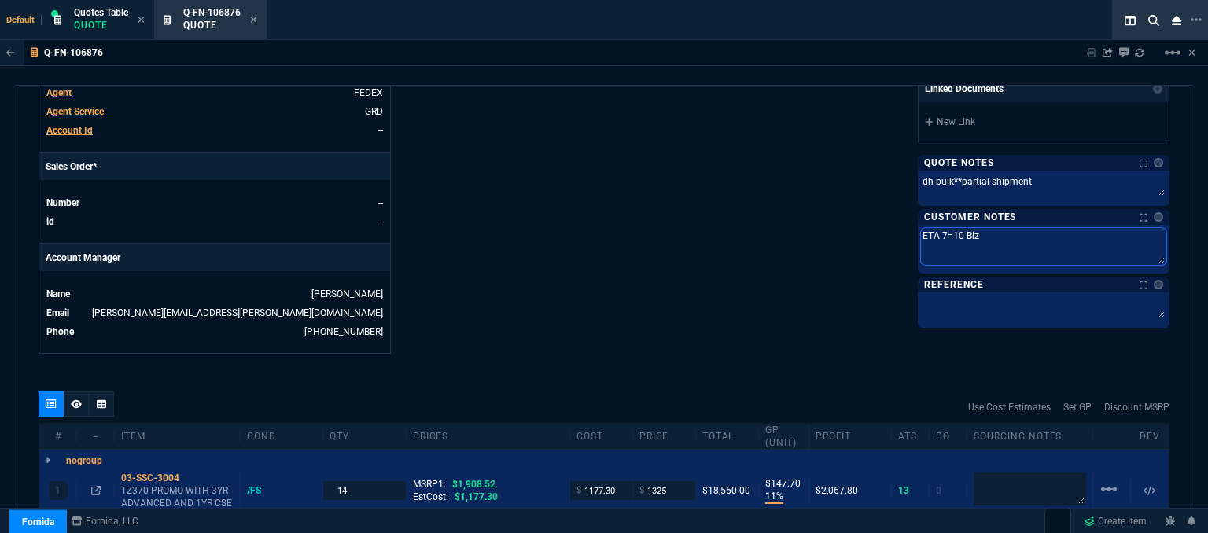
type textarea "ETA 7=10 Biz D"
type textarea "ETA 7=10 Biz Da"
type textarea "ETA 7=10 Biz Day"
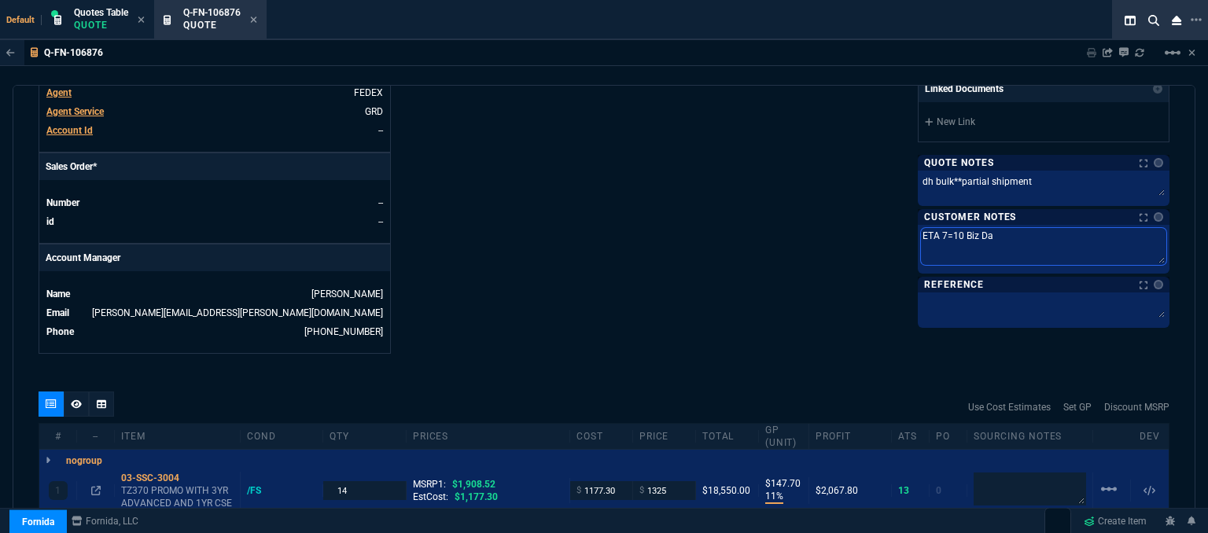
type textarea "ETA 7=10 Biz Day"
type textarea "ETA 7=10 Biz Days"
type textarea "ETA 7=10 Biz Day"
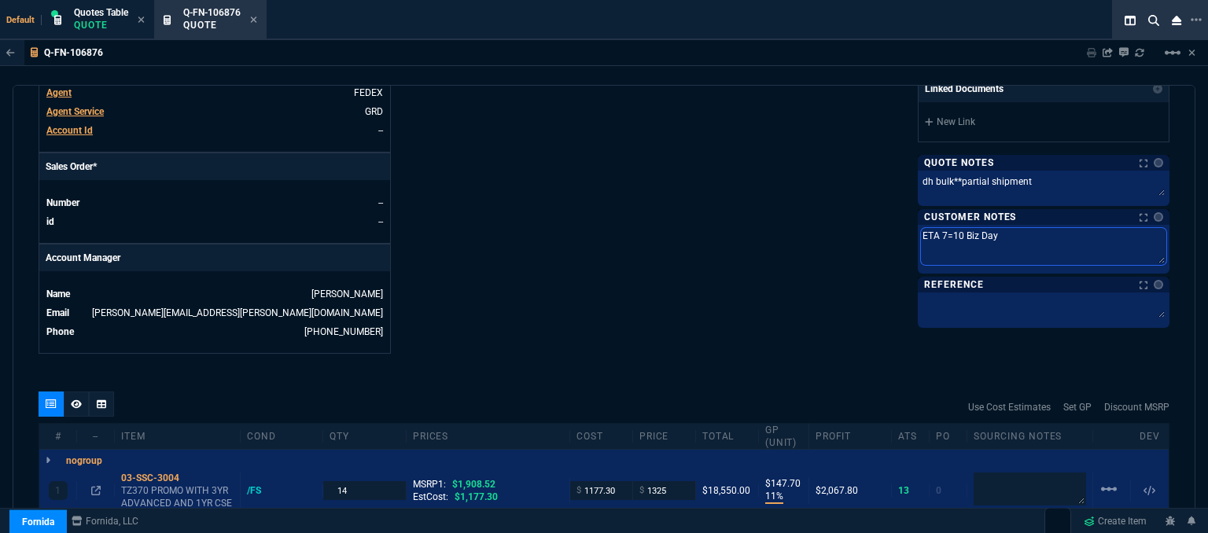
type textarea "ETA 7=10 Biz Da"
type textarea "ETA 7=10 Biz D"
type textarea "ETA 7=10 Biz"
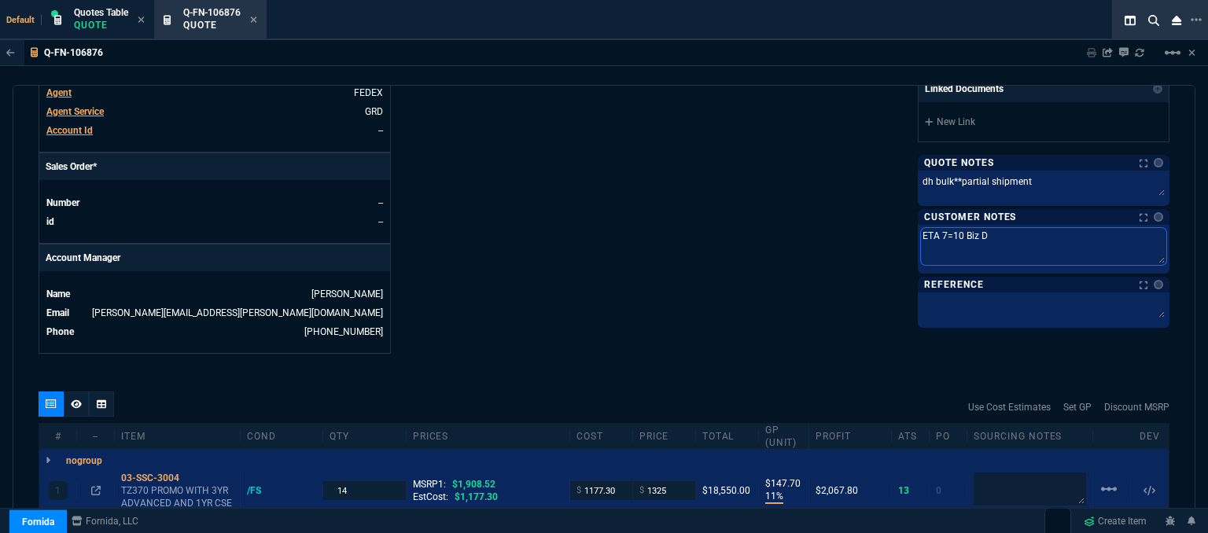
type textarea "ETA 7=10 Biz"
type textarea "ETA 7=10 Bi"
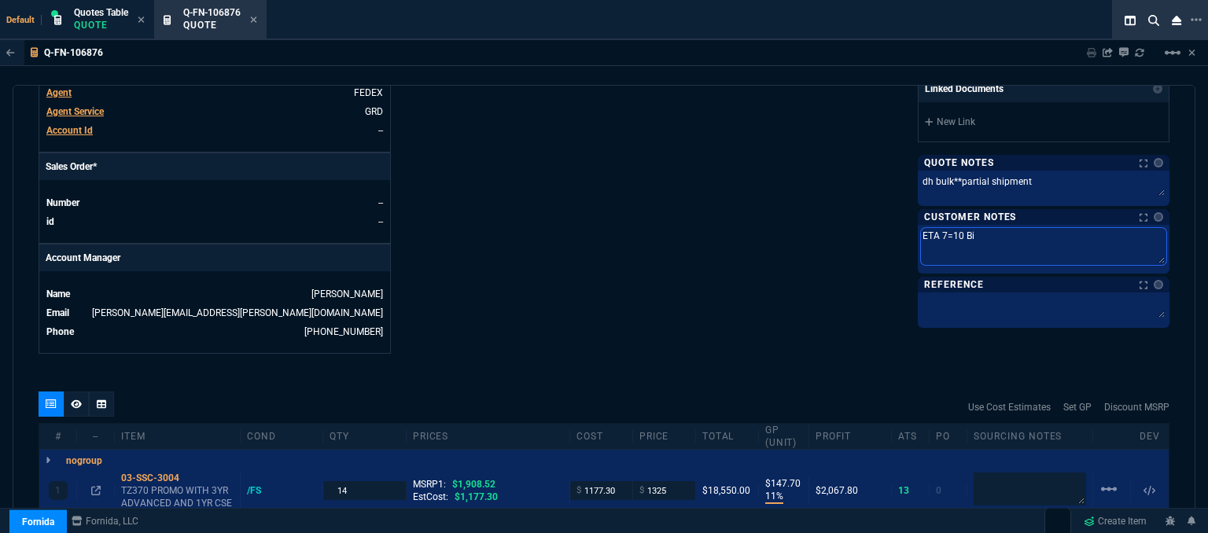
type textarea "ETA 7=10 B"
type textarea "ETA 7=10"
type textarea "ETA 7=1"
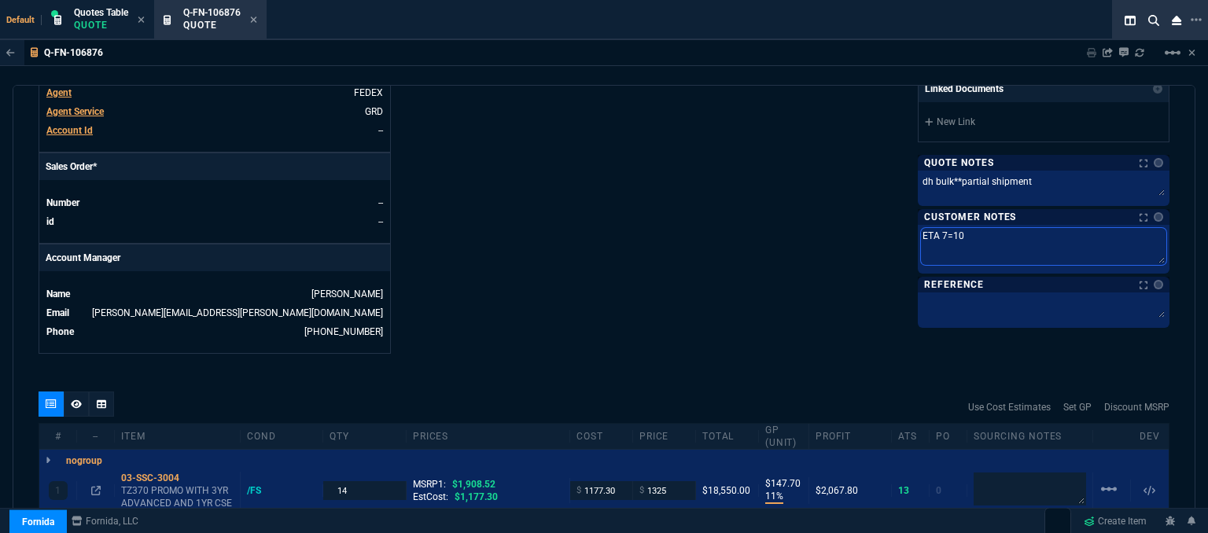
type textarea "ETA 7=1"
type textarea "ETA 7="
type textarea "ETA 7"
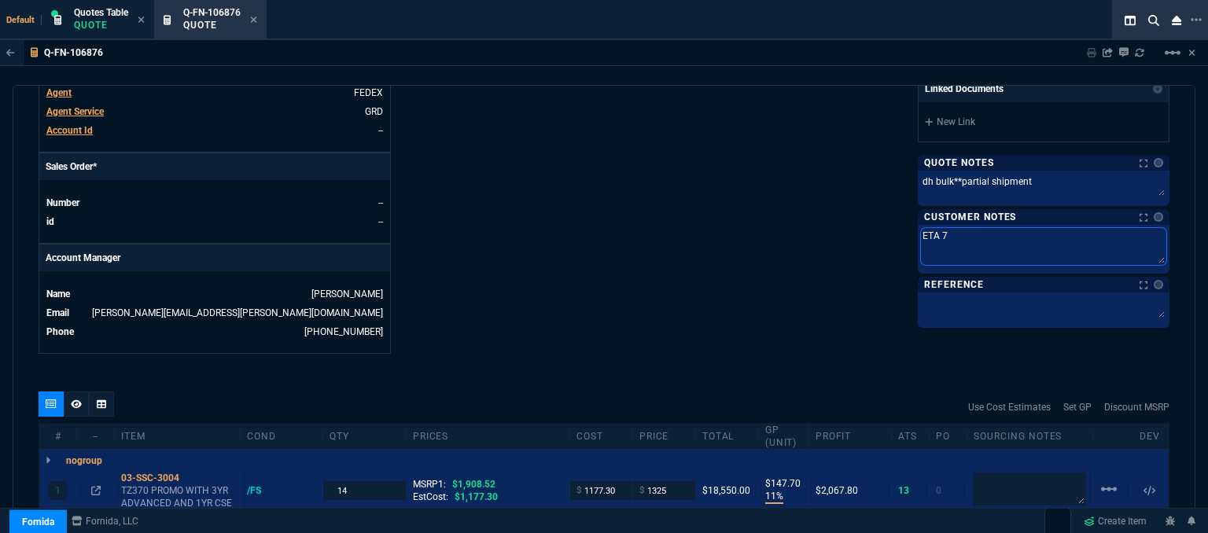
type textarea "ETA 7-"
type textarea "ETA 7-1"
type textarea "ETA 7-10"
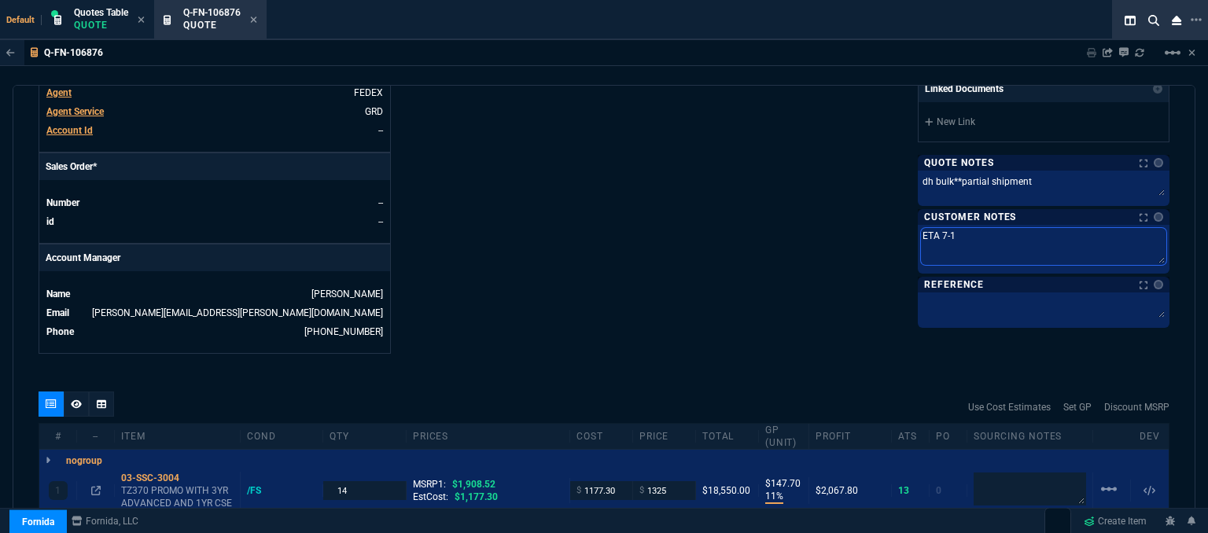
type textarea "ETA 7-10"
type textarea "ETA 7-10 B"
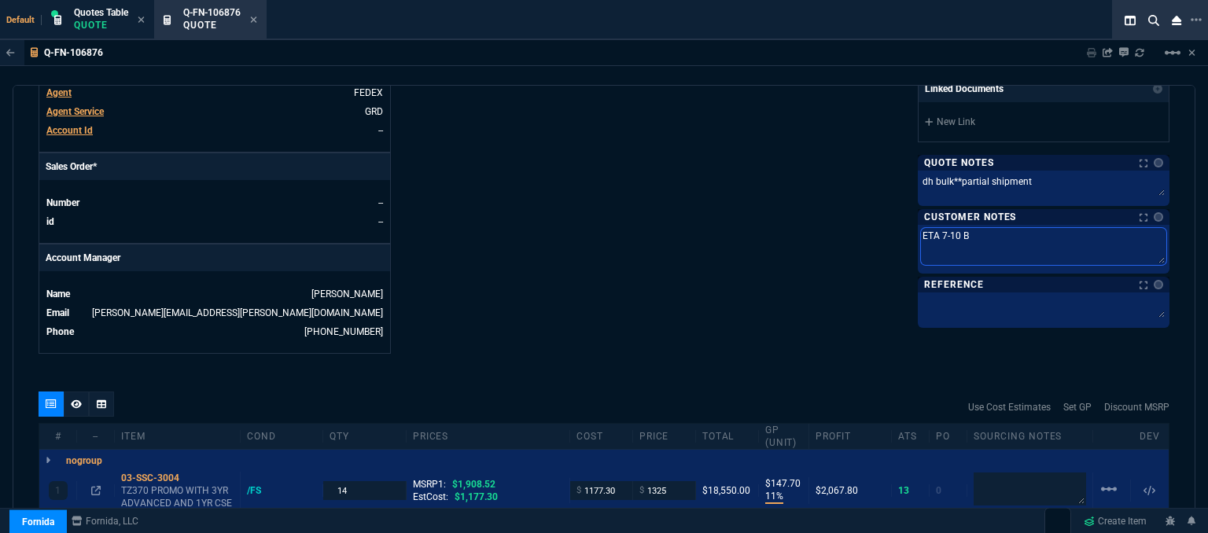
type textarea "ETA 7-10 Bi"
type textarea "ETA 7-10 Biz"
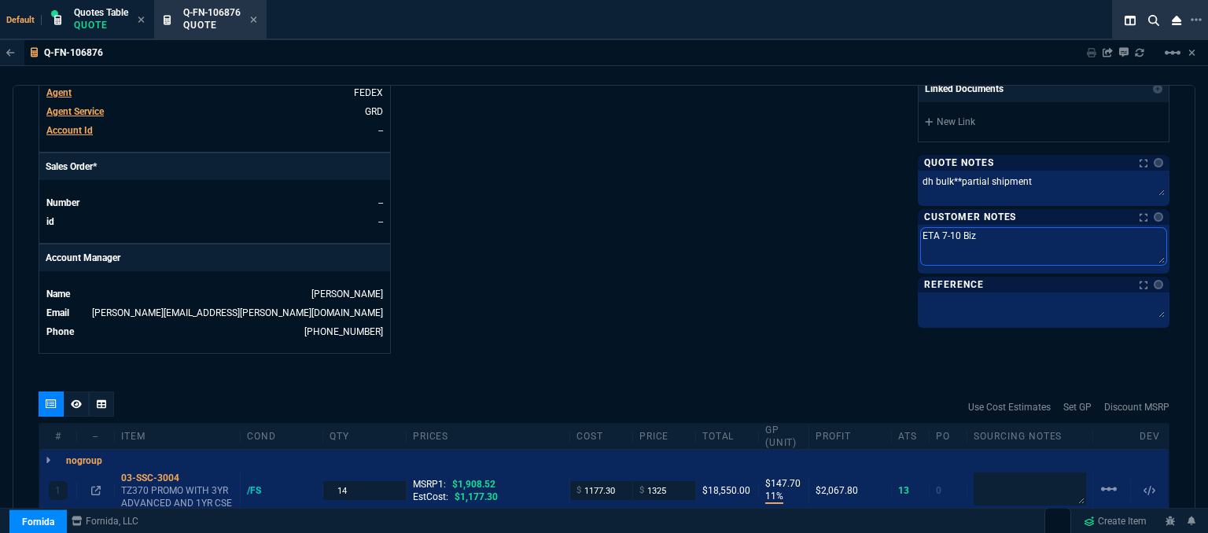
type textarea "ETA 7-10 Biz D"
type textarea "ETA 7-10 Biz Da"
type textarea "ETA 7-10 Biz Day"
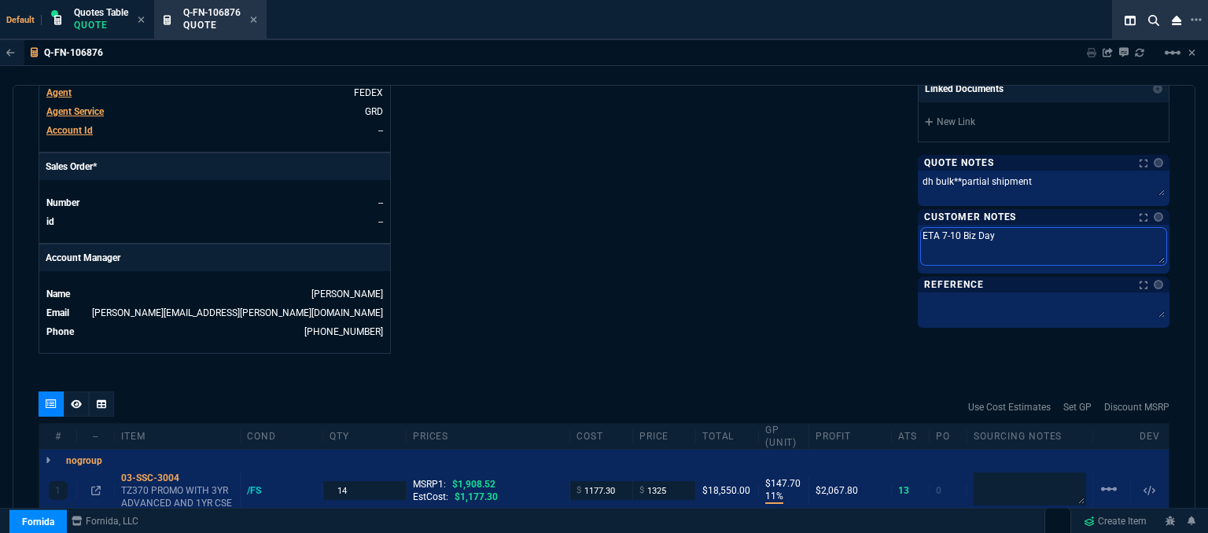
type textarea "ETA 7-10 Biz Days"
type textarea "ETA 7-10 Biz Days f"
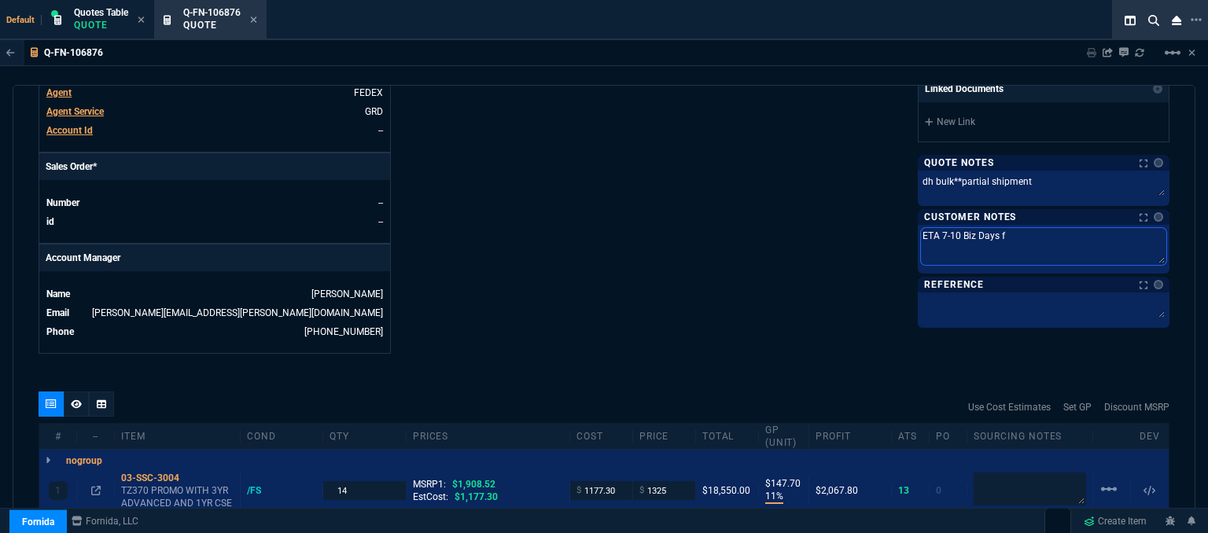
type textarea "ETA 7-10 Biz Days fo"
type textarea "ETA 7-10 Biz Days for"
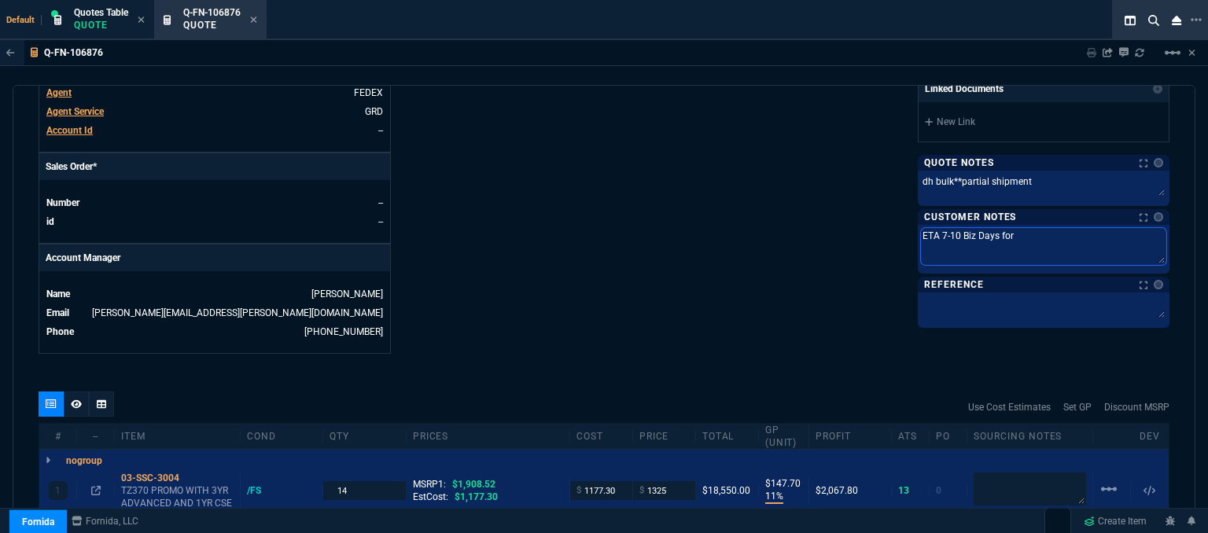
type textarea "ETA 7-10 Biz Days for l"
type textarea "ETA 7-10 Biz Days for la"
type textarea "ETA 7-10 Biz Days for las"
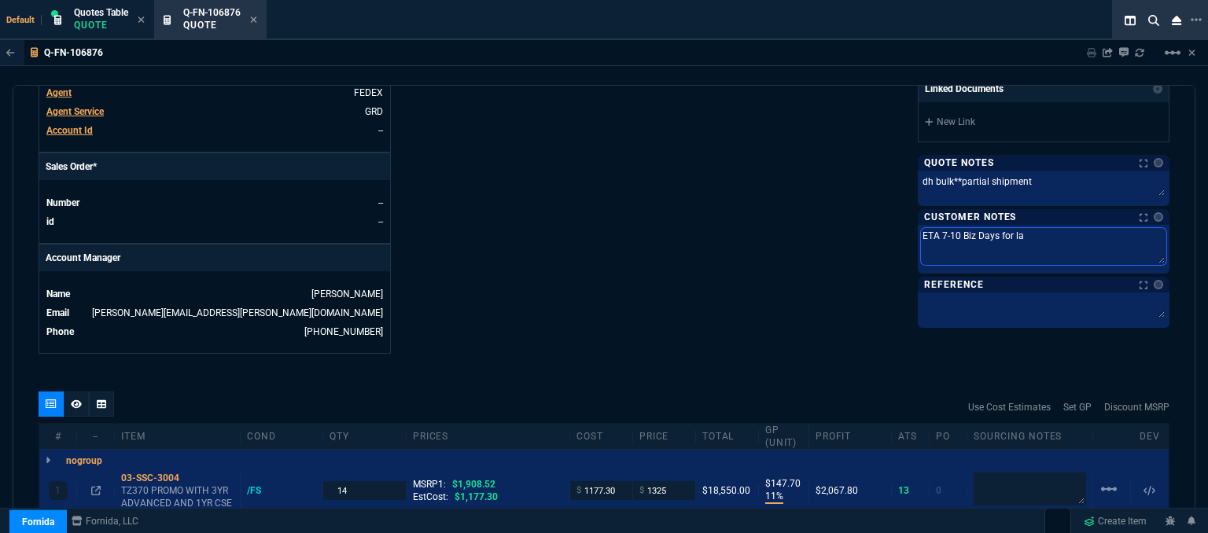
type textarea "ETA 7-10 Biz Days for las"
type textarea "ETA 7-10 Biz Days for last"
type textarea "ETA 7-10 Biz Days for last p"
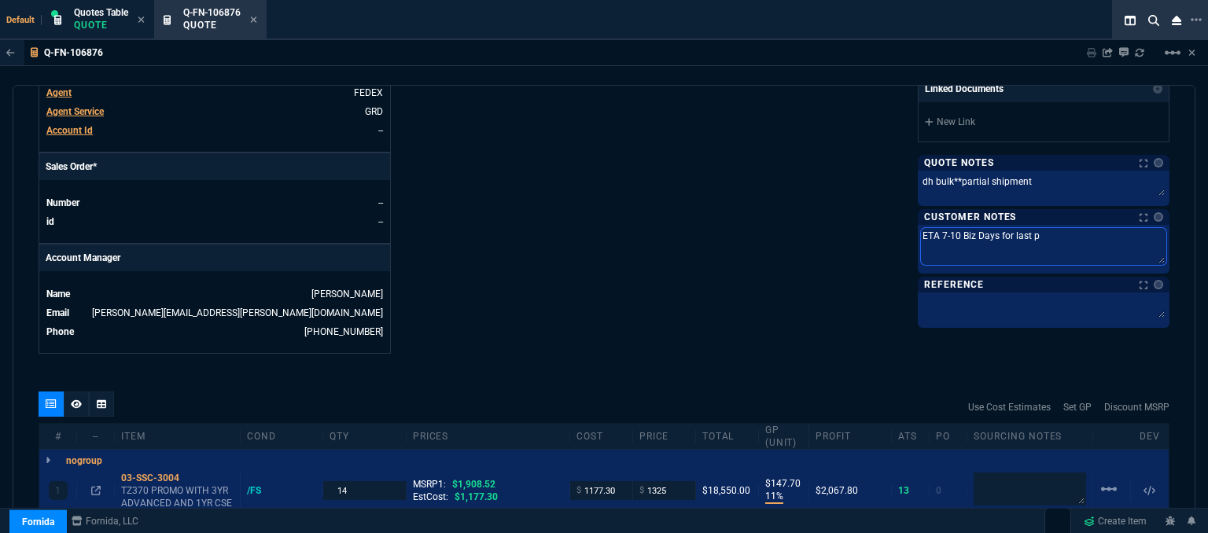
type textarea "ETA 7-10 Biz Days for last pa"
type textarea "ETA 7-10 Biz Days for last par"
type textarea "ETA 7-10 Biz Days for last part"
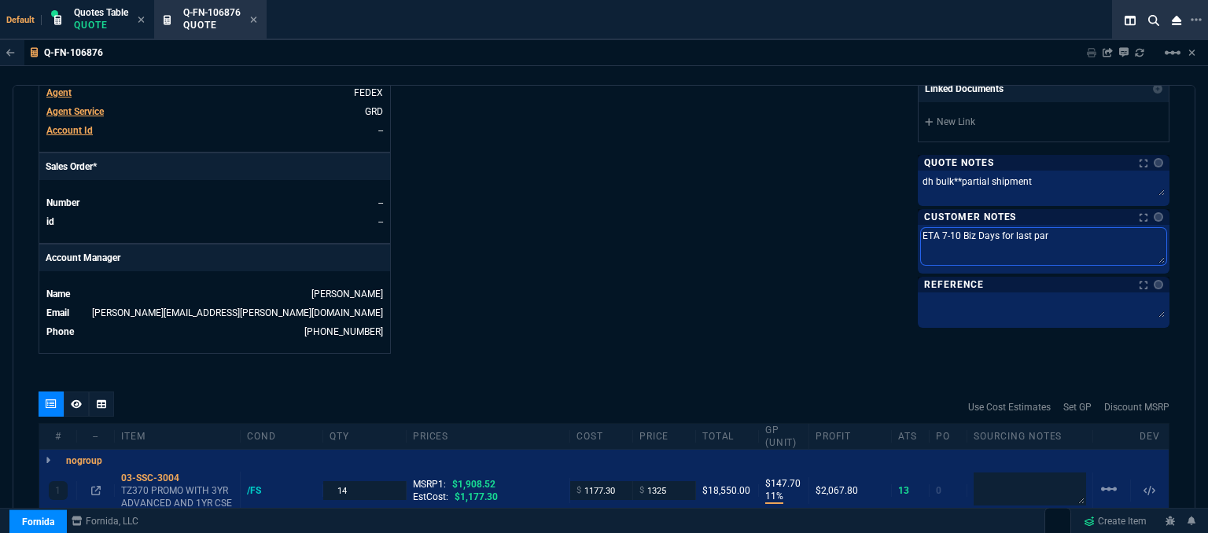
type textarea "ETA 7-10 Biz Days for last part"
type textarea "ETA 7-10 Biz Days for last par"
type textarea "ETA 7-10 Biz Days for last pa"
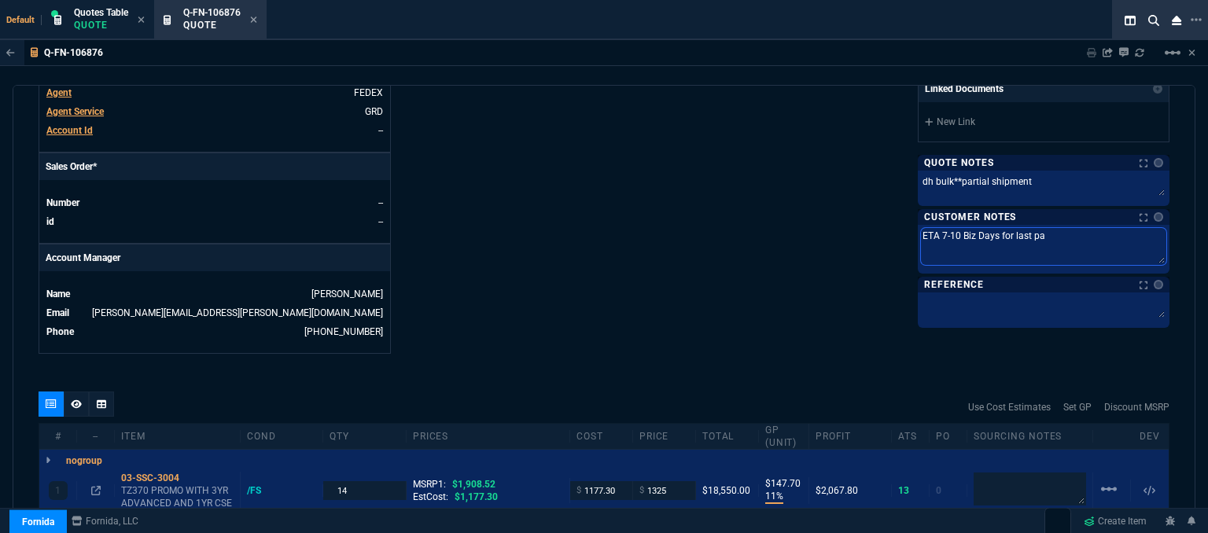
type textarea "ETA 7-10 Biz Days for last p"
type textarea "ETA 7-10 Biz Days for last"
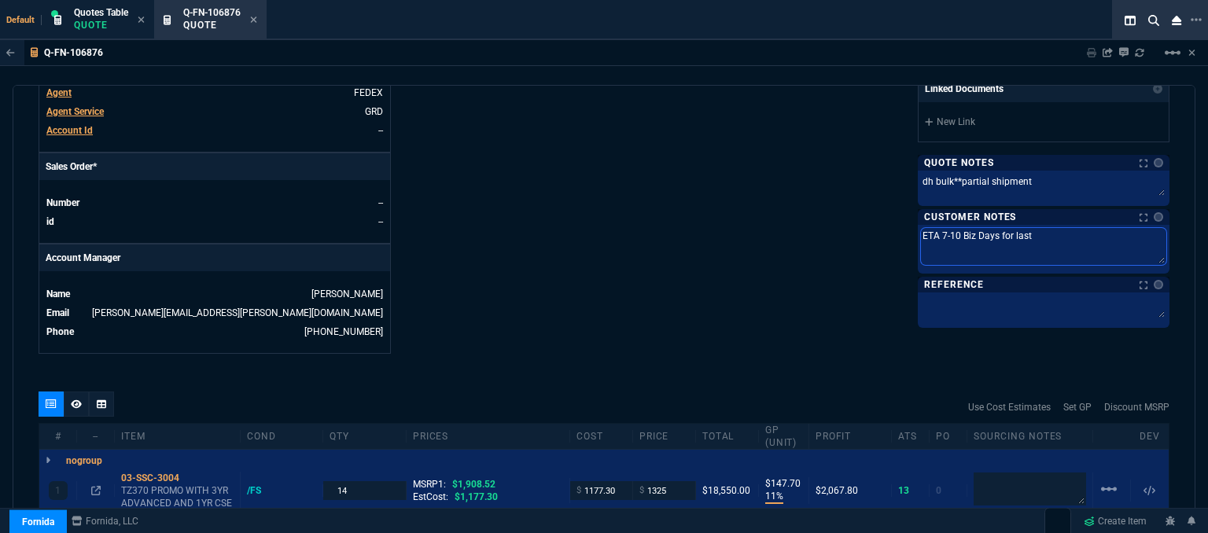
type textarea "ETA 7-10 Biz Days for last"
type textarea "ETA 7-10 Biz Days for las"
type textarea "ETA 7-10 Biz Days for la"
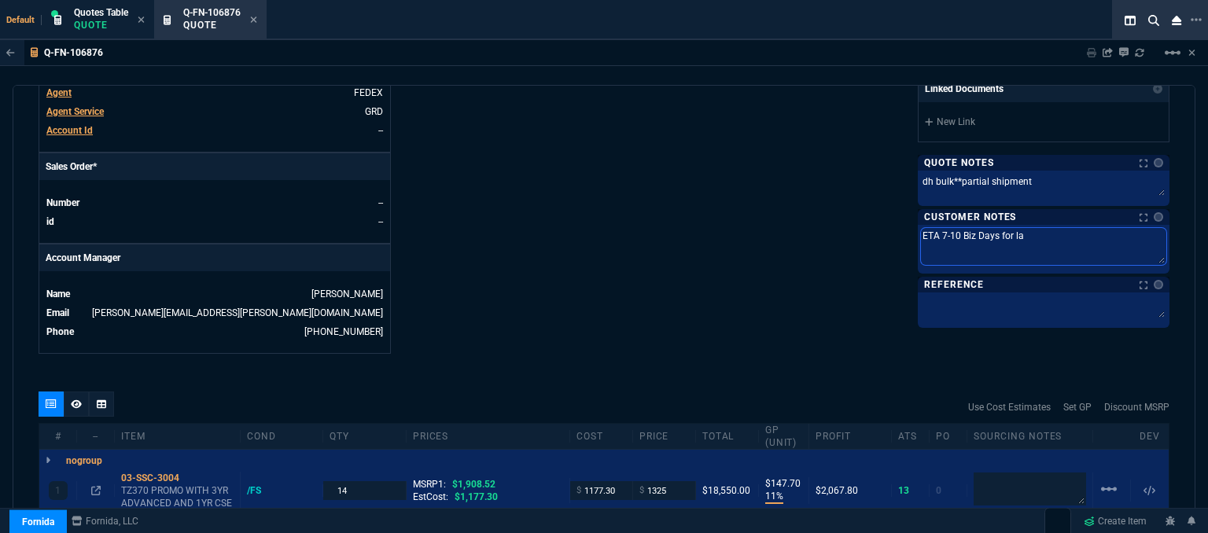
type textarea "ETA 7-10 Biz Days for l"
type textarea "ETA 7-10 Biz Days for"
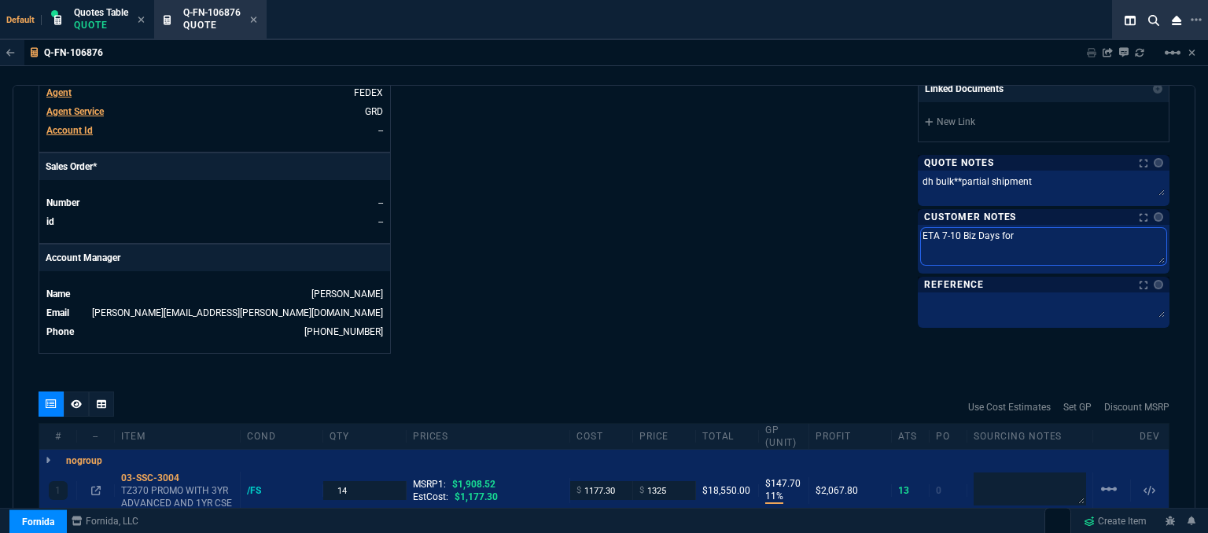
type textarea "ETA 7-10 Biz Days for"
type textarea "ETA 7-10 Biz Days fo"
type textarea "ETA 7-10 Biz Days f"
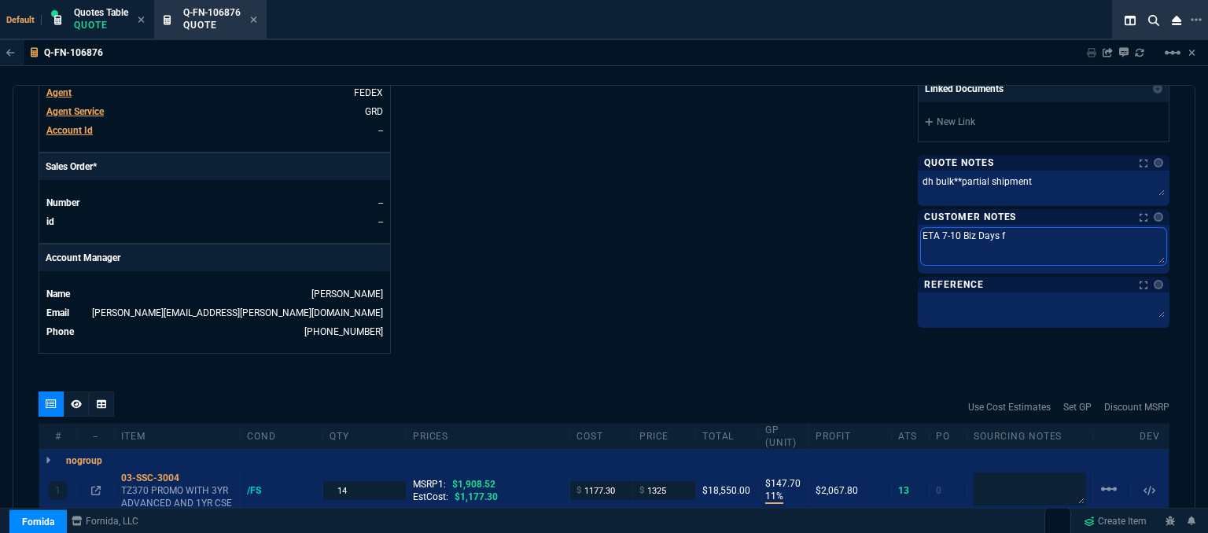
type textarea "ETA 7-10 Biz Days"
type textarea "ETA 7-10 Biz Day"
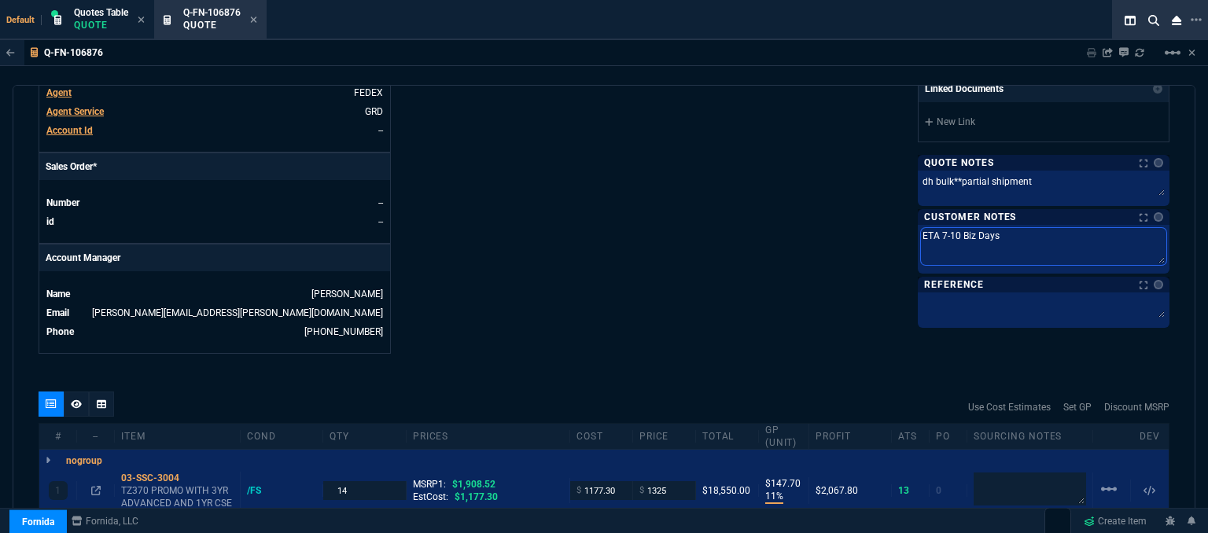
type textarea "ETA 7-10 Biz Day"
type textarea "ETA 7-10 Biz Da"
type textarea "ETA 7-10 Biz D"
click at [981, 232] on textarea at bounding box center [1043, 246] width 245 height 37
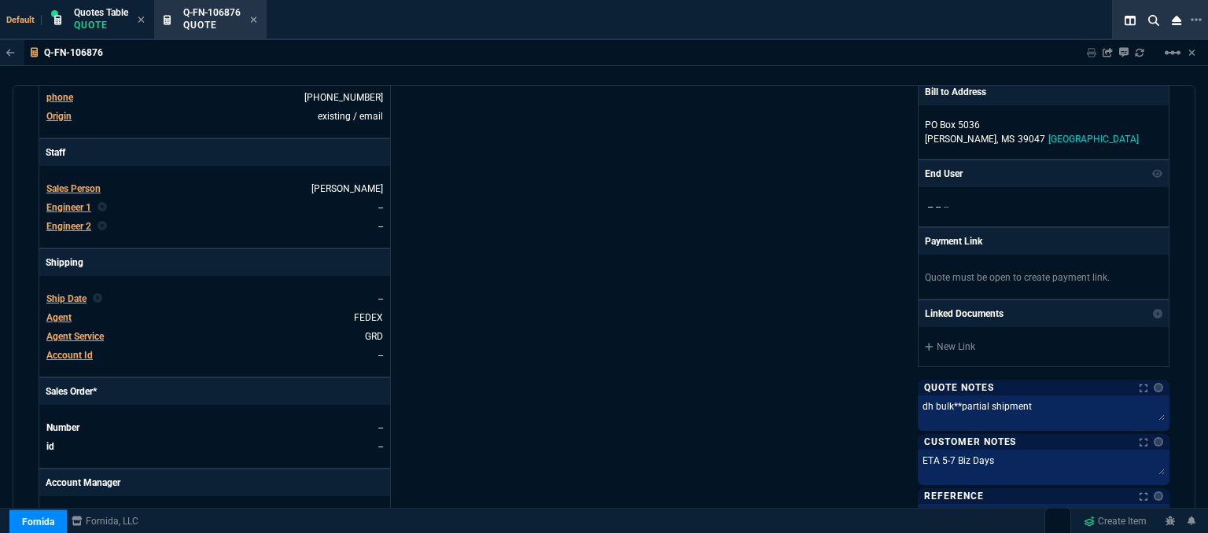
scroll to position [300, 0]
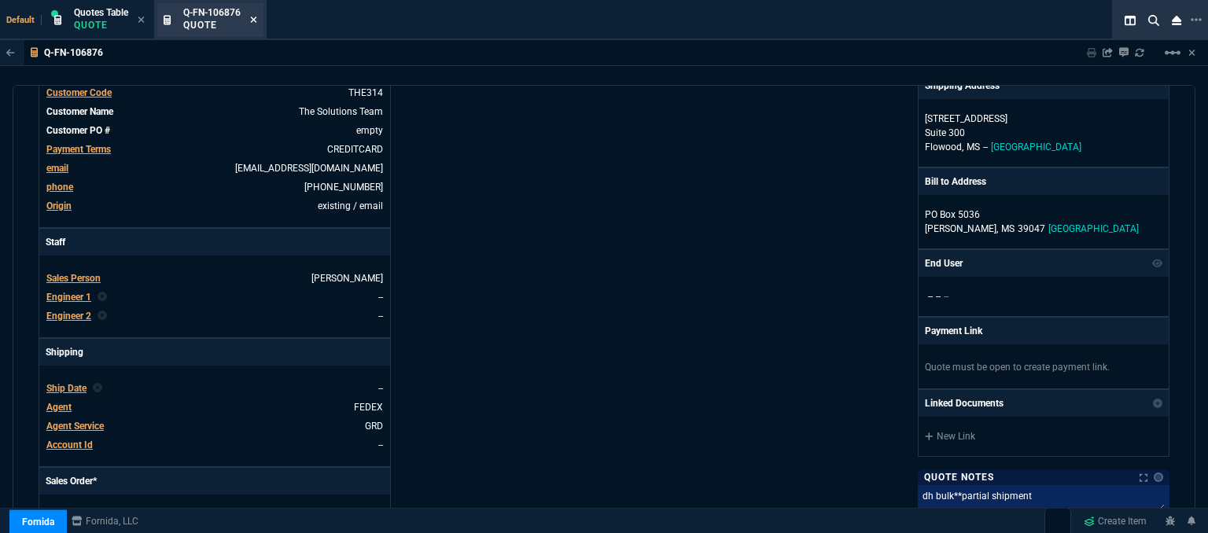
click at [256, 20] on icon at bounding box center [254, 20] width 6 height 6
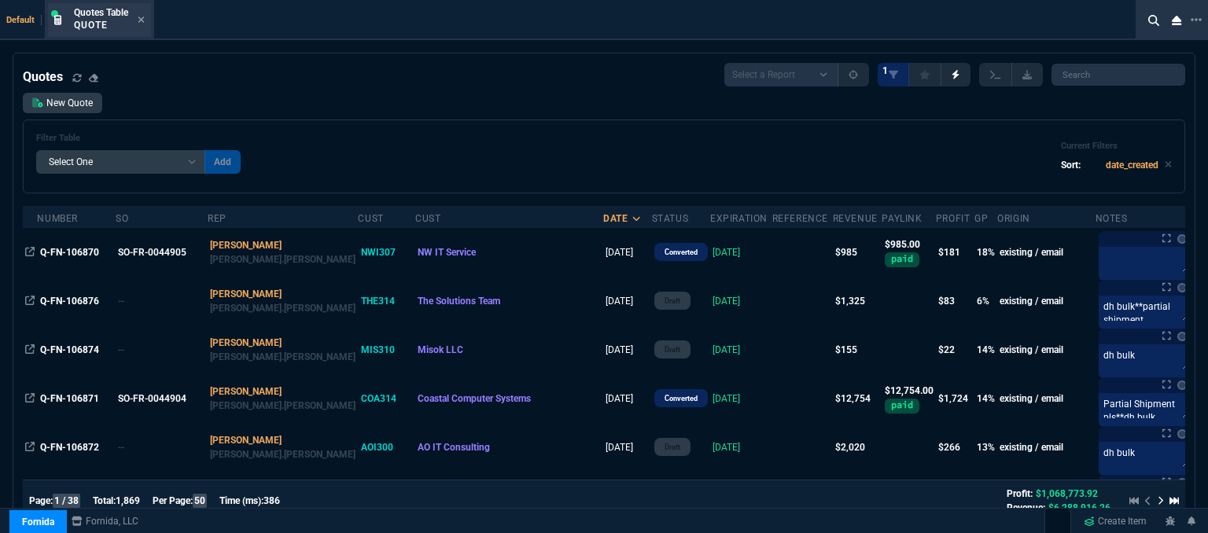
click at [146, 16] on div "Quotes Table Quote" at bounding box center [99, 20] width 103 height 34
click at [145, 18] on icon at bounding box center [141, 19] width 7 height 9
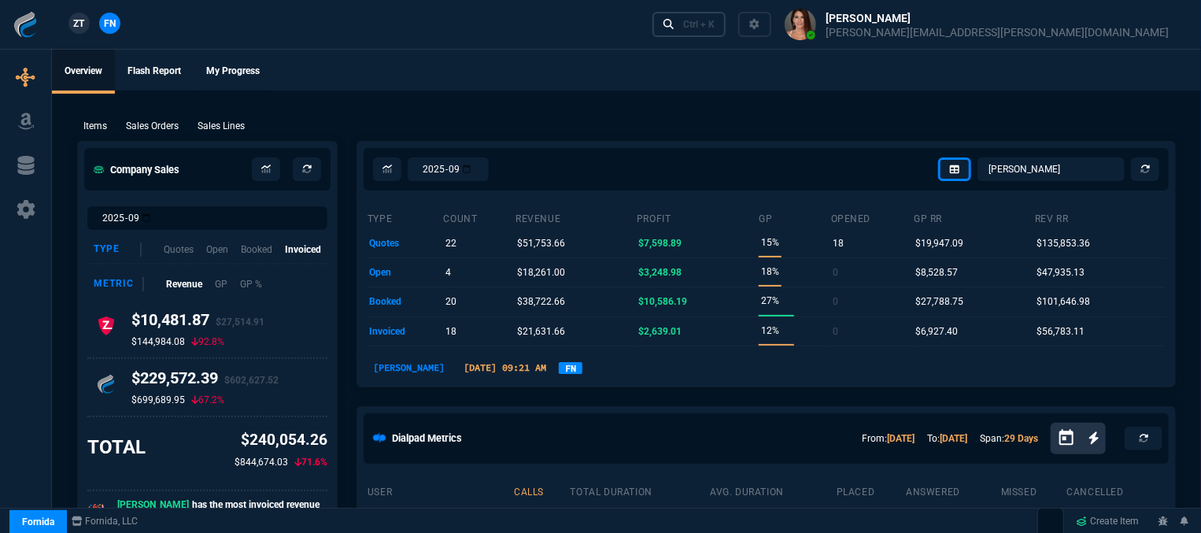
click at [714, 28] on div "Ctrl + K" at bounding box center [698, 24] width 31 height 13
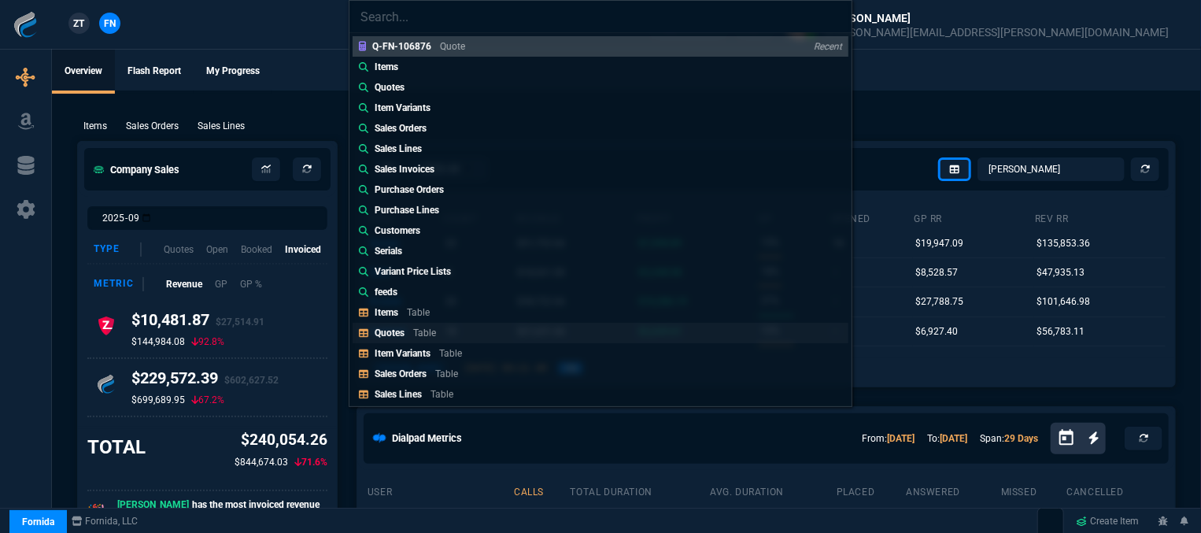
click at [449, 331] on link "Quotes Table" at bounding box center [600, 333] width 496 height 20
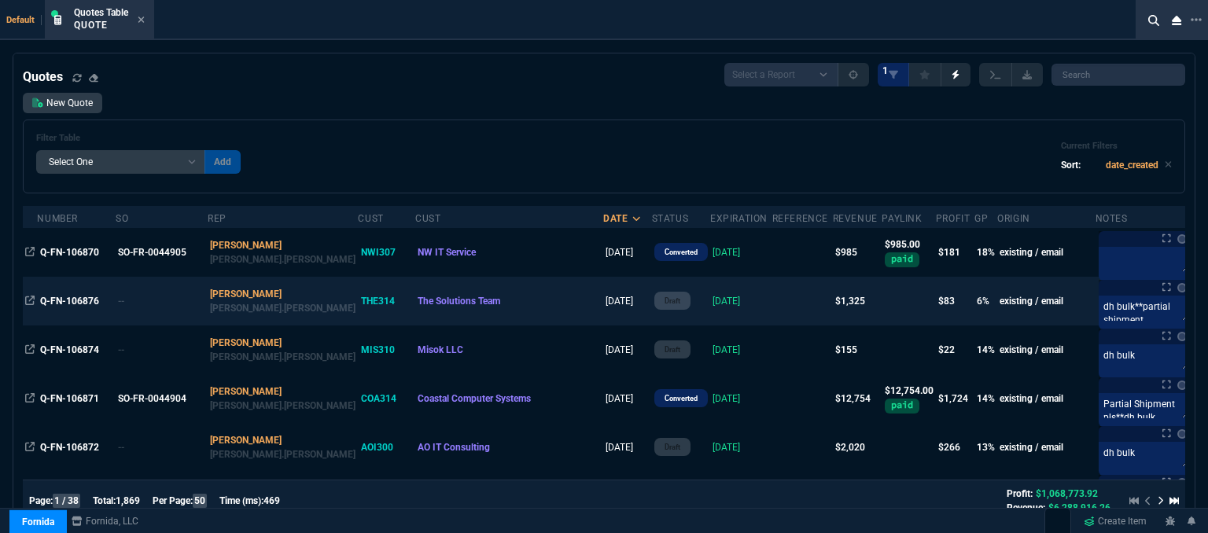
click at [773, 303] on td at bounding box center [803, 301] width 61 height 49
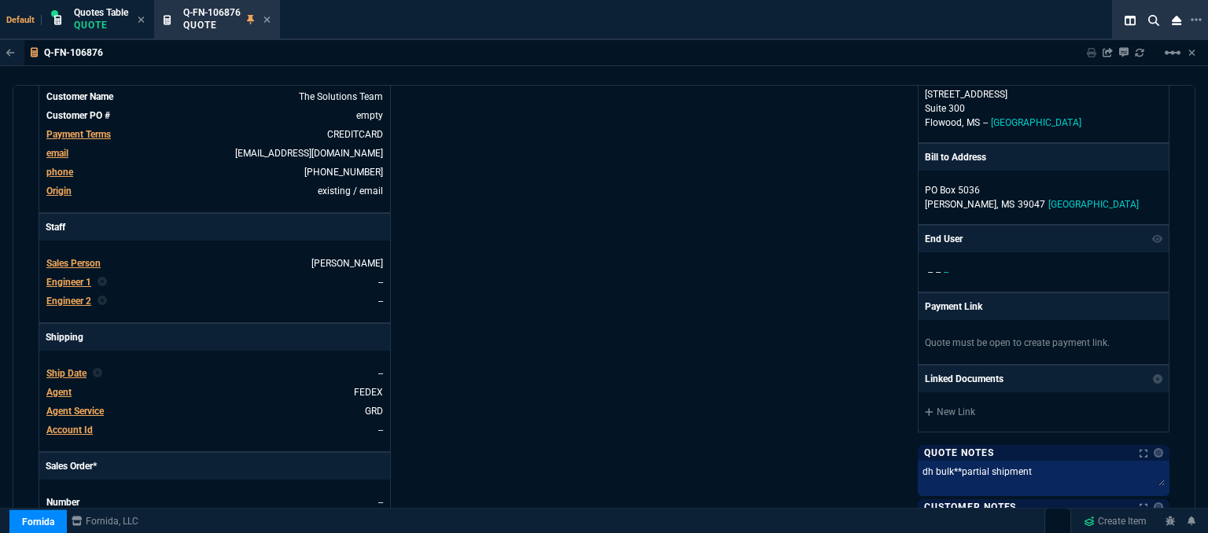
scroll to position [0, 0]
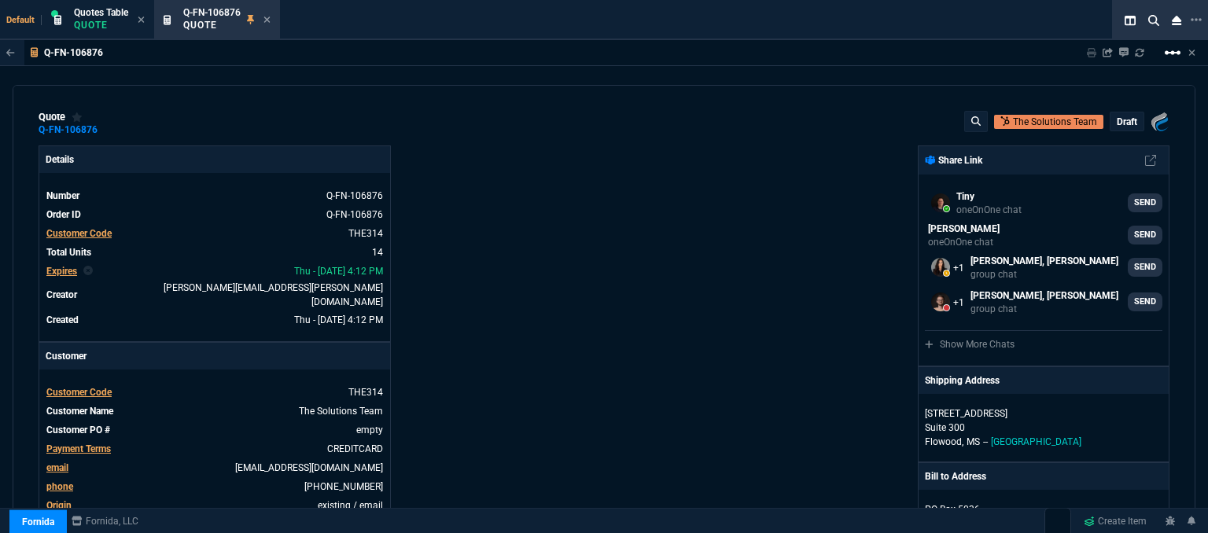
click at [1177, 50] on mat-icon "linear_scale" at bounding box center [1173, 52] width 19 height 19
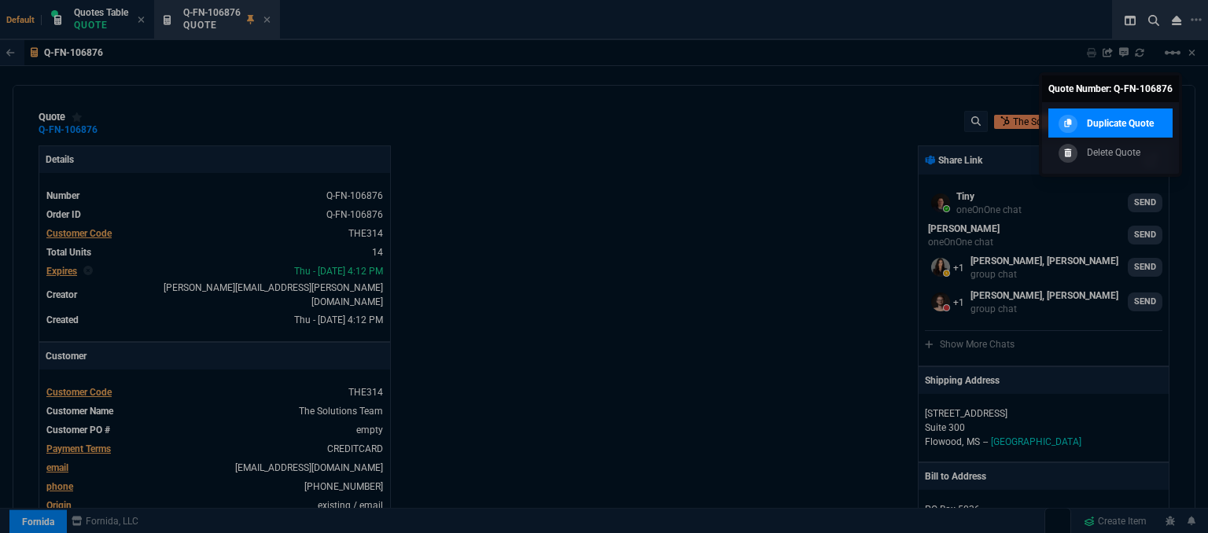
click at [1111, 114] on link "Duplicate Quote" at bounding box center [1111, 124] width 124 height 30
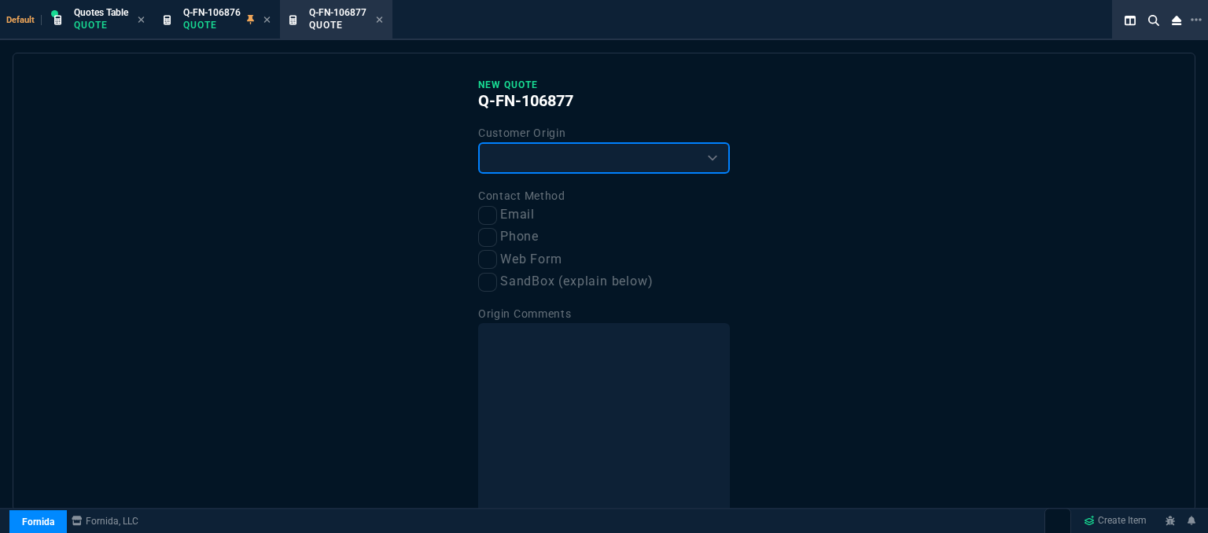
click at [573, 172] on select "Existing Customer Amazon Lead (first order) Website Lead (first order) Called (…" at bounding box center [604, 157] width 252 height 31
click at [478, 142] on select "Existing Customer Amazon Lead (first order) Website Lead (first order) Called (…" at bounding box center [604, 157] width 252 height 31
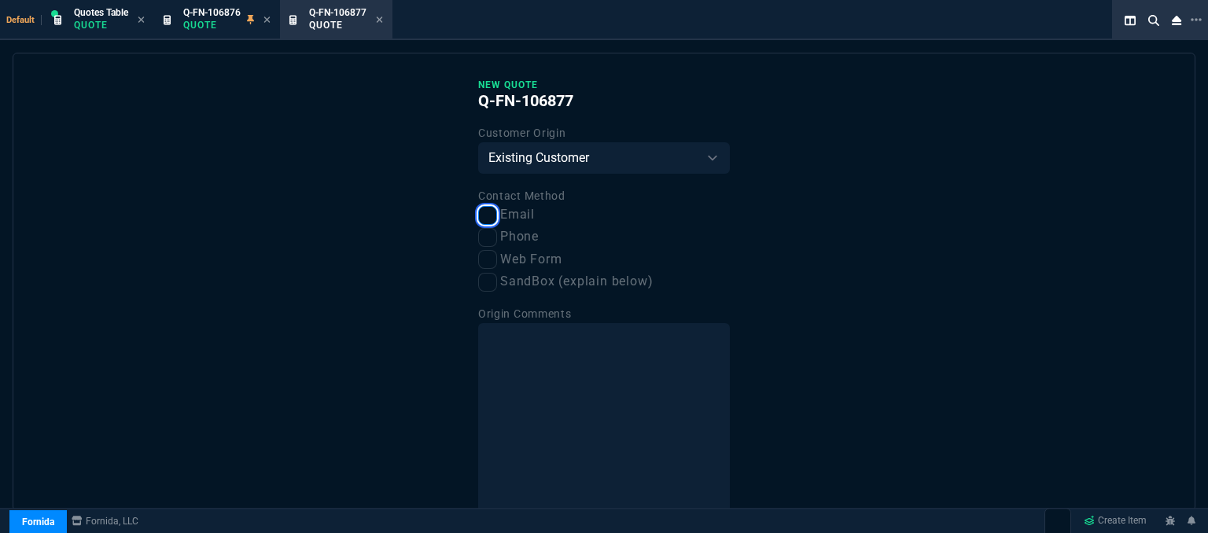
click at [491, 215] on input "Email" at bounding box center [487, 215] width 19 height 19
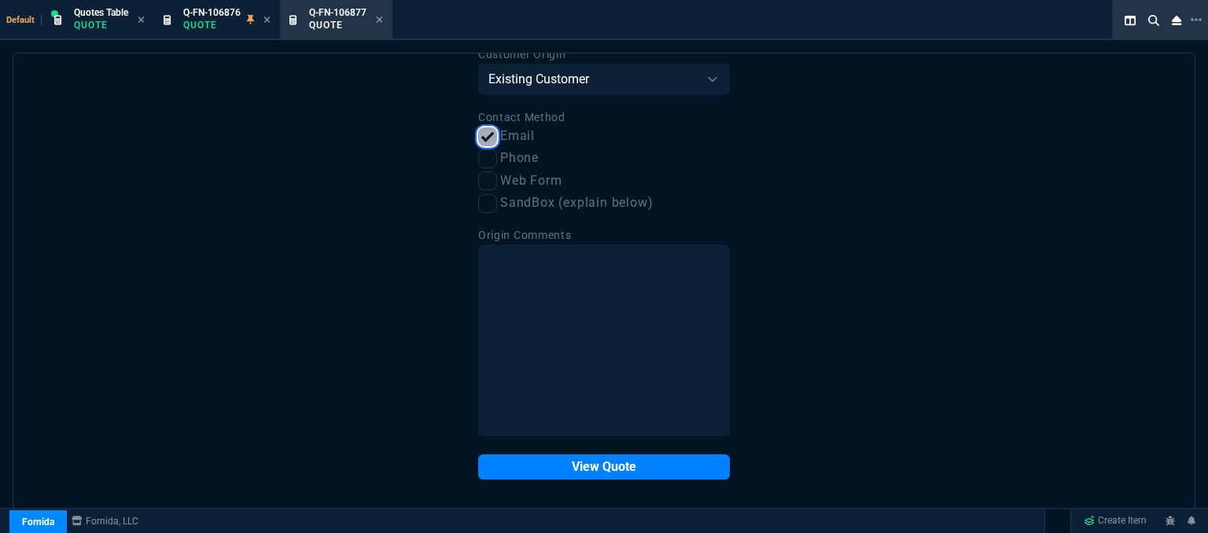
scroll to position [79, 0]
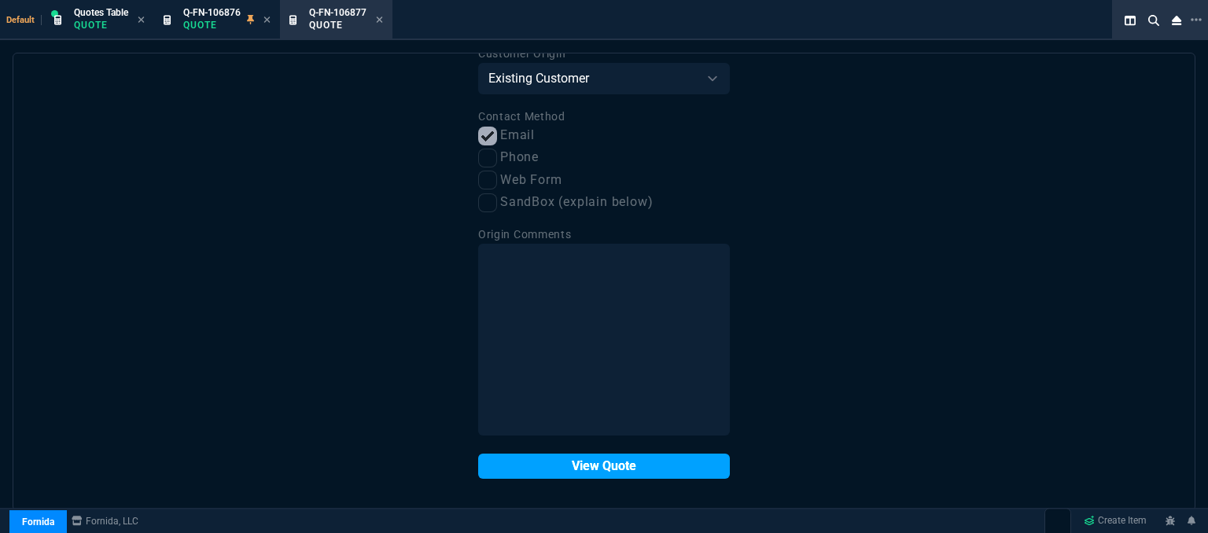
click at [604, 467] on button "View Quote" at bounding box center [604, 466] width 252 height 25
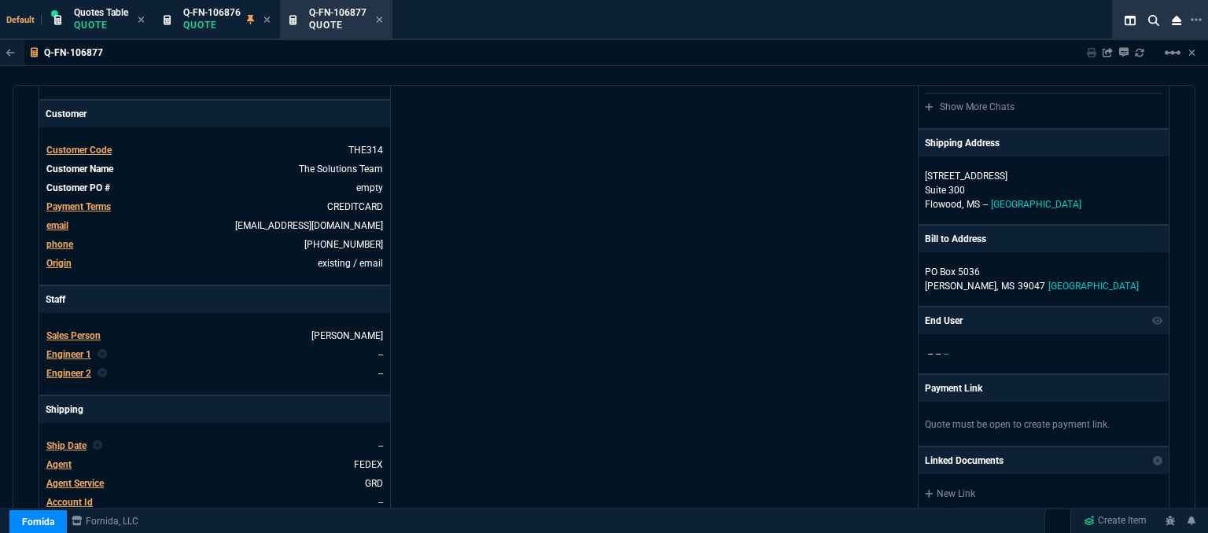
scroll to position [393, 0]
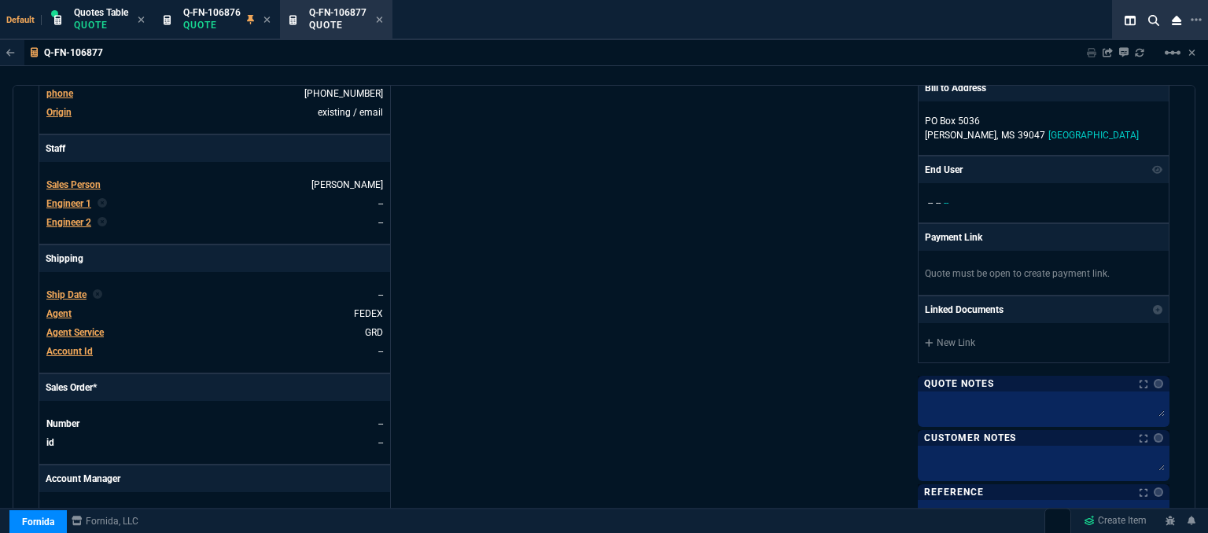
click at [50, 308] on span "Agent" at bounding box center [58, 313] width 25 height 11
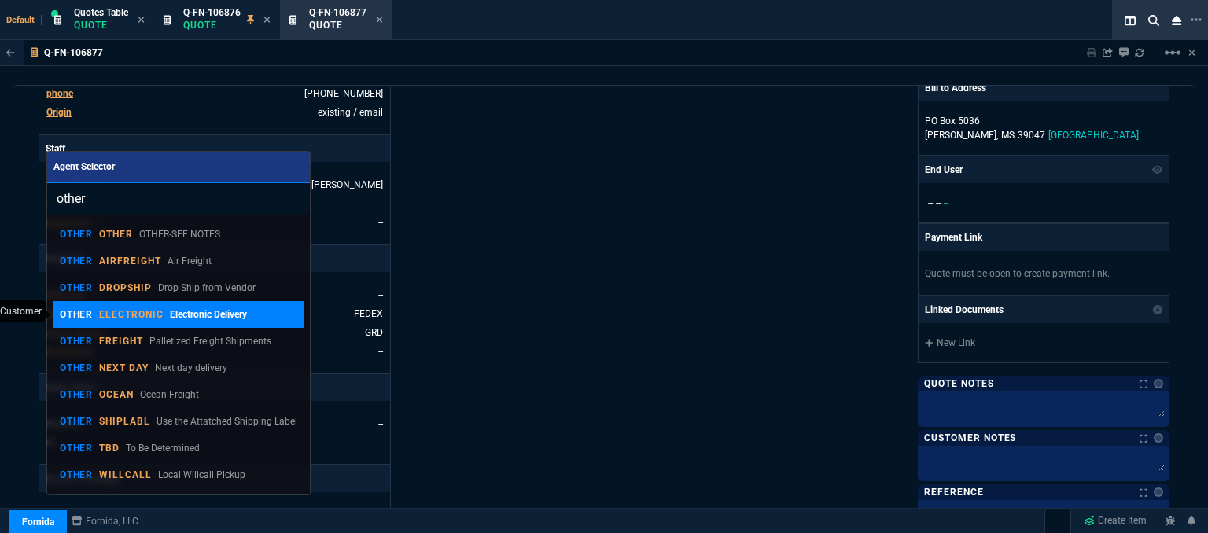
click at [126, 310] on p "ELECTRONIC" at bounding box center [131, 314] width 65 height 13
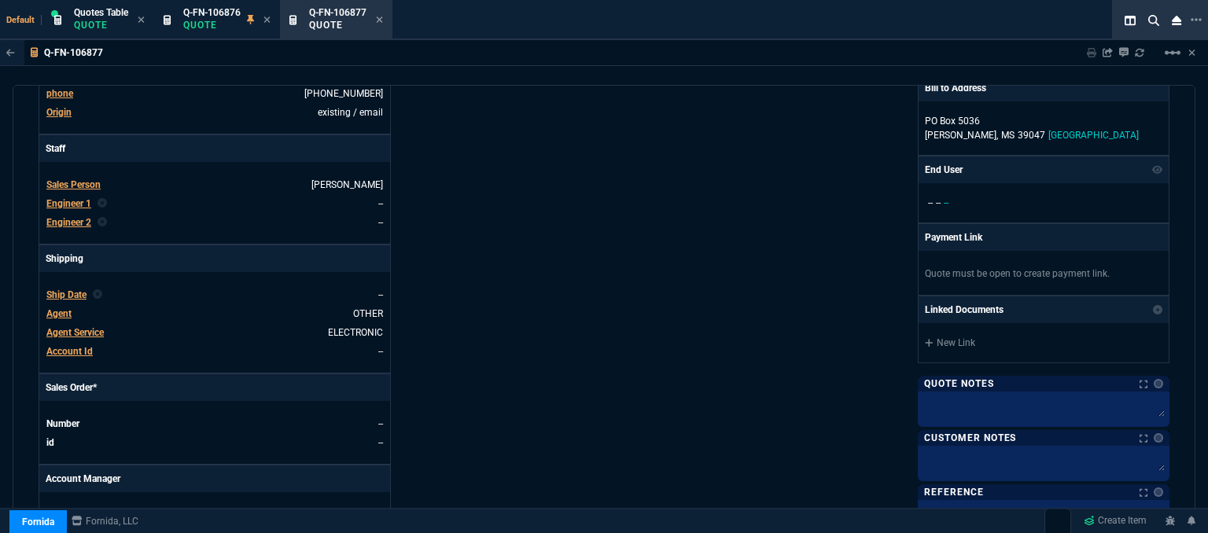
scroll to position [551, 0]
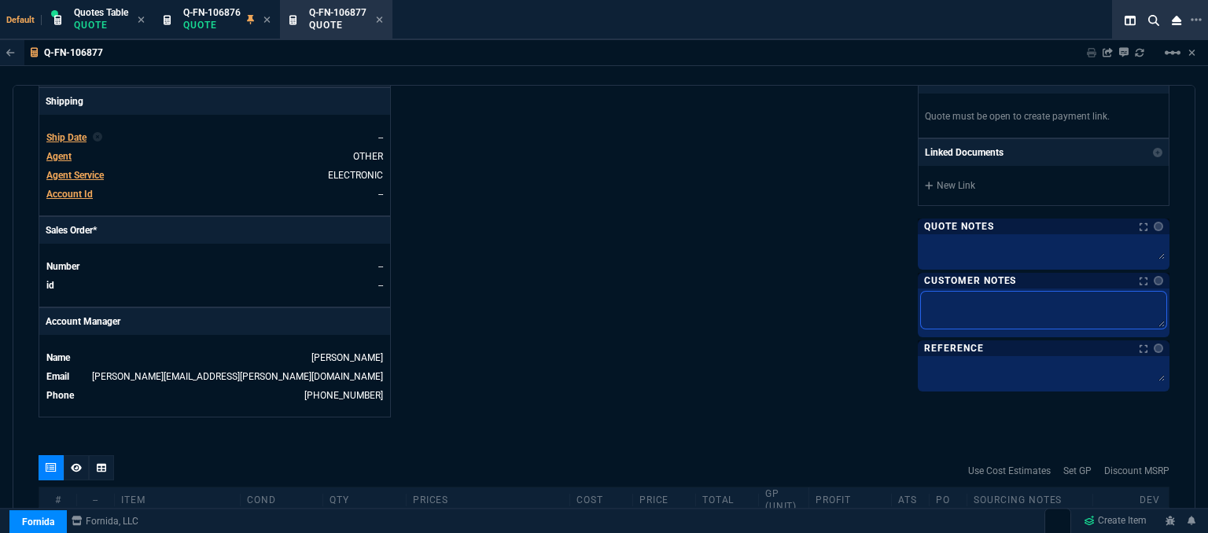
click at [1031, 308] on textarea at bounding box center [1043, 310] width 245 height 37
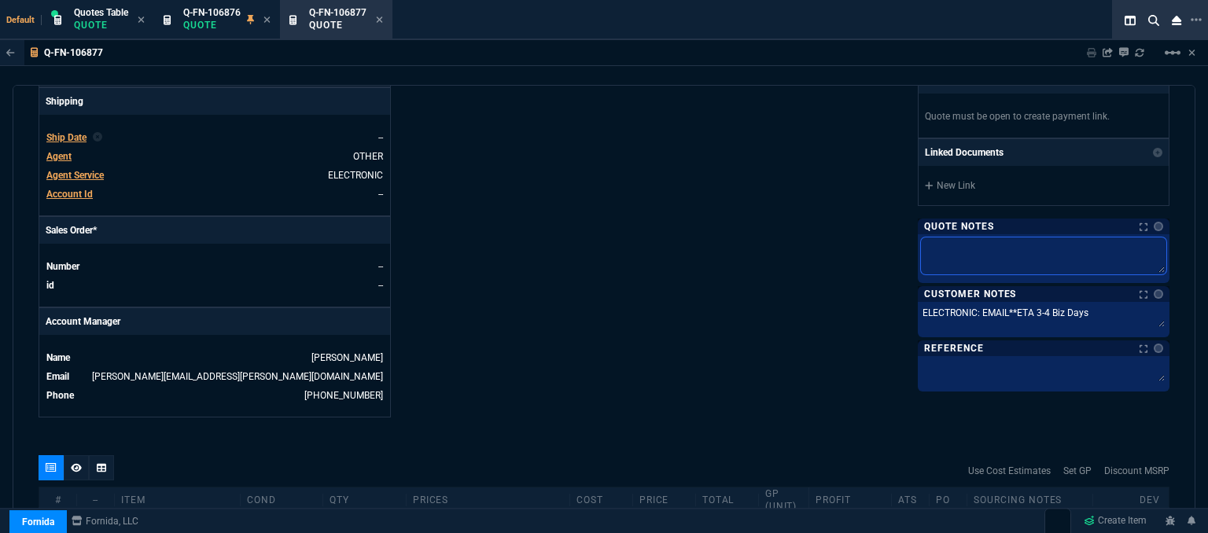
click at [1009, 249] on textarea at bounding box center [1043, 256] width 245 height 37
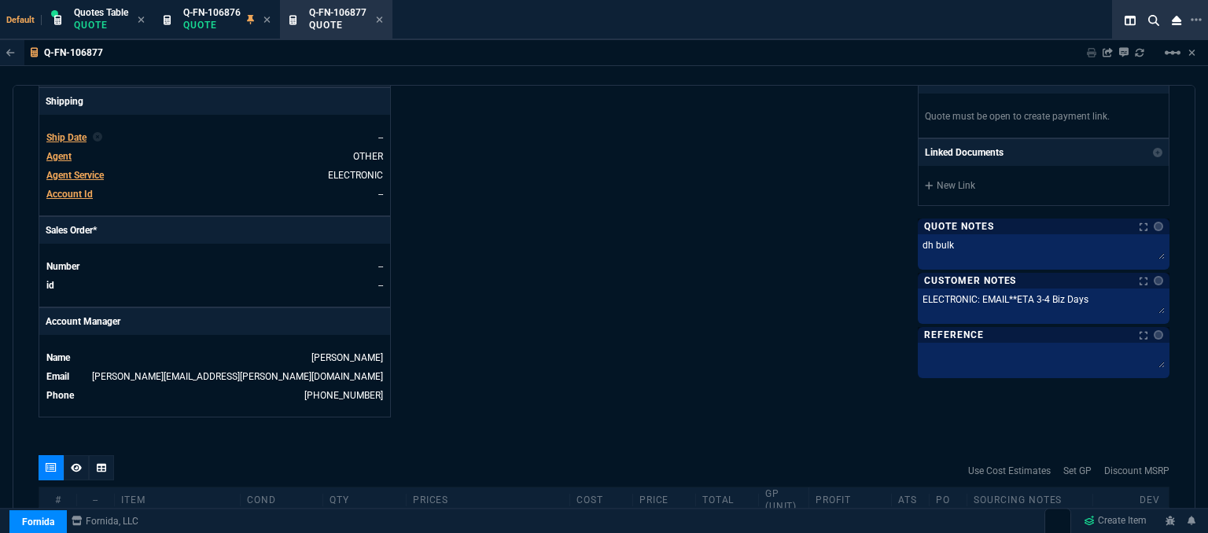
click at [577, 234] on div "Details Number Q-FN-106877 Order ID Q-FN-106877 Customer Code THE314 Total Unit…" at bounding box center [322, 6] width 566 height 823
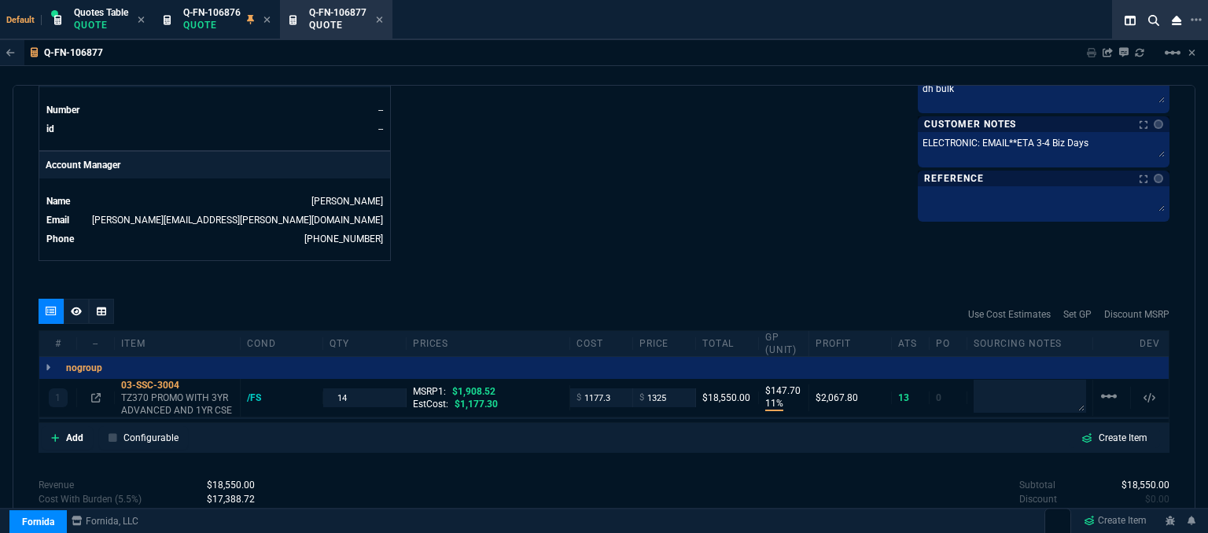
scroll to position [793, 0]
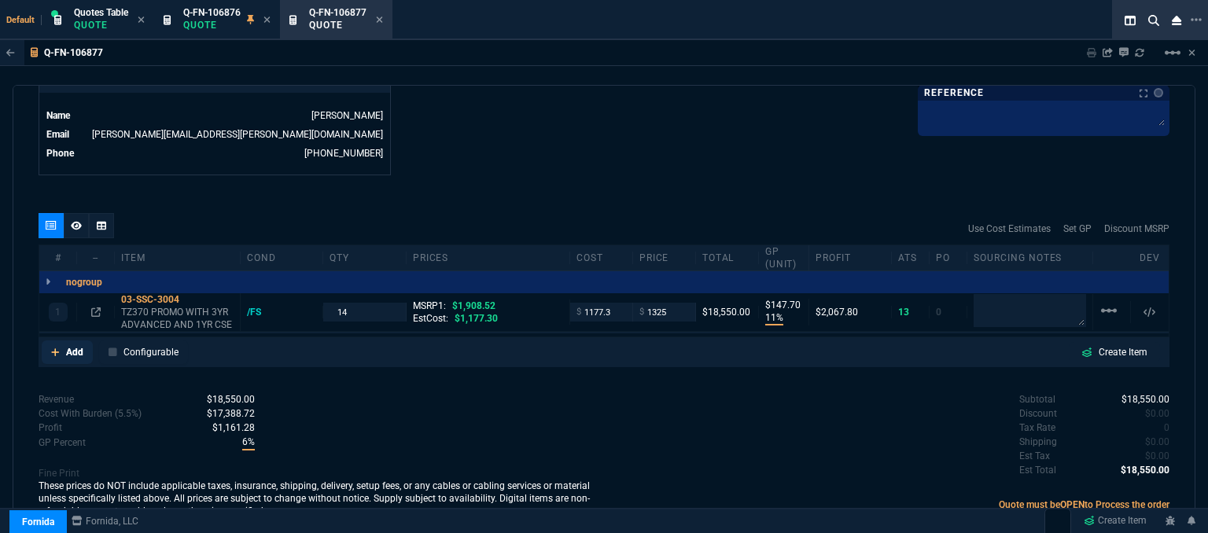
click at [55, 349] on icon at bounding box center [55, 353] width 8 height 8
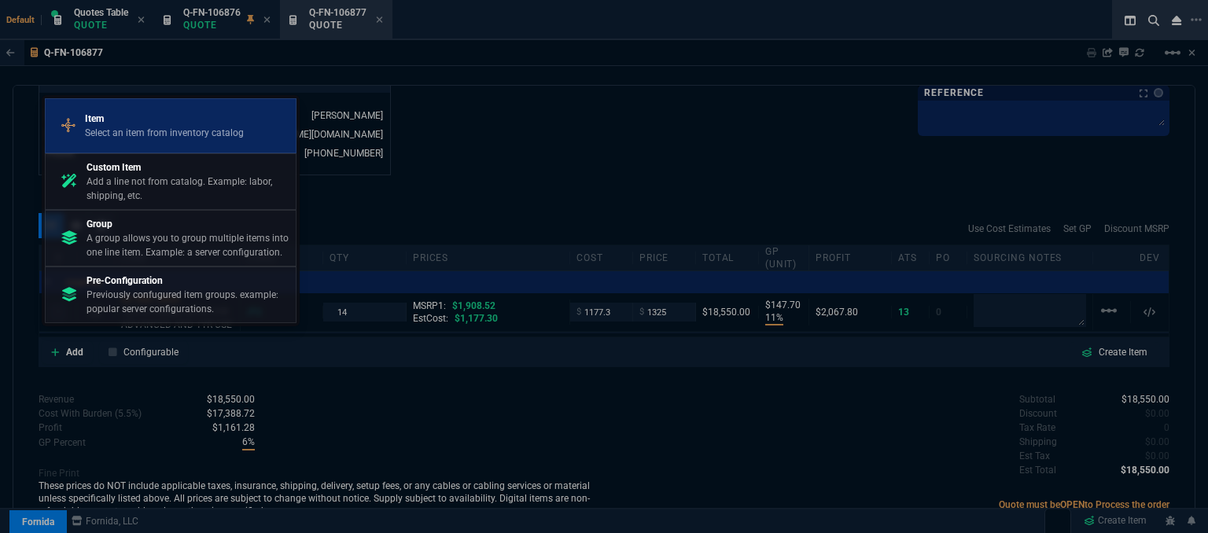
click at [150, 120] on p "Item" at bounding box center [164, 119] width 159 height 14
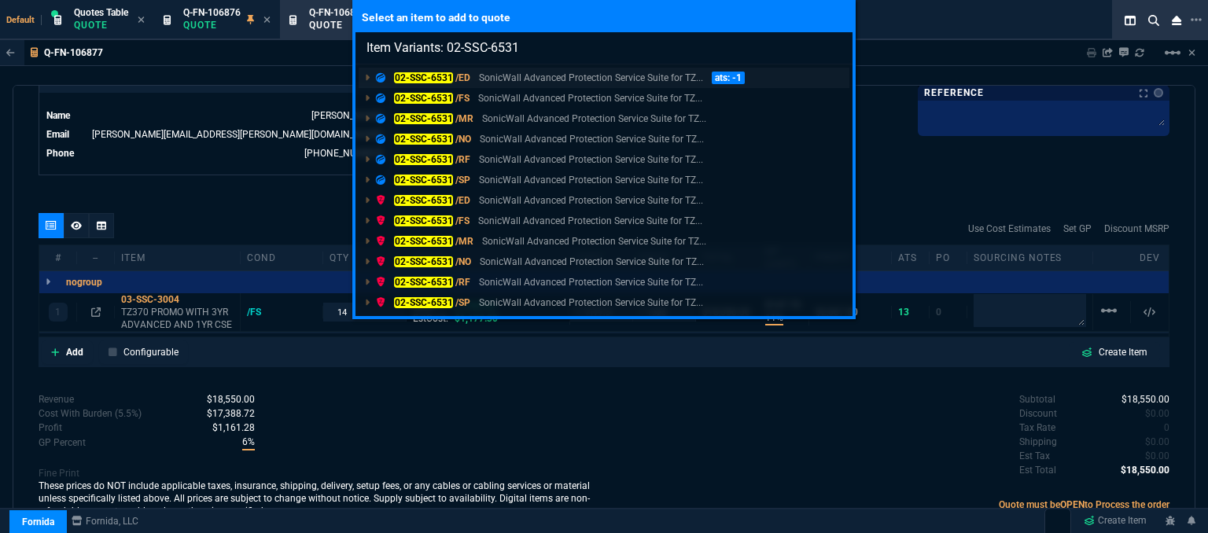
click at [603, 80] on p "SonicWall Advanced Protection Service Suite for TZ..." at bounding box center [591, 78] width 224 height 14
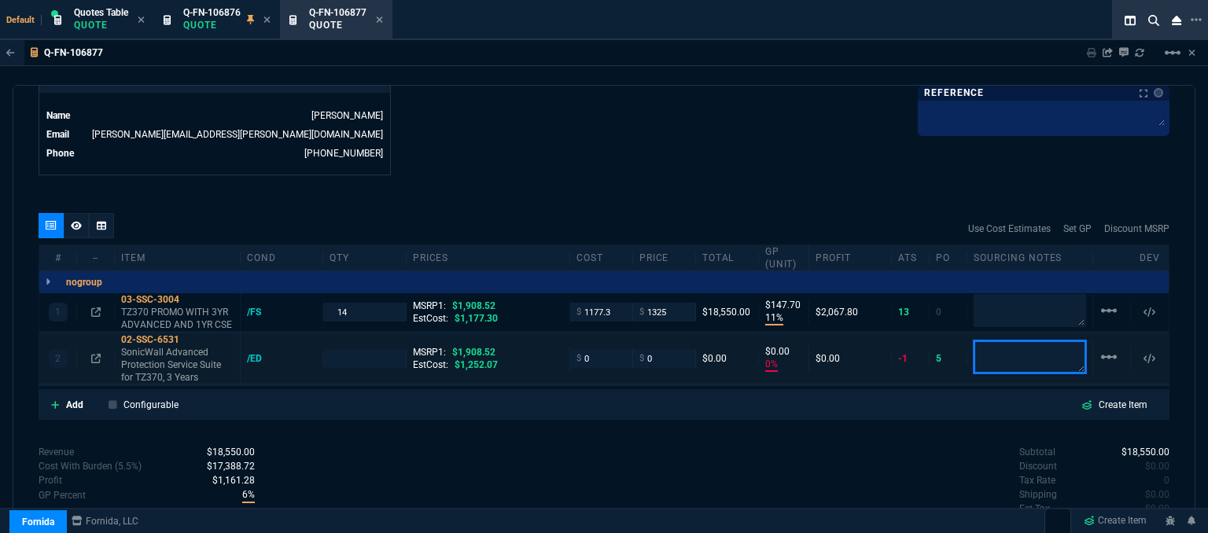
click at [1010, 343] on textarea at bounding box center [1030, 357] width 113 height 33
click at [192, 335] on icon at bounding box center [190, 339] width 9 height 9
drag, startPoint x: 597, startPoint y: 348, endPoint x: 566, endPoint y: 345, distance: 31.6
click at [570, 349] on div "$ 0" at bounding box center [601, 358] width 63 height 18
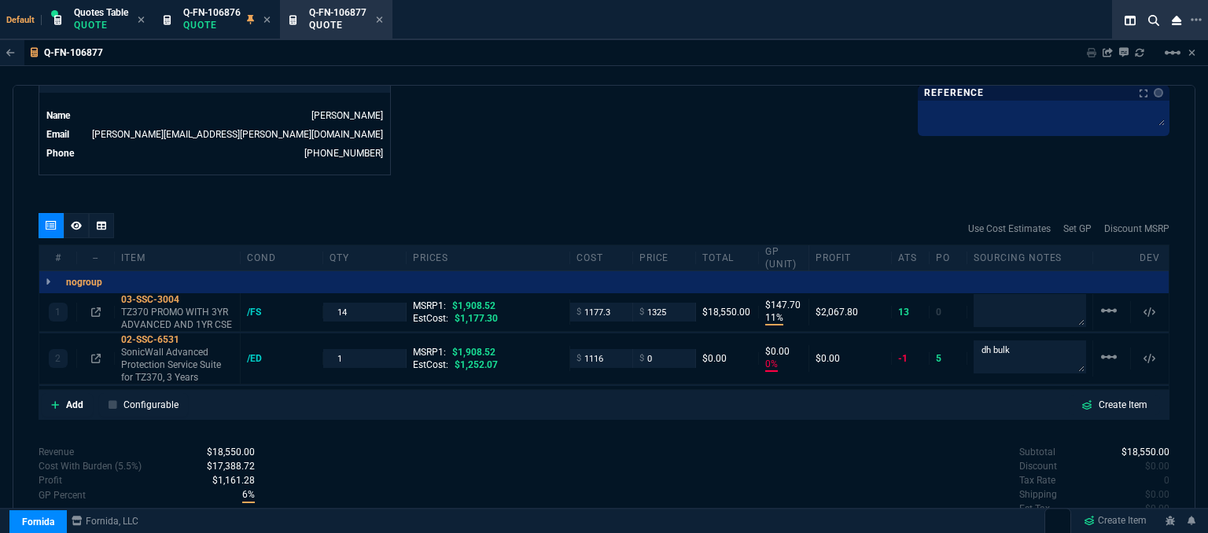
click at [188, 335] on icon at bounding box center [190, 339] width 9 height 9
click at [660, 349] on input "0" at bounding box center [665, 358] width 50 height 18
click at [1101, 301] on mat-icon "linear_scale" at bounding box center [1109, 310] width 19 height 19
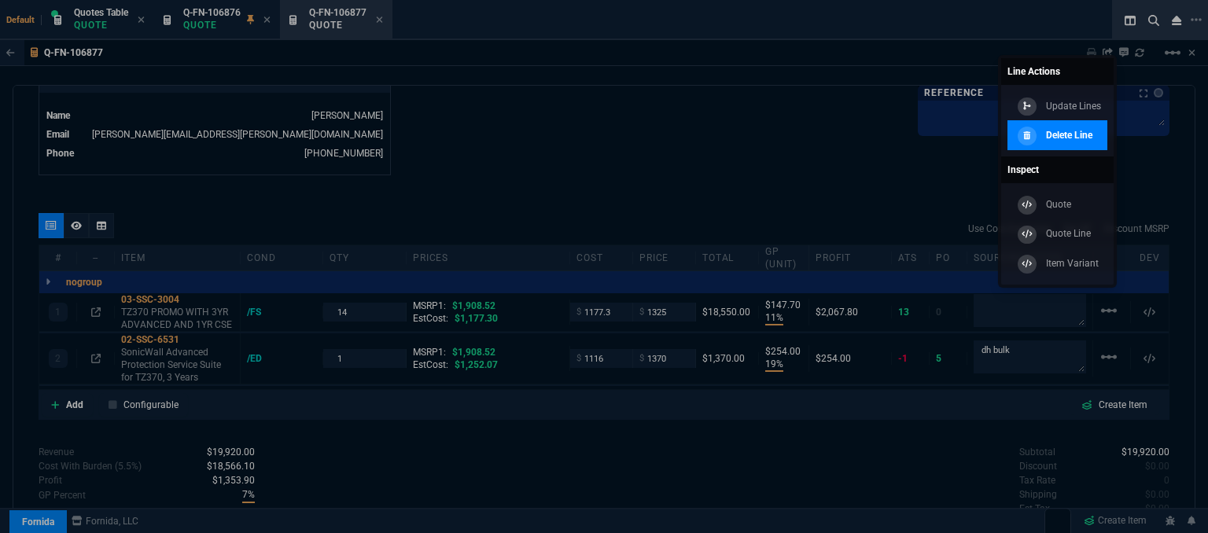
click at [1054, 125] on link "Delete Line" at bounding box center [1058, 135] width 100 height 30
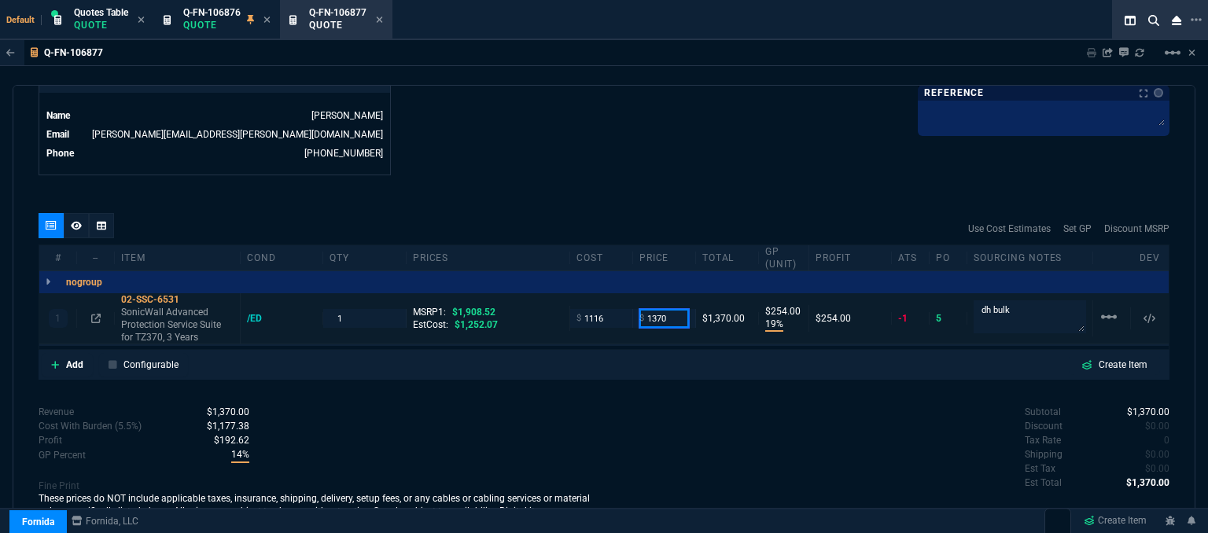
click at [673, 309] on input "1370" at bounding box center [665, 318] width 50 height 18
click at [665, 177] on div "quote Q-FN-106877 The Solutions Team draft Fornida, LLC 2609 Technology Dr Suit…" at bounding box center [604, 311] width 1183 height 453
click at [190, 295] on icon at bounding box center [190, 299] width 9 height 9
click at [361, 309] on input "1" at bounding box center [364, 318] width 69 height 18
click at [667, 67] on div "Q-FN-106877 Sharing Q-FN-106877 Link Dev Link Share on Teams linear_scale quote…" at bounding box center [604, 327] width 1208 height 574
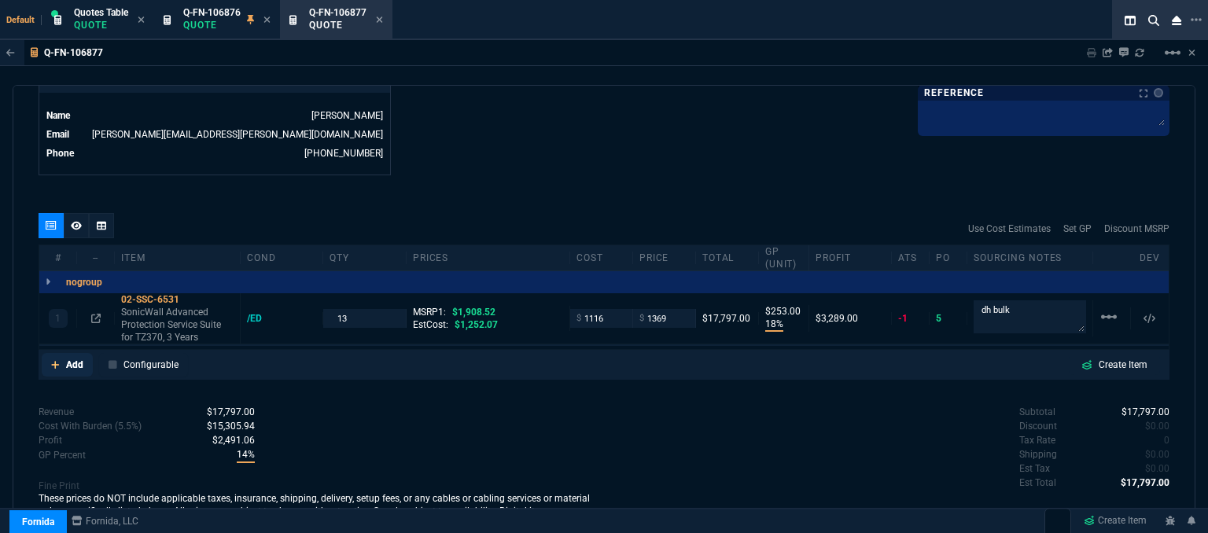
click at [50, 353] on link "Add" at bounding box center [67, 365] width 51 height 24
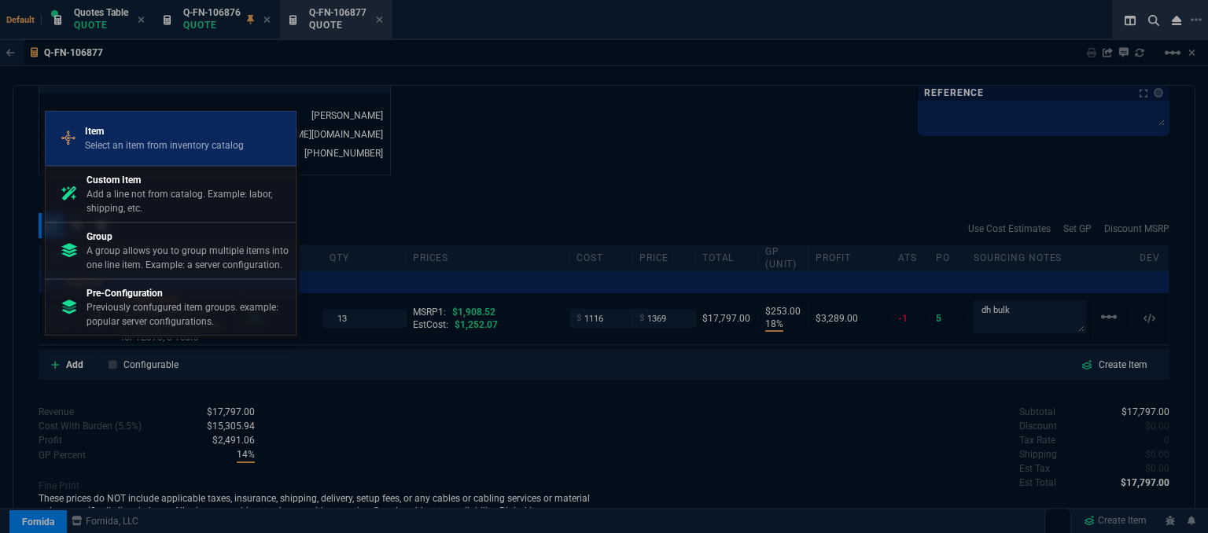
click at [166, 139] on p "Select an item from inventory catalog" at bounding box center [164, 145] width 159 height 14
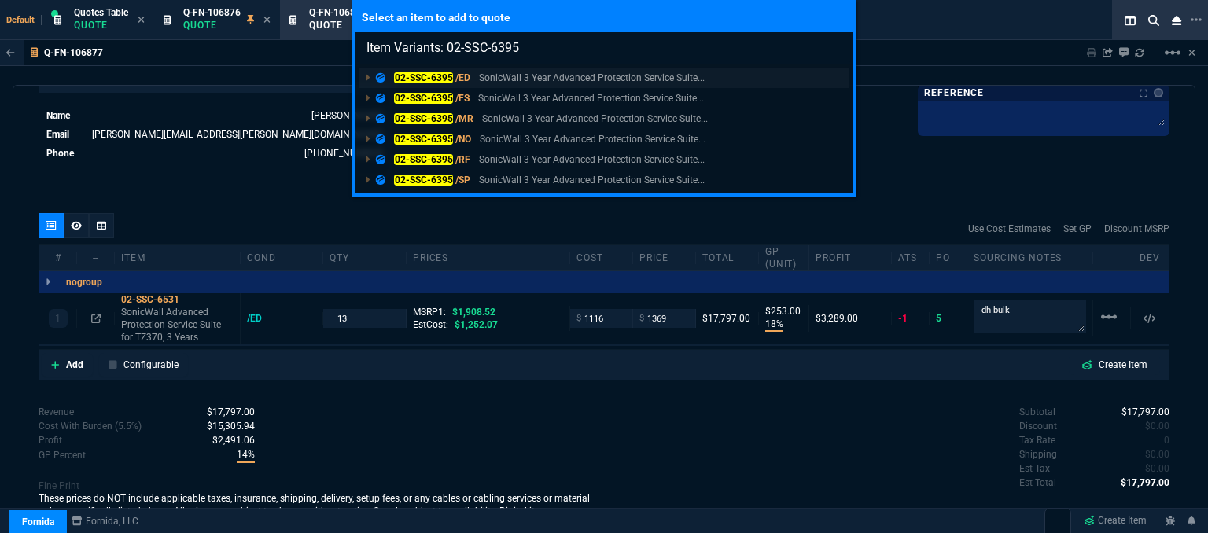
click at [569, 81] on p "SonicWall 3 Year Advanced Protection Service Suite..." at bounding box center [592, 78] width 226 height 14
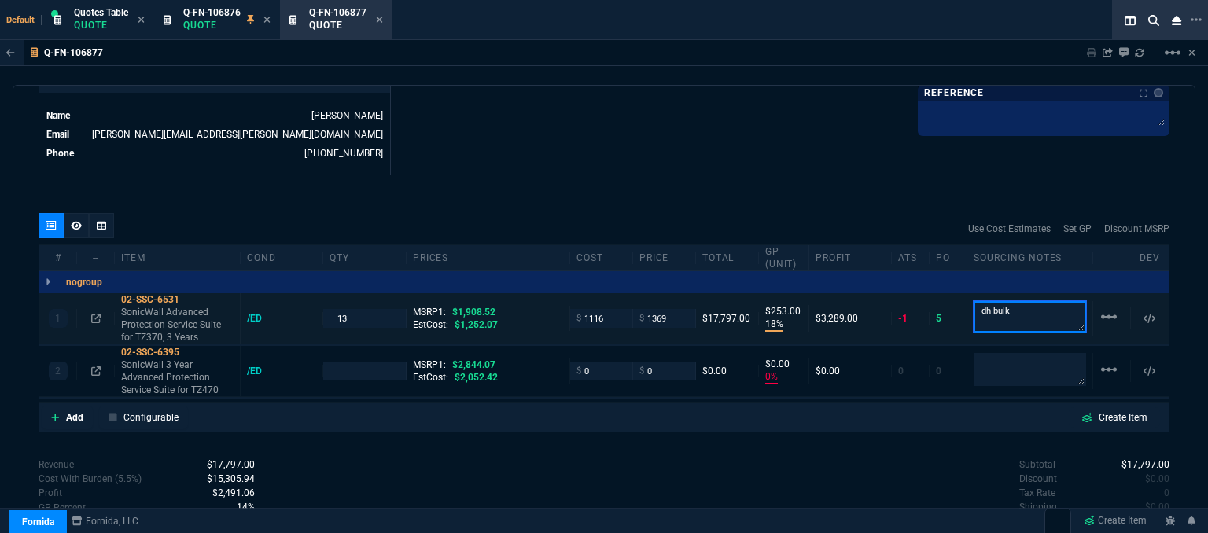
drag, startPoint x: 1015, startPoint y: 295, endPoint x: 900, endPoint y: 286, distance: 115.3
click at [900, 293] on div "1 02-SSC-6531 SonicWall Advanced Protection Service Suite for TZ370, 3 Years /E…" at bounding box center [604, 318] width 1130 height 51
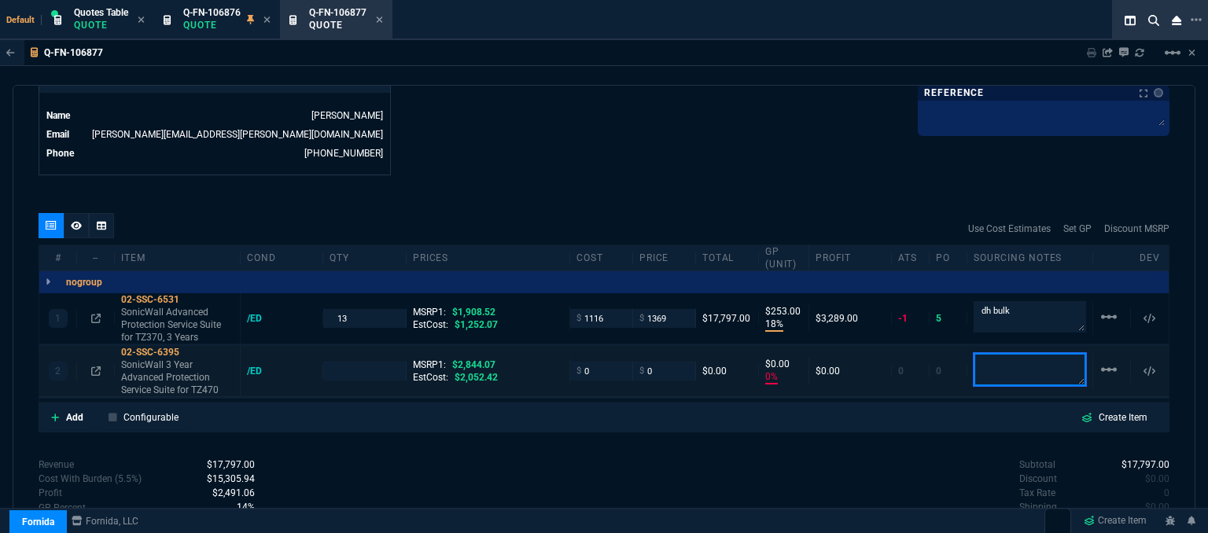
click at [1027, 360] on textarea at bounding box center [1030, 369] width 113 height 33
paste textarea "dh bulk"
click at [750, 191] on div "quote Q-FN-106877 The Solutions Team draft Fornida, LLC 2609 Technology Dr Suit…" at bounding box center [604, 311] width 1183 height 453
click at [192, 348] on icon at bounding box center [190, 352] width 9 height 9
drag, startPoint x: 593, startPoint y: 353, endPoint x: 559, endPoint y: 365, distance: 36.6
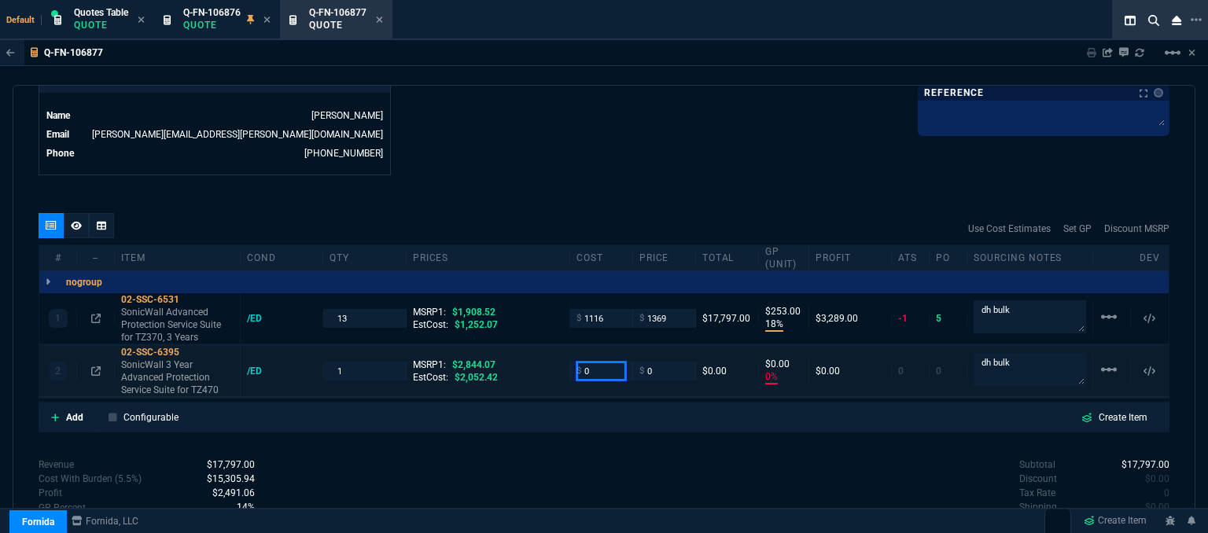
click at [559, 365] on div "2 02-SSC-6395 SonicWall 3 Year Advanced Protection Service Suite for TZ470 /ED …" at bounding box center [604, 371] width 1130 height 51
click at [648, 362] on input "0" at bounding box center [665, 371] width 50 height 18
click at [672, 309] on input "1369" at bounding box center [665, 318] width 50 height 18
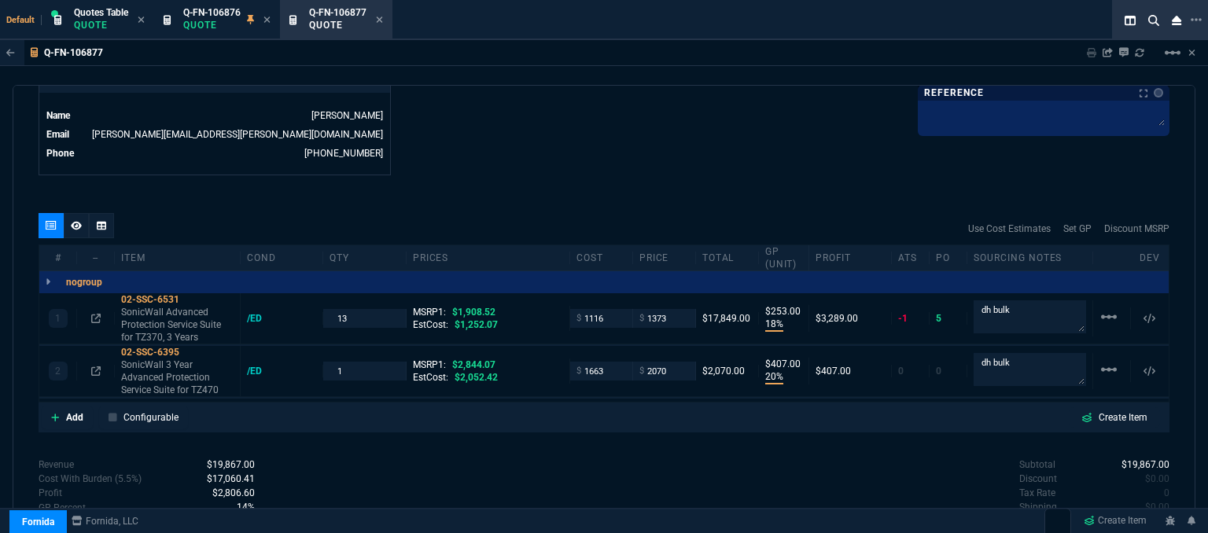
click at [74, 221] on icon at bounding box center [76, 225] width 11 height 9
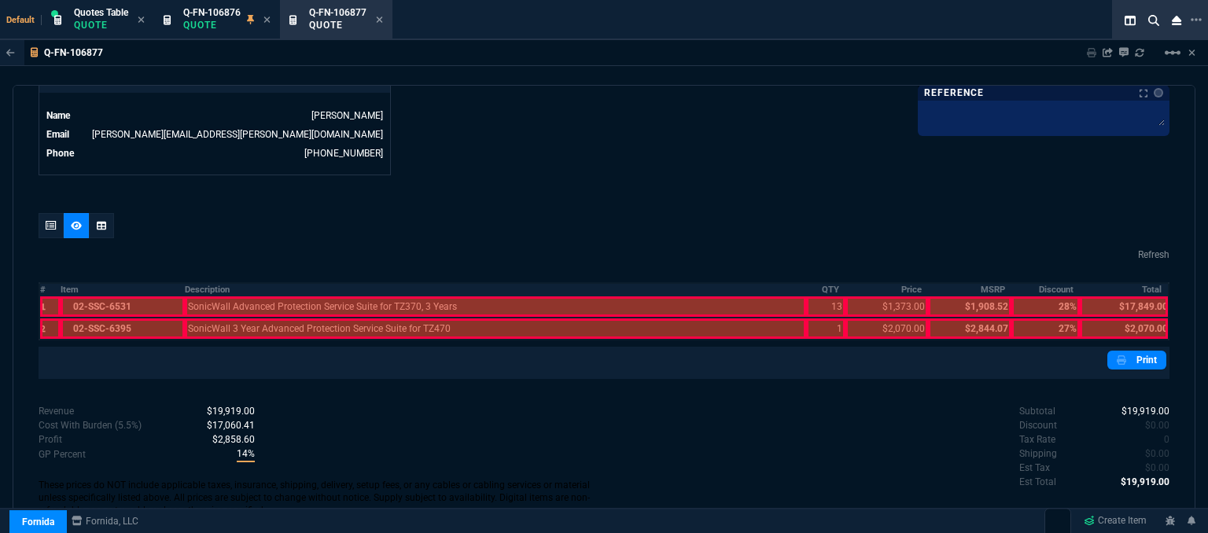
click at [101, 297] on div at bounding box center [123, 307] width 124 height 20
click at [106, 319] on div at bounding box center [123, 329] width 124 height 20
click at [232, 319] on div at bounding box center [496, 329] width 622 height 20
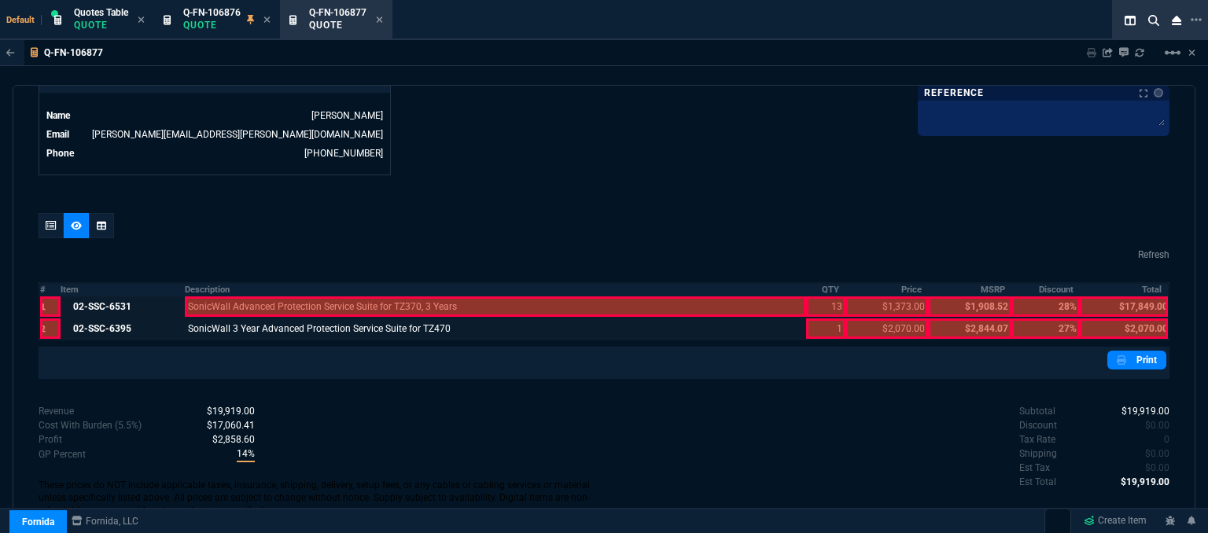
click at [234, 297] on div at bounding box center [496, 307] width 622 height 20
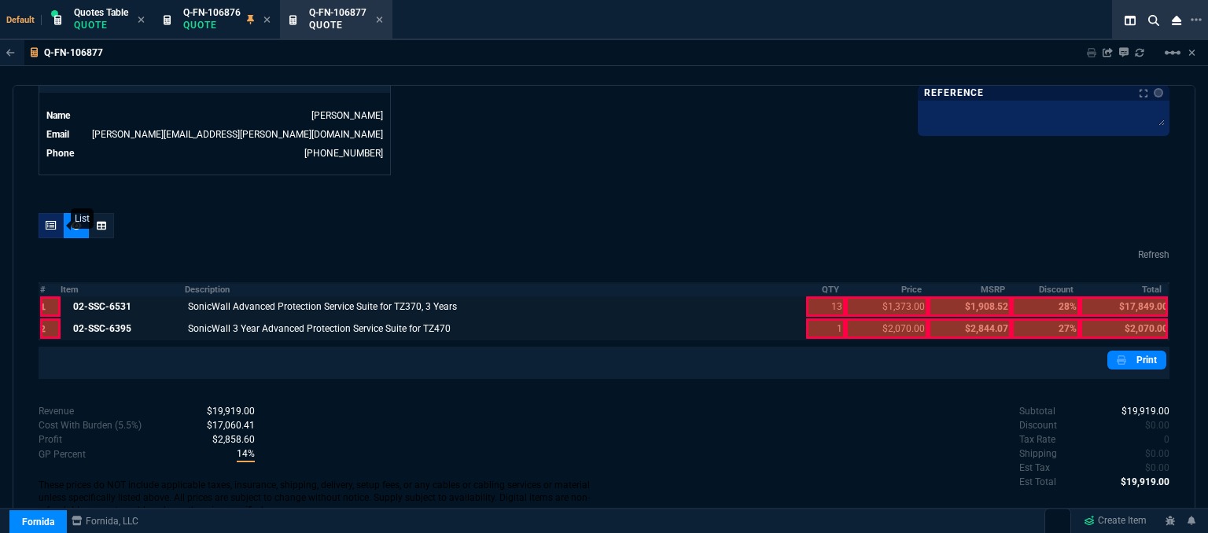
click at [48, 221] on icon at bounding box center [51, 225] width 11 height 9
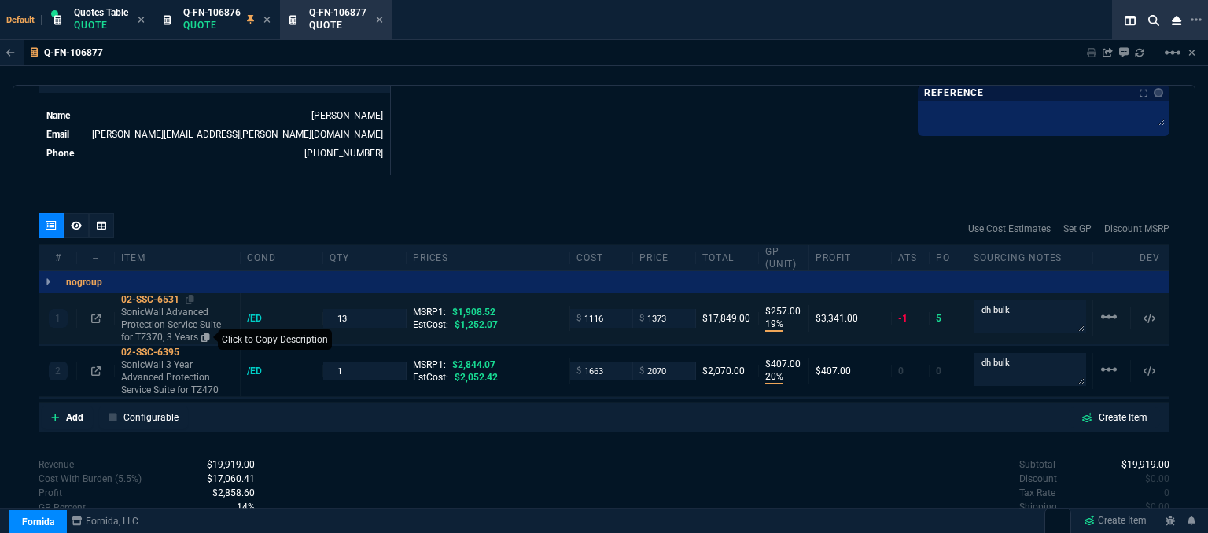
click at [208, 333] on icon at bounding box center [205, 337] width 9 height 9
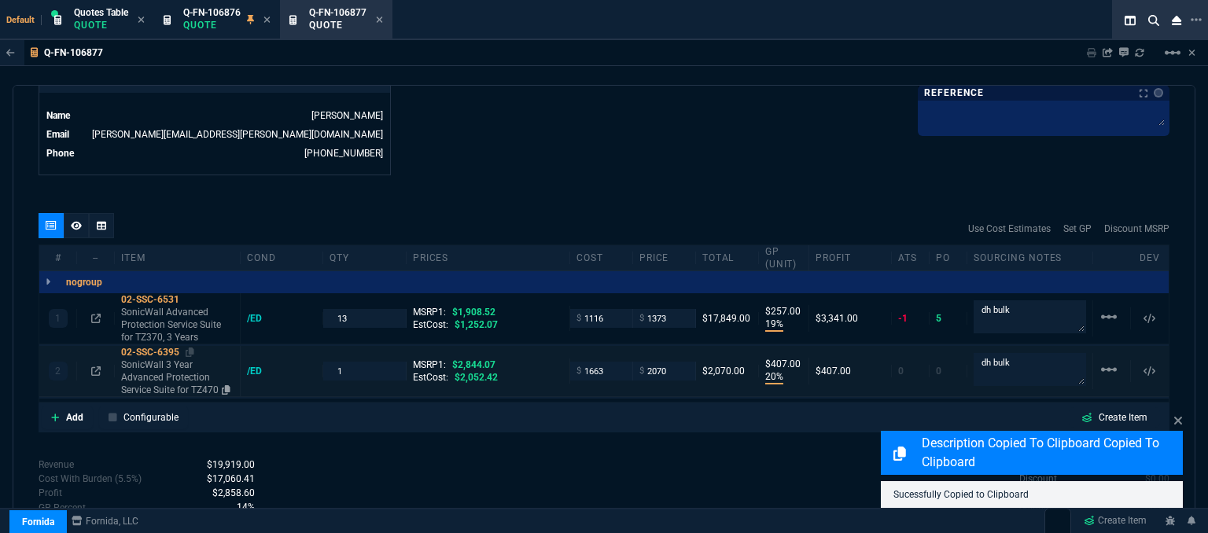
click at [189, 372] on p "SonicWall 3 Year Advanced Protection Service Suite for TZ470" at bounding box center [177, 378] width 113 height 38
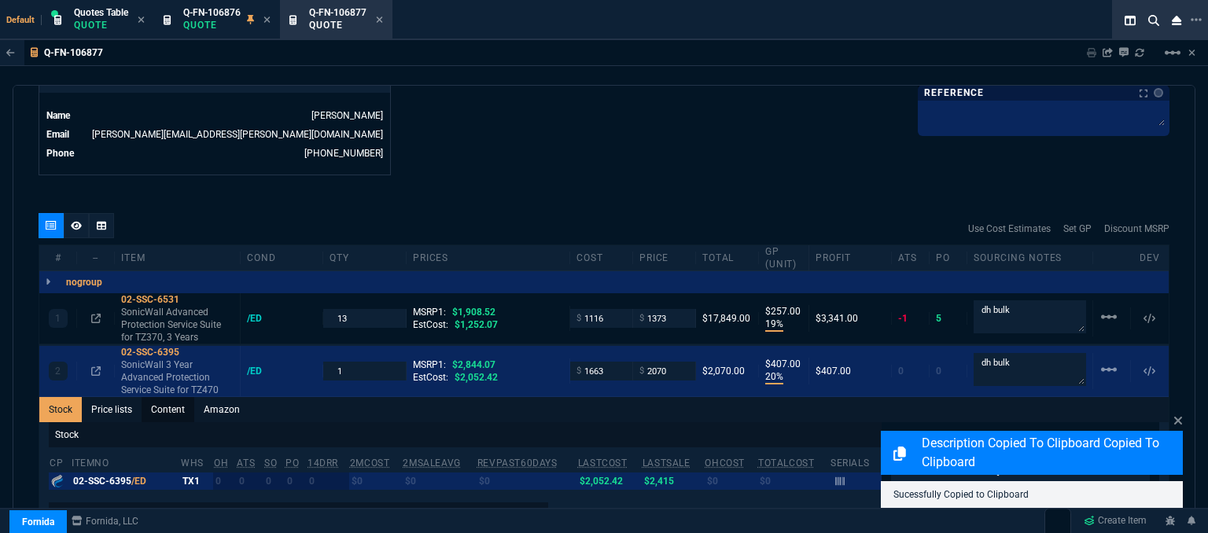
click at [175, 397] on link "Content" at bounding box center [168, 409] width 53 height 25
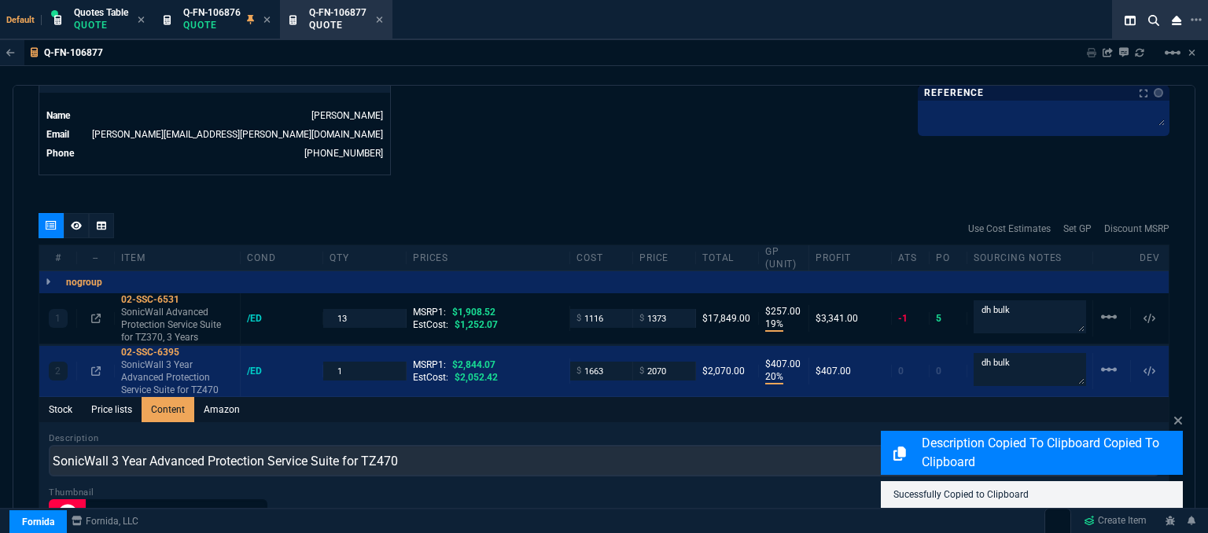
scroll to position [0, 0]
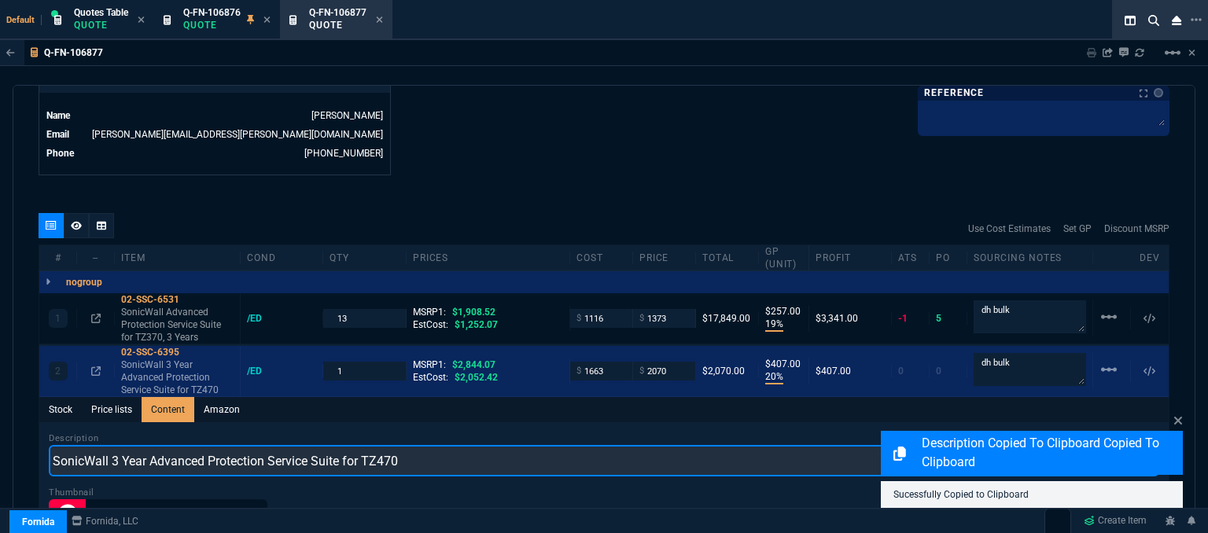
drag, startPoint x: 267, startPoint y: 451, endPoint x: 9, endPoint y: 452, distance: 257.3
click at [9, 452] on div "Q-FN-106877 Sharing Q-FN-106877 Link Dev Link Share on Teams linear_scale quote…" at bounding box center [604, 327] width 1208 height 574
paste input "Advanced Protection Service Suite for TZ370, 3 Years"
click at [343, 445] on input "SonicWall Advanced Protection Service Suite for TZ370, 3 Years" at bounding box center [604, 460] width 1111 height 31
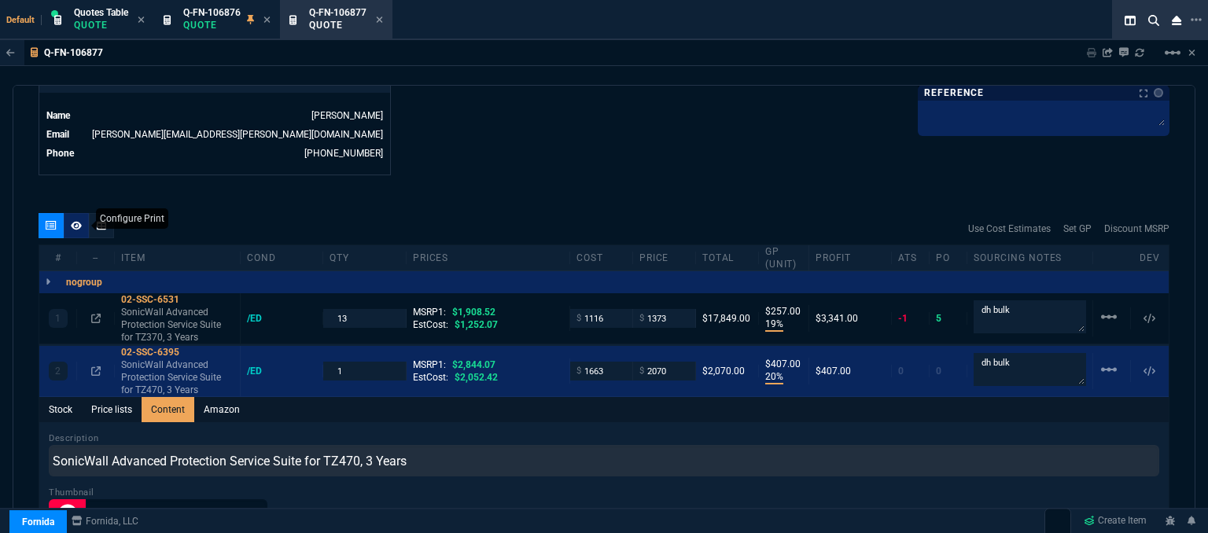
click at [76, 221] on icon at bounding box center [76, 225] width 11 height 9
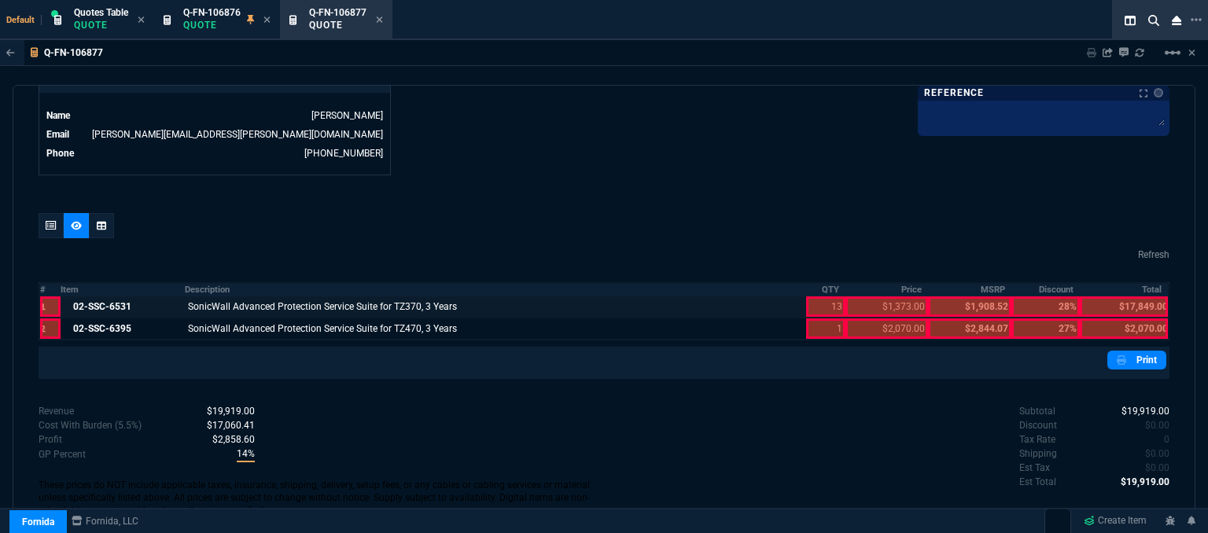
click at [809, 297] on div at bounding box center [825, 307] width 39 height 20
click at [809, 319] on div at bounding box center [825, 329] width 39 height 20
click at [875, 319] on div at bounding box center [887, 329] width 82 height 20
click at [873, 297] on div at bounding box center [887, 307] width 82 height 20
click at [1142, 319] on div at bounding box center [1124, 329] width 88 height 20
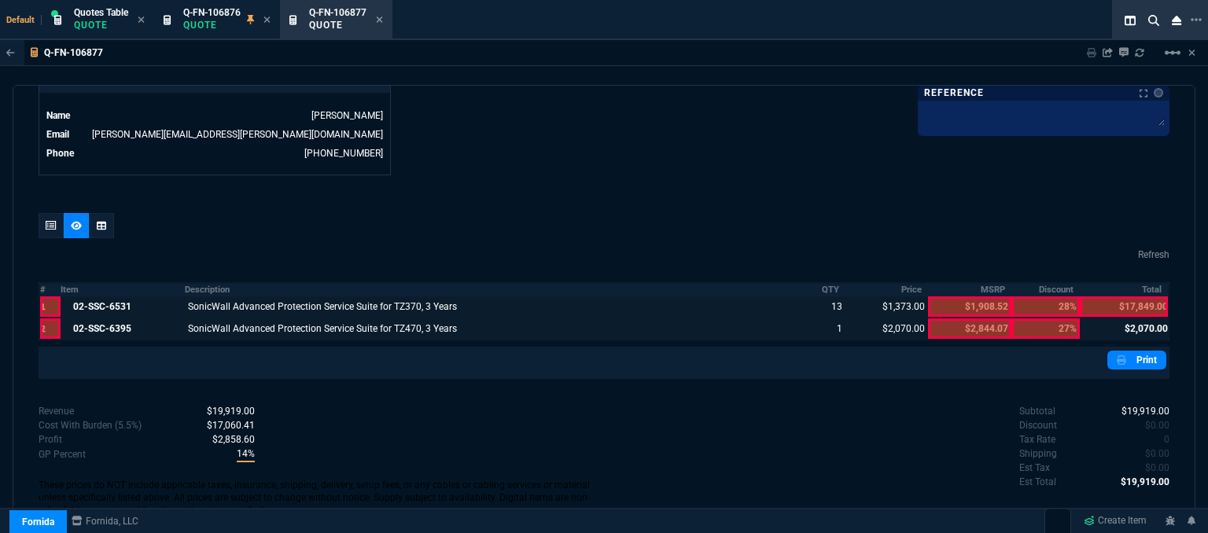
click at [1137, 297] on div at bounding box center [1124, 307] width 88 height 20
click at [1123, 351] on link "Print" at bounding box center [1137, 360] width 59 height 19
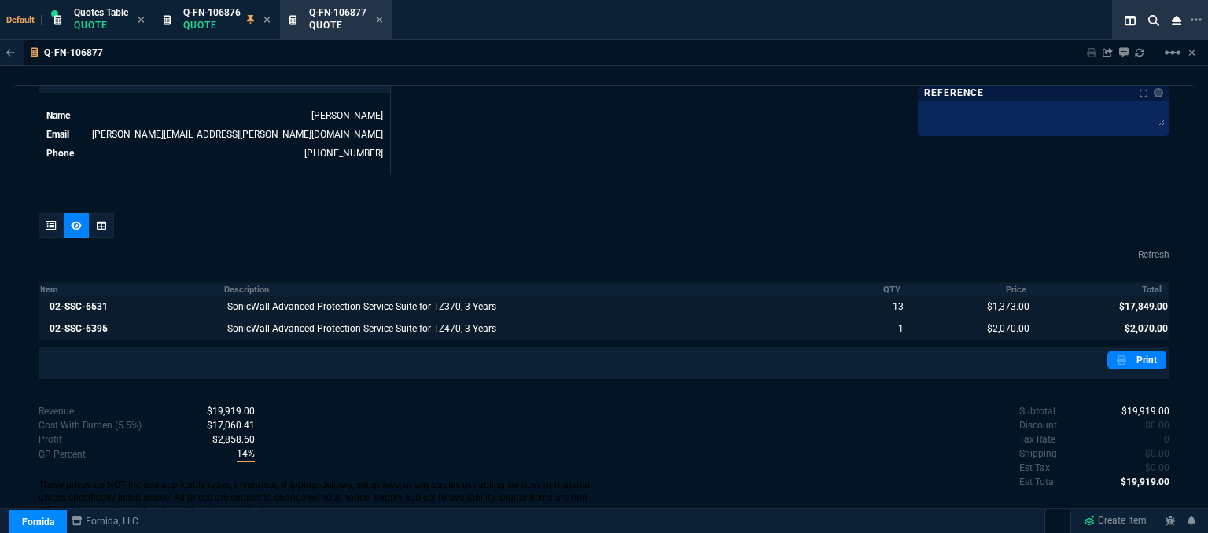
scroll to position [806, 0]
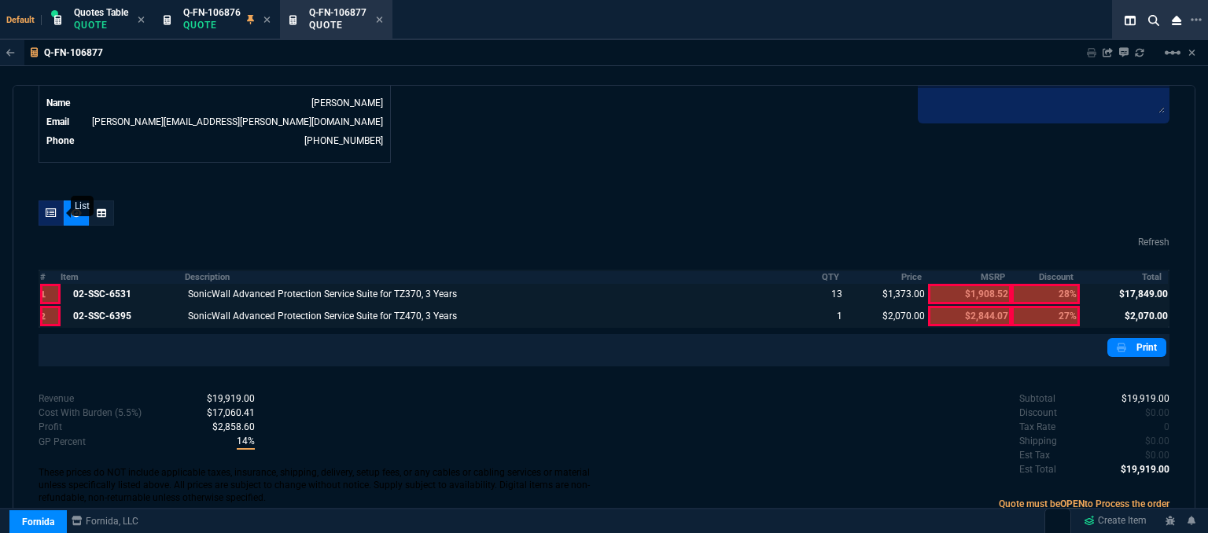
click at [50, 208] on icon at bounding box center [51, 212] width 11 height 9
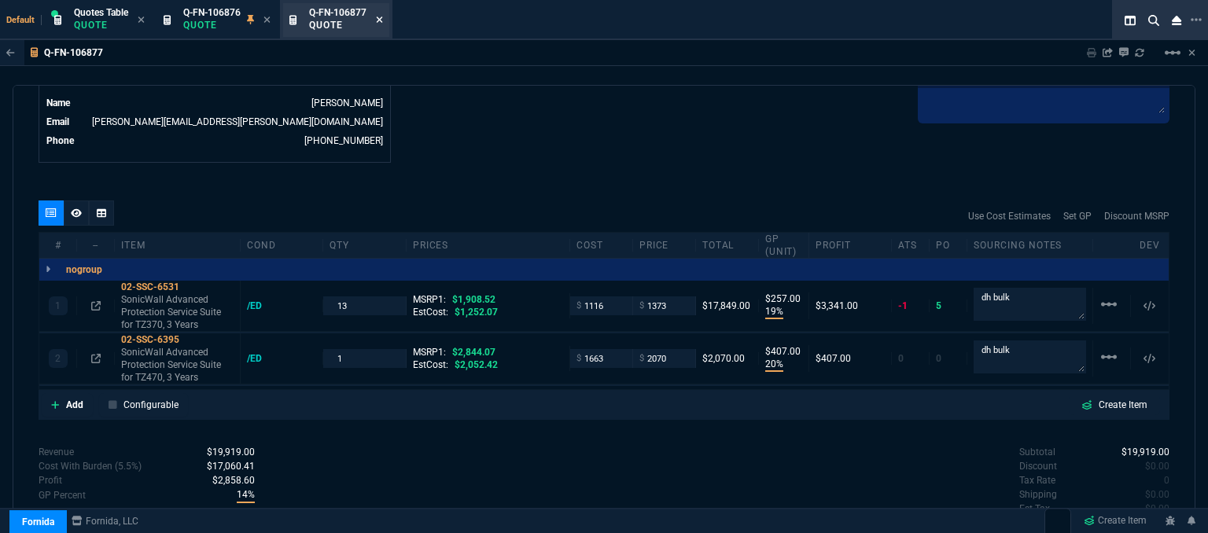
click at [382, 20] on icon at bounding box center [379, 19] width 7 height 9
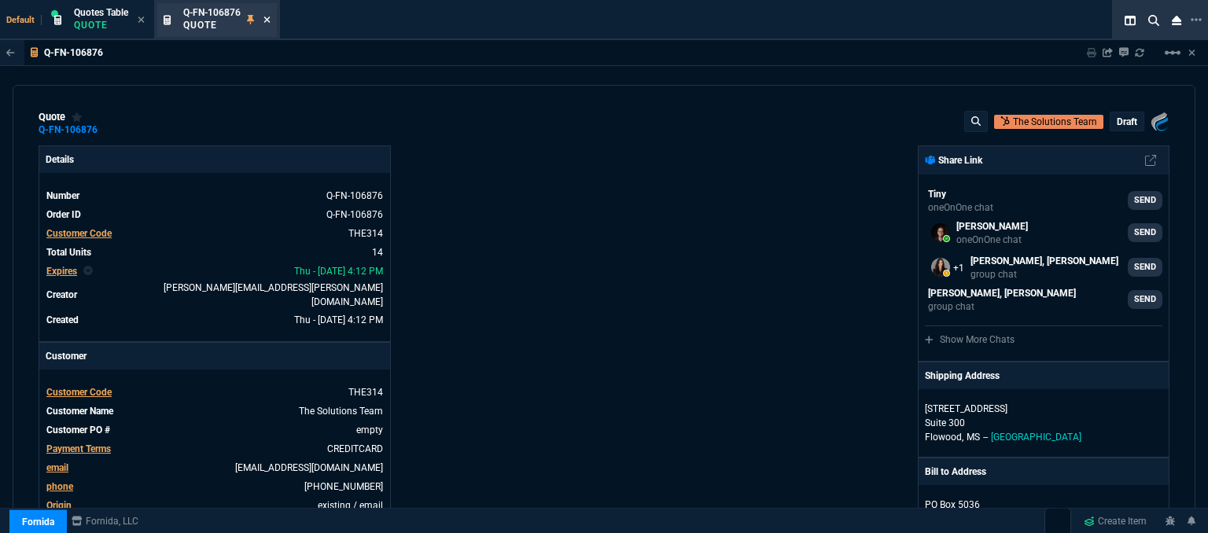
click at [269, 19] on icon at bounding box center [267, 20] width 6 height 6
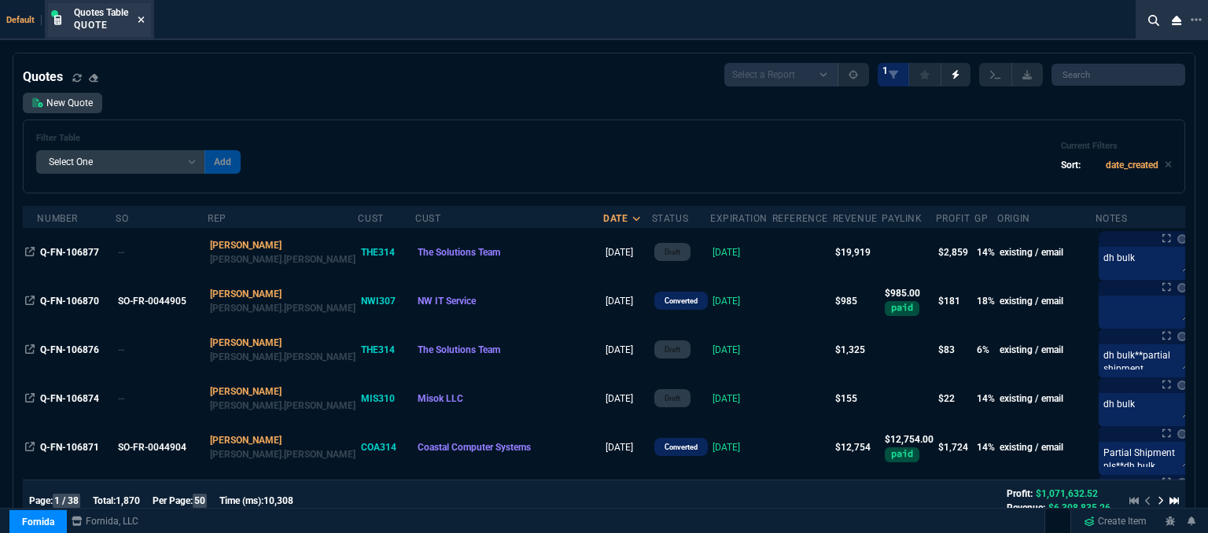
click at [143, 20] on icon at bounding box center [141, 19] width 7 height 9
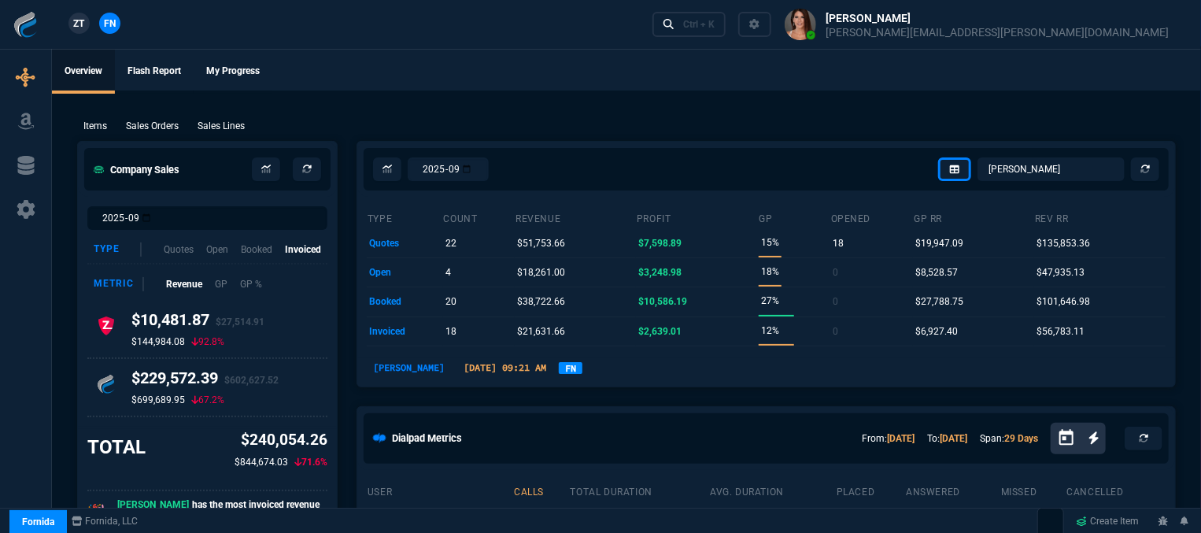
click at [714, 22] on div "Ctrl + K" at bounding box center [698, 24] width 31 height 13
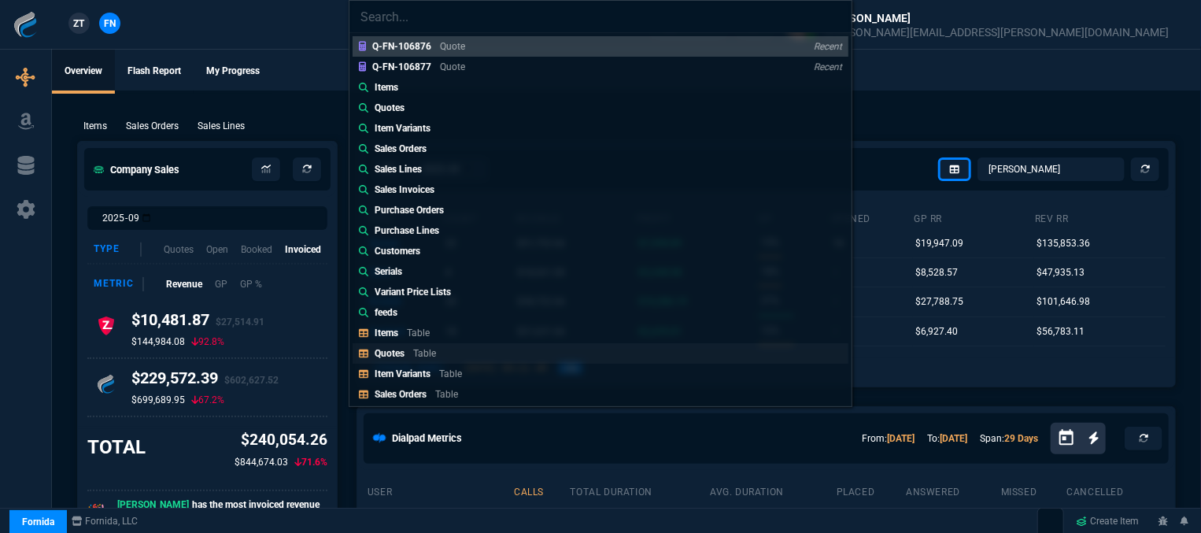
click at [445, 356] on link "Quotes Table" at bounding box center [600, 353] width 496 height 20
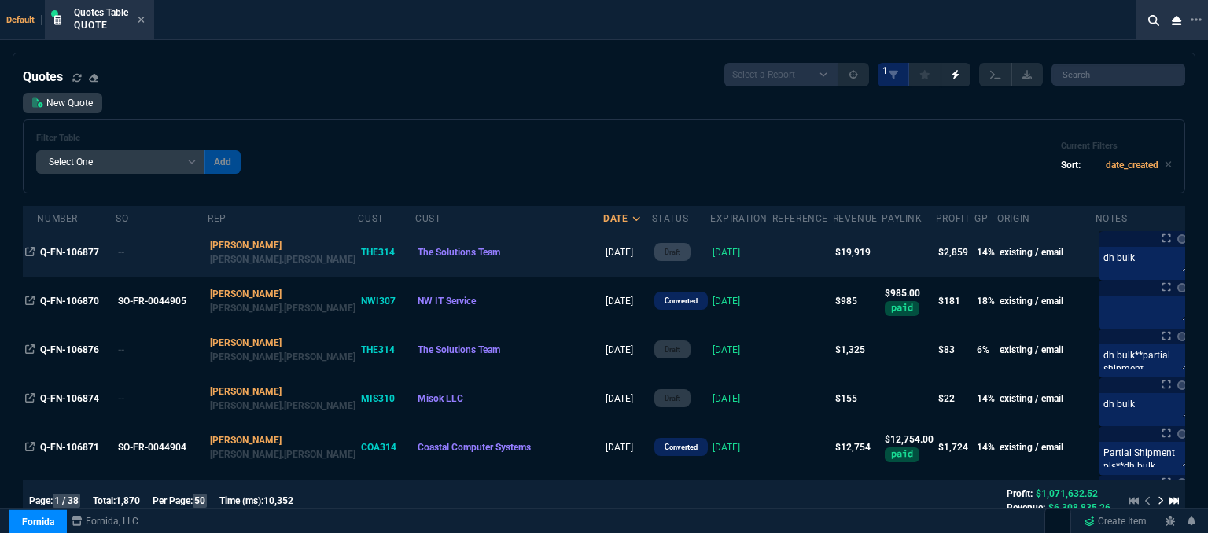
click at [773, 252] on td at bounding box center [803, 252] width 61 height 49
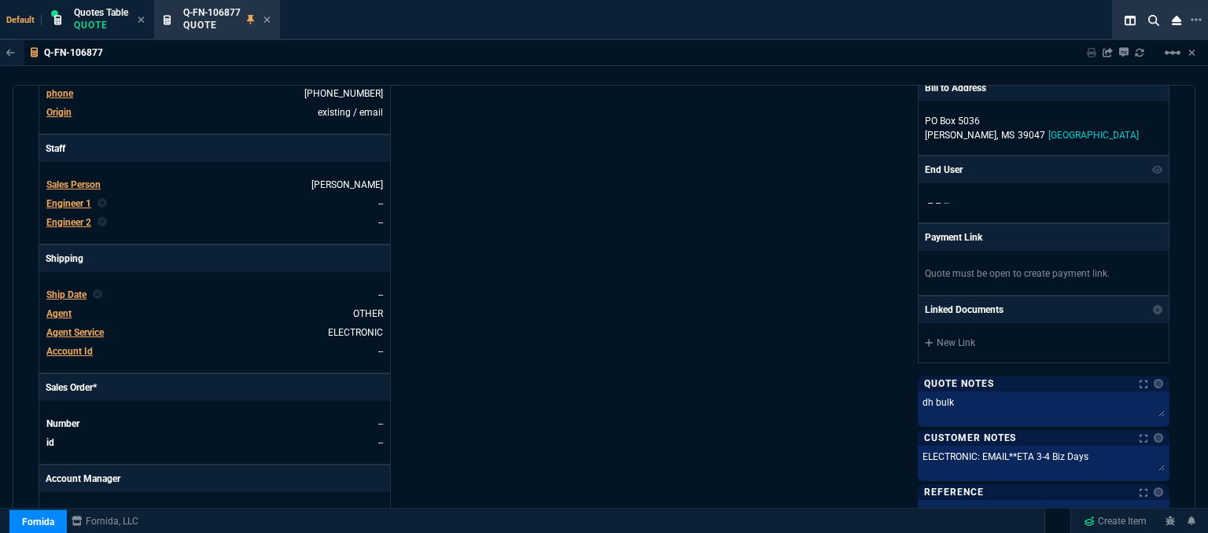
scroll to position [708, 0]
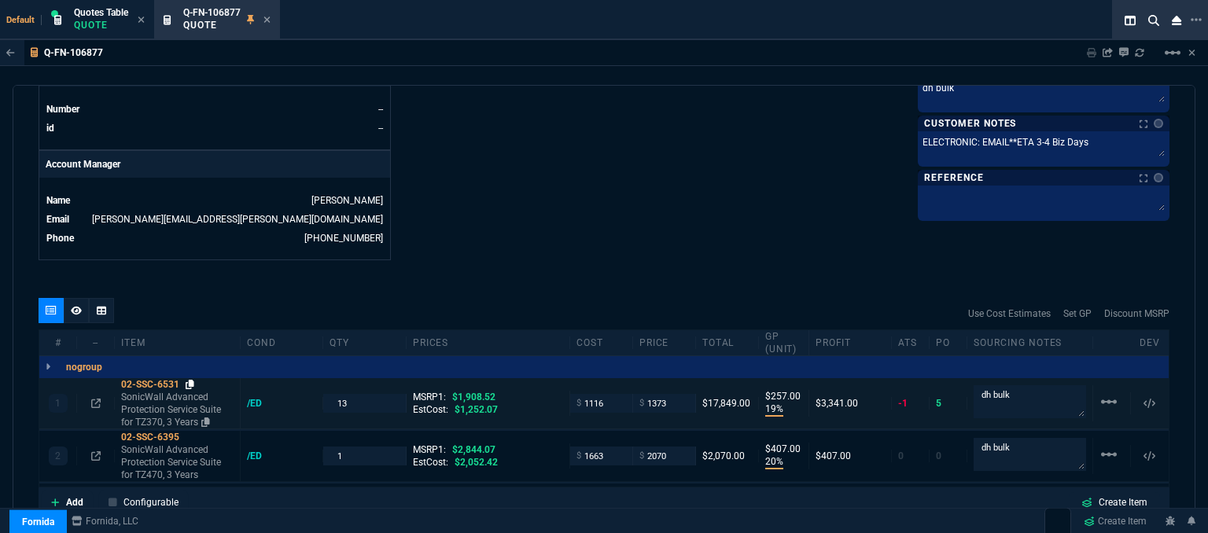
click at [192, 380] on icon at bounding box center [190, 384] width 9 height 9
click at [271, 20] on icon at bounding box center [267, 19] width 7 height 9
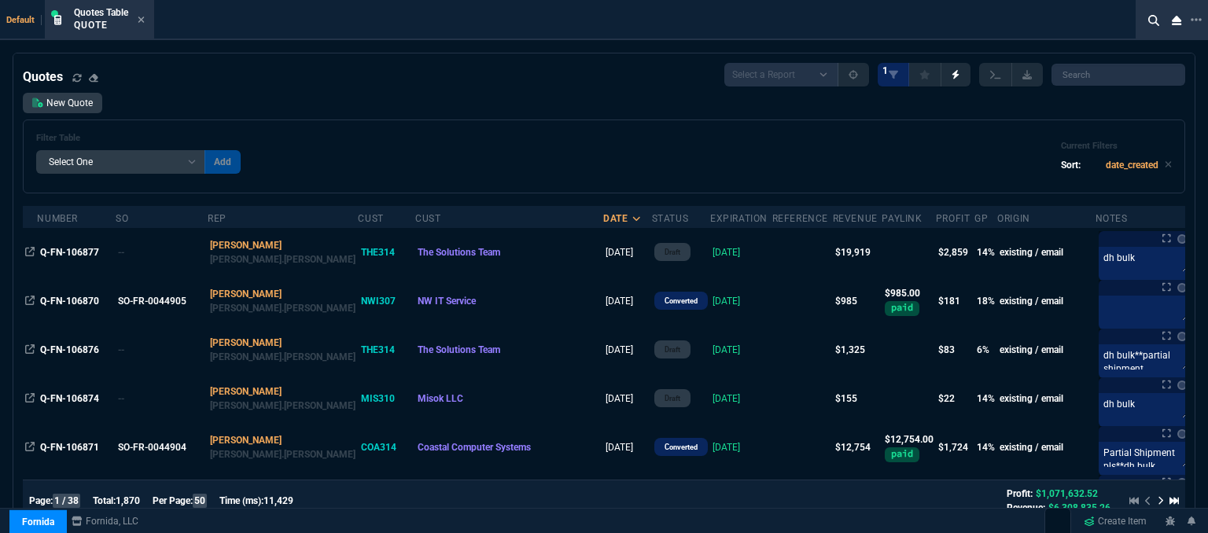
select select "12: [PERSON_NAME]"
select select
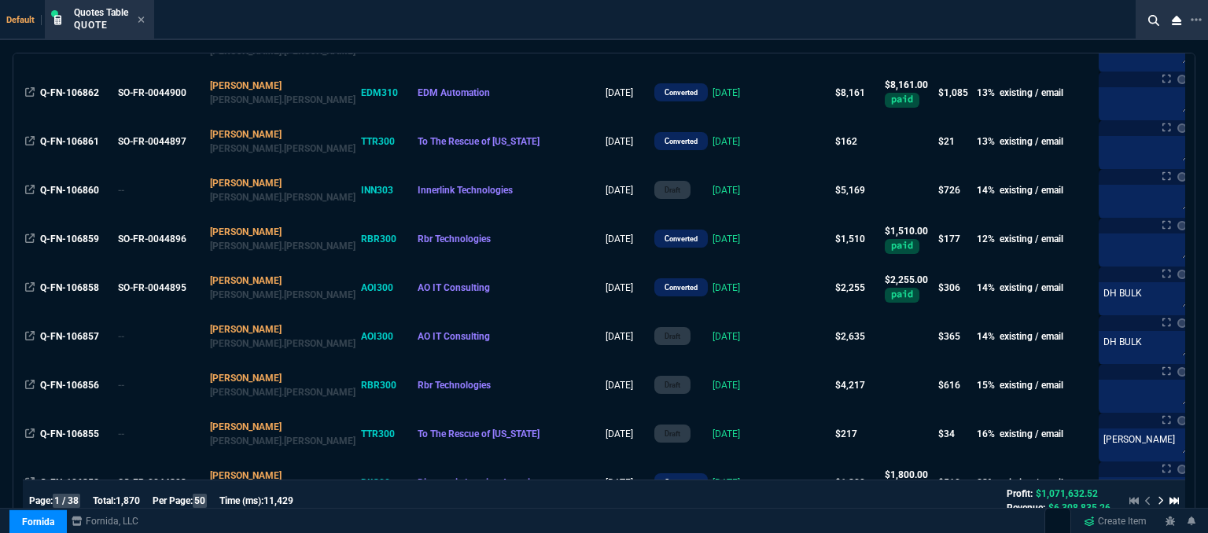
scroll to position [551, 0]
click at [140, 17] on icon at bounding box center [141, 20] width 6 height 6
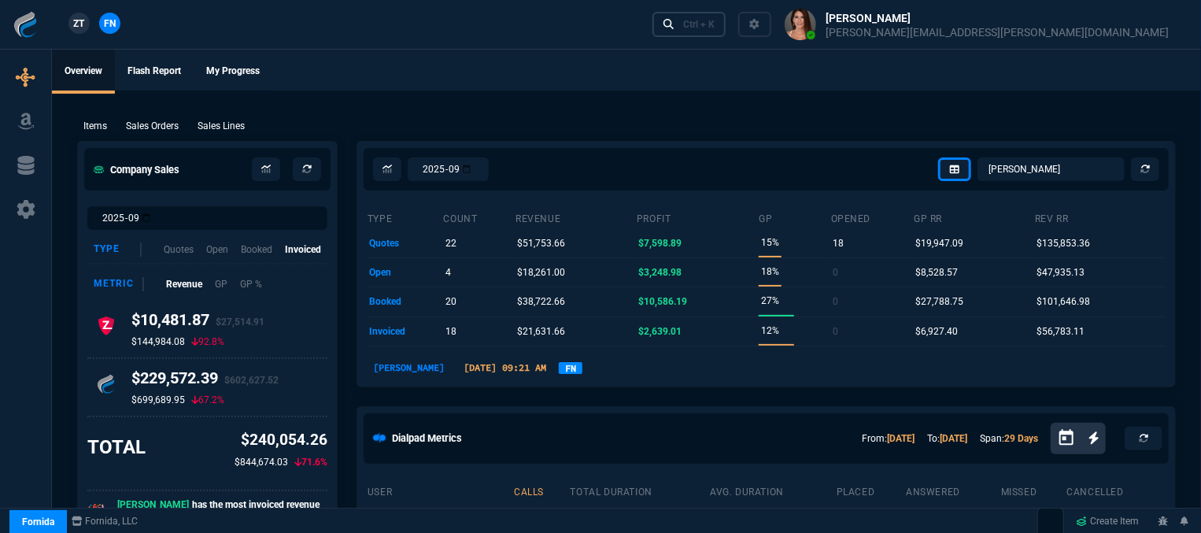
click at [714, 21] on div "Ctrl + K" at bounding box center [698, 24] width 31 height 13
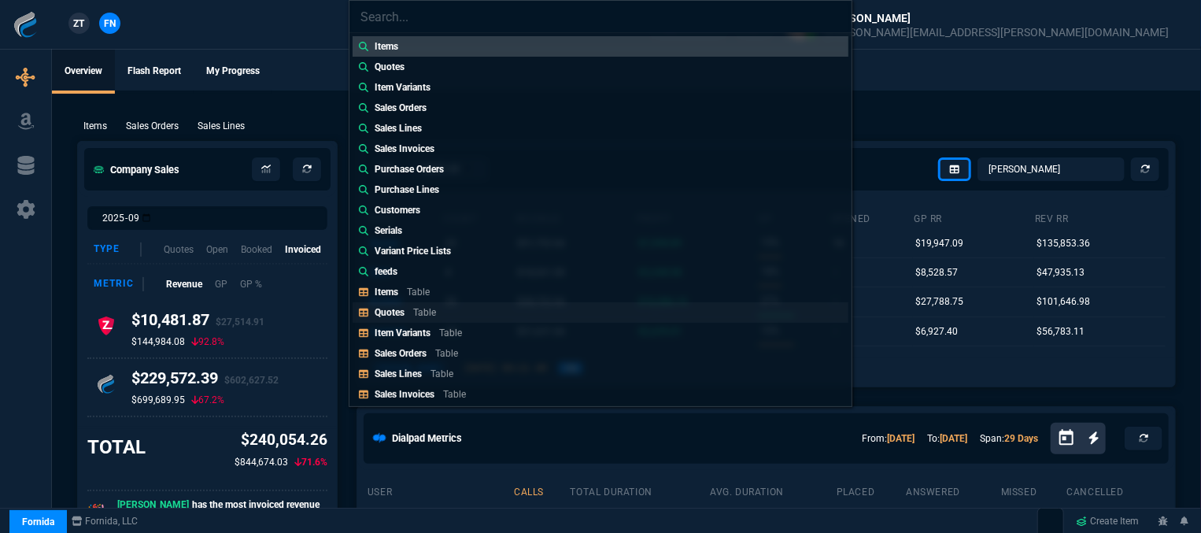
click at [411, 315] on div "Quotes Table" at bounding box center [408, 312] width 68 height 14
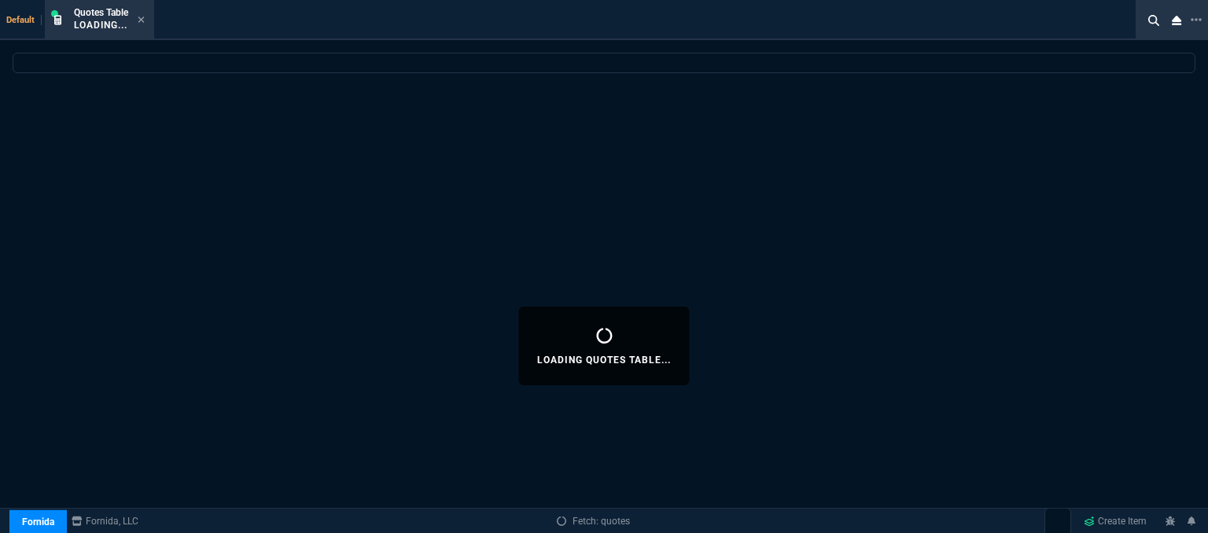
select select
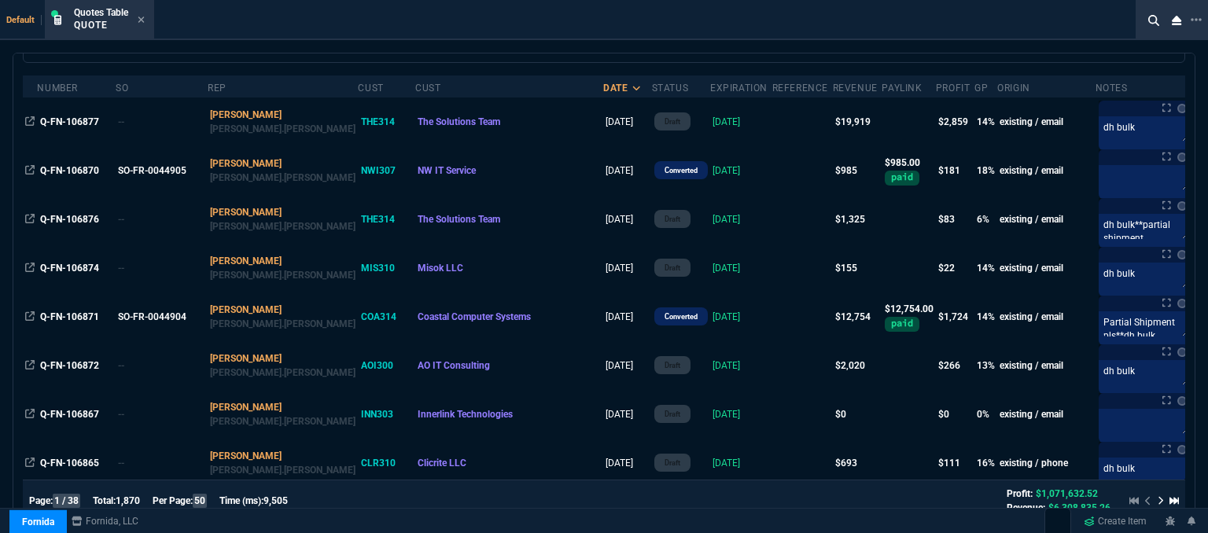
scroll to position [157, 0]
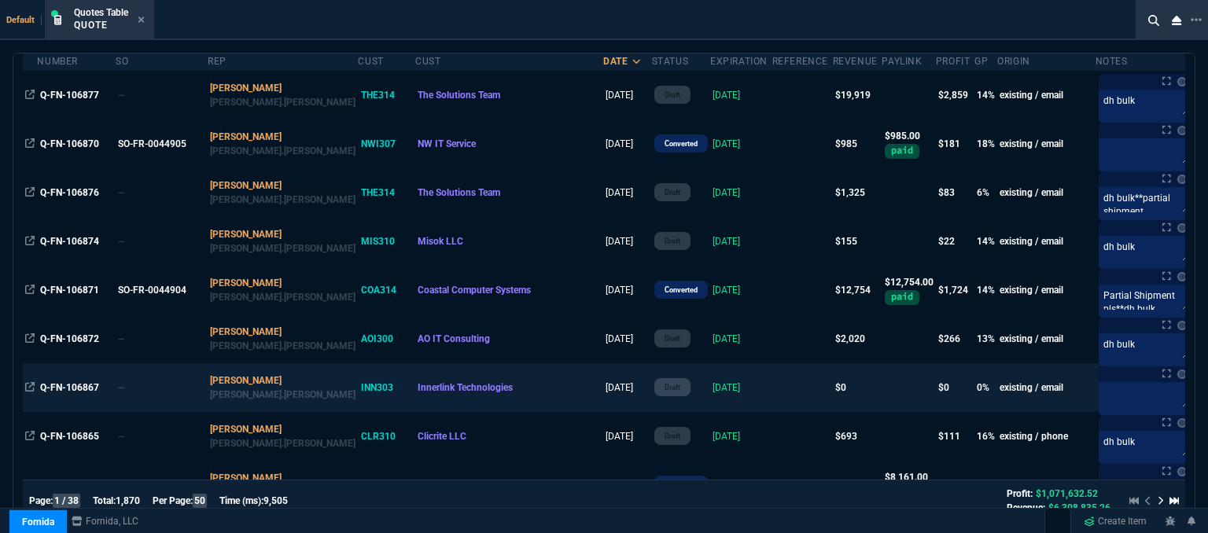
click at [773, 391] on td at bounding box center [803, 387] width 61 height 49
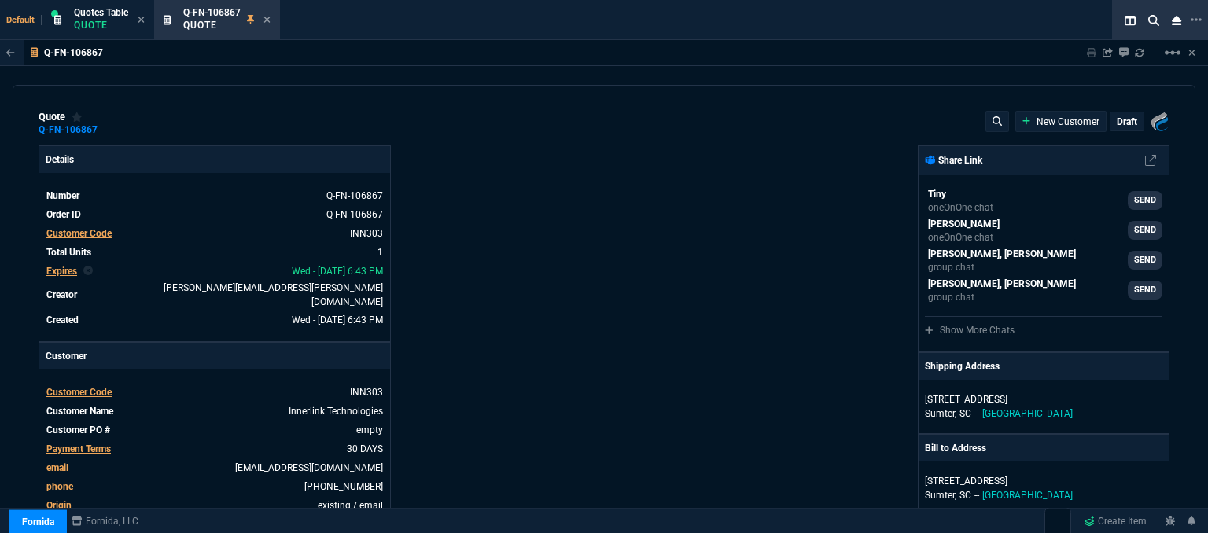
type input "0"
type input "1908.52"
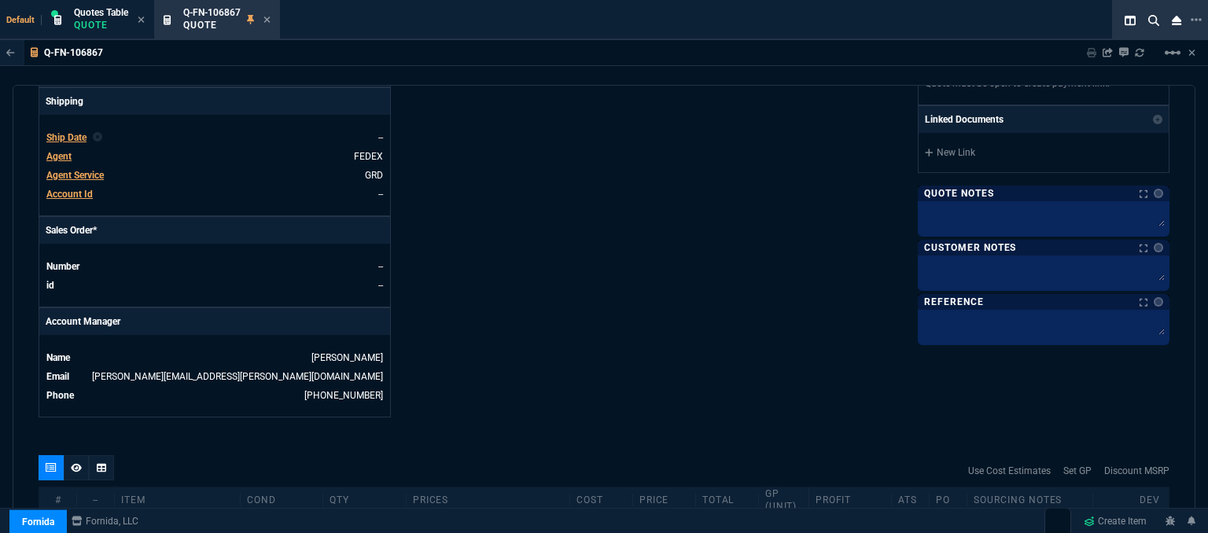
type input "100"
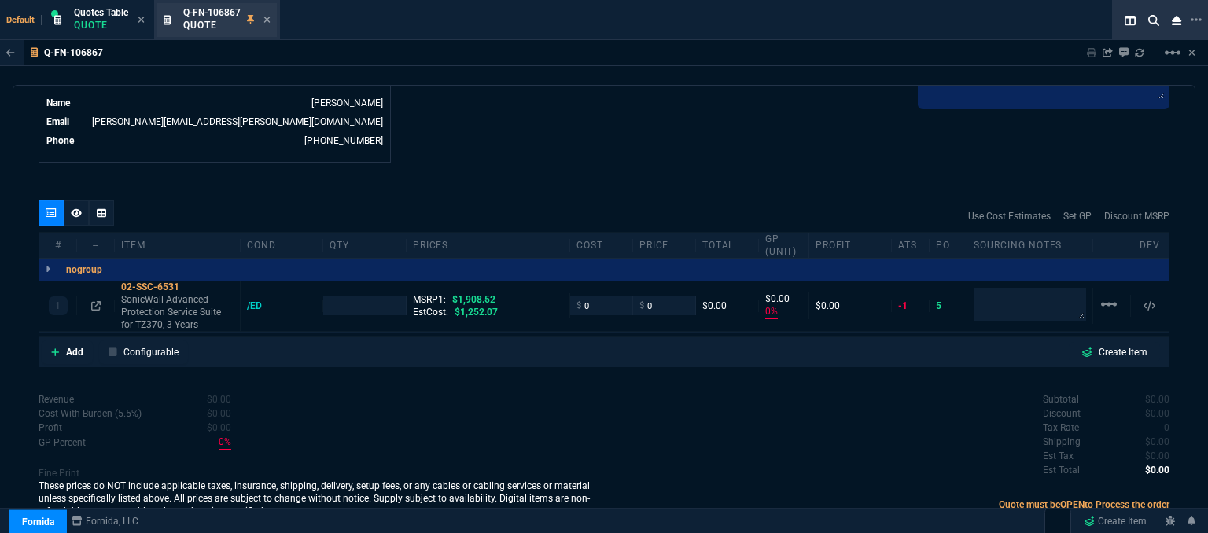
click at [264, 19] on div "Q-FN-106867 Quote" at bounding box center [226, 20] width 87 height 28
click at [268, 17] on icon at bounding box center [267, 19] width 7 height 9
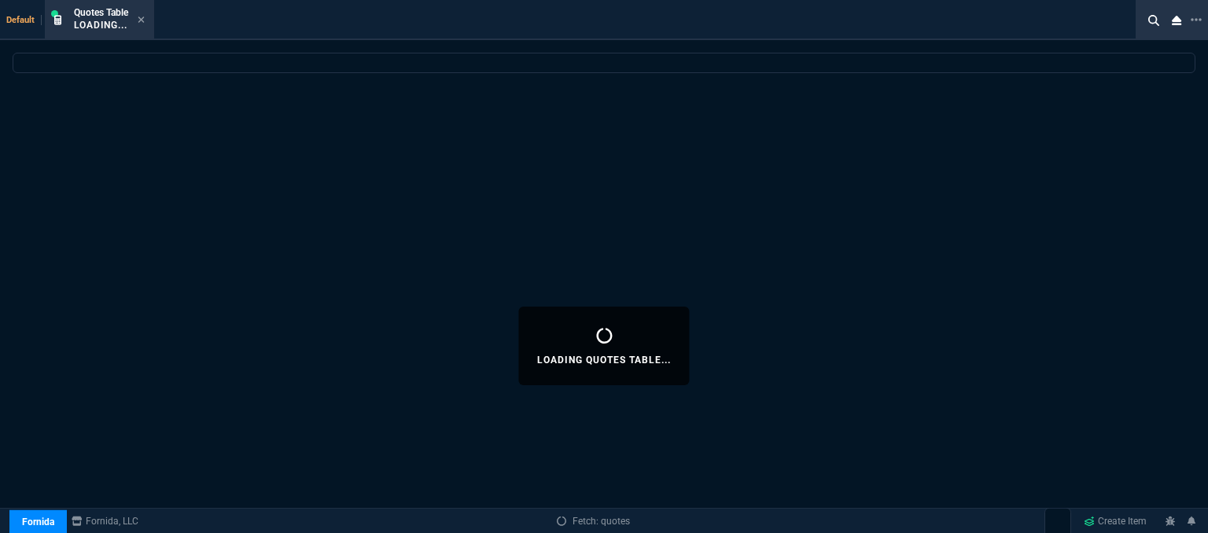
select select
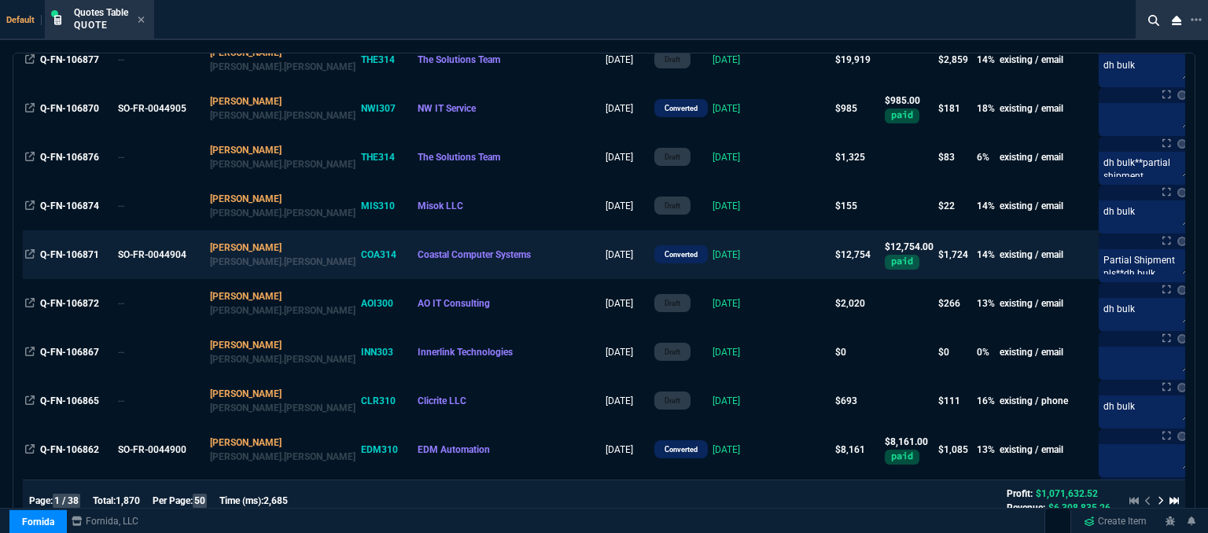
scroll to position [315, 0]
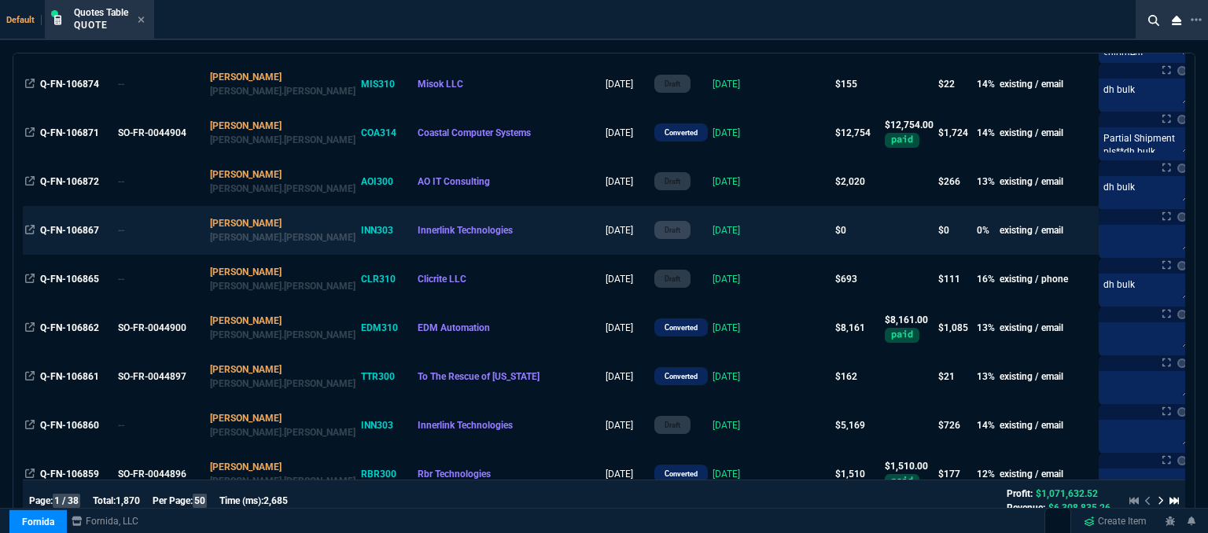
click at [773, 234] on td at bounding box center [803, 230] width 61 height 49
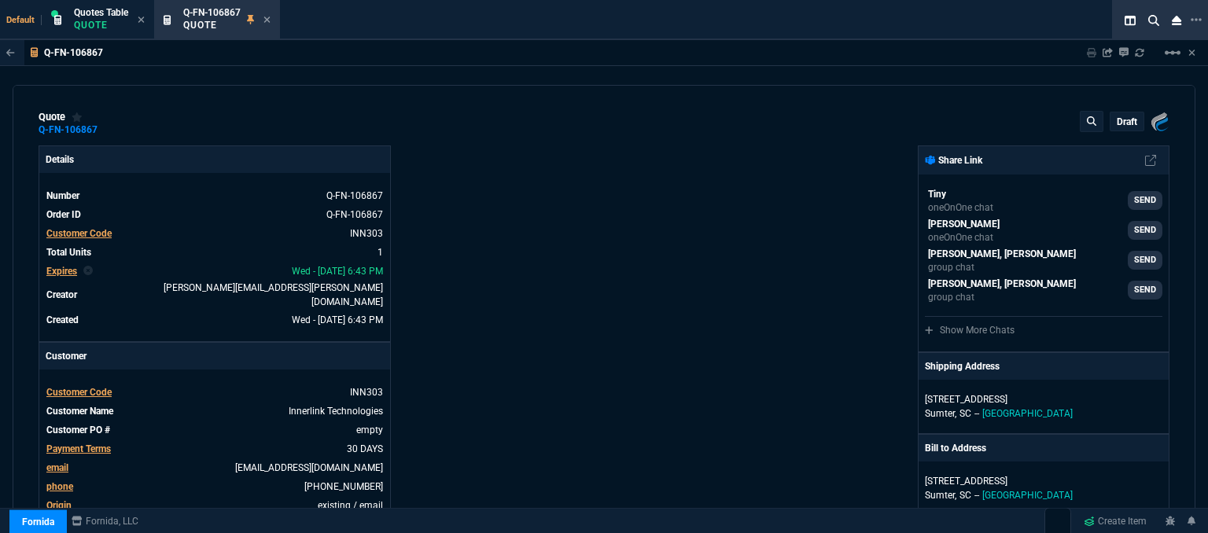
type input "0"
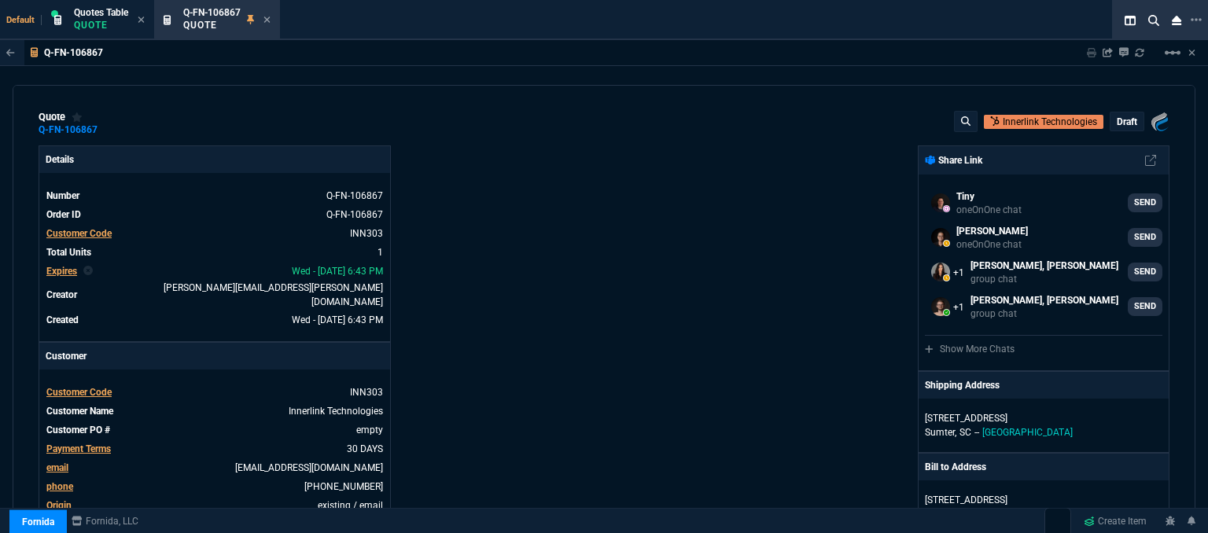
select select "12: [PERSON_NAME]"
click at [1176, 54] on mat-icon "linear_scale" at bounding box center [1173, 52] width 19 height 19
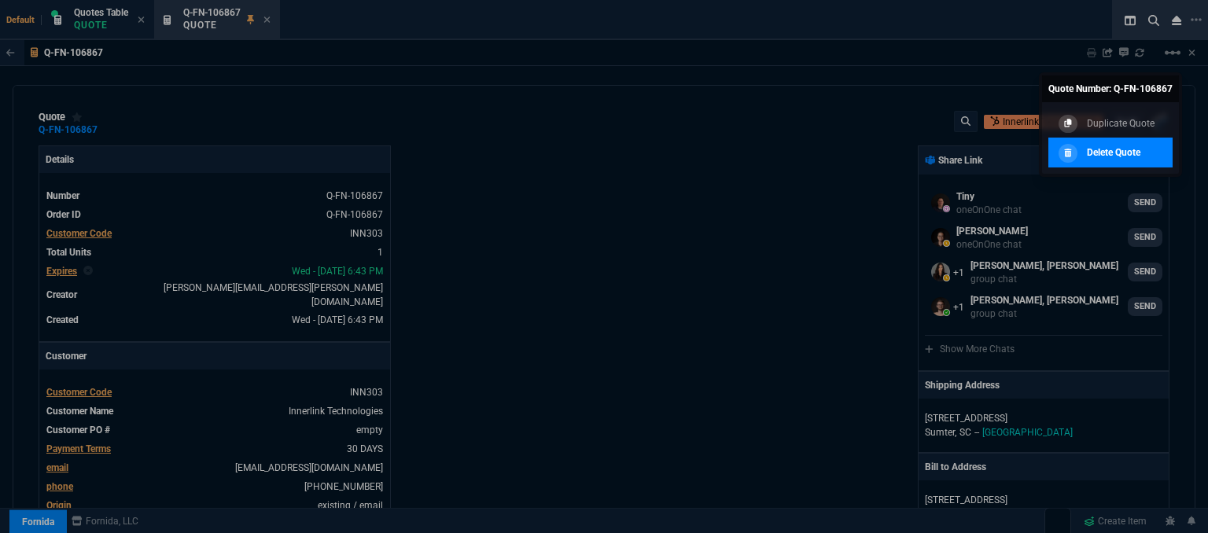
click at [1100, 157] on p "Delete Quote" at bounding box center [1113, 153] width 53 height 14
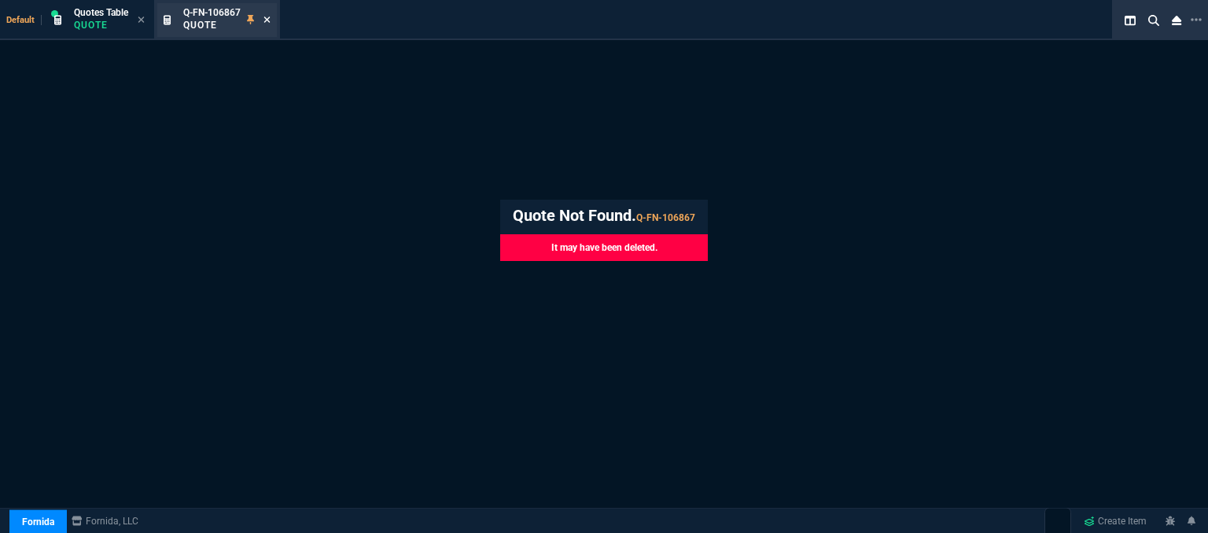
click at [268, 15] on icon at bounding box center [267, 19] width 7 height 9
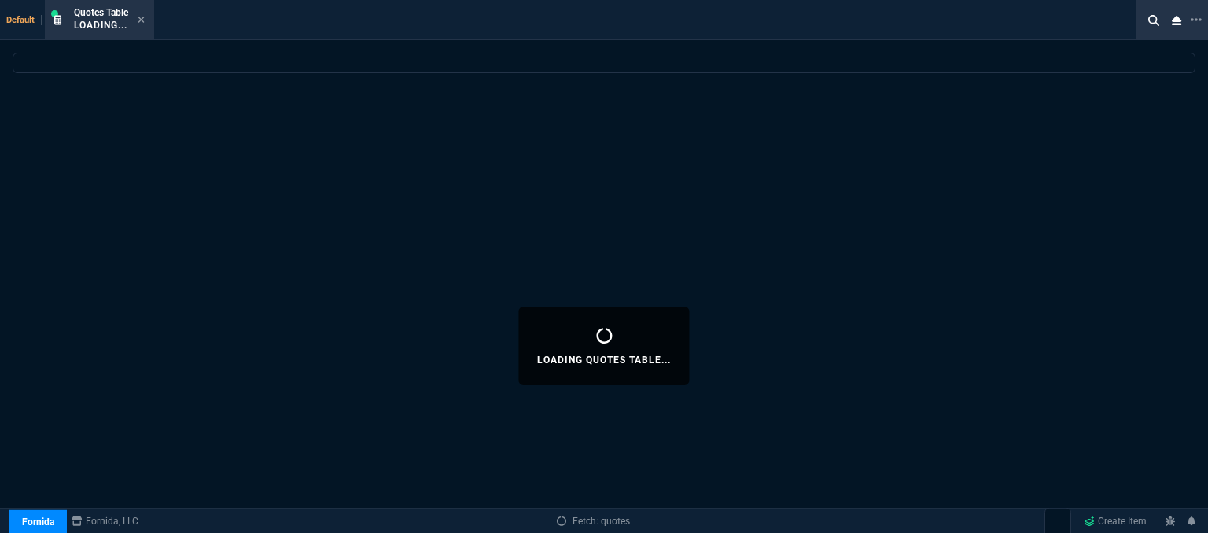
select select
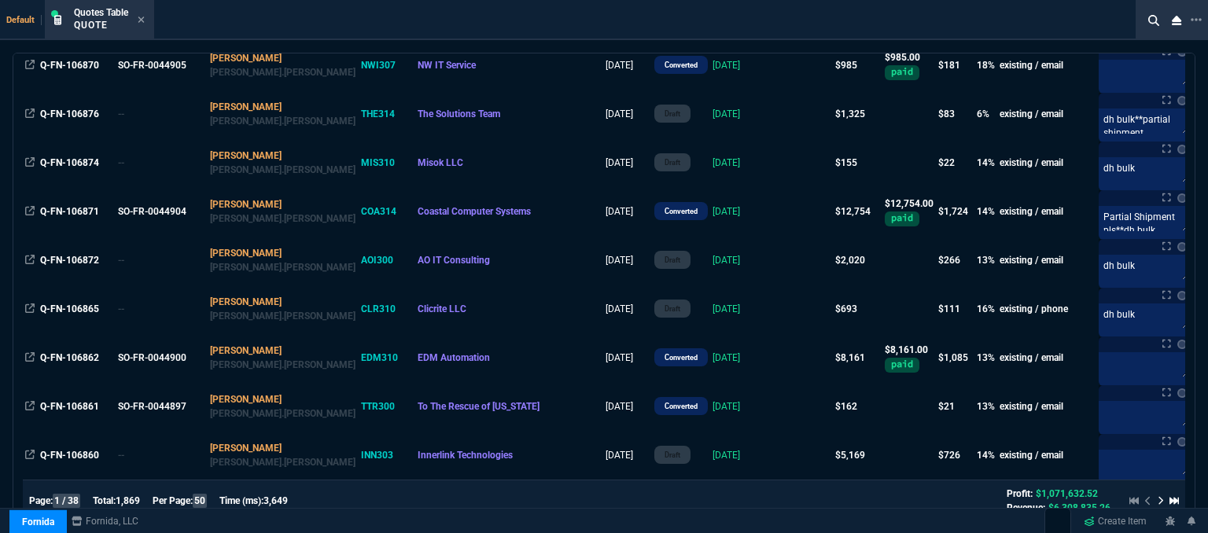
scroll to position [315, 0]
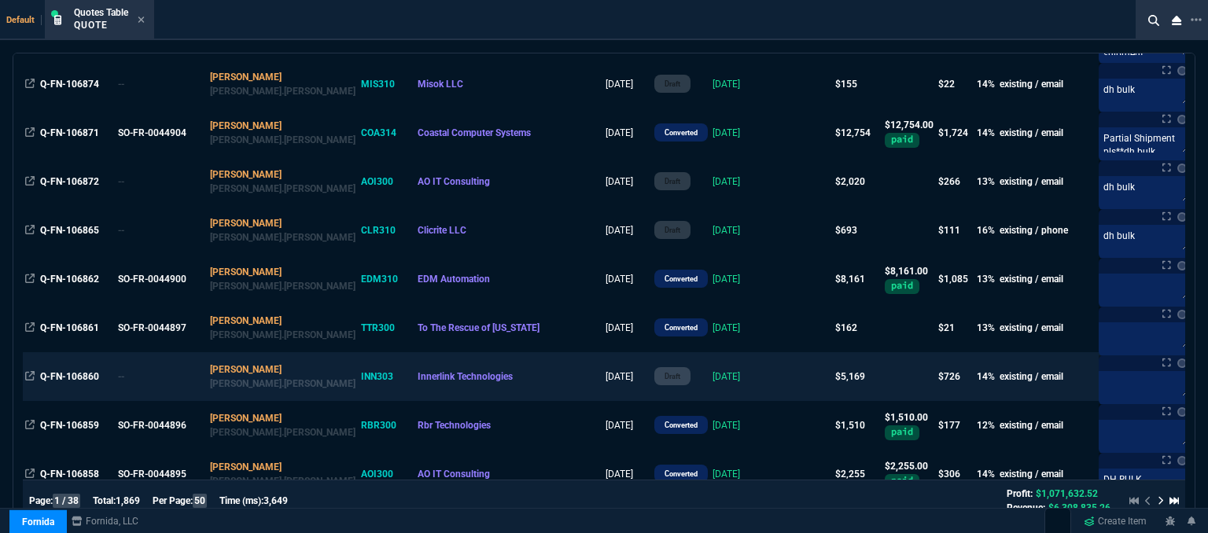
click at [773, 378] on td at bounding box center [803, 376] width 61 height 49
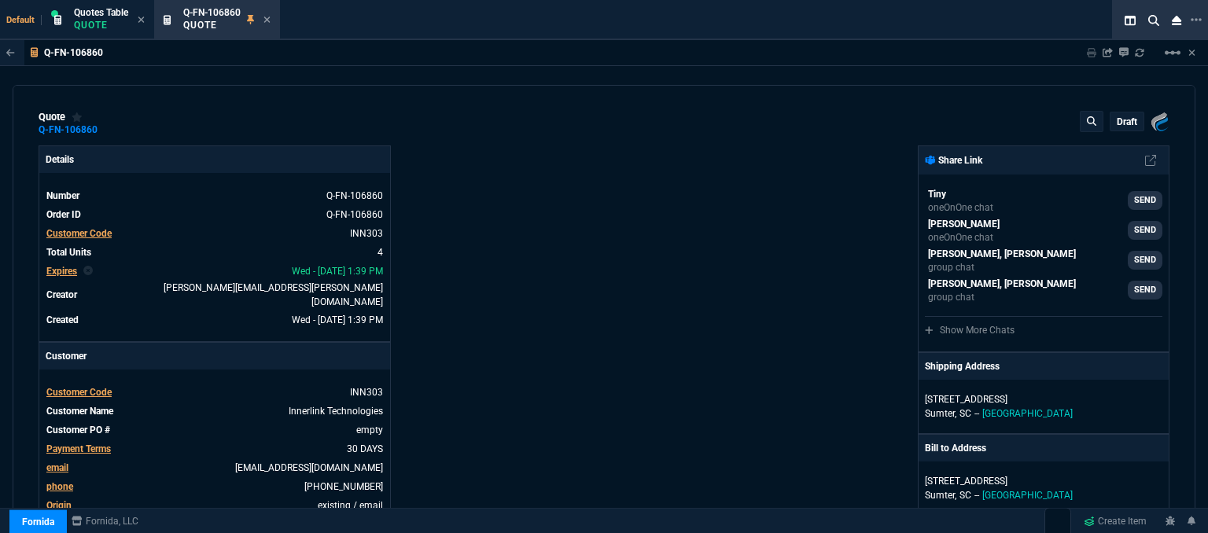
type input "24"
type input "201"
type input "15"
type input "213"
type input "19"
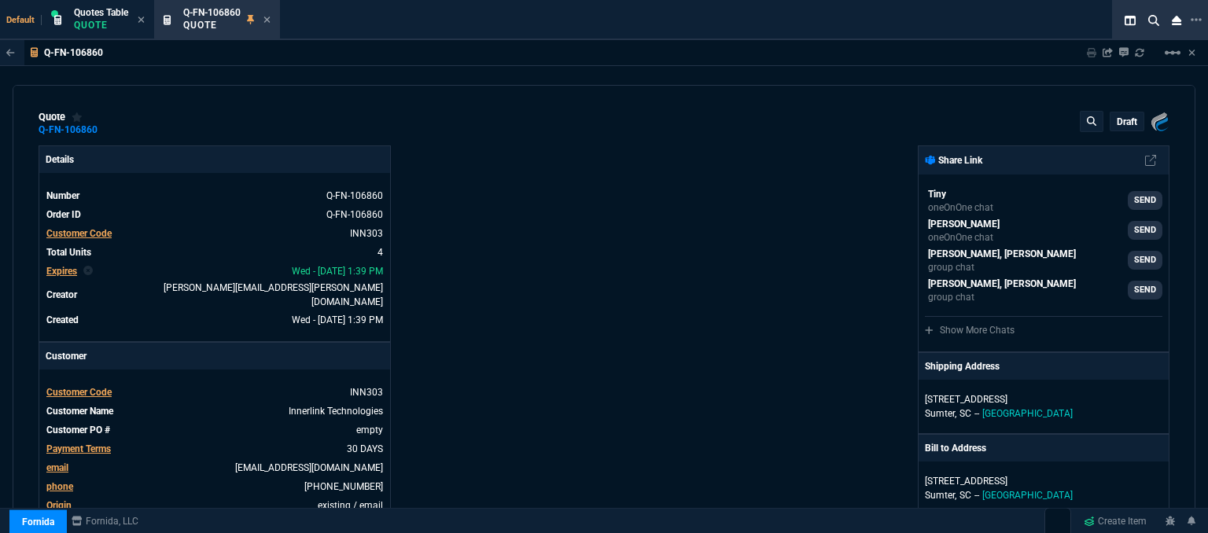
type input "263"
type input "18"
type input "281"
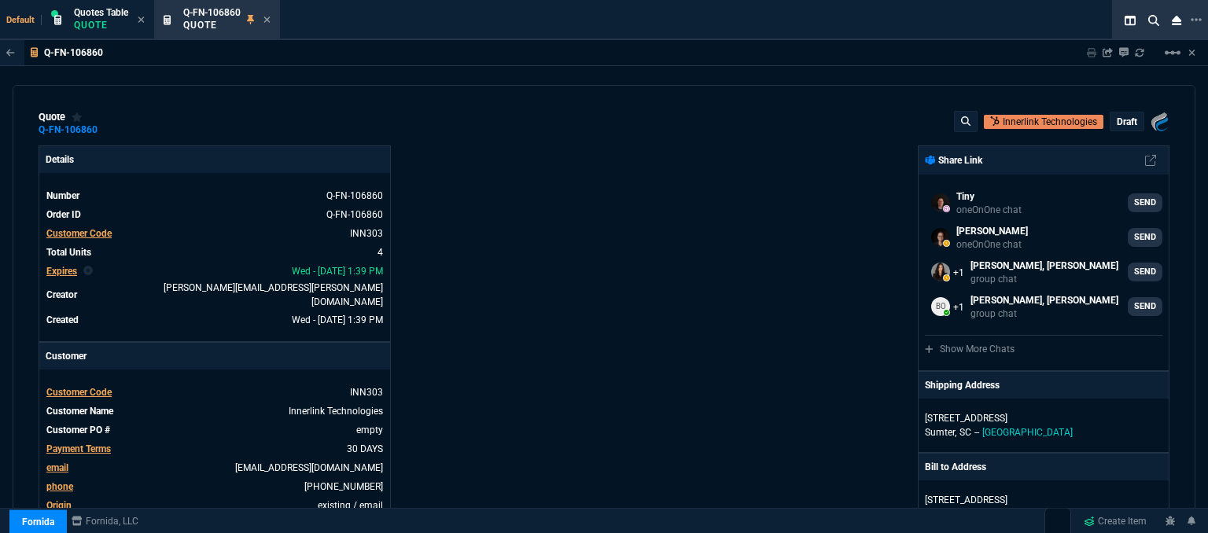
type input "1178.09"
type input "1908.52"
type input "2150"
type input "27"
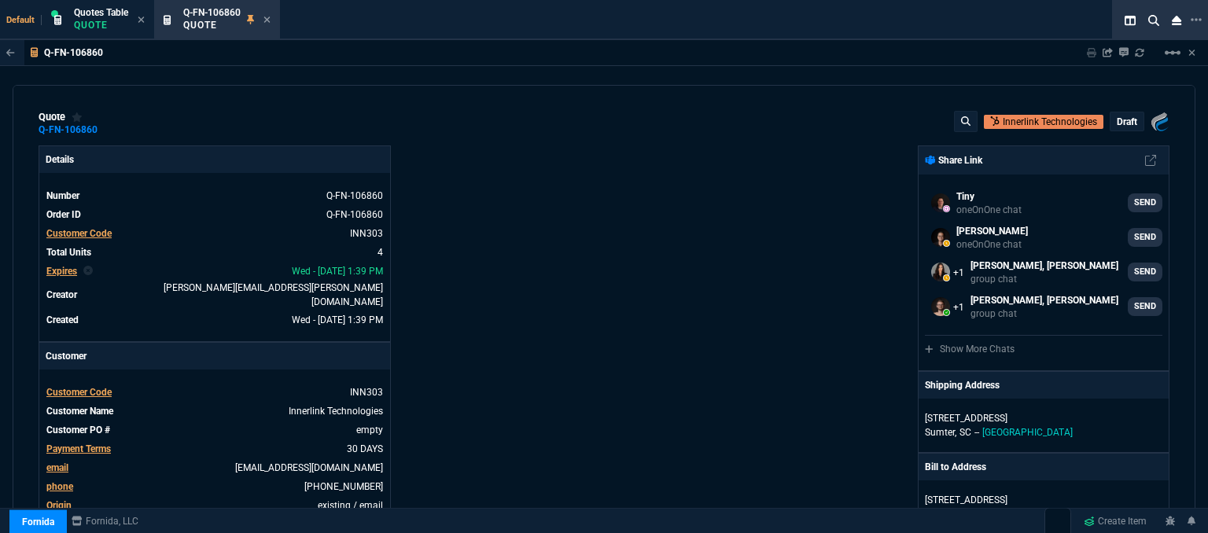
type input "27"
type input "28"
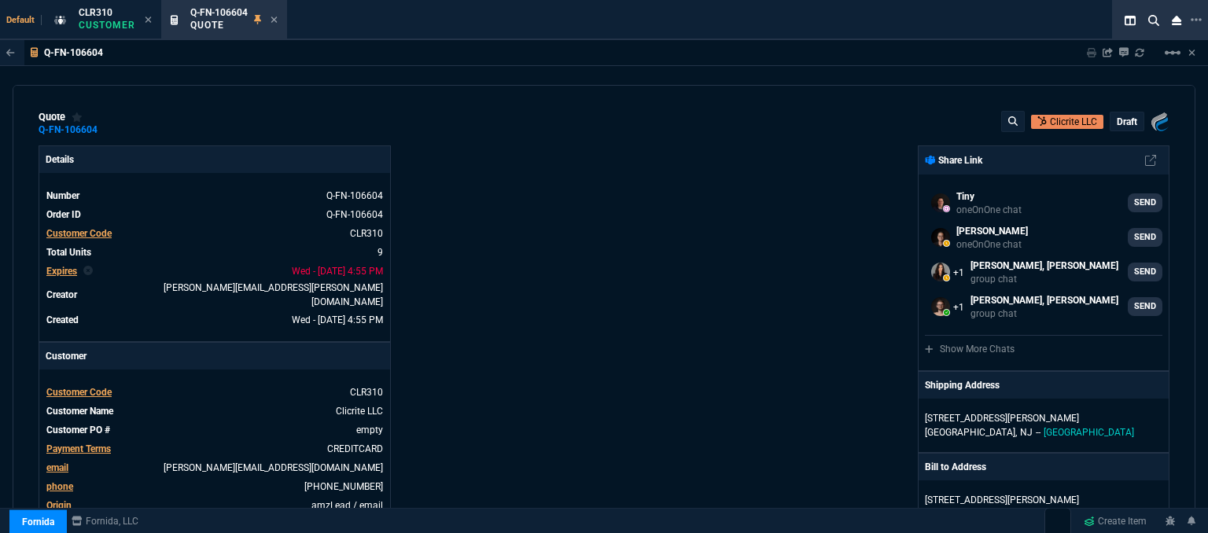
scroll to position [393, 0]
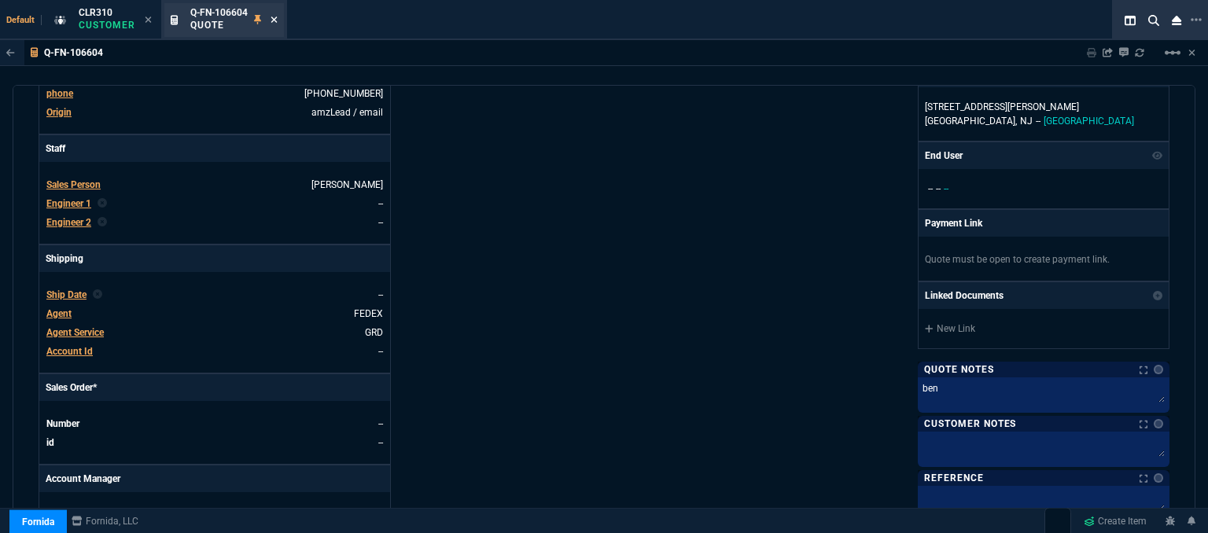
click at [271, 21] on icon at bounding box center [274, 19] width 7 height 9
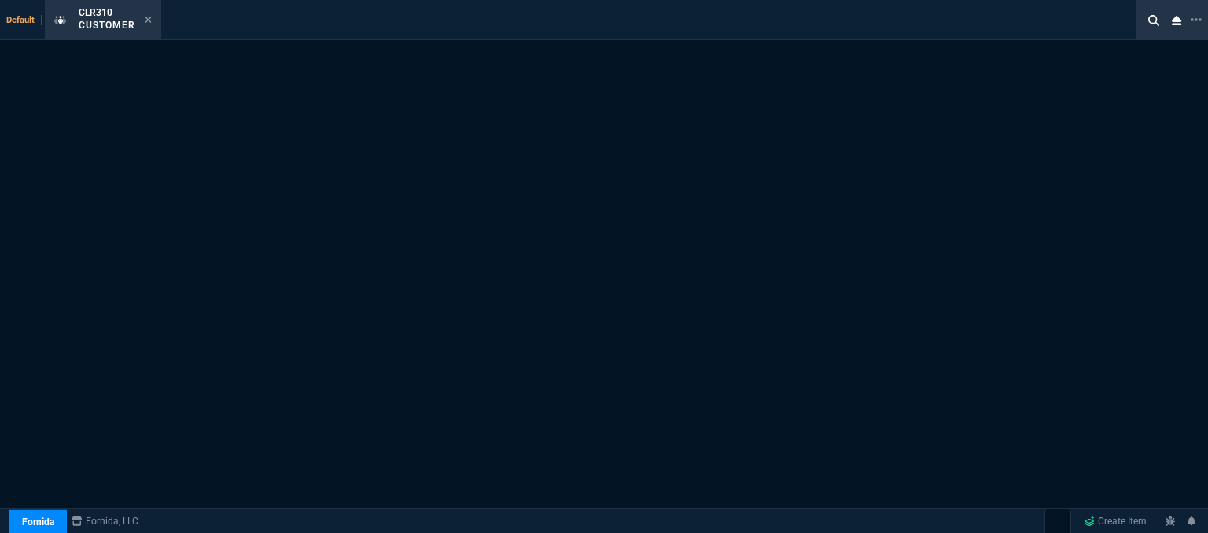
select select "1: quotes"
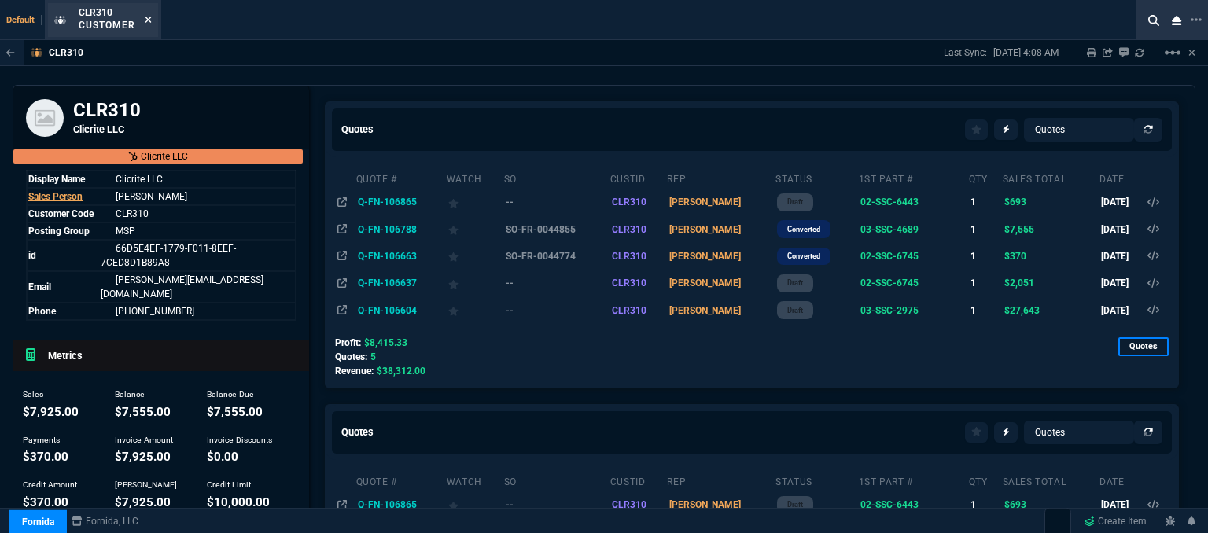
click at [147, 17] on icon at bounding box center [148, 19] width 7 height 9
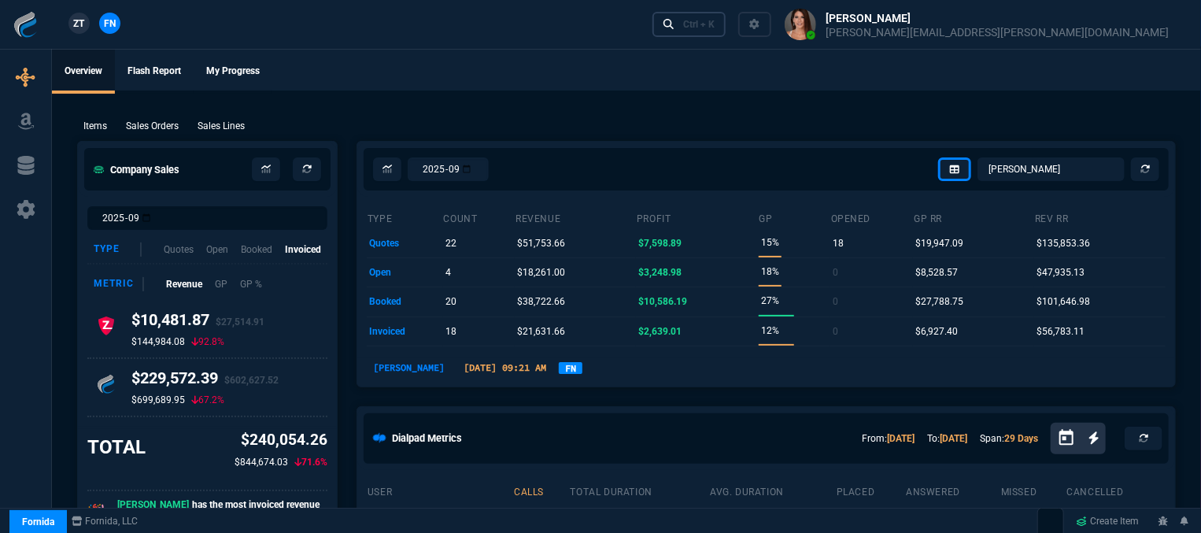
click at [714, 20] on div "Ctrl + K" at bounding box center [698, 24] width 31 height 13
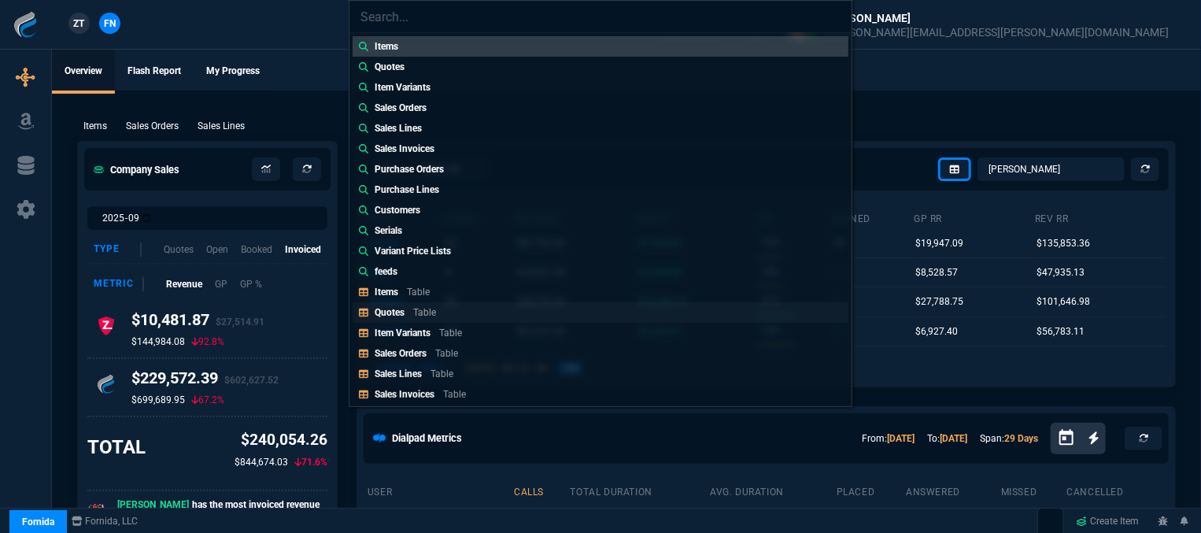
click at [441, 309] on div "Quotes Table" at bounding box center [408, 312] width 68 height 14
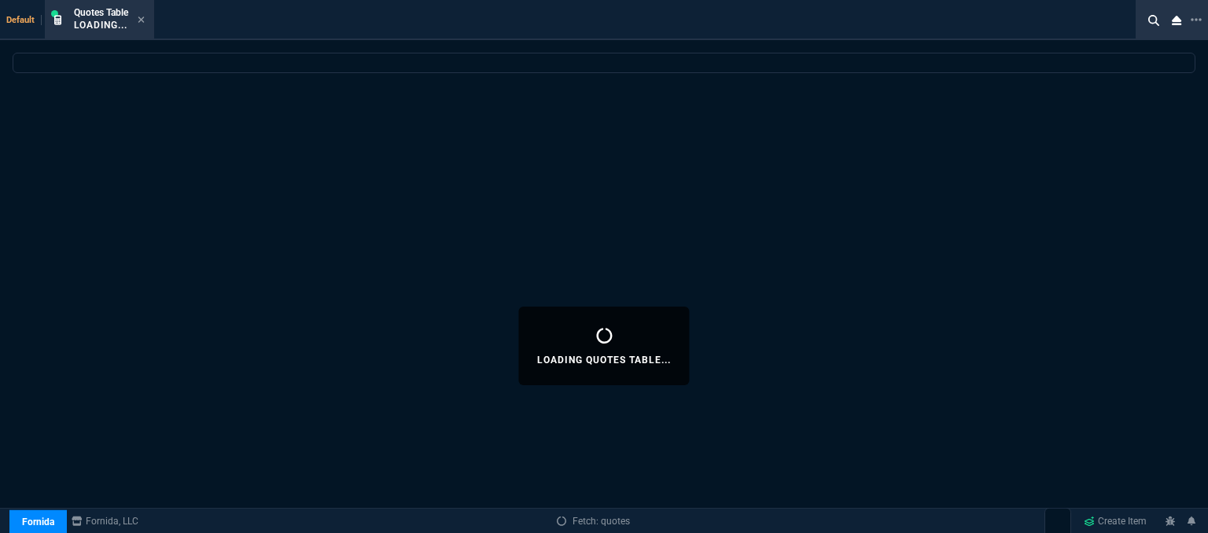
select select
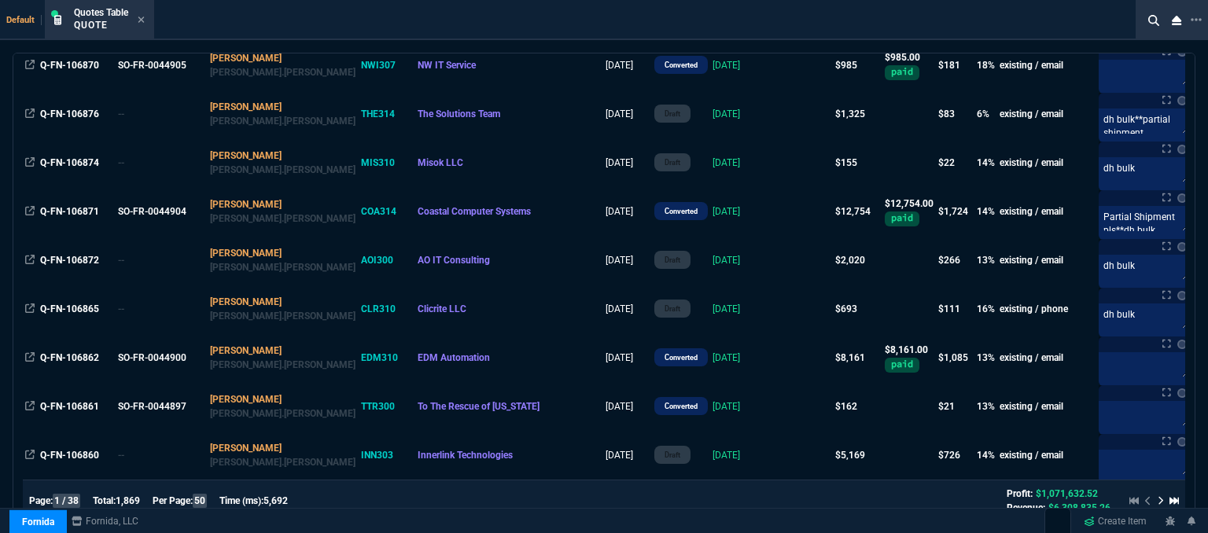
scroll to position [315, 0]
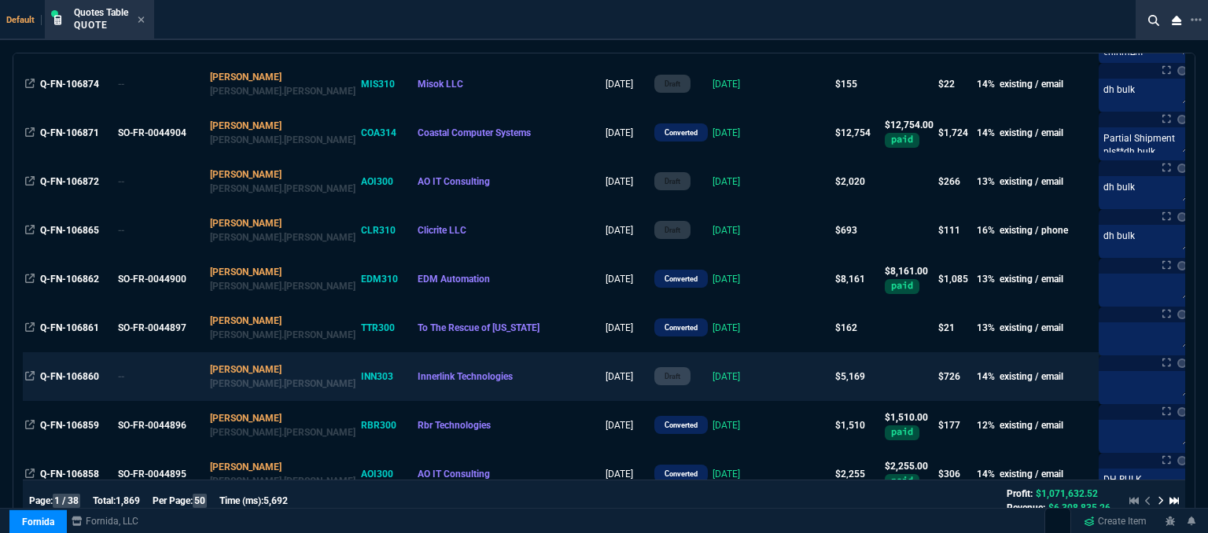
click at [773, 381] on td at bounding box center [803, 376] width 61 height 49
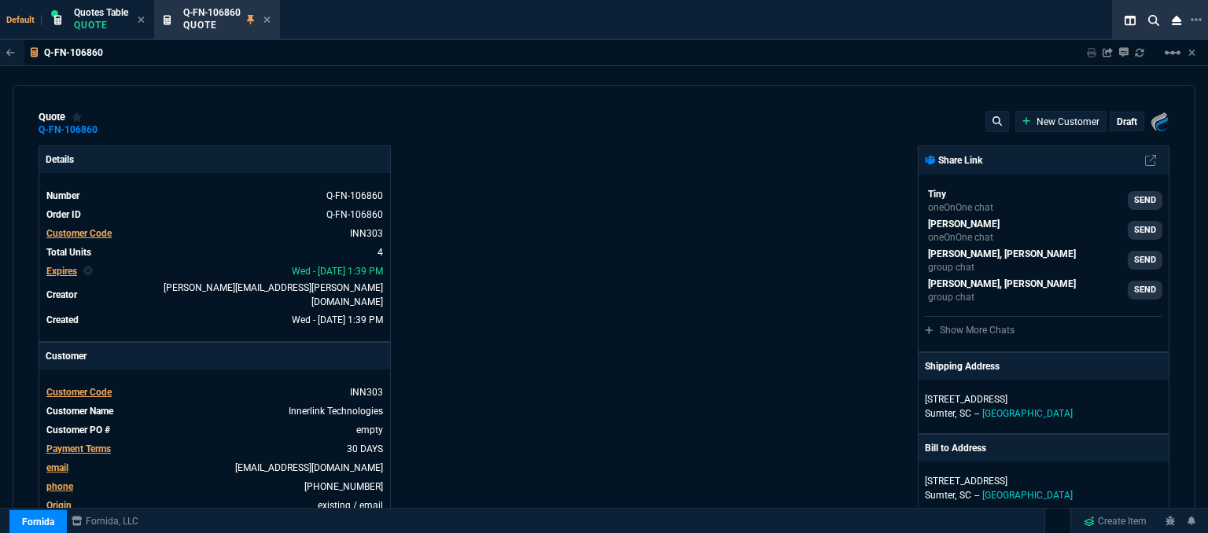
type input "24"
type input "201"
type input "1178.09"
type input "15"
type input "213"
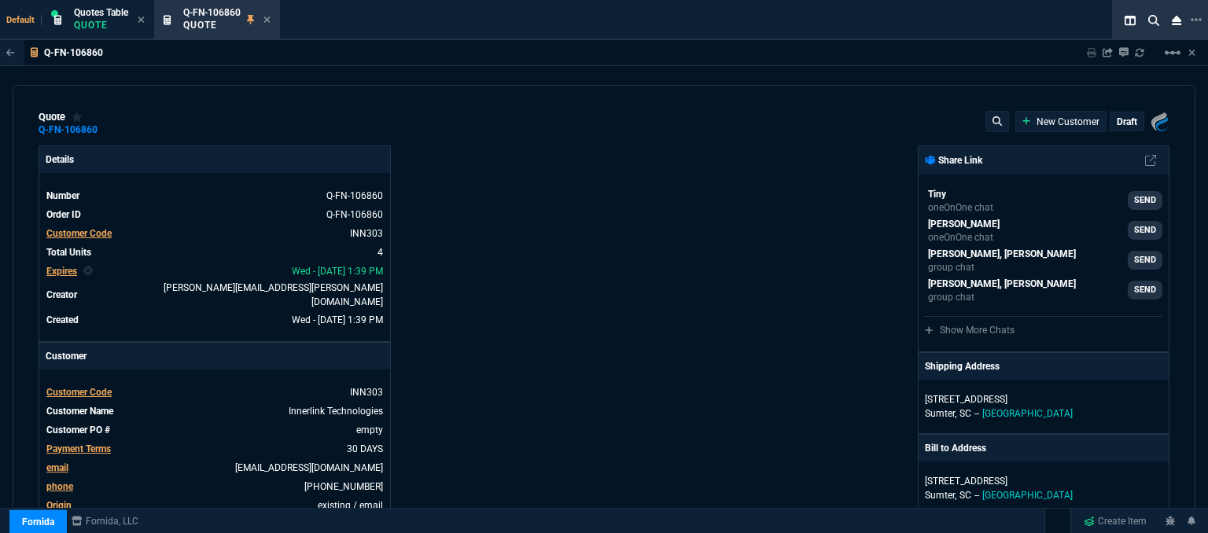
type input "1908.52"
type input "19"
type input "263"
type input "1908.52"
type input "18"
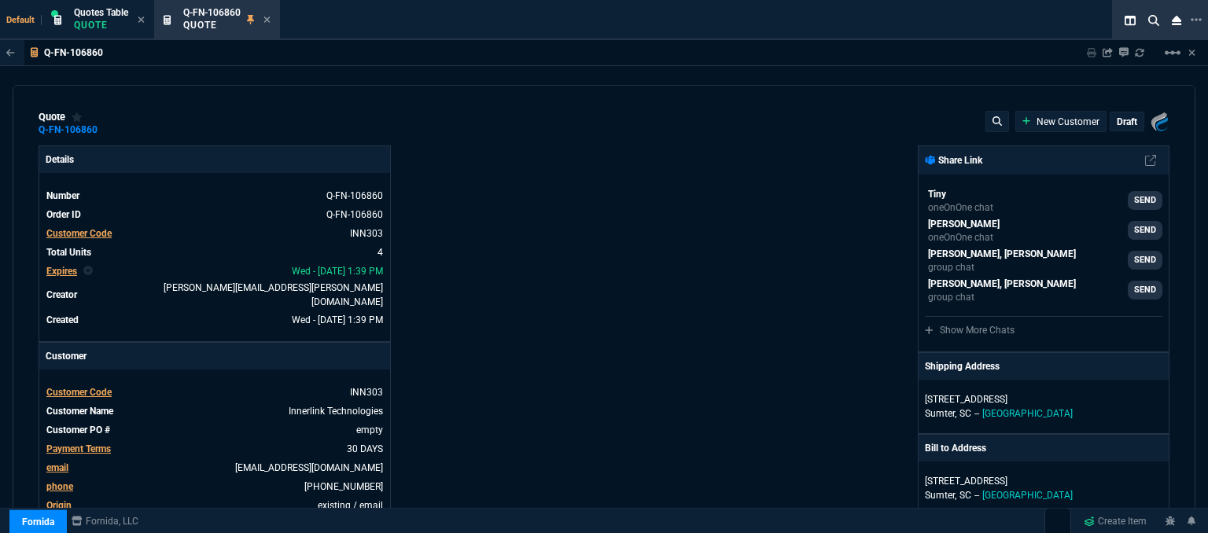
type input "281"
type input "2150"
type input "27"
type input "28"
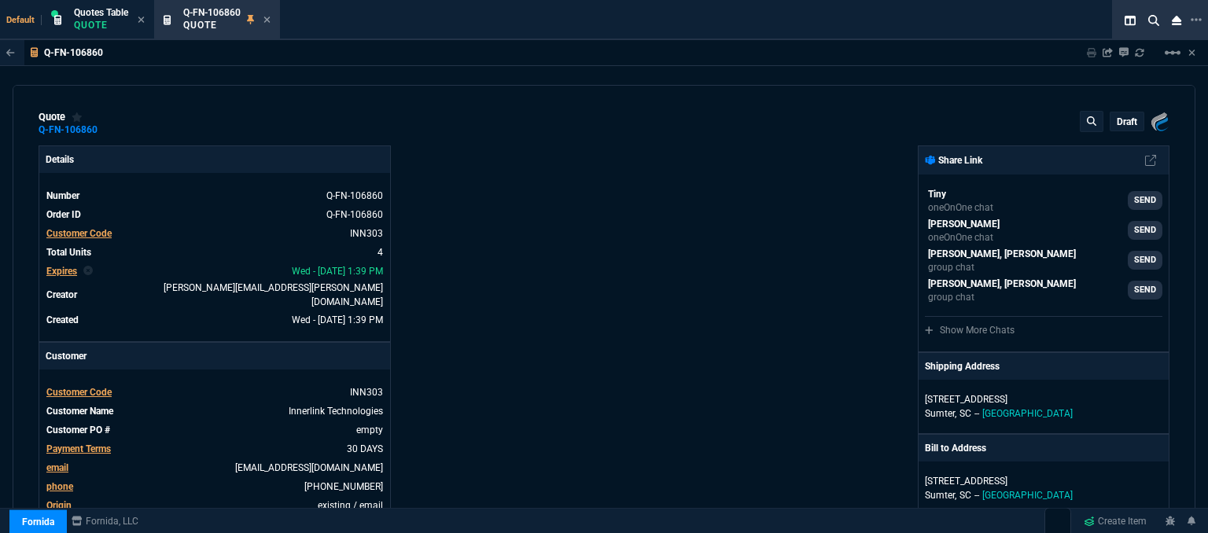
type input "28"
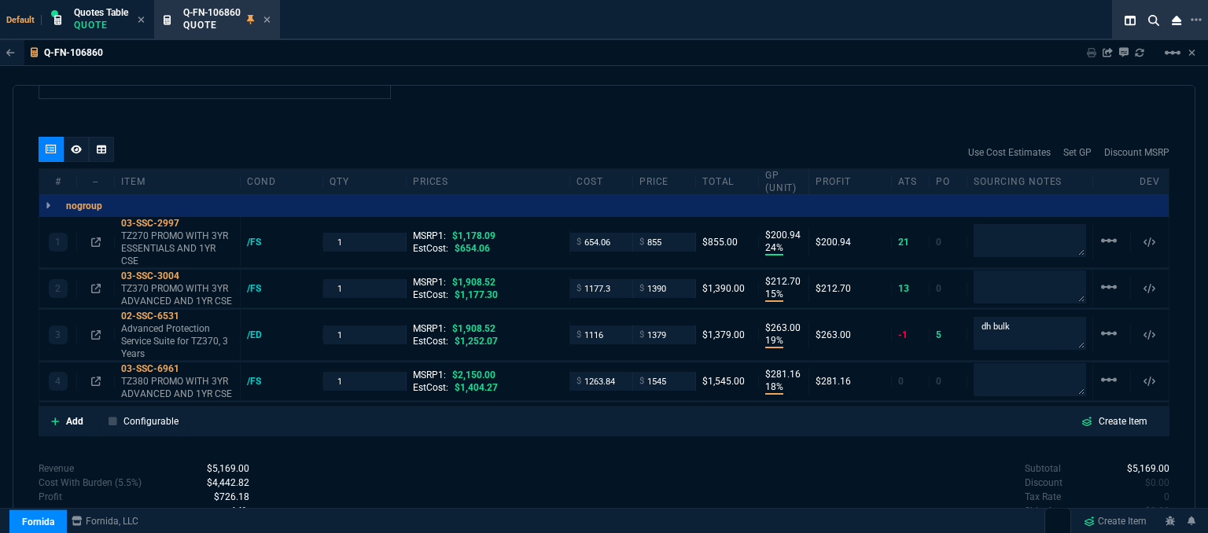
scroll to position [938, 0]
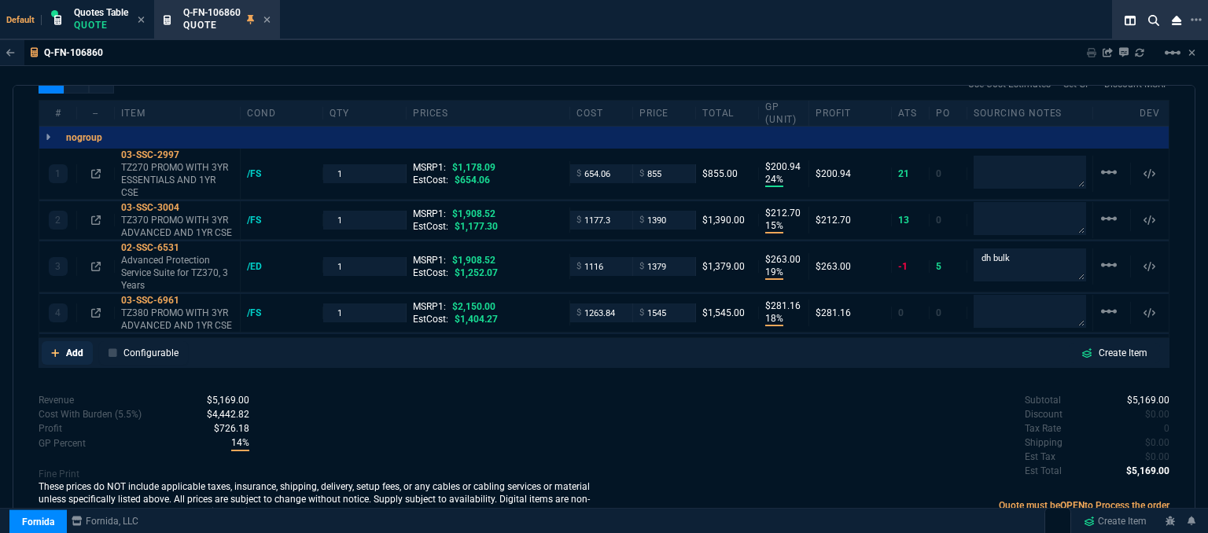
click at [54, 349] on icon at bounding box center [55, 353] width 9 height 9
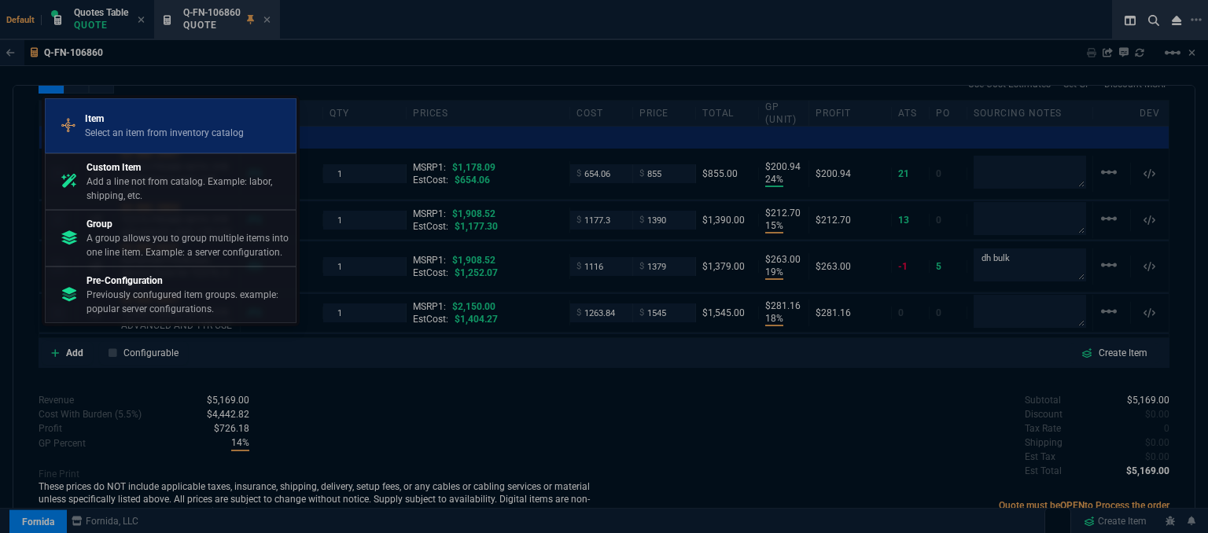
click at [168, 121] on p "Item" at bounding box center [164, 119] width 159 height 14
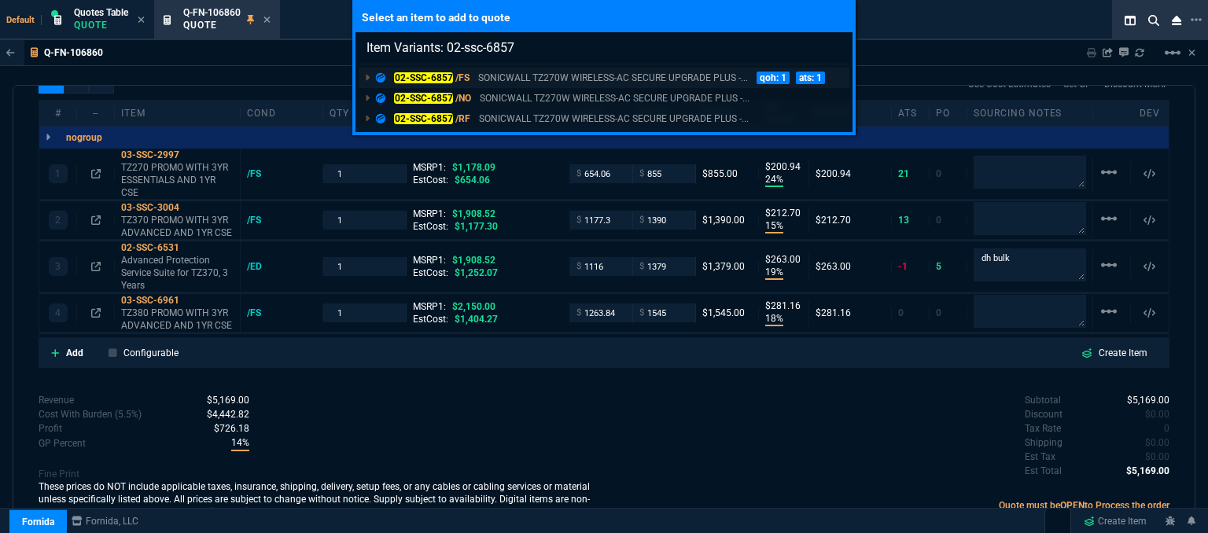
type input "Item Variants: 02-ssc-6857"
click at [511, 76] on p "SONICWALL TZ270W WIRELESS-AC SECURE UPGRADE PLUS -..." at bounding box center [613, 78] width 270 height 14
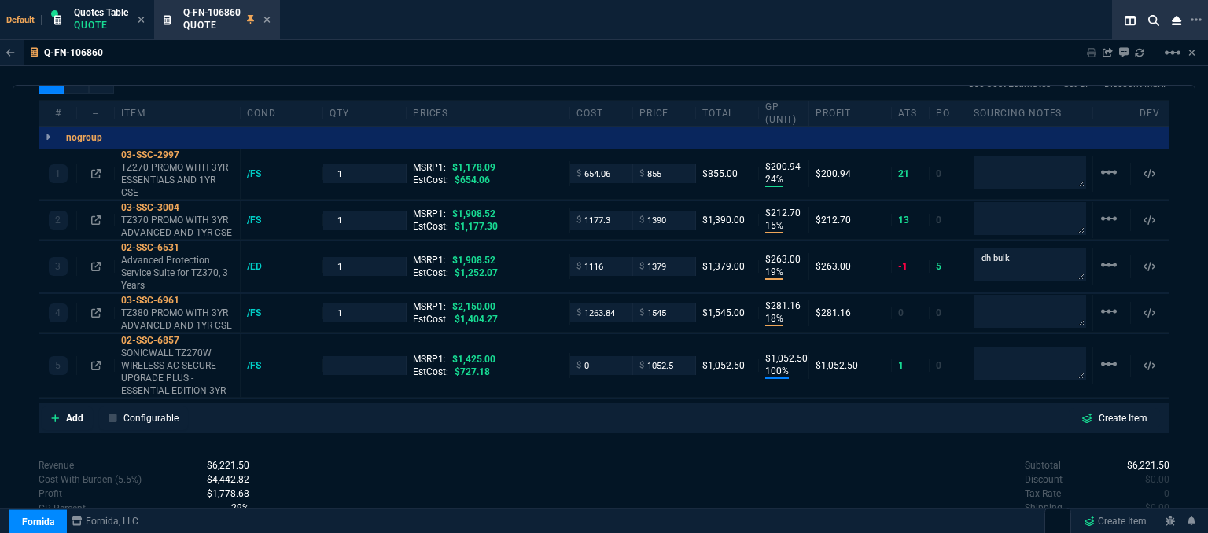
type input "24"
type input "201"
type input "15"
type input "213"
type input "19"
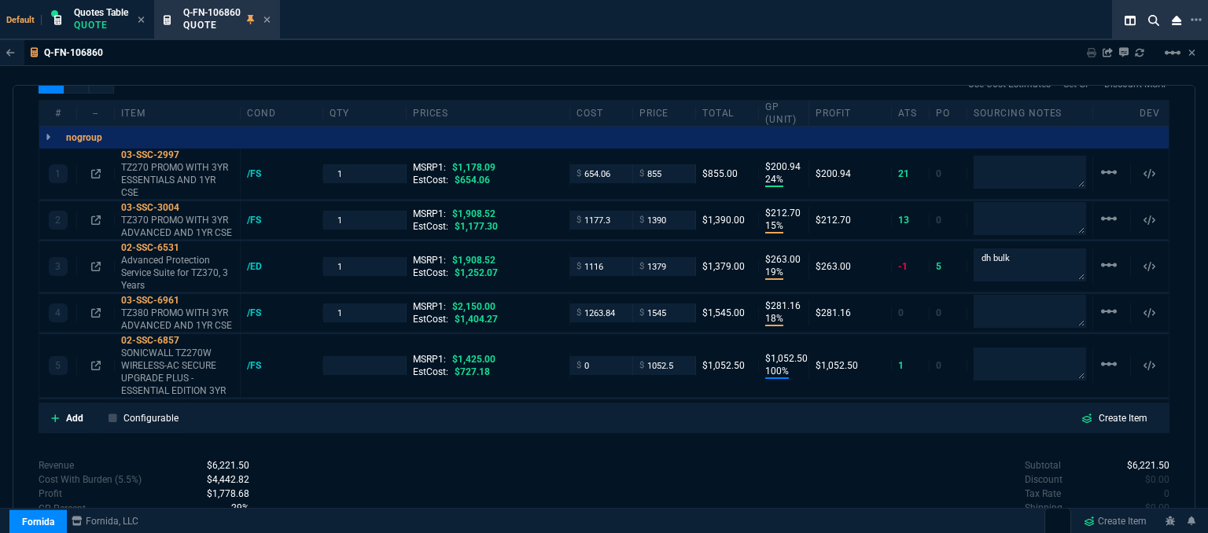
type input "263"
type input "18"
type input "281"
type input "100"
type input "1053"
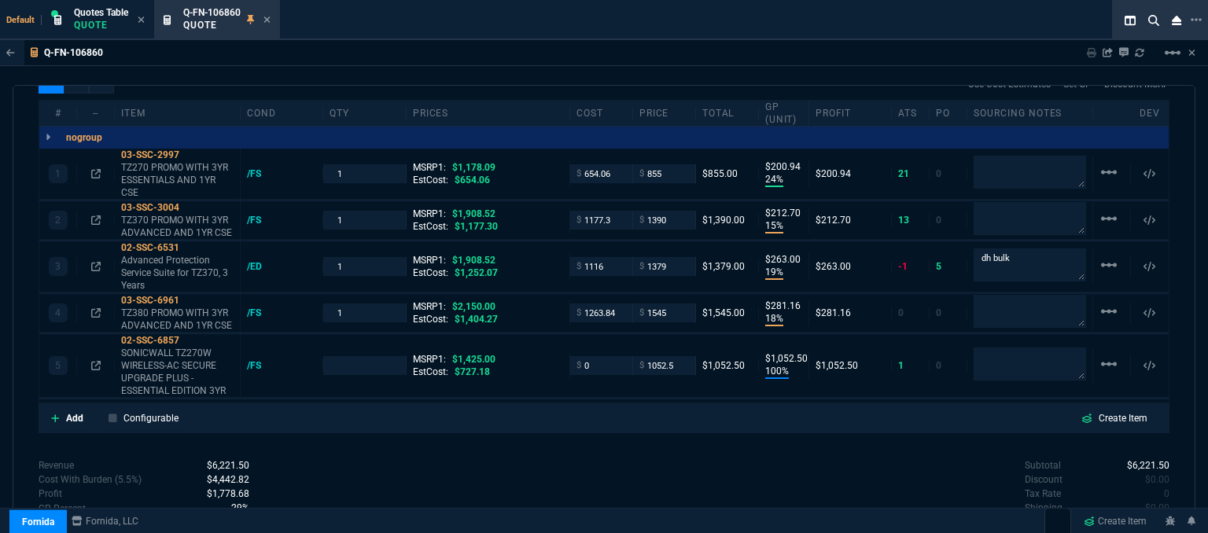
type input "27"
type input "28"
type input "26"
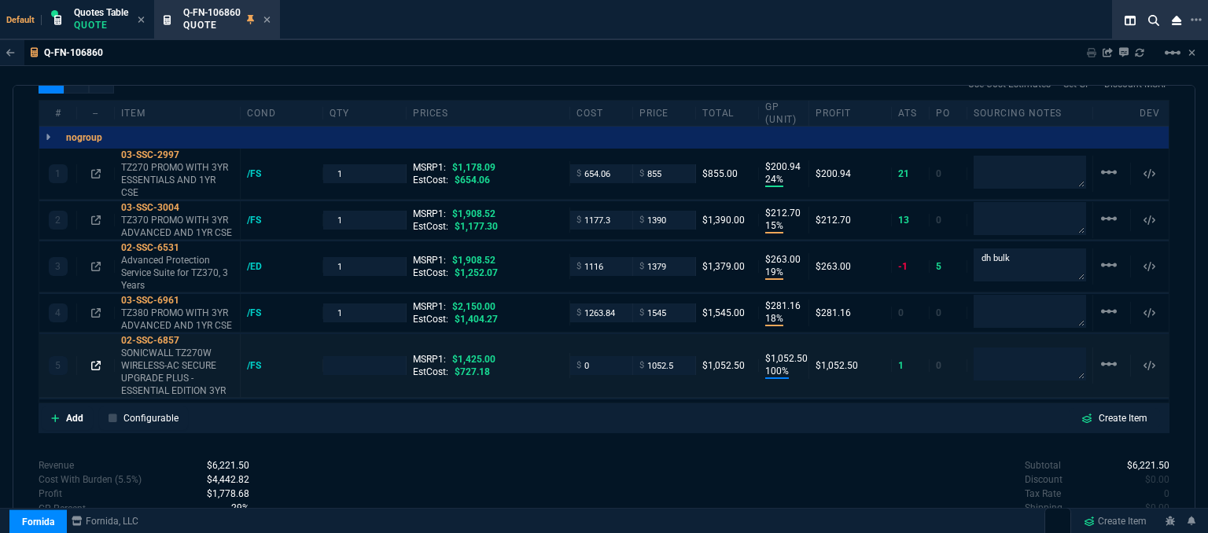
click at [96, 361] on icon at bounding box center [95, 365] width 9 height 9
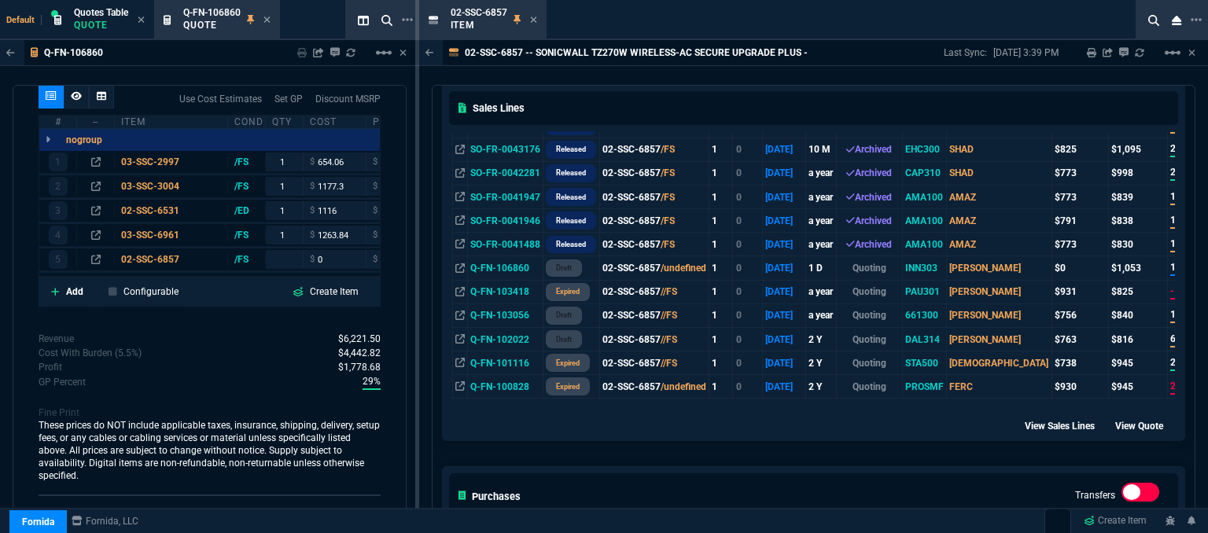
scroll to position [551, 0]
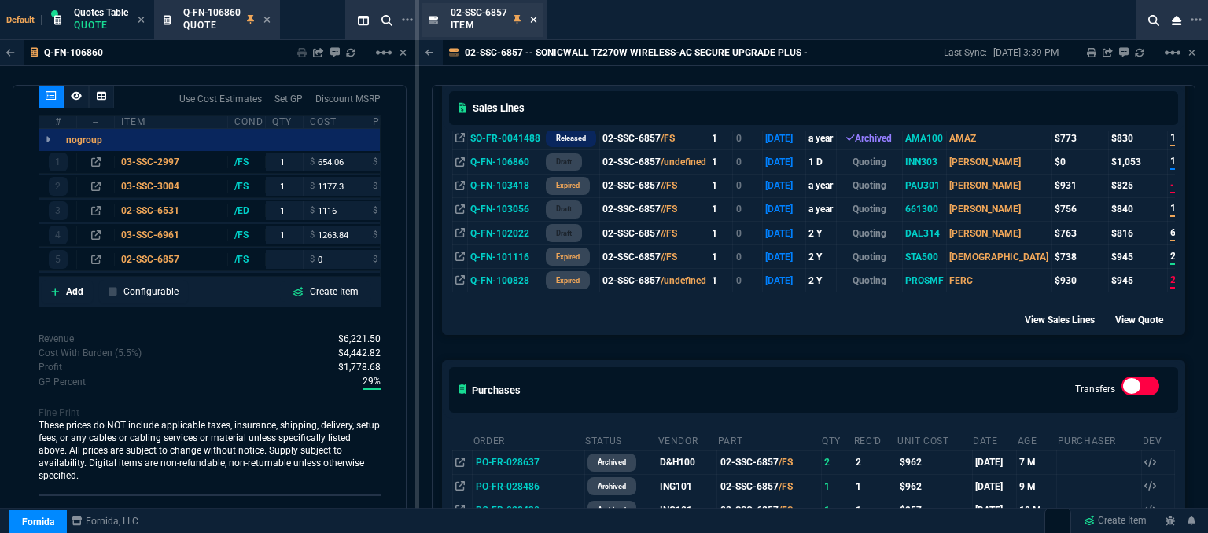
click at [530, 15] on icon at bounding box center [533, 19] width 7 height 9
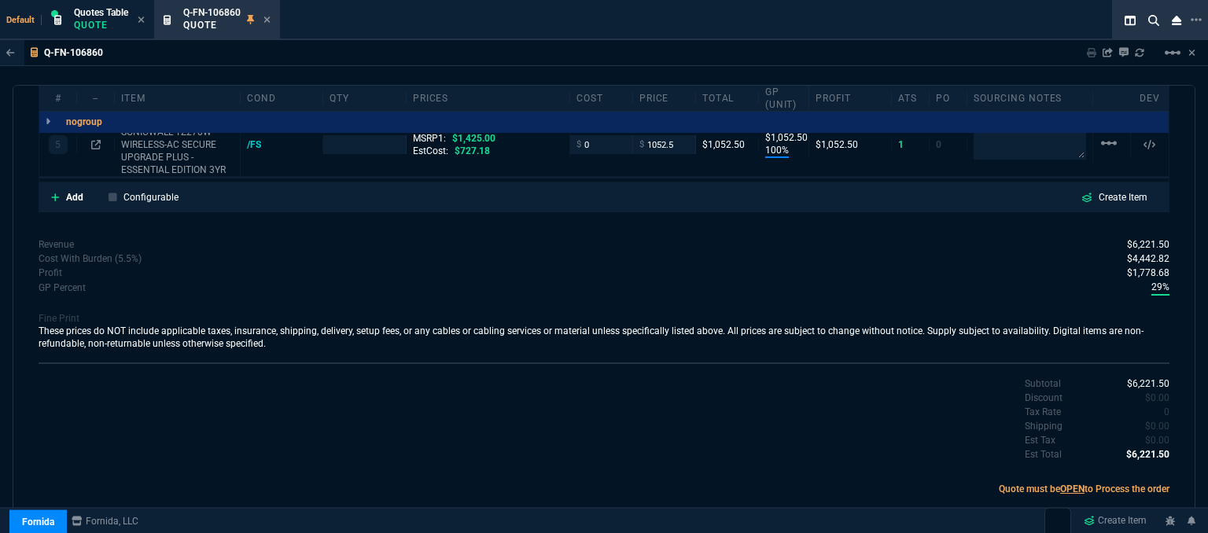
scroll to position [938, 0]
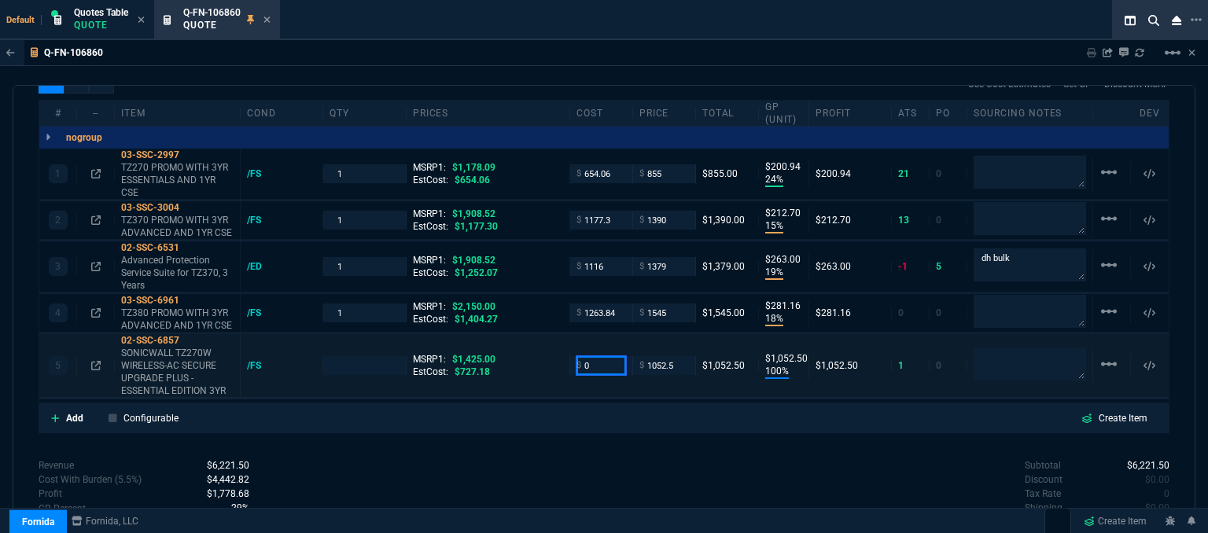
click at [591, 356] on input "0" at bounding box center [602, 365] width 50 height 18
type input "727.18"
click at [522, 459] on div "Revenue $6,221.50 Cost $4,211.20 Cost With Burden (5.5%) $4,442.82 Profit $1,77…" at bounding box center [322, 523] width 566 height 129
type input "1"
type input "727.18"
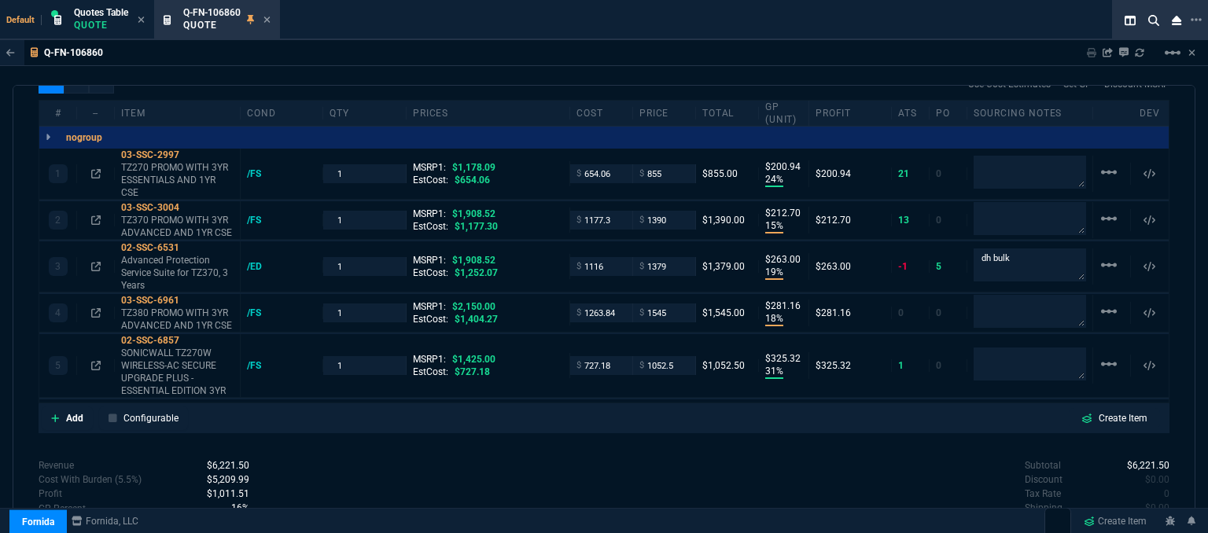
type input "31"
type input "325"
click at [53, 414] on icon at bounding box center [55, 418] width 9 height 9
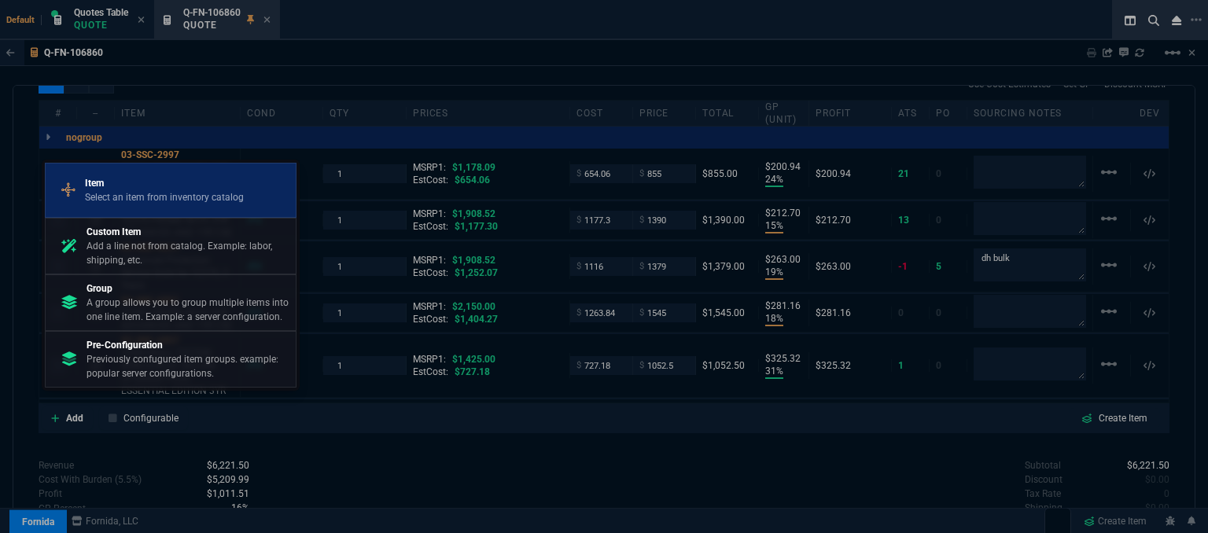
click at [159, 183] on p "Item" at bounding box center [164, 183] width 159 height 14
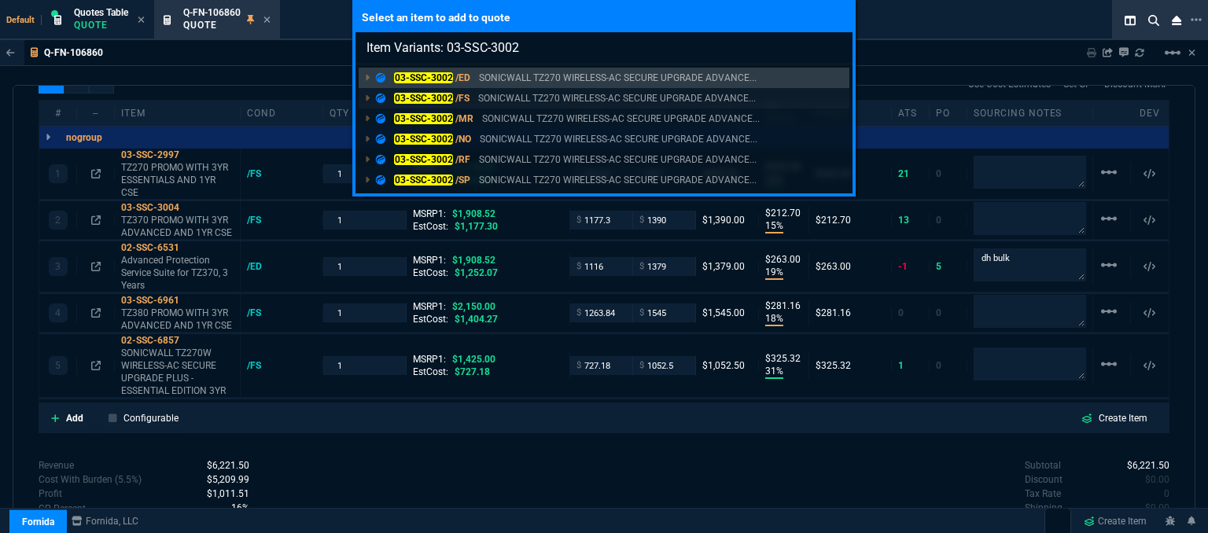
type input "Item Variants: 03-SSC-3002"
click at [557, 99] on p "SONICWALL TZ270 WIRELESS-AC SECURE UPGRADE ADVANCE..." at bounding box center [617, 98] width 278 height 14
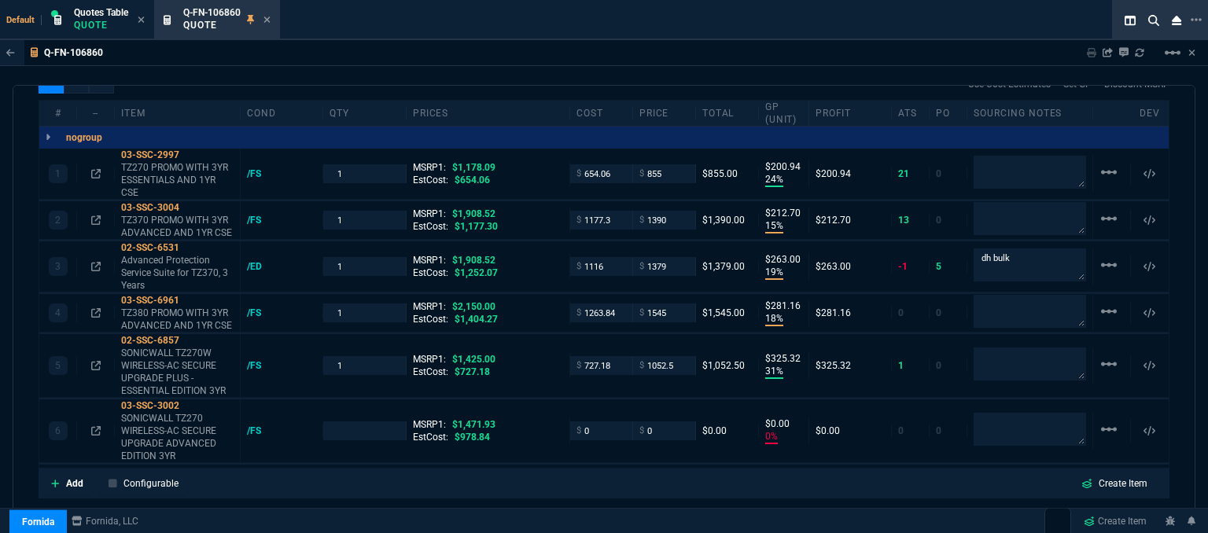
type input "24"
type input "201"
type input "15"
type input "213"
type input "19"
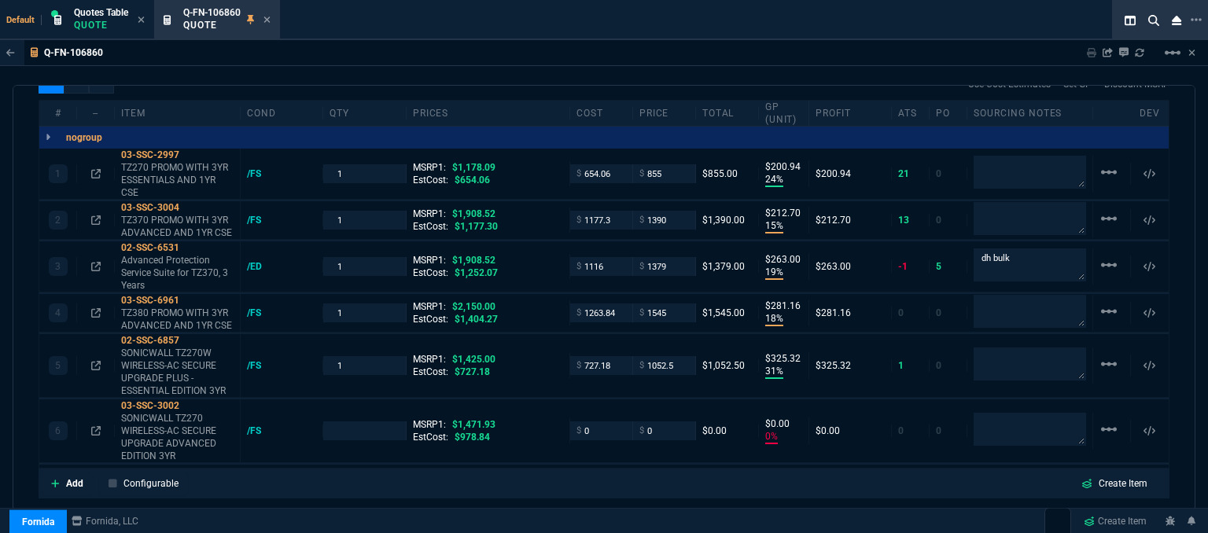
type input "263"
type input "18"
type input "281"
type input "31"
type input "325"
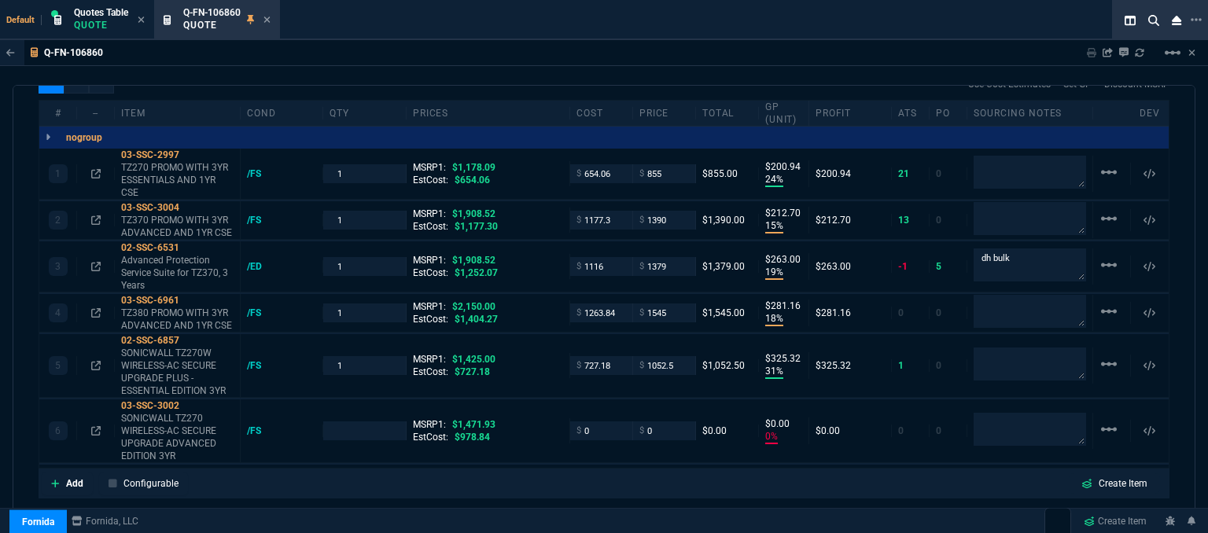
type input "0"
type input "27"
type input "28"
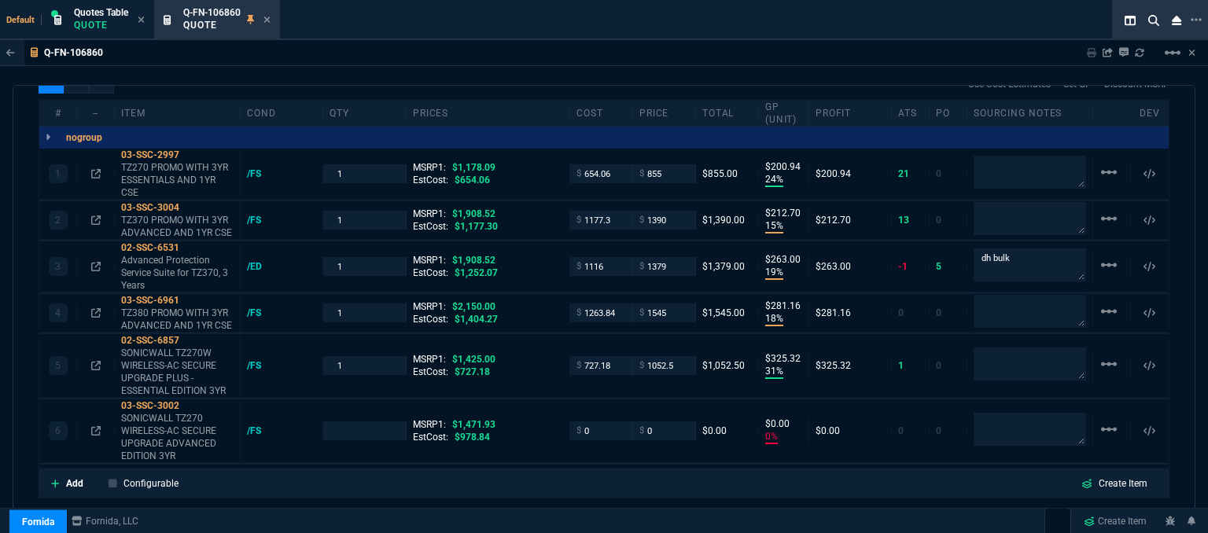
type input "28"
type input "26"
type input "100"
click at [602, 422] on input "0" at bounding box center [602, 431] width 50 height 18
type input "865"
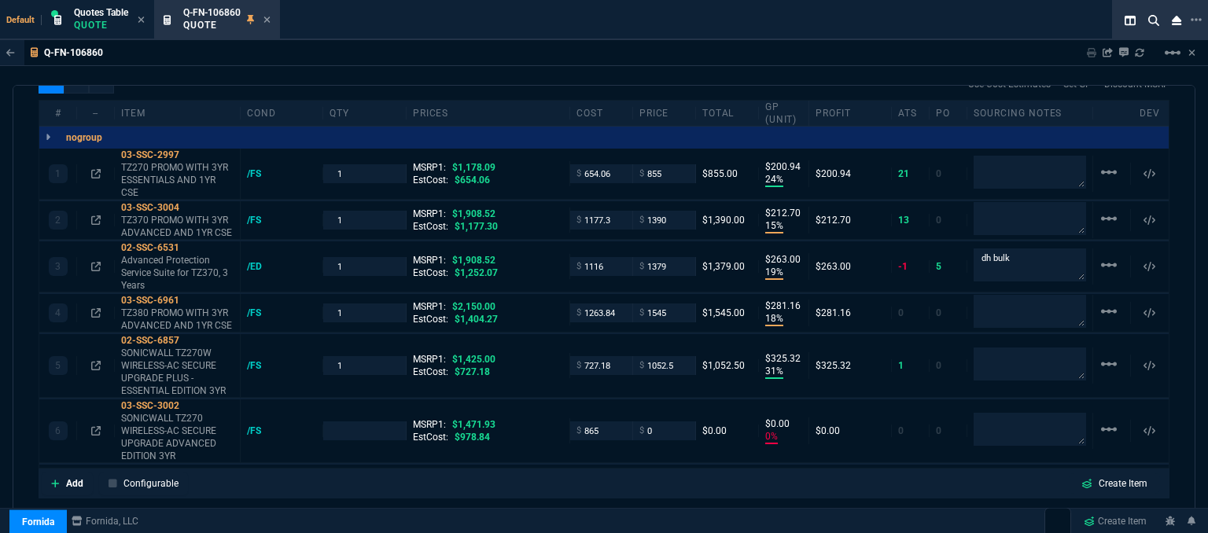
click at [578, 472] on div "Add Configurable Create Item" at bounding box center [604, 484] width 1125 height 24
type input "1"
type input "865"
type input "-100"
type input "-865"
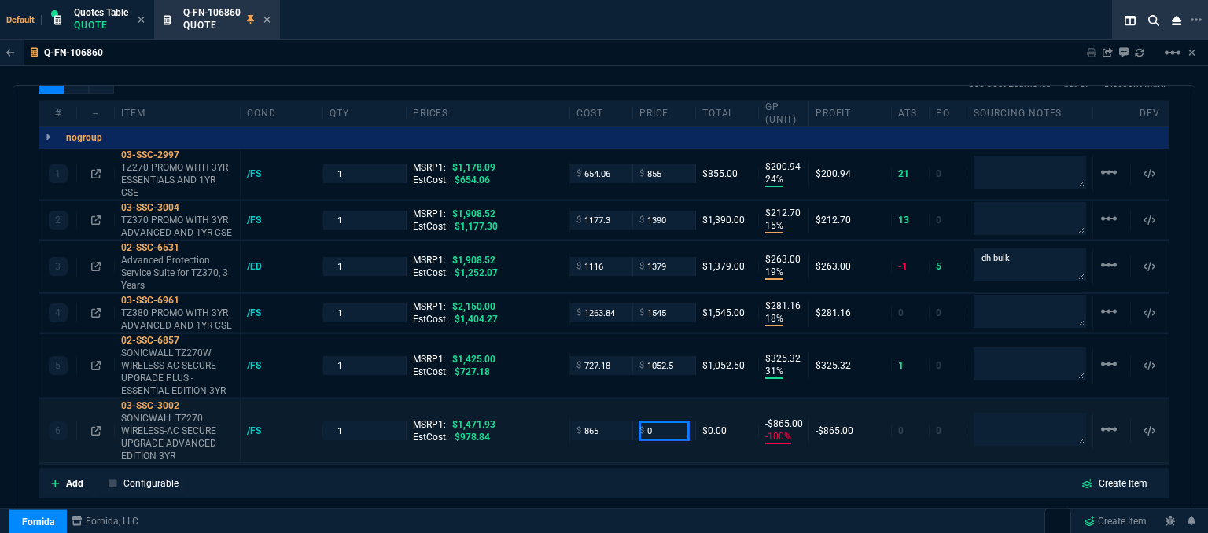
click at [670, 422] on input "0" at bounding box center [665, 431] width 50 height 18
type input "1020"
click at [760, 496] on div "quote Q-FN-106860 Innerlink Technologies draft Fornida, LLC [STREET_ADDRESS] De…" at bounding box center [604, 311] width 1183 height 453
type input "1020"
type input "15"
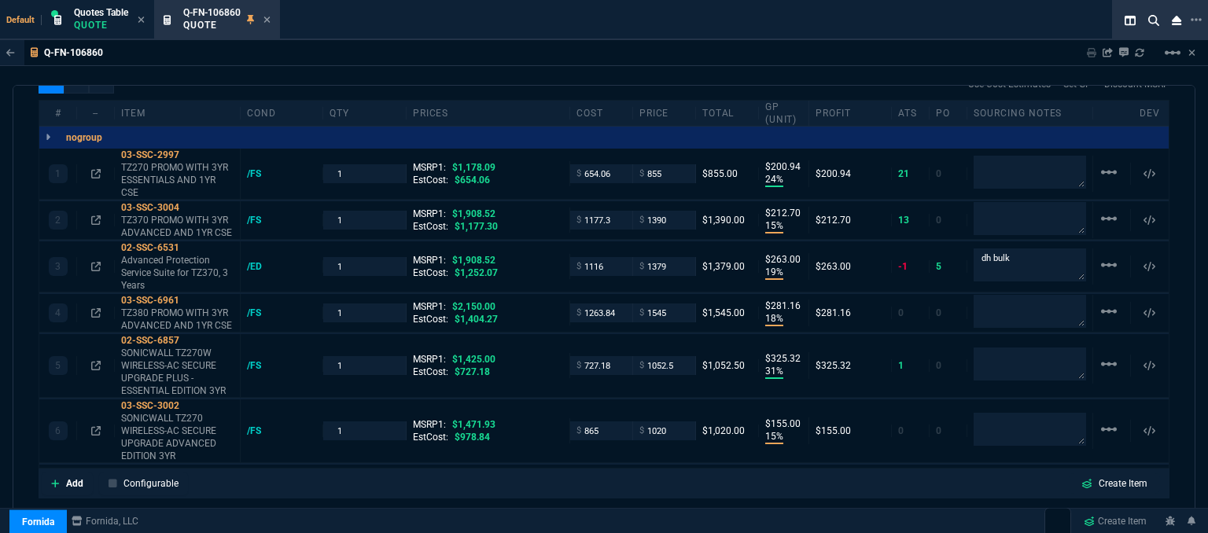
type input "155"
type input "31"
click at [674, 356] on input "1052.5" at bounding box center [665, 365] width 50 height 18
click at [1102, 355] on mat-icon "linear_scale" at bounding box center [1109, 364] width 19 height 19
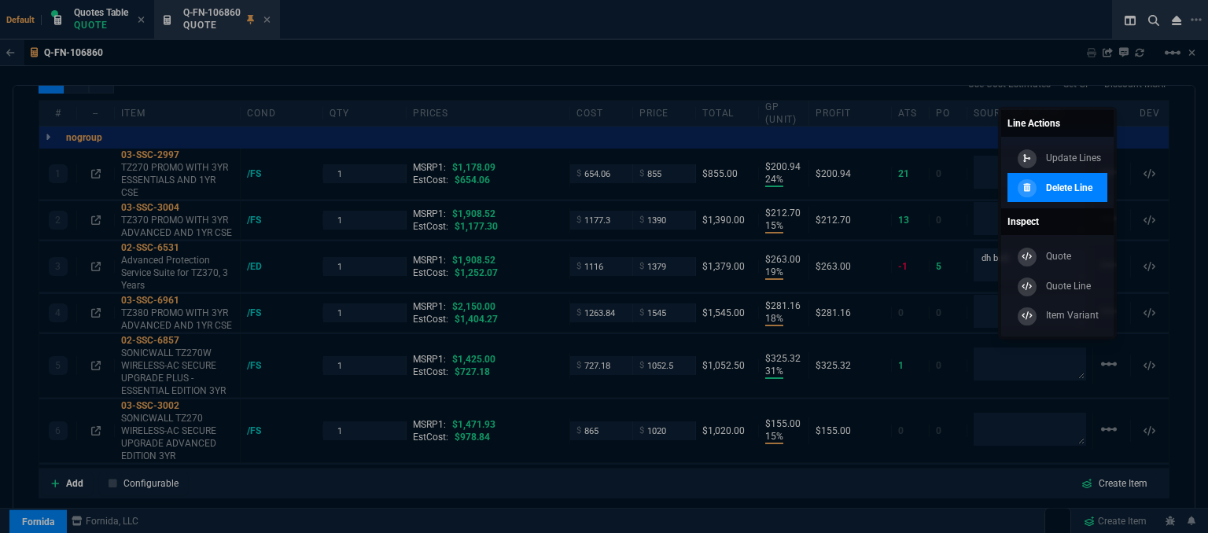
click at [1080, 186] on p "Delete Line" at bounding box center [1069, 188] width 46 height 14
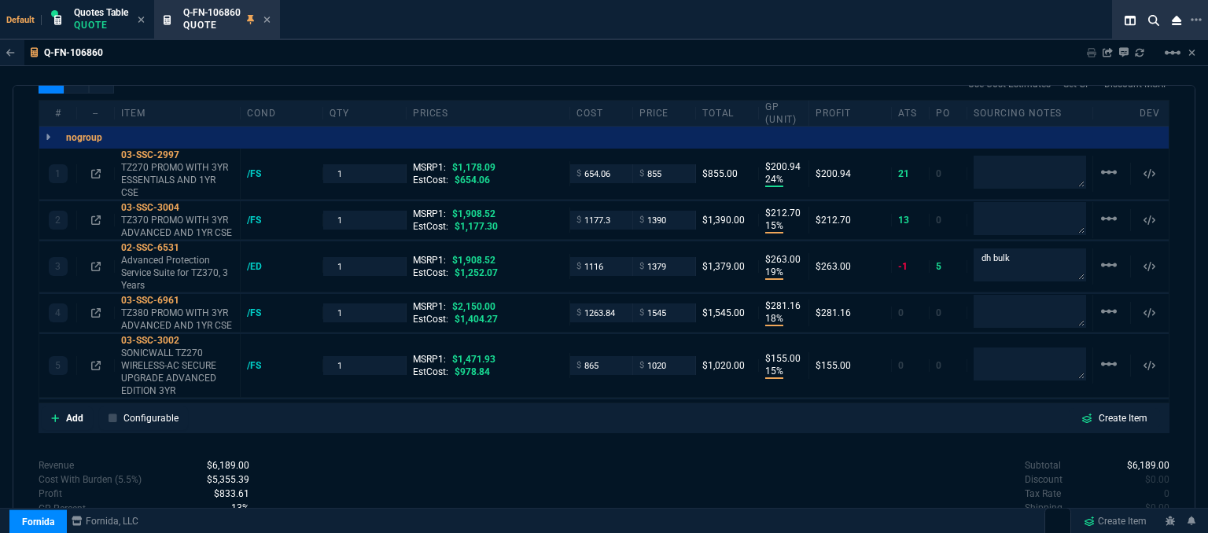
type input "24"
type input "201"
type input "15"
type input "213"
type input "19"
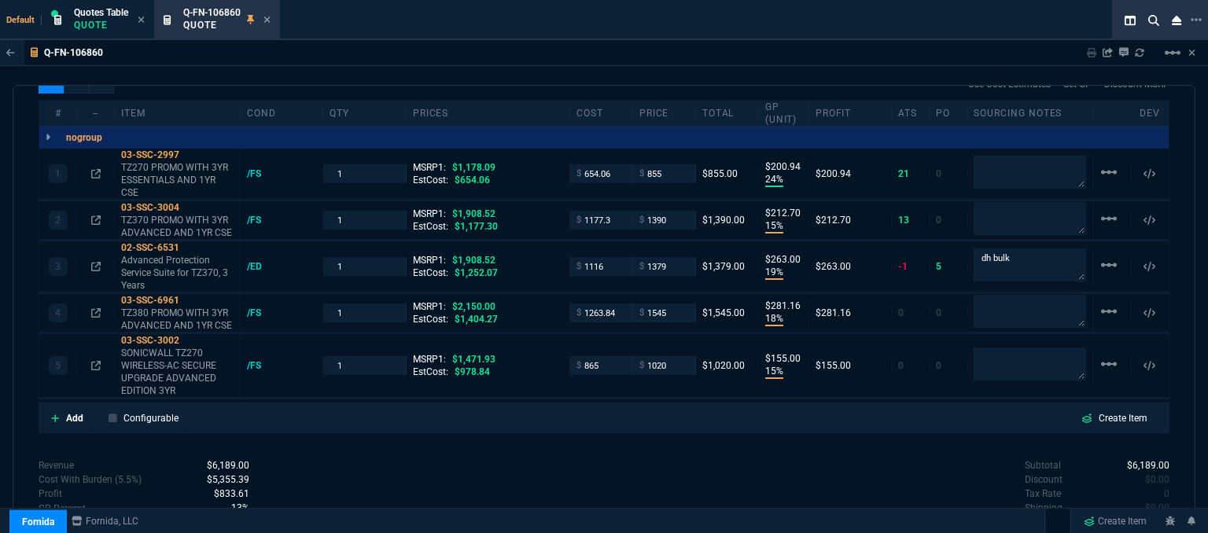
type input "263"
type input "18"
type input "281"
type input "15"
type input "155"
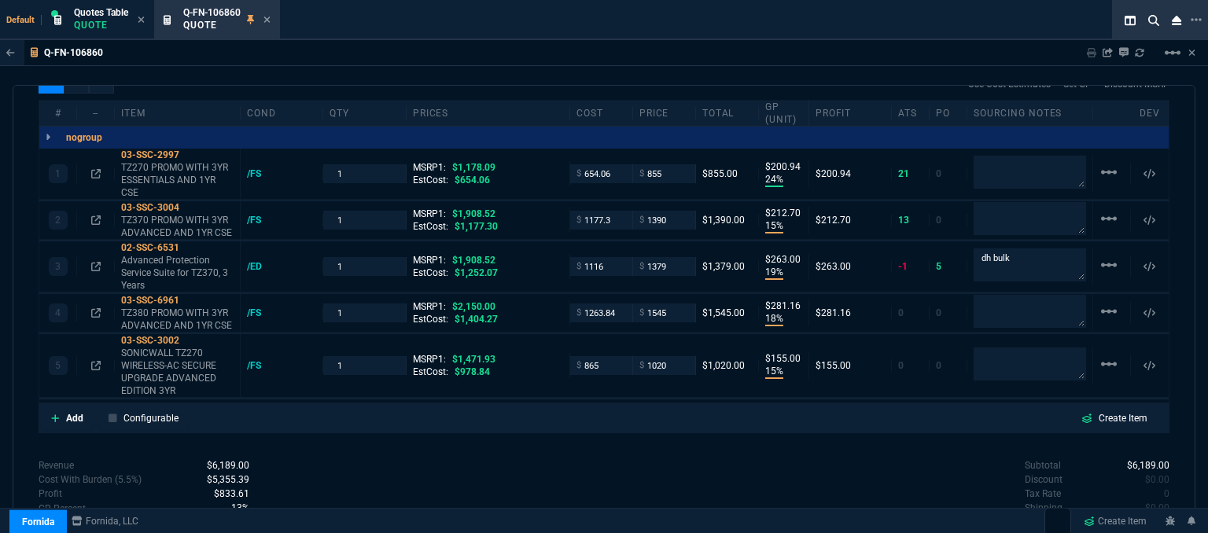
type input "27"
type input "28"
type input "31"
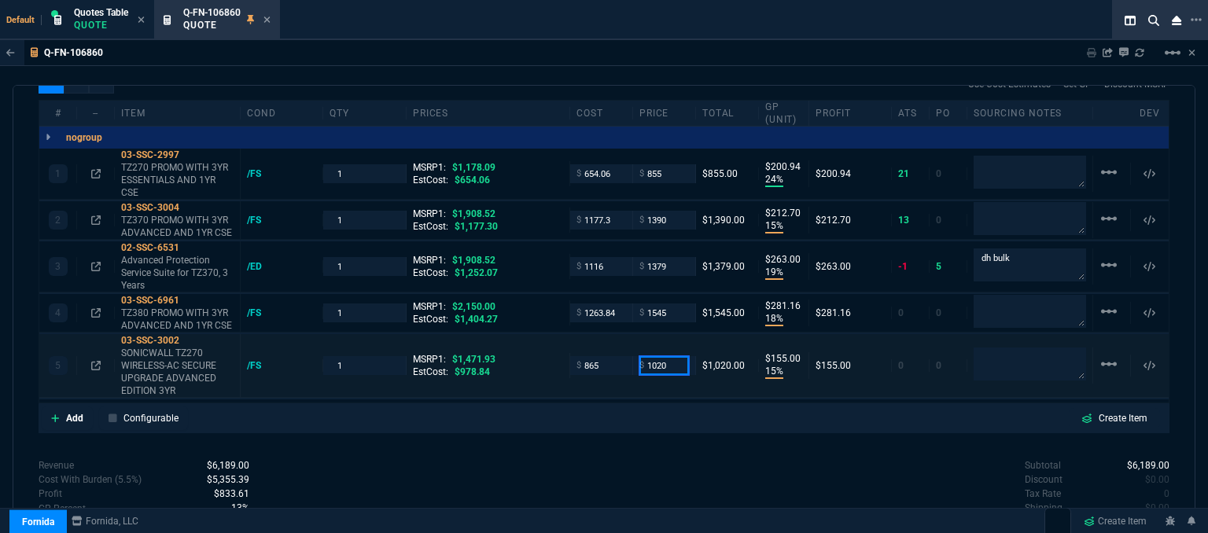
click at [676, 356] on input "1020" at bounding box center [665, 365] width 50 height 18
type input "1033"
click at [617, 438] on div "quote Q-FN-106860 Innerlink Technologies draft Fornida, LLC [STREET_ADDRESS] De…" at bounding box center [604, 311] width 1183 height 453
type input "1033"
type input "16"
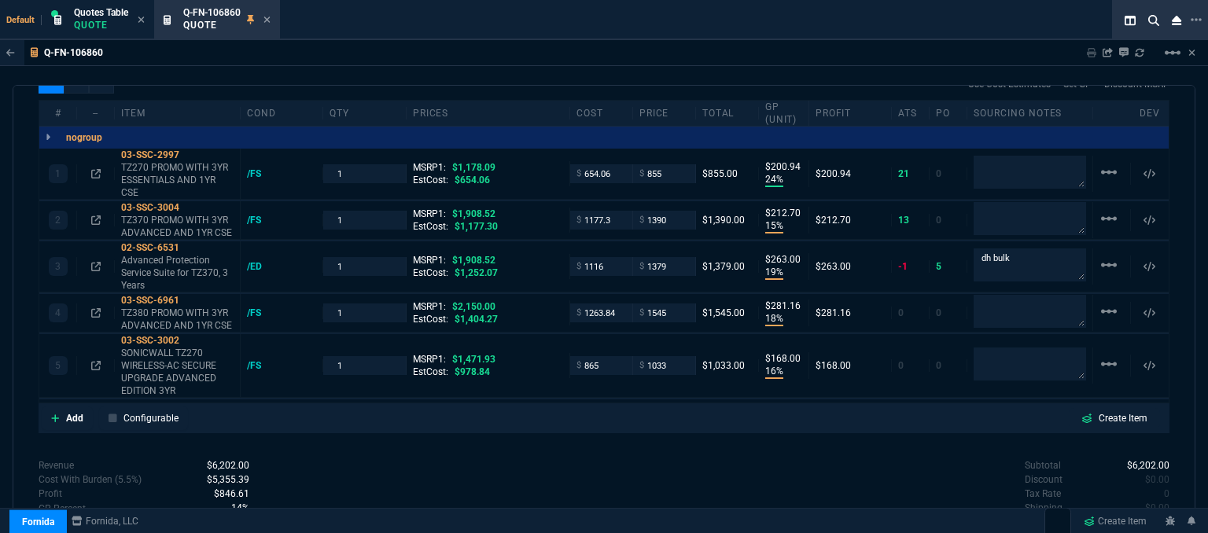
type input "168"
type input "30"
click at [667, 356] on input "1033" at bounding box center [665, 365] width 50 height 18
click at [670, 356] on input "1033" at bounding box center [665, 365] width 50 height 18
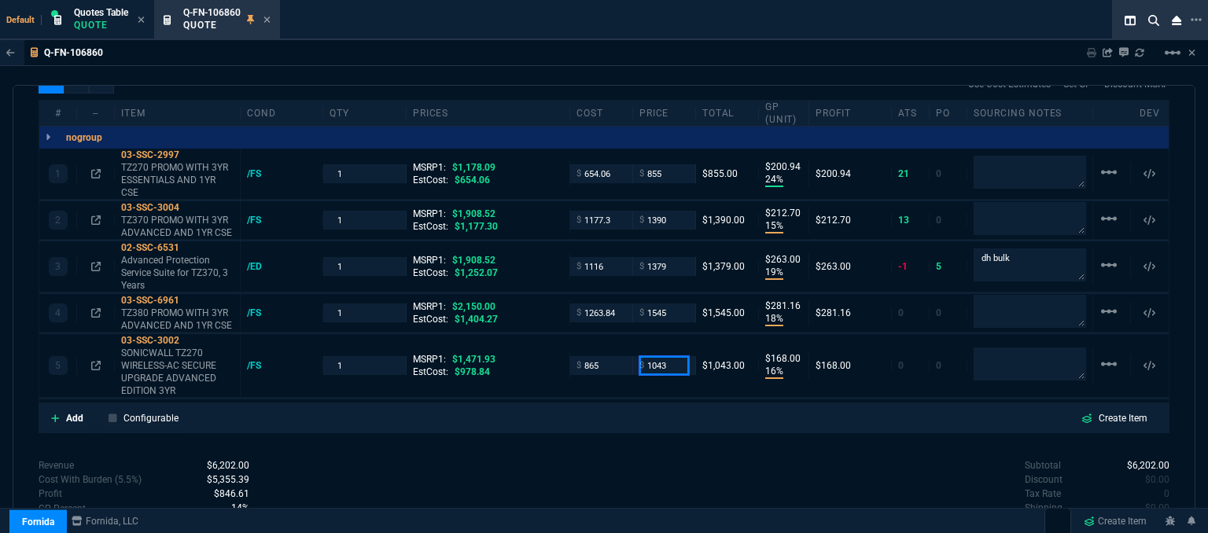
type input "1043"
click at [633, 438] on div "quote Q-FN-106860 Innerlink Technologies draft Fornida, LLC [STREET_ADDRESS] De…" at bounding box center [604, 311] width 1183 height 453
type input "1043"
type input "17"
type input "178"
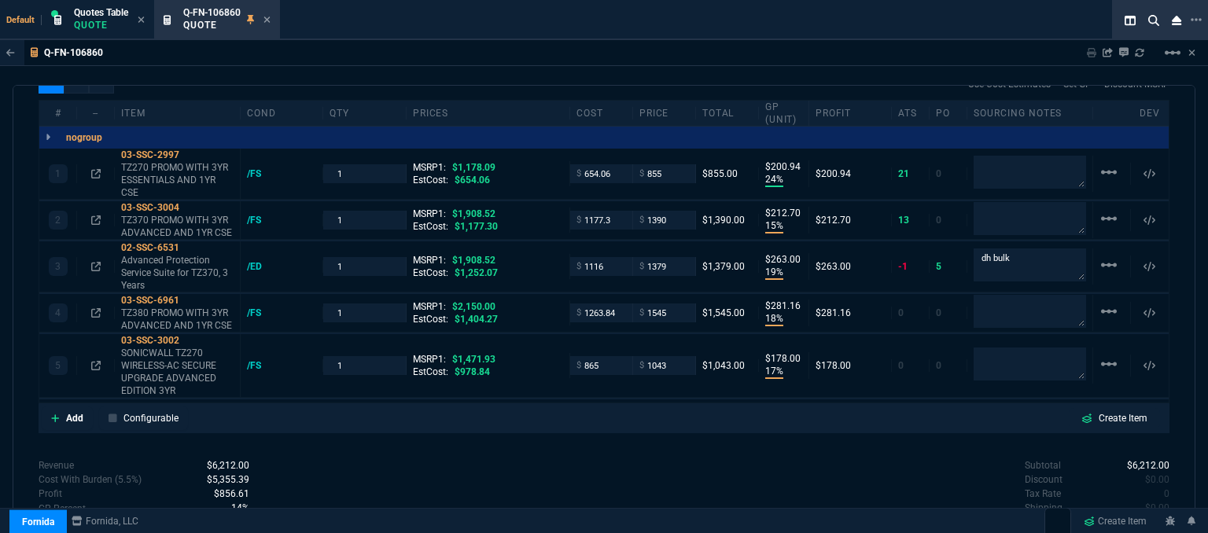
type input "29"
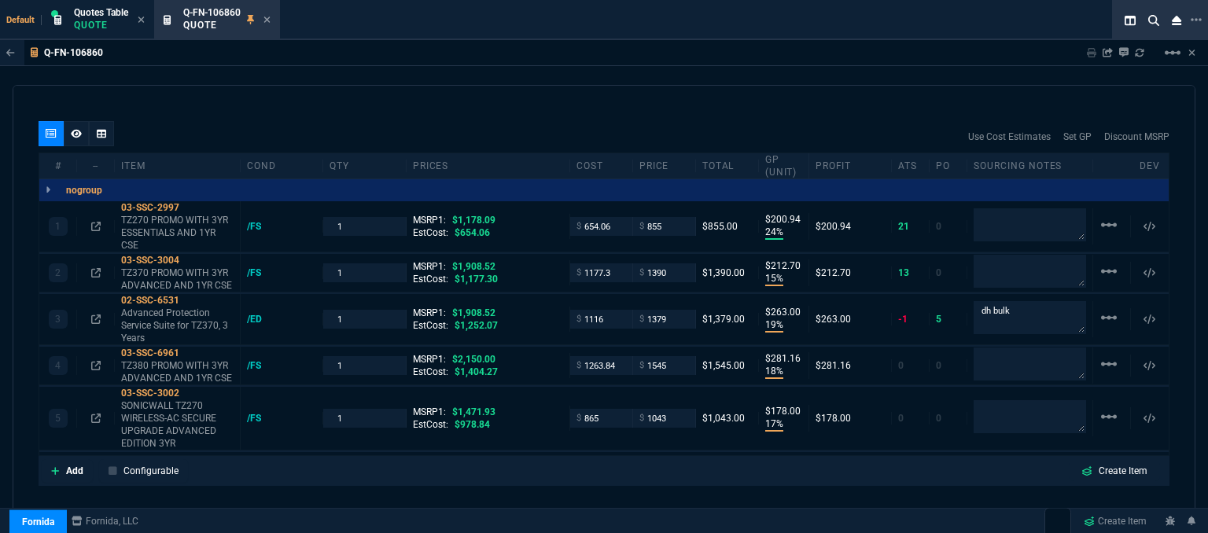
scroll to position [859, 0]
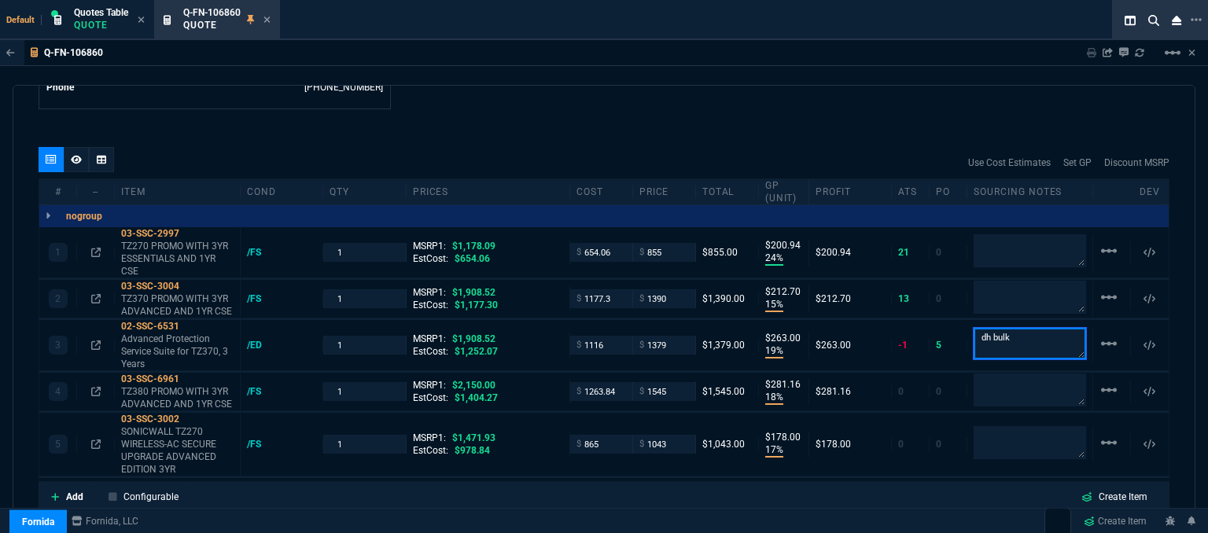
drag, startPoint x: 1038, startPoint y: 317, endPoint x: 954, endPoint y: 304, distance: 84.3
click at [954, 304] on div "1 03-SSC-2997 TZ270 PROMO WITH 3YR ESSENTIALS AND 1YR CSE /FS 1 MSRP1: $1,178.0…" at bounding box center [604, 352] width 1130 height 251
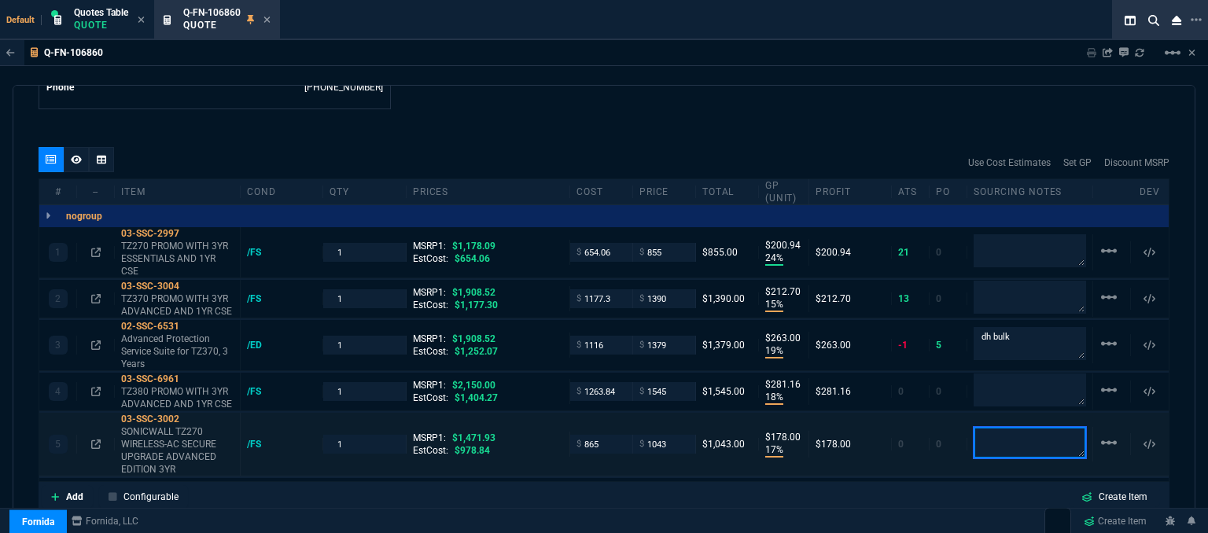
click at [1009, 427] on textarea at bounding box center [1030, 442] width 113 height 31
paste textarea "dh bulk"
type textarea "dh bulk"
click at [1009, 427] on textarea "dh bulk" at bounding box center [1030, 442] width 113 height 31
drag, startPoint x: 1016, startPoint y: 423, endPoint x: 944, endPoint y: 417, distance: 72.7
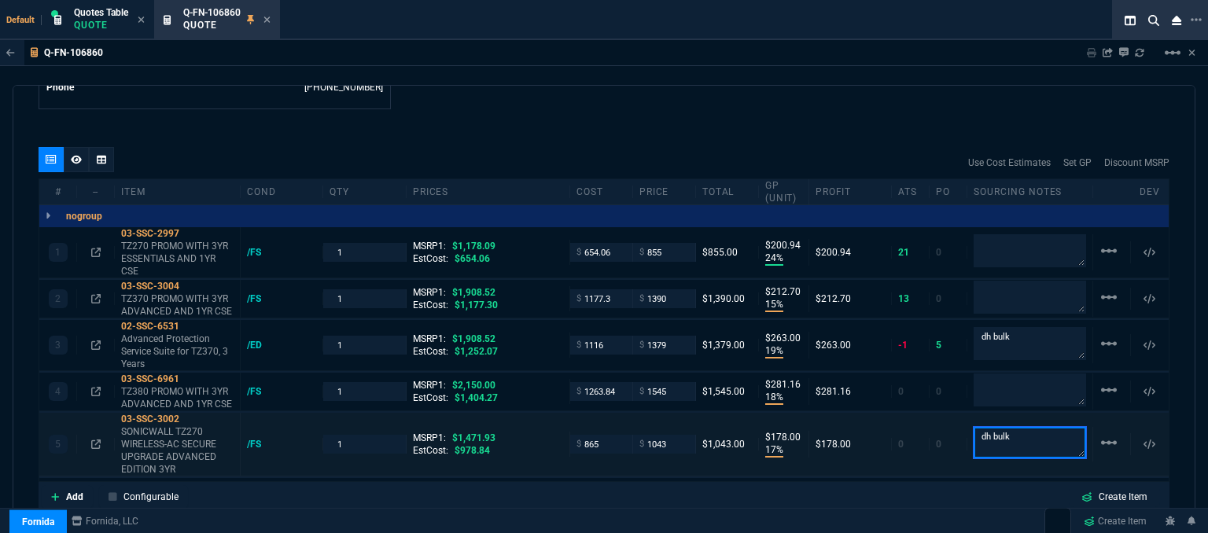
click at [944, 417] on div "5 03-SSC-3002 SONICWALL TZ270 WIRELESS-AC SECURE UPGRADE ADVANCED EDITION 3YR /…" at bounding box center [604, 445] width 1130 height 64
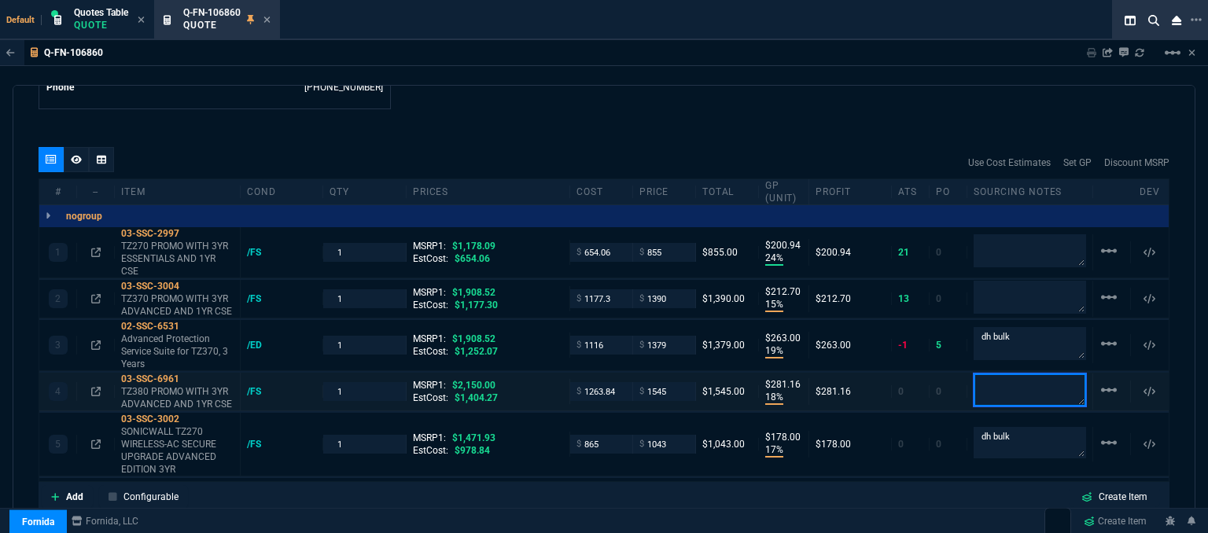
click at [1007, 375] on textarea at bounding box center [1030, 390] width 113 height 33
paste textarea "dh bulk"
type textarea "dh bulk"
click at [738, 131] on div "quote Q-FN-106860 Innerlink Technologies draft Fornida, LLC [STREET_ADDRESS] De…" at bounding box center [604, 311] width 1183 height 453
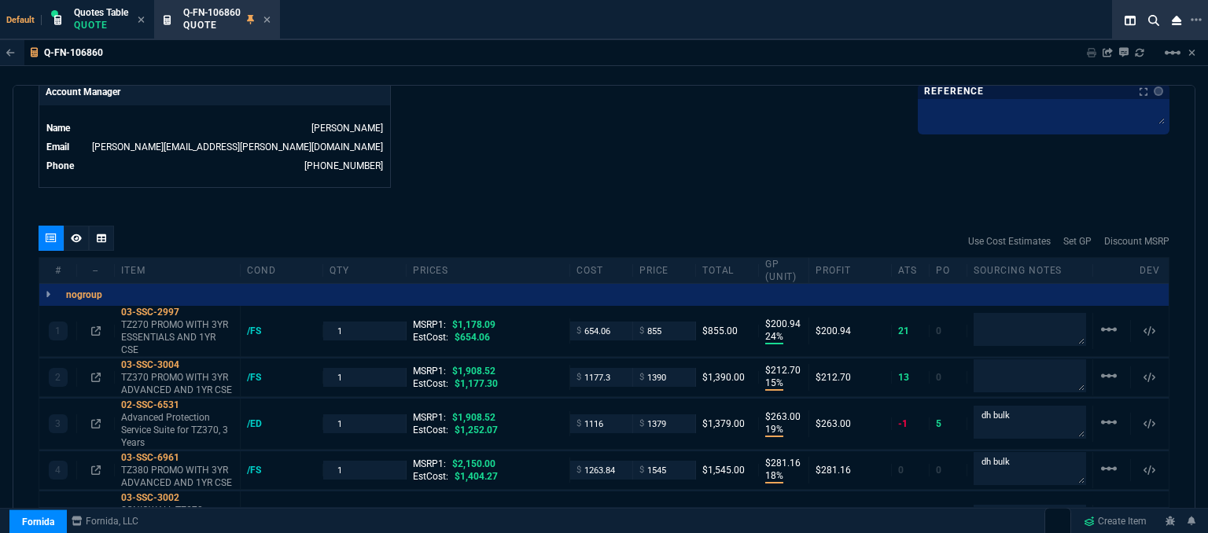
scroll to position [702, 0]
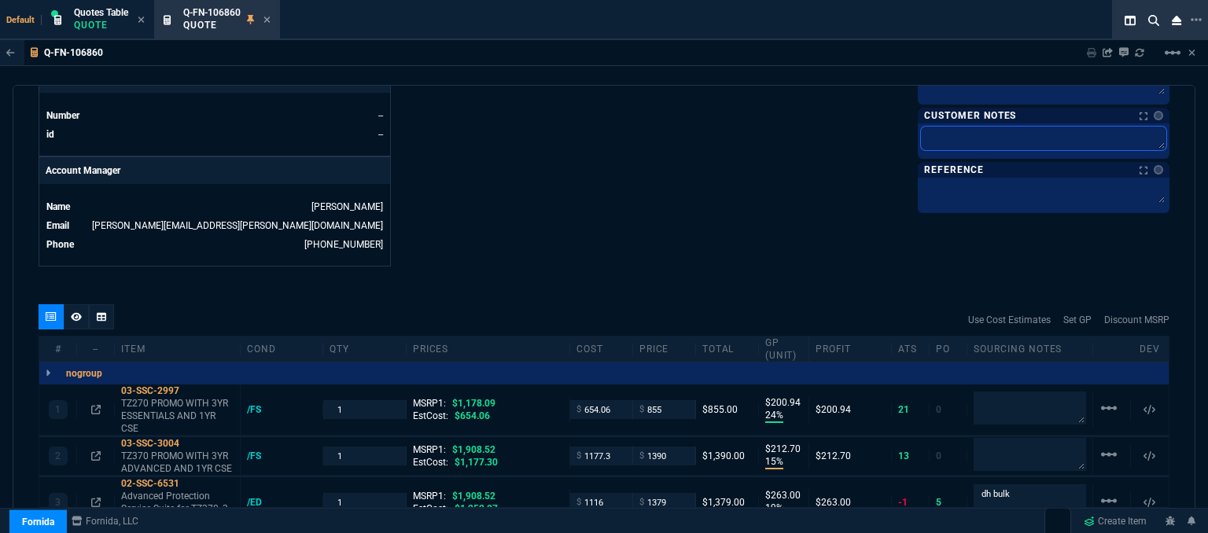
click at [1003, 138] on textarea at bounding box center [1043, 139] width 245 height 24
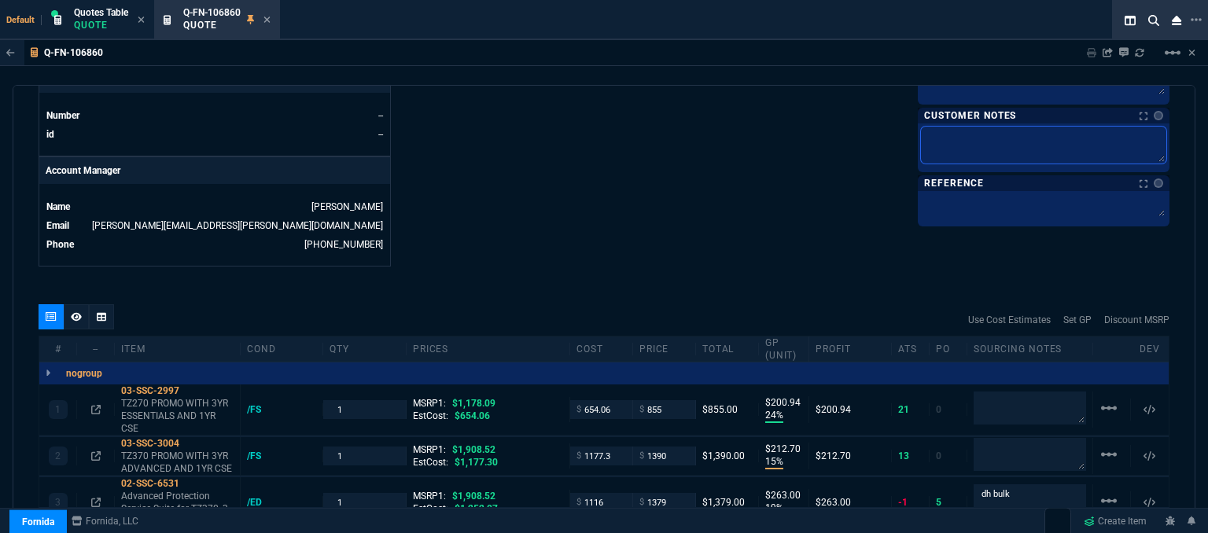
type textarea "E"
type textarea "ET"
type textarea "ETA"
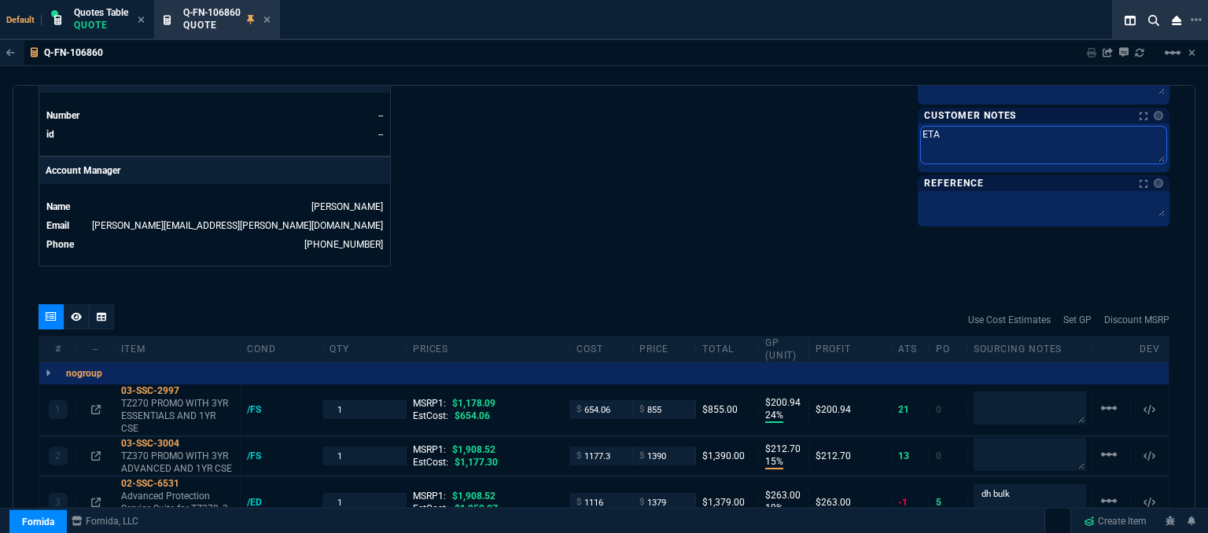
type textarea "ETA"
type textarea "ETA 5"
type textarea "ETA 5-"
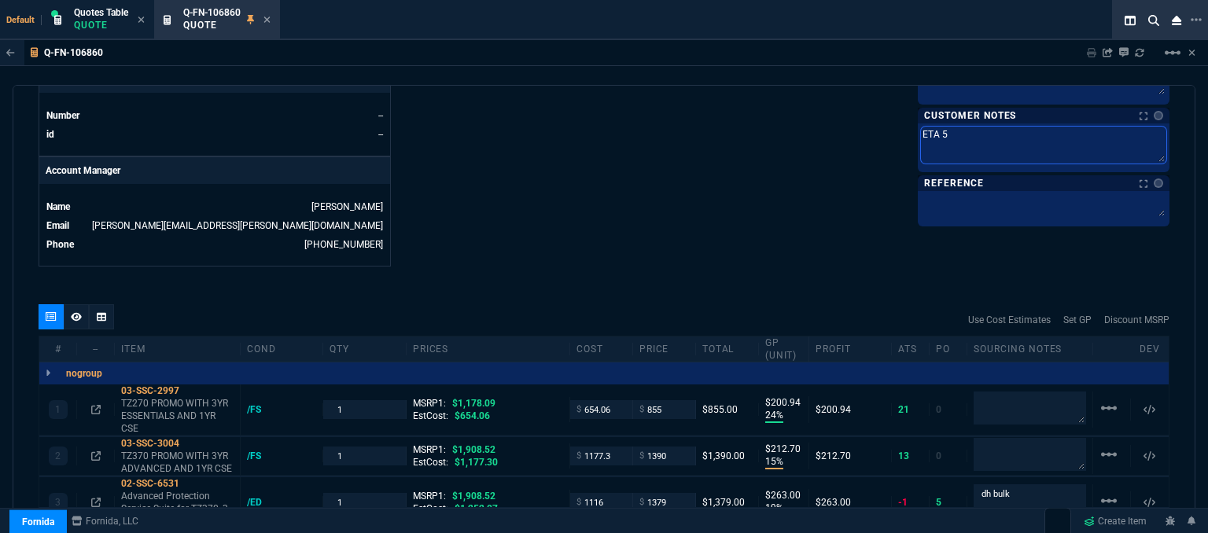
type textarea "ETA 5-"
type textarea "ETA 5-7"
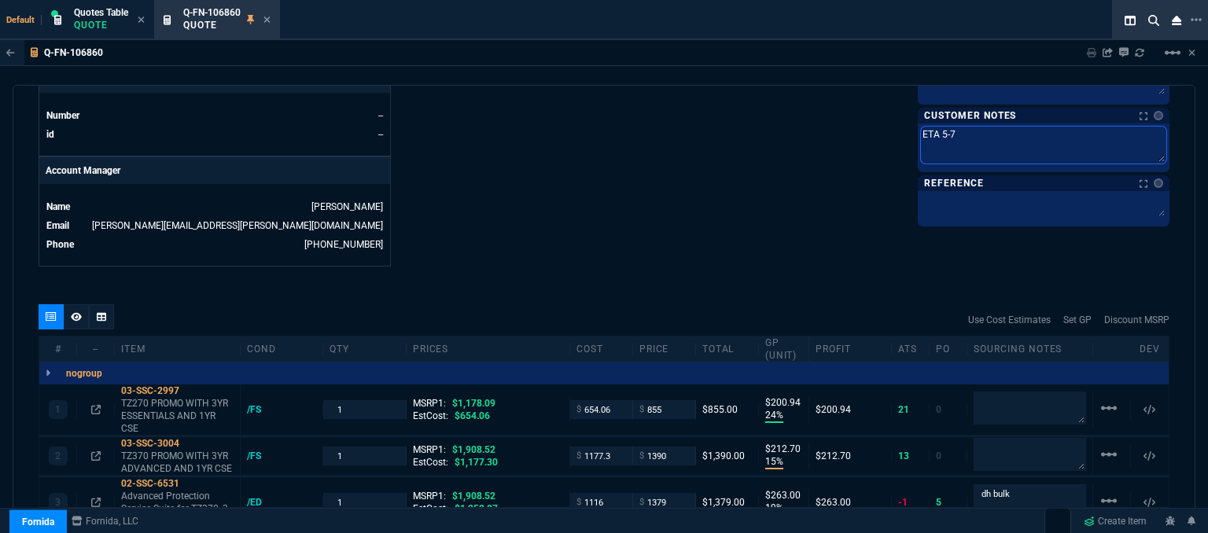
type textarea "ETA 5-7 B"
type textarea "ETA 5-7 Bi"
type textarea "ETA 5-7 Biz"
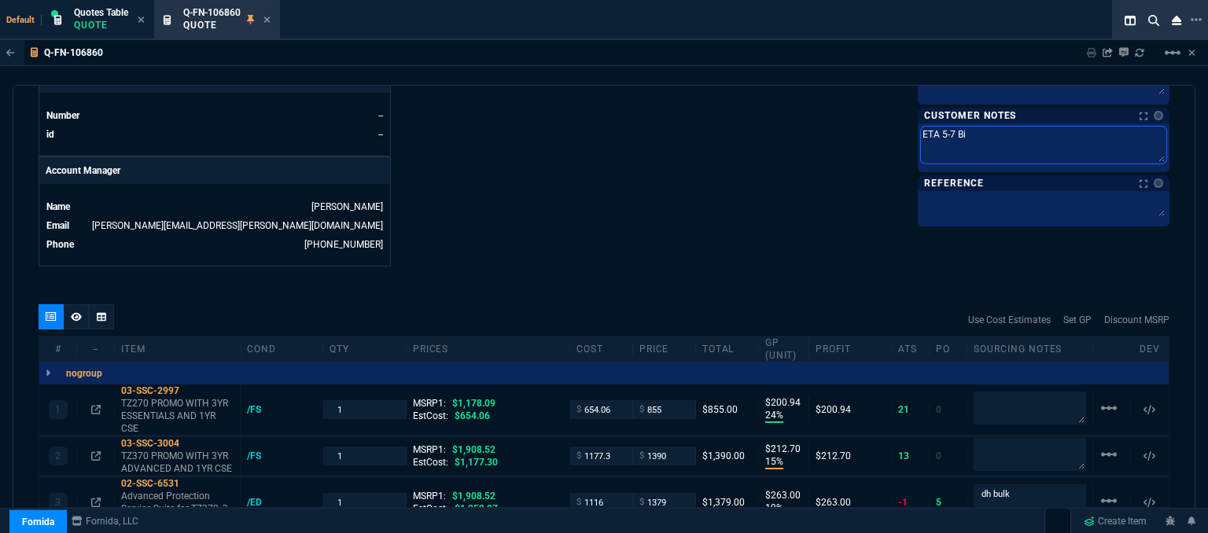
type textarea "ETA 5-7 Biz"
type textarea "ETA 5-7 Biz D"
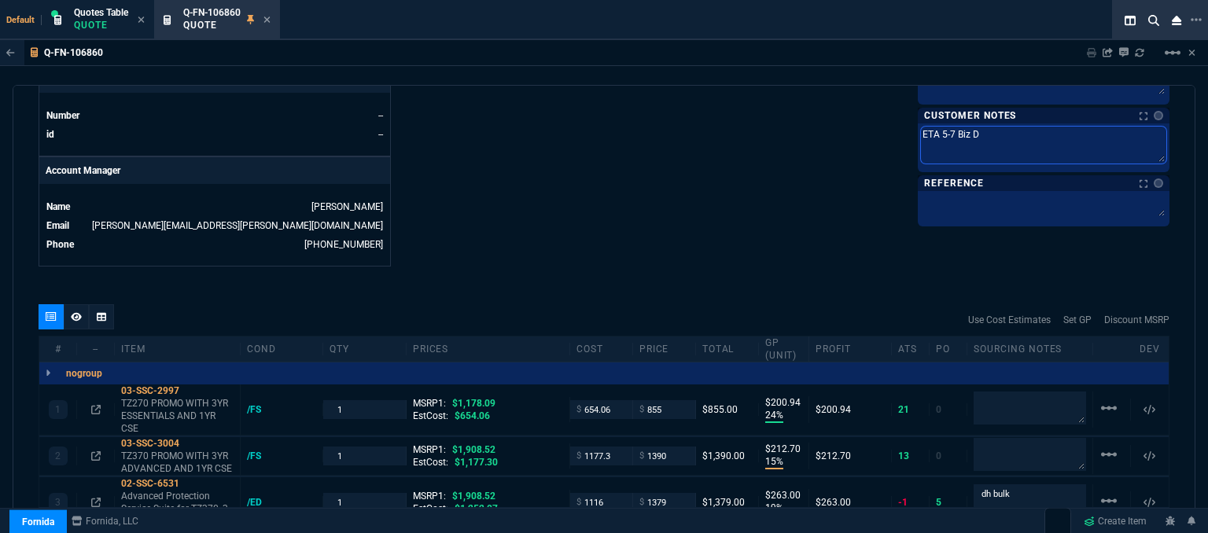
type textarea "ETA 5-7 Biz Da"
type textarea "ETA 5-7 Biz Day"
type textarea "ETA 5-7 Biz Dayt"
type textarea "ETA 5-7 Biz Day"
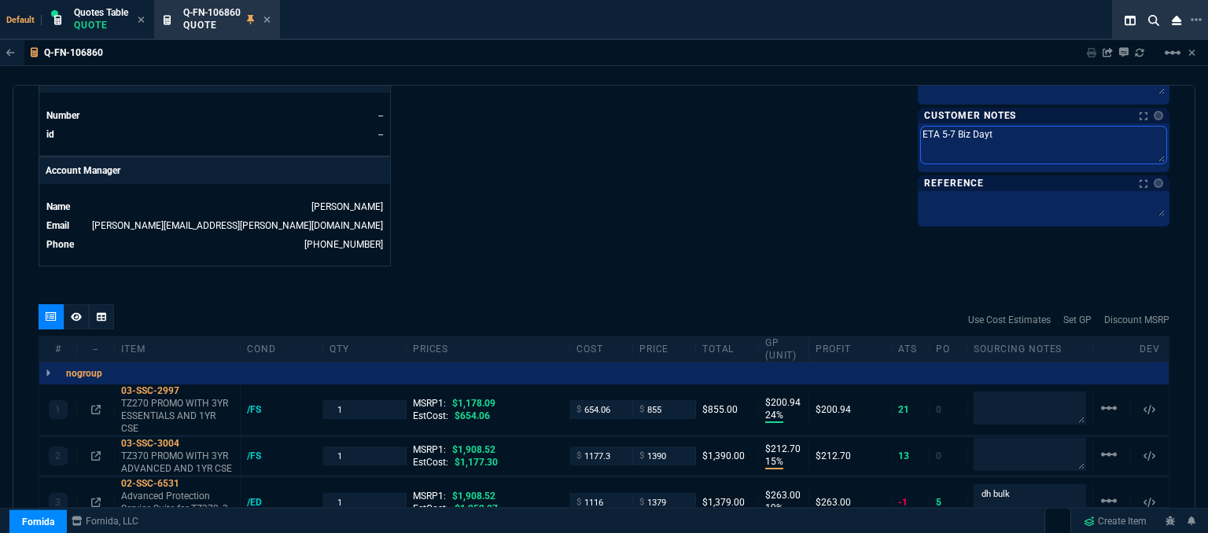
type textarea "ETA 5-7 Biz Day"
type textarea "ETA 5-7 Biz Days"
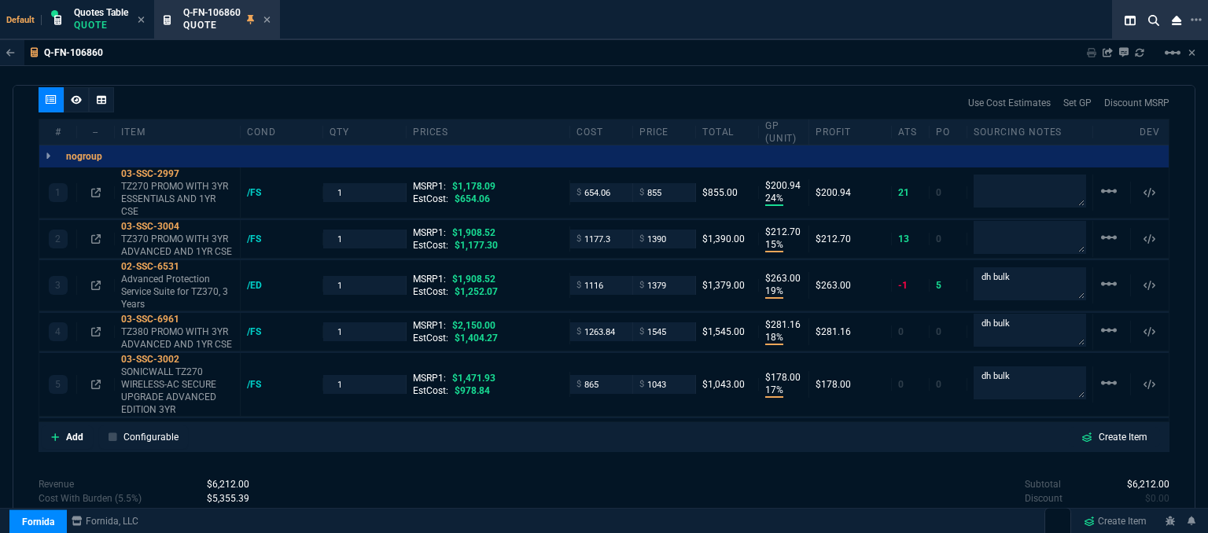
scroll to position [1002, 0]
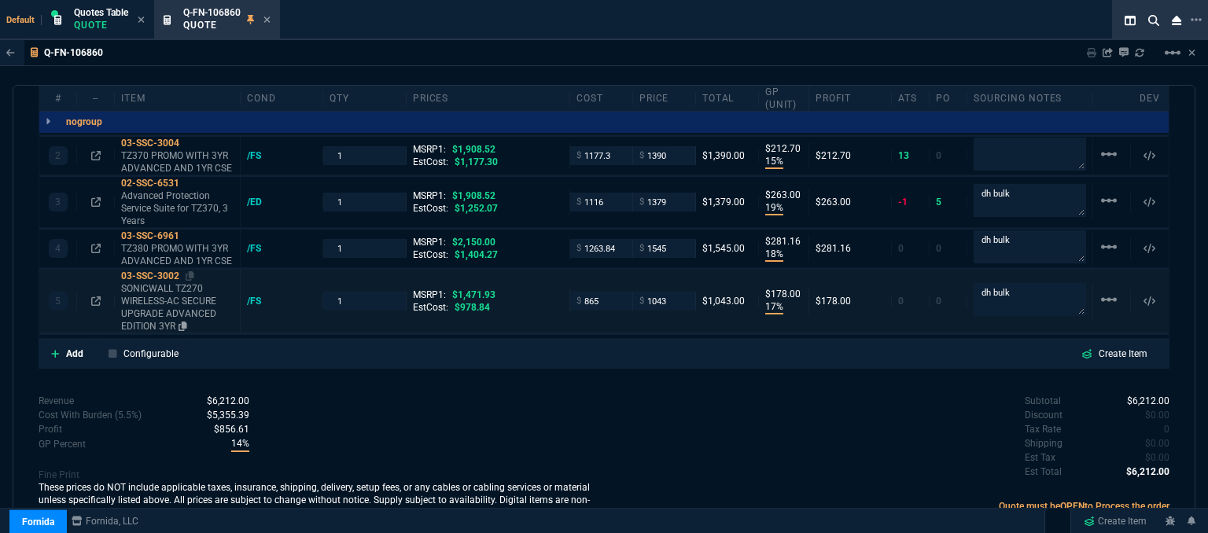
click at [164, 301] on p "SONICWALL TZ270 WIRELESS-AC SECURE UPGRADE ADVANCED EDITION 3YR" at bounding box center [177, 307] width 113 height 50
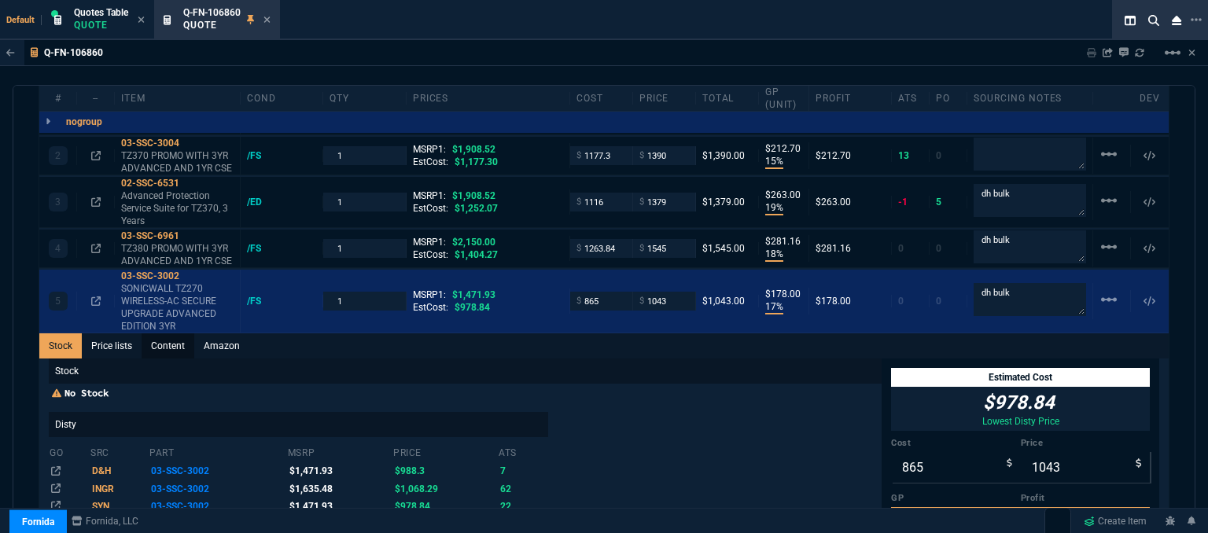
click at [167, 334] on link "Content" at bounding box center [168, 346] width 53 height 25
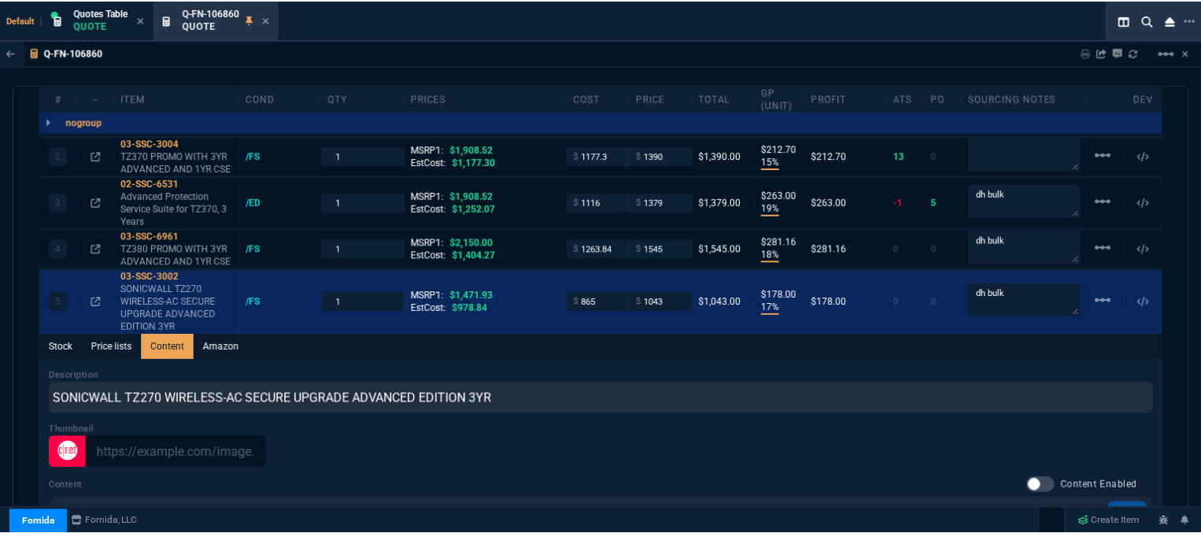
scroll to position [0, 0]
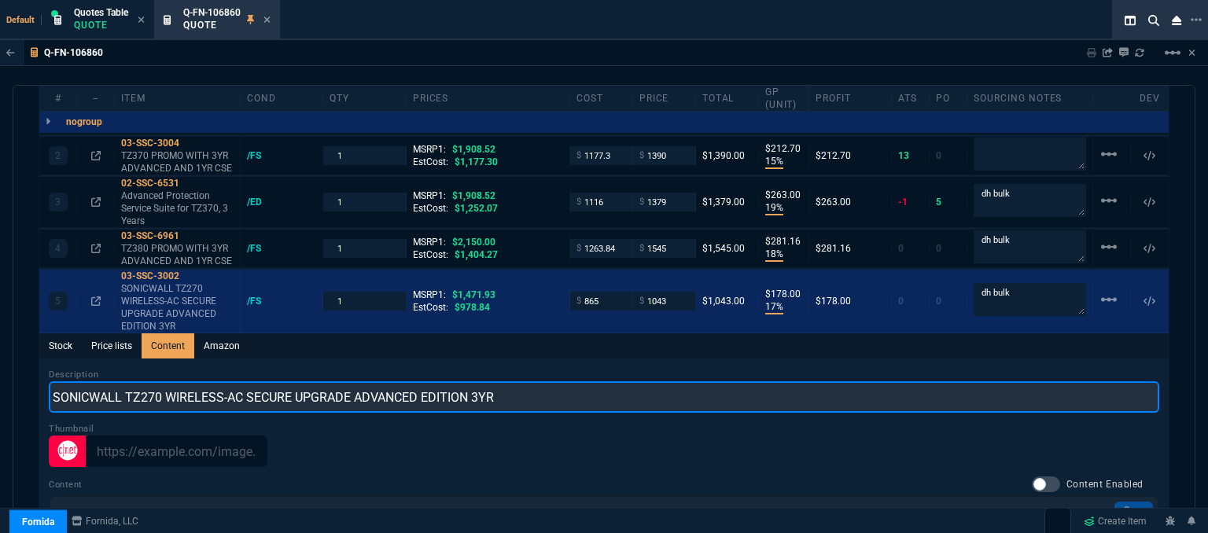
click at [541, 382] on input "SONICWALL TZ270 WIRELESS-AC SECURE UPGRADE ADVANCED EDITION 3YR" at bounding box center [604, 397] width 1111 height 31
click at [349, 382] on input "SONICWALL TZ270 WIRELESS-AC SECURE UPGRADE ADVANCED EDITION 3YR" at bounding box center [604, 397] width 1111 height 31
click at [541, 386] on input "SONICWALL TZ270 WIRELESS-AC SECURE UPGRADE ADVANCED EDITION 3YR" at bounding box center [604, 397] width 1111 height 31
type input "SONICWALL TZ270 WIRELESS PROMO WITH 3YR ADVANCED AND 1YR CSE"
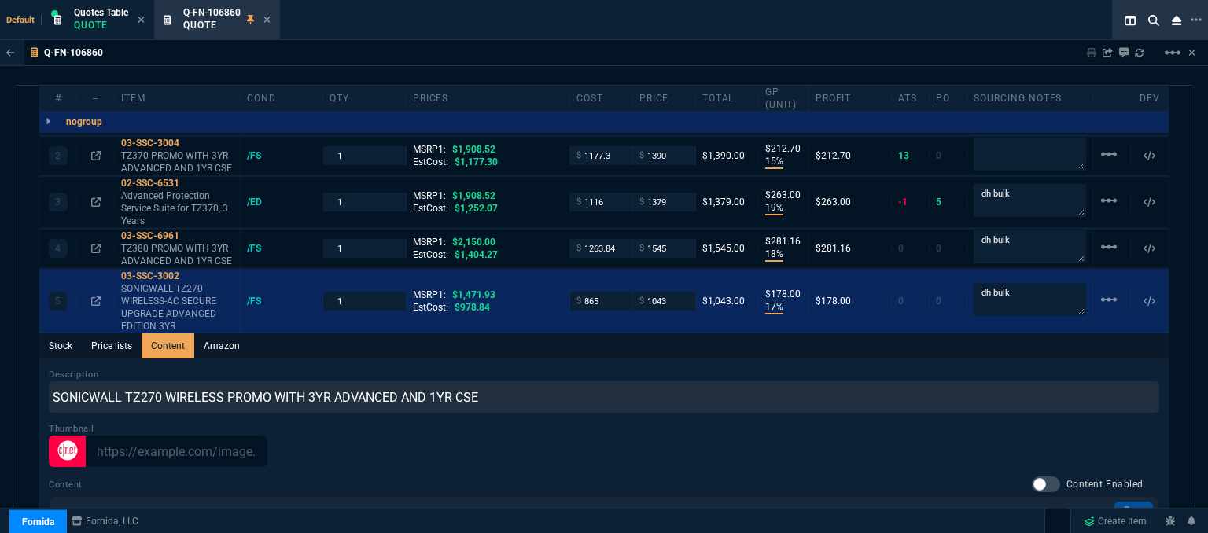
click at [579, 334] on div "Stock Price lists Content Amazon" at bounding box center [604, 346] width 1130 height 25
click at [267, 15] on fa-icon at bounding box center [267, 20] width 7 height 11
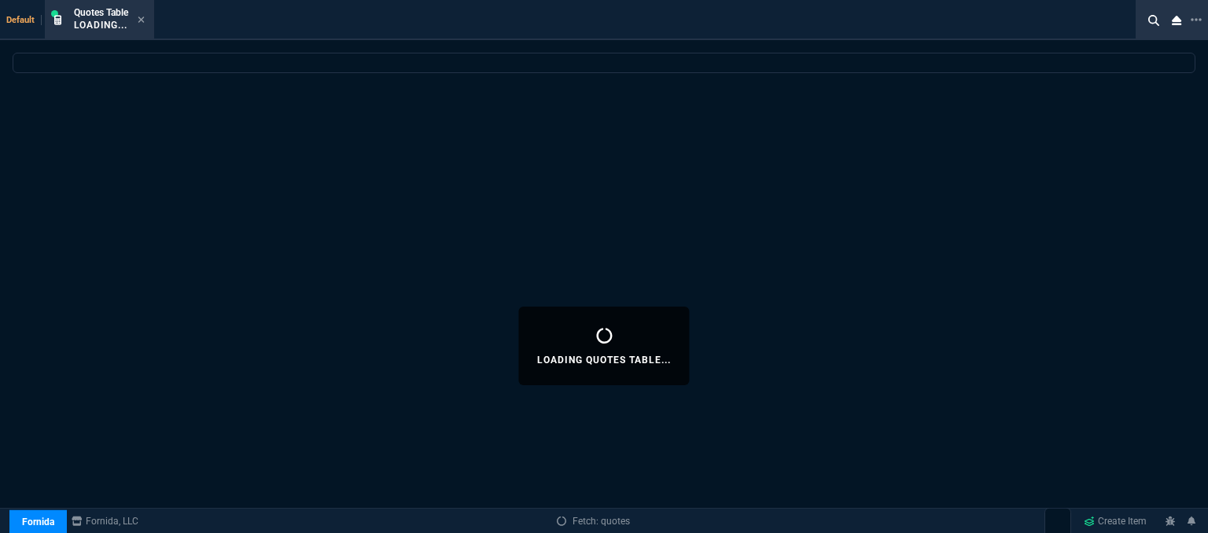
select select
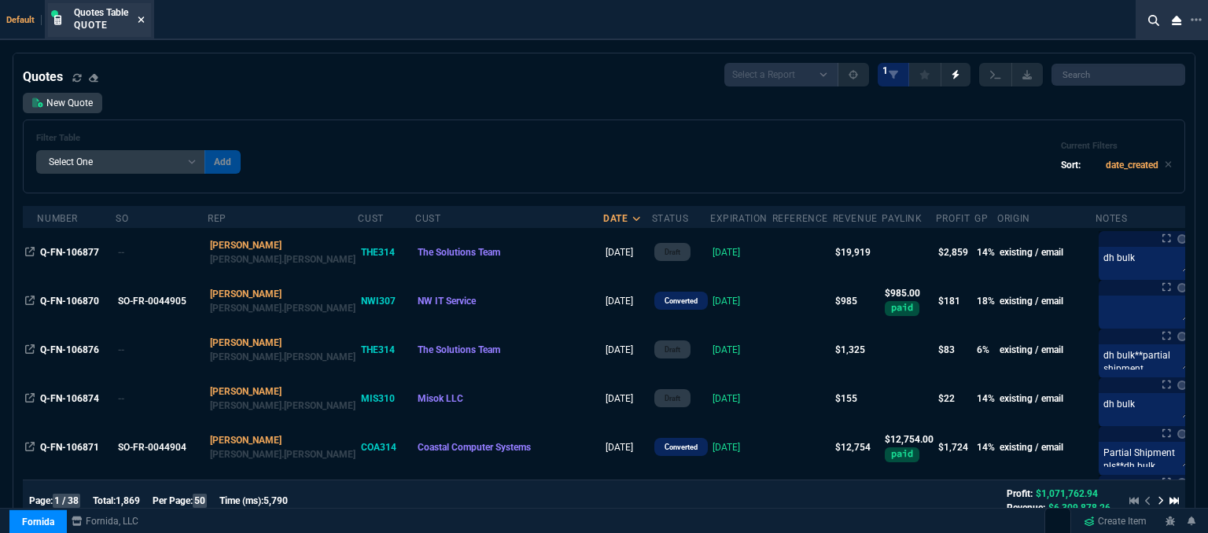
click at [143, 19] on icon at bounding box center [141, 20] width 6 height 6
